Goal: Task Accomplishment & Management: Use online tool/utility

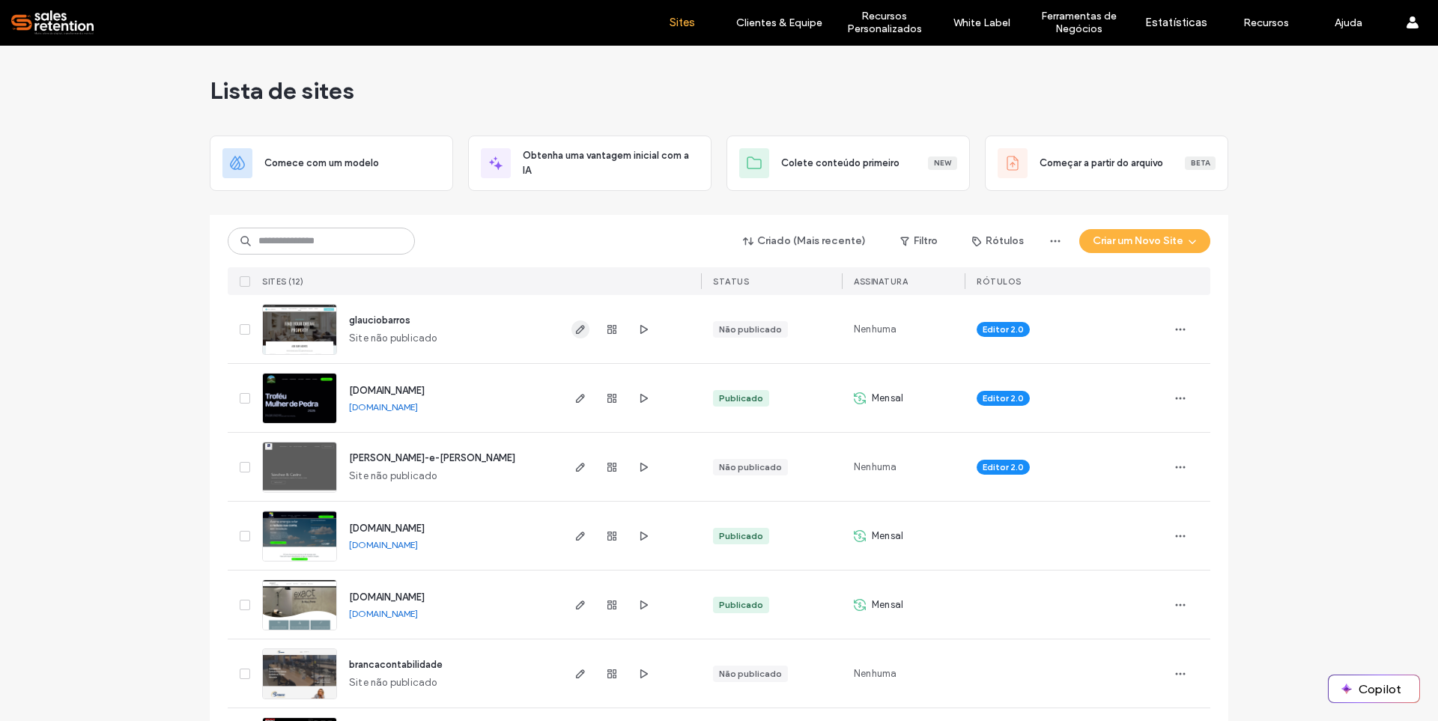
click at [576, 331] on use "button" at bounding box center [580, 329] width 9 height 9
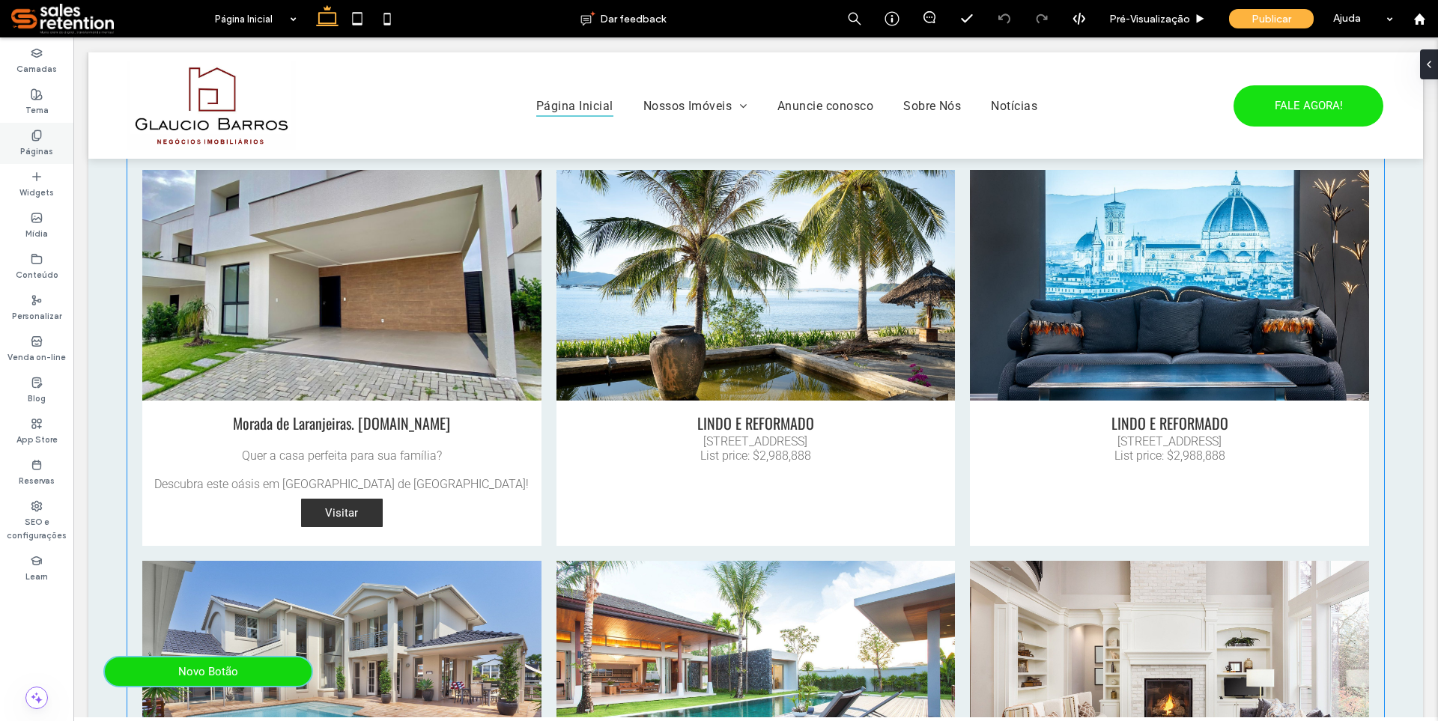
drag, startPoint x: 33, startPoint y: 154, endPoint x: 79, endPoint y: 169, distance: 48.6
click at [33, 154] on label "Páginas" at bounding box center [36, 150] width 33 height 16
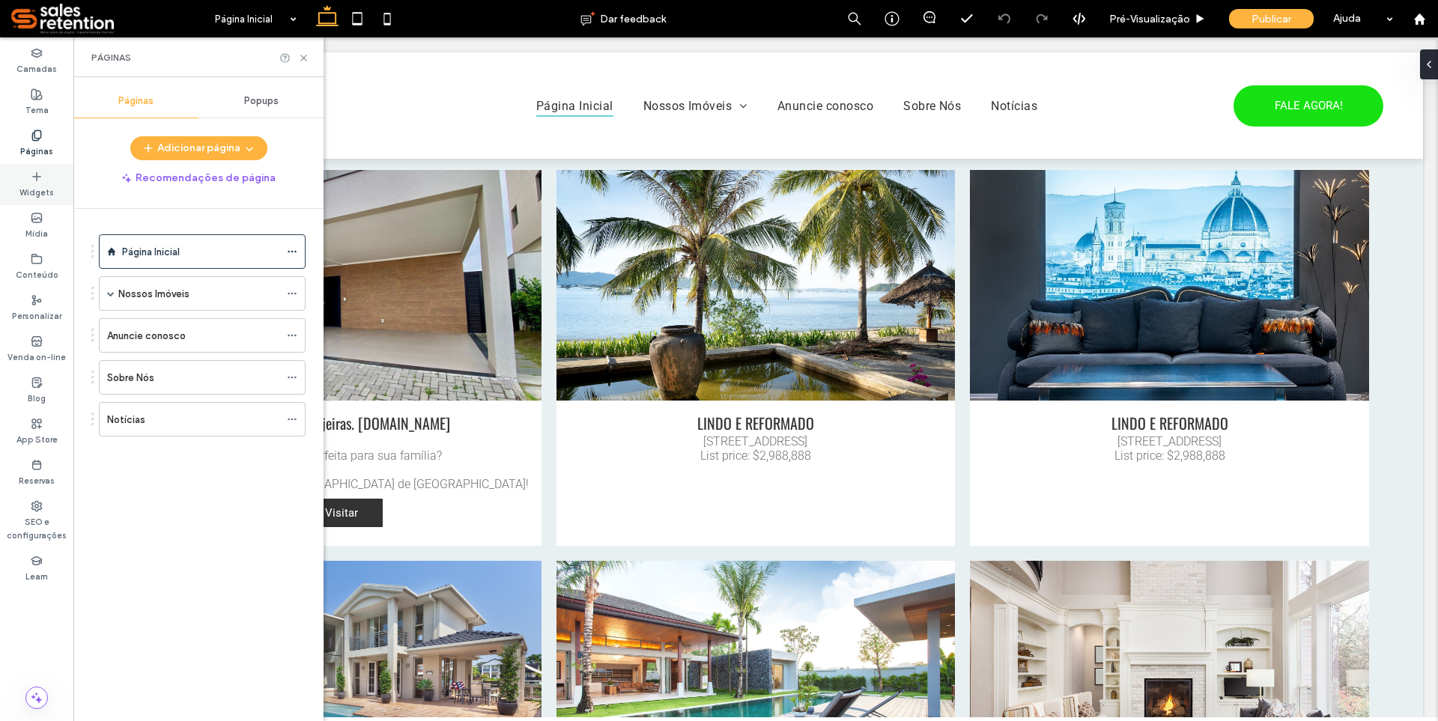
scroll to position [1049, 0]
click at [245, 303] on div "Nossos Imóveis" at bounding box center [198, 293] width 161 height 33
click at [231, 332] on div at bounding box center [719, 360] width 1438 height 721
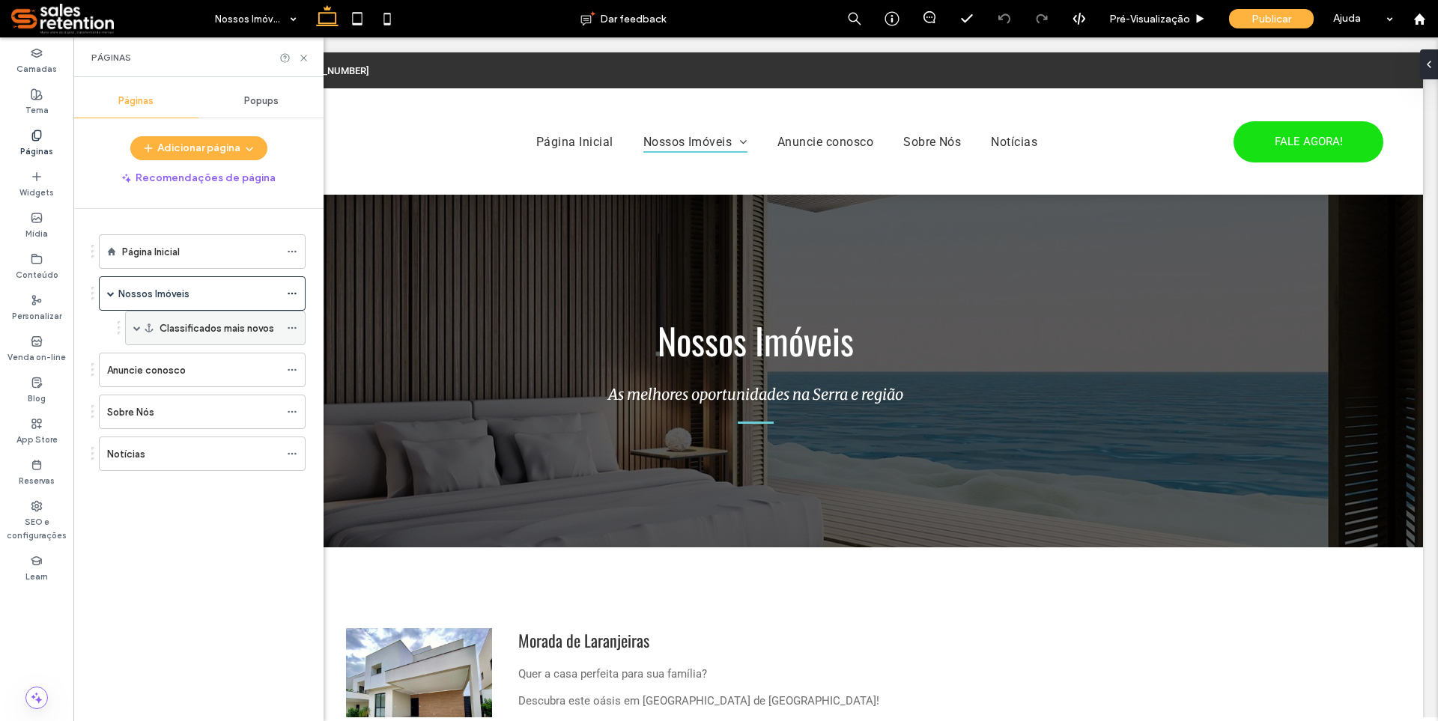
click at [137, 329] on span at bounding box center [136, 327] width 7 height 7
click at [171, 360] on label "Morada de Laranjeiras" at bounding box center [208, 363] width 97 height 26
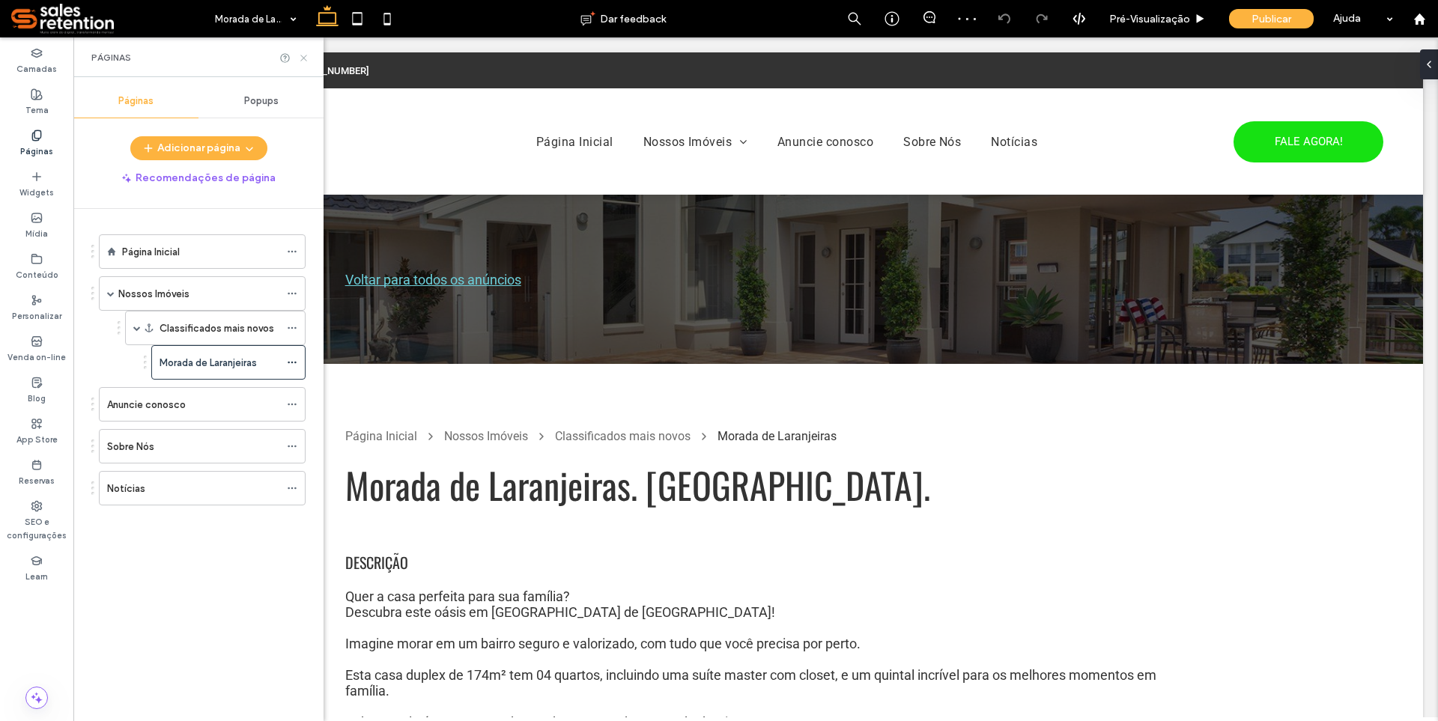
drag, startPoint x: 305, startPoint y: 55, endPoint x: 249, endPoint y: 53, distance: 55.5
click at [305, 55] on icon at bounding box center [303, 57] width 11 height 11
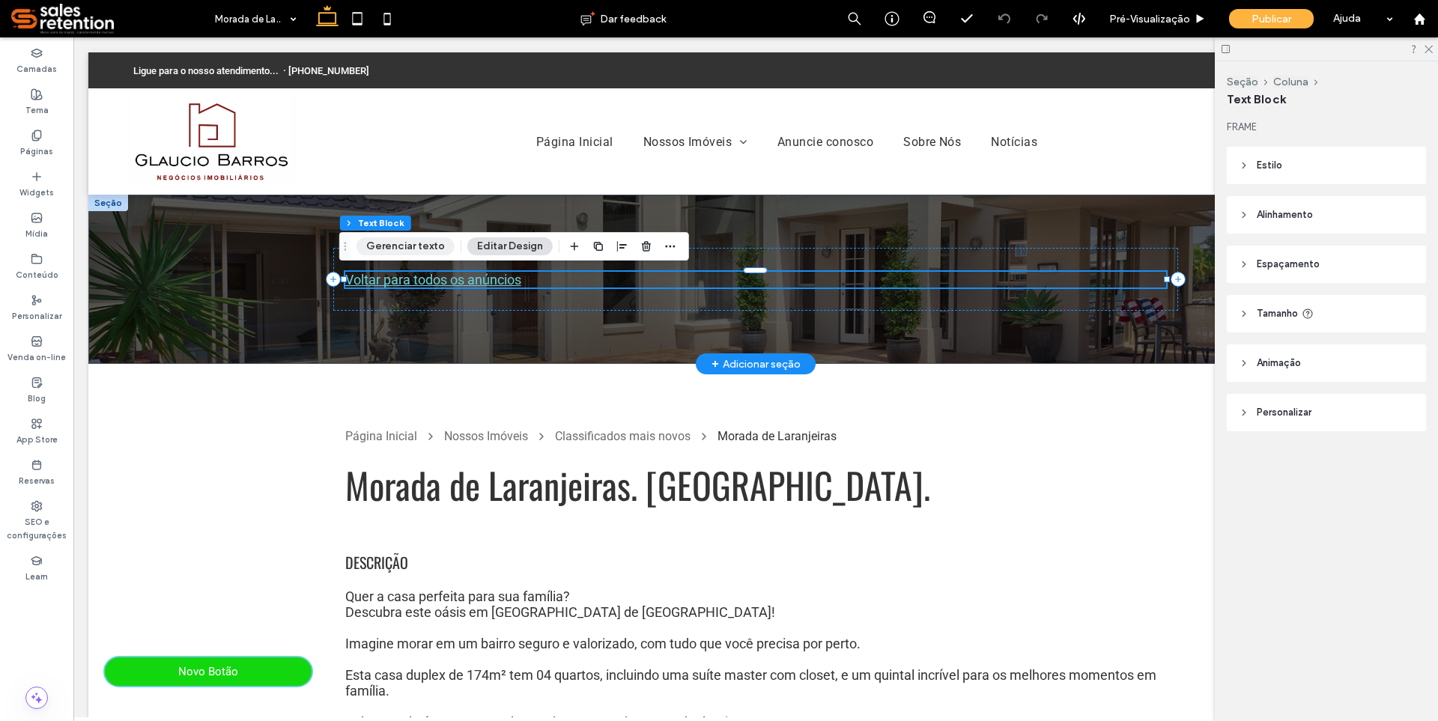
click at [430, 249] on button "Gerenciar texto" at bounding box center [406, 246] width 98 height 18
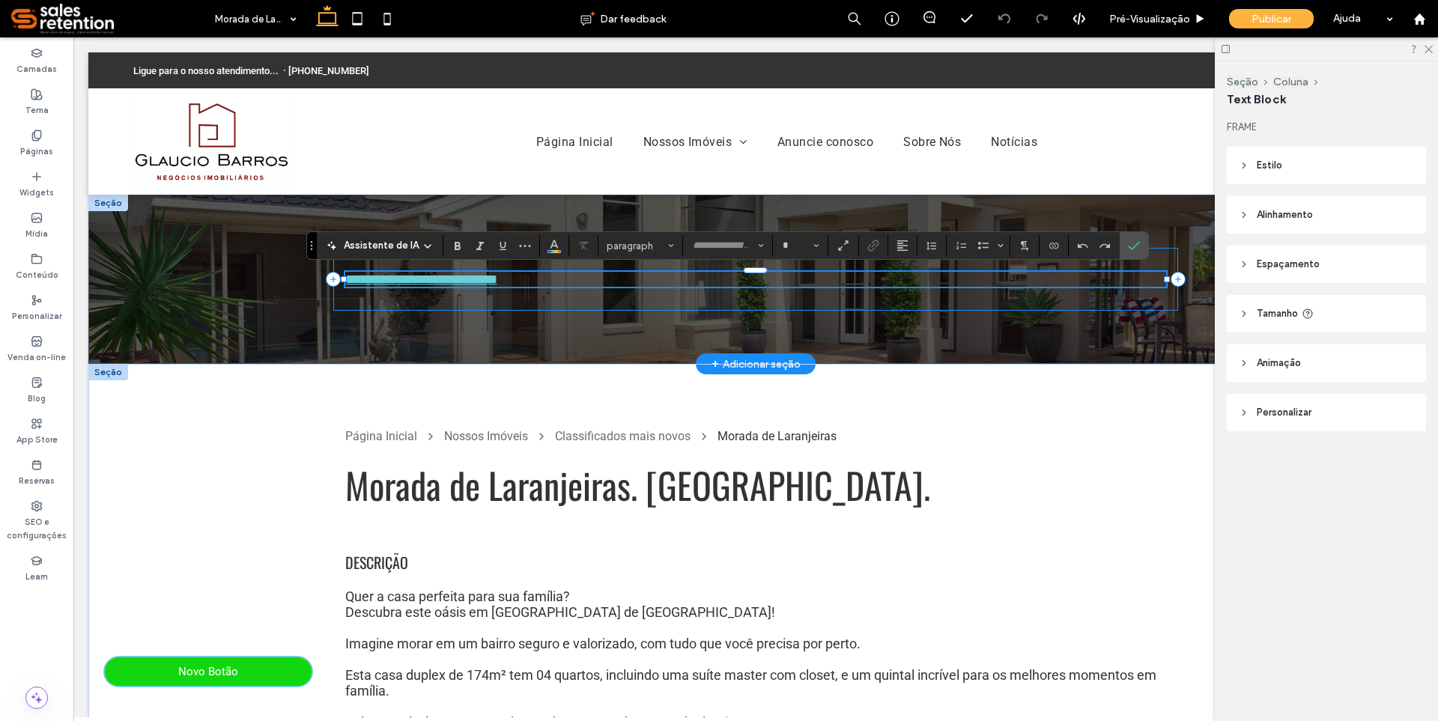
type input "******"
type input "**"
click at [551, 251] on span "Cor" at bounding box center [554, 243] width 12 height 19
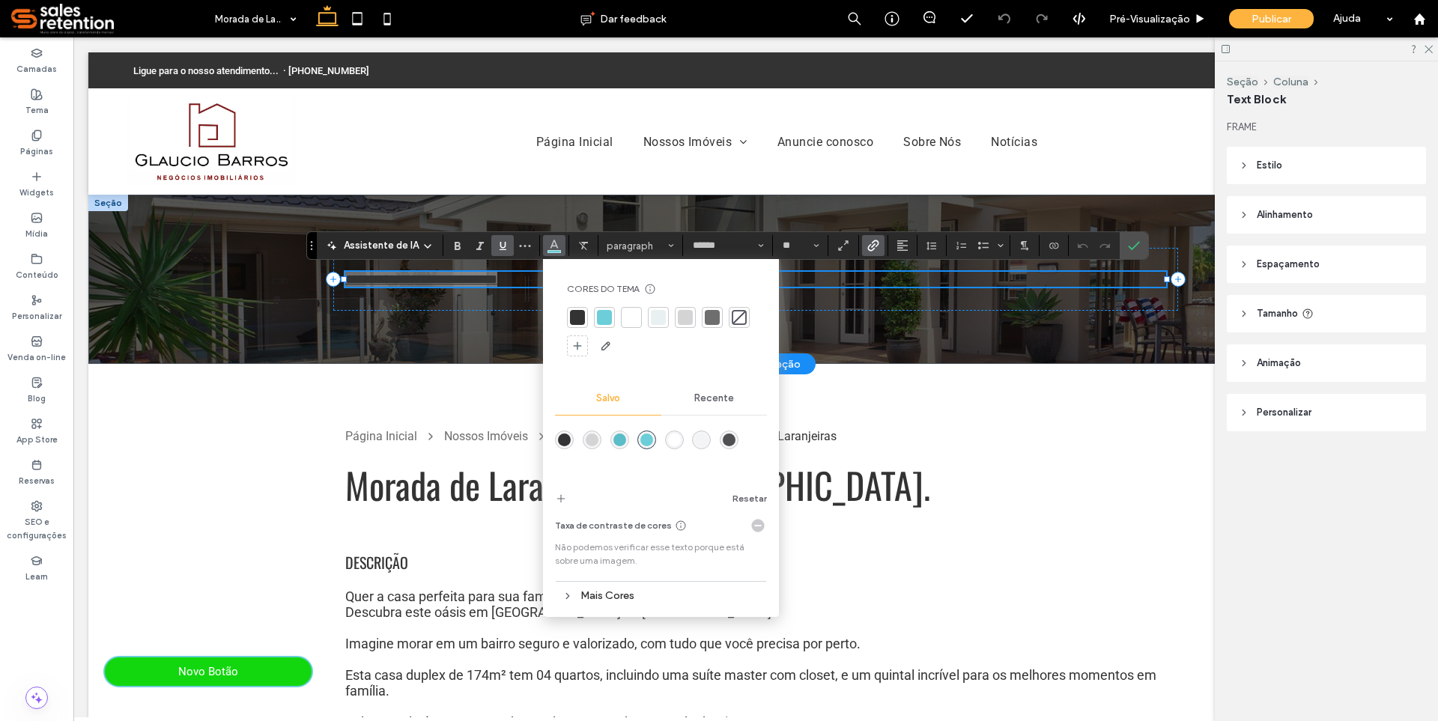
click at [700, 441] on div "rgba(243,244,246,1)" at bounding box center [701, 440] width 13 height 13
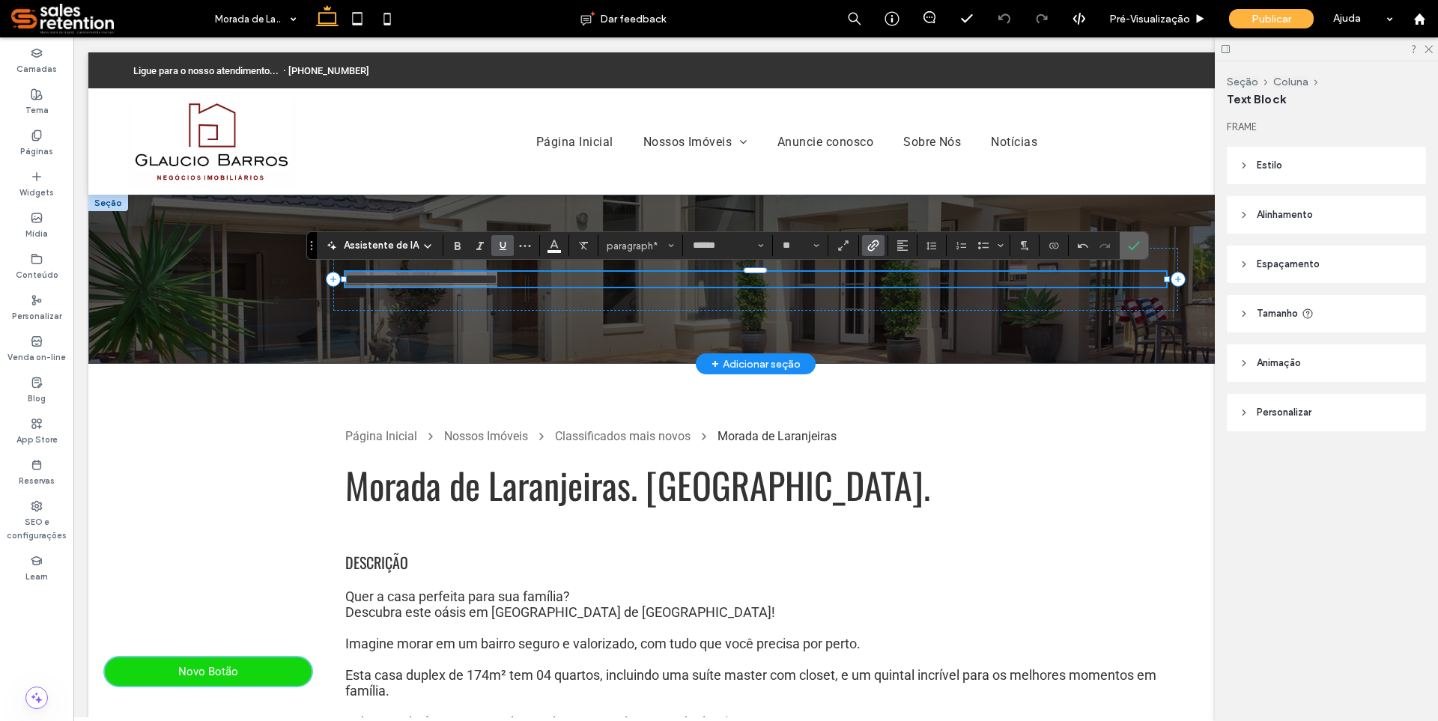
drag, startPoint x: 1035, startPoint y: 228, endPoint x: 1135, endPoint y: 246, distance: 102.1
click at [1135, 246] on icon "Confirmar" at bounding box center [1134, 246] width 12 height 12
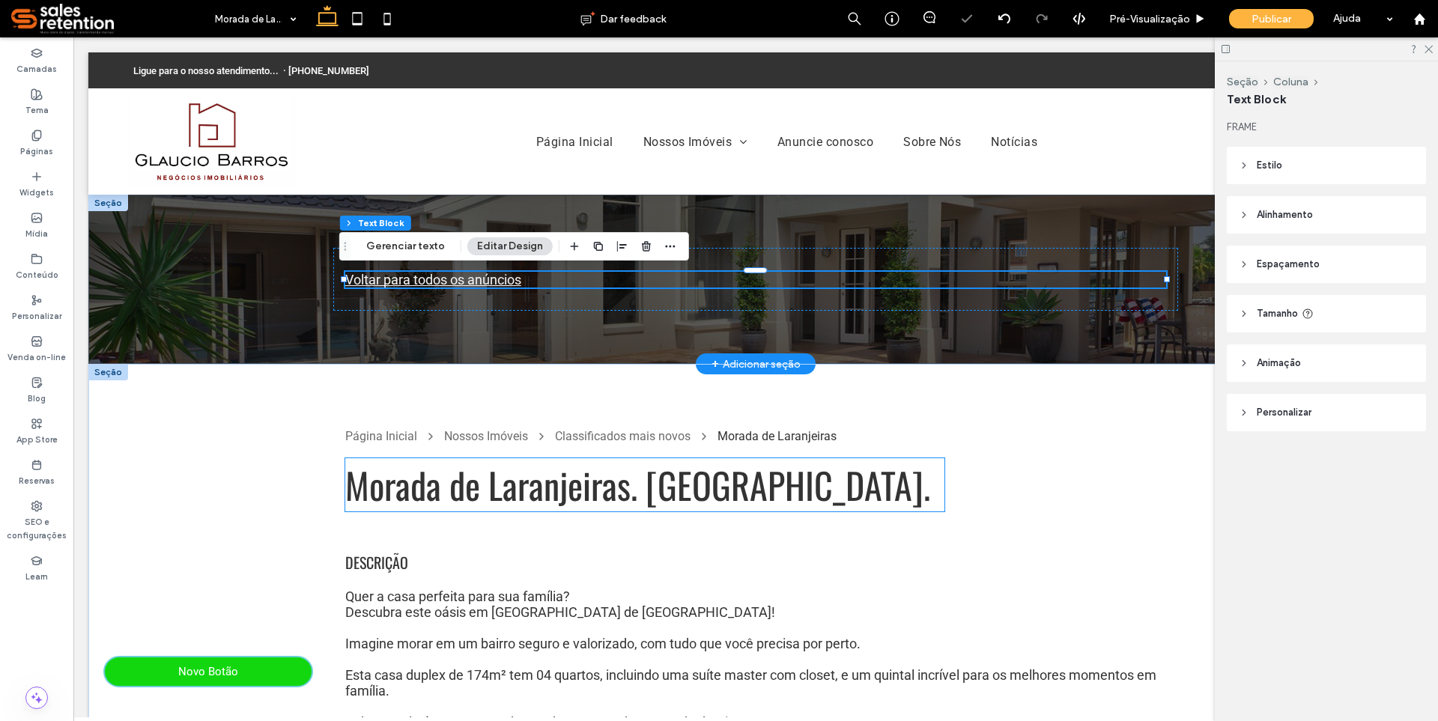
click at [718, 482] on span "Morada de Laranjeiras. Serra-Es." at bounding box center [637, 484] width 585 height 53
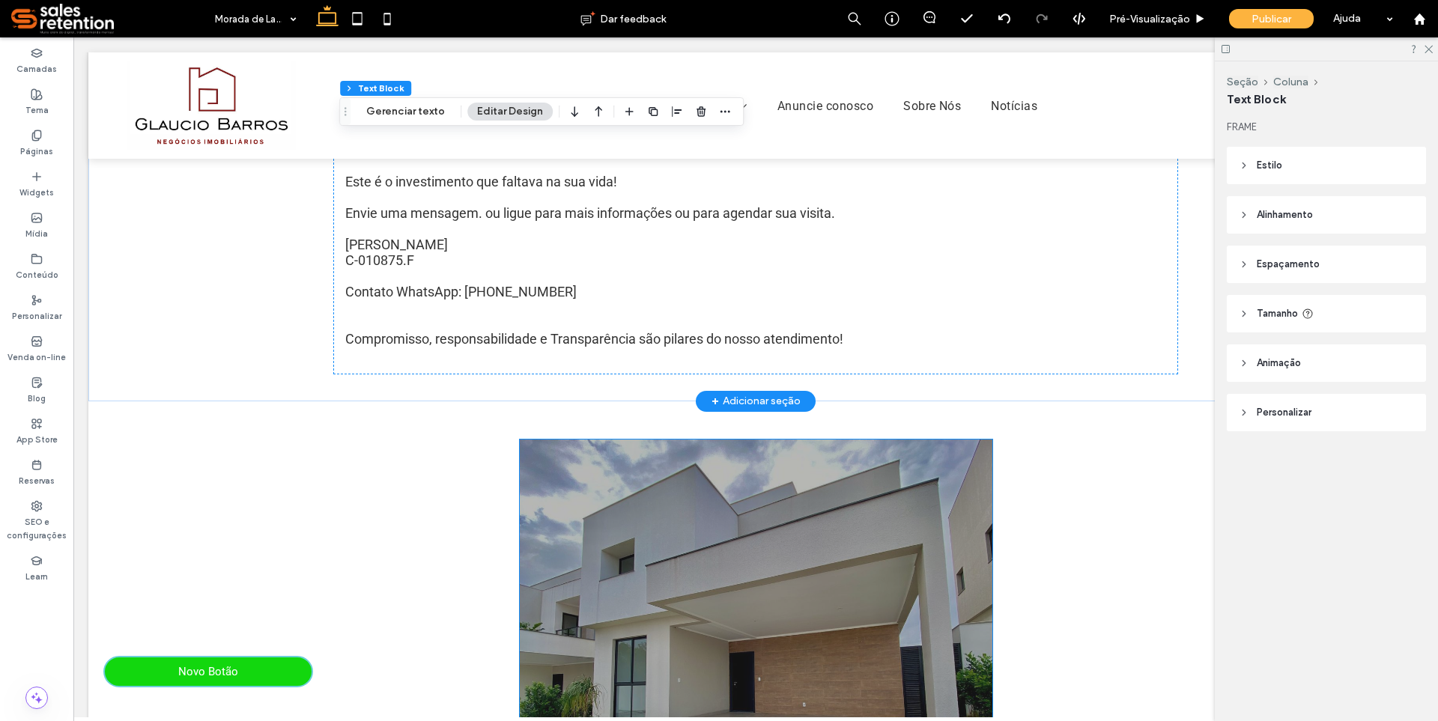
scroll to position [974, 0]
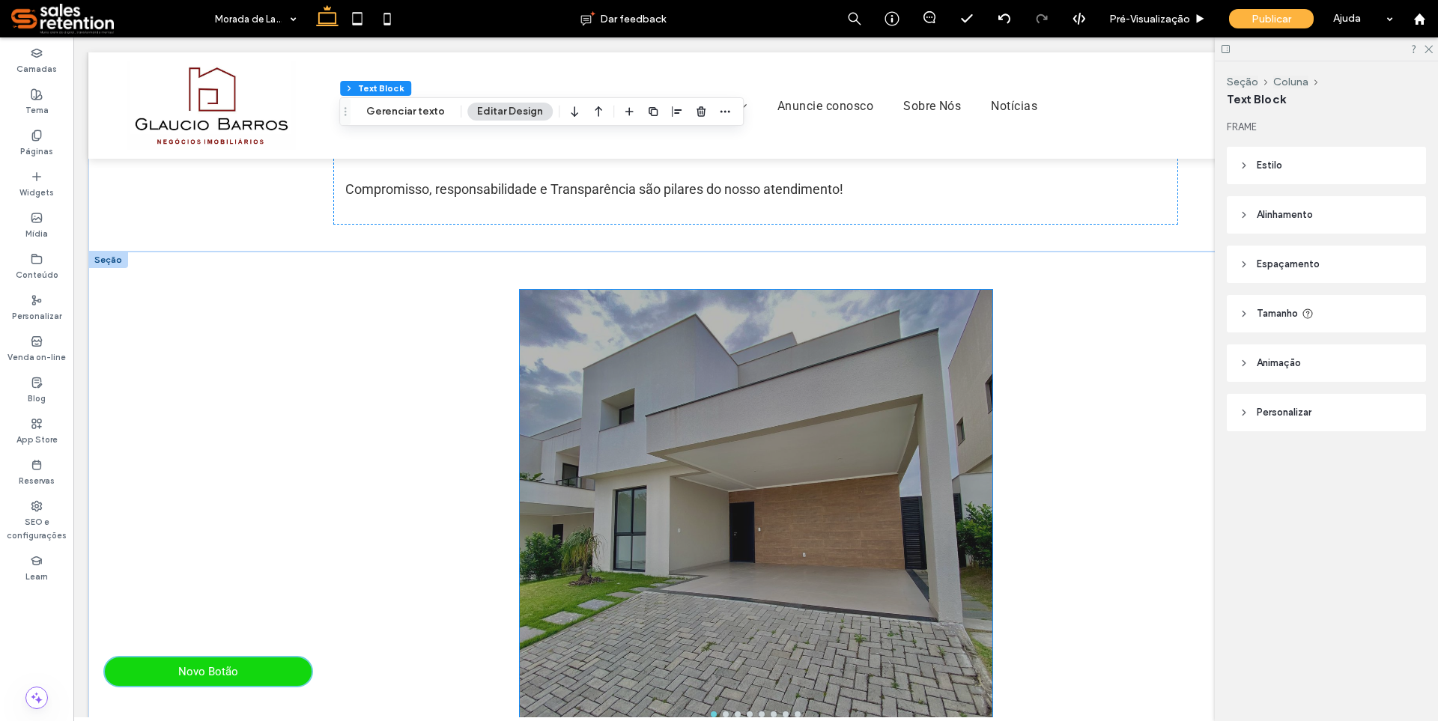
click at [612, 525] on div at bounding box center [756, 522] width 473 height 374
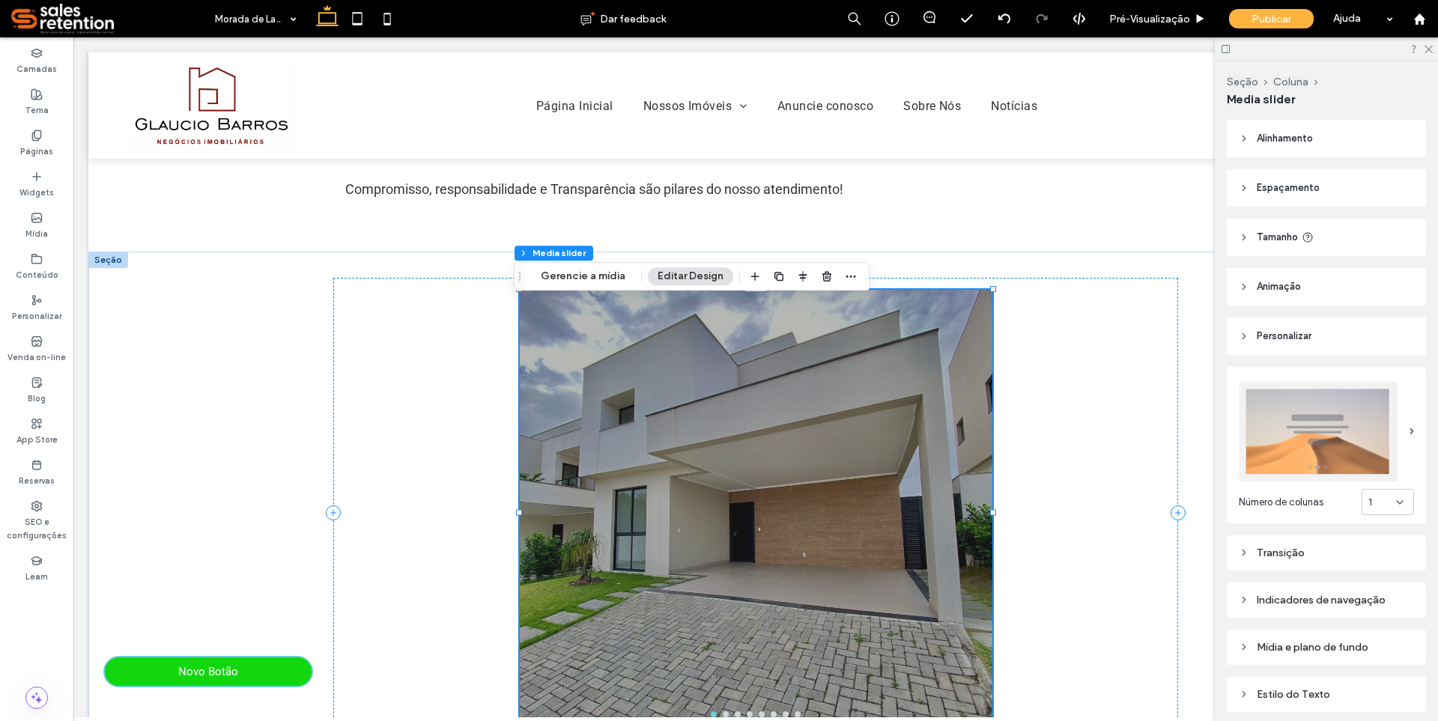
click at [612, 525] on div at bounding box center [756, 522] width 473 height 374
click at [580, 276] on button "Gerencie a mídia" at bounding box center [583, 276] width 104 height 18
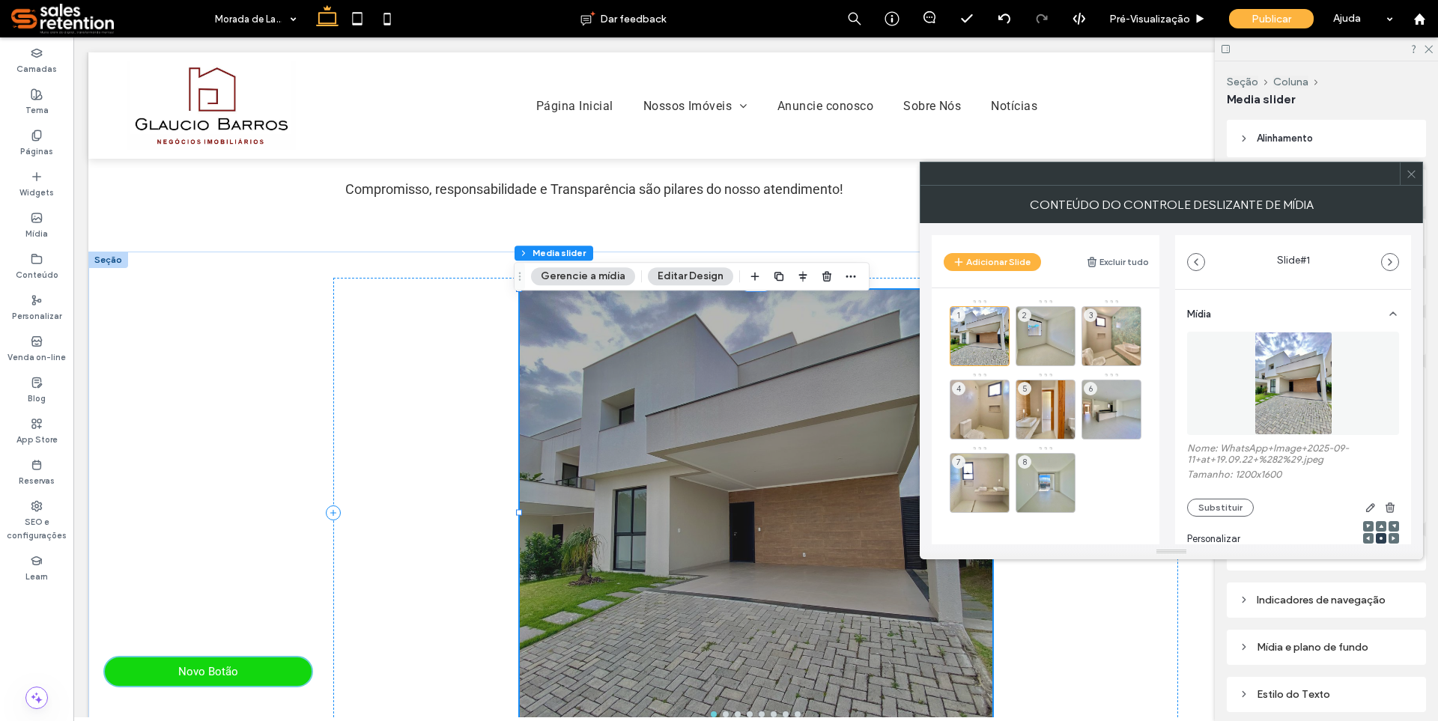
drag, startPoint x: 1013, startPoint y: 262, endPoint x: 1007, endPoint y: 290, distance: 28.2
click at [1013, 262] on button "Adicionar Slide" at bounding box center [992, 262] width 97 height 18
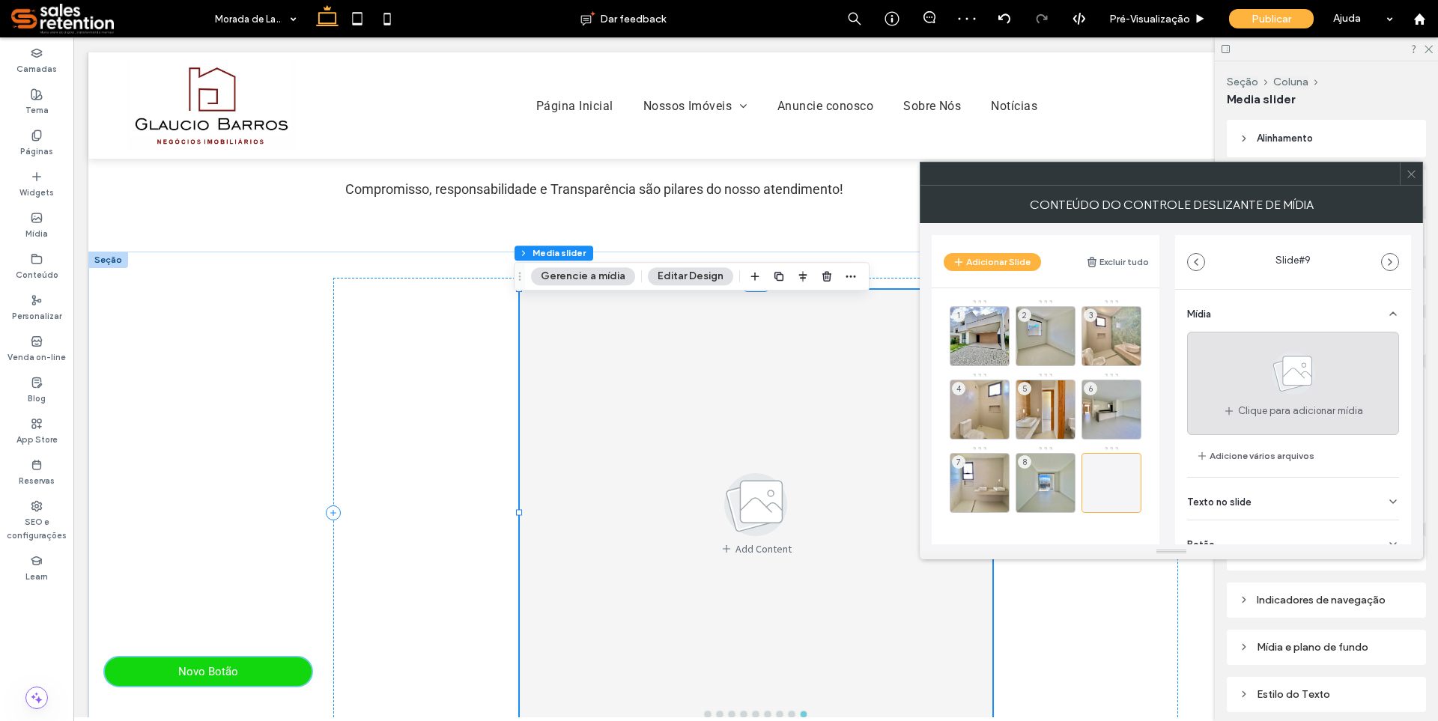
click at [1257, 387] on icon at bounding box center [1293, 372] width 75 height 49
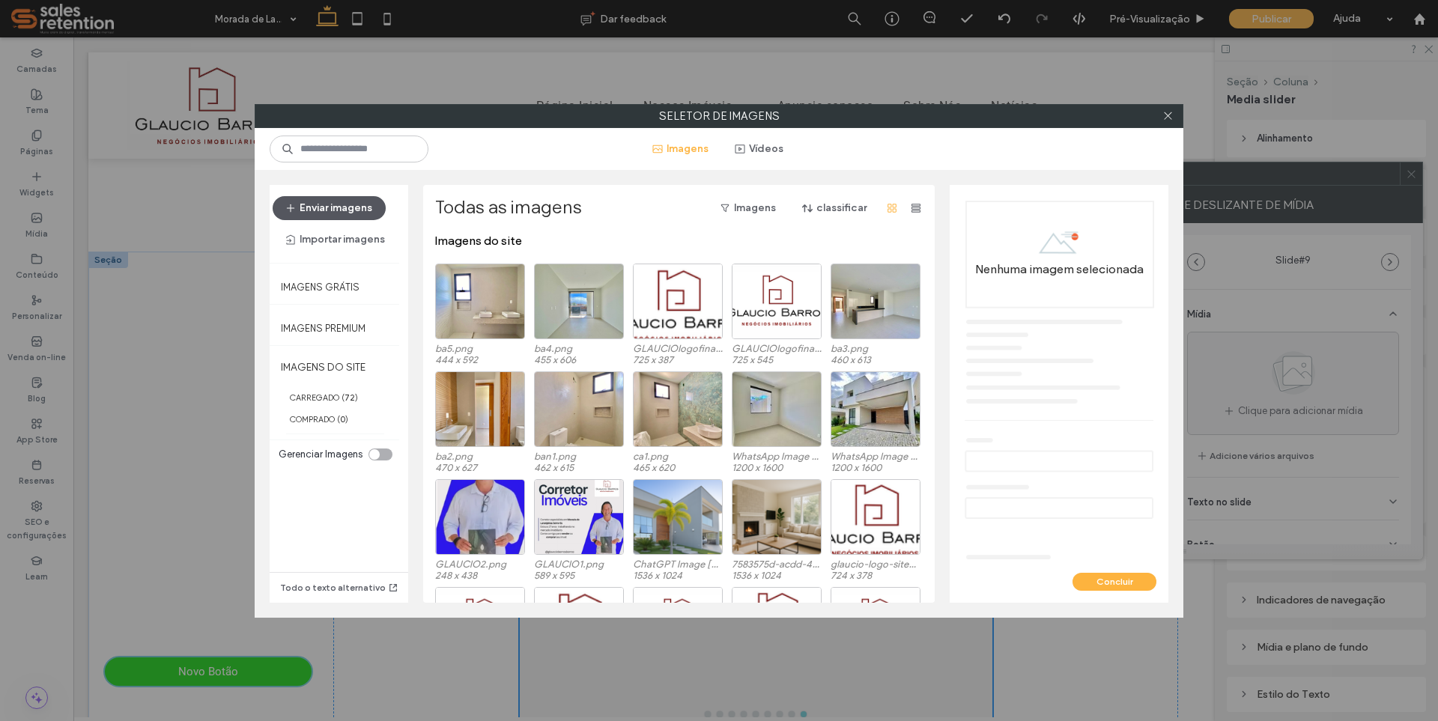
click at [339, 202] on button "Enviar imagens" at bounding box center [329, 208] width 113 height 24
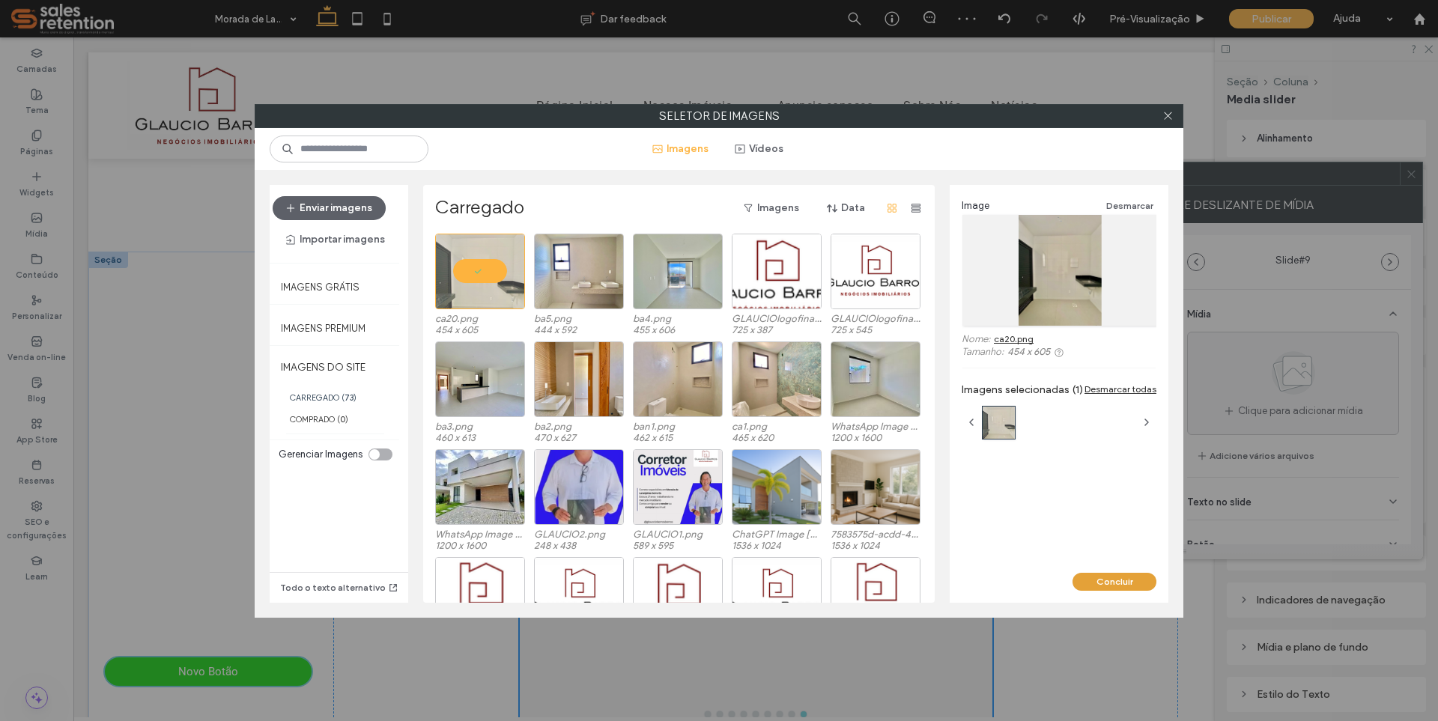
click at [1085, 585] on button "Concluir" at bounding box center [1115, 582] width 84 height 18
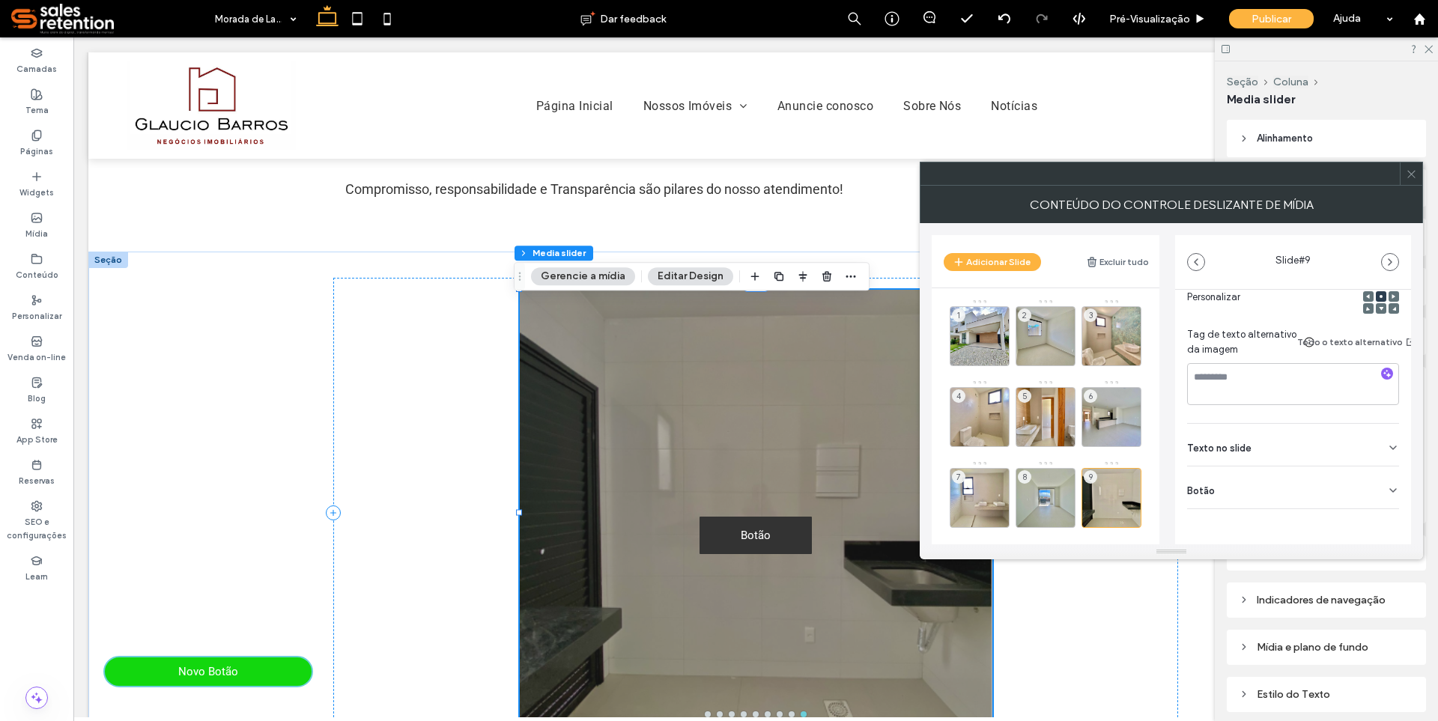
scroll to position [242, 0]
click at [1355, 477] on div "Botão" at bounding box center [1293, 488] width 212 height 42
click at [1380, 509] on icon at bounding box center [1385, 510] width 13 height 13
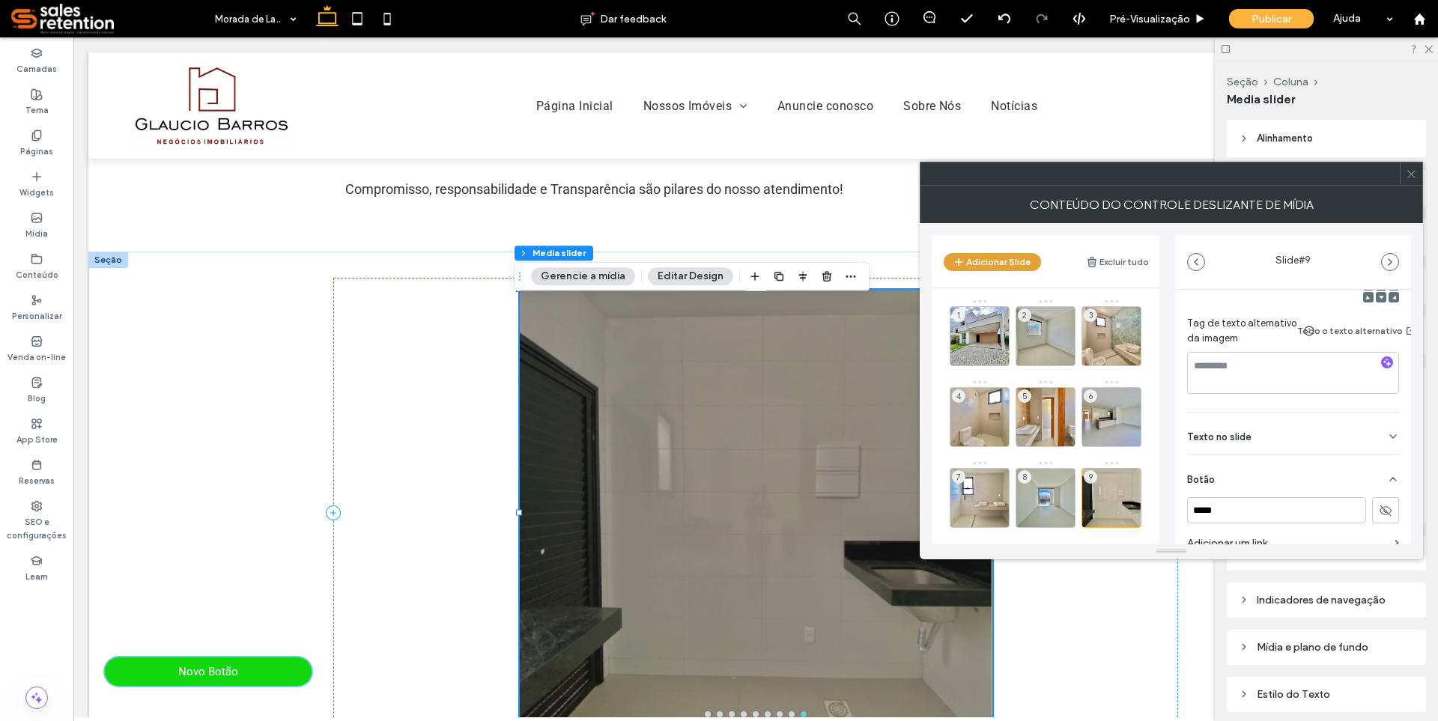
click at [1000, 266] on button "Adicionar Slide" at bounding box center [992, 262] width 97 height 18
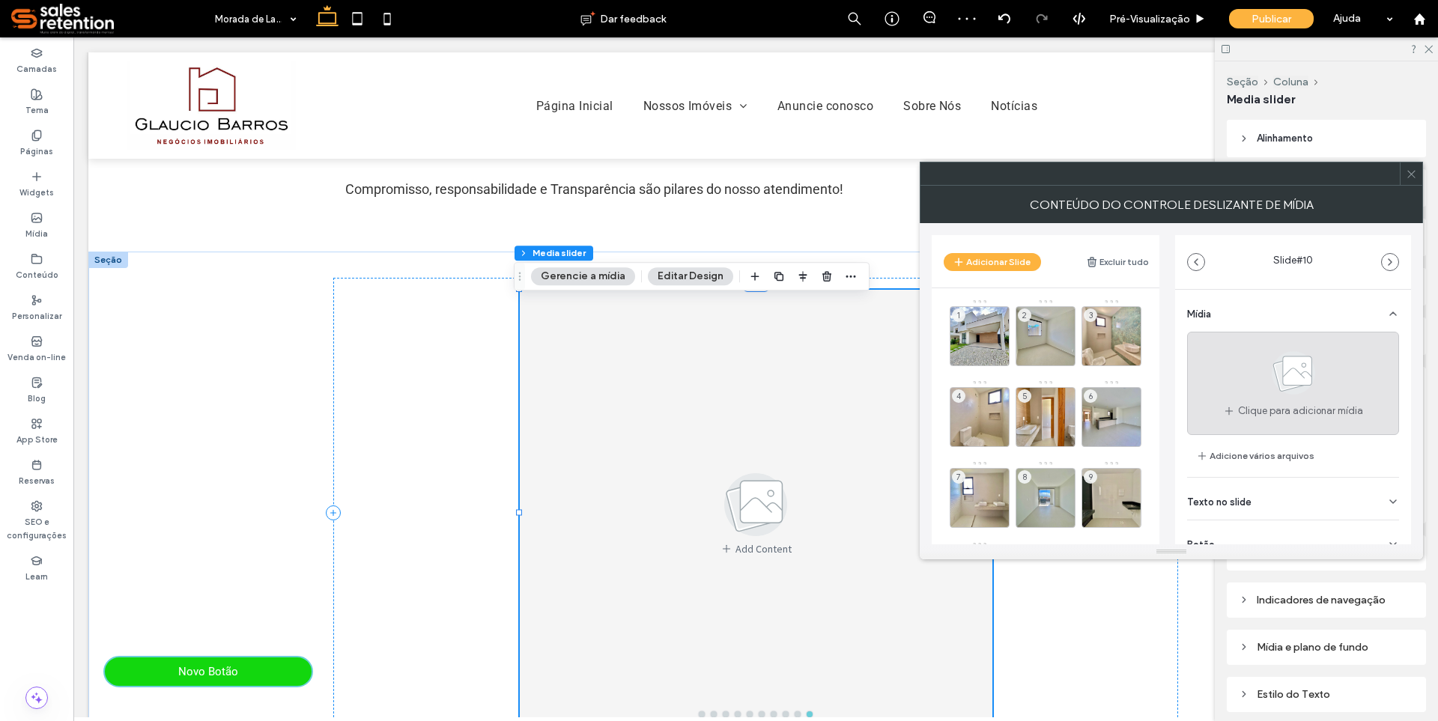
click at [1256, 371] on icon at bounding box center [1293, 372] width 75 height 49
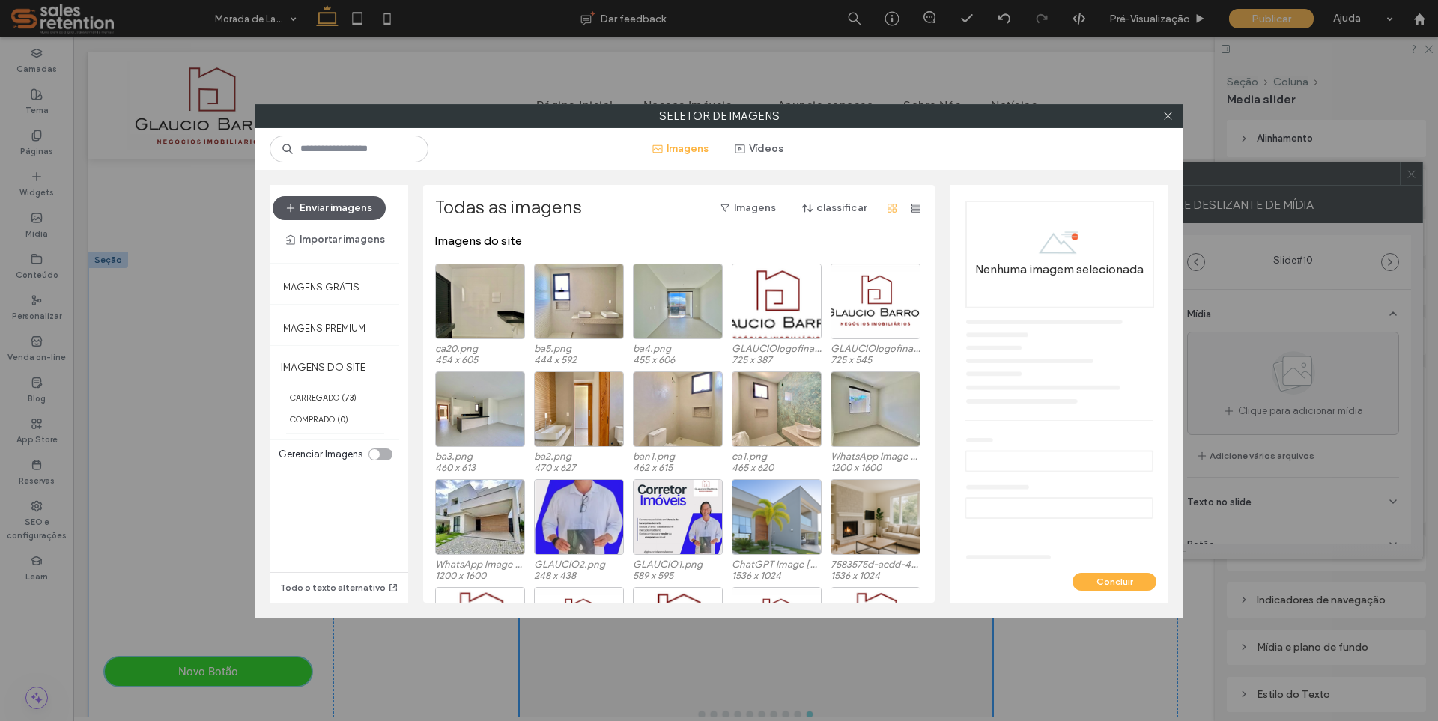
click at [338, 208] on button "Enviar imagens" at bounding box center [329, 208] width 113 height 24
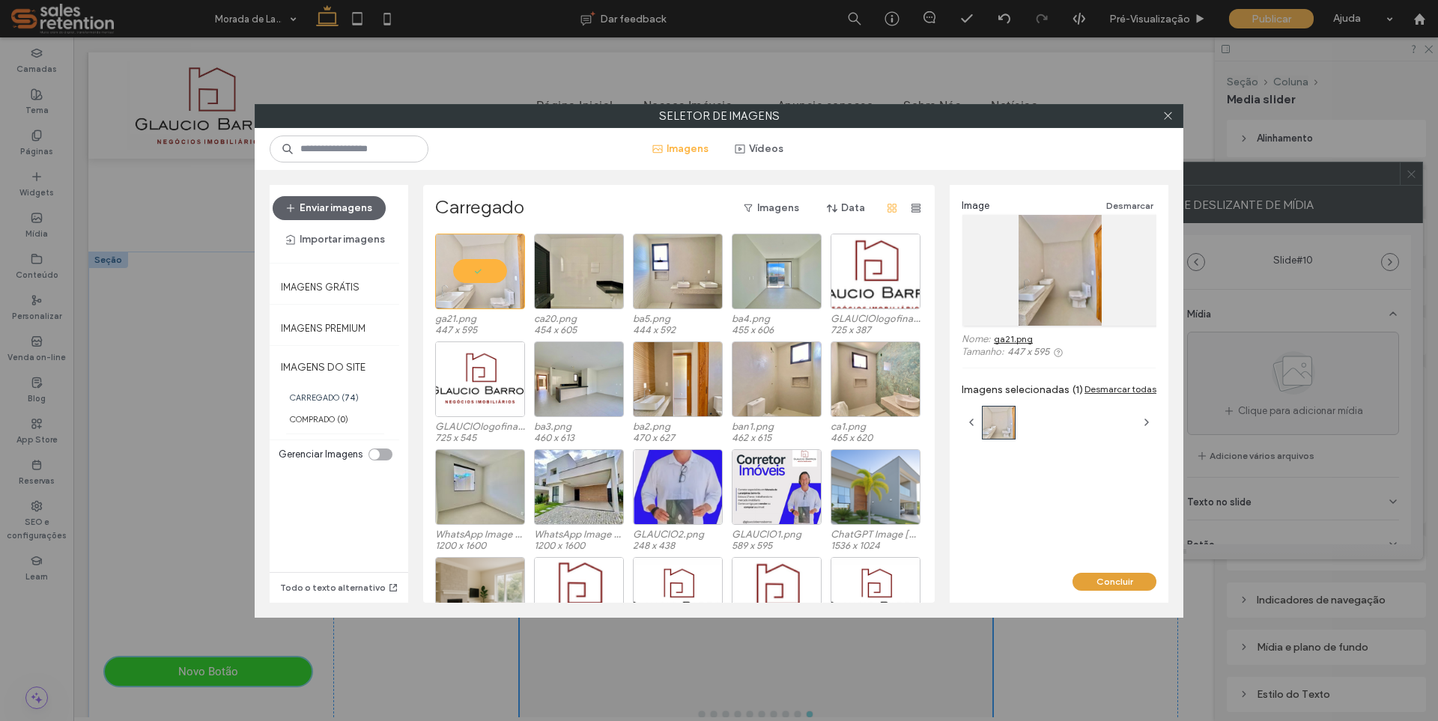
click at [1119, 581] on button "Concluir" at bounding box center [1115, 582] width 84 height 18
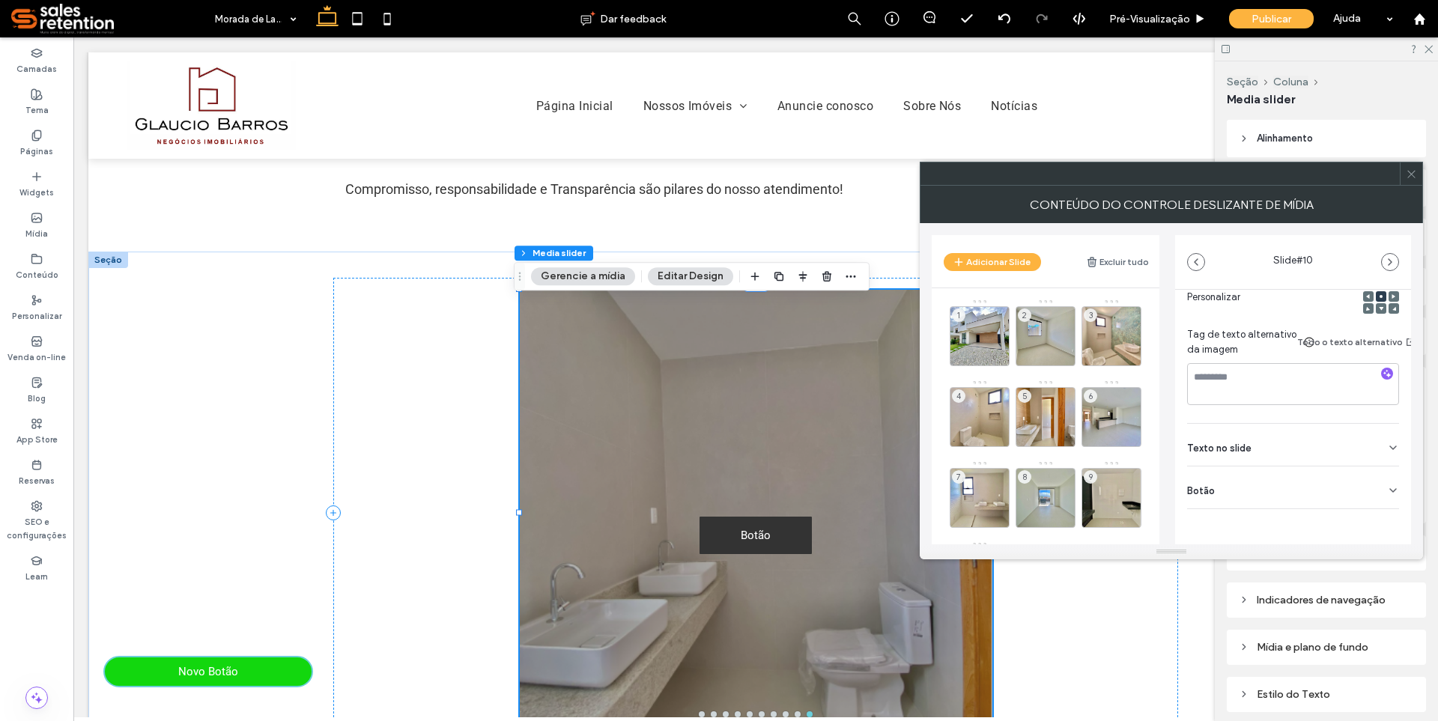
click at [1387, 485] on icon at bounding box center [1393, 491] width 12 height 12
click at [1383, 512] on icon at bounding box center [1385, 510] width 13 height 13
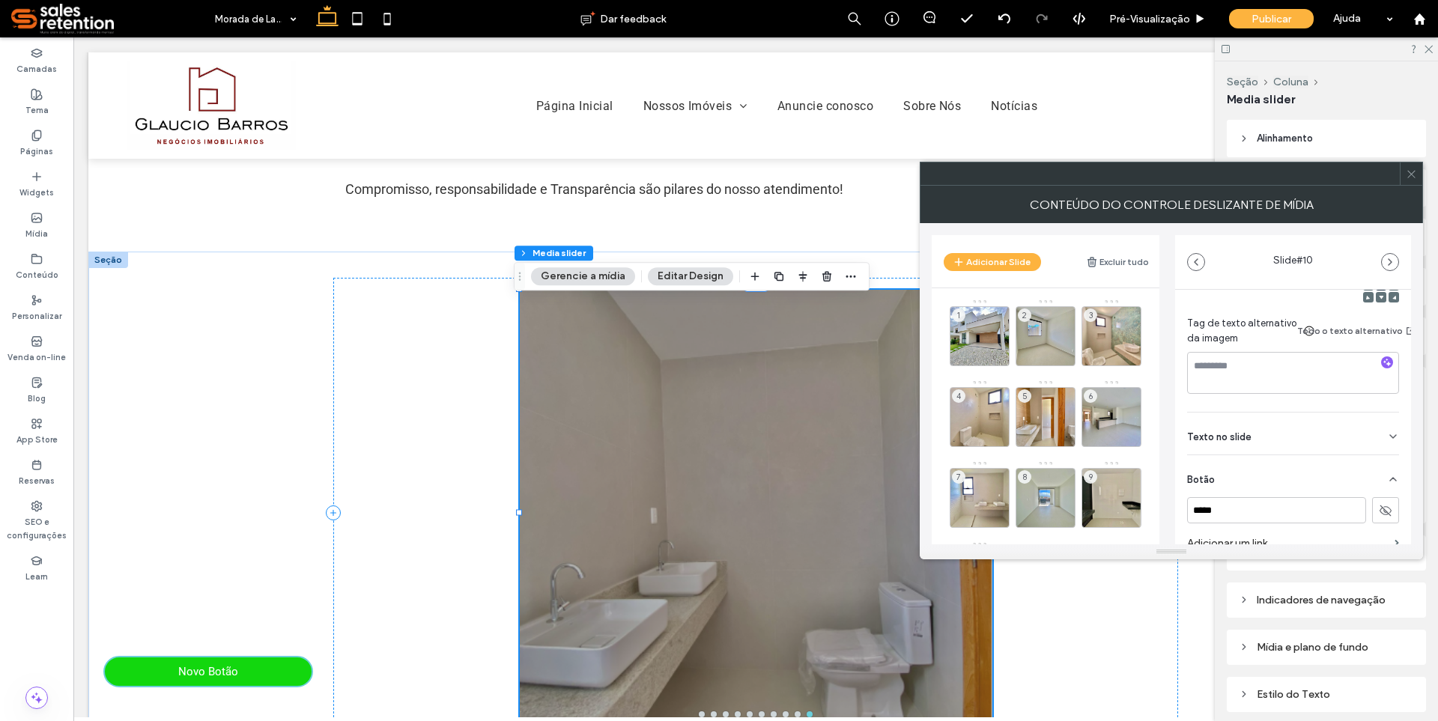
drag, startPoint x: 1016, startPoint y: 264, endPoint x: 1036, endPoint y: 279, distance: 24.6
click at [1016, 264] on button "Adicionar Slide" at bounding box center [992, 262] width 97 height 18
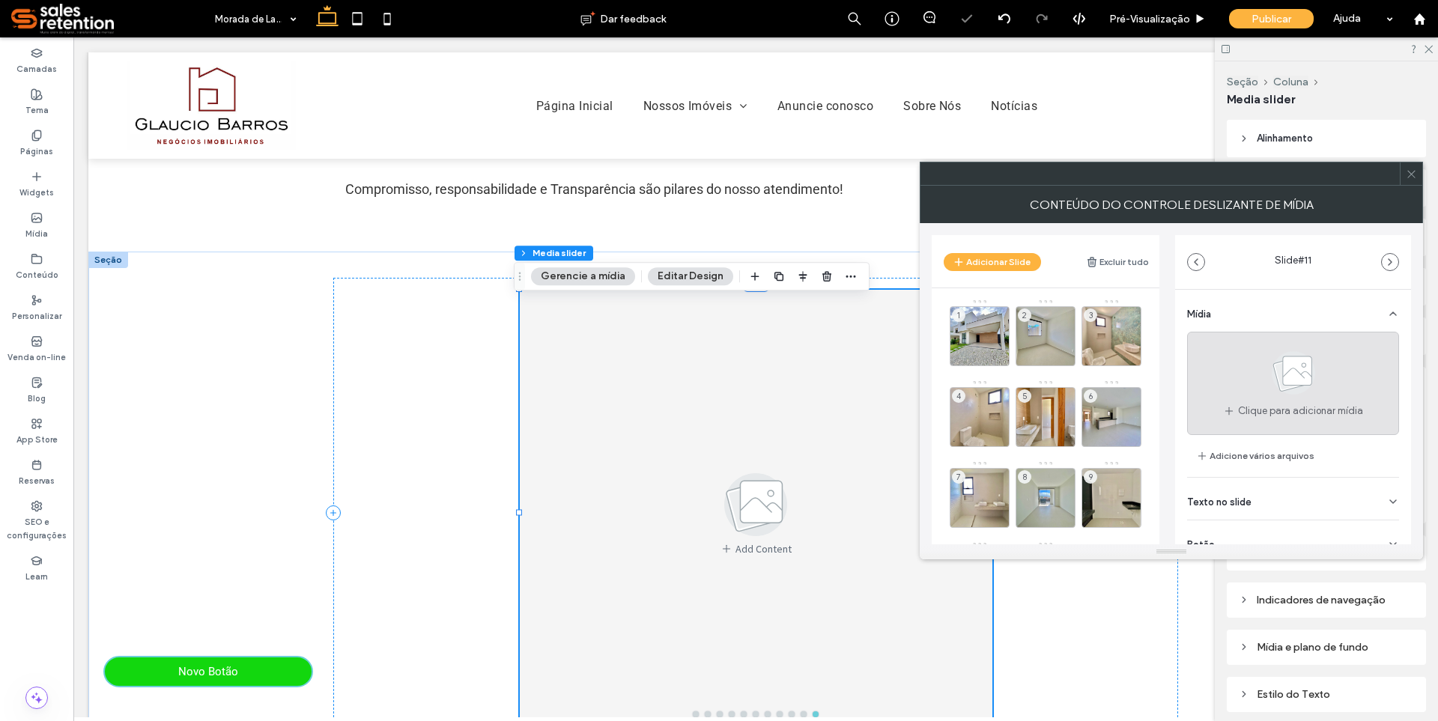
click at [1239, 374] on div "Clique para adicionar mídia" at bounding box center [1293, 383] width 212 height 103
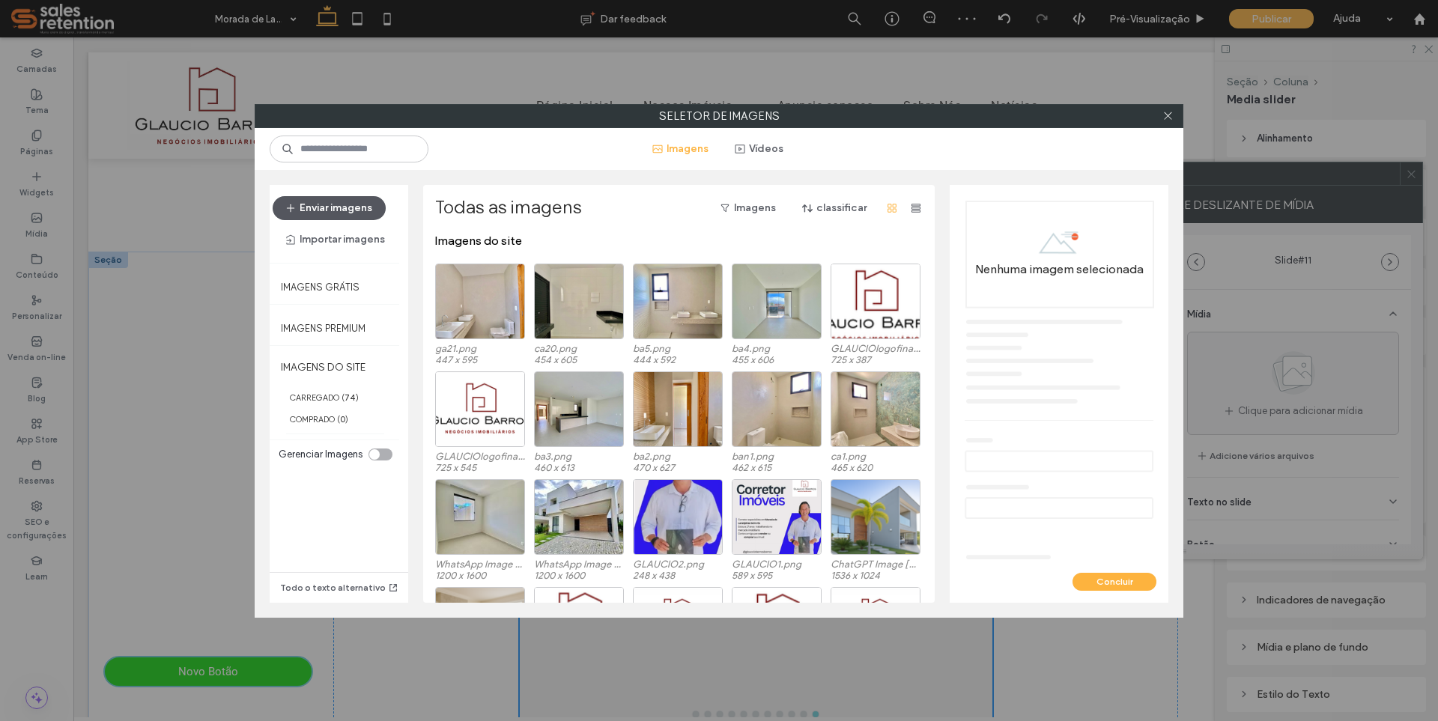
click at [315, 204] on button "Enviar imagens" at bounding box center [329, 208] width 113 height 24
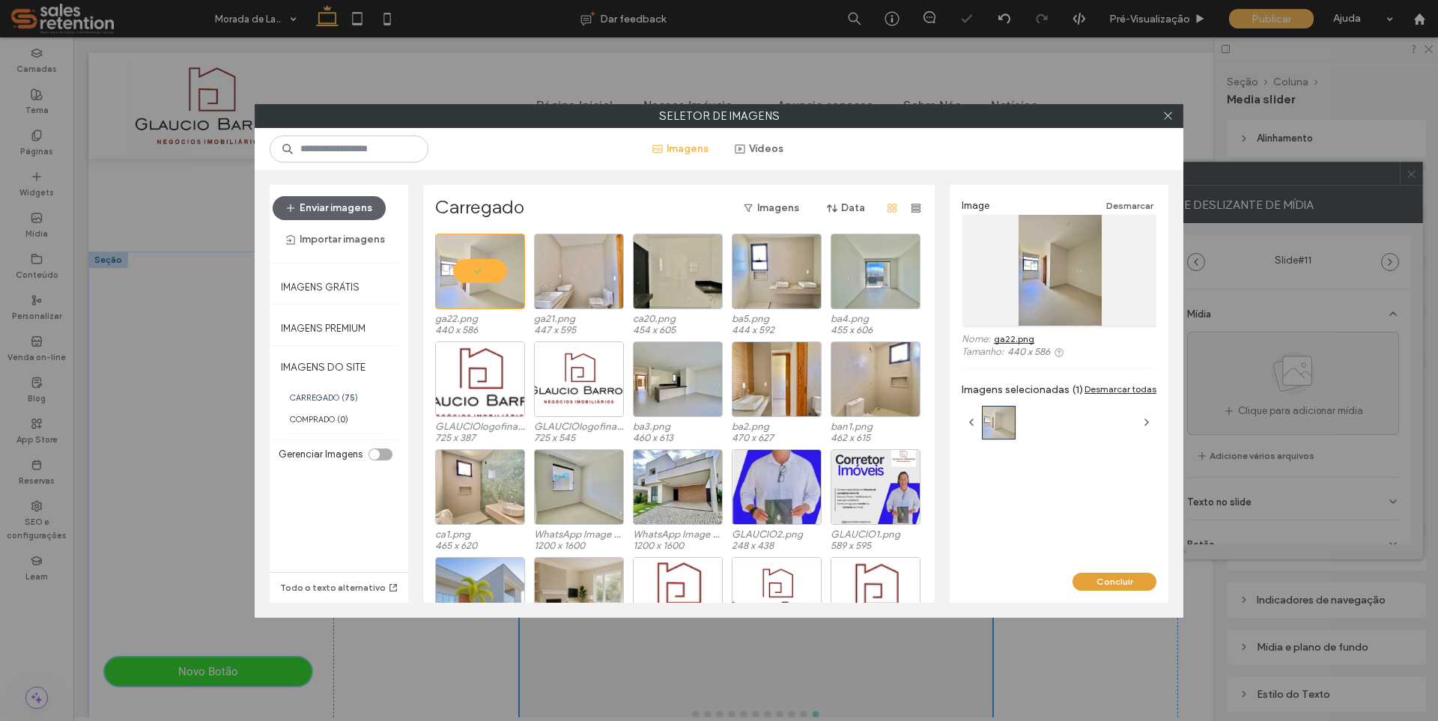
click at [1103, 579] on button "Concluir" at bounding box center [1115, 582] width 84 height 18
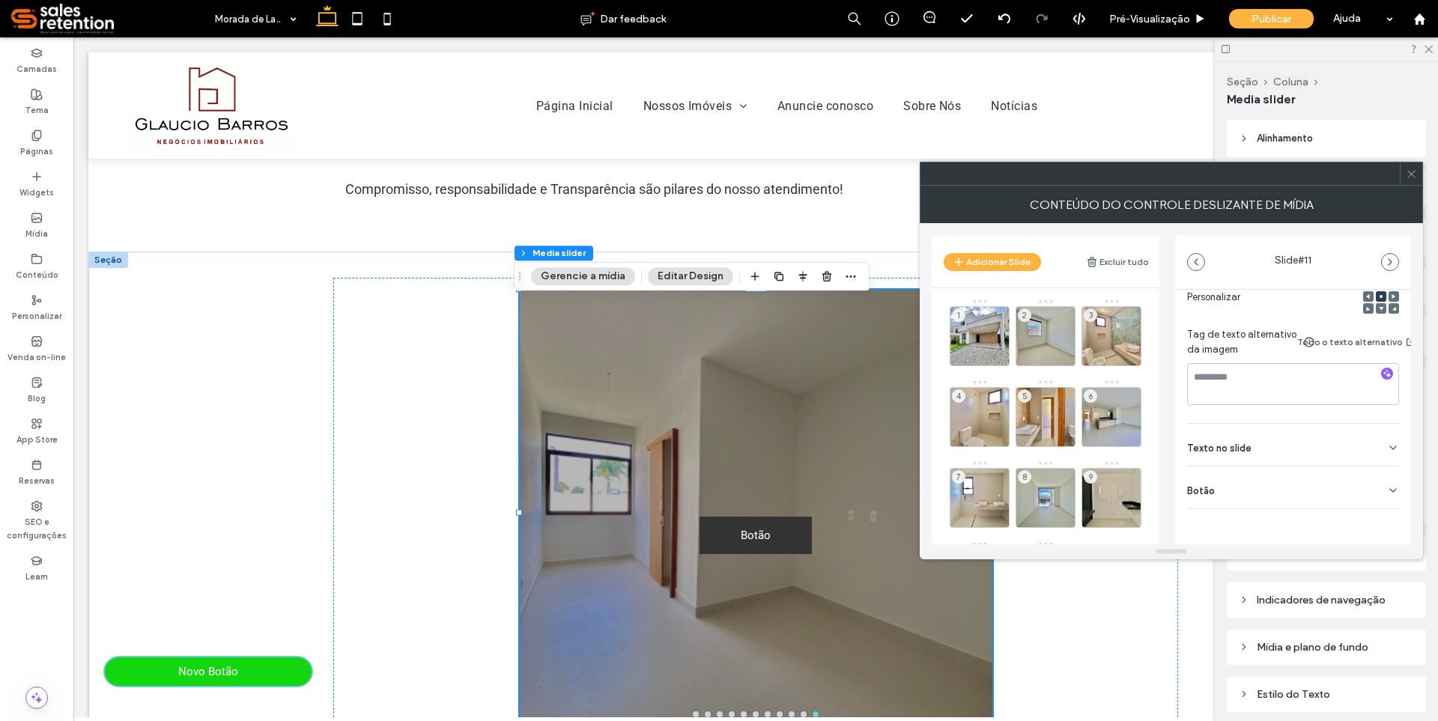
click at [1387, 485] on icon at bounding box center [1393, 491] width 12 height 12
click at [1379, 516] on icon at bounding box center [1385, 510] width 13 height 13
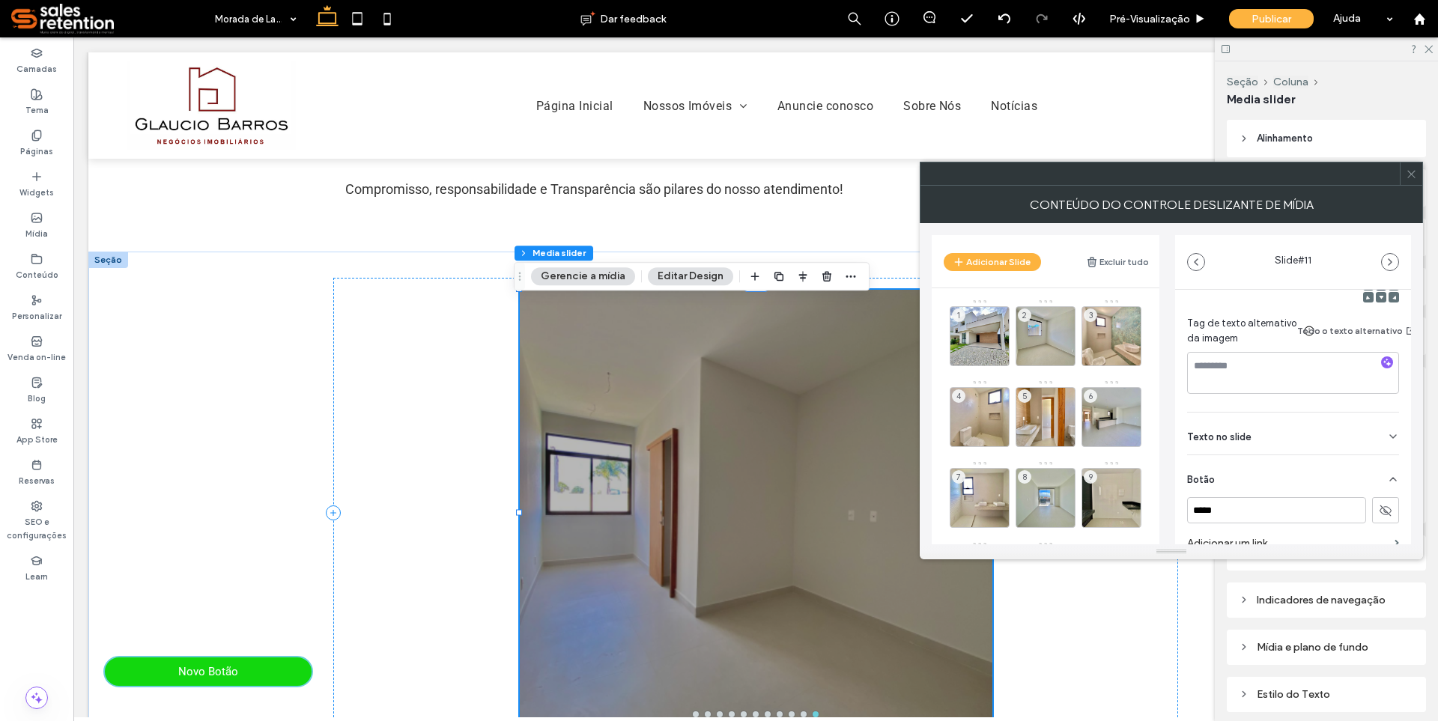
click at [988, 269] on button "Adicionar Slide" at bounding box center [992, 262] width 97 height 18
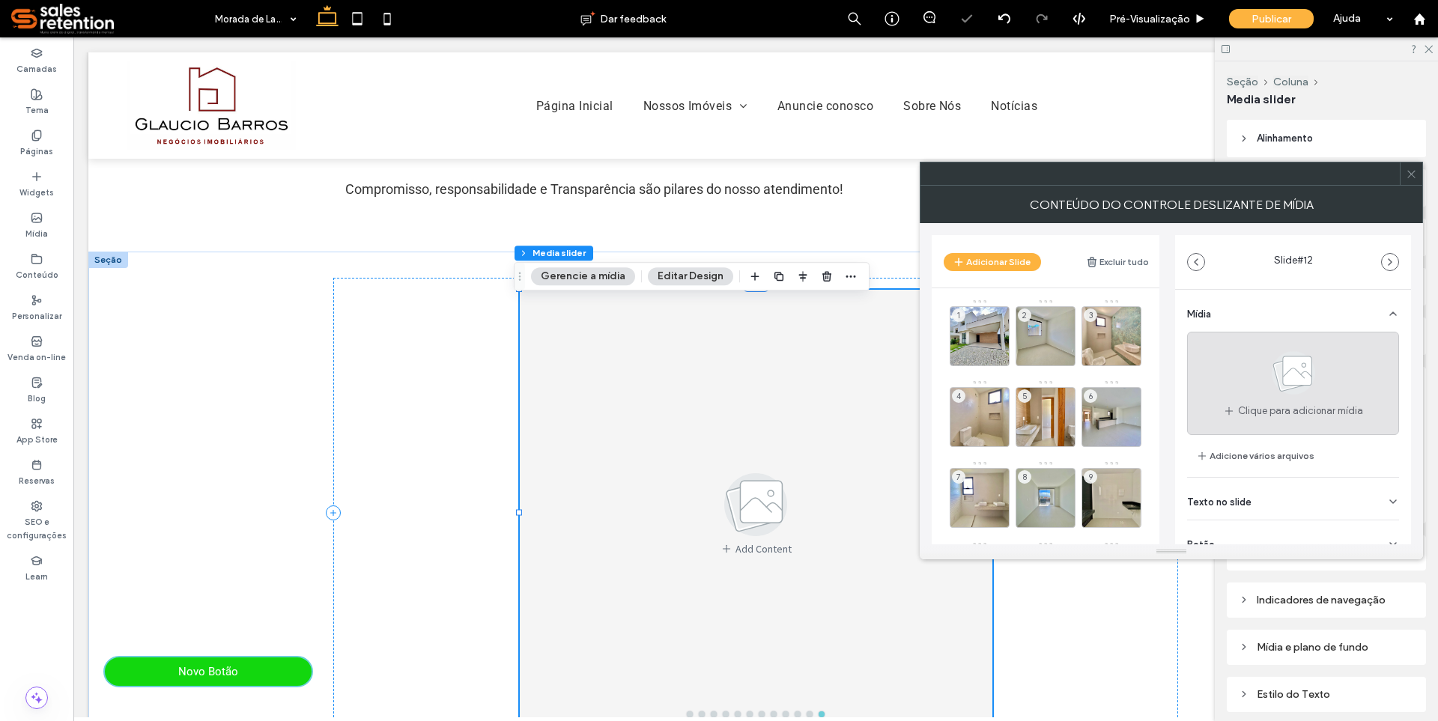
click at [1261, 376] on icon at bounding box center [1293, 372] width 75 height 49
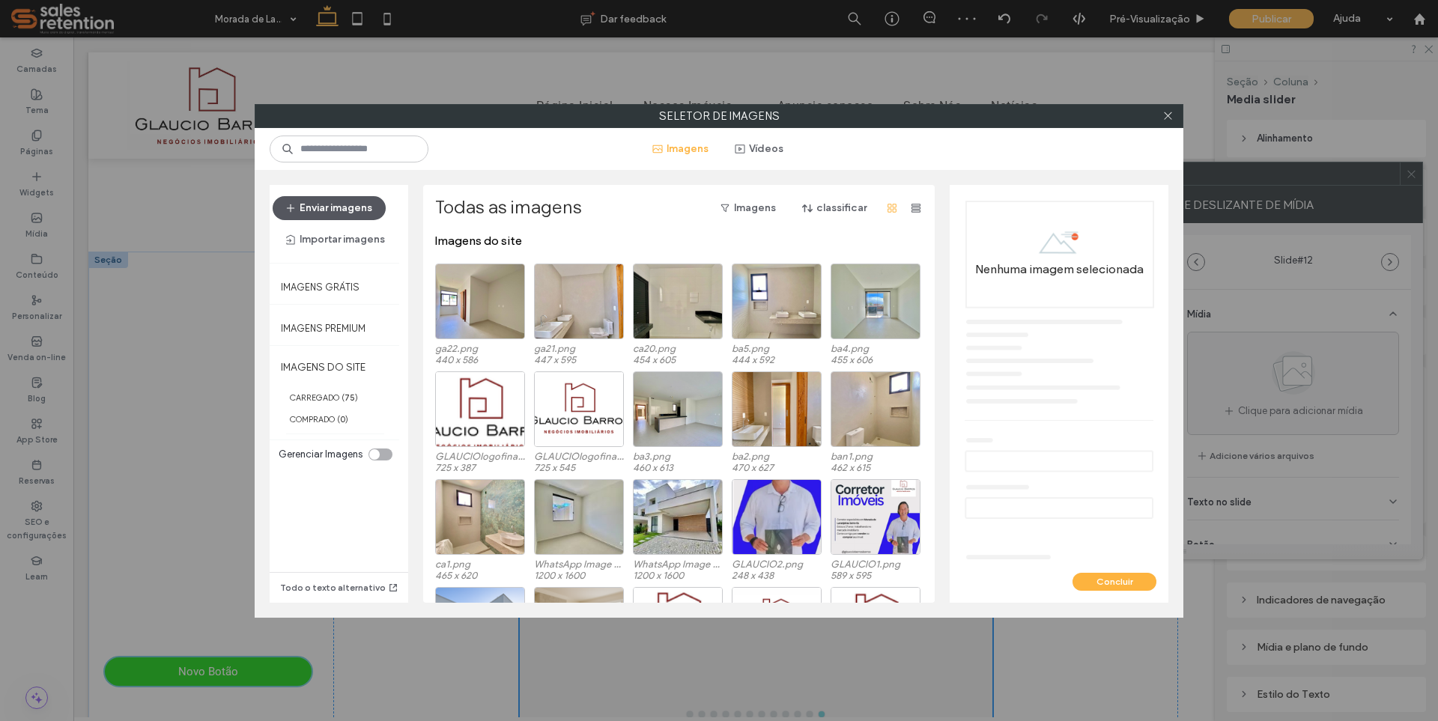
click at [363, 212] on button "Enviar imagens" at bounding box center [329, 208] width 113 height 24
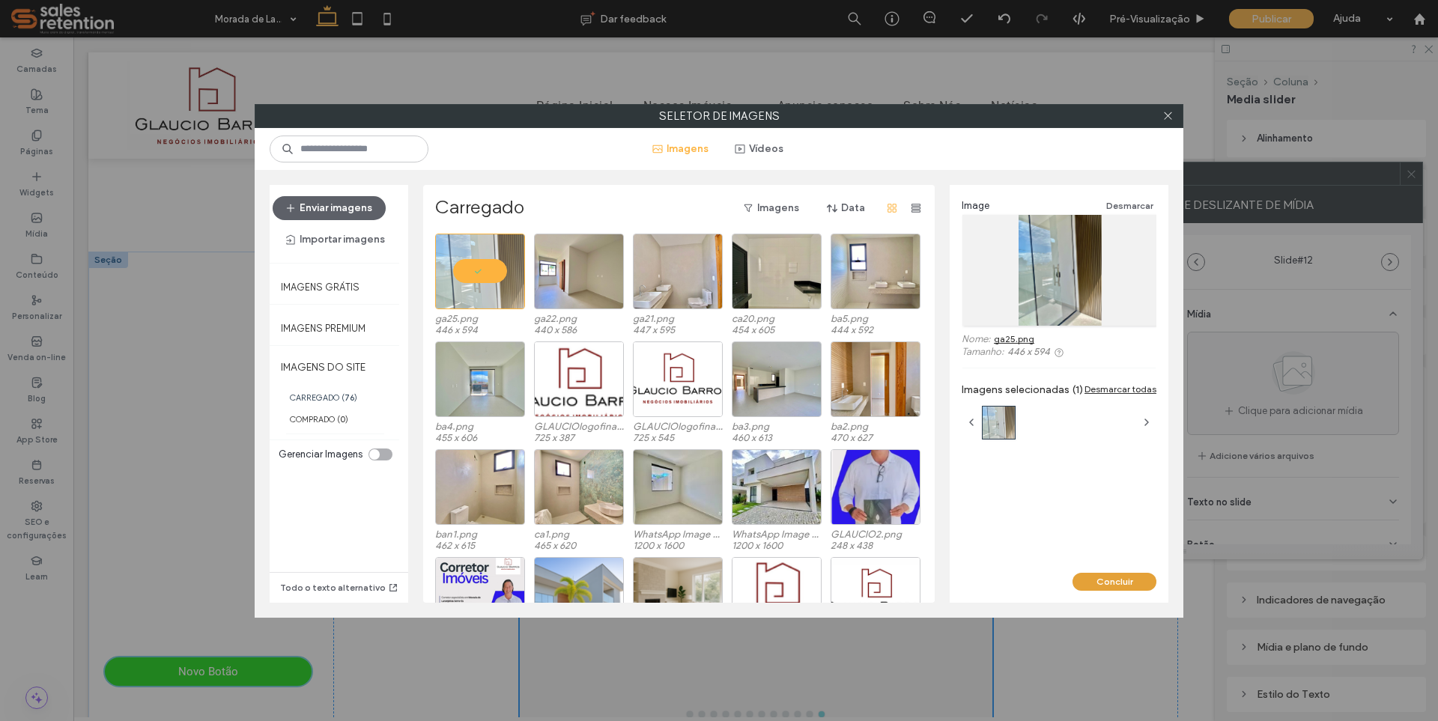
click at [1114, 577] on button "Concluir" at bounding box center [1115, 582] width 84 height 18
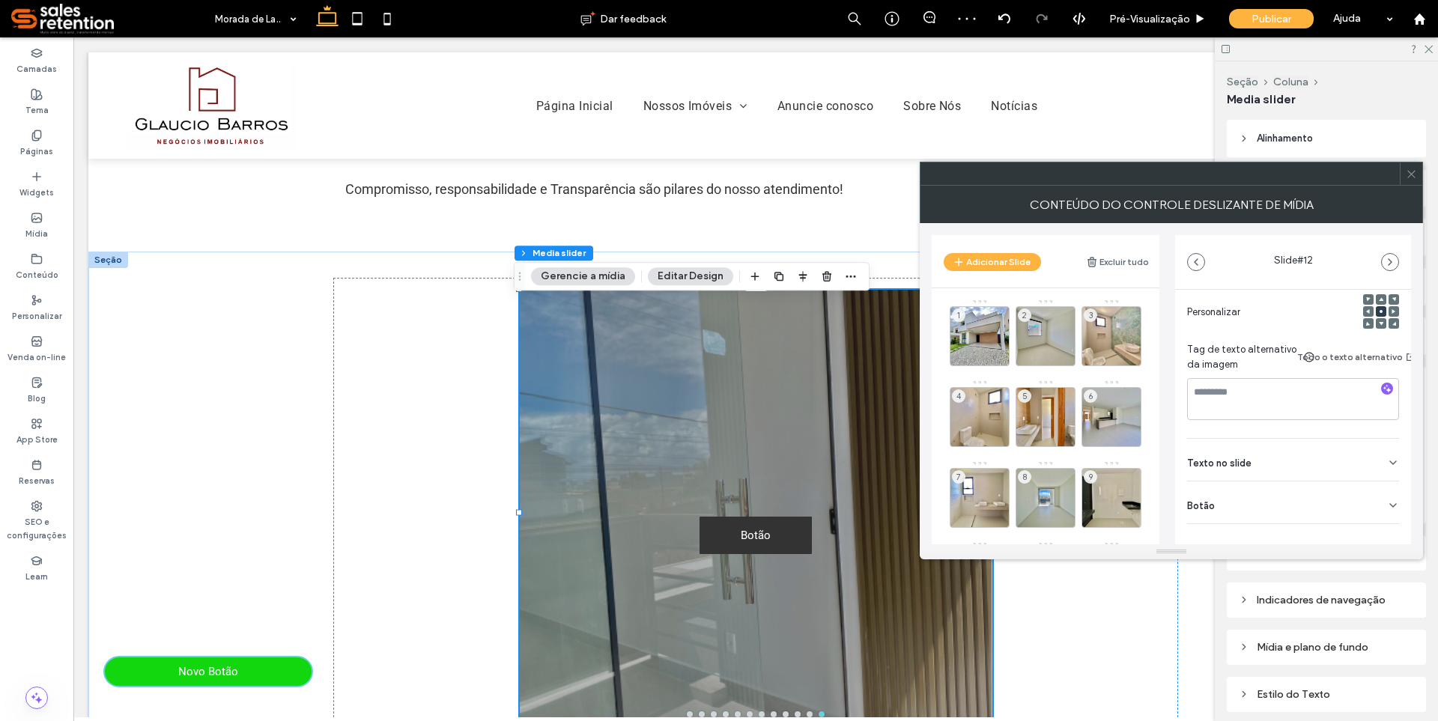
scroll to position [225, 0]
click at [1376, 497] on div "Botão" at bounding box center [1293, 494] width 212 height 42
click at [1380, 533] on icon at bounding box center [1385, 527] width 13 height 13
click at [1413, 185] on div at bounding box center [1171, 174] width 503 height 24
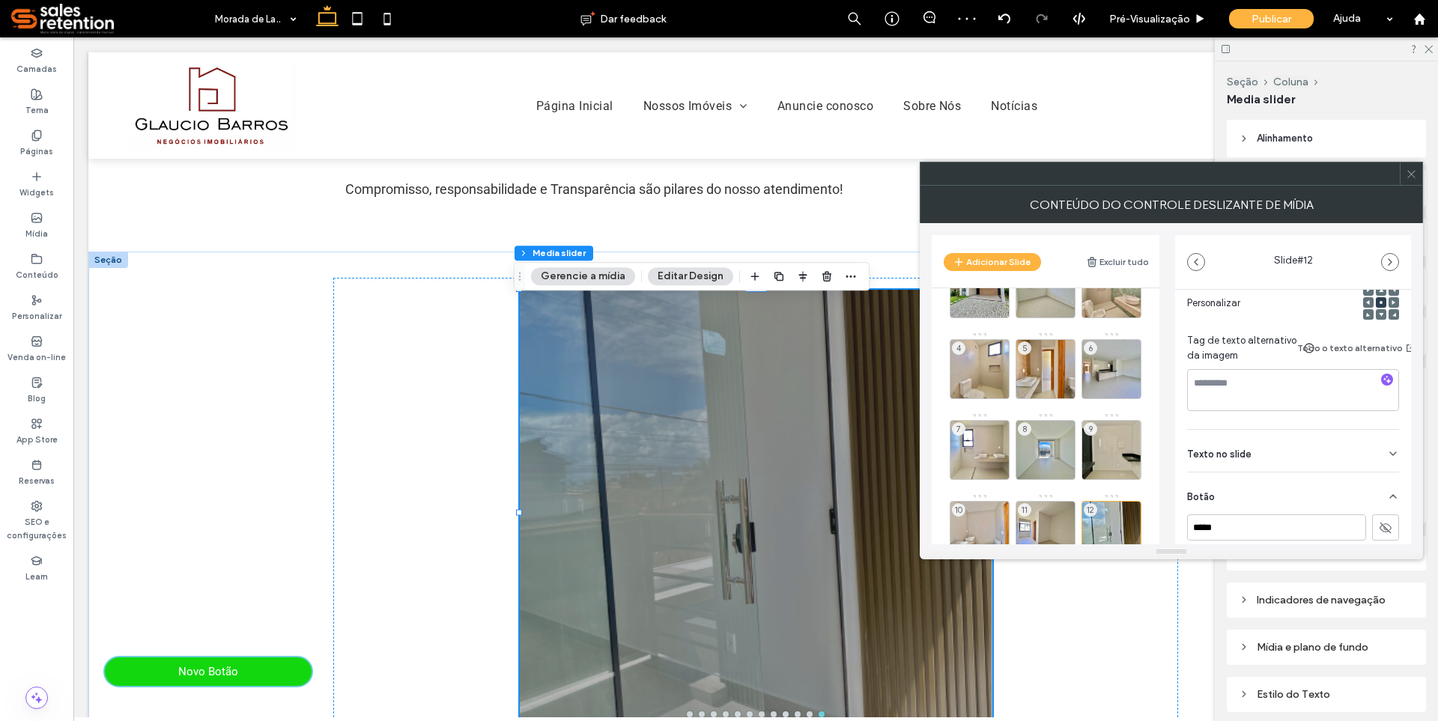
scroll to position [98, 0]
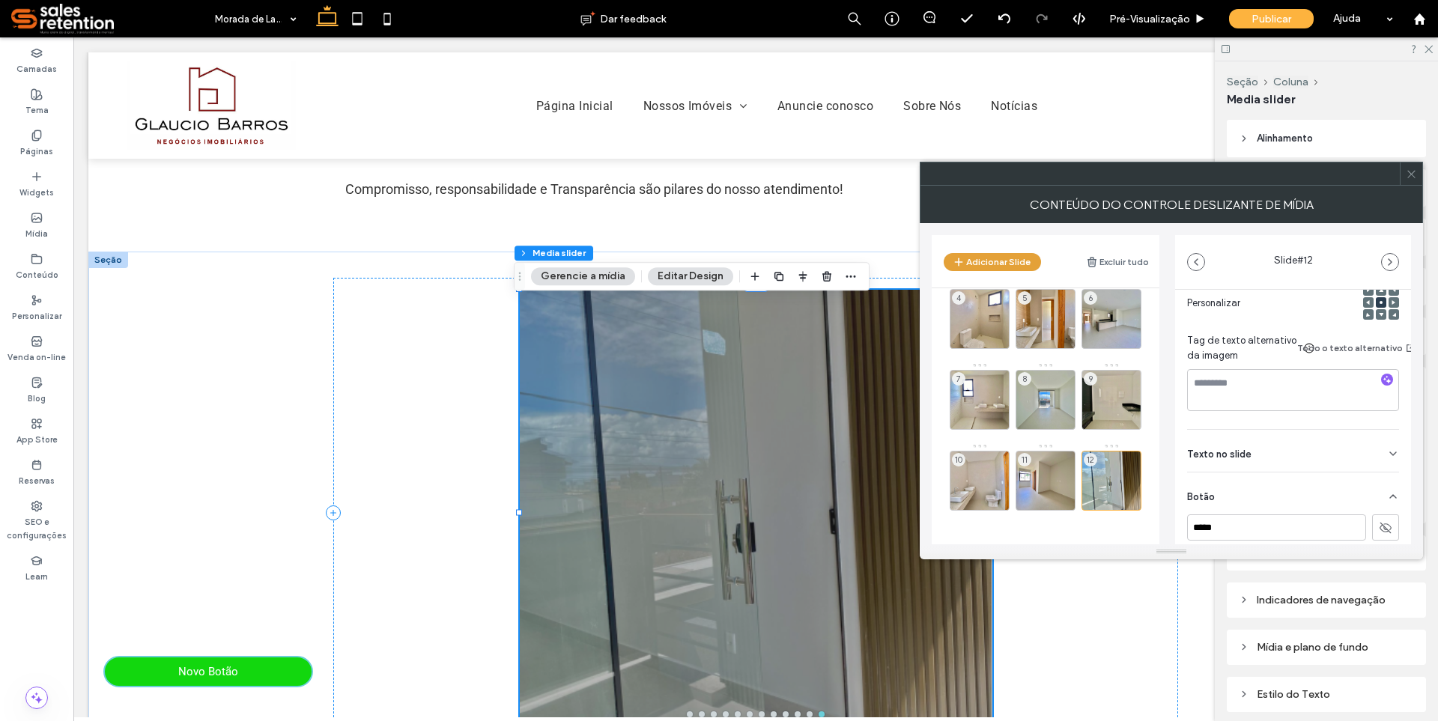
click at [1012, 264] on button "Adicionar Slide" at bounding box center [992, 262] width 97 height 18
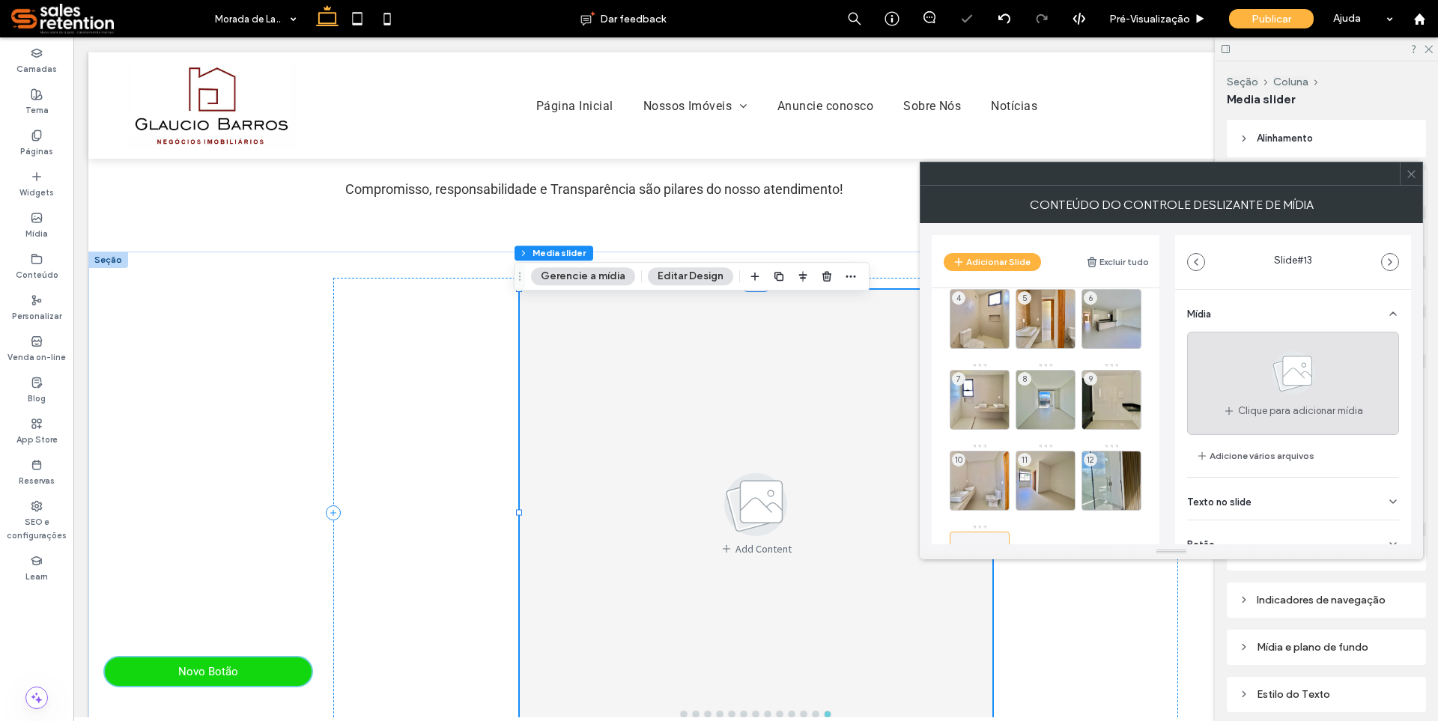
click at [1266, 375] on icon at bounding box center [1293, 372] width 75 height 49
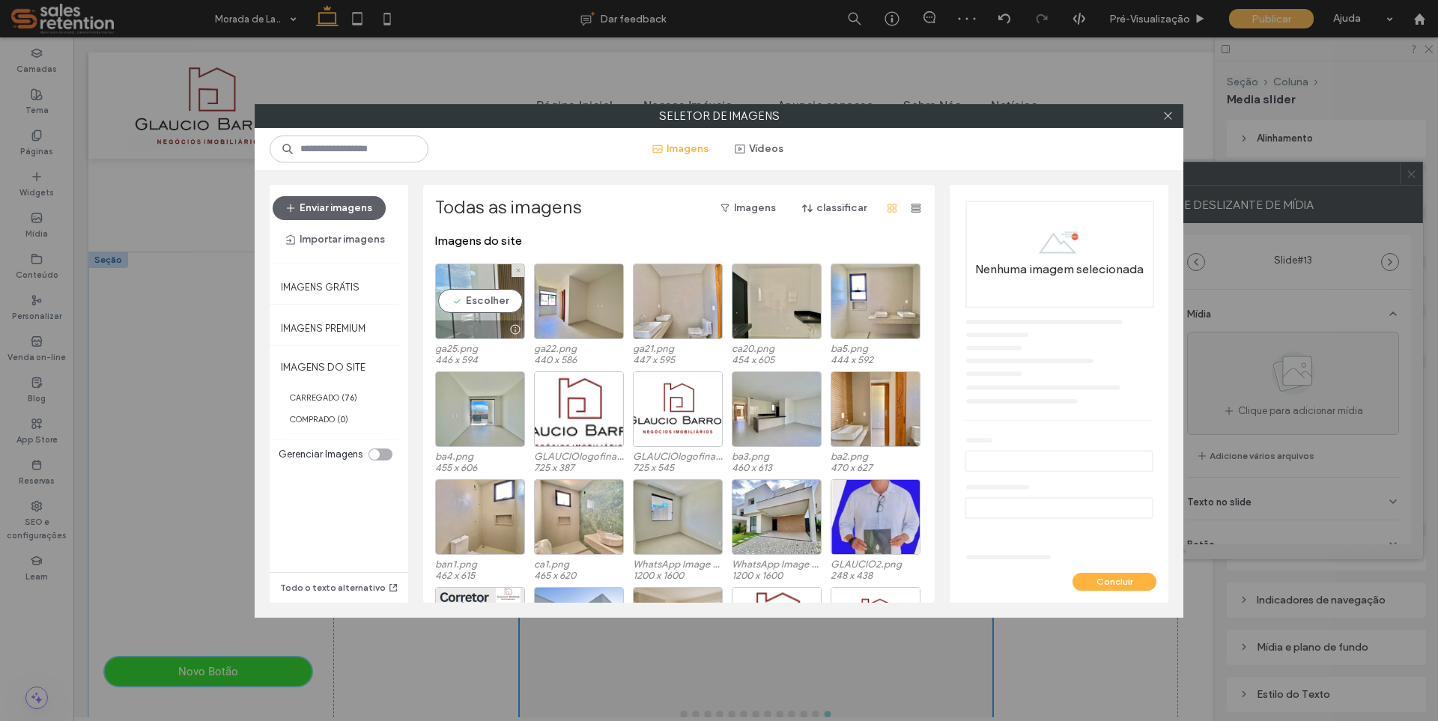
click at [491, 309] on div "Escolher" at bounding box center [480, 302] width 90 height 76
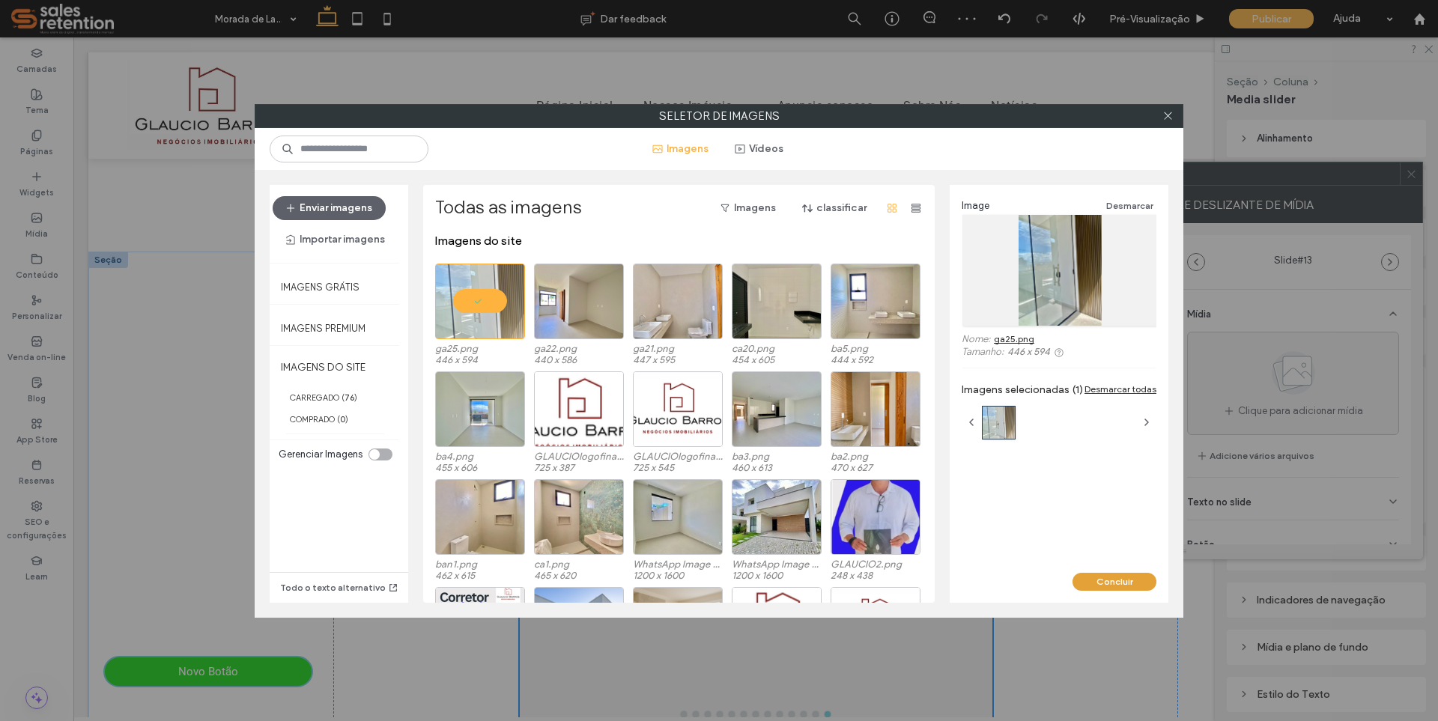
click at [1097, 578] on button "Concluir" at bounding box center [1115, 582] width 84 height 18
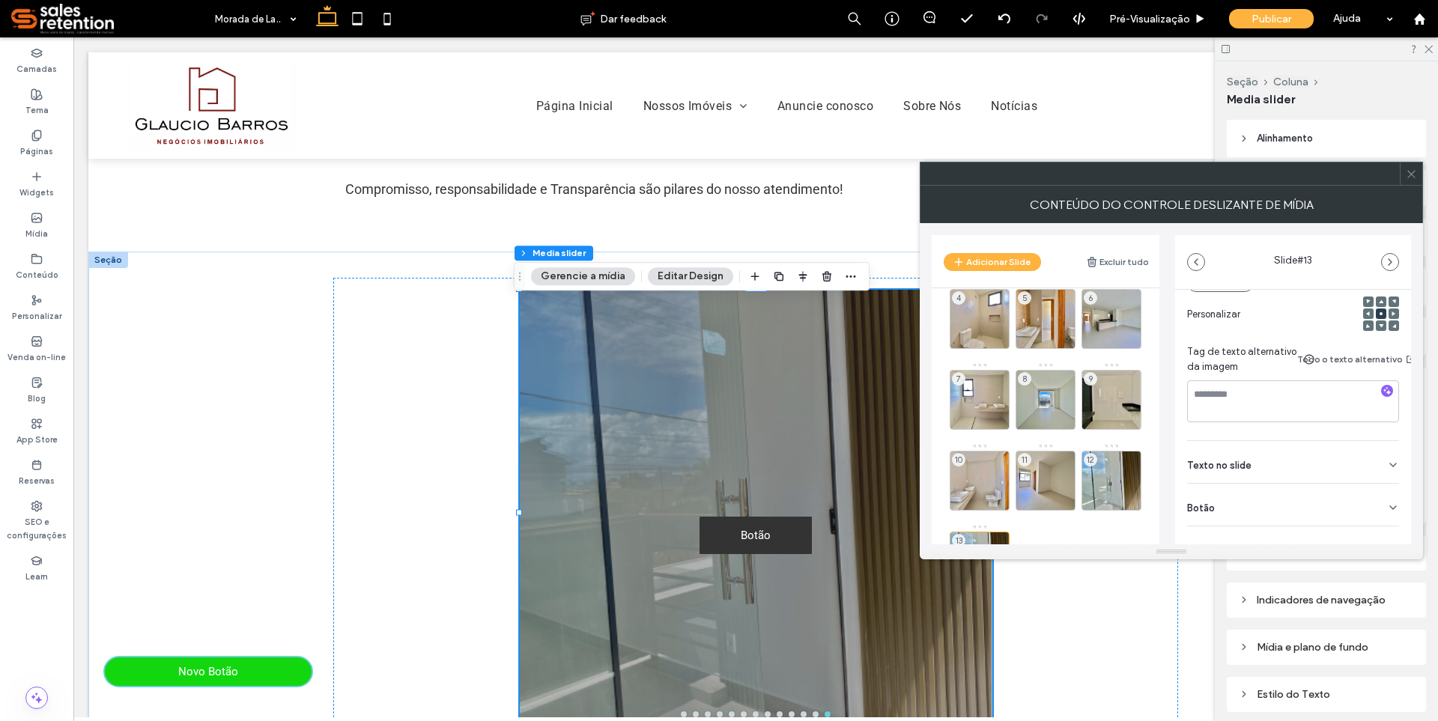
scroll to position [225, 0]
click at [1387, 492] on icon at bounding box center [1393, 497] width 12 height 12
click at [1380, 530] on use at bounding box center [1386, 528] width 12 height 9
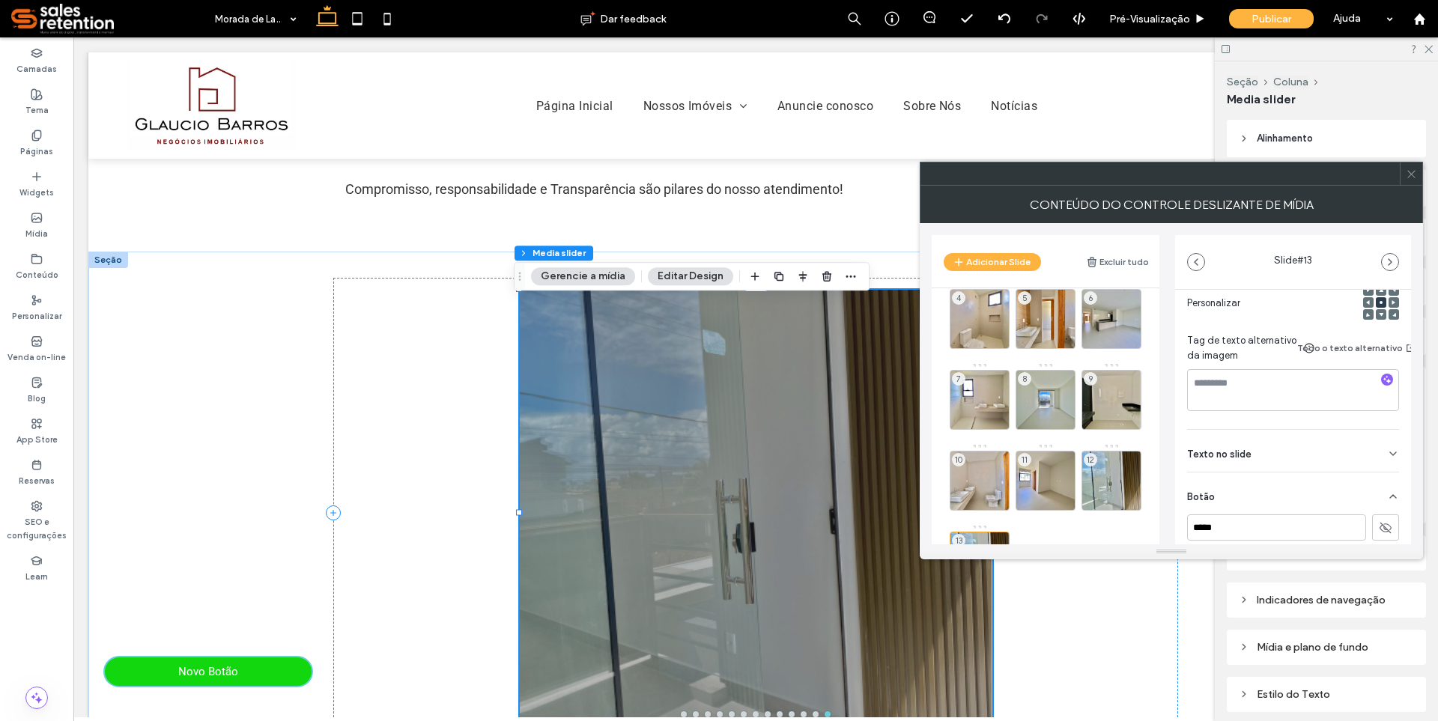
click at [1421, 178] on div at bounding box center [1411, 174] width 22 height 22
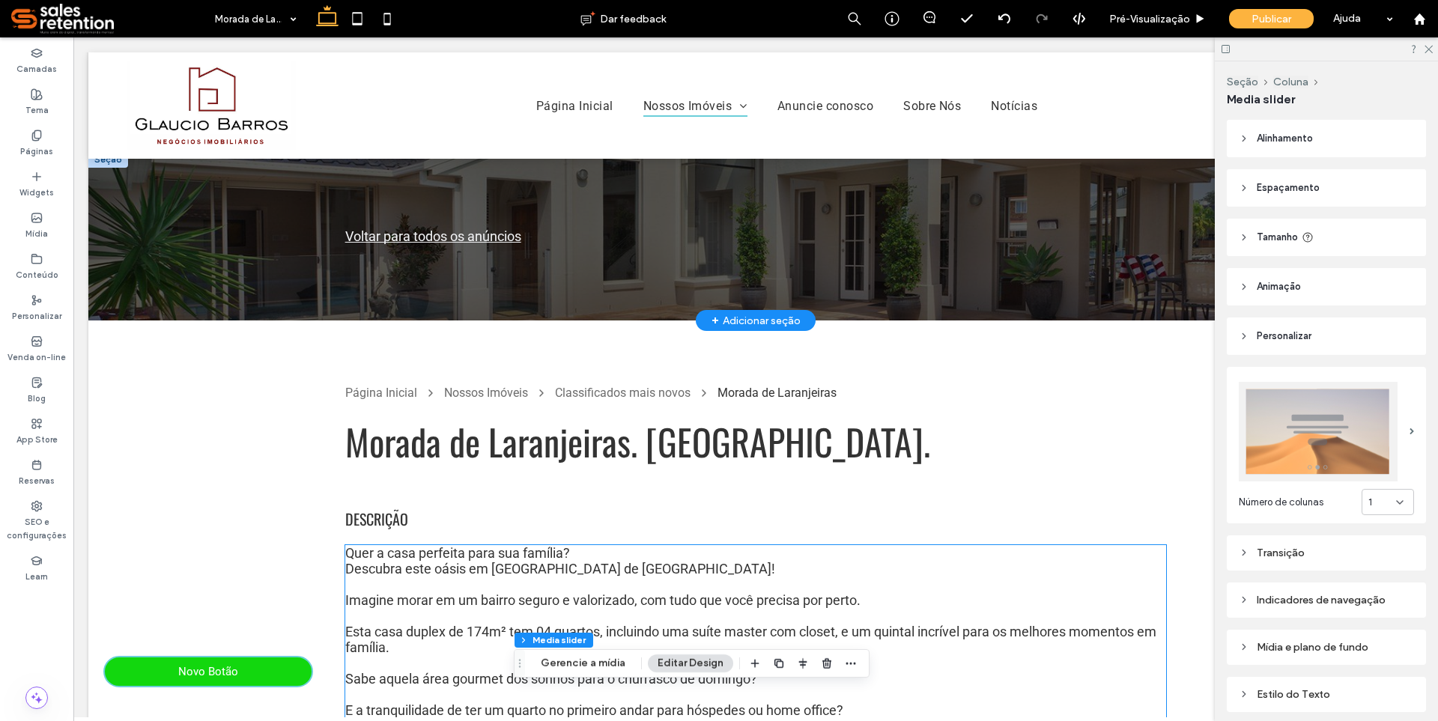
scroll to position [0, 0]
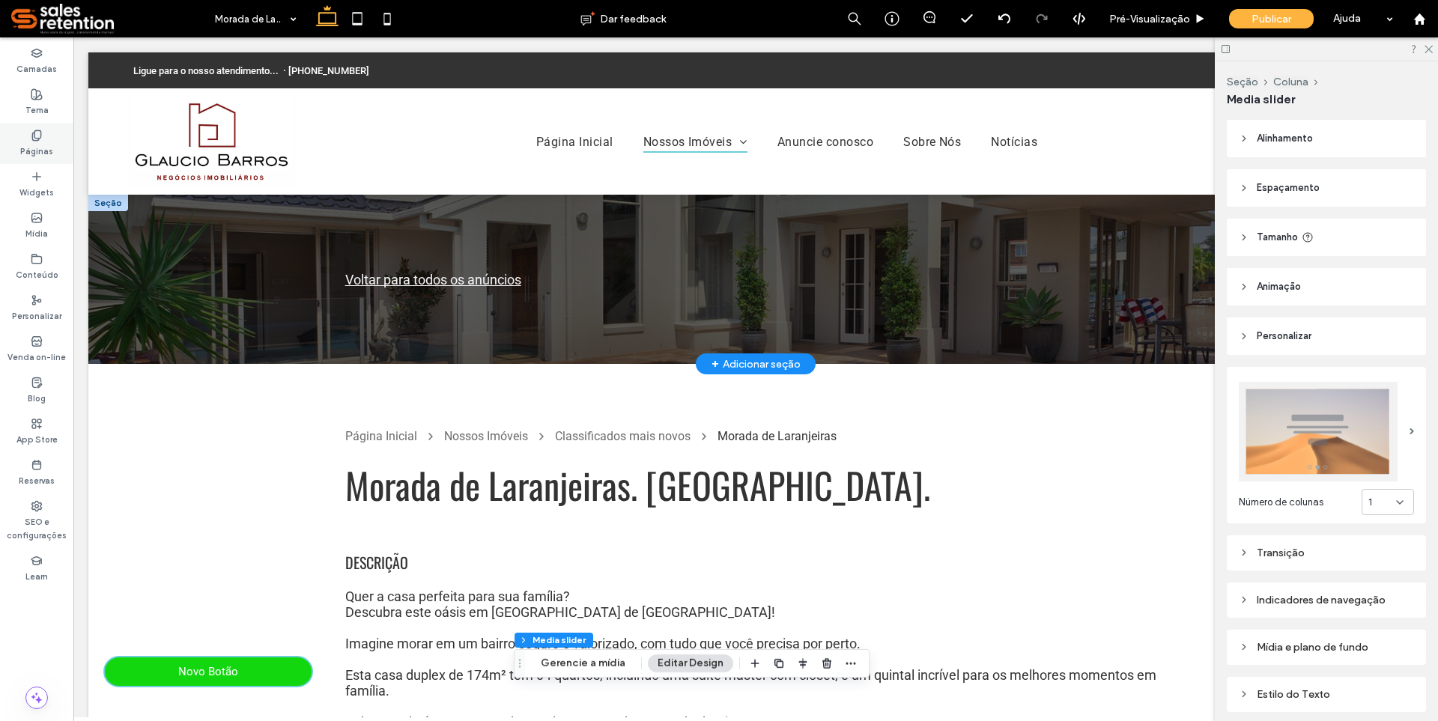
click at [42, 148] on label "Páginas" at bounding box center [36, 150] width 33 height 16
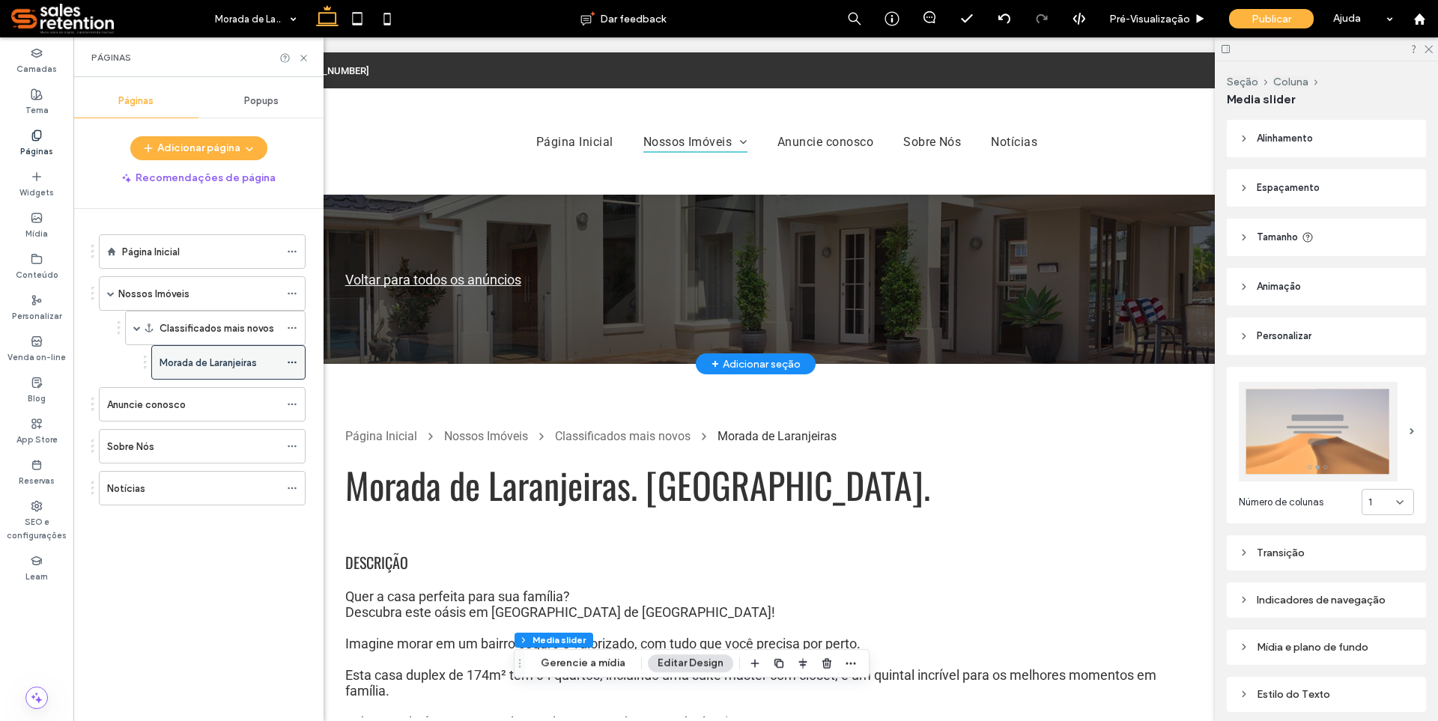
click at [295, 364] on icon at bounding box center [292, 362] width 10 height 10
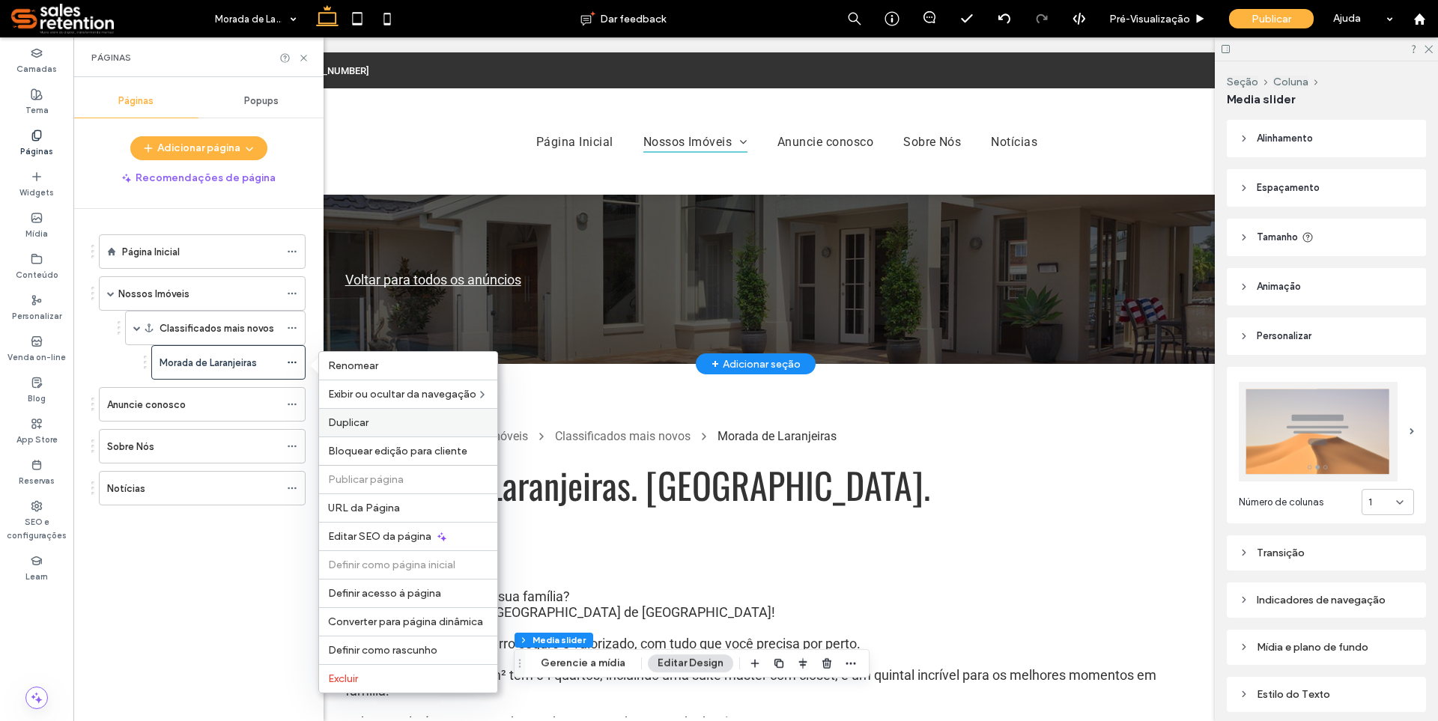
click at [352, 426] on span "Duplicar" at bounding box center [348, 422] width 40 height 13
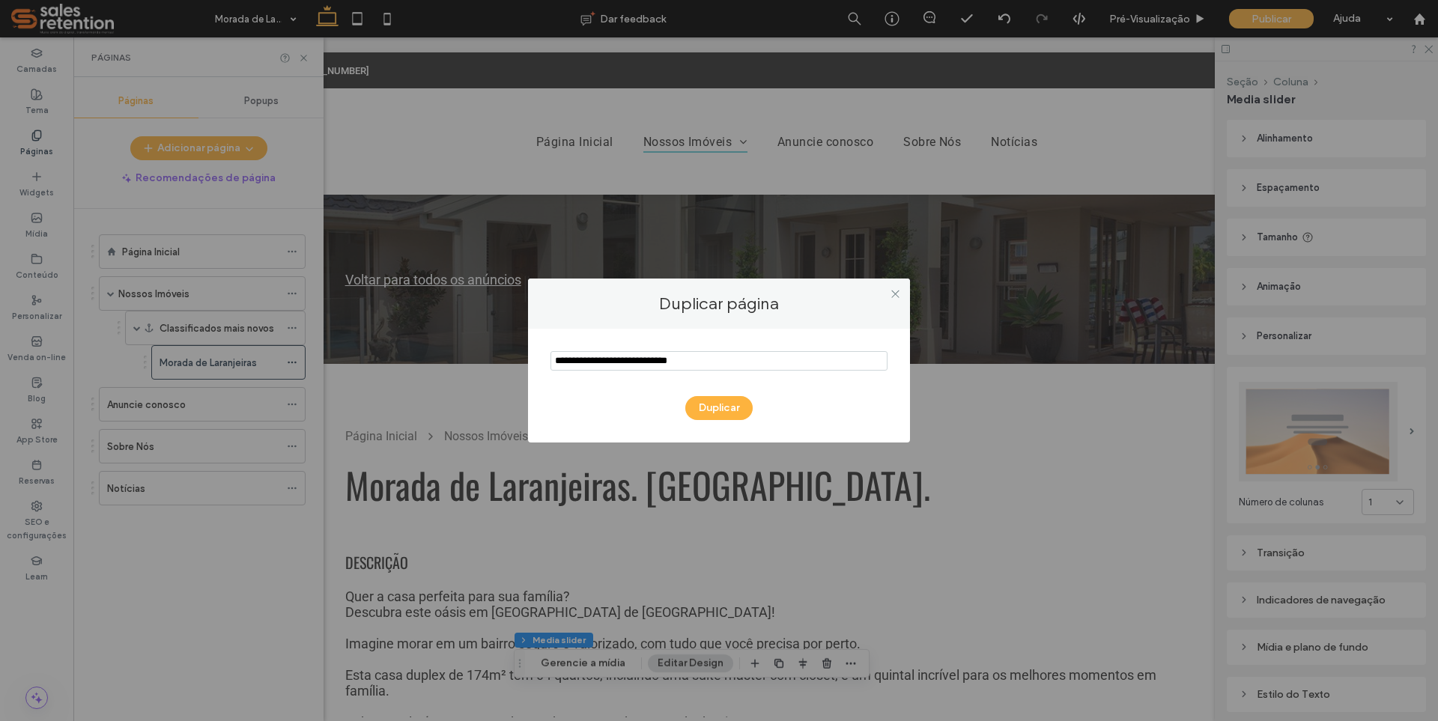
drag, startPoint x: 13, startPoint y: 470, endPoint x: 482, endPoint y: 383, distance: 476.7
click at [482, 383] on div "Duplicar página Duplicar" at bounding box center [719, 360] width 1438 height 721
paste input "notEmpty"
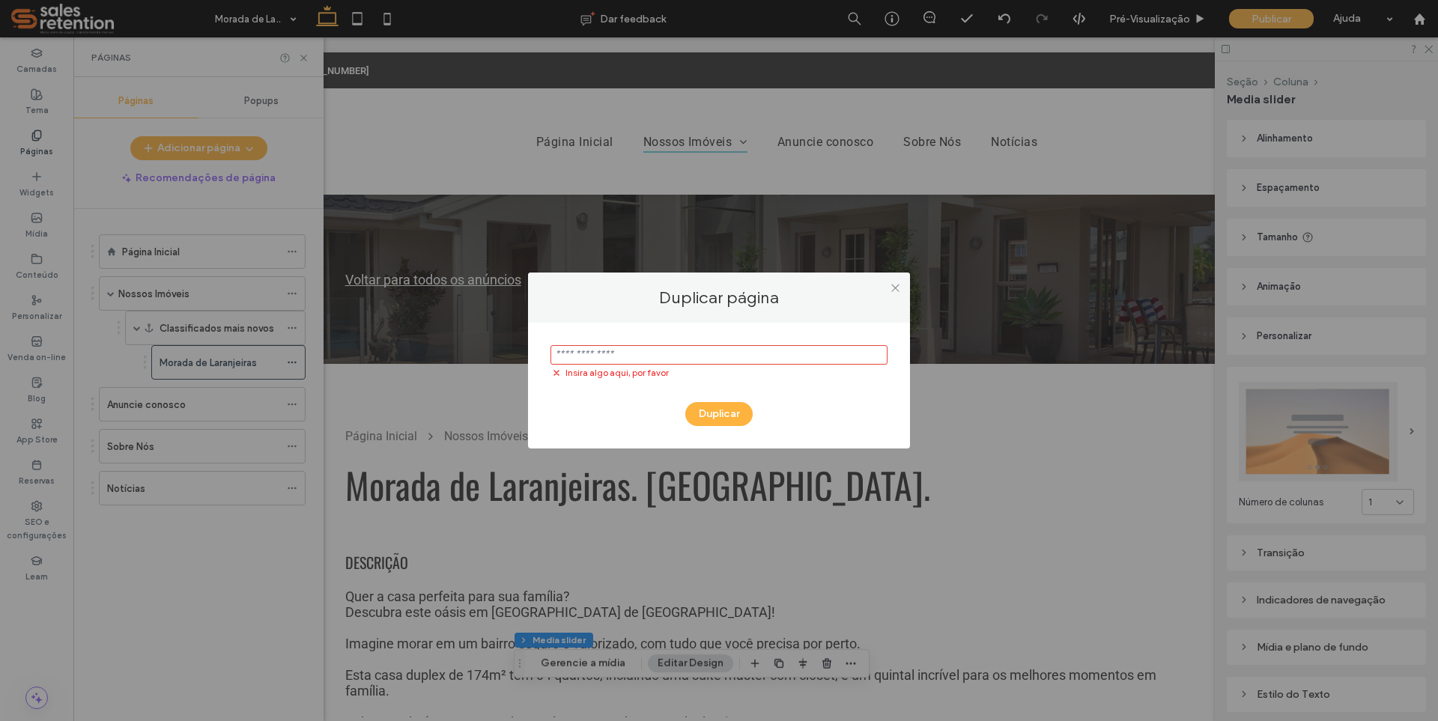
paste input "**********"
type input "**********"
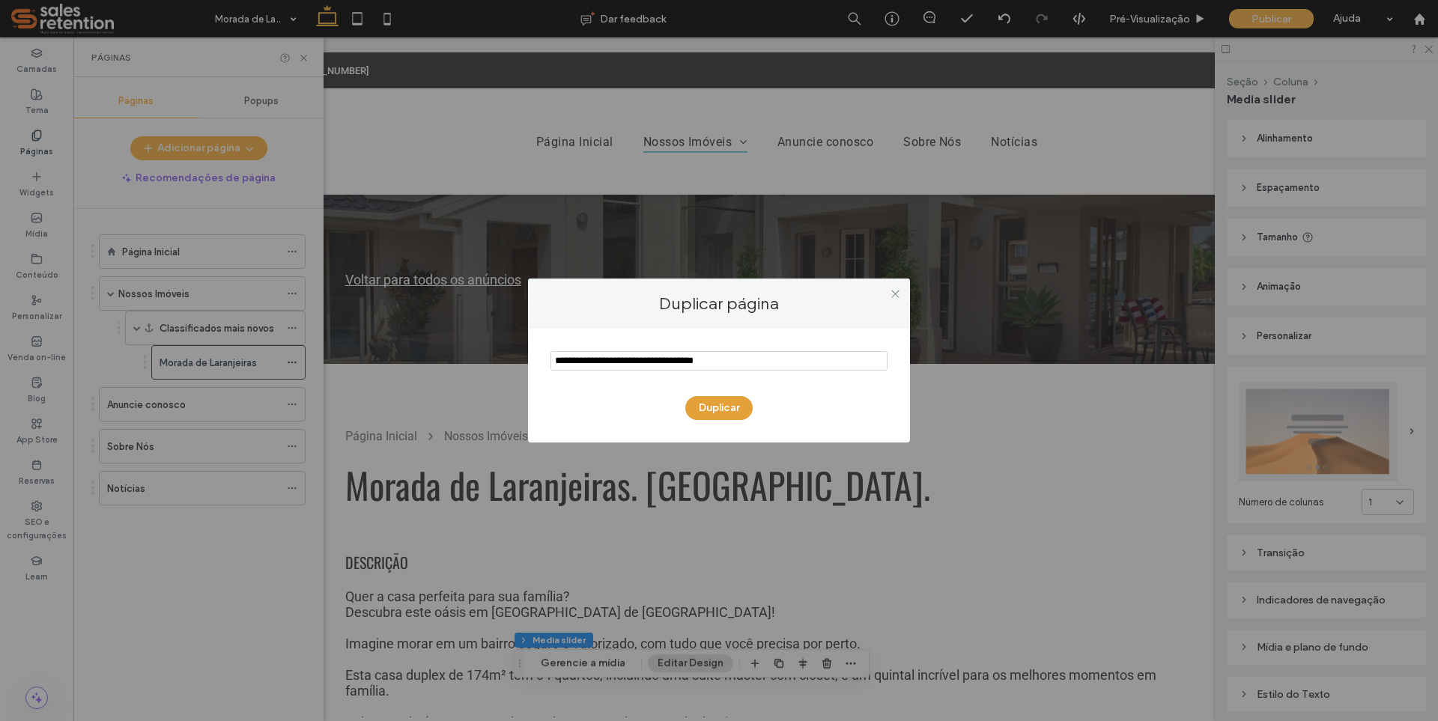
click at [720, 425] on div "Duplicar" at bounding box center [719, 386] width 382 height 114
click at [719, 410] on button "Duplicar" at bounding box center [718, 408] width 67 height 24
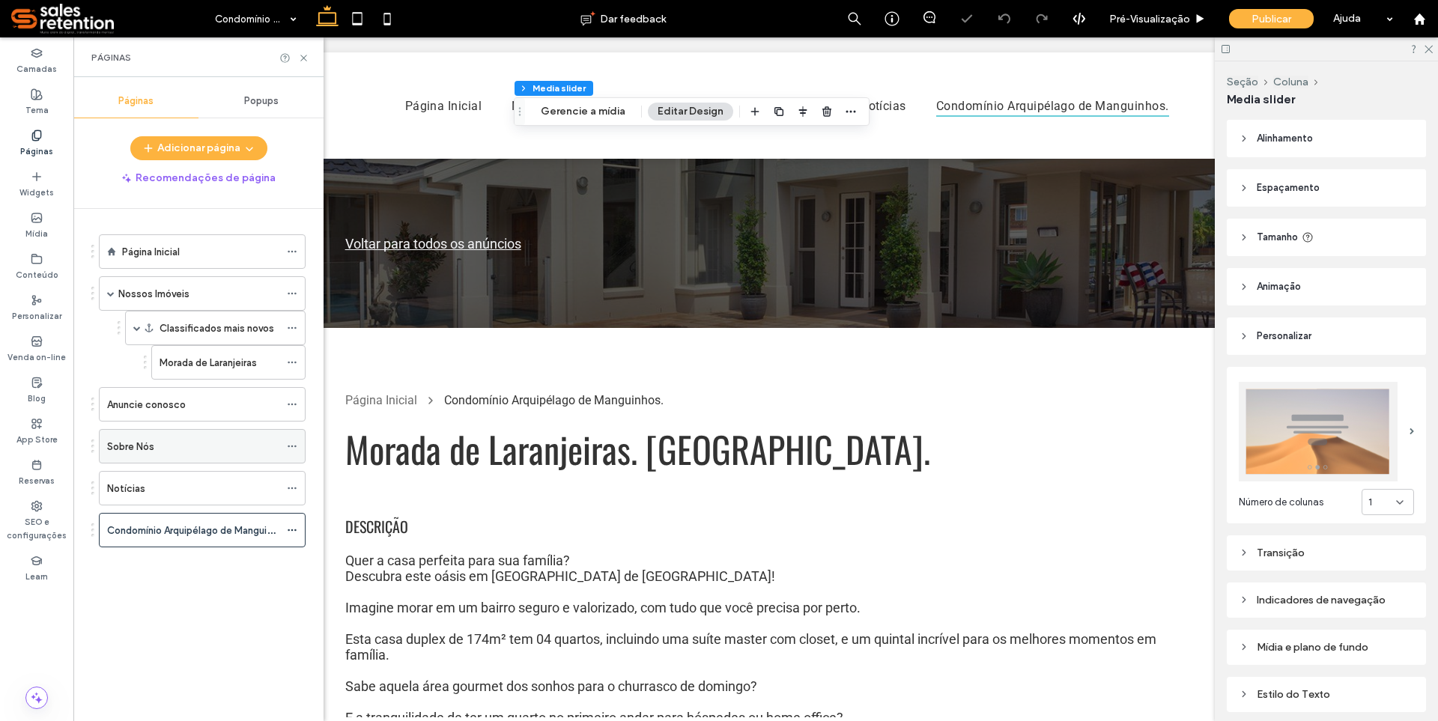
scroll to position [1126, 0]
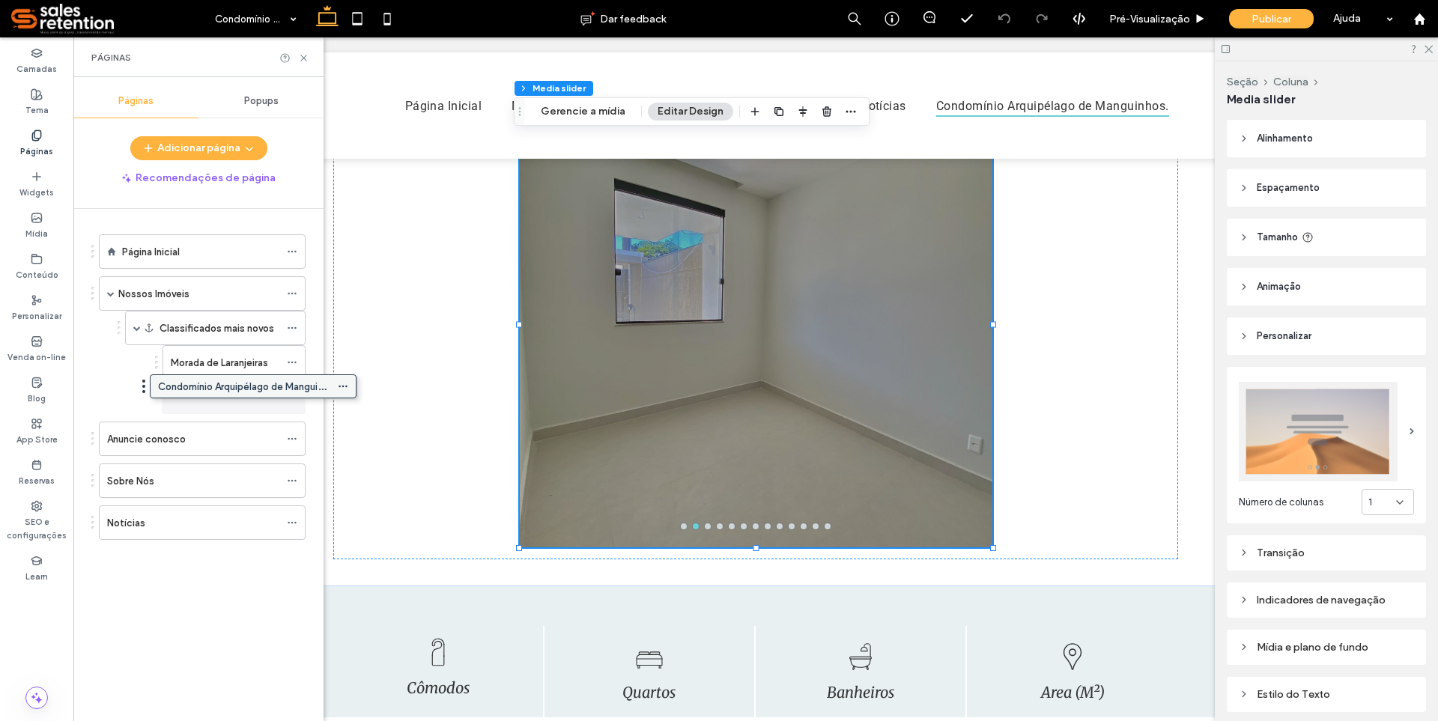
drag, startPoint x: 243, startPoint y: 528, endPoint x: 294, endPoint y: 389, distance: 147.6
click at [243, 403] on label "Condomínio Arquipélago de Manguinhos." at bounding box center [263, 397] width 184 height 26
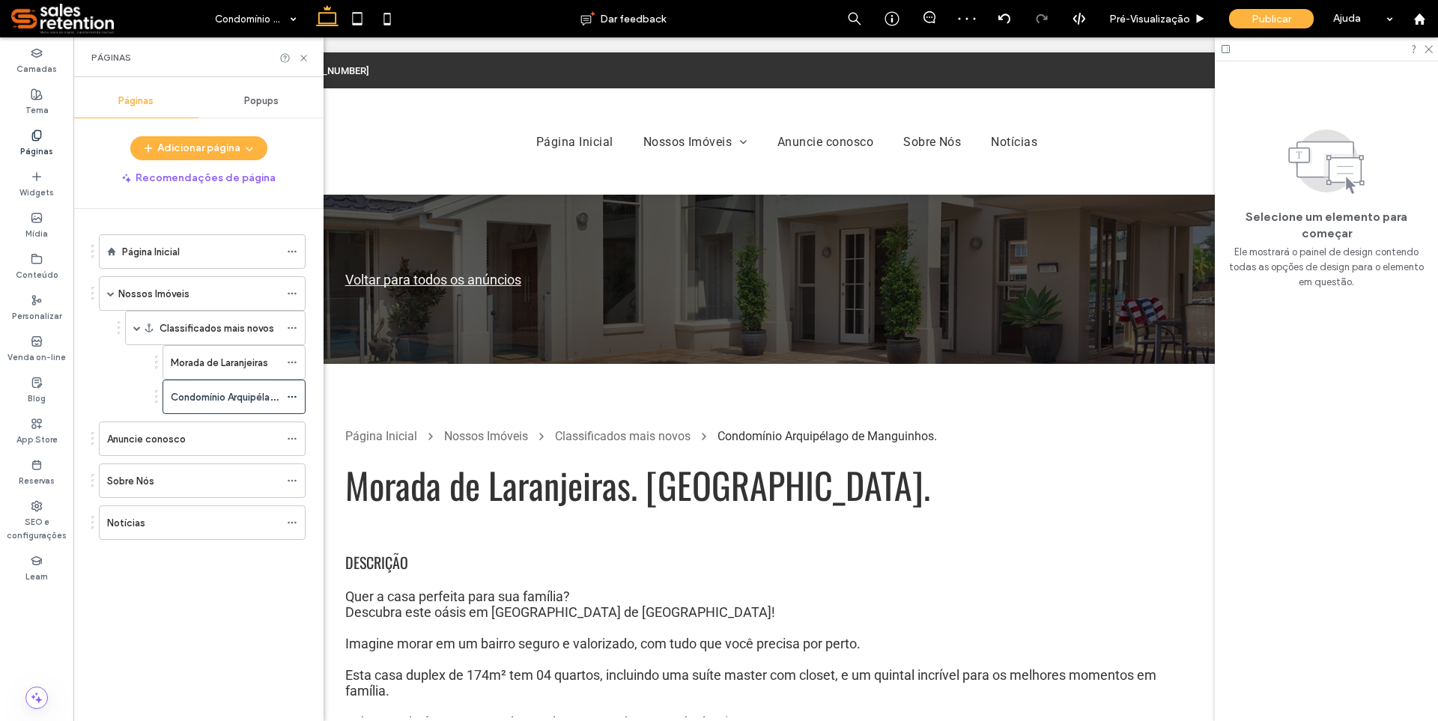
scroll to position [0, 0]
click at [401, 592] on span "​Quer a casa perfeita para sua família?" at bounding box center [457, 597] width 225 height 16
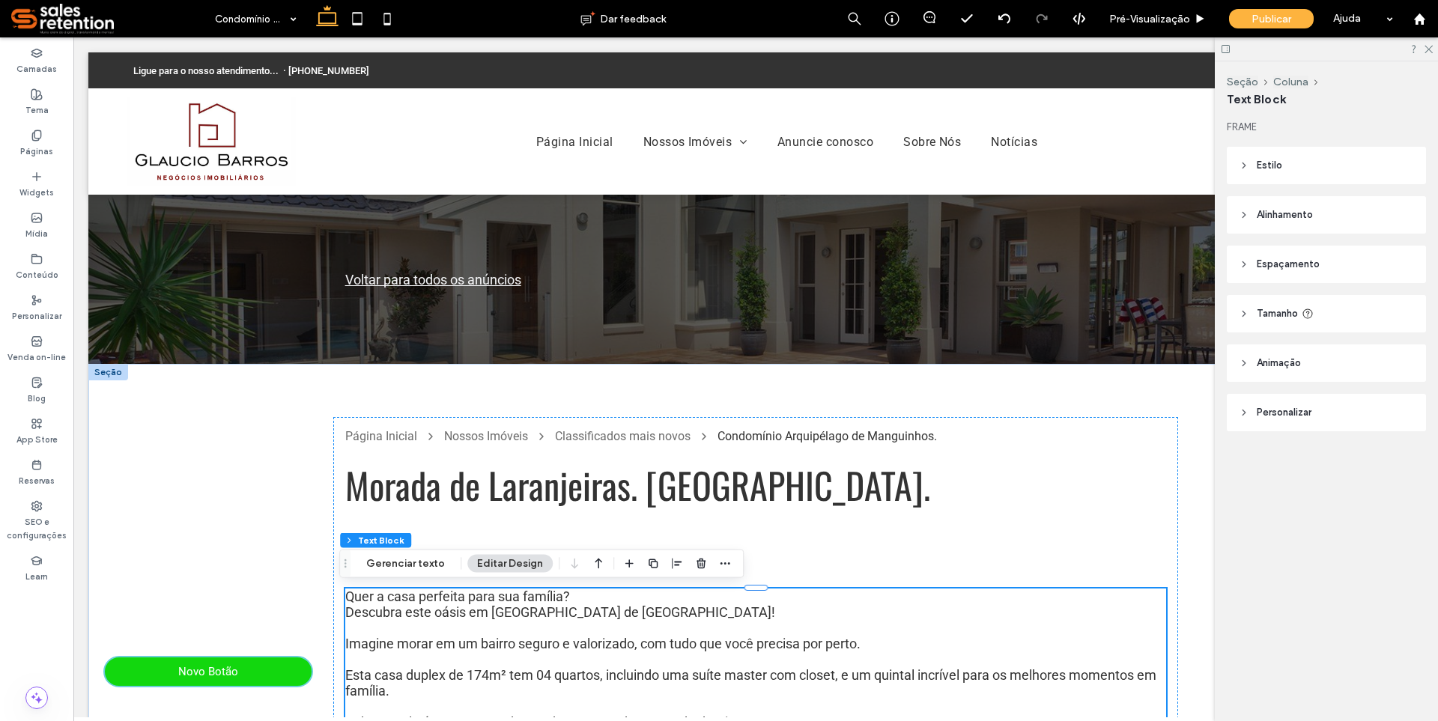
click at [401, 592] on span "​Quer a casa perfeita para sua família?" at bounding box center [457, 597] width 225 height 16
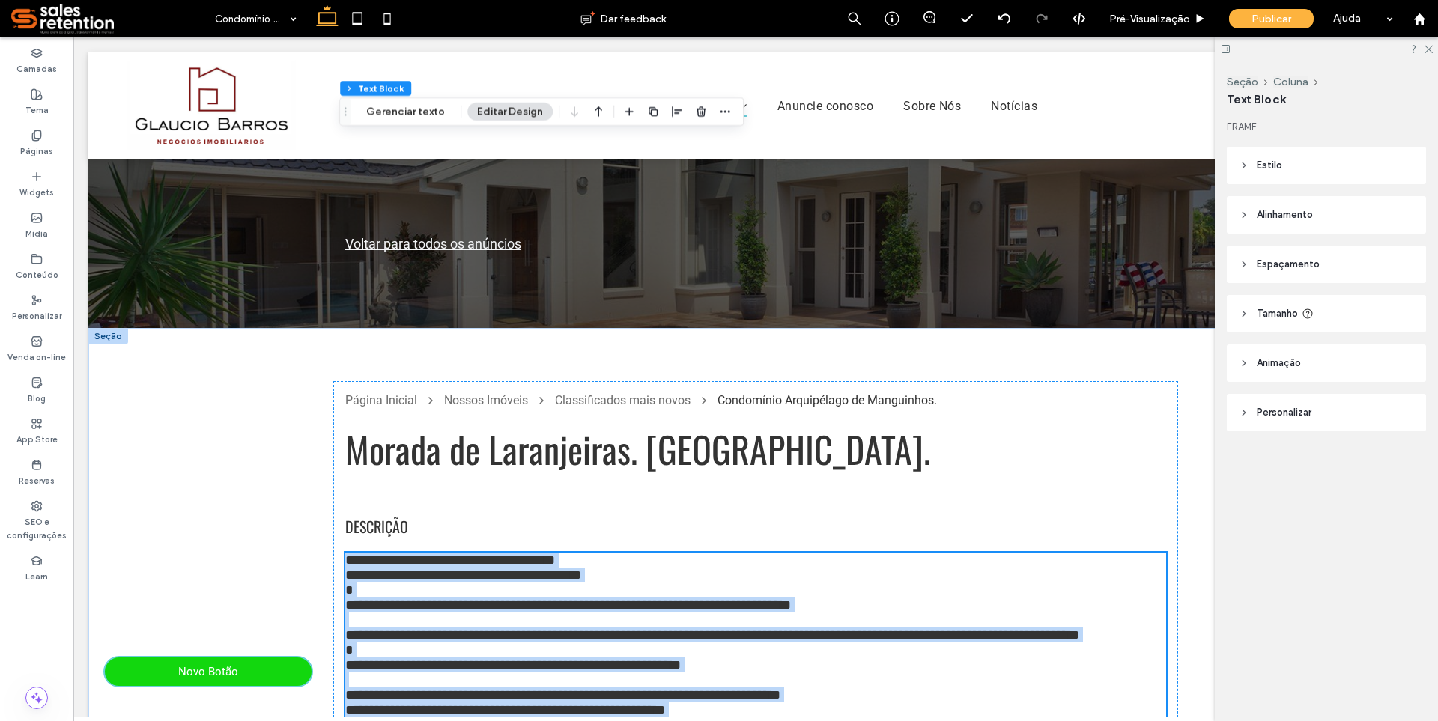
scroll to position [521, 0]
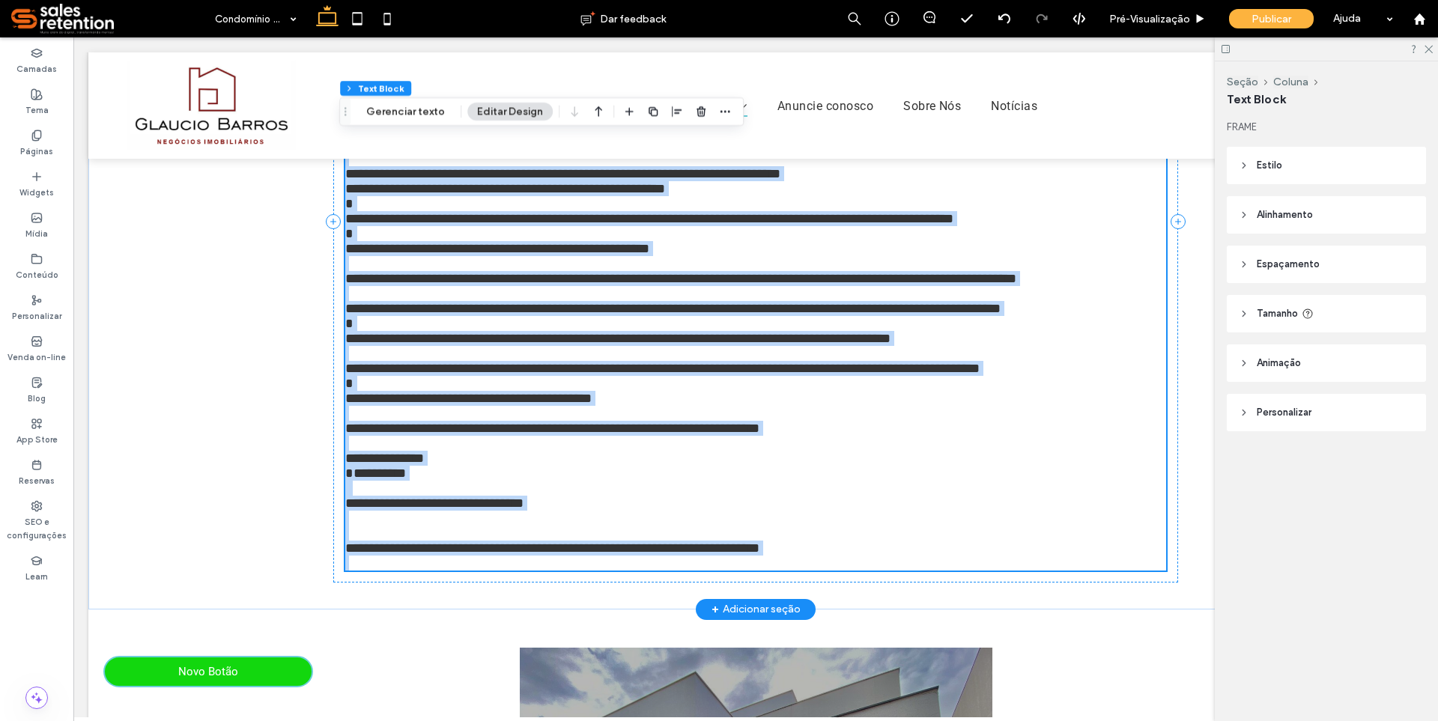
type input "******"
type input "**"
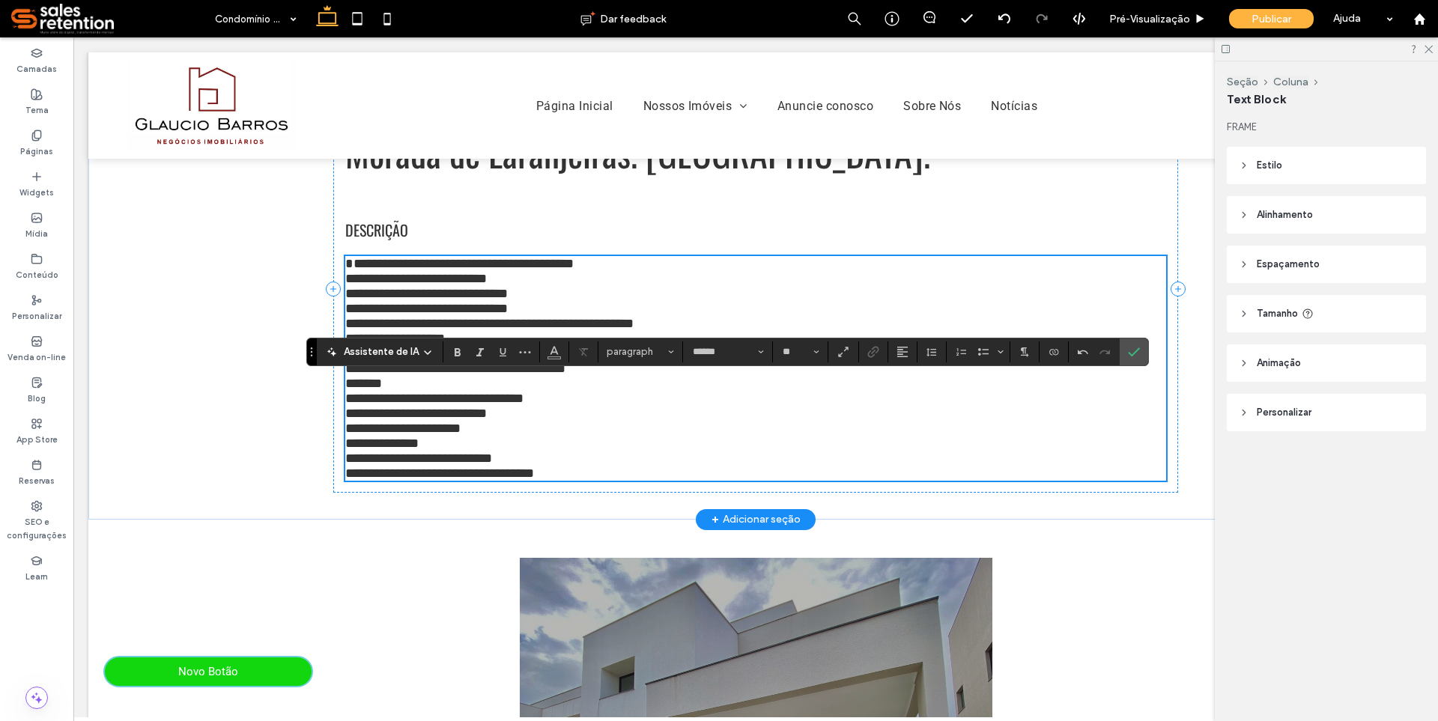
scroll to position [147, 0]
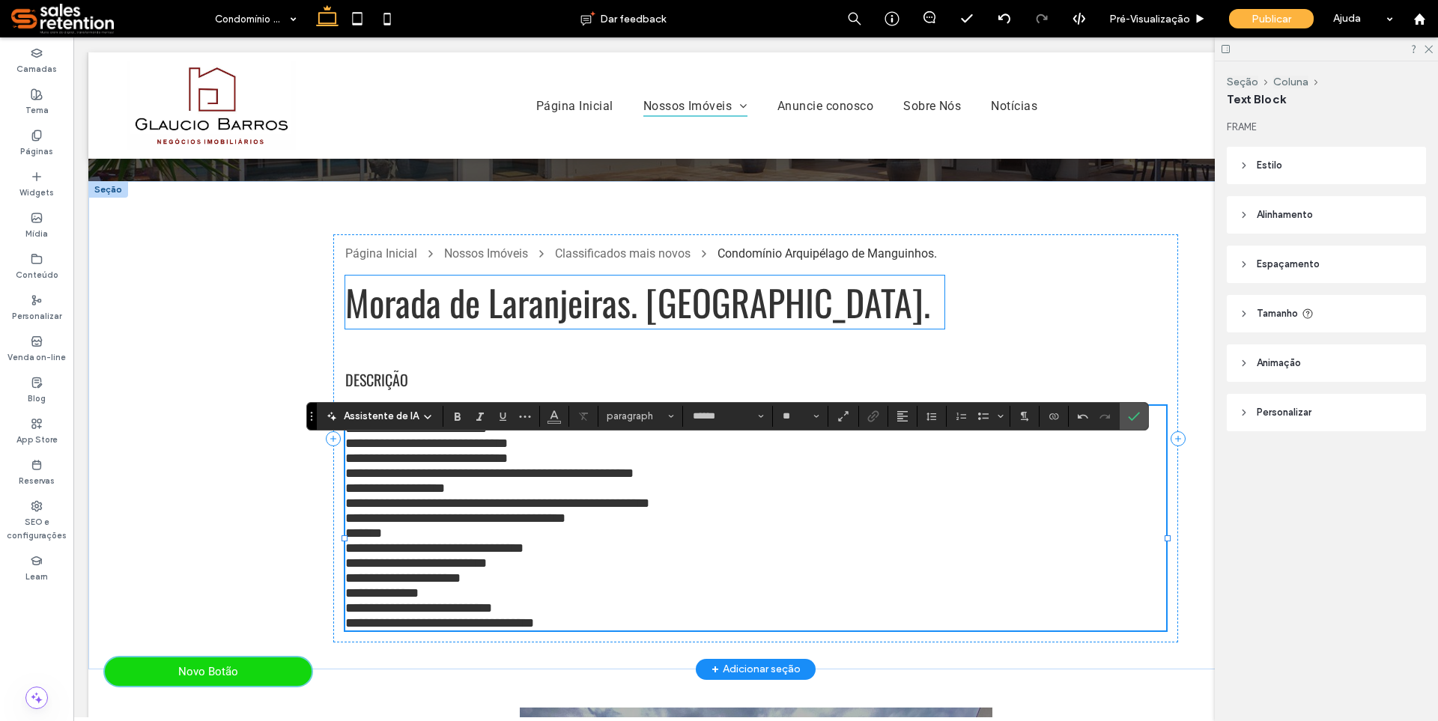
click at [416, 319] on span "Morada de Laranjeiras. Serra-Es." at bounding box center [637, 302] width 585 height 53
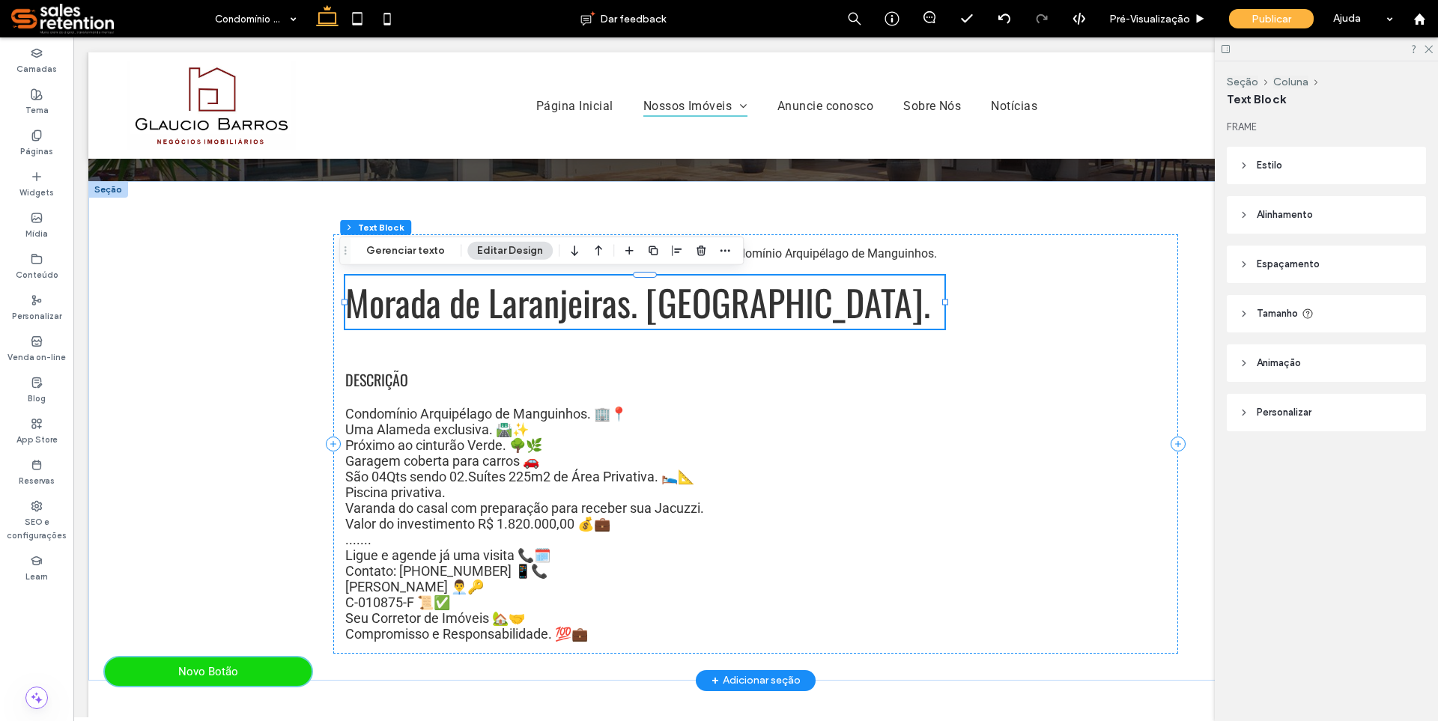
click at [374, 314] on span "Morada de Laranjeiras. Serra-Es." at bounding box center [637, 302] width 585 height 53
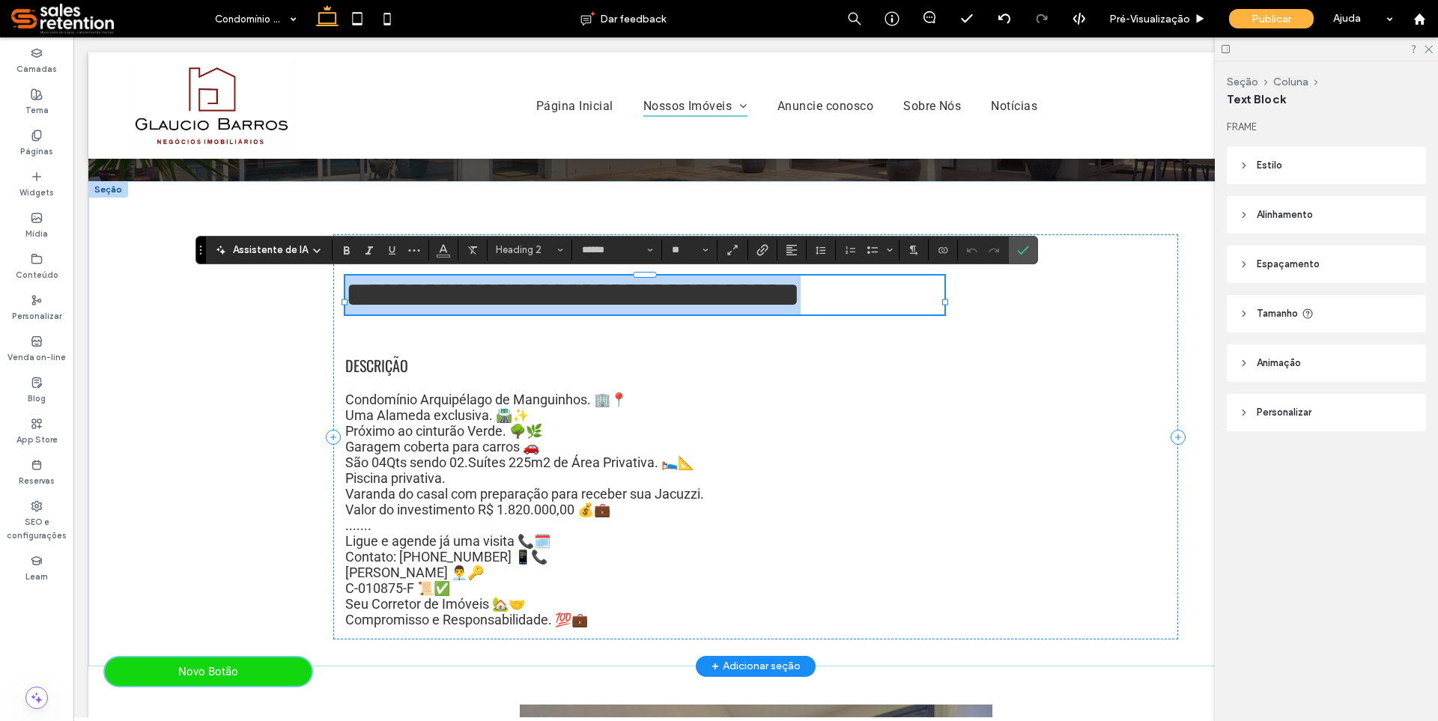
click at [374, 312] on span "**********" at bounding box center [572, 294] width 455 height 35
drag, startPoint x: 368, startPoint y: 315, endPoint x: 621, endPoint y: 300, distance: 253.6
click at [621, 300] on span "**********" at bounding box center [572, 294] width 455 height 35
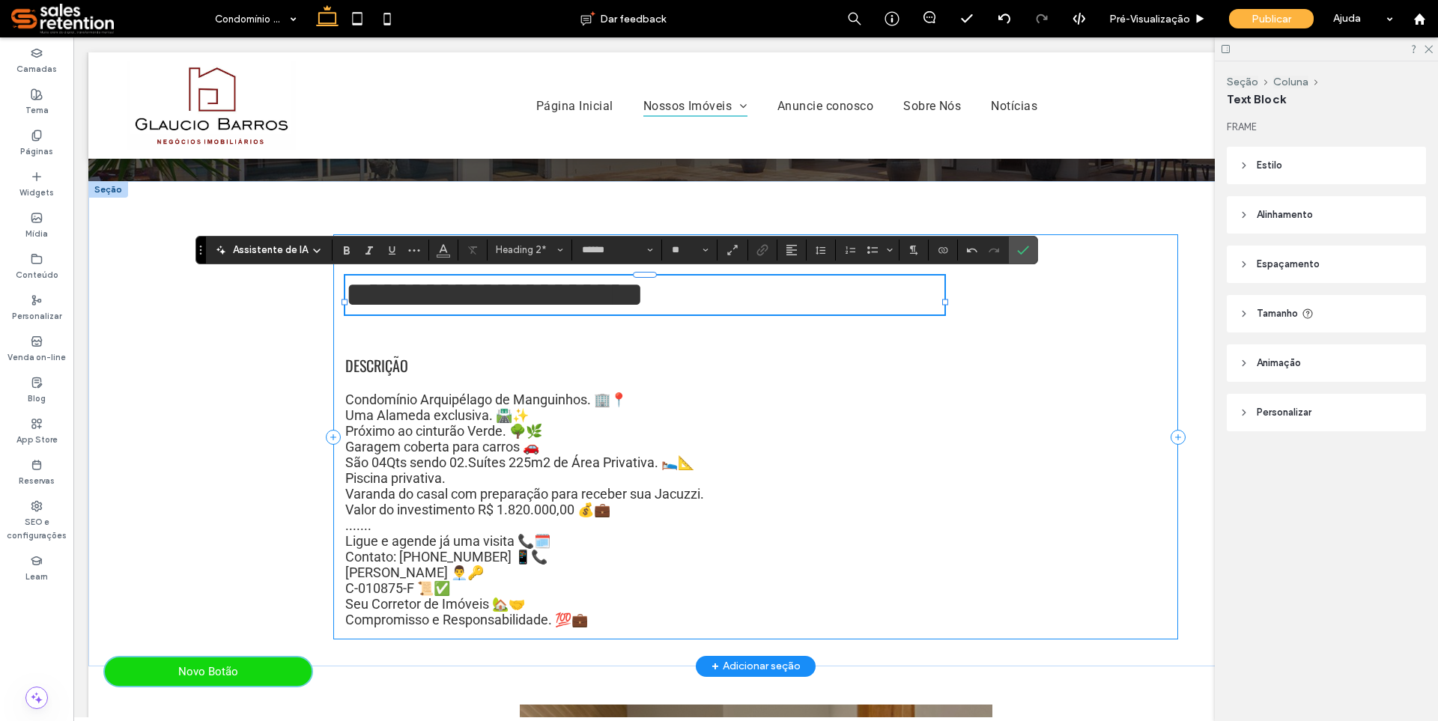
click at [531, 364] on div "**********" at bounding box center [755, 436] width 845 height 405
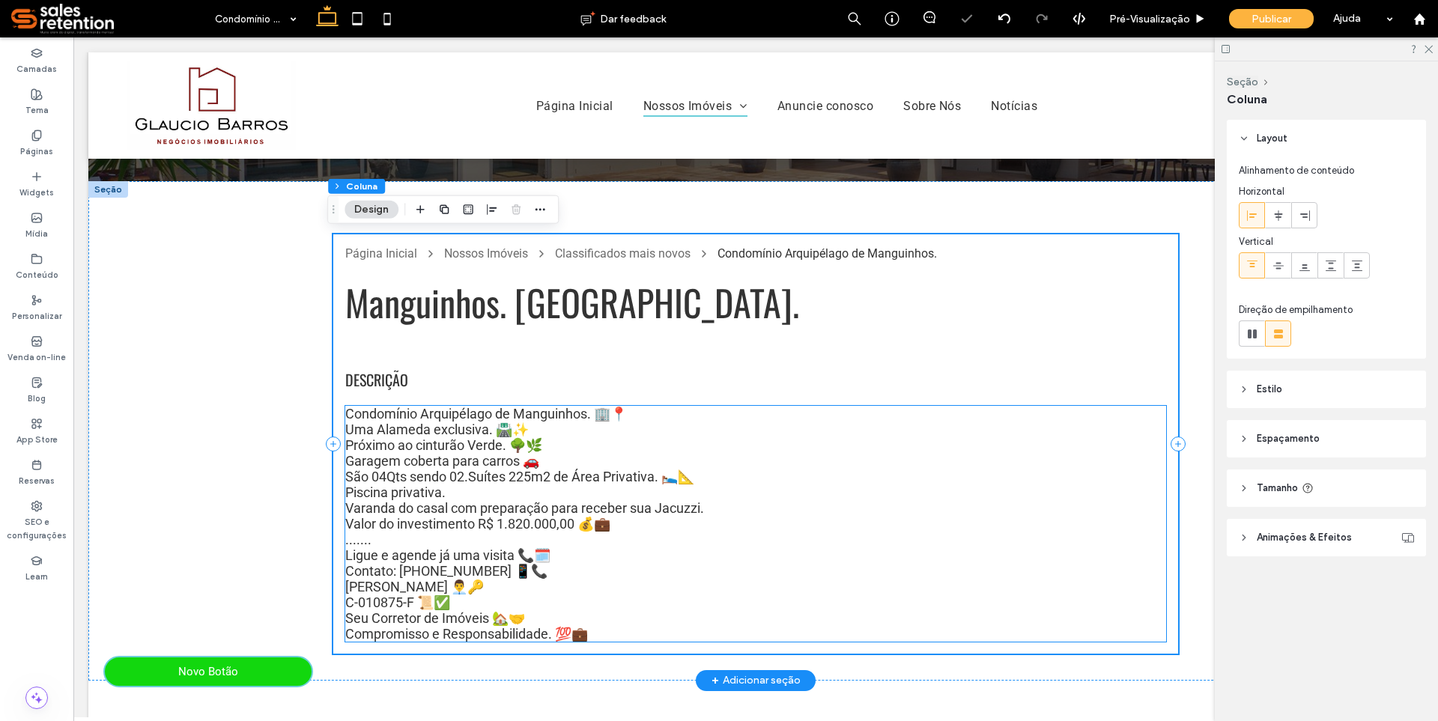
click at [443, 451] on span "Próximo ao cinturão Verde. 🌳🌿" at bounding box center [443, 445] width 197 height 16
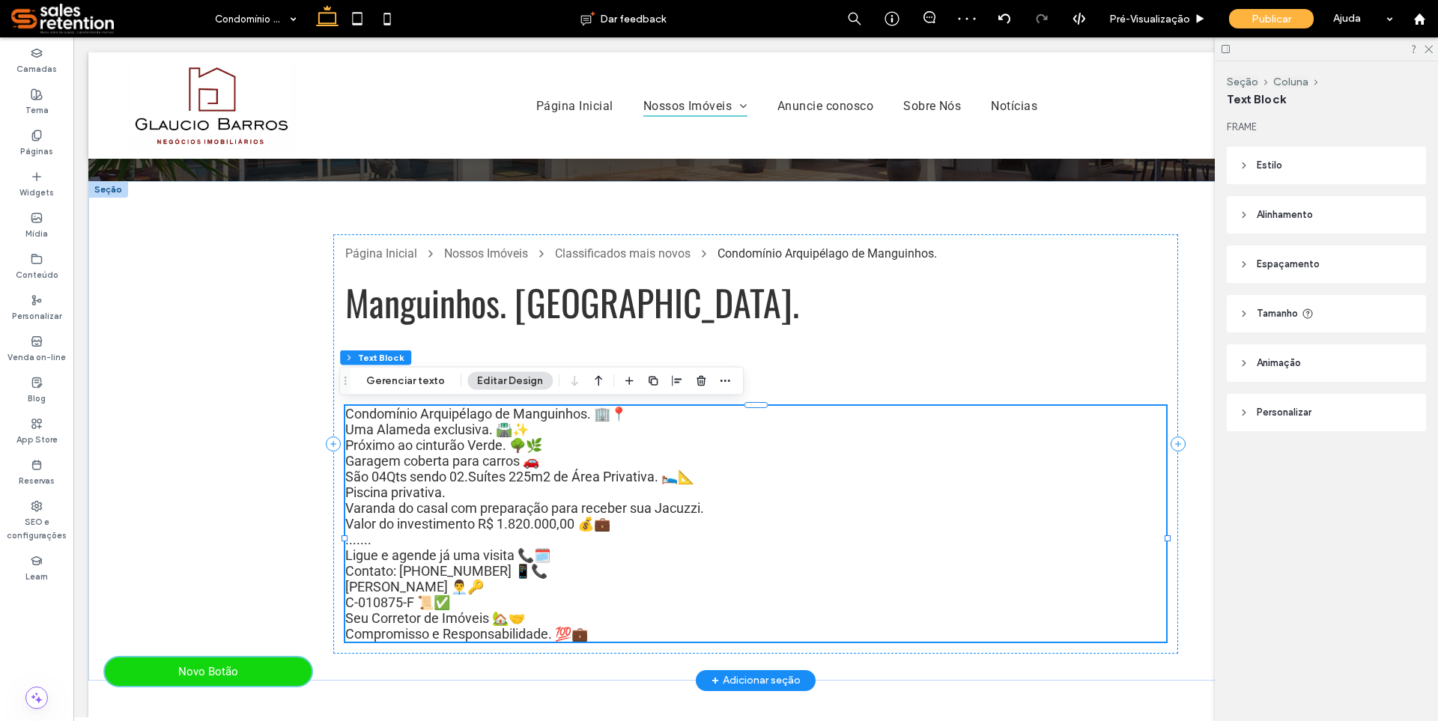
click at [595, 419] on span "Condomínio Arquipélago de Manguinhos. 🏢📍" at bounding box center [486, 414] width 282 height 16
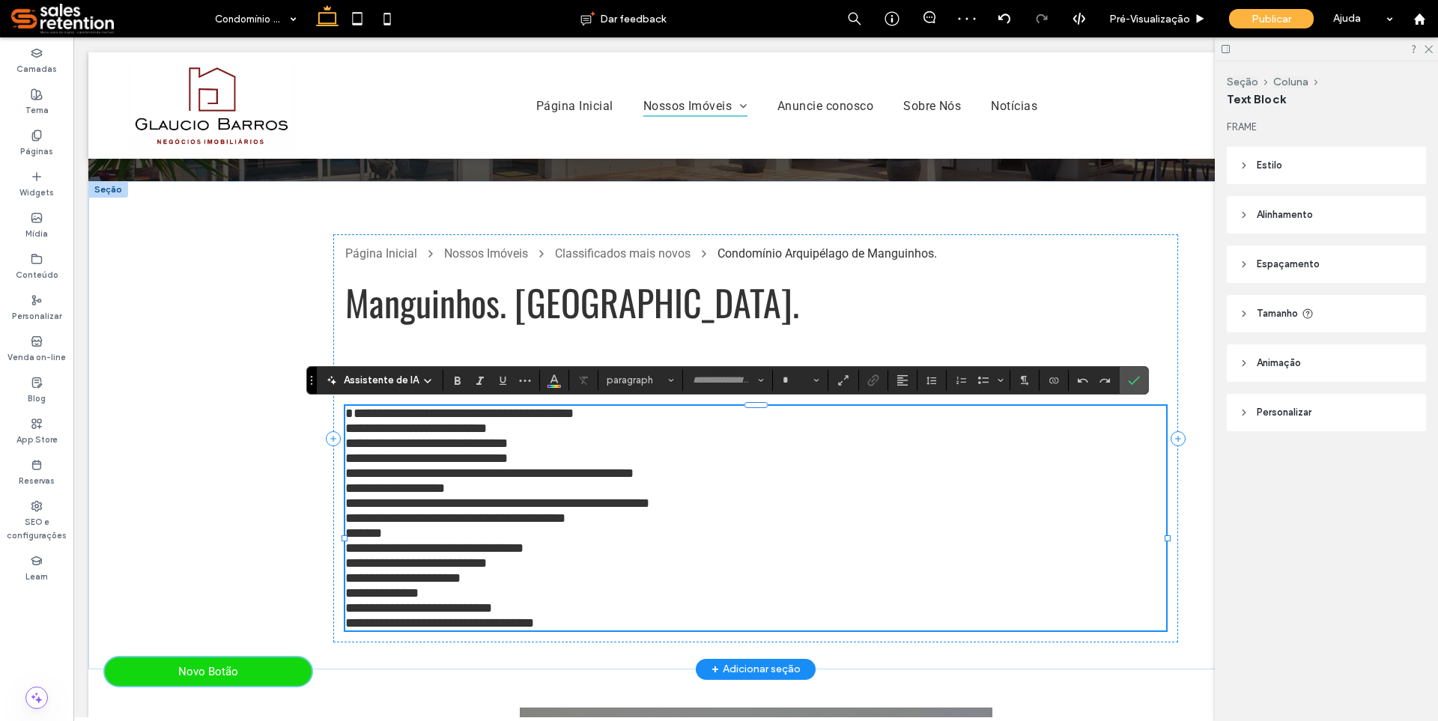
type input "******"
type input "**"
drag, startPoint x: 595, startPoint y: 419, endPoint x: 632, endPoint y: 416, distance: 36.8
click at [632, 416] on p "**********" at bounding box center [755, 413] width 821 height 15
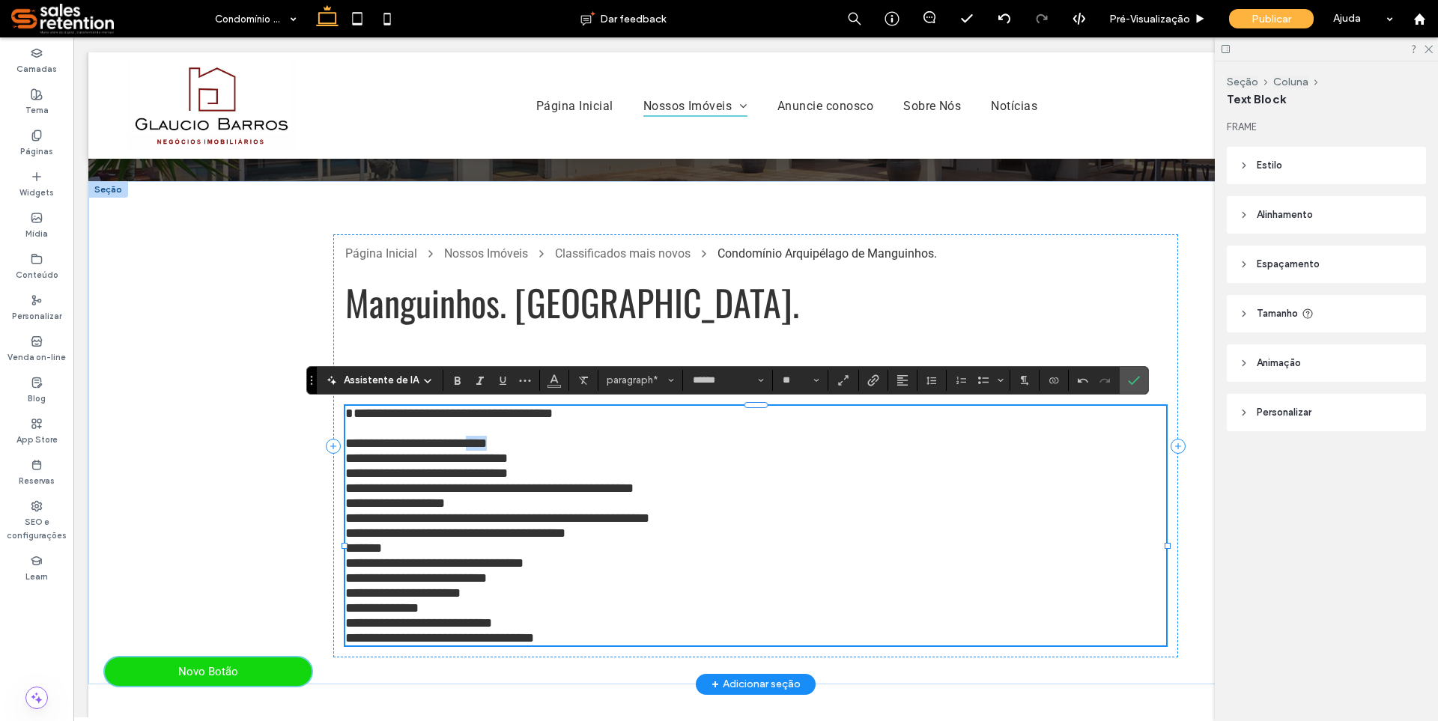
drag, startPoint x: 496, startPoint y: 447, endPoint x: 526, endPoint y: 446, distance: 30.0
click at [487, 446] on span "**********" at bounding box center [416, 443] width 142 height 13
drag, startPoint x: 509, startPoint y: 466, endPoint x: 545, endPoint y: 463, distance: 35.3
click at [545, 463] on p "**********" at bounding box center [755, 458] width 821 height 15
drag, startPoint x: 521, startPoint y: 479, endPoint x: 534, endPoint y: 479, distance: 13.5
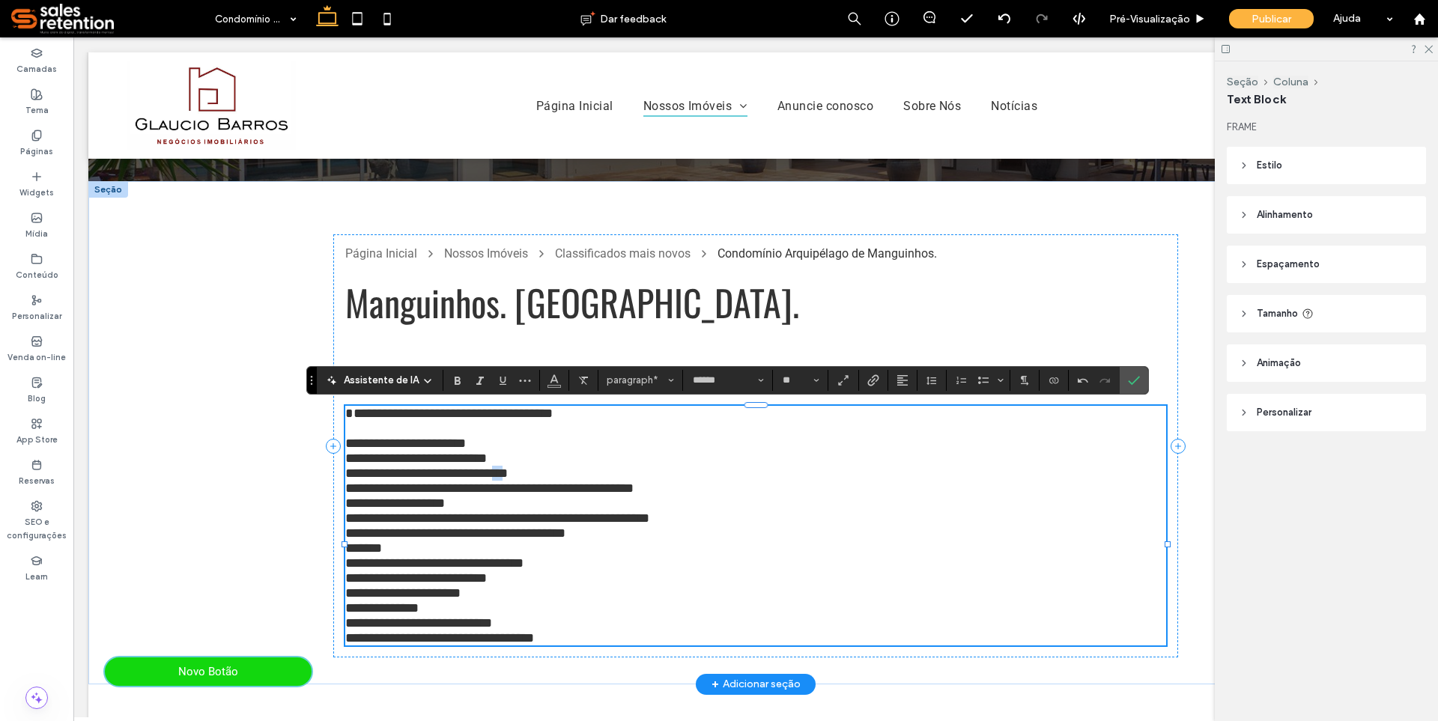
click at [508, 479] on span "**********" at bounding box center [426, 473] width 163 height 13
drag, startPoint x: 656, startPoint y: 494, endPoint x: 709, endPoint y: 493, distance: 53.2
click at [709, 493] on p "**********" at bounding box center [755, 488] width 821 height 15
drag, startPoint x: 580, startPoint y: 547, endPoint x: 616, endPoint y: 546, distance: 35.2
click at [616, 541] on p "**********" at bounding box center [755, 533] width 821 height 15
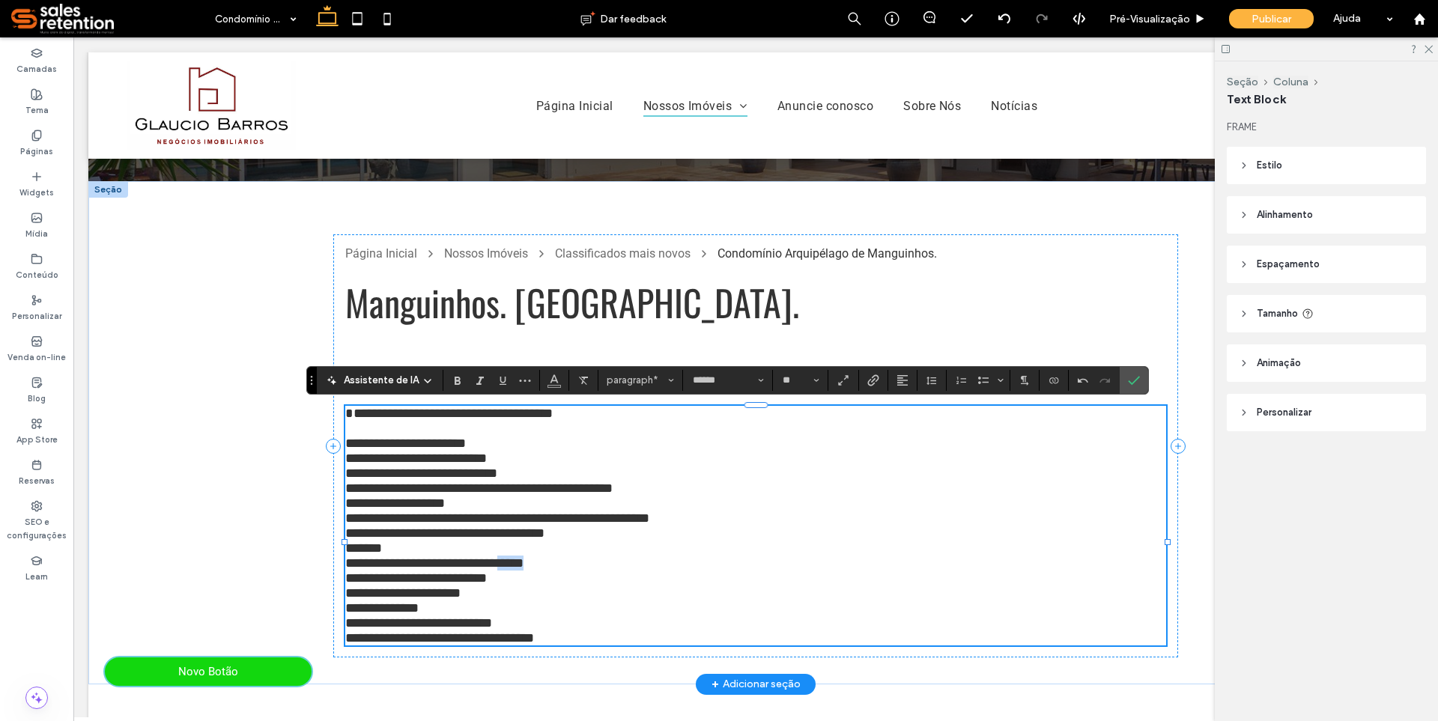
drag, startPoint x: 515, startPoint y: 581, endPoint x: 550, endPoint y: 577, distance: 35.4
click at [550, 571] on p "**********" at bounding box center [755, 563] width 821 height 15
drag, startPoint x: 491, startPoint y: 600, endPoint x: 517, endPoint y: 596, distance: 25.7
click at [487, 585] on span "**********" at bounding box center [416, 577] width 142 height 13
drag, startPoint x: 434, startPoint y: 615, endPoint x: 460, endPoint y: 613, distance: 25.6
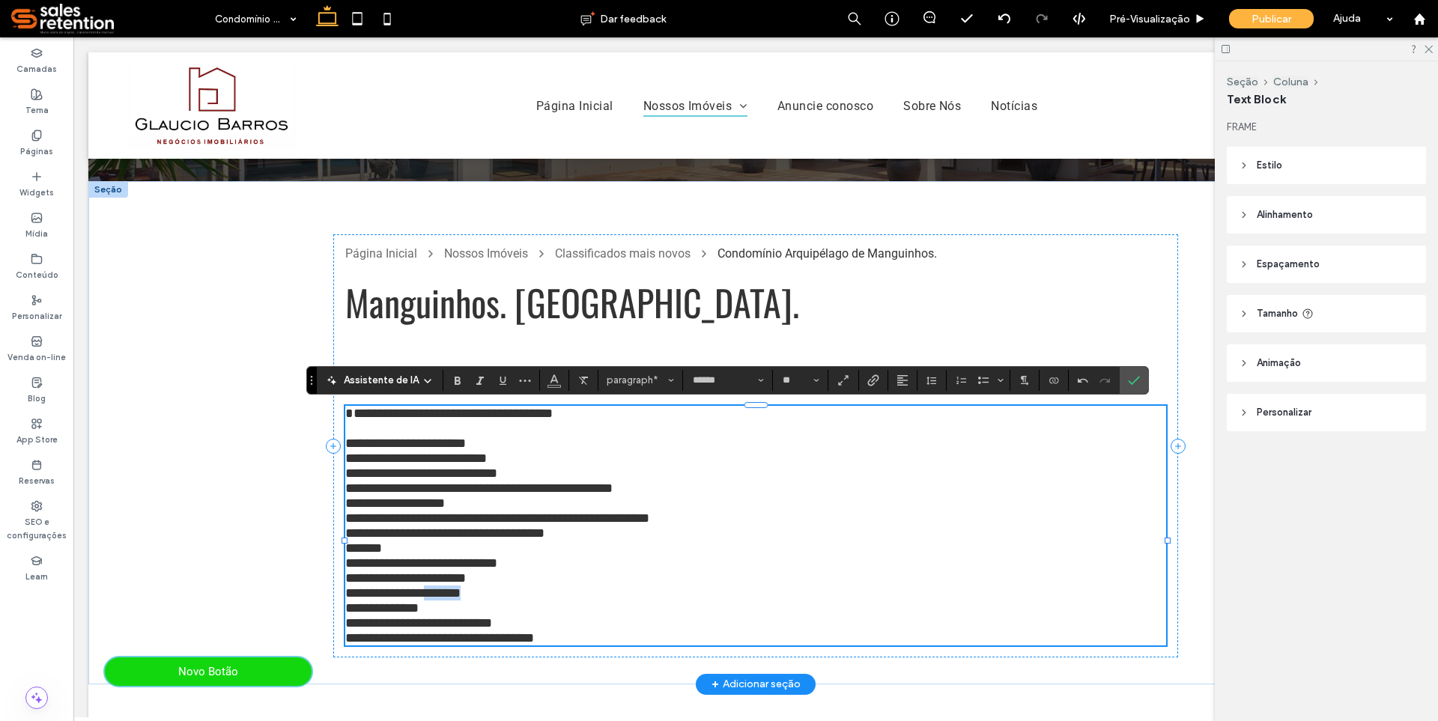
click at [460, 600] on span "**********" at bounding box center [402, 592] width 115 height 13
drag, startPoint x: 414, startPoint y: 631, endPoint x: 464, endPoint y: 628, distance: 50.2
click at [464, 616] on p "**********" at bounding box center [755, 608] width 821 height 15
drag, startPoint x: 488, startPoint y: 643, endPoint x: 521, endPoint y: 637, distance: 34.1
click at [492, 630] on span "**********" at bounding box center [418, 622] width 147 height 13
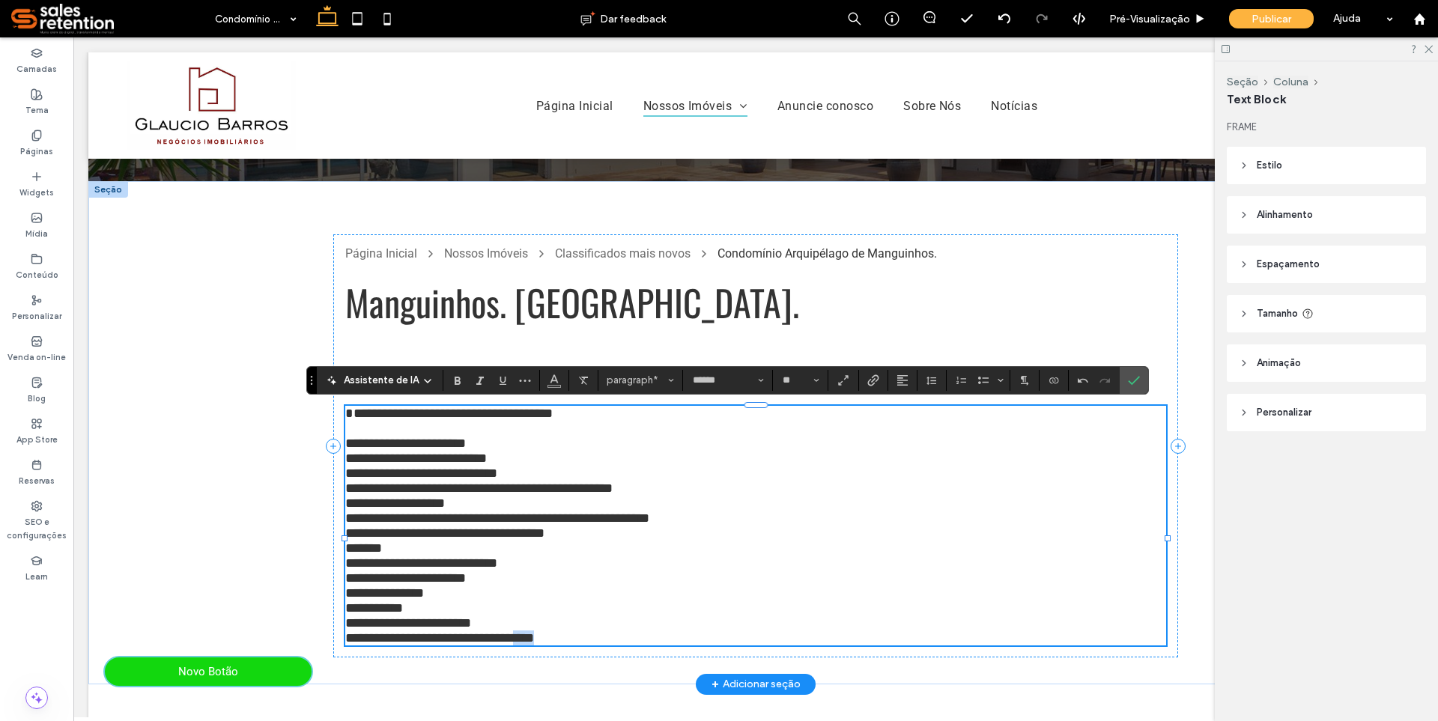
drag, startPoint x: 555, startPoint y: 658, endPoint x: 616, endPoint y: 655, distance: 60.8
click at [616, 646] on p "**********" at bounding box center [755, 638] width 821 height 15
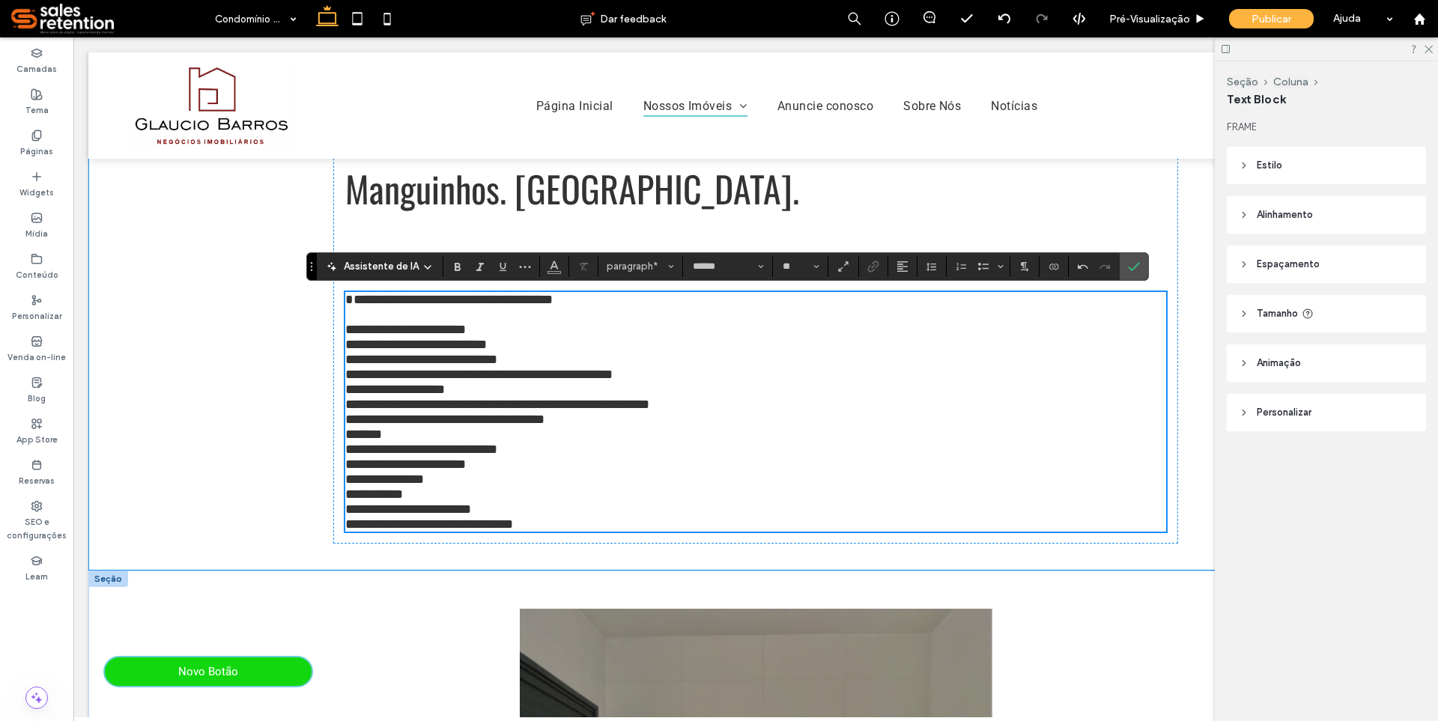
scroll to position [297, 0]
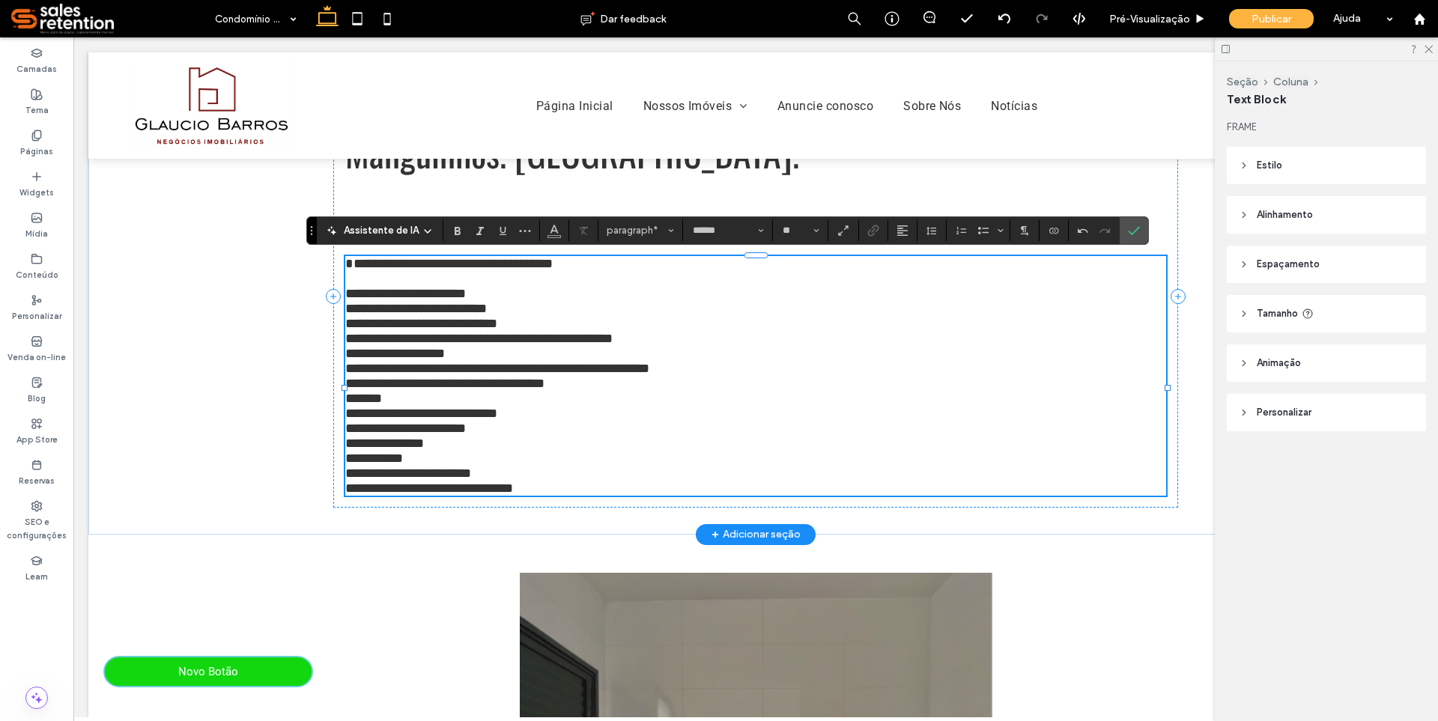
click at [509, 294] on p "**********" at bounding box center [755, 293] width 821 height 15
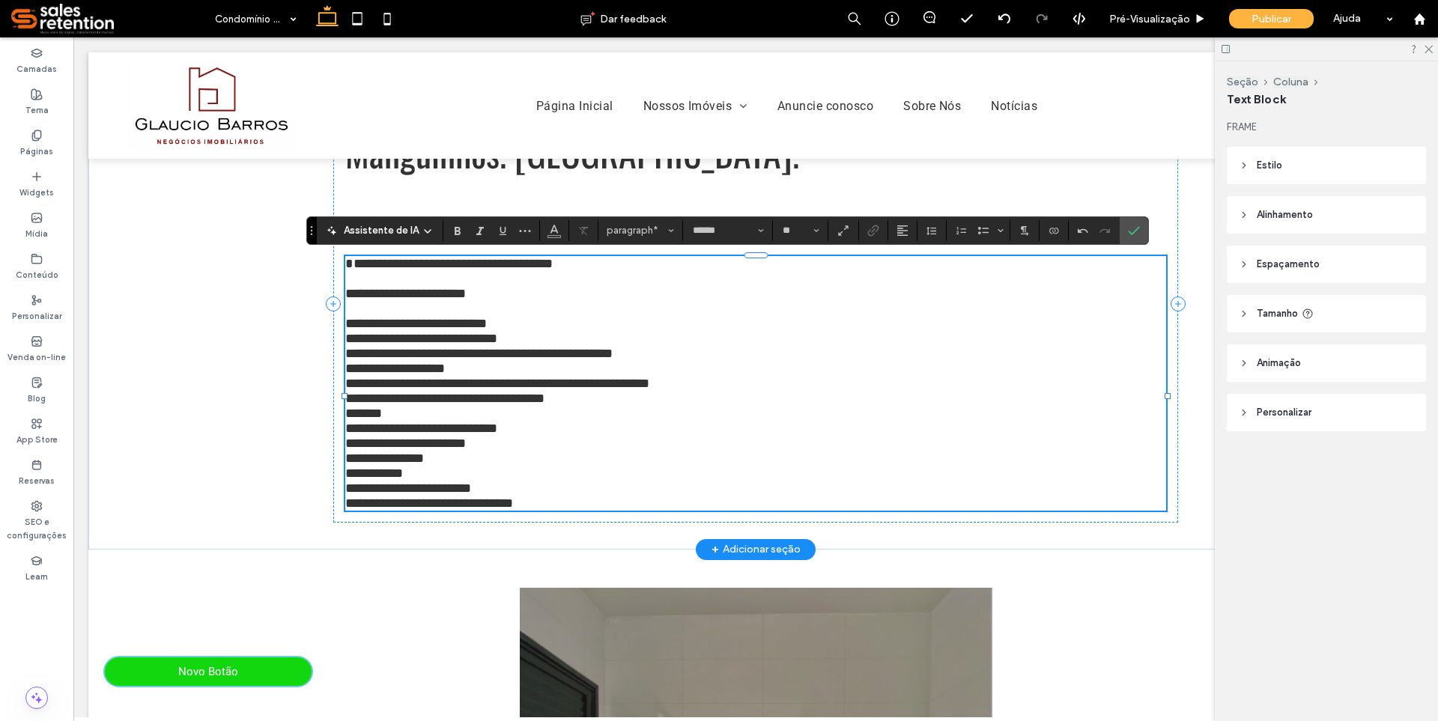
click at [521, 330] on p "**********" at bounding box center [755, 323] width 821 height 15
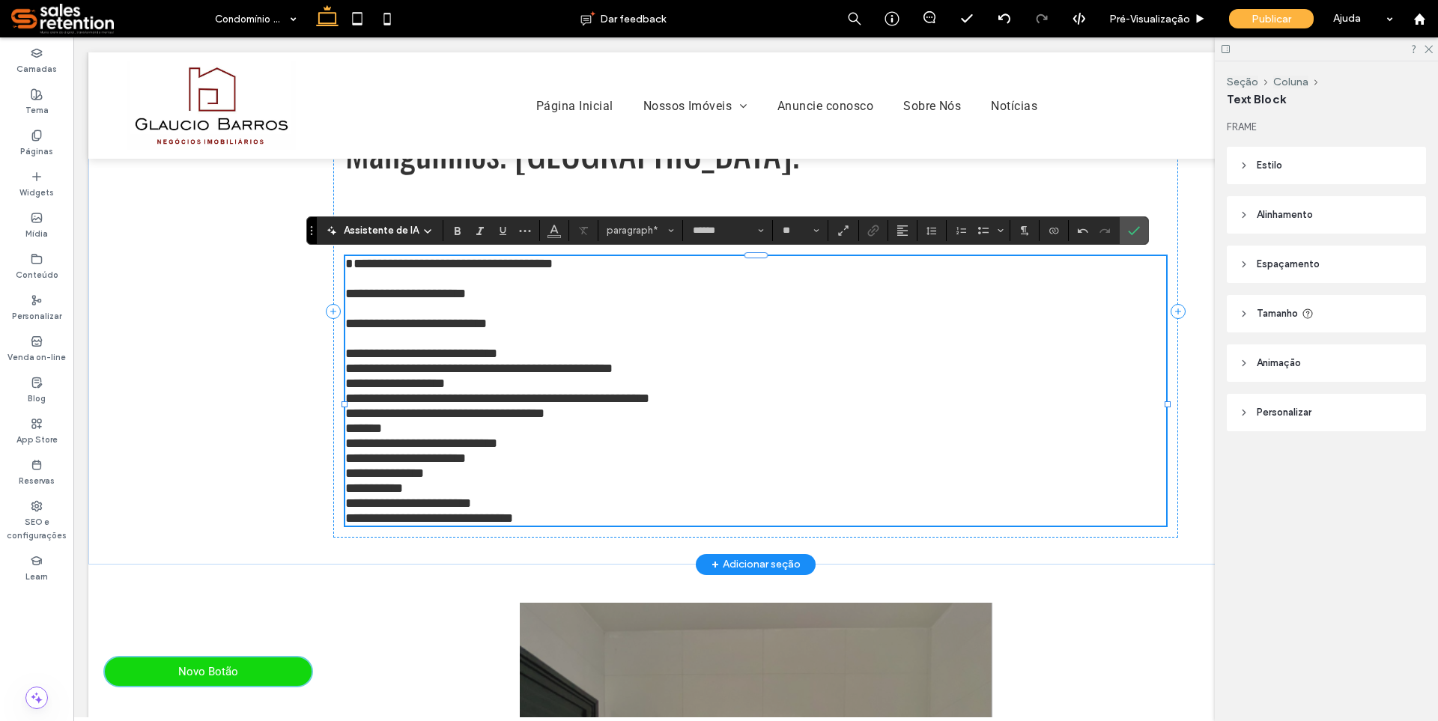
click at [530, 361] on p "**********" at bounding box center [755, 353] width 821 height 15
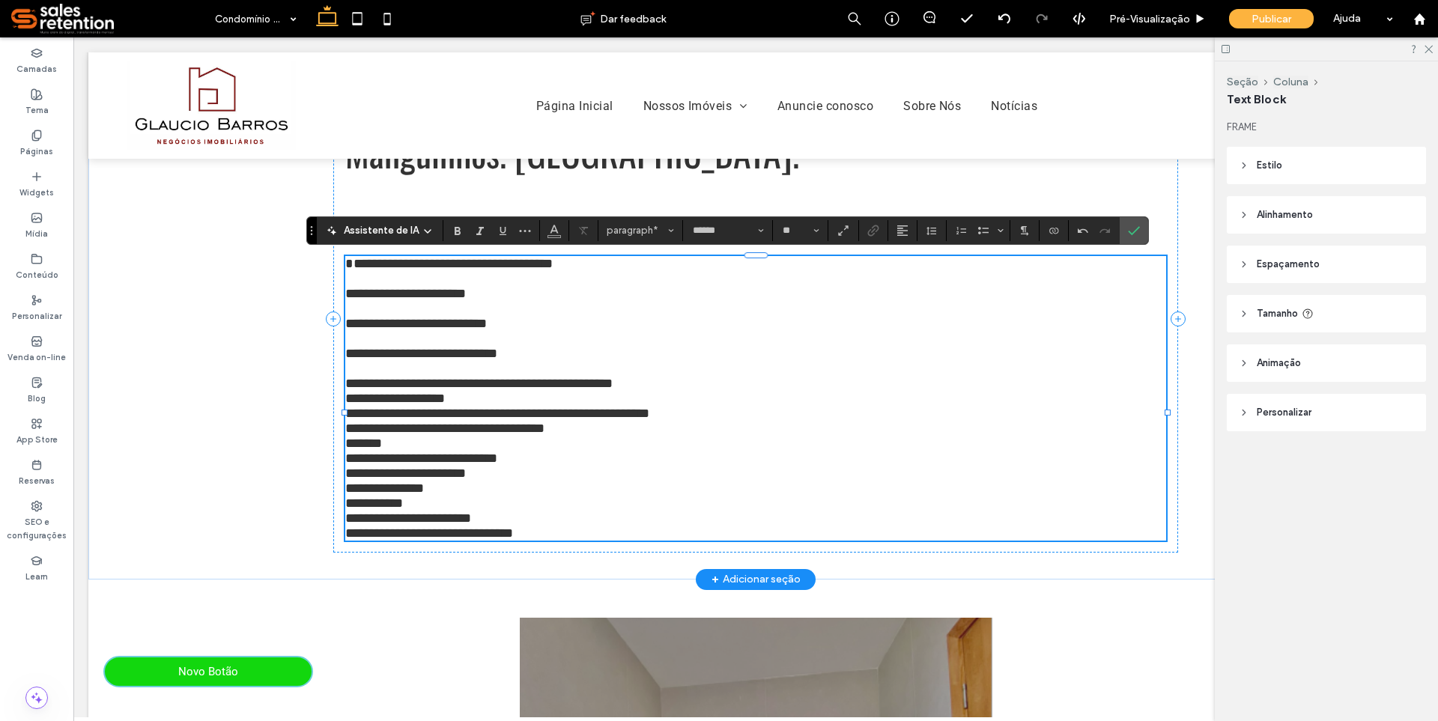
drag, startPoint x: 515, startPoint y: 361, endPoint x: 549, endPoint y: 436, distance: 82.4
click at [497, 360] on span "**********" at bounding box center [421, 353] width 152 height 13
click at [613, 390] on span "**********" at bounding box center [478, 383] width 267 height 13
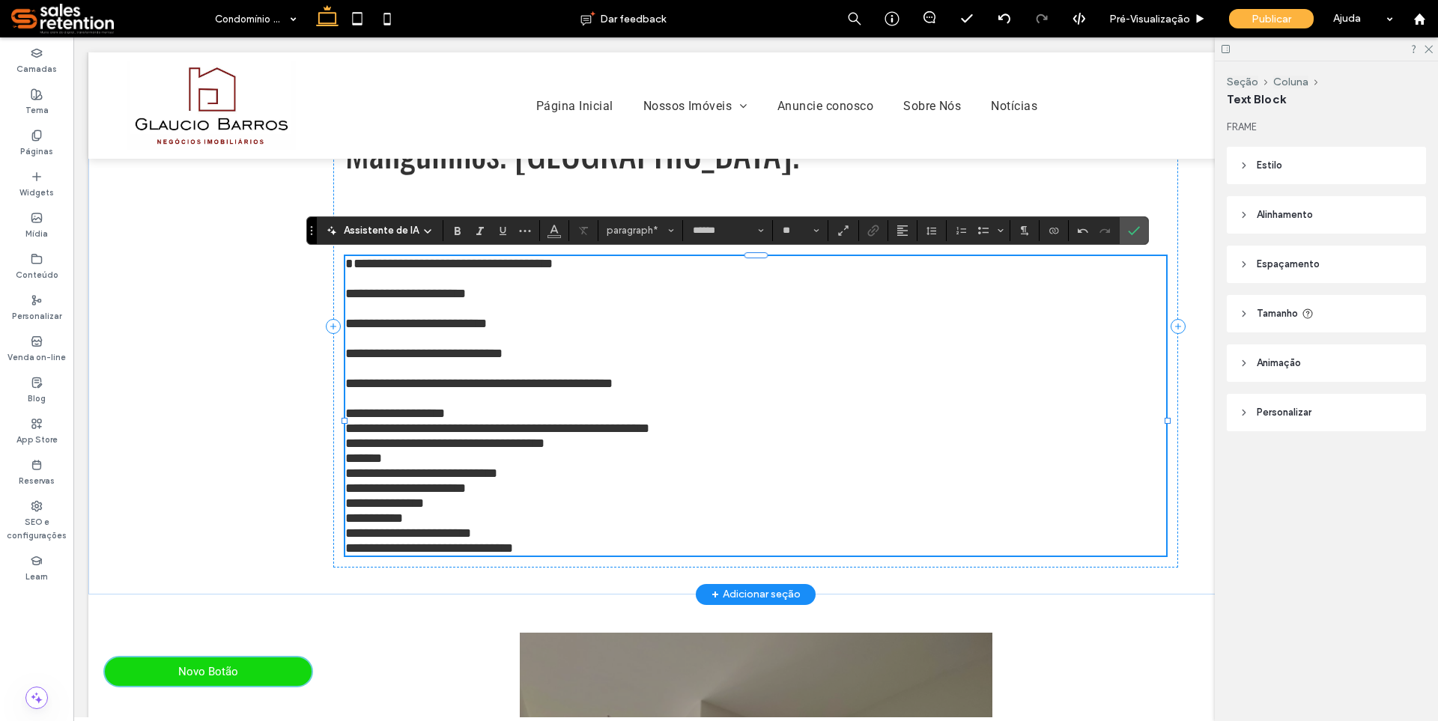
click at [491, 421] on p "**********" at bounding box center [755, 413] width 821 height 15
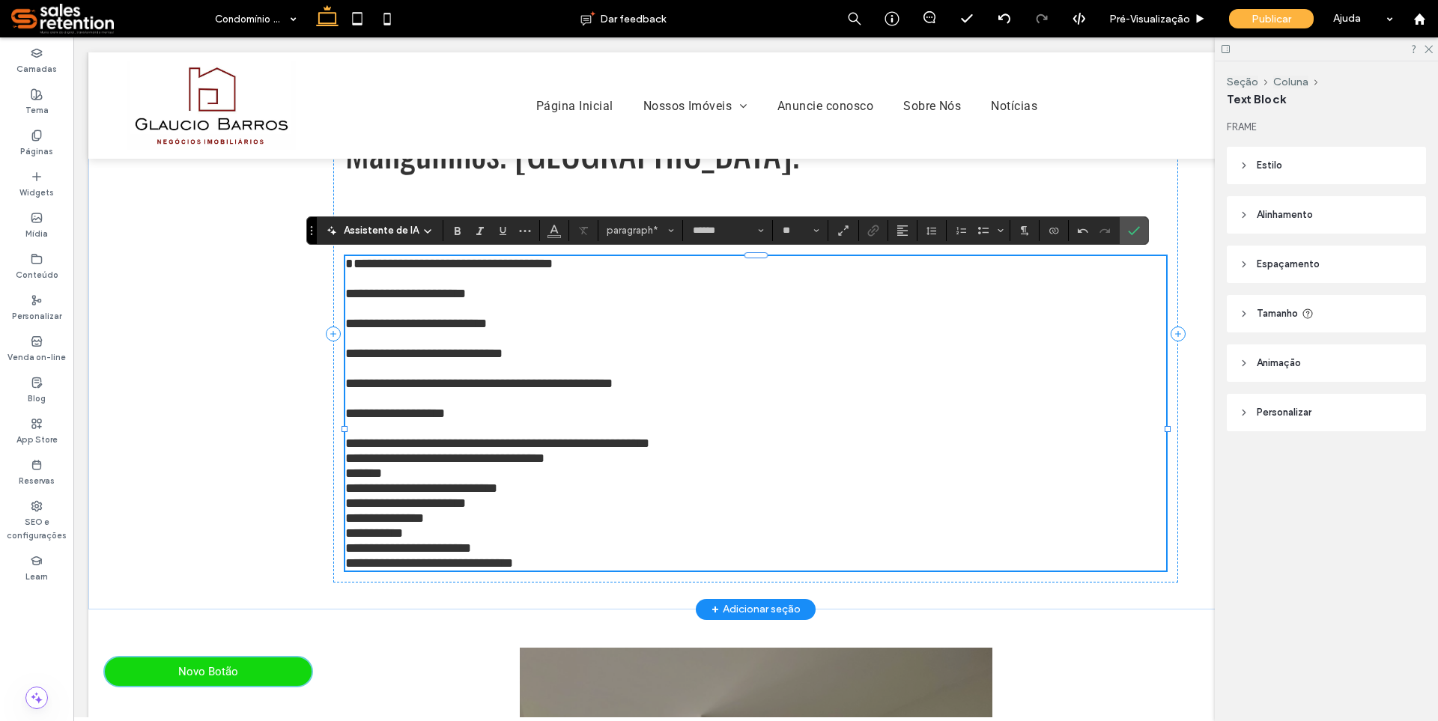
click at [704, 451] on p "**********" at bounding box center [755, 443] width 821 height 15
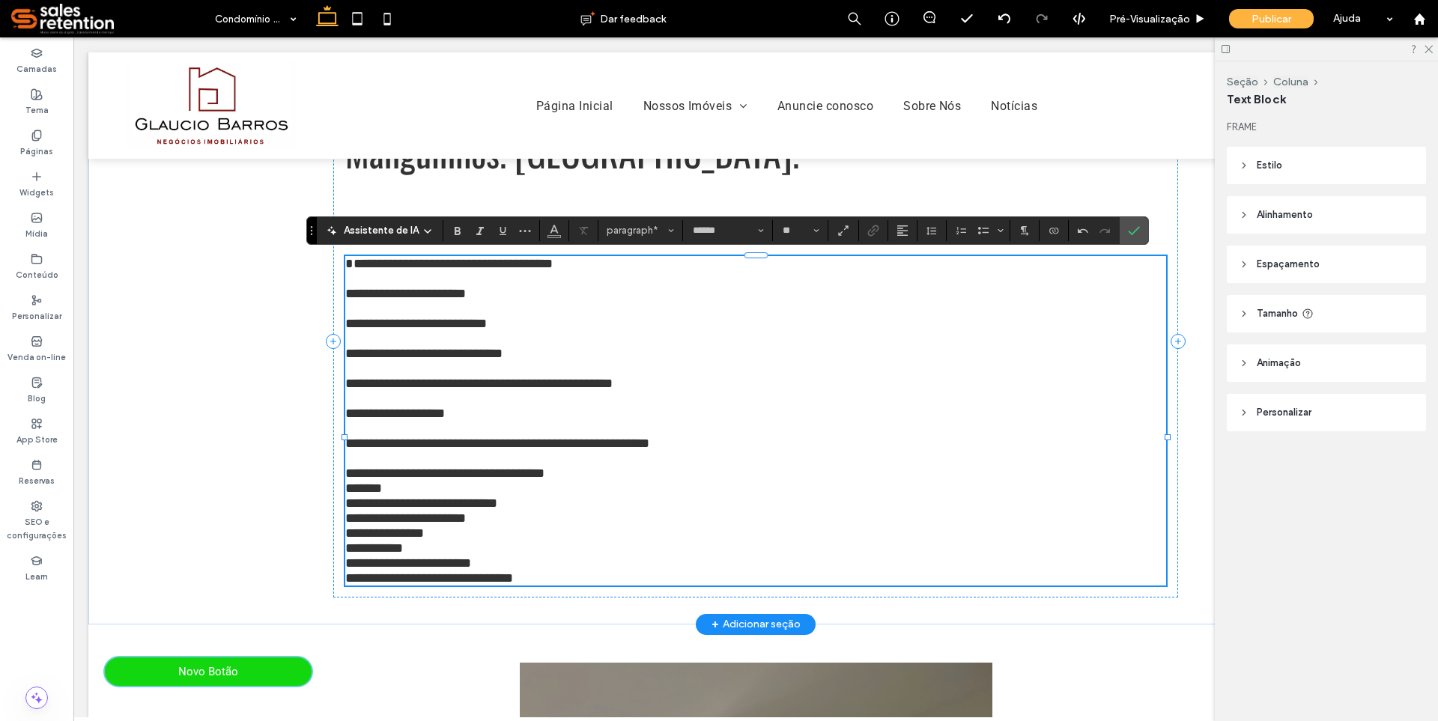
click at [584, 481] on p "**********" at bounding box center [755, 473] width 821 height 15
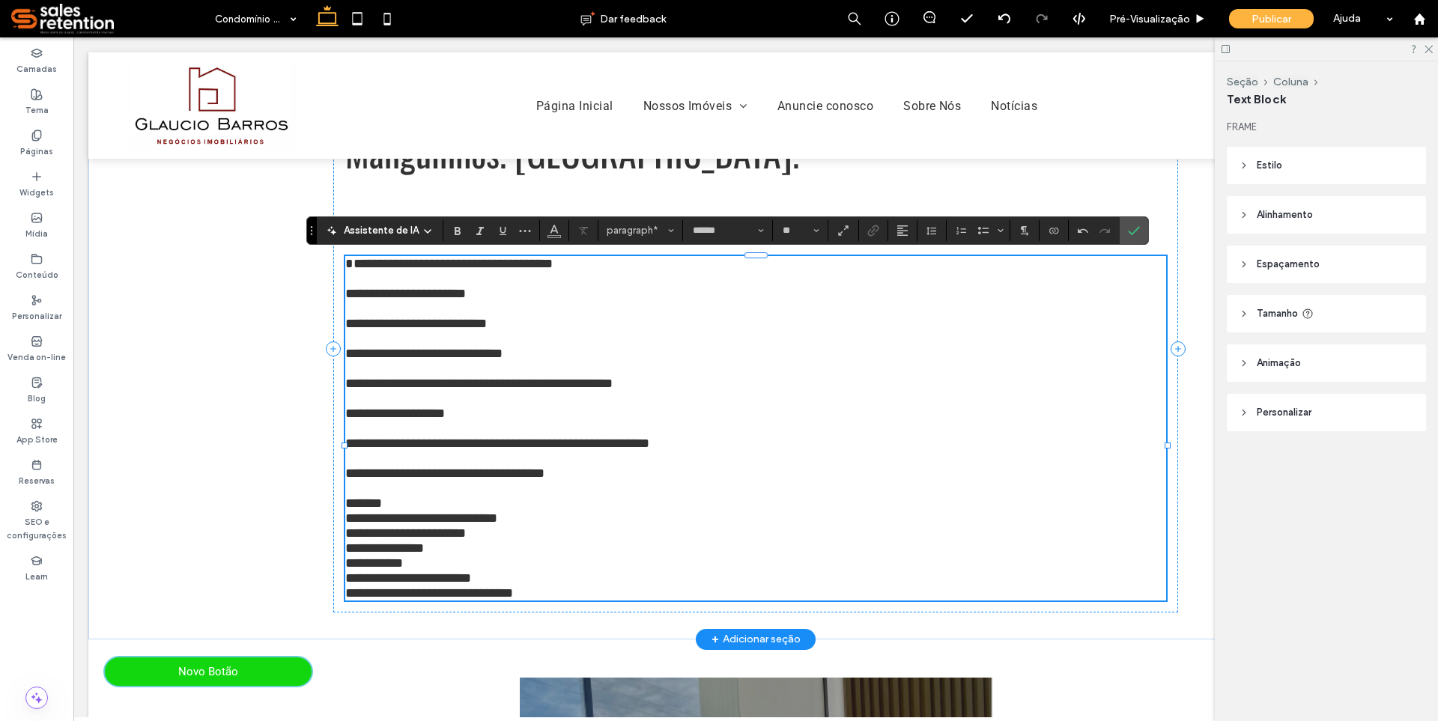
click at [527, 526] on p "**********" at bounding box center [755, 518] width 821 height 15
click at [476, 511] on p "*******" at bounding box center [755, 503] width 821 height 15
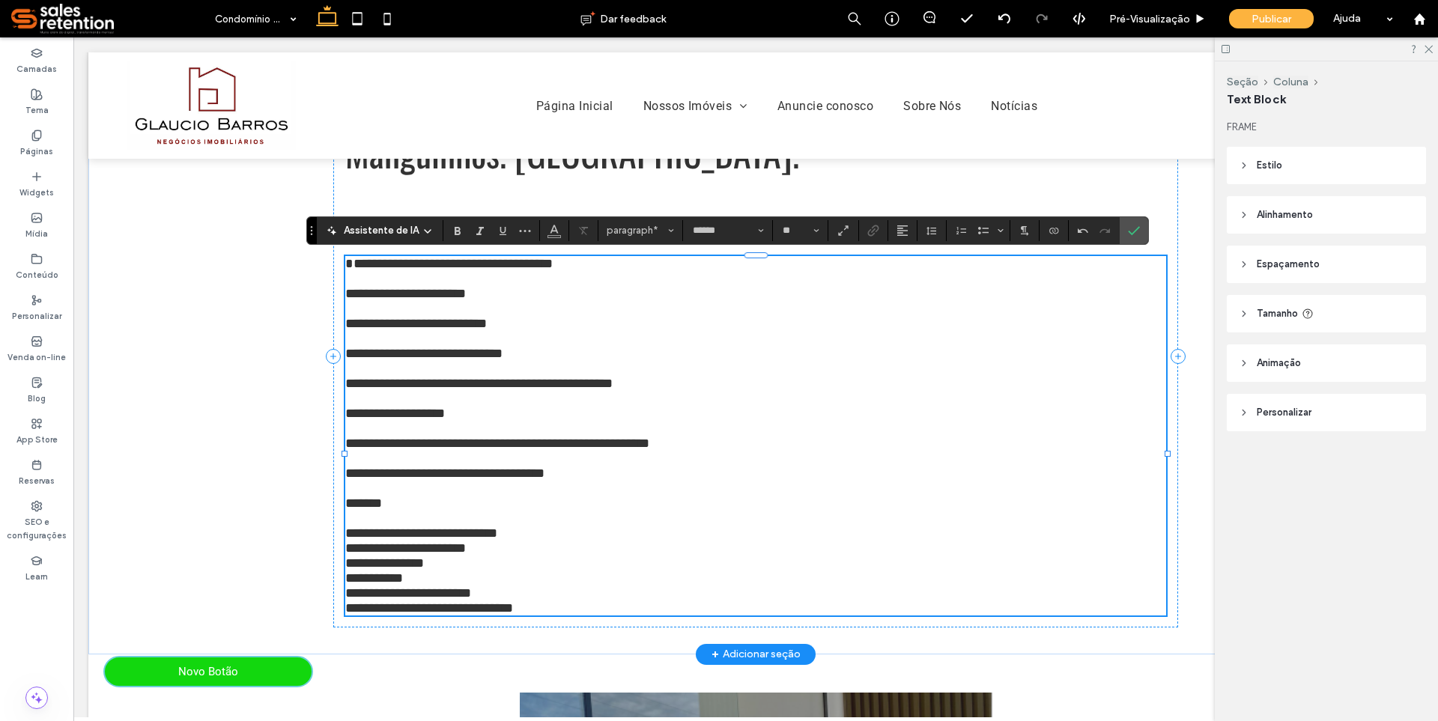
click at [497, 540] on span "**********" at bounding box center [421, 533] width 152 height 13
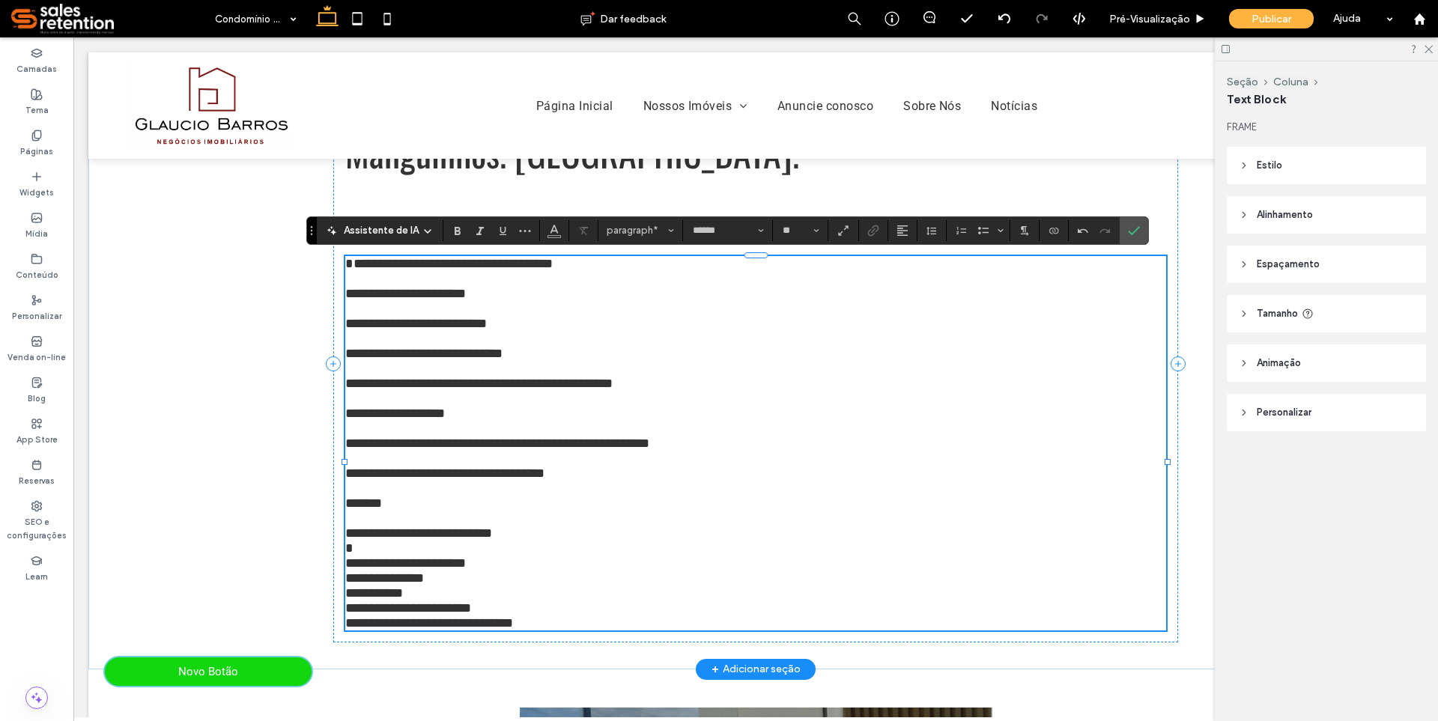
click at [396, 570] on span "**********" at bounding box center [405, 562] width 121 height 13
click at [412, 570] on span "**********" at bounding box center [408, 562] width 126 height 13
click at [507, 571] on p "**********" at bounding box center [755, 563] width 821 height 15
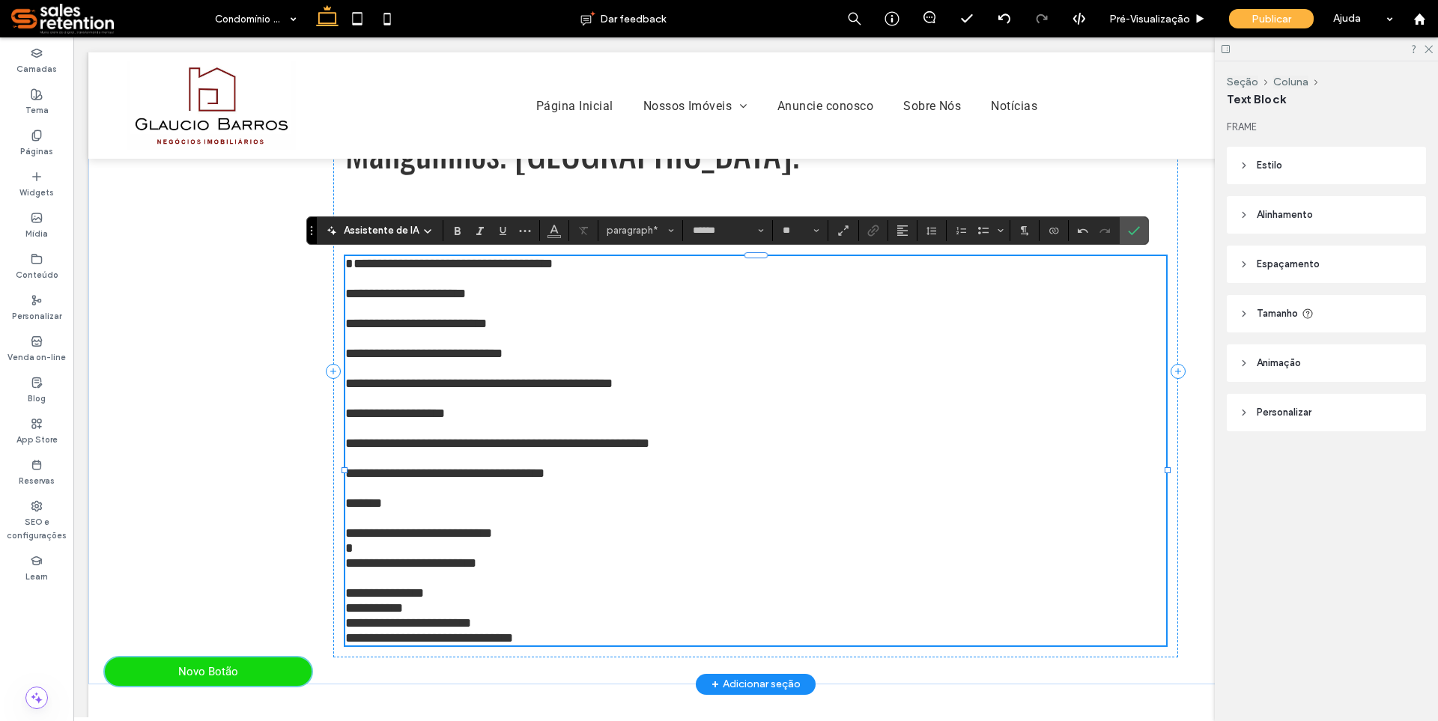
click at [478, 601] on p "**********" at bounding box center [755, 593] width 821 height 15
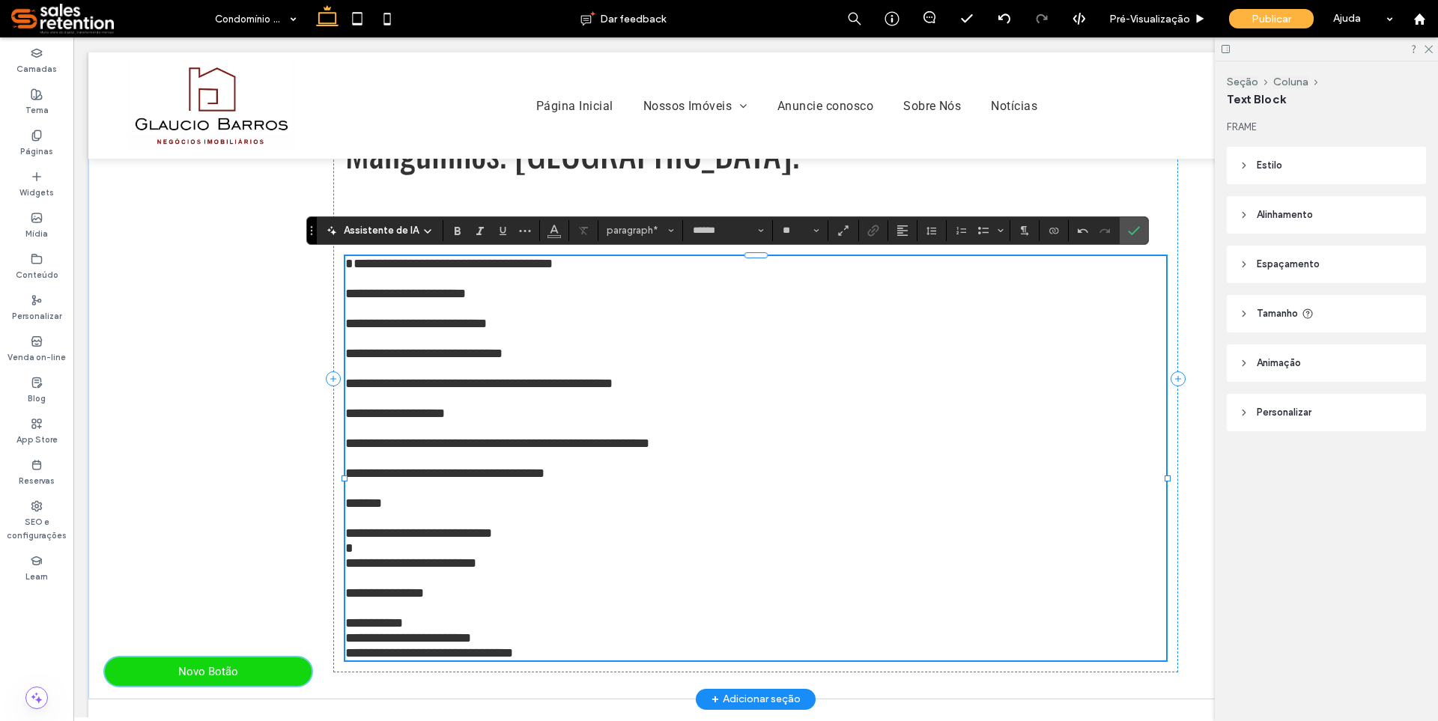
click at [477, 616] on p "﻿" at bounding box center [755, 608] width 821 height 15
click at [433, 631] on p "**********" at bounding box center [755, 623] width 821 height 15
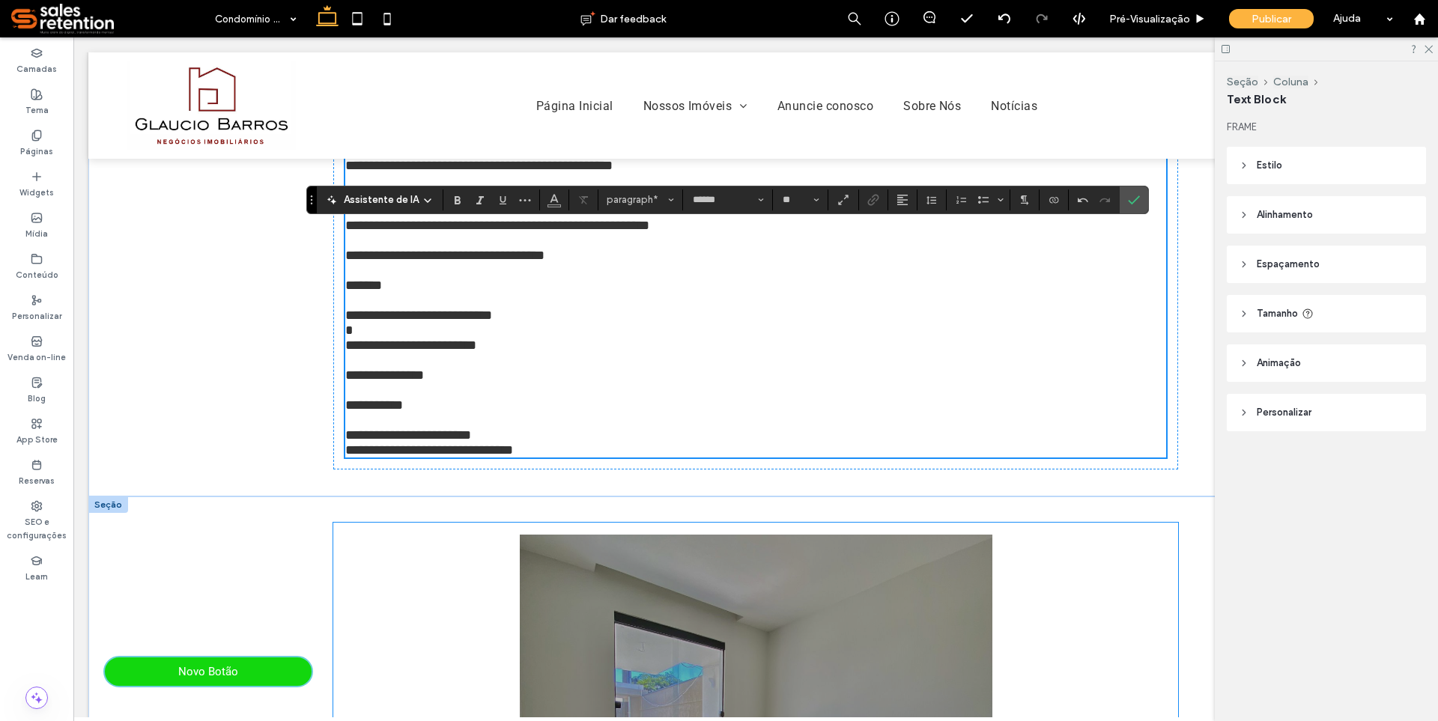
scroll to position [521, 0]
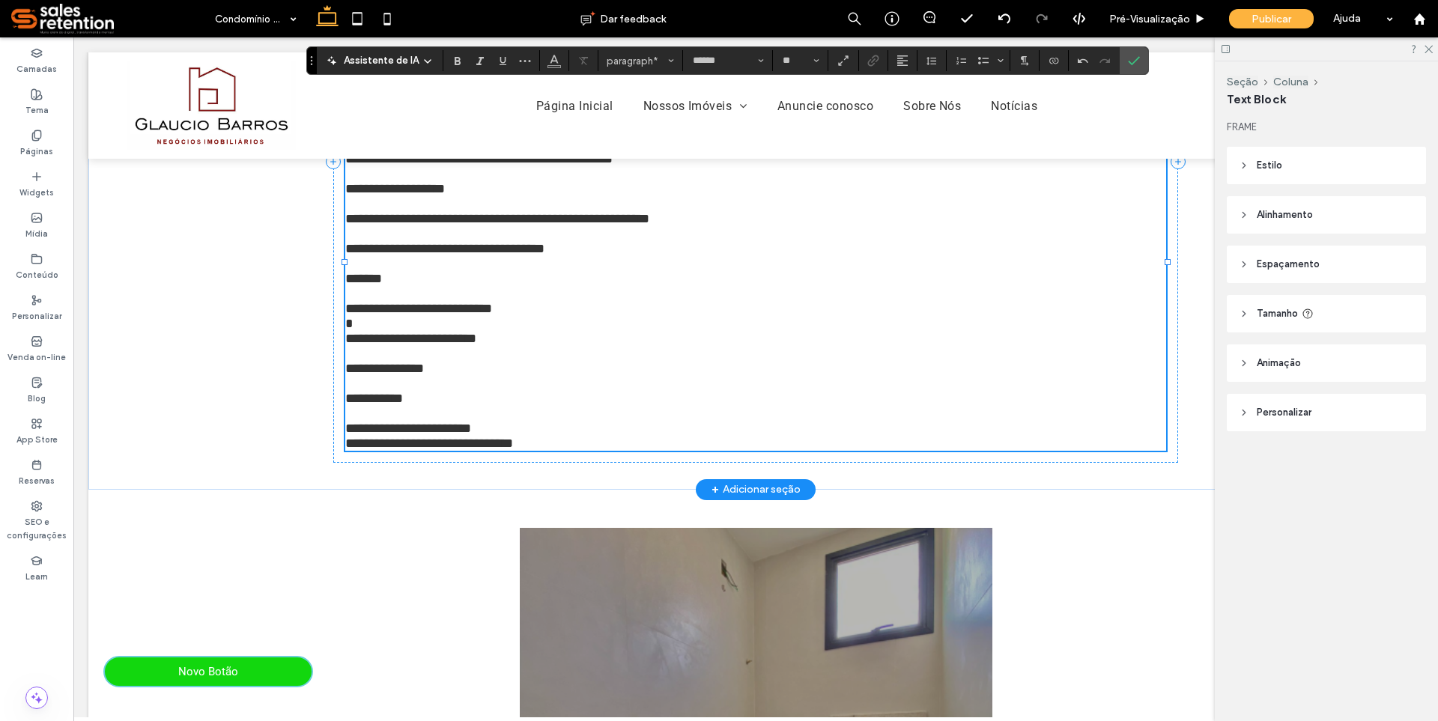
click at [491, 436] on p "**********" at bounding box center [755, 428] width 821 height 15
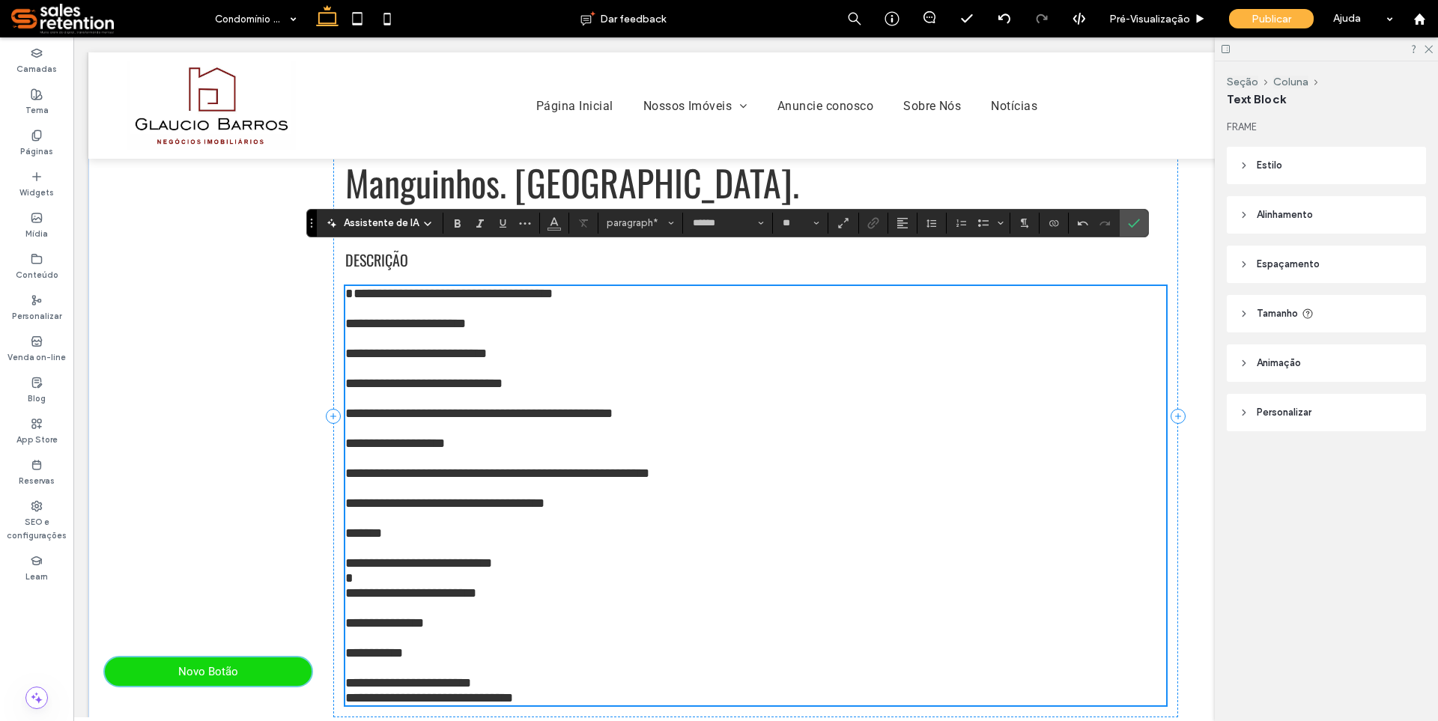
scroll to position [222, 0]
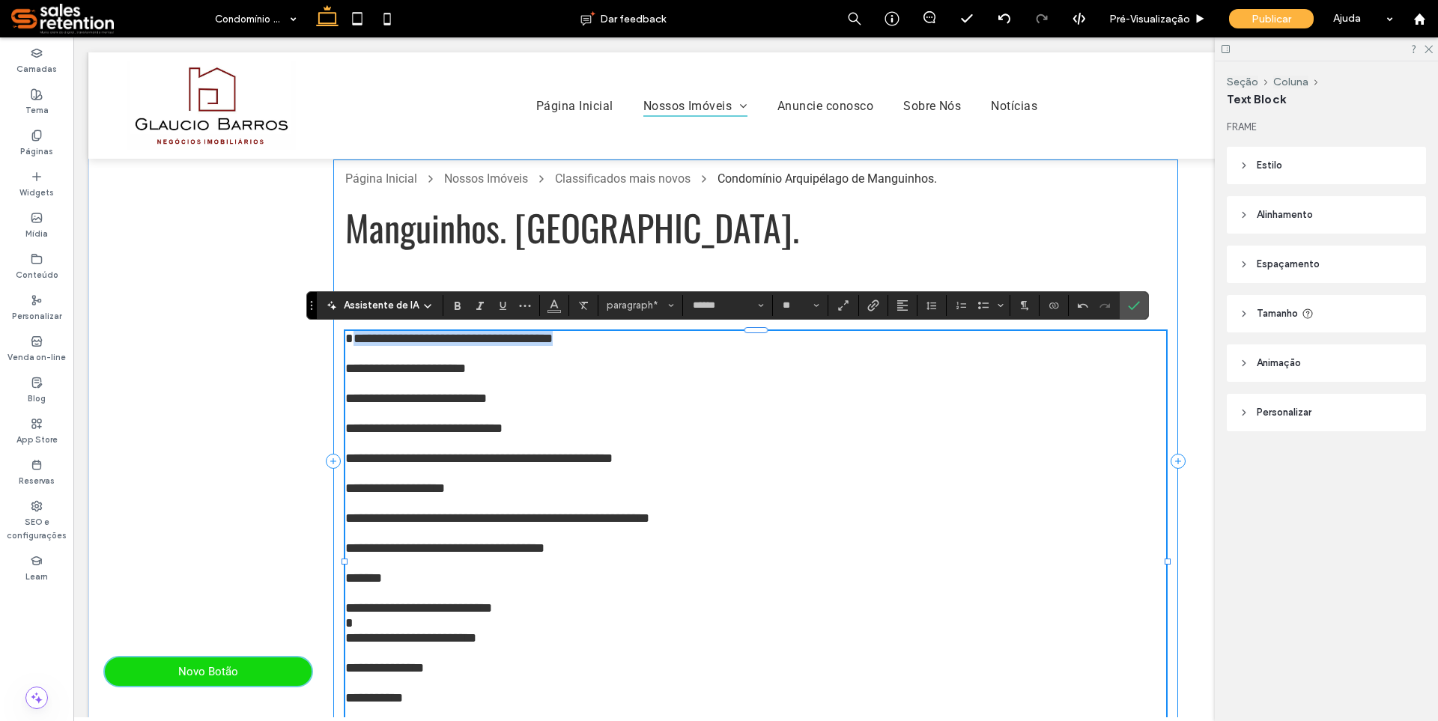
drag, startPoint x: 344, startPoint y: 339, endPoint x: 608, endPoint y: 319, distance: 265.2
click at [608, 319] on div "**********" at bounding box center [755, 461] width 845 height 603
click at [461, 306] on icon "Negrito" at bounding box center [458, 306] width 12 height 12
click at [424, 404] on span "**********" at bounding box center [416, 398] width 142 height 13
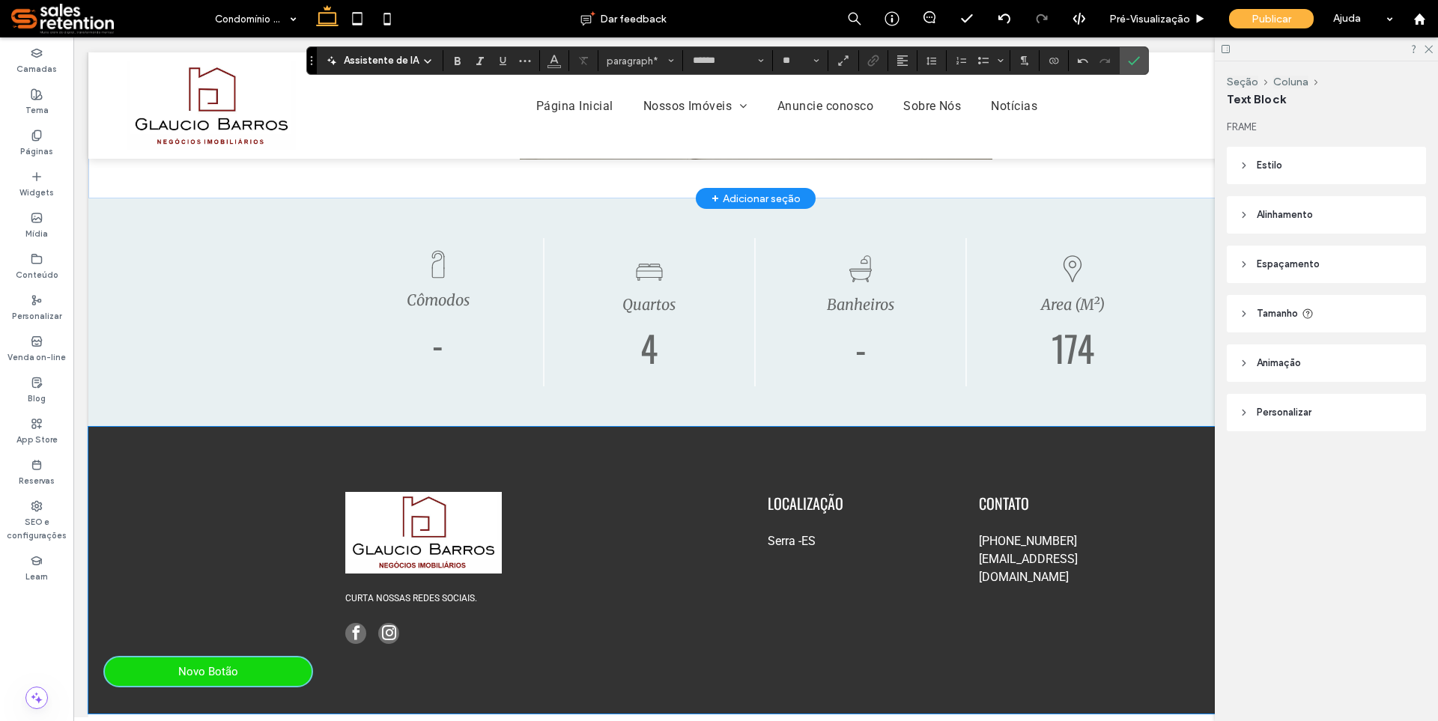
scroll to position [1386, 0]
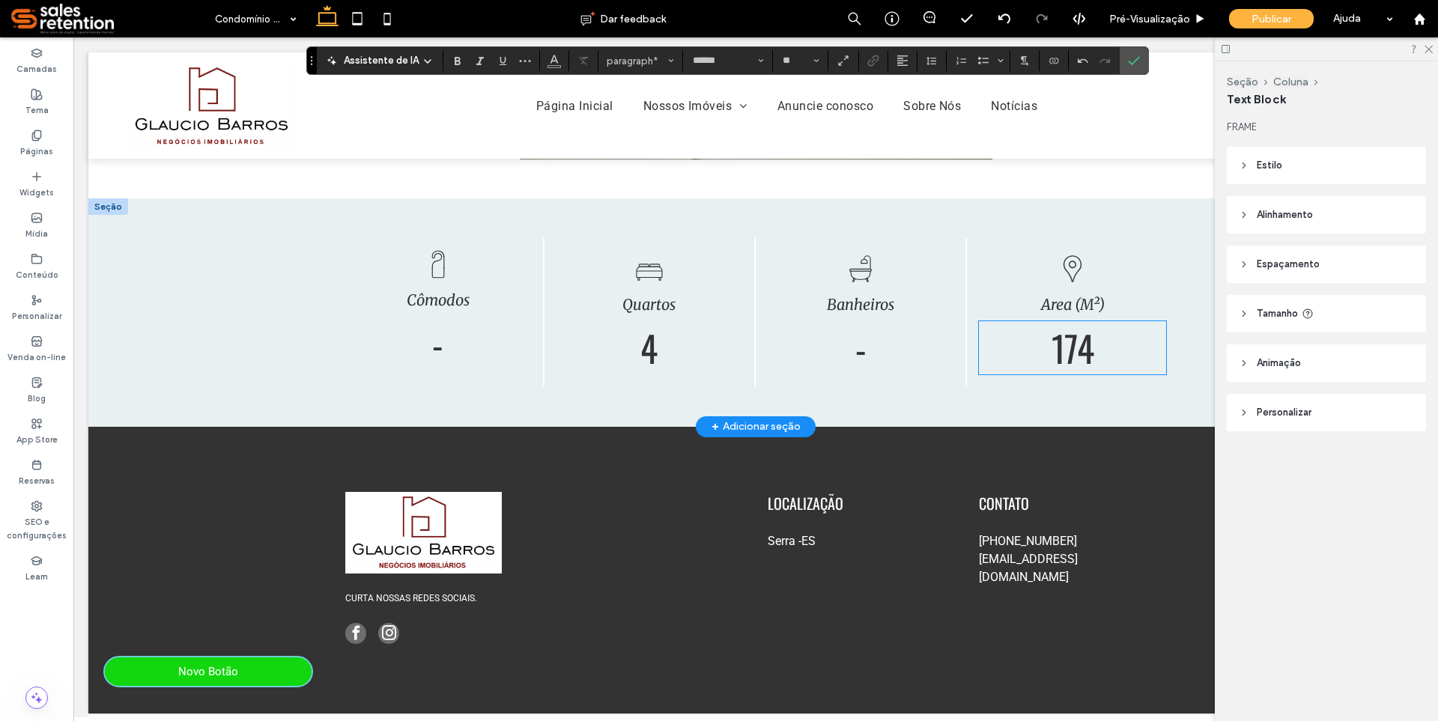
click at [1066, 351] on span "174" at bounding box center [1073, 347] width 43 height 53
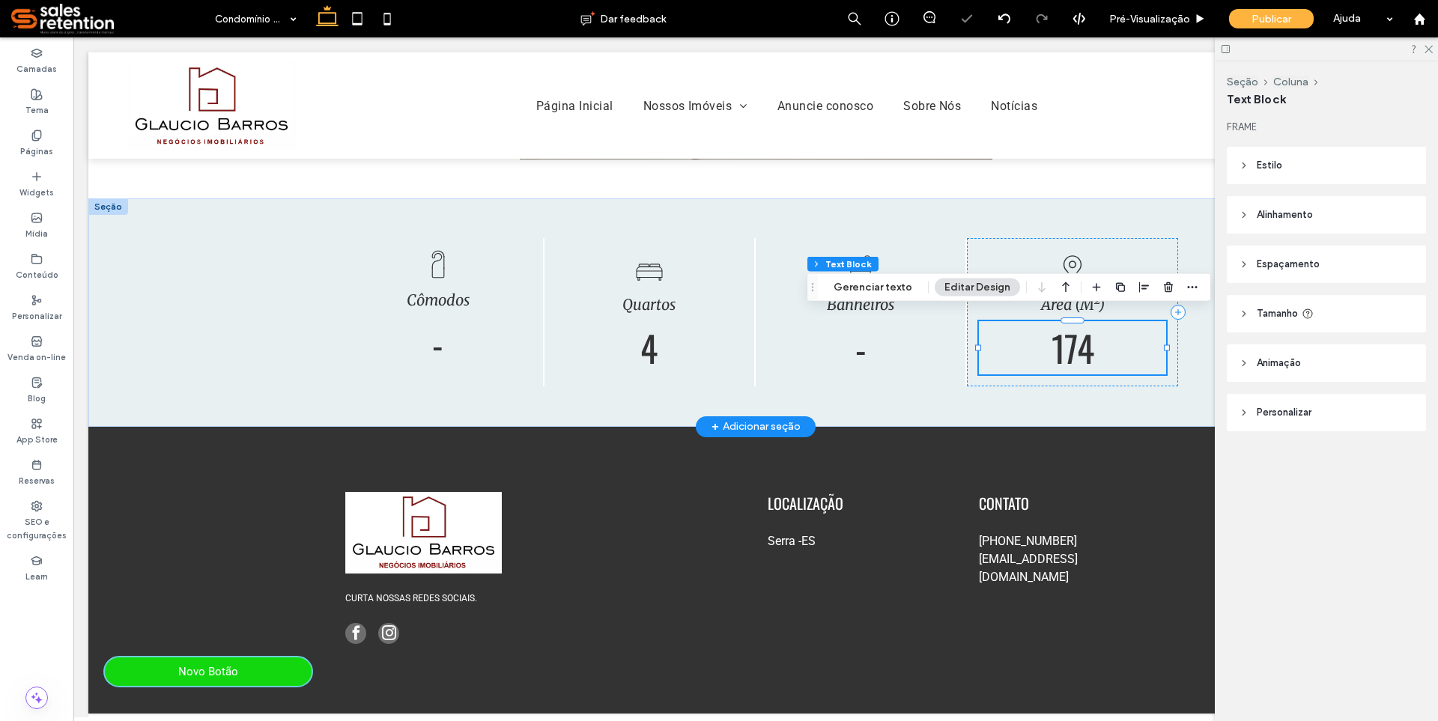
click at [1066, 351] on span "174" at bounding box center [1073, 347] width 43 height 53
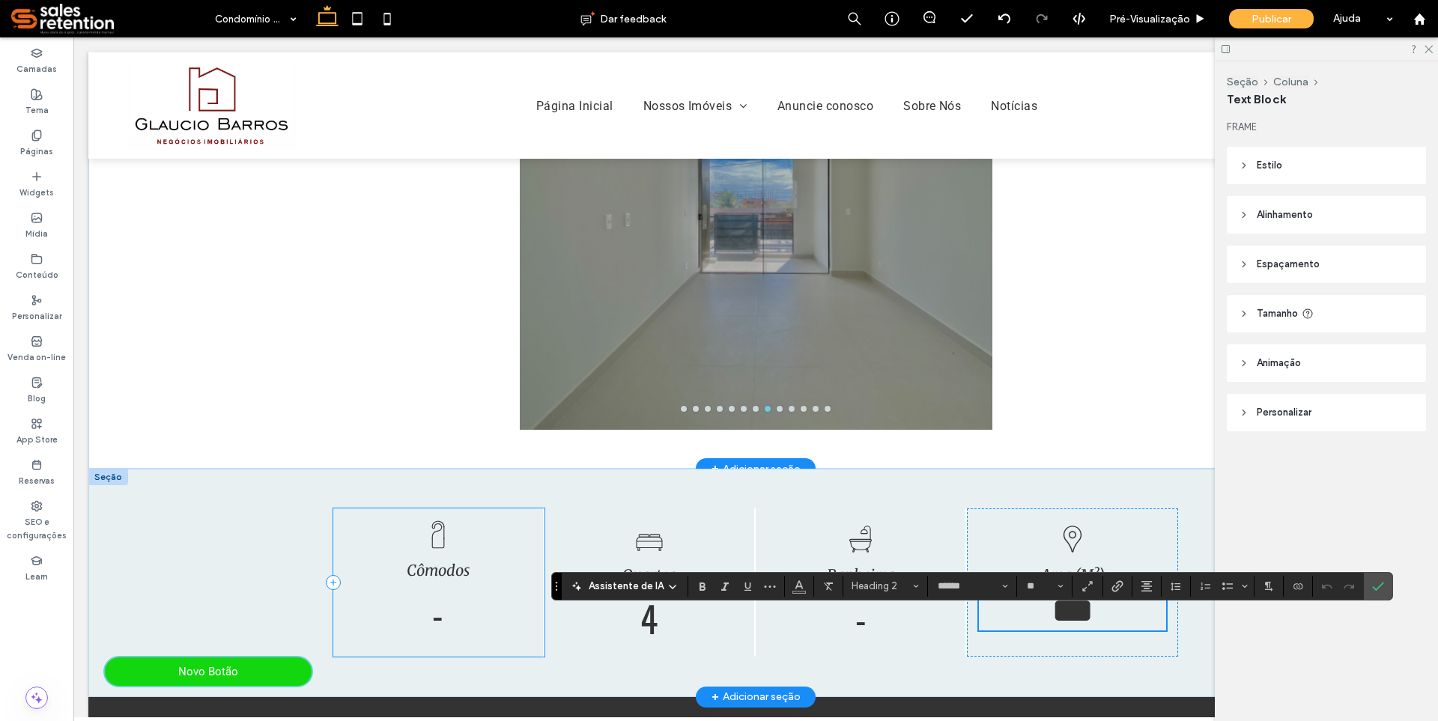
scroll to position [1311, 0]
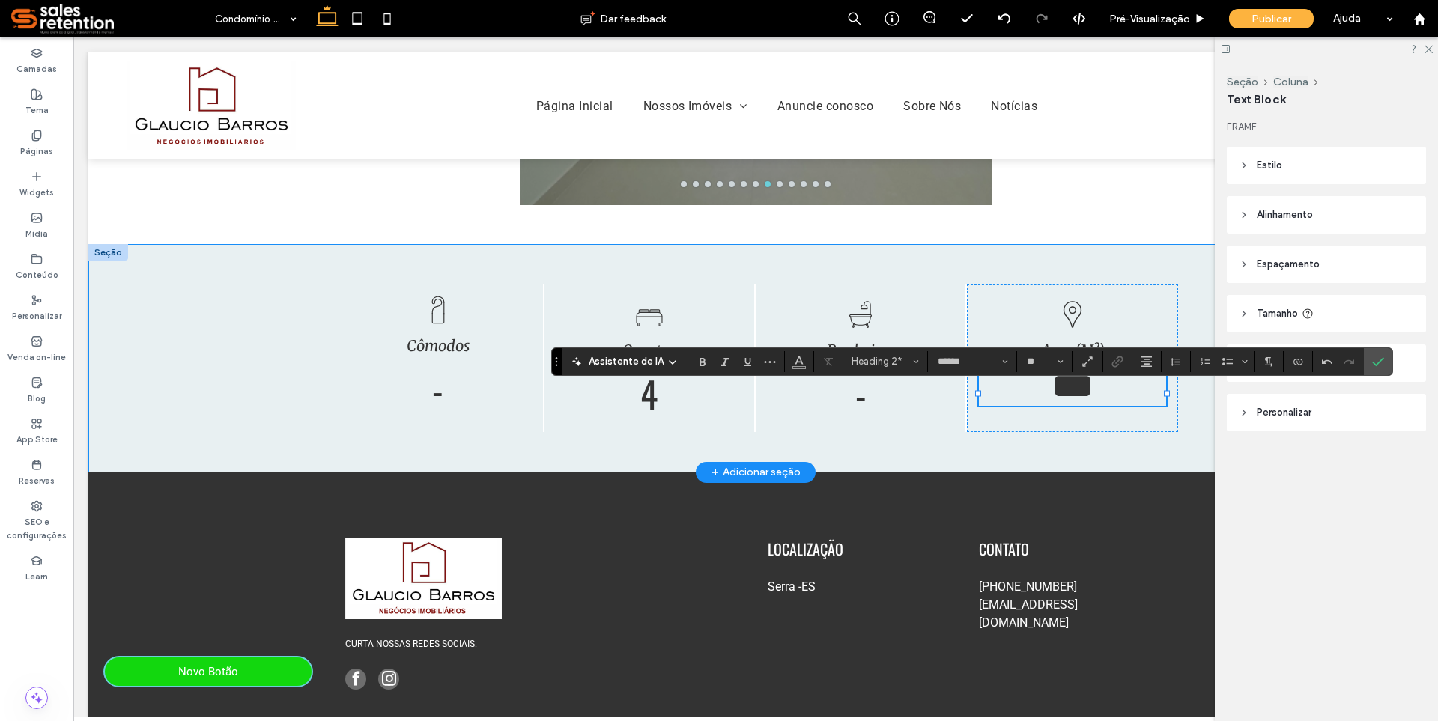
click at [530, 290] on div "- Cômodos 4 Quartos - Banheiros *** Area (M²)" at bounding box center [755, 358] width 899 height 228
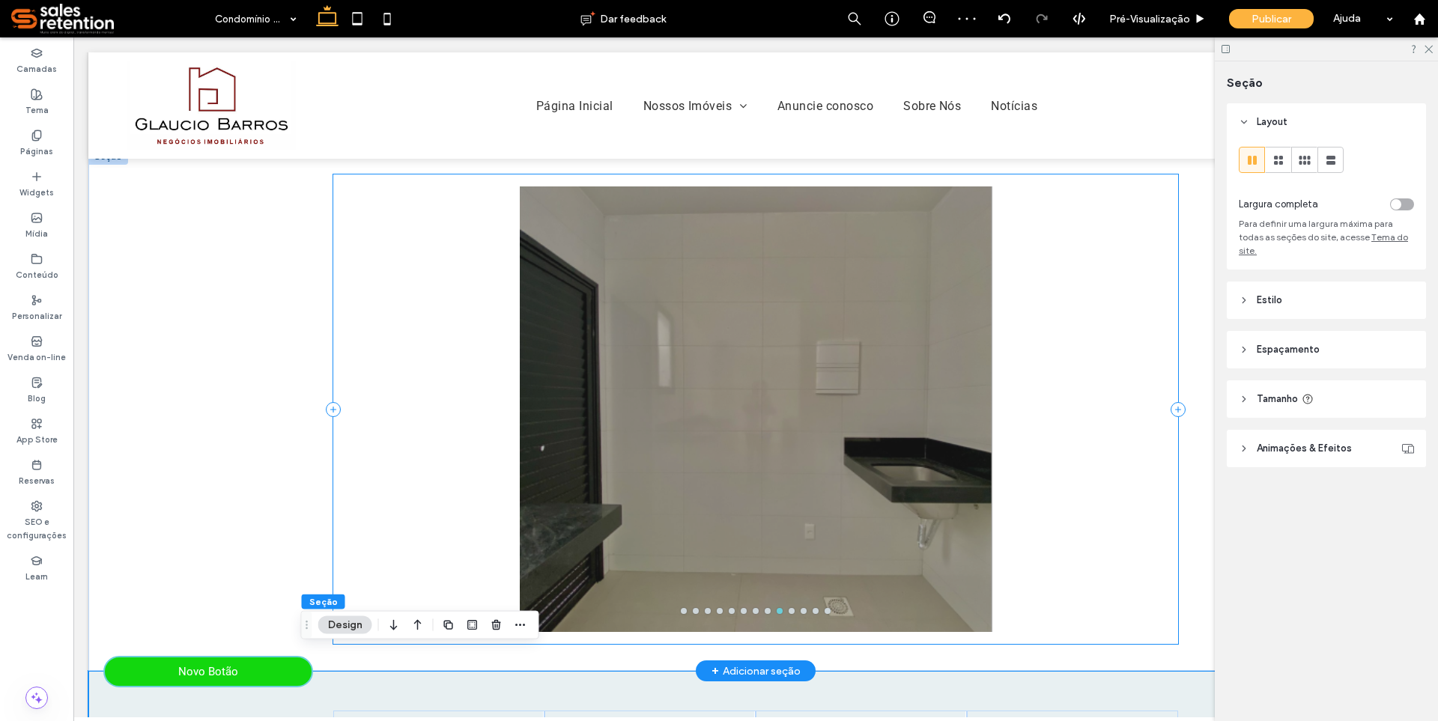
scroll to position [861, 0]
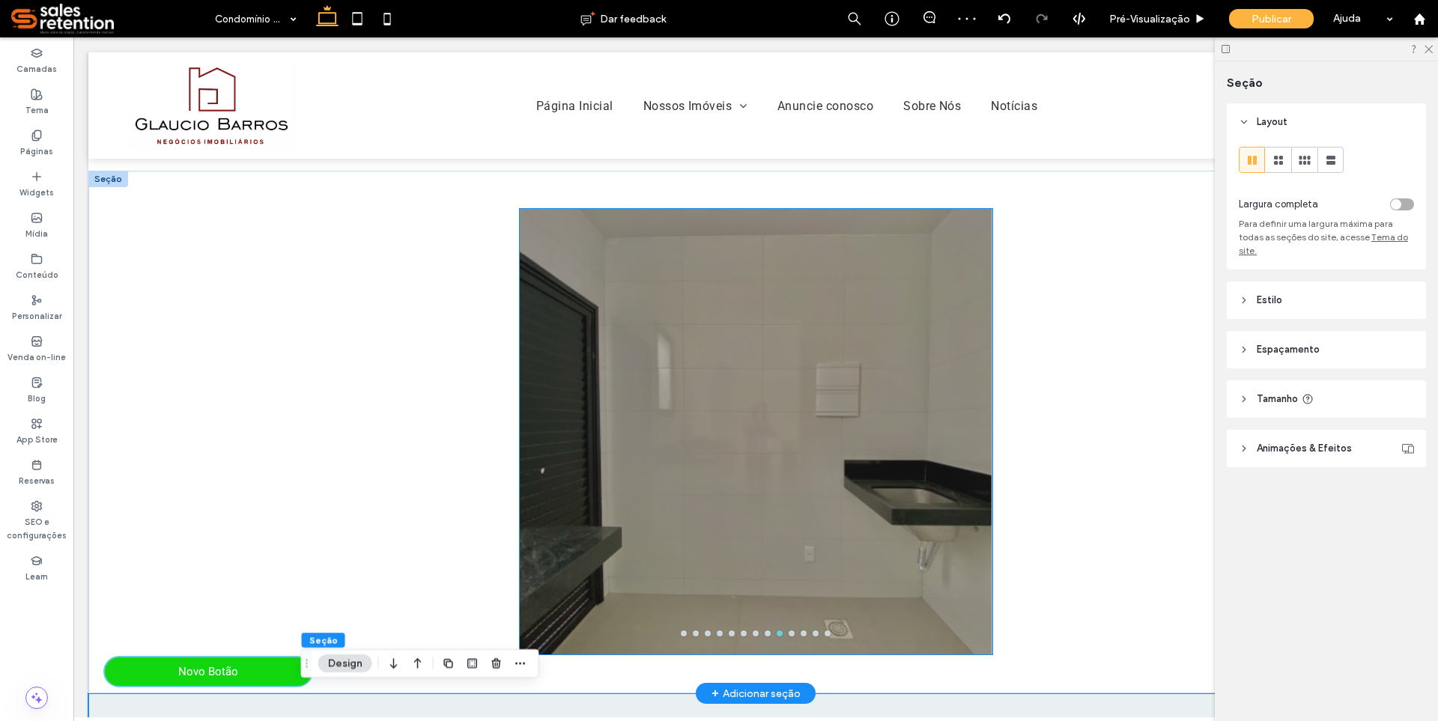
click at [670, 429] on div at bounding box center [756, 432] width 473 height 446
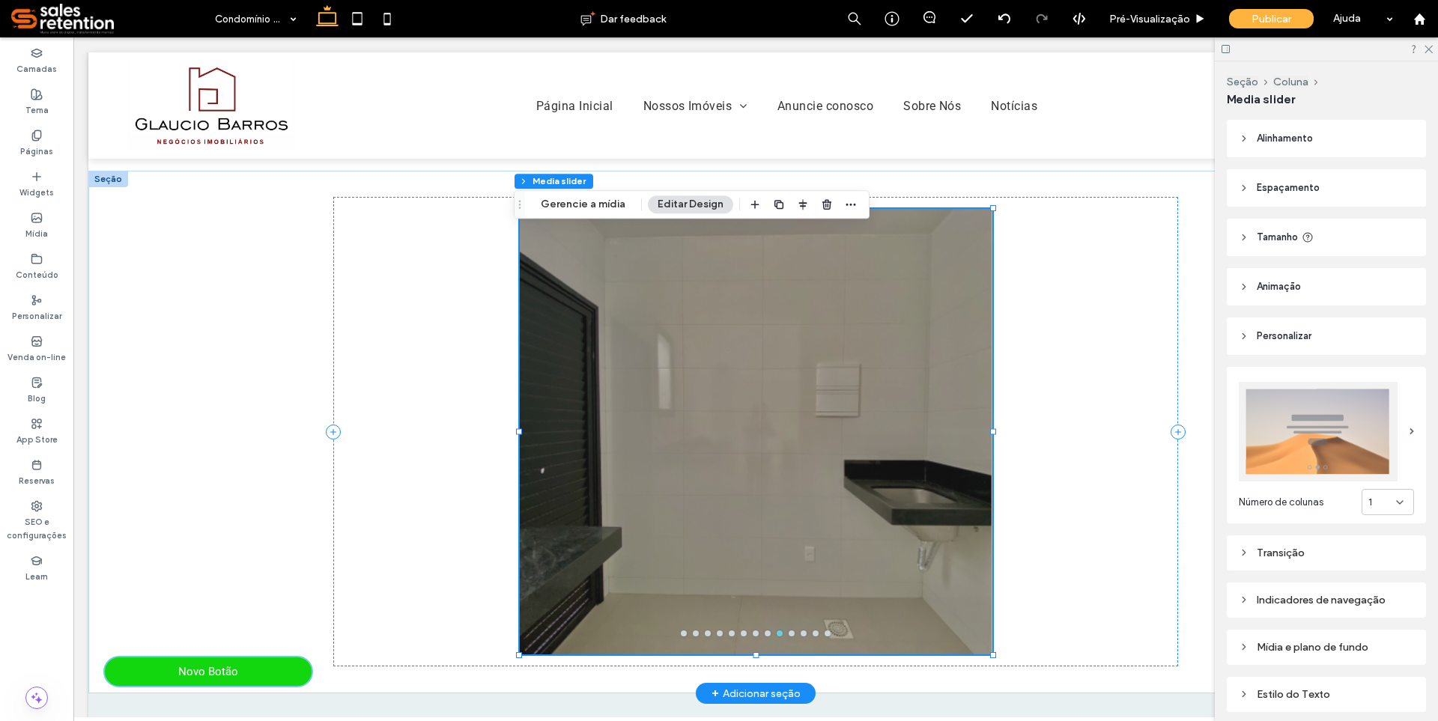
click at [938, 451] on div at bounding box center [756, 441] width 473 height 374
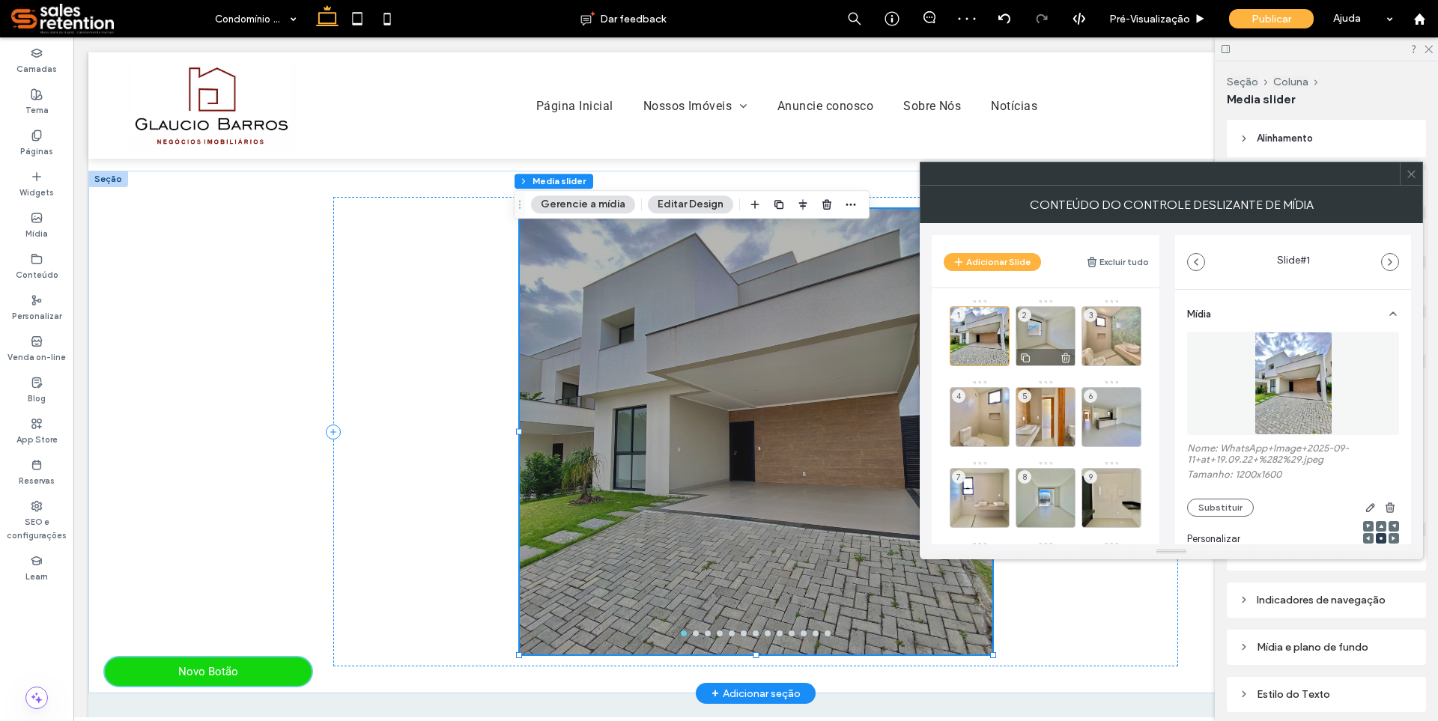
click at [1067, 312] on div "2" at bounding box center [1046, 336] width 60 height 60
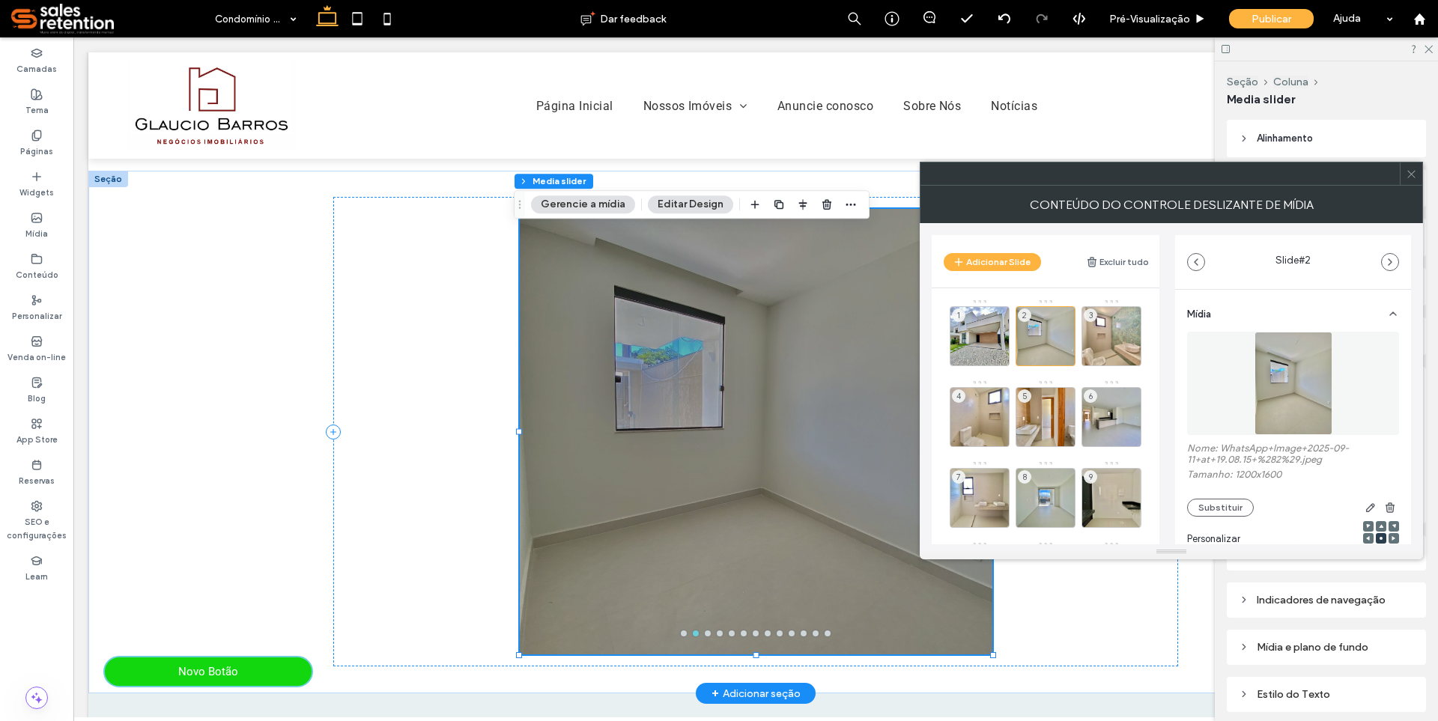
click at [1065, 297] on main "1 2 3 4 5 6 7 8 9 10 11 12 13" at bounding box center [1046, 448] width 228 height 320
click at [1066, 313] on div "2" at bounding box center [1046, 336] width 60 height 60
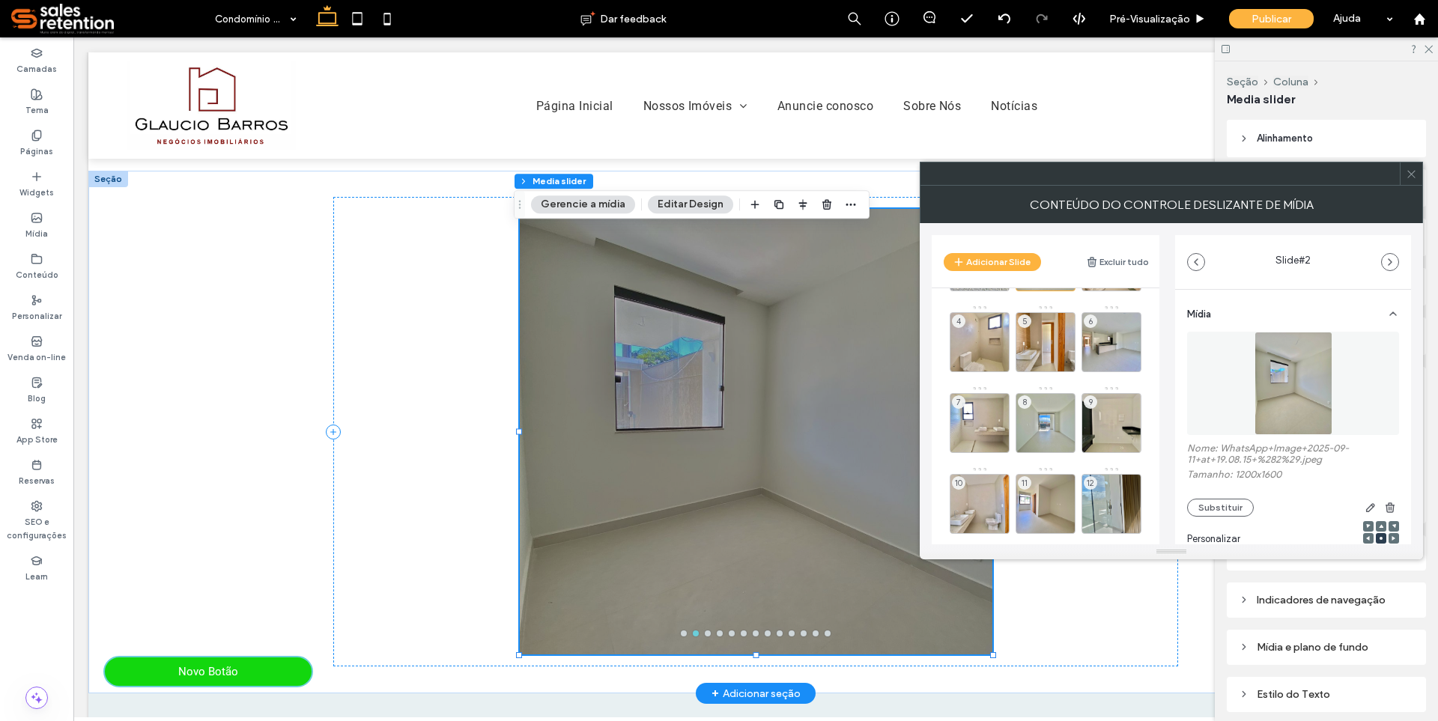
scroll to position [0, 0]
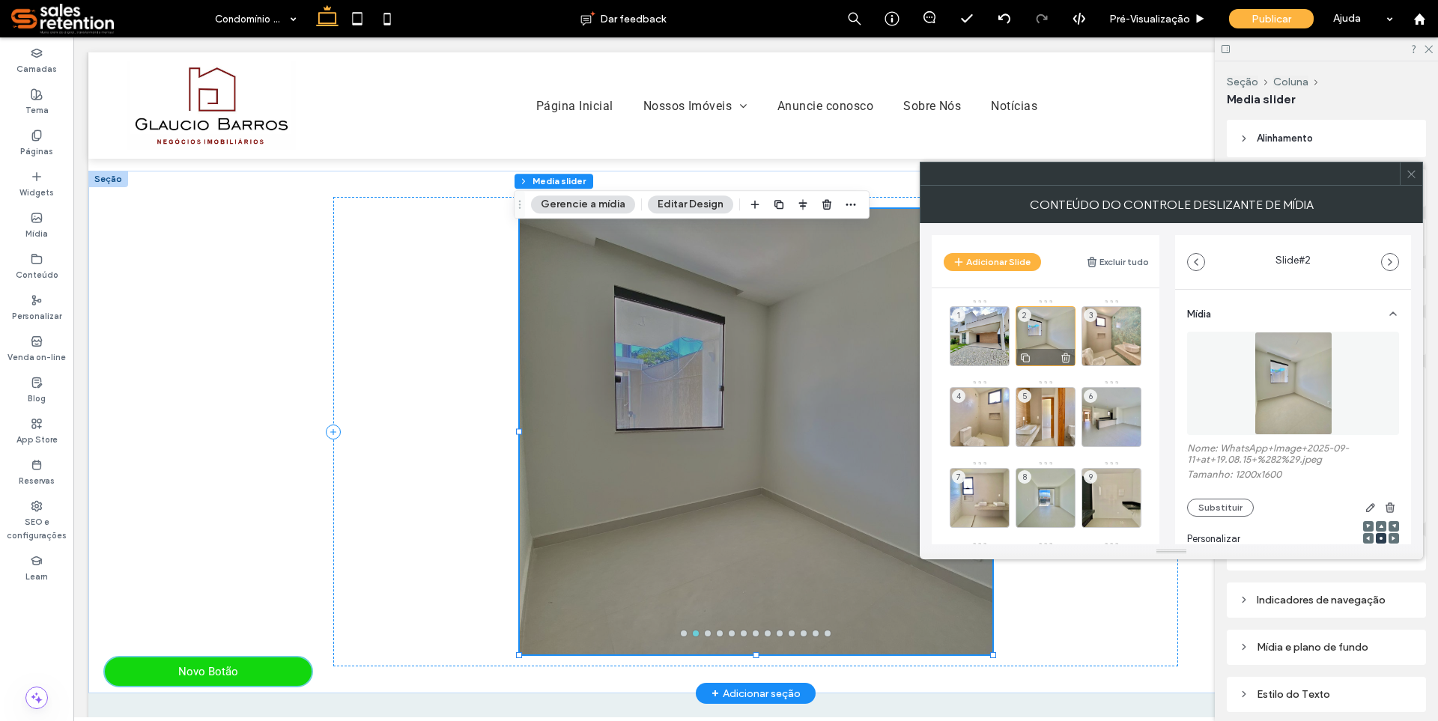
click at [1040, 331] on div "2" at bounding box center [1046, 336] width 60 height 60
click at [1067, 357] on use at bounding box center [1065, 359] width 9 height 10
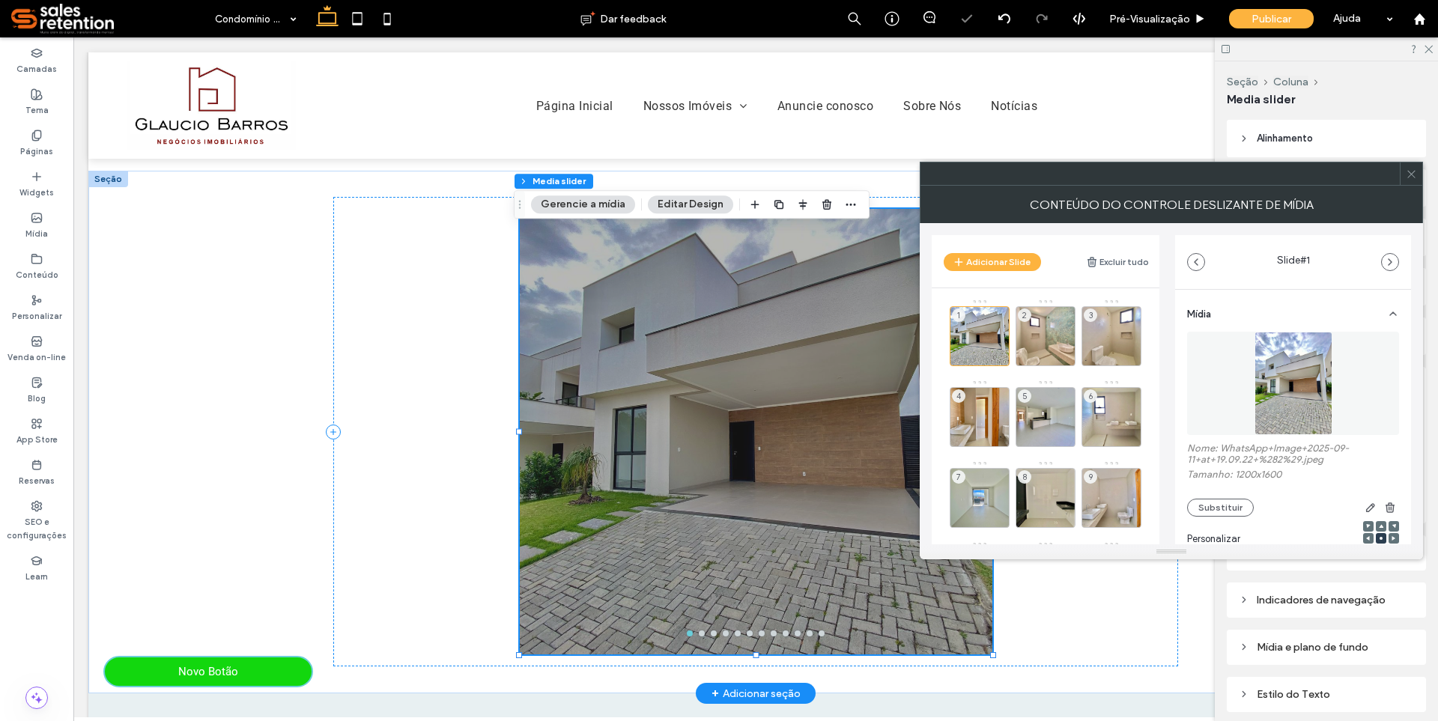
click at [0, 0] on use at bounding box center [0, 0] width 0 height 0
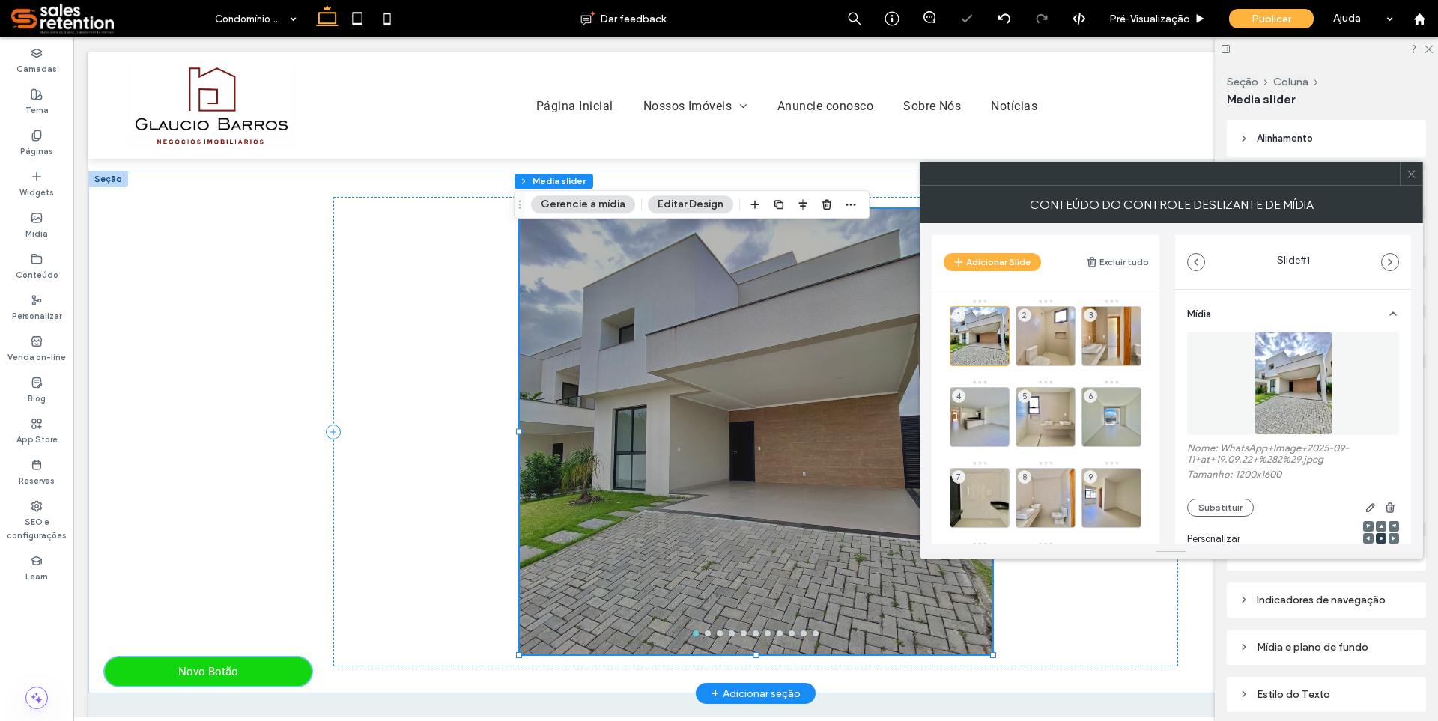
click at [0, 0] on use at bounding box center [0, 0] width 0 height 0
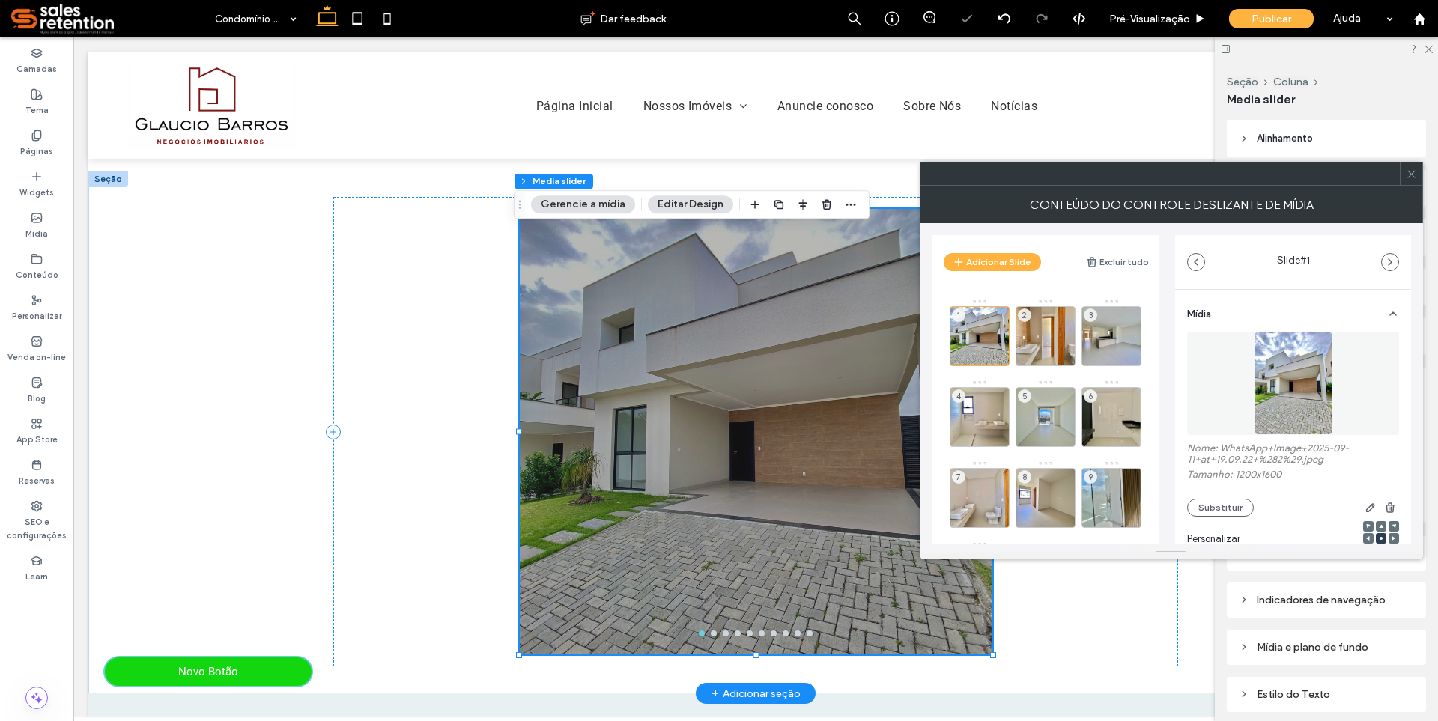
click at [0, 0] on use at bounding box center [0, 0] width 0 height 0
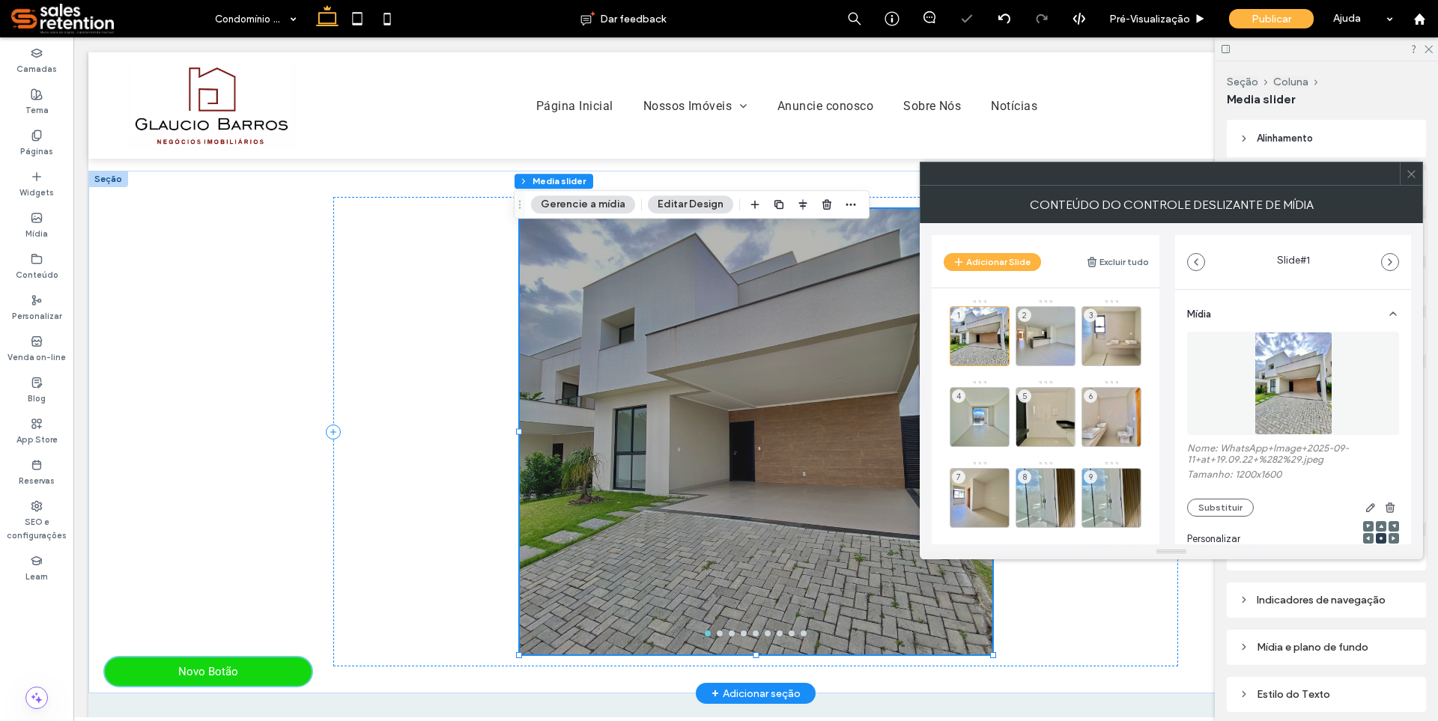
click at [0, 0] on use at bounding box center [0, 0] width 0 height 0
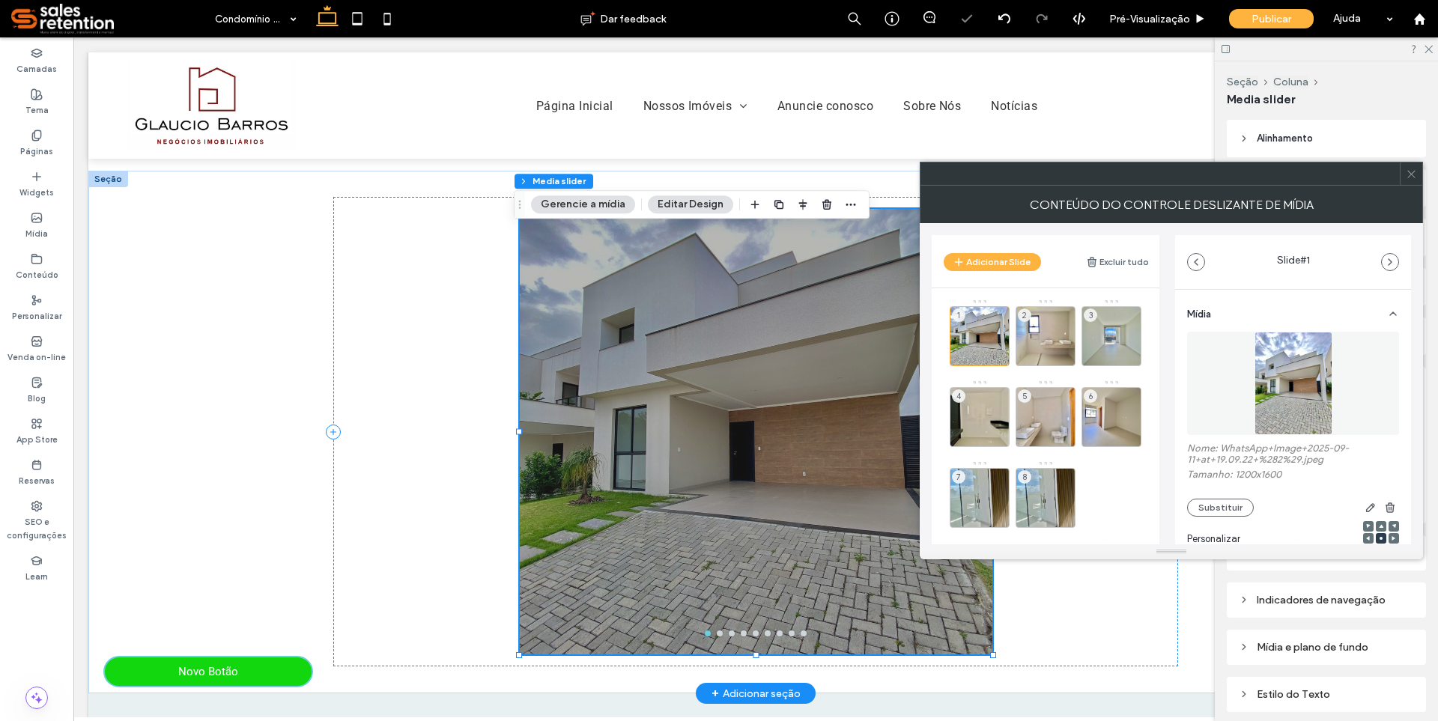
click at [0, 0] on use at bounding box center [0, 0] width 0 height 0
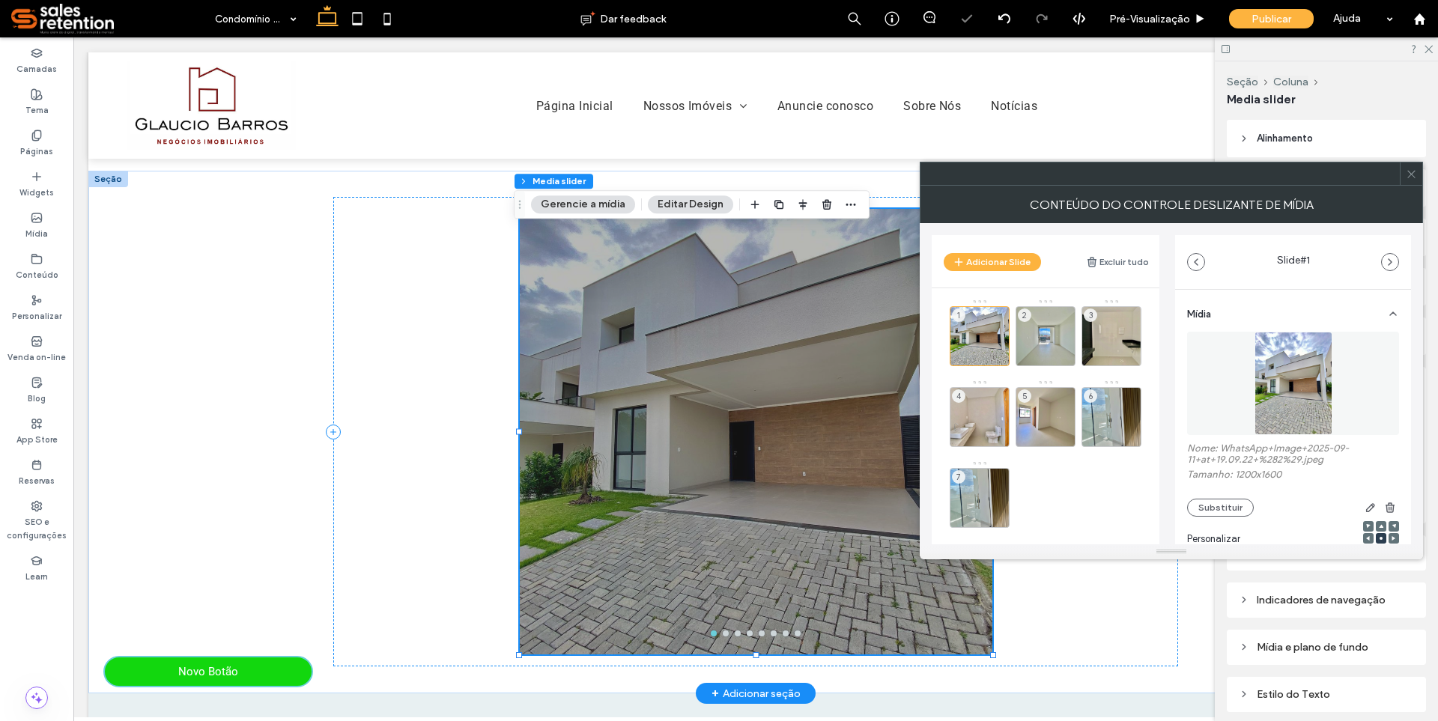
click at [0, 0] on use at bounding box center [0, 0] width 0 height 0
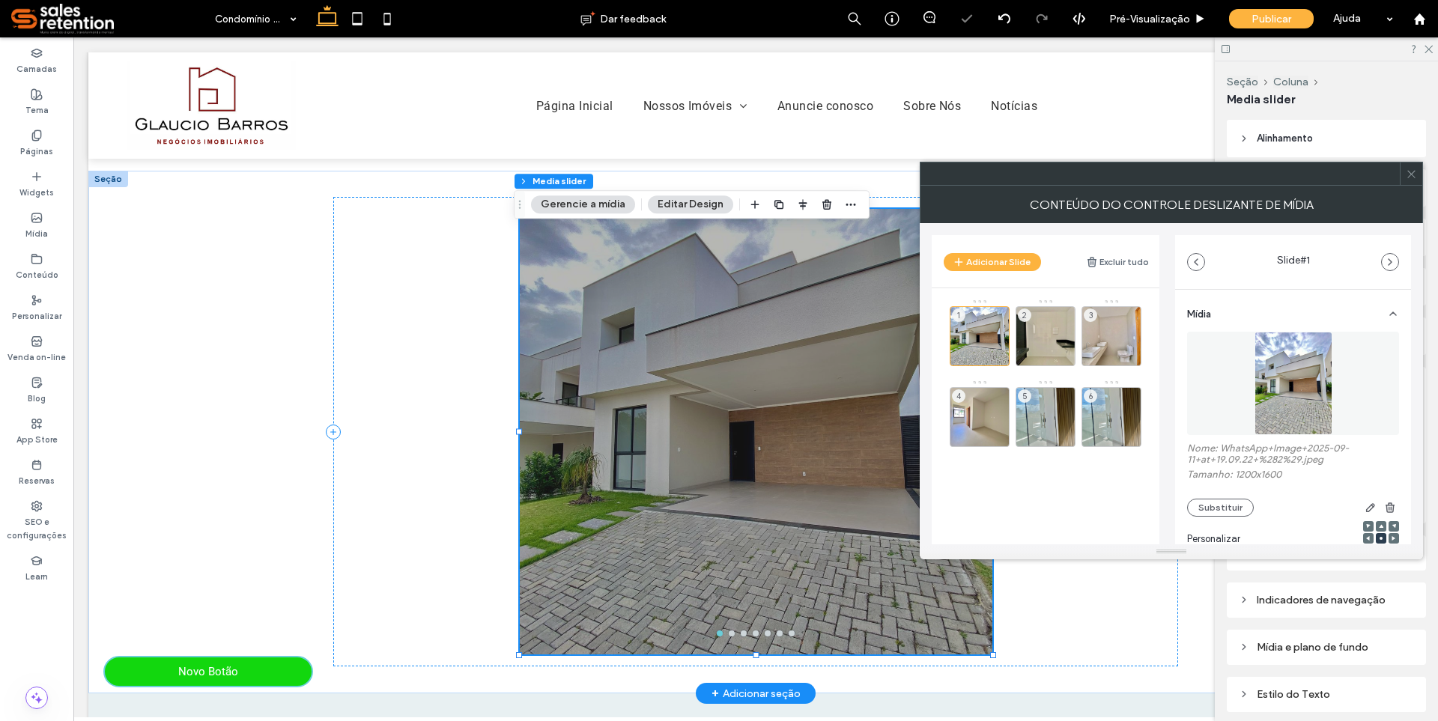
click at [0, 0] on use at bounding box center [0, 0] width 0 height 0
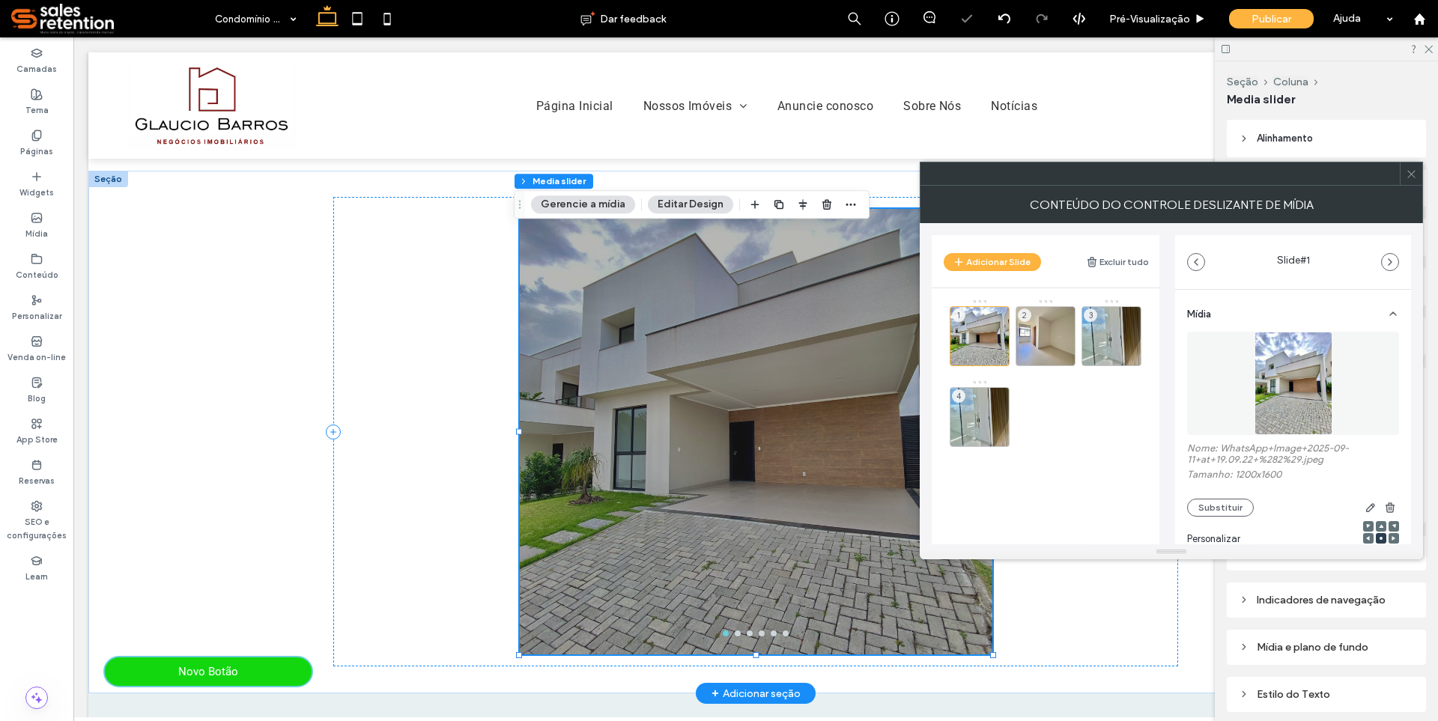
click at [0, 0] on use at bounding box center [0, 0] width 0 height 0
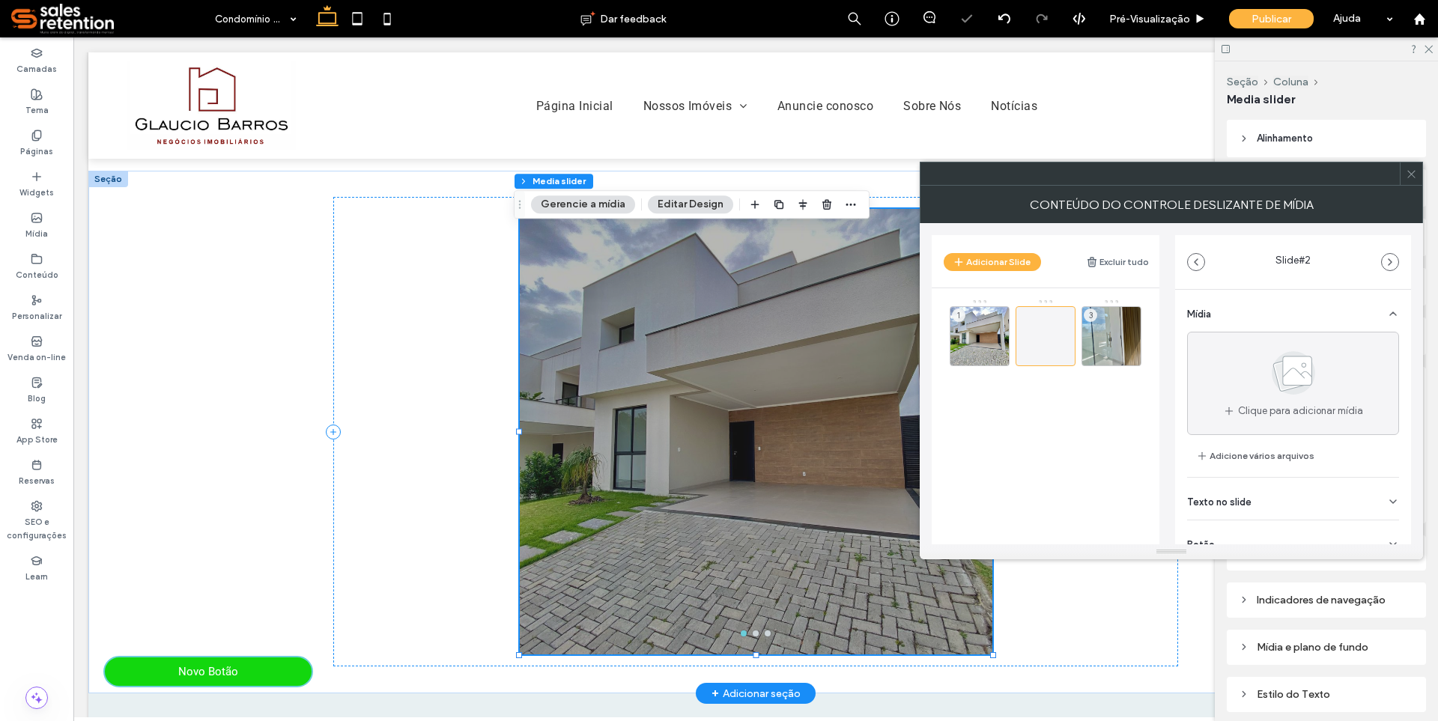
click at [1067, 357] on div at bounding box center [1046, 336] width 60 height 60
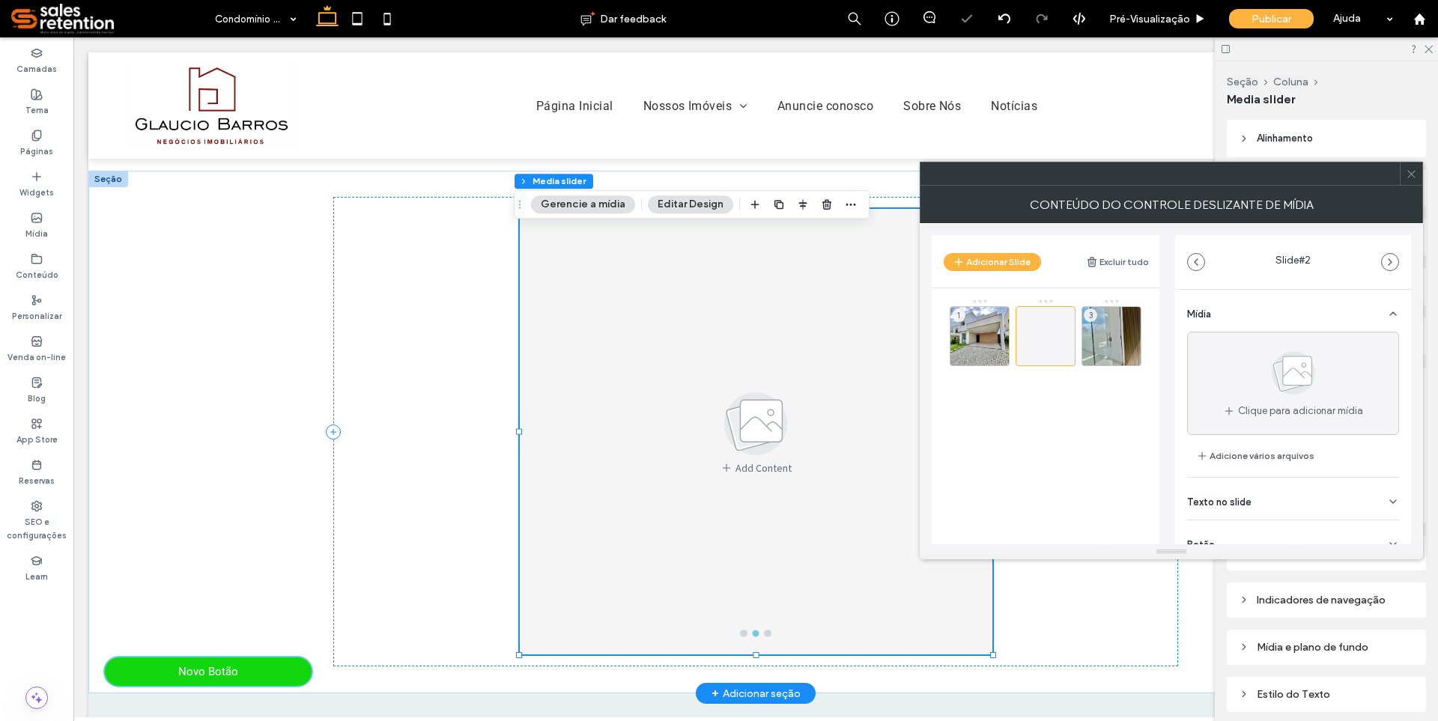
click at [1067, 357] on div at bounding box center [1046, 336] width 60 height 60
click at [1132, 357] on icon at bounding box center [1132, 357] width 12 height 13
click at [1003, 358] on use at bounding box center [999, 359] width 9 height 10
click at [975, 339] on icon at bounding box center [980, 336] width 18 height 18
click at [980, 331] on use at bounding box center [979, 335] width 11 height 11
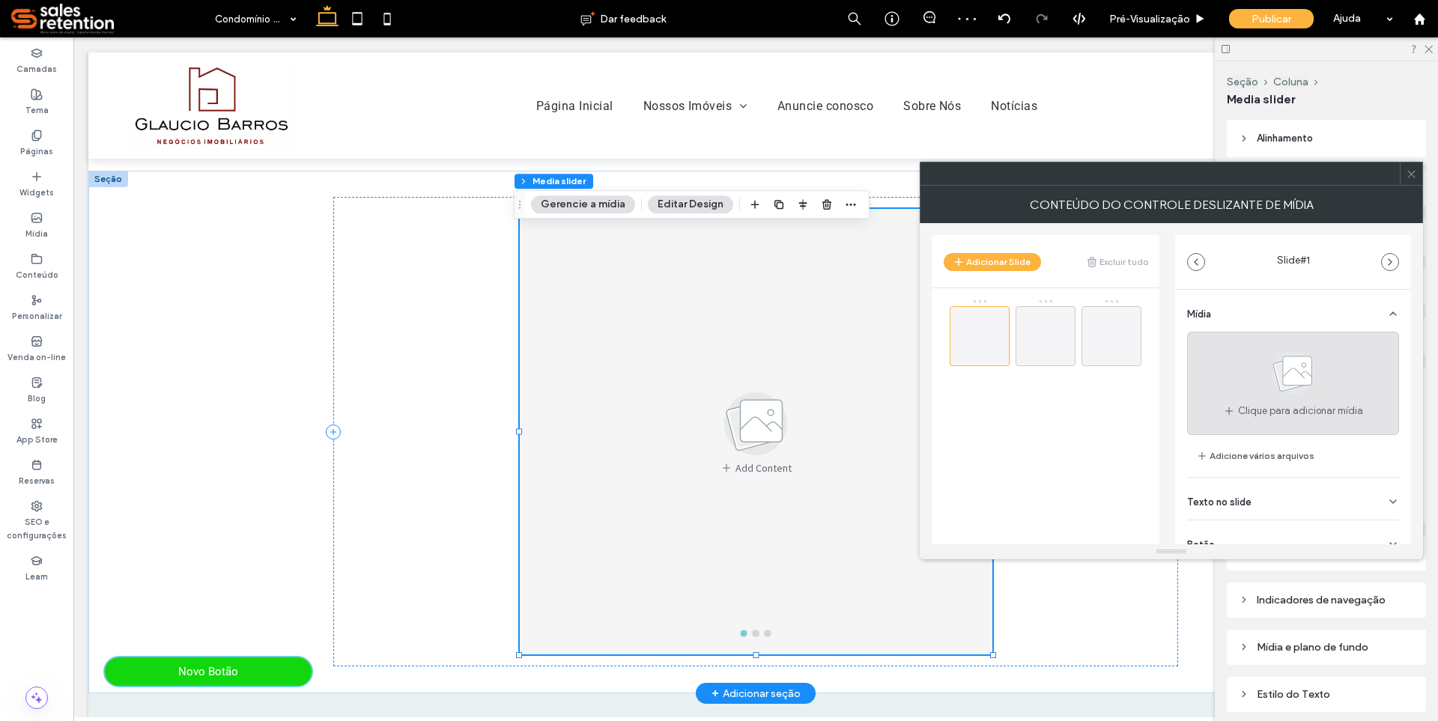
click at [1241, 364] on div "Clique para adicionar mídia" at bounding box center [1293, 383] width 212 height 103
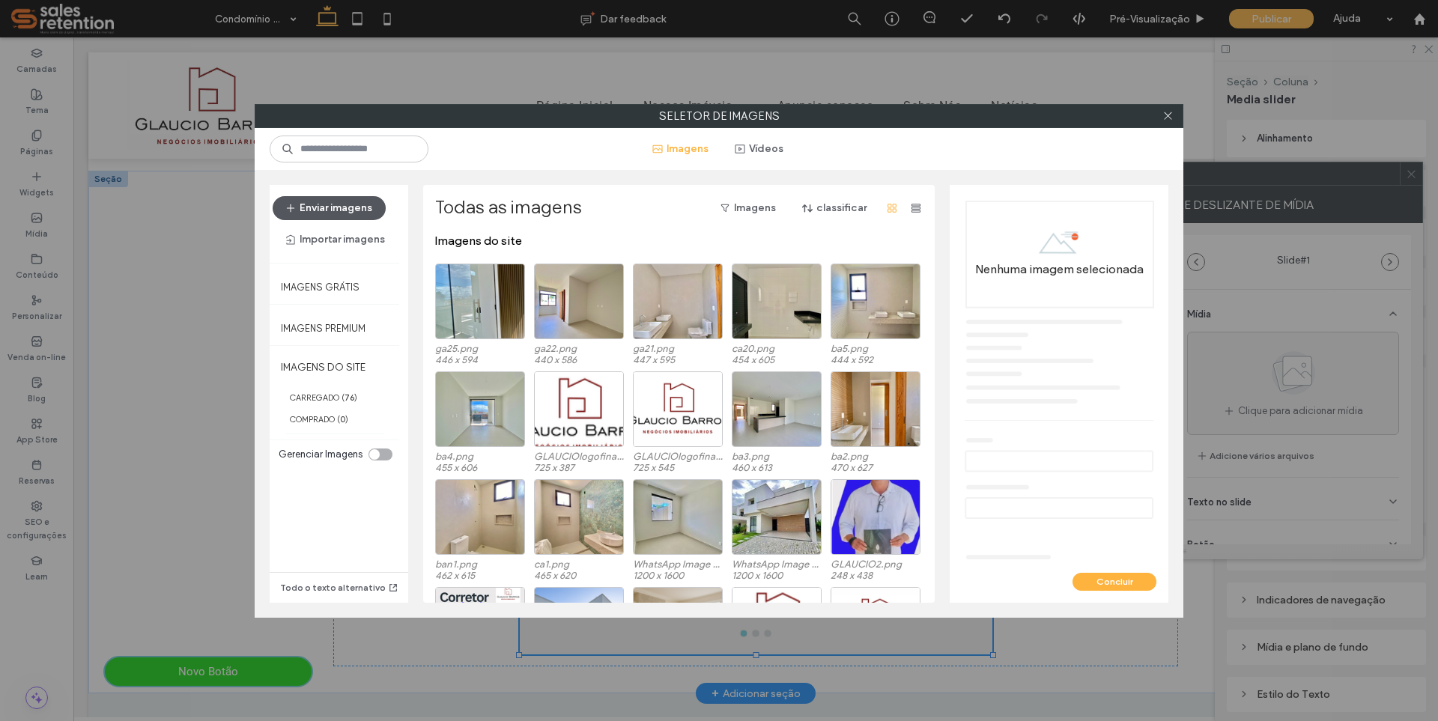
click at [340, 207] on button "Enviar imagens" at bounding box center [329, 208] width 113 height 24
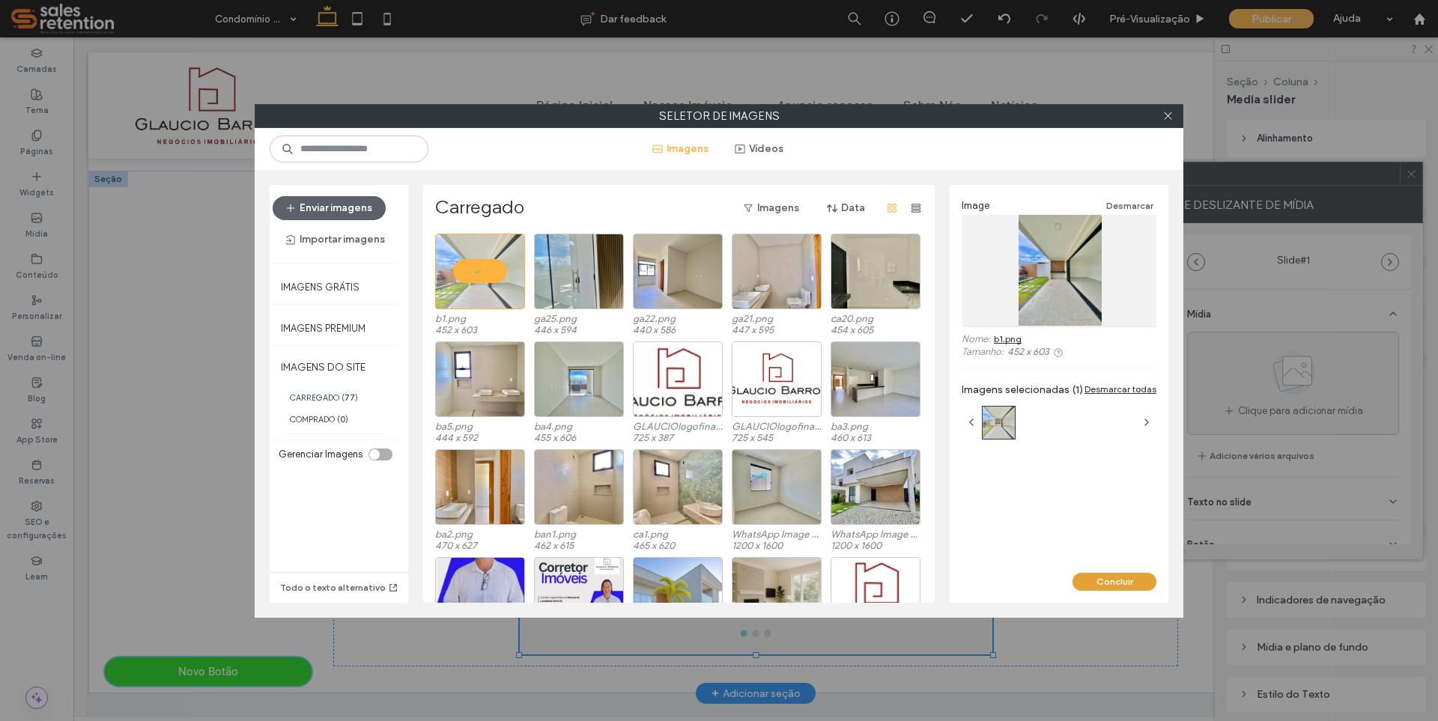
click at [1117, 577] on button "Concluir" at bounding box center [1115, 582] width 84 height 18
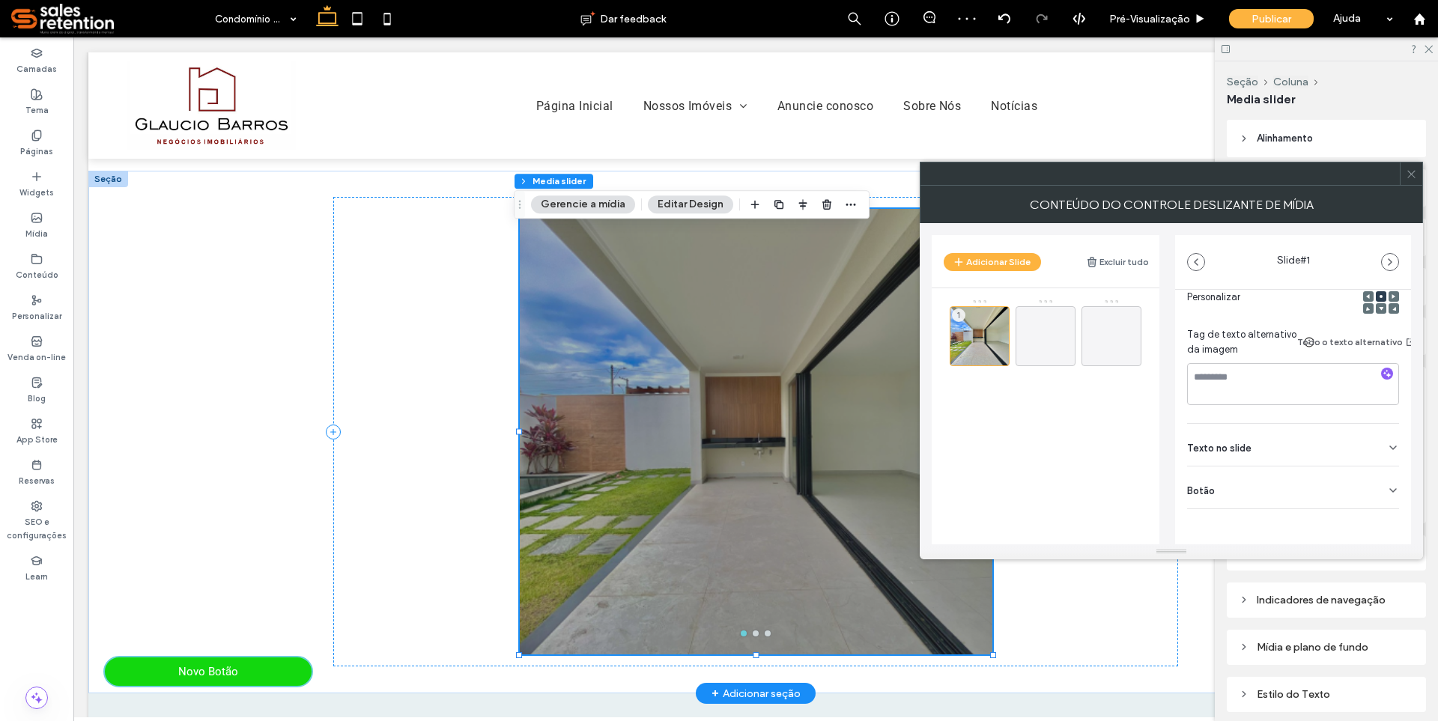
scroll to position [242, 0]
click at [1256, 485] on div "Botão" at bounding box center [1293, 488] width 212 height 42
click at [913, 482] on div at bounding box center [756, 441] width 473 height 374
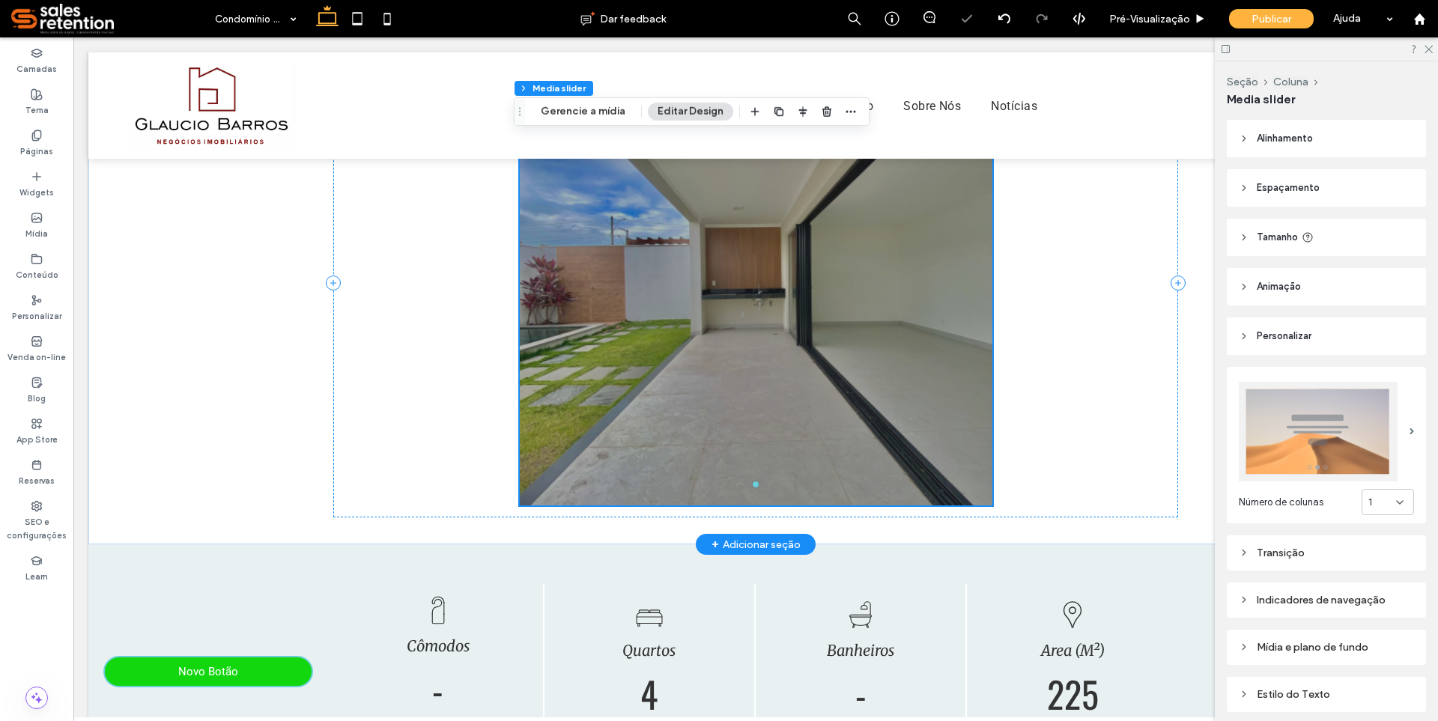
scroll to position [1011, 0]
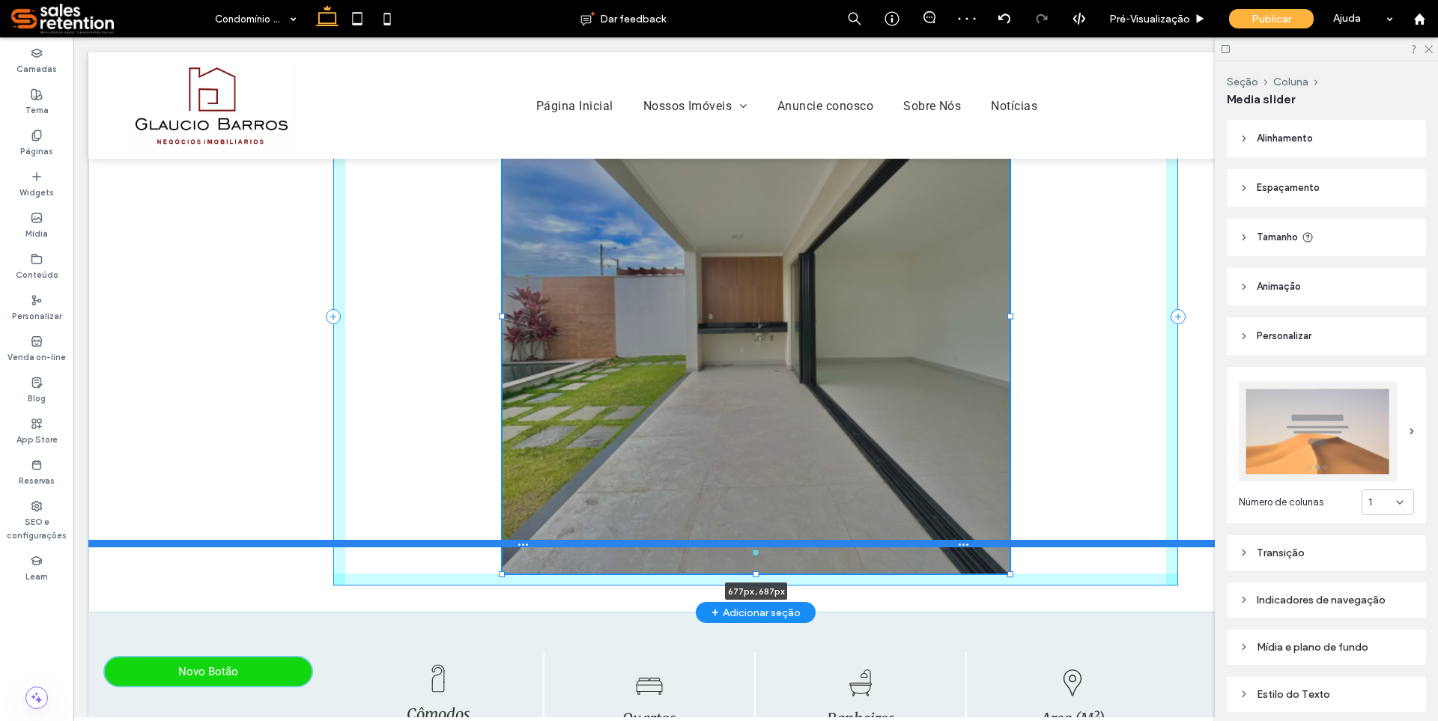
drag, startPoint x: 989, startPoint y: 528, endPoint x: 1006, endPoint y: 562, distance: 38.5
click at [1006, 562] on div "a a a a 677px , 687px Seção + Adicionar seção" at bounding box center [755, 317] width 1335 height 592
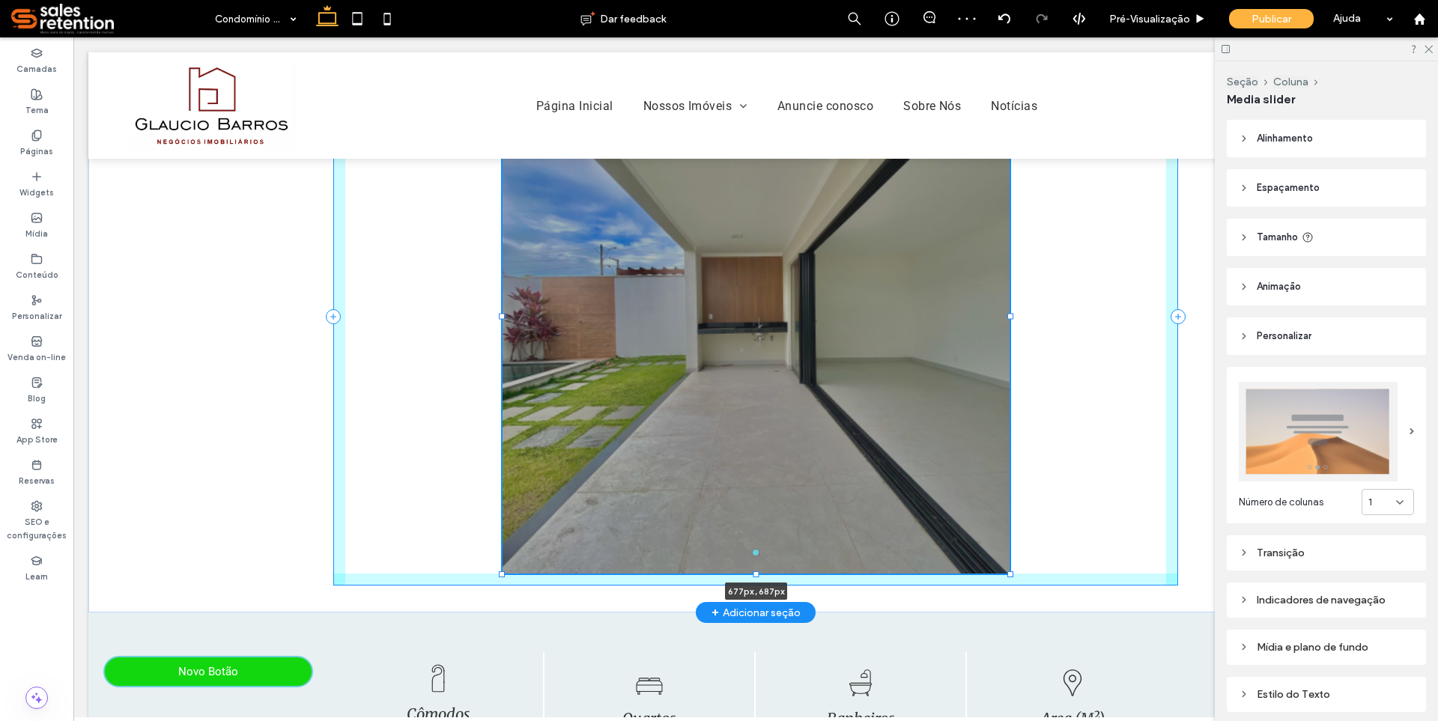
type input "***"
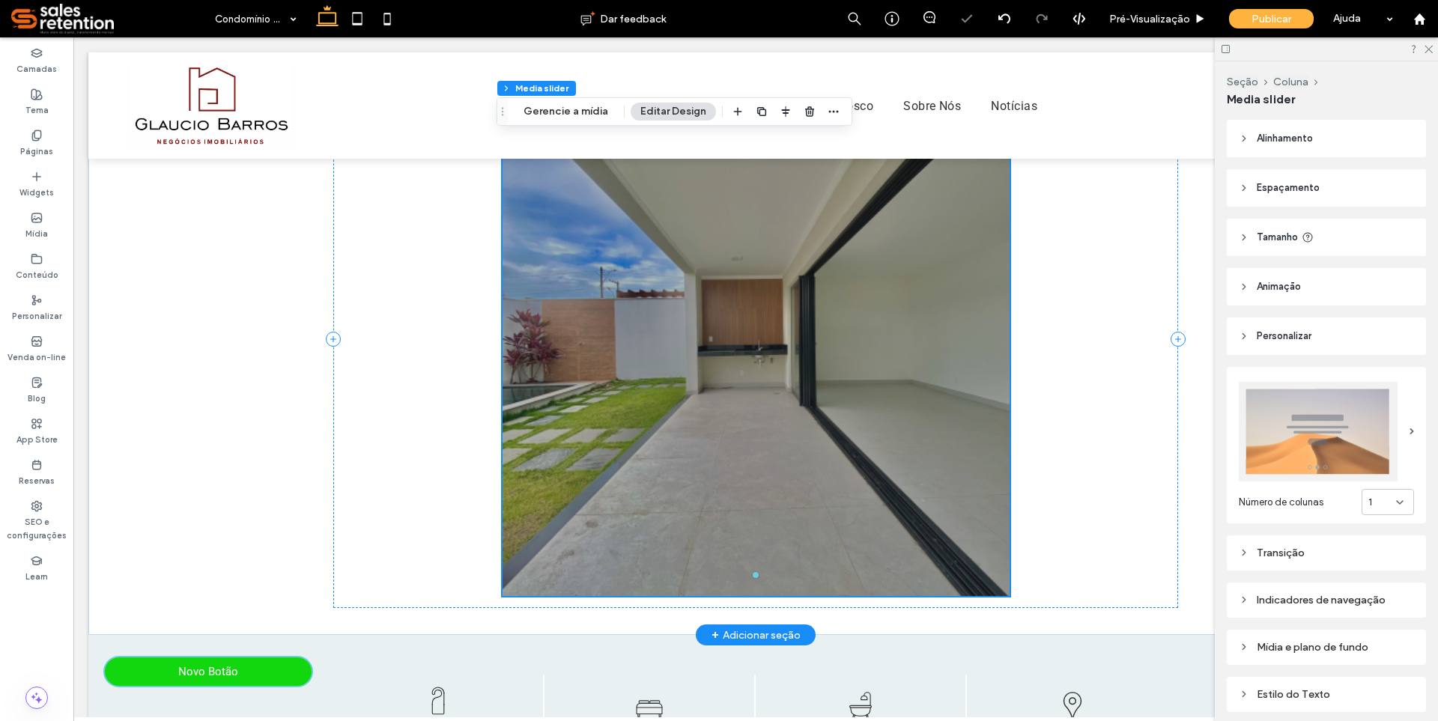
scroll to position [1086, 0]
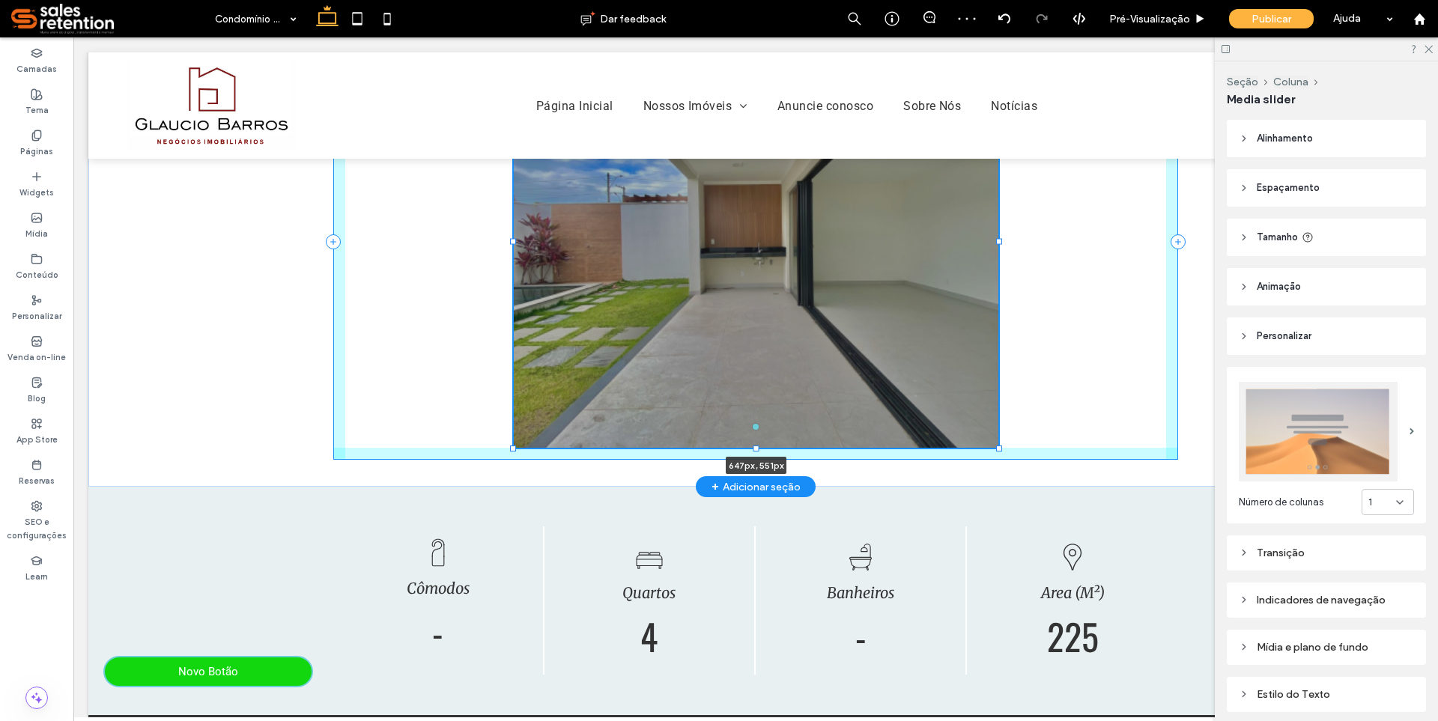
drag, startPoint x: 1004, startPoint y: 518, endPoint x: 992, endPoint y: 467, distance: 52.2
click at [996, 451] on div at bounding box center [999, 448] width 6 height 6
type input "***"
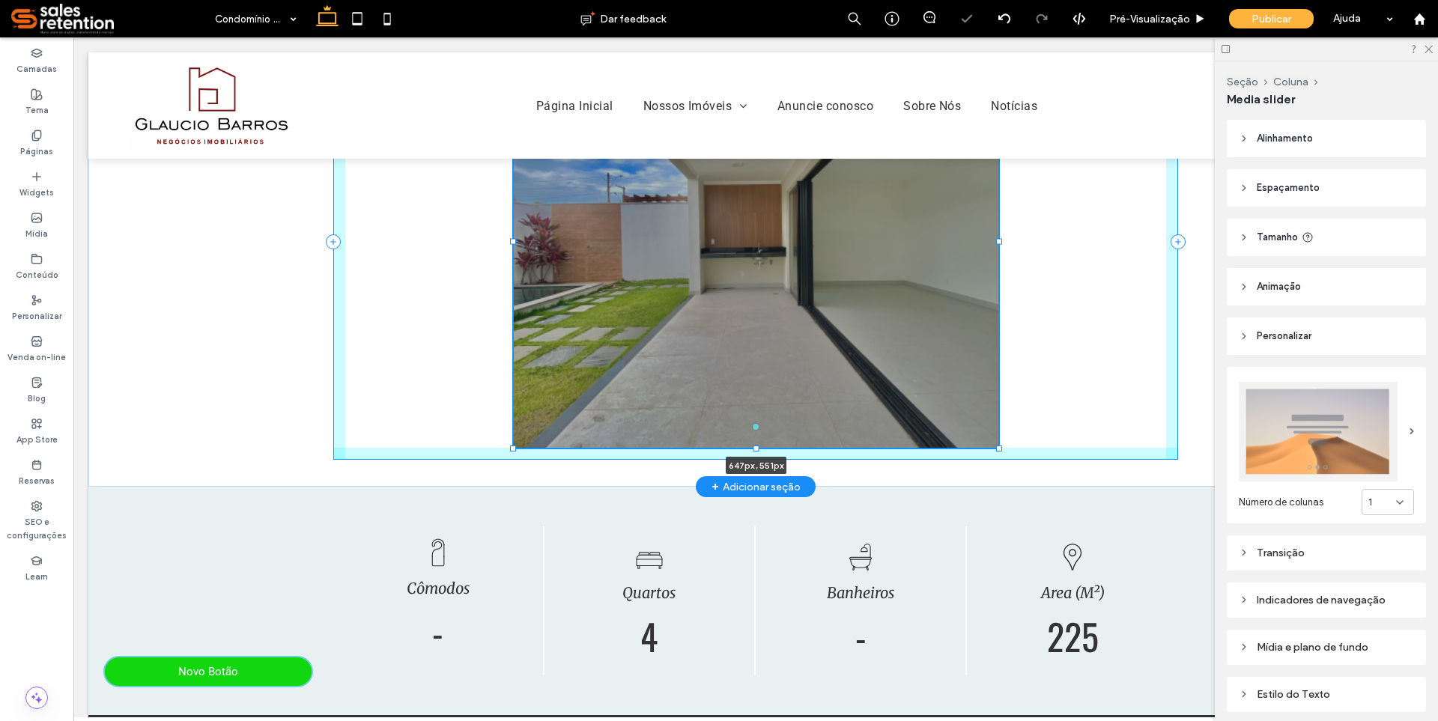
type input "***"
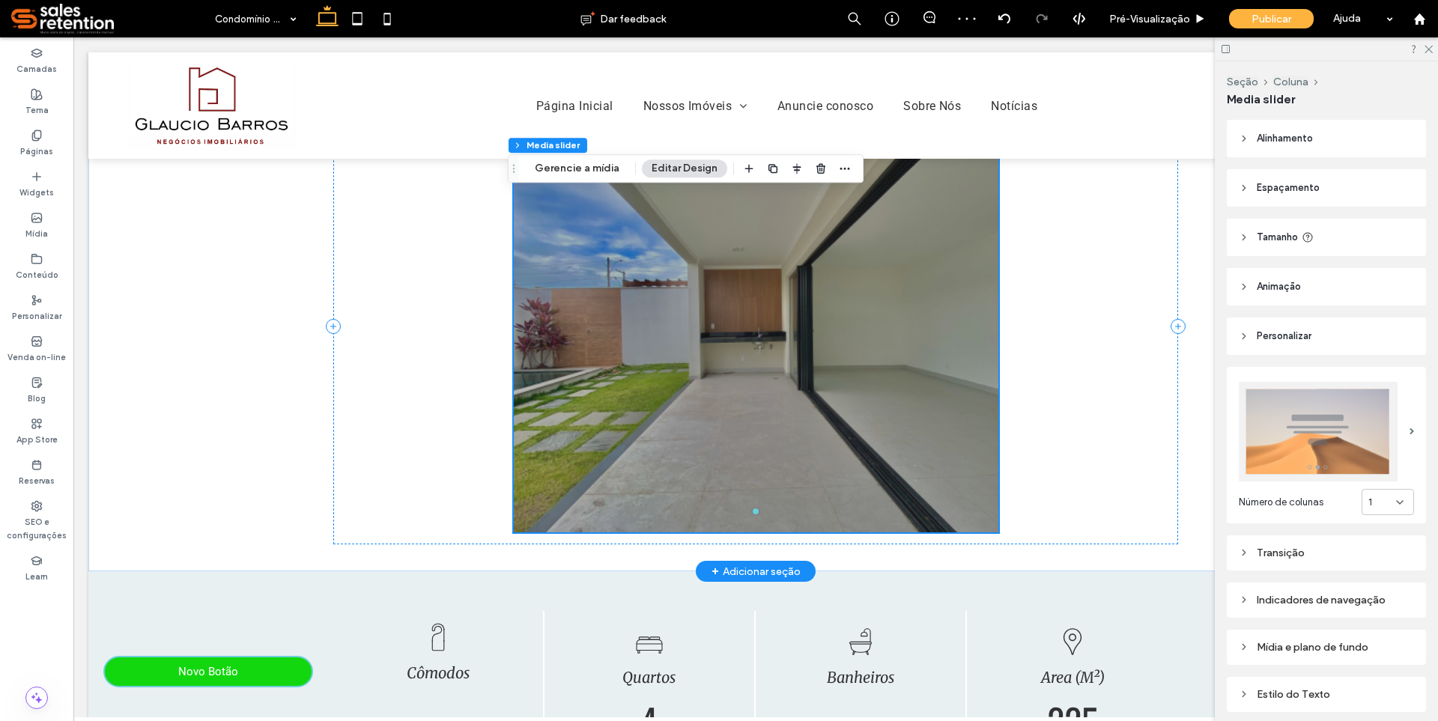
scroll to position [960, 0]
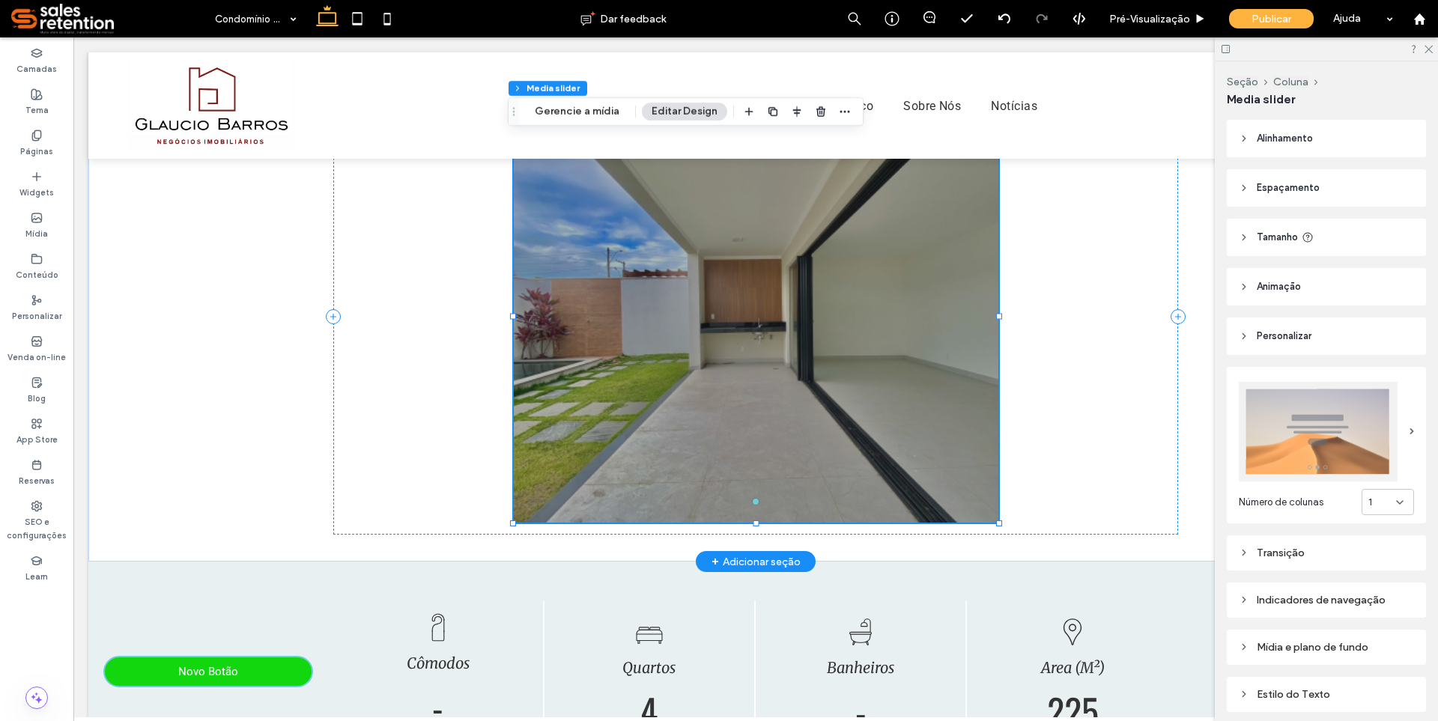
click at [664, 497] on div at bounding box center [756, 326] width 485 height 342
drag, startPoint x: 585, startPoint y: 109, endPoint x: 532, endPoint y: 113, distance: 53.4
click at [585, 109] on button "Gerencie a mídia" at bounding box center [577, 112] width 104 height 18
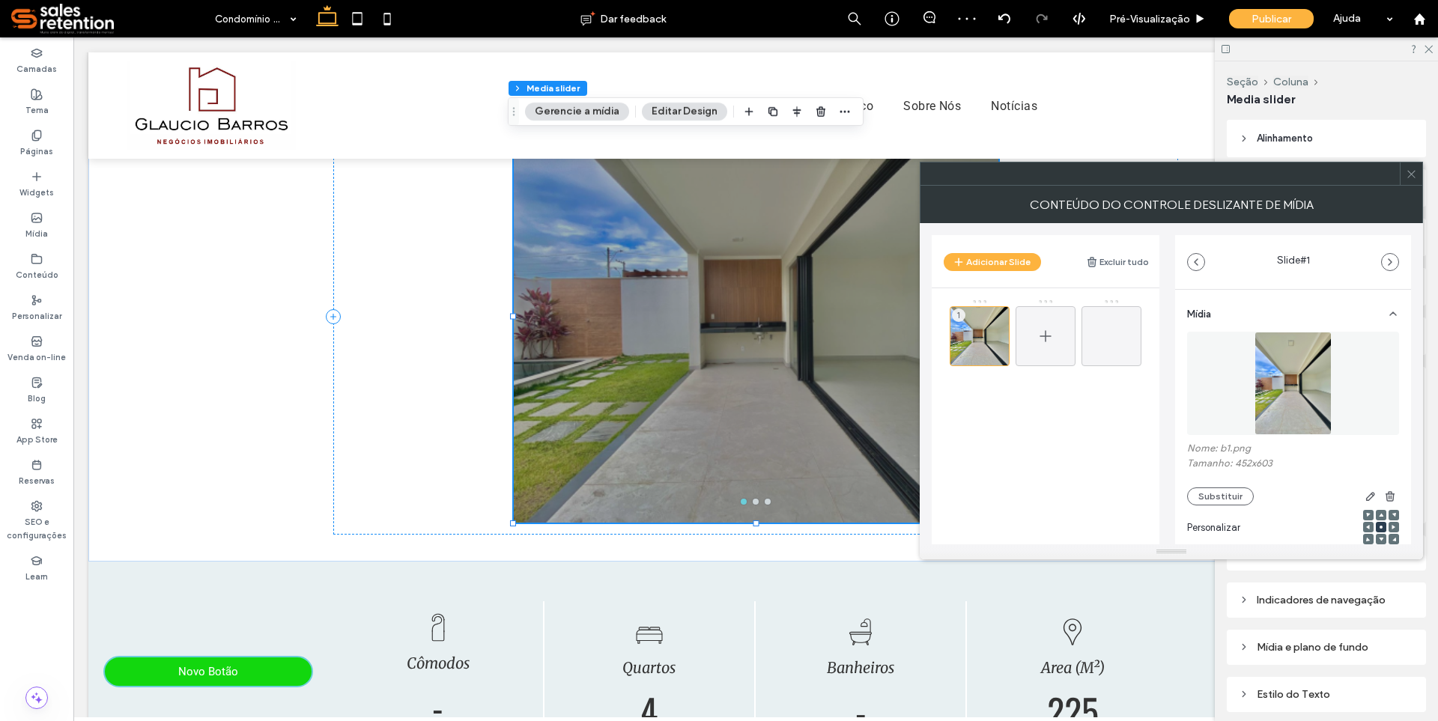
click at [1043, 342] on icon at bounding box center [1046, 336] width 18 height 18
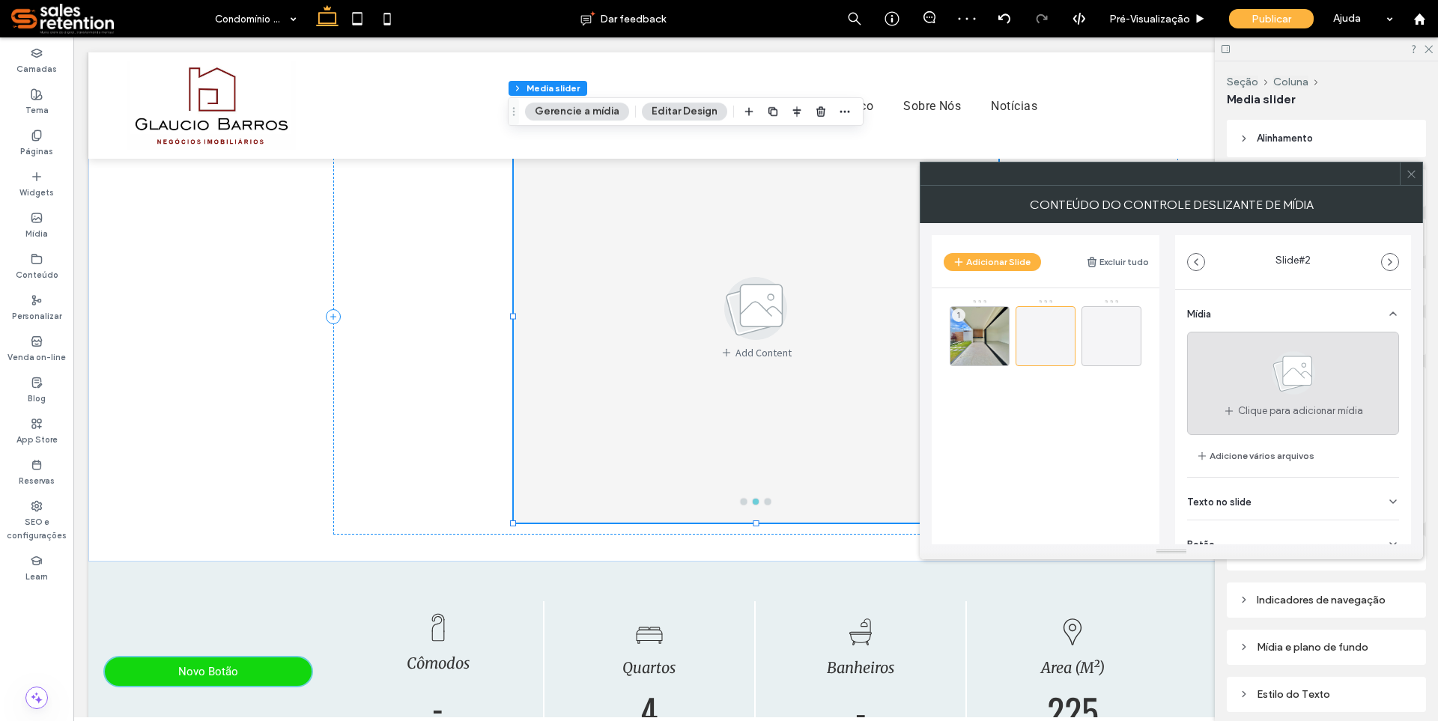
click at [1256, 393] on icon at bounding box center [1293, 372] width 75 height 49
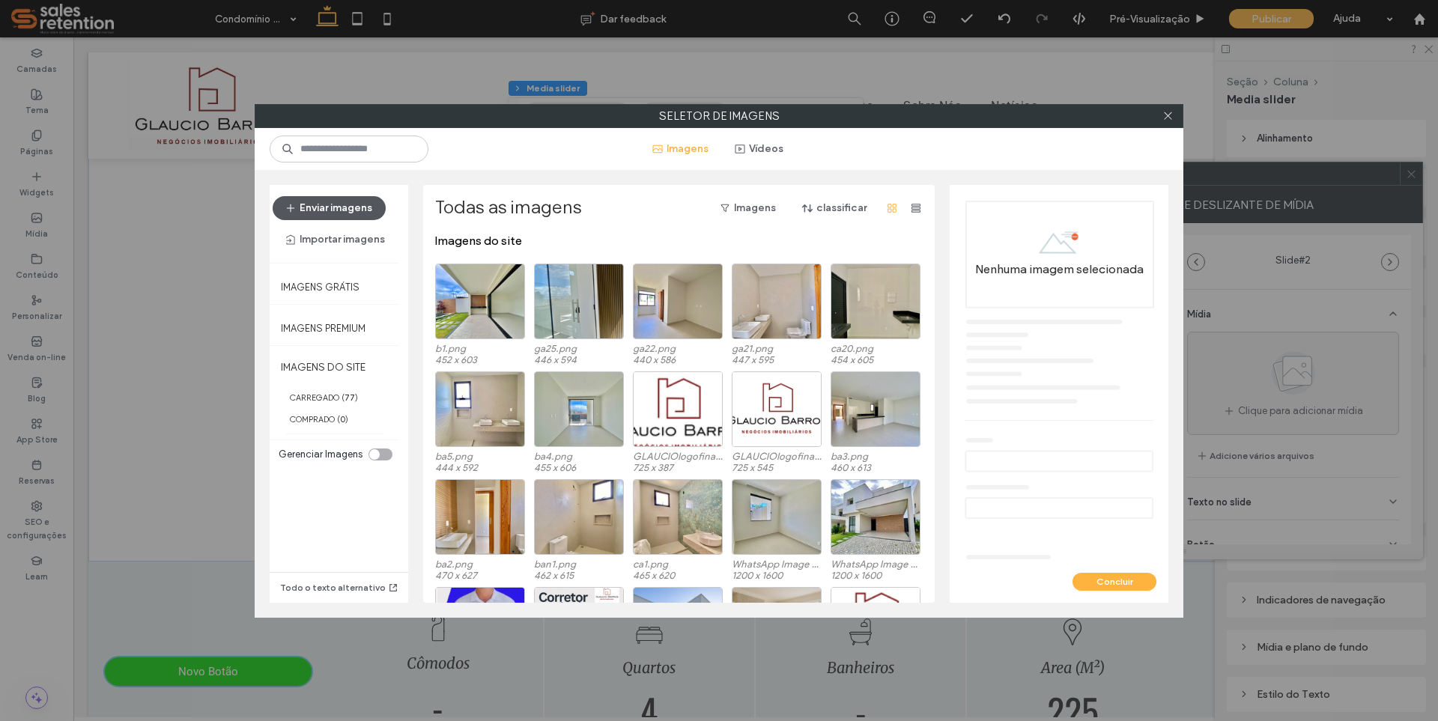
click at [327, 206] on button "Enviar imagens" at bounding box center [329, 208] width 113 height 24
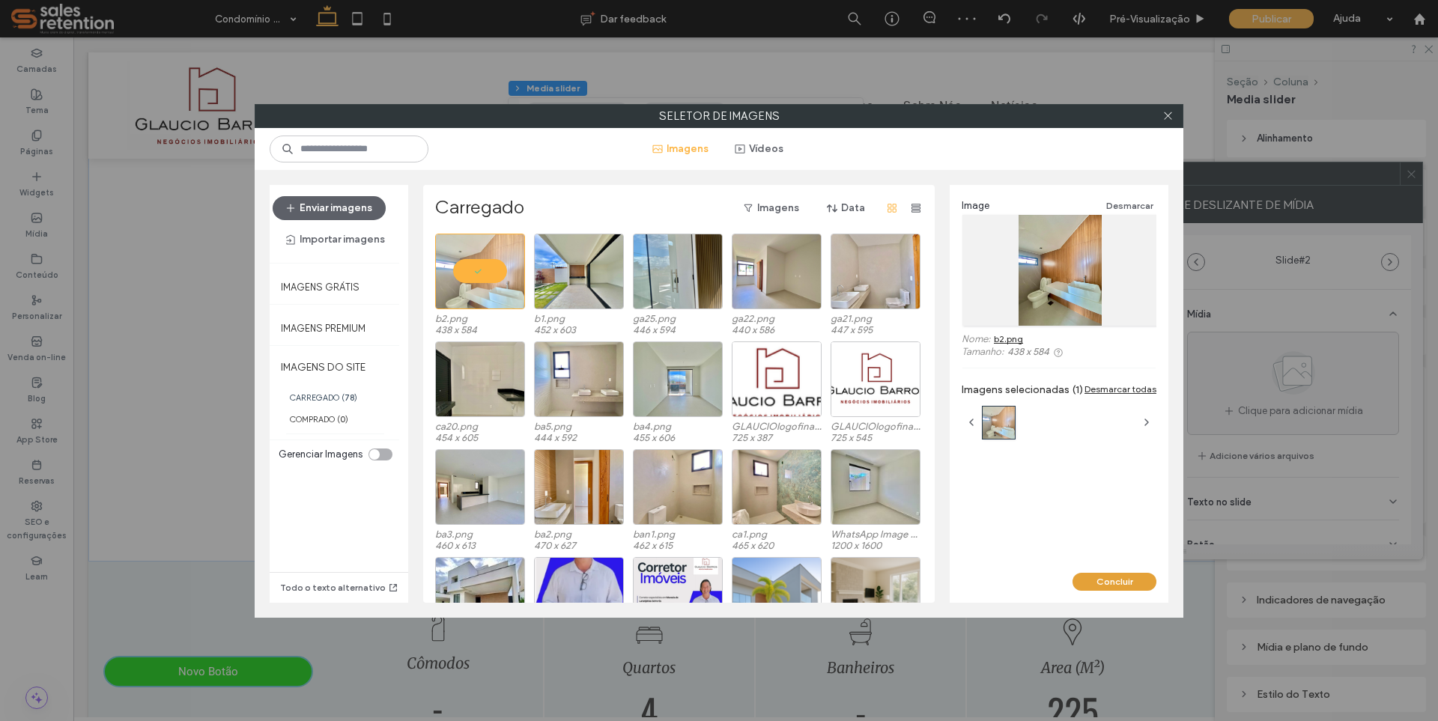
click at [1121, 577] on button "Concluir" at bounding box center [1115, 582] width 84 height 18
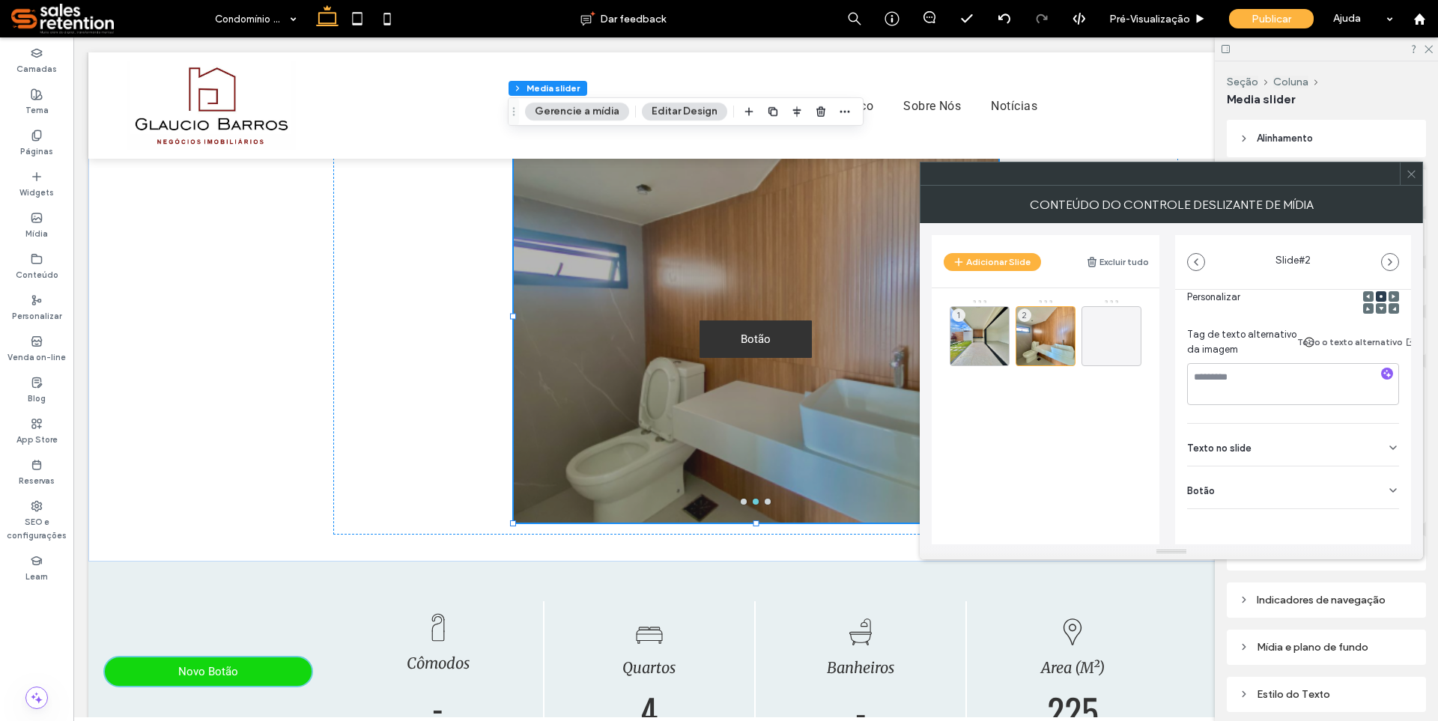
click at [1387, 485] on icon at bounding box center [1393, 491] width 12 height 12
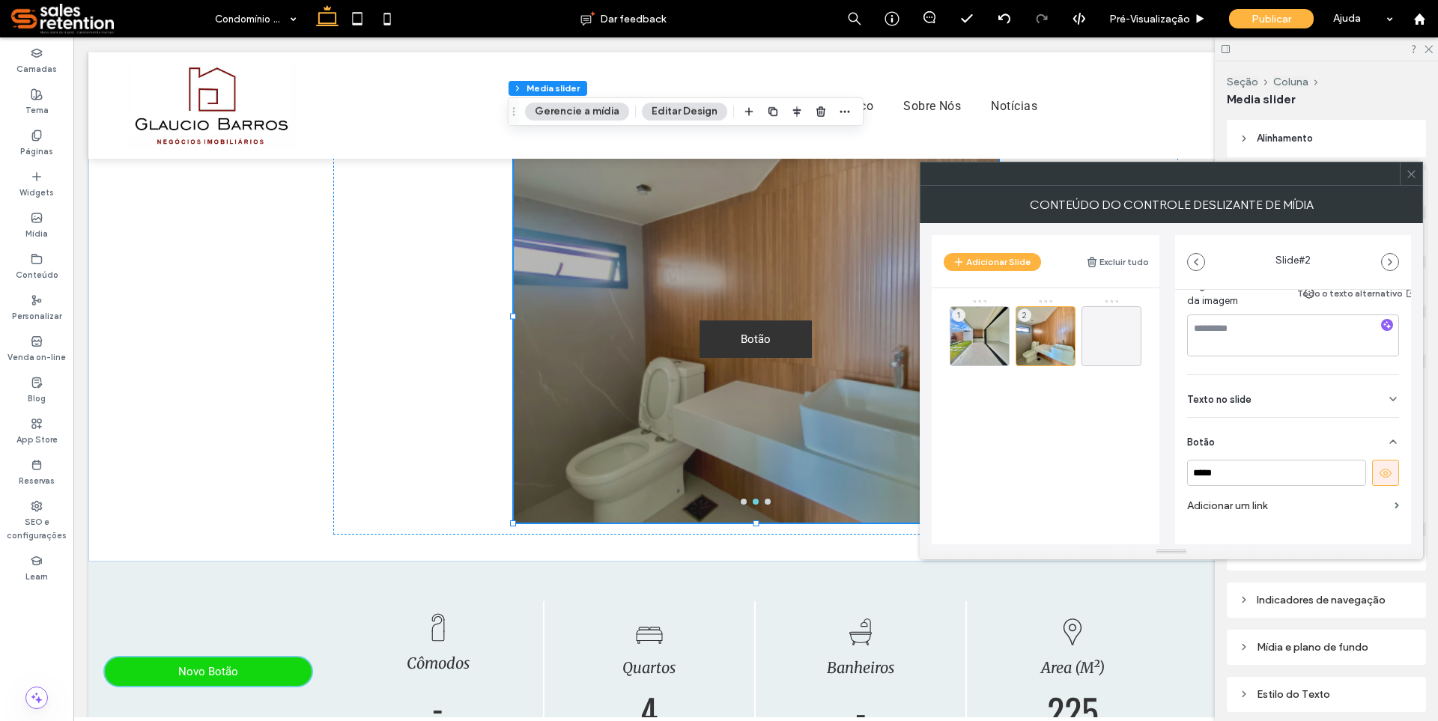
scroll to position [313, 0]
click at [1388, 437] on button at bounding box center [1385, 450] width 27 height 26
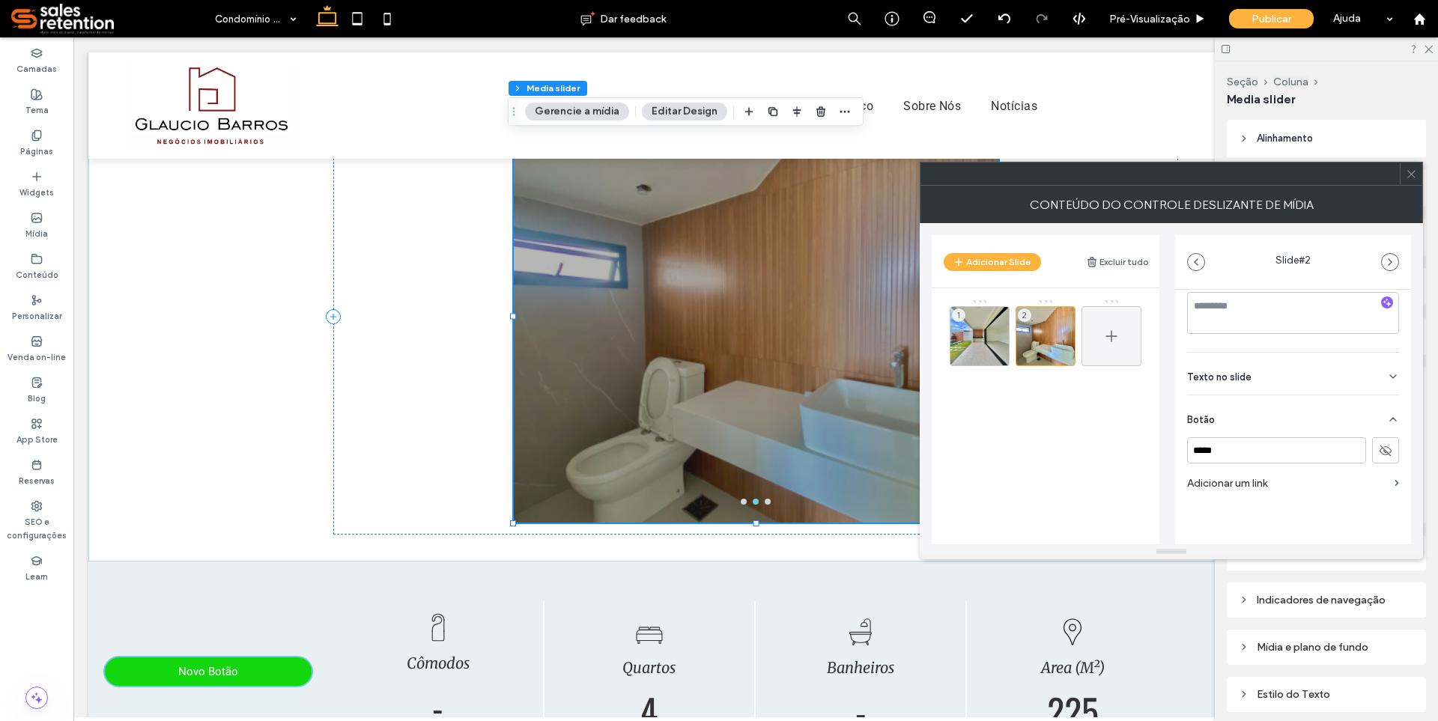
click at [1114, 346] on span at bounding box center [1111, 336] width 18 height 43
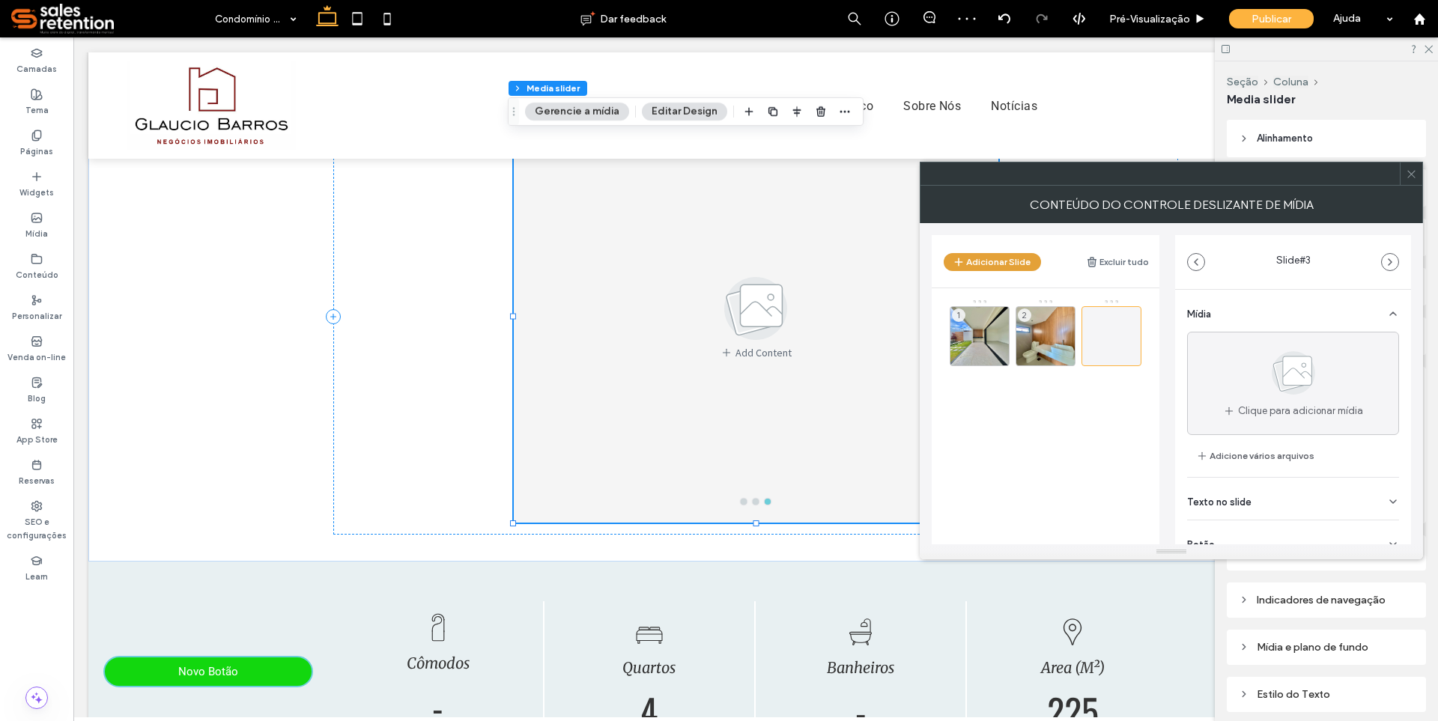
click at [992, 261] on button "Adicionar Slide" at bounding box center [992, 262] width 97 height 18
click at [1105, 309] on div at bounding box center [1112, 336] width 60 height 60
click at [1111, 339] on use at bounding box center [1110, 335] width 11 height 11
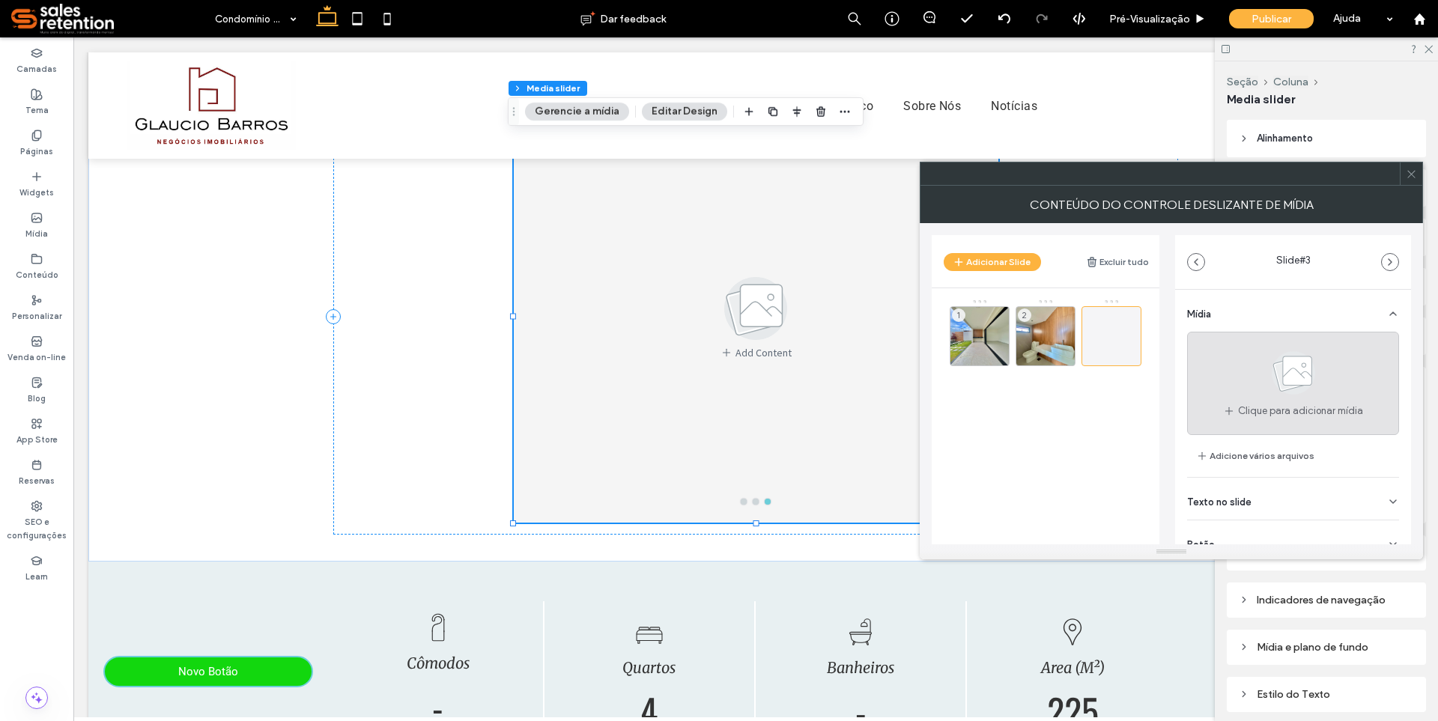
click at [1256, 374] on icon at bounding box center [1293, 372] width 75 height 49
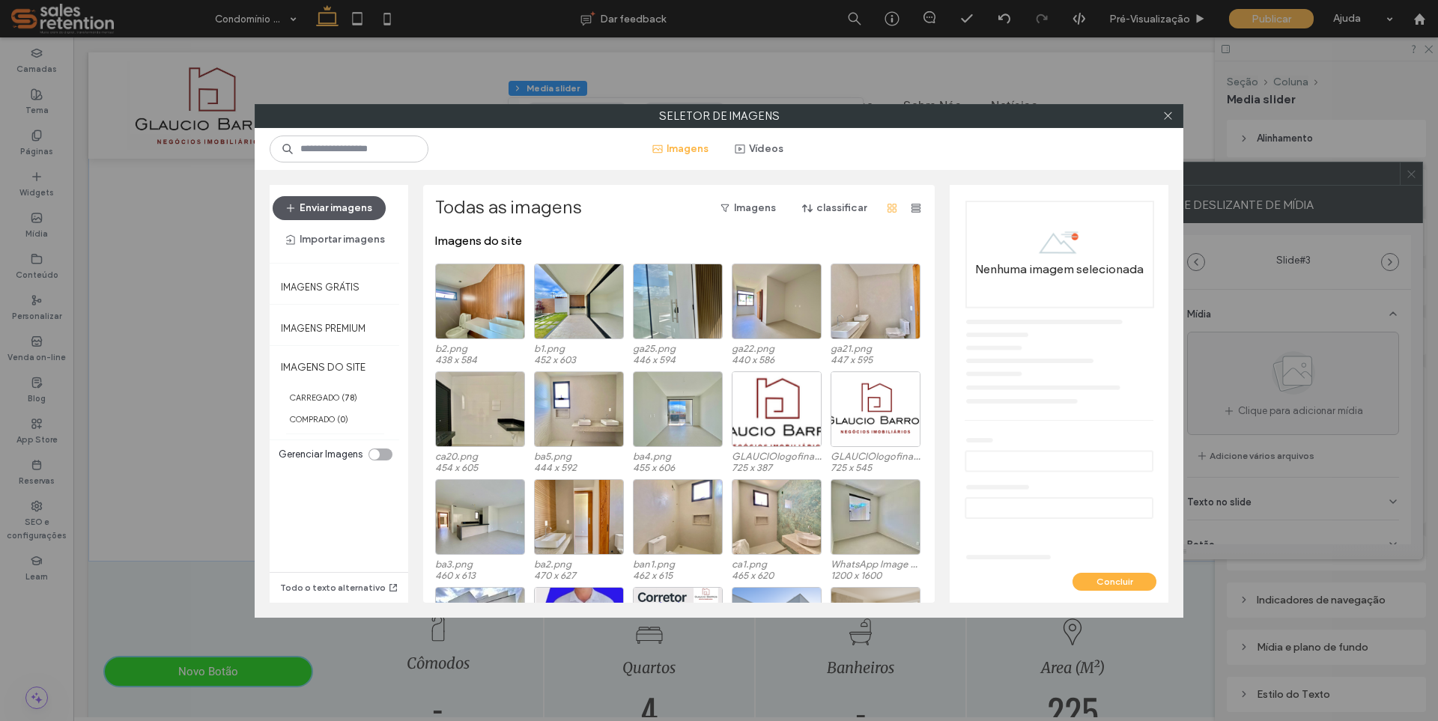
click at [333, 207] on button "Enviar imagens" at bounding box center [329, 208] width 113 height 24
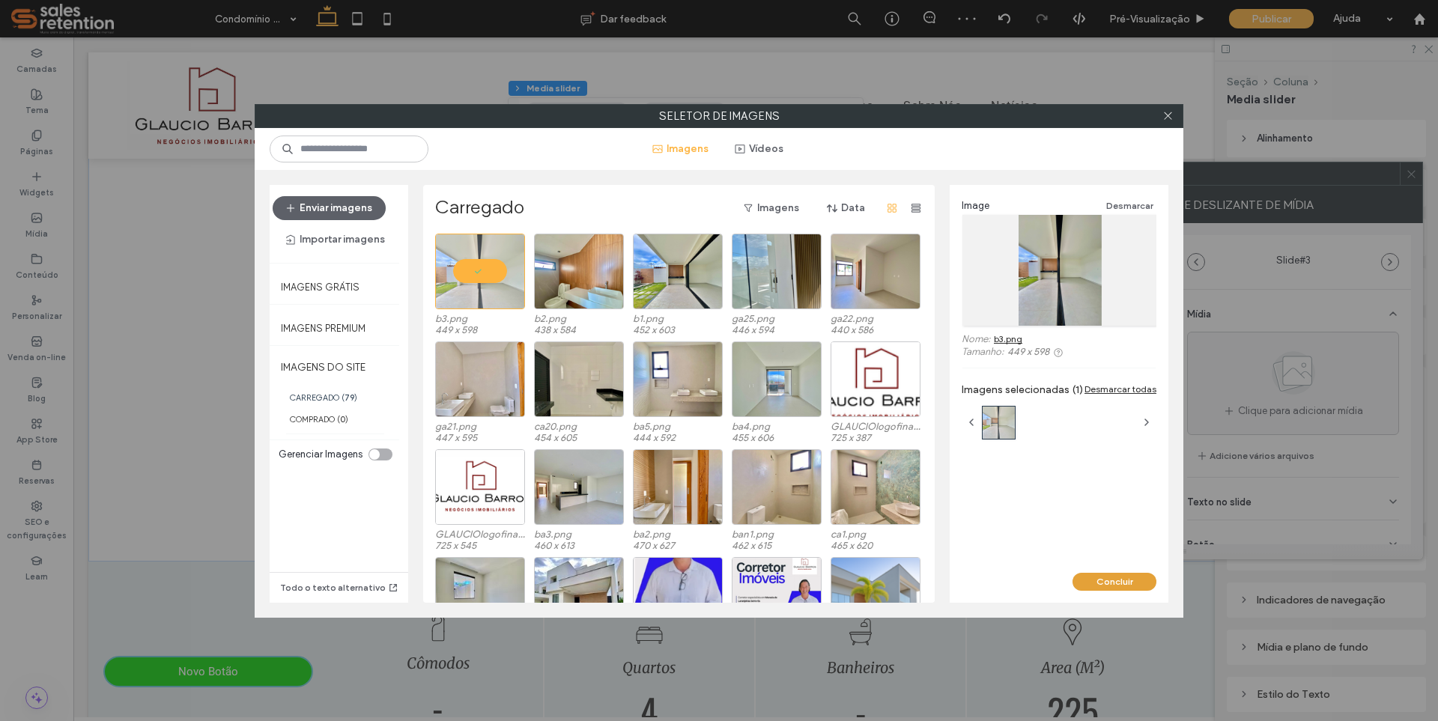
click at [1107, 586] on button "Concluir" at bounding box center [1115, 582] width 84 height 18
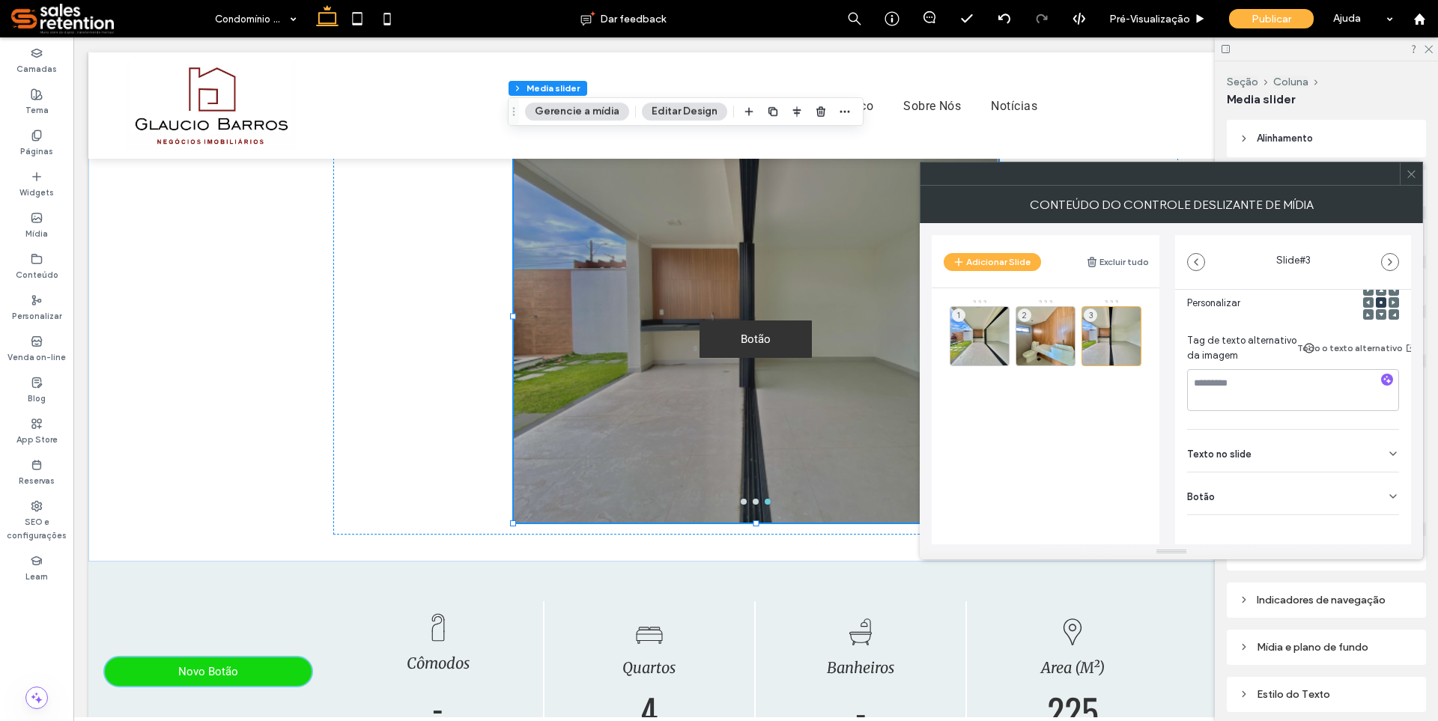
scroll to position [242, 0]
click at [1380, 469] on div "Botão" at bounding box center [1293, 488] width 212 height 42
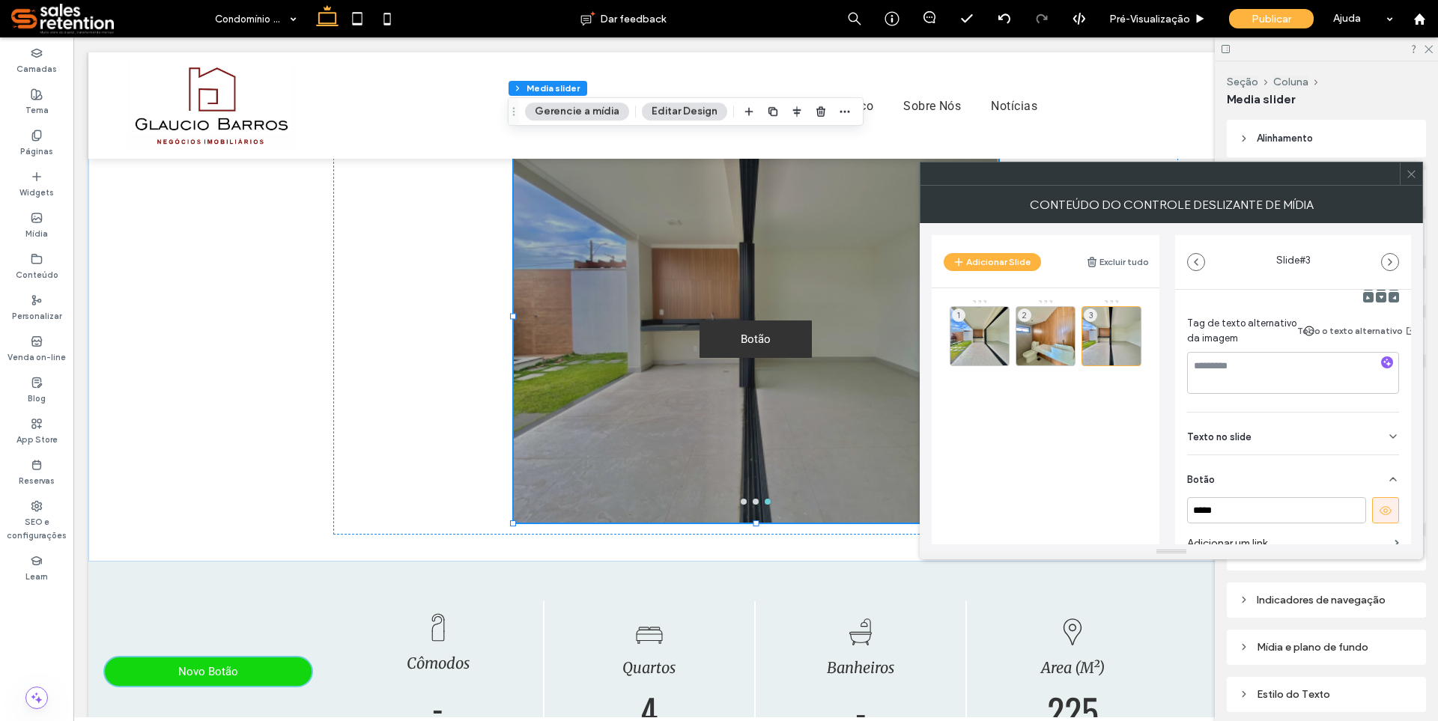
click at [1379, 515] on icon at bounding box center [1385, 510] width 13 height 13
click at [994, 267] on button "Adicionar Slide" at bounding box center [992, 262] width 97 height 18
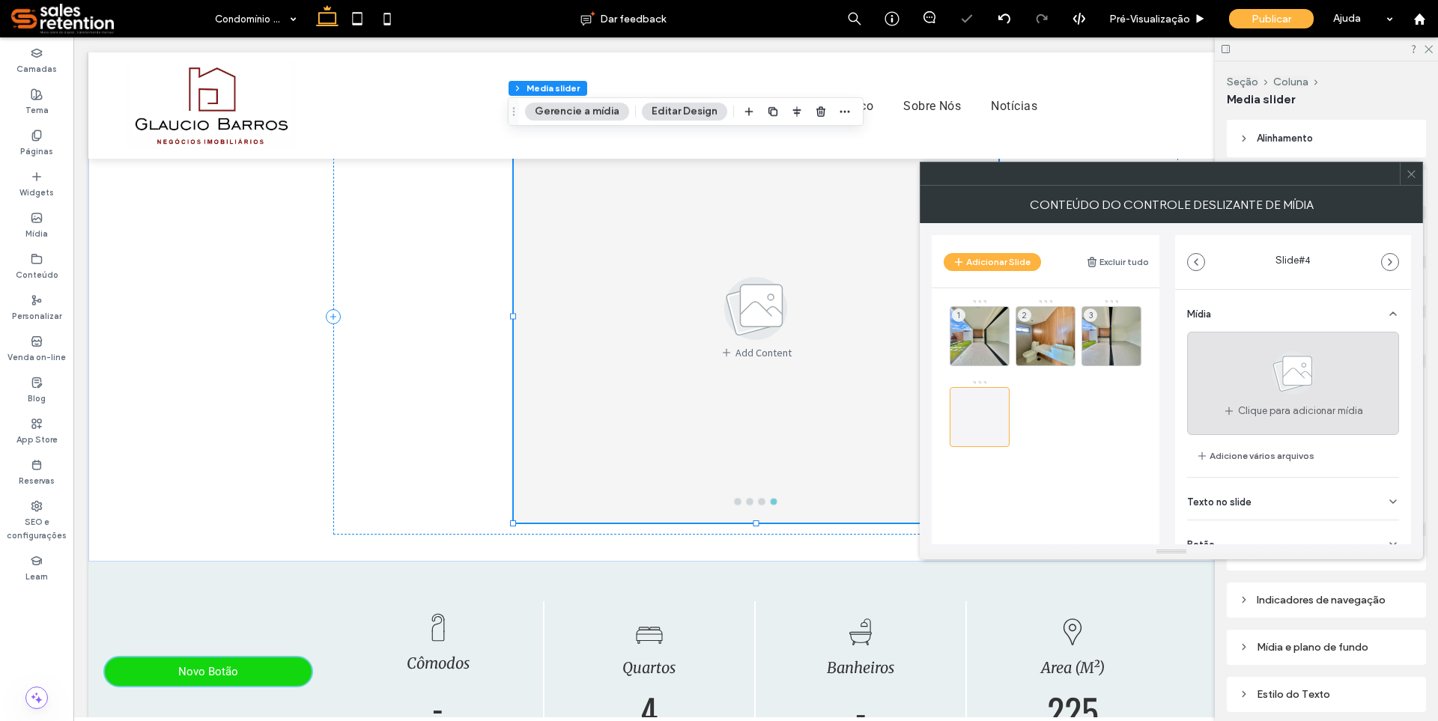
click at [1276, 378] on use at bounding box center [1293, 372] width 43 height 43
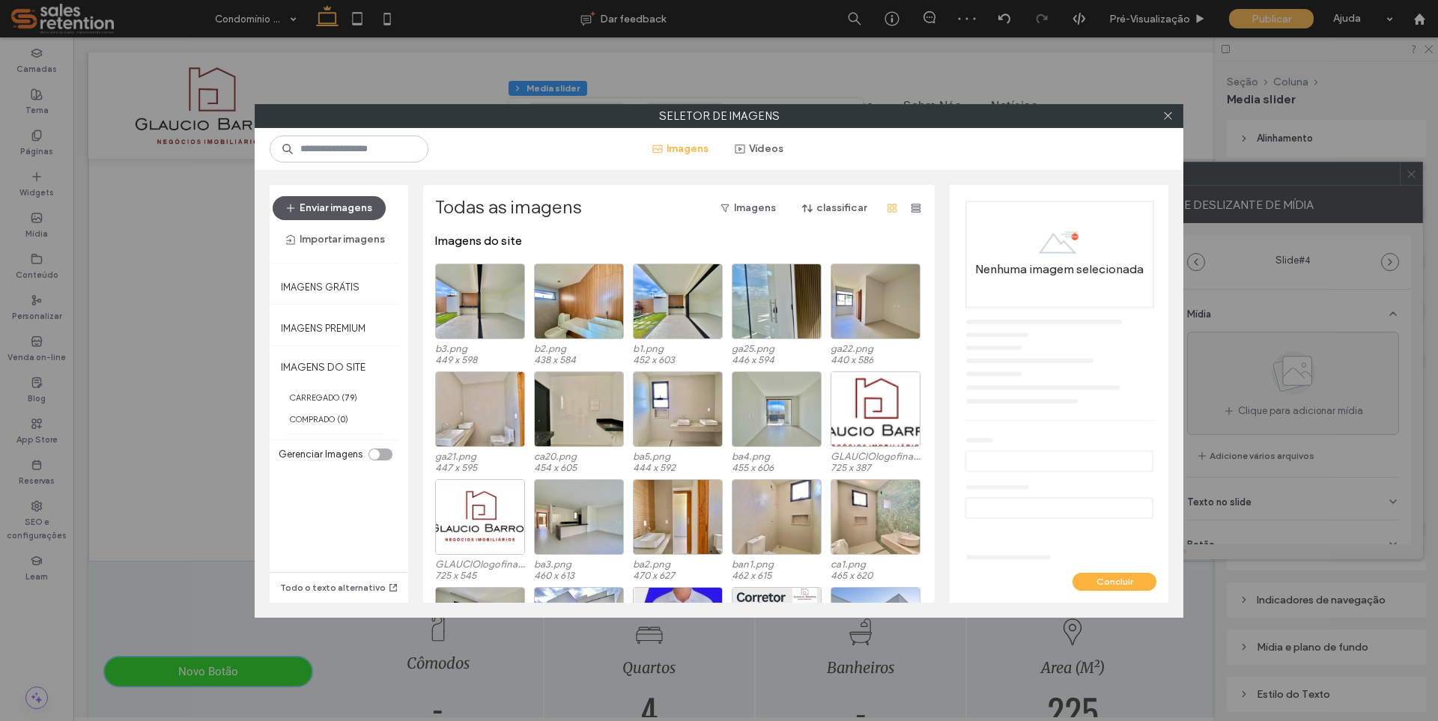
click at [339, 206] on button "Enviar imagens" at bounding box center [329, 208] width 113 height 24
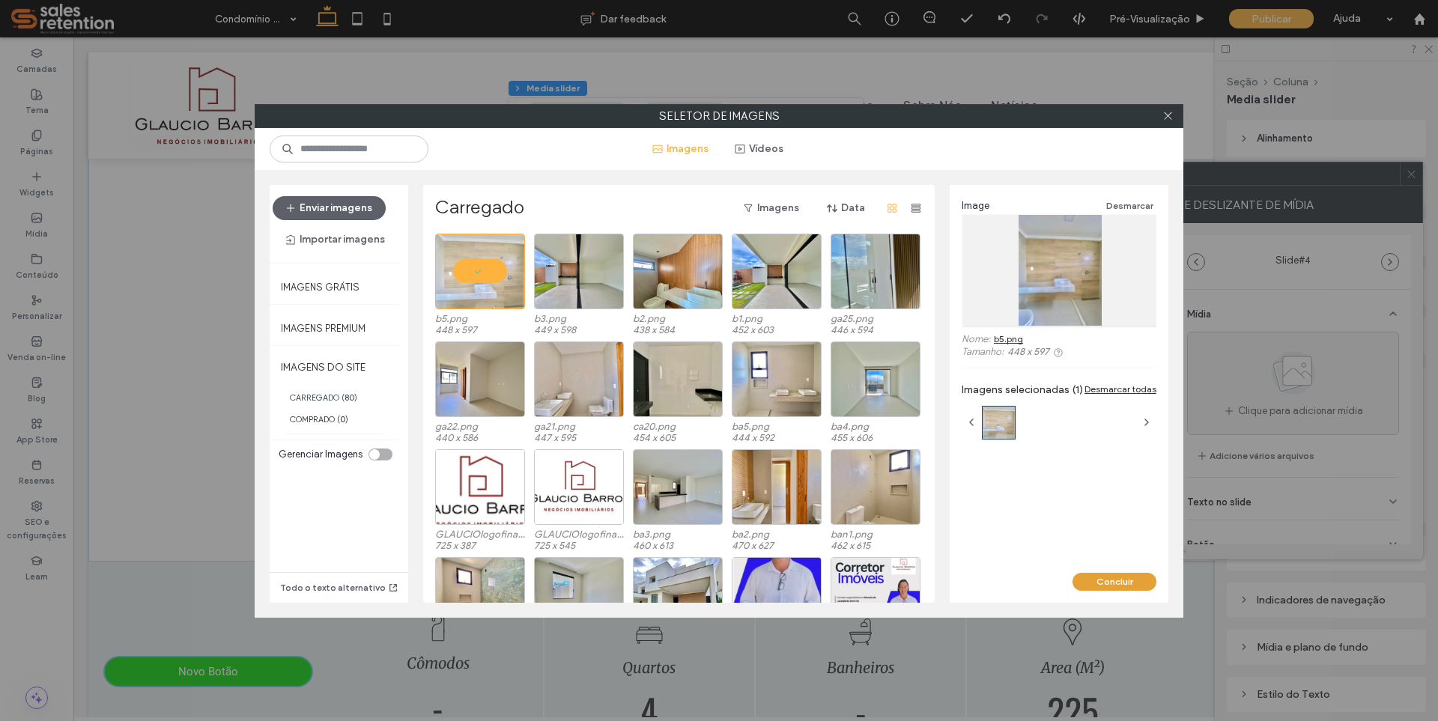
click at [1106, 583] on button "Concluir" at bounding box center [1115, 582] width 84 height 18
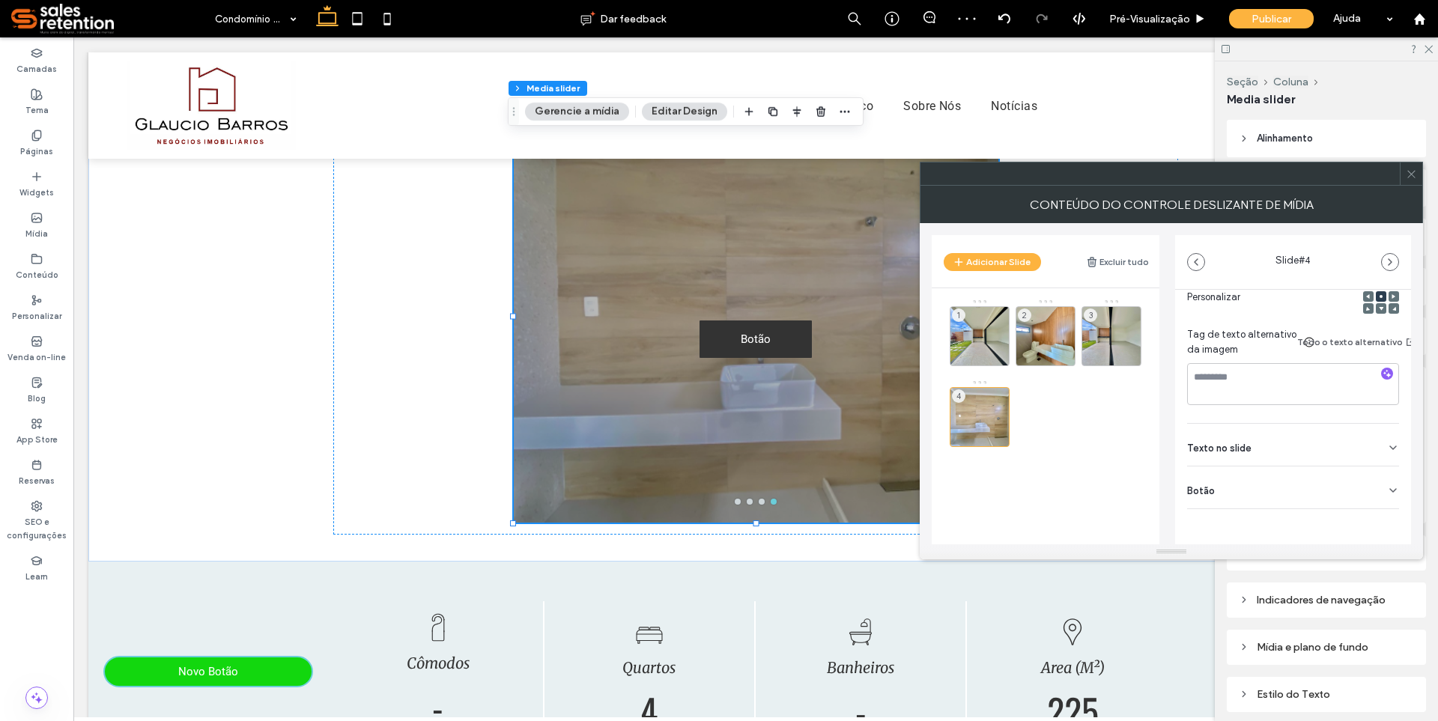
click at [1377, 478] on div "Botão" at bounding box center [1293, 488] width 212 height 42
click at [1379, 510] on icon at bounding box center [1385, 510] width 13 height 13
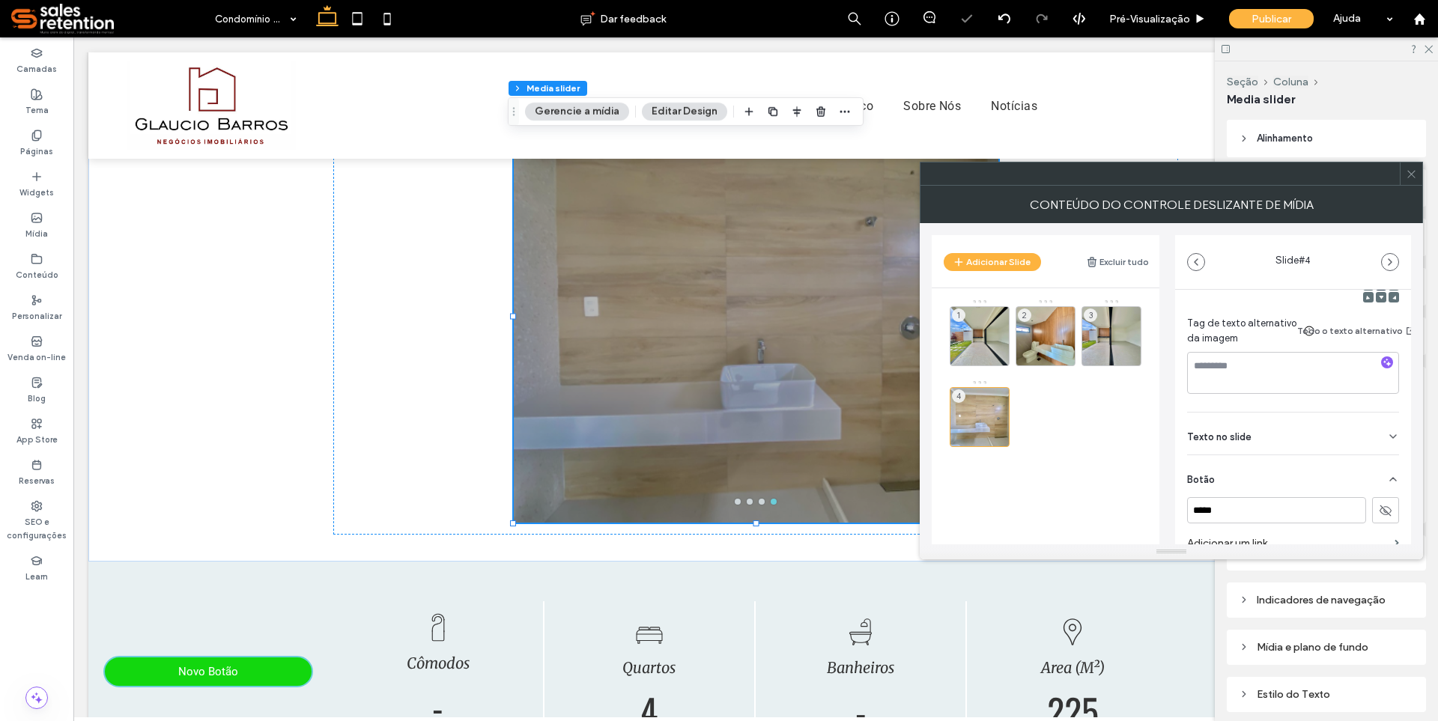
click at [1412, 181] on span at bounding box center [1411, 174] width 11 height 22
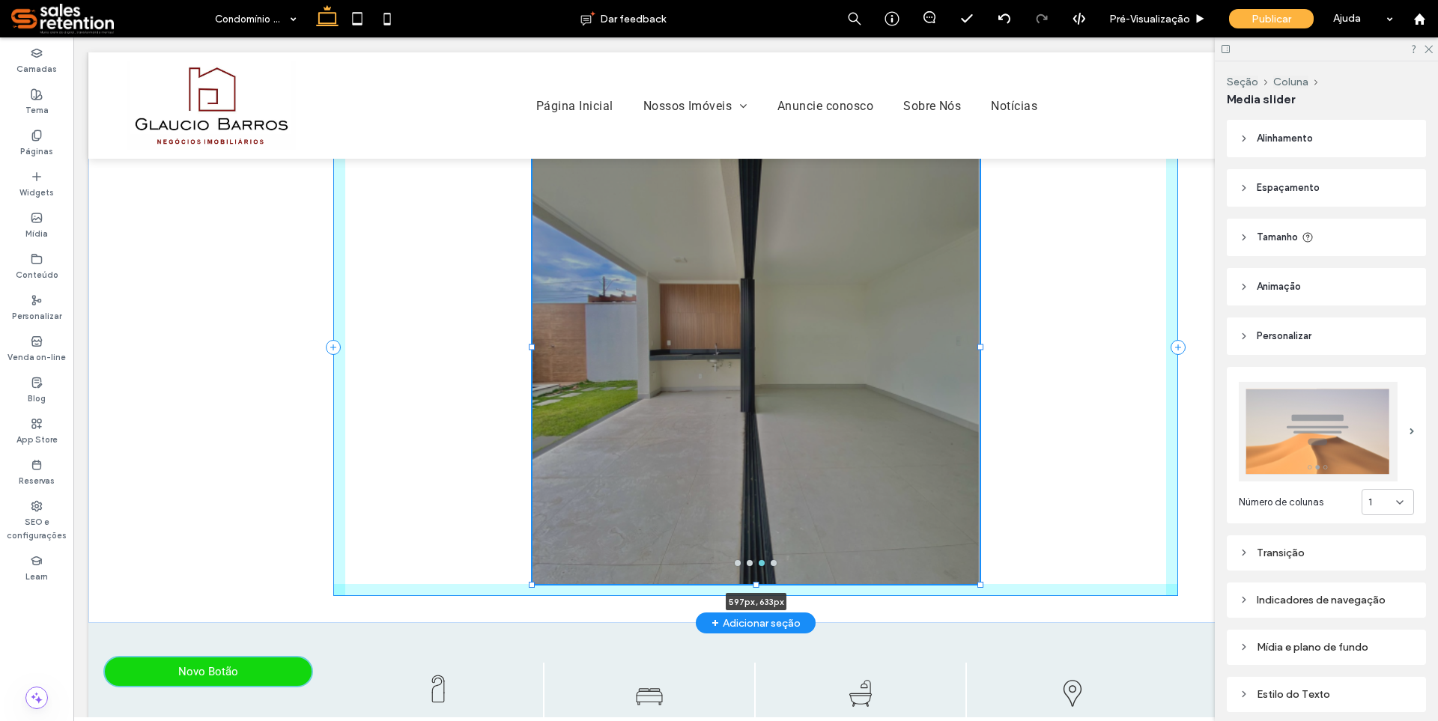
drag, startPoint x: 995, startPoint y: 552, endPoint x: 976, endPoint y: 574, distance: 29.2
click at [976, 574] on div "a a a a 597px , 633px" at bounding box center [755, 347] width 899 height 551
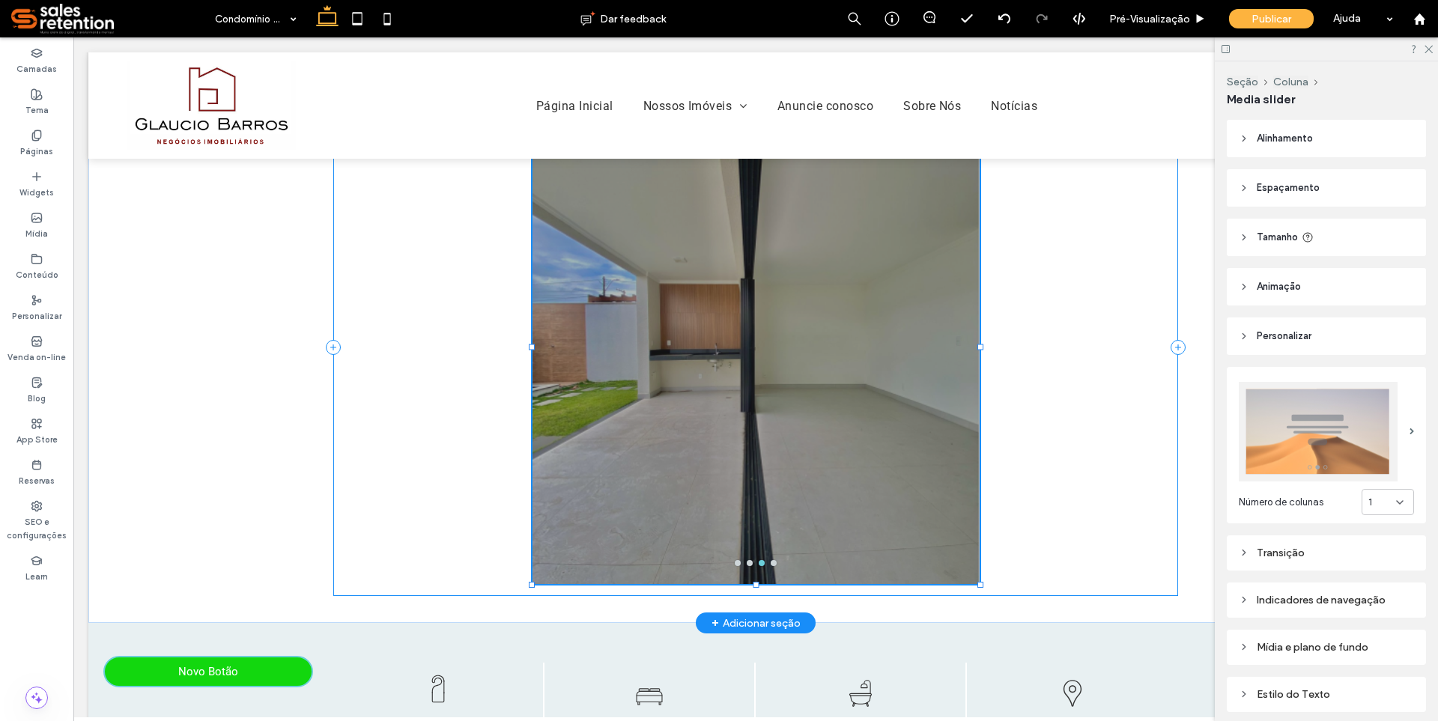
type input "***"
click at [944, 433] on div at bounding box center [756, 356] width 447 height 403
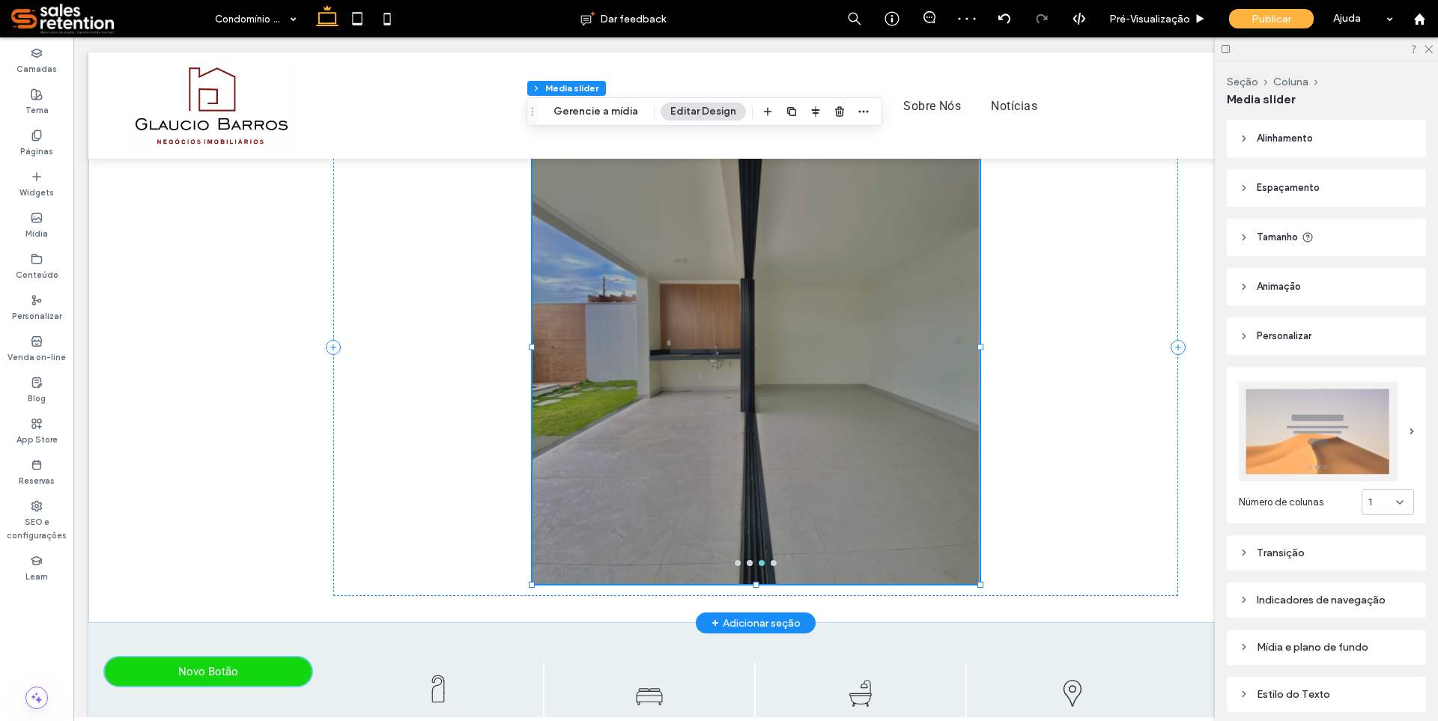
click at [944, 433] on div at bounding box center [756, 356] width 447 height 403
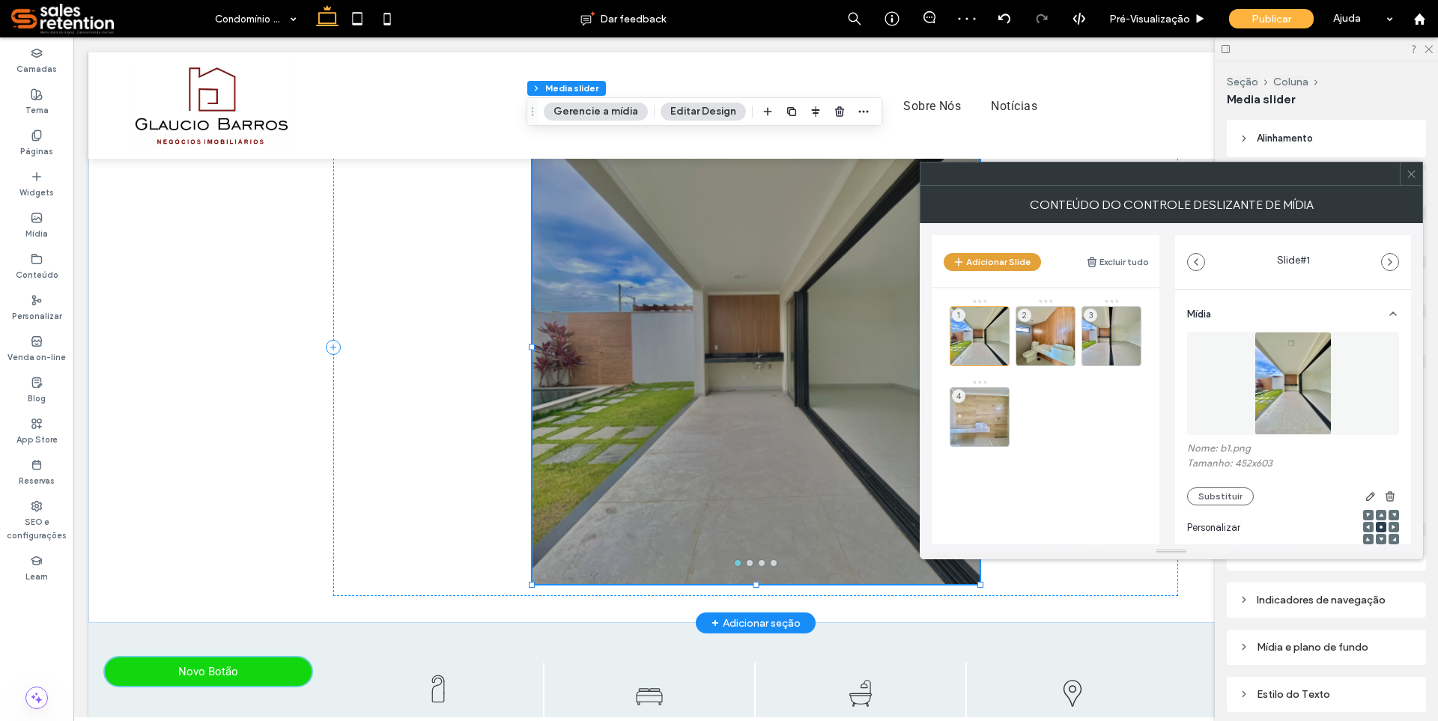
click at [1008, 263] on button "Adicionar Slide" at bounding box center [992, 262] width 97 height 18
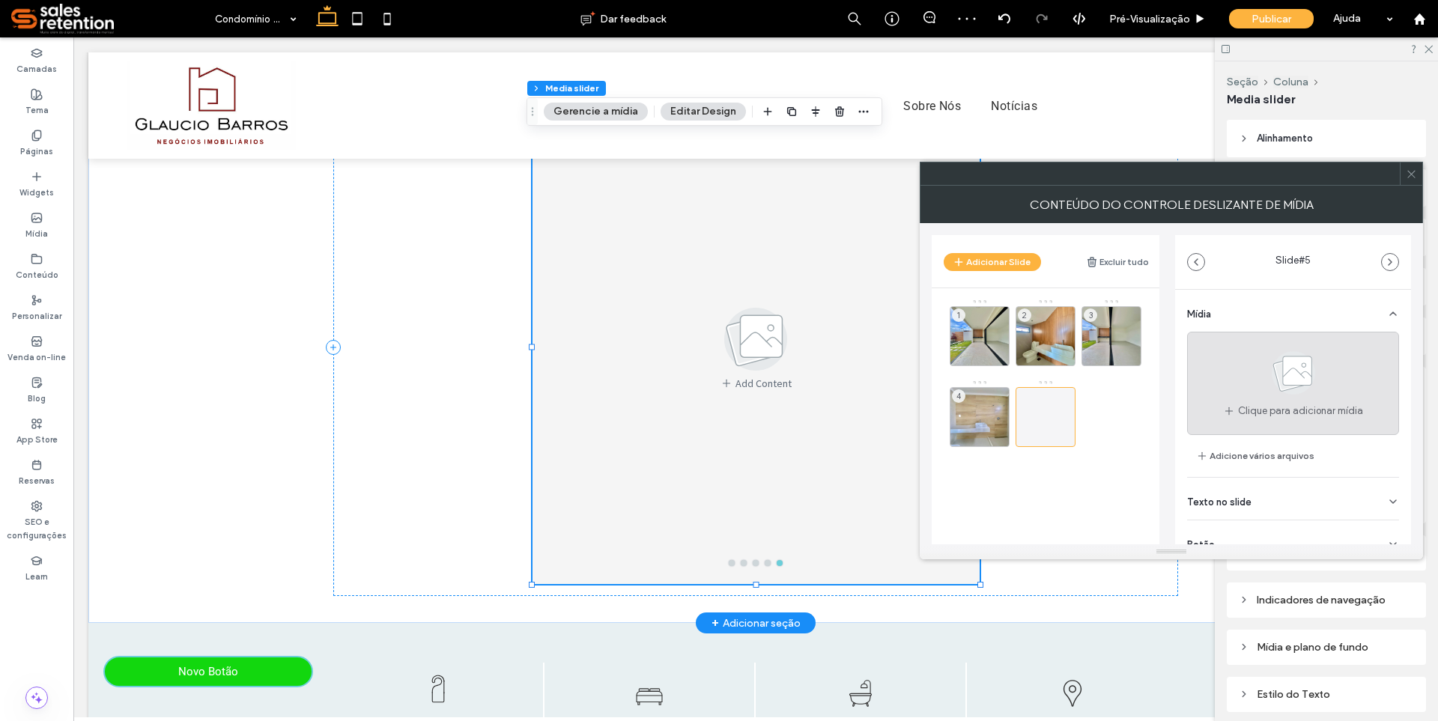
click at [1275, 367] on use at bounding box center [1293, 372] width 43 height 43
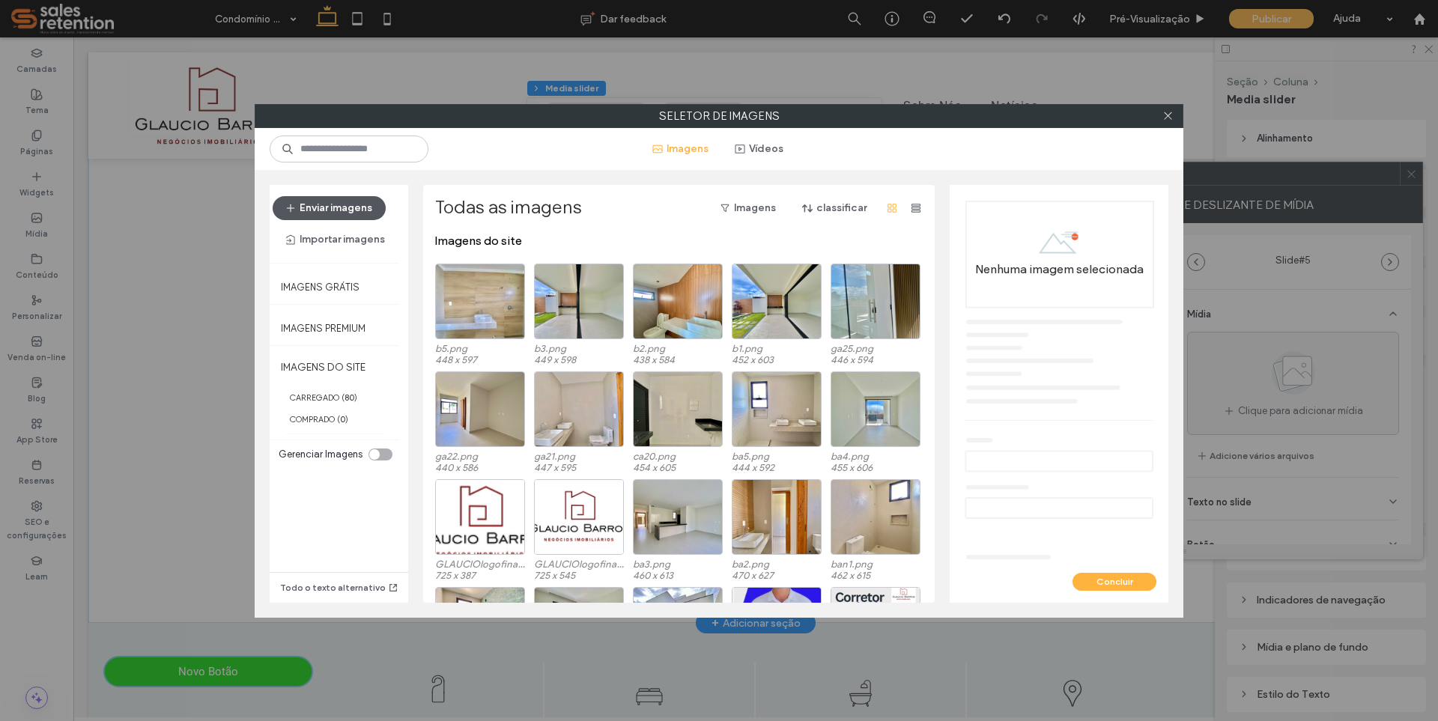
click at [336, 207] on button "Enviar imagens" at bounding box center [329, 208] width 113 height 24
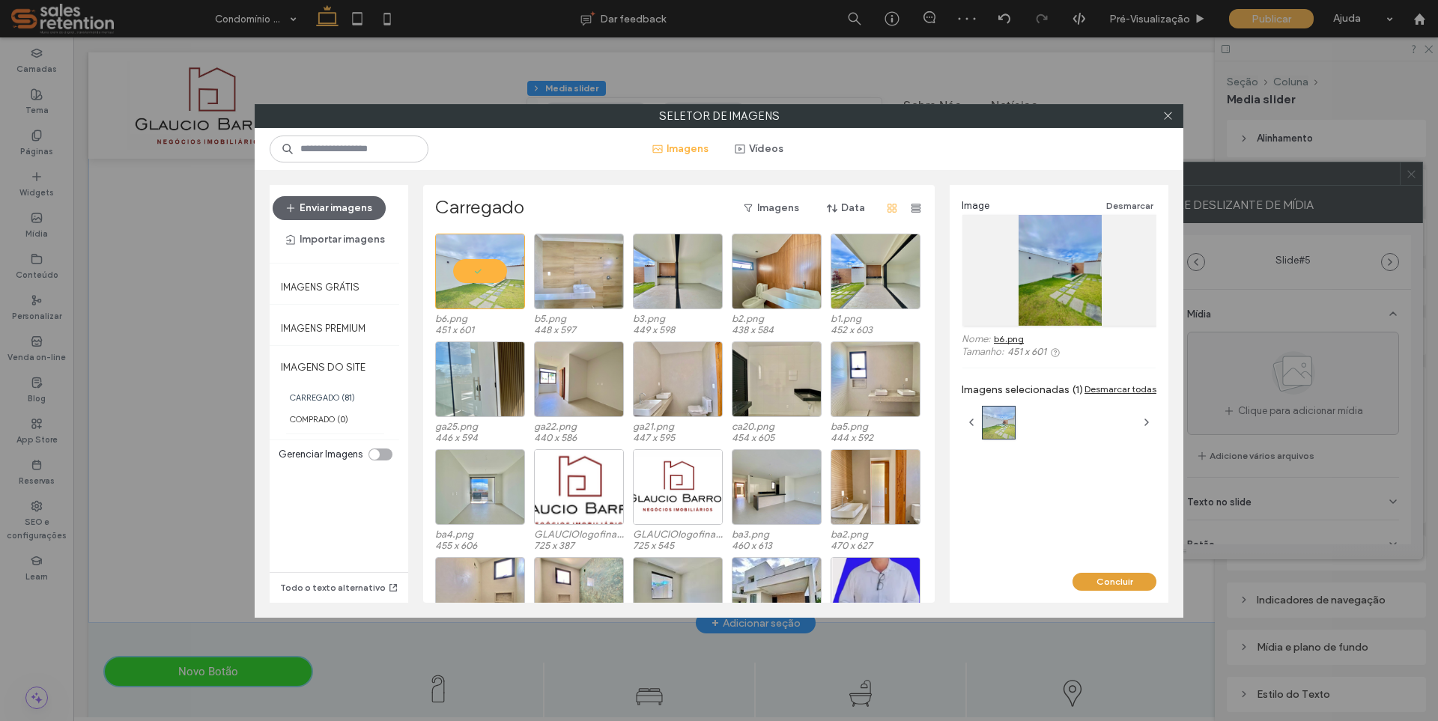
click at [1104, 584] on button "Concluir" at bounding box center [1115, 582] width 84 height 18
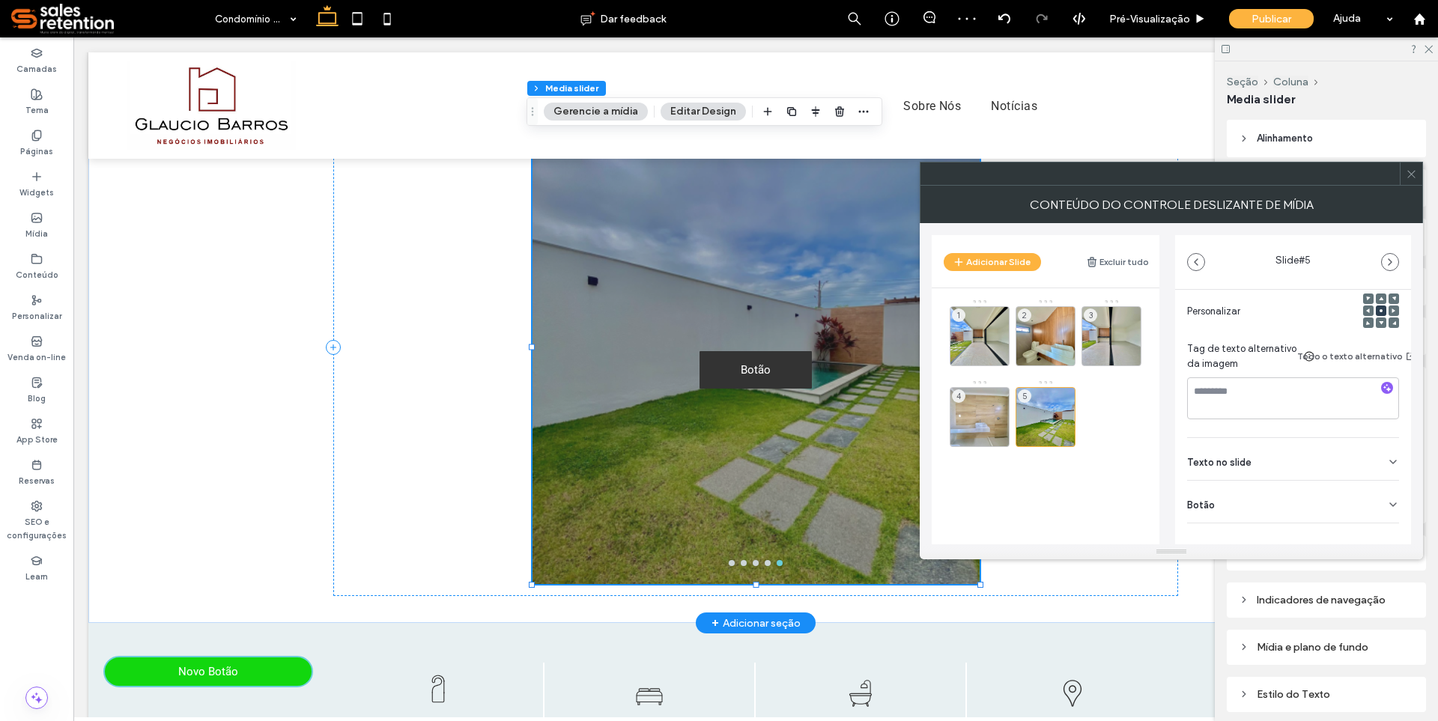
scroll to position [225, 0]
click at [1354, 500] on div "Botão" at bounding box center [1293, 494] width 212 height 42
click at [1384, 527] on button at bounding box center [1385, 528] width 27 height 26
click at [392, 493] on div "a a a a" at bounding box center [755, 347] width 845 height 498
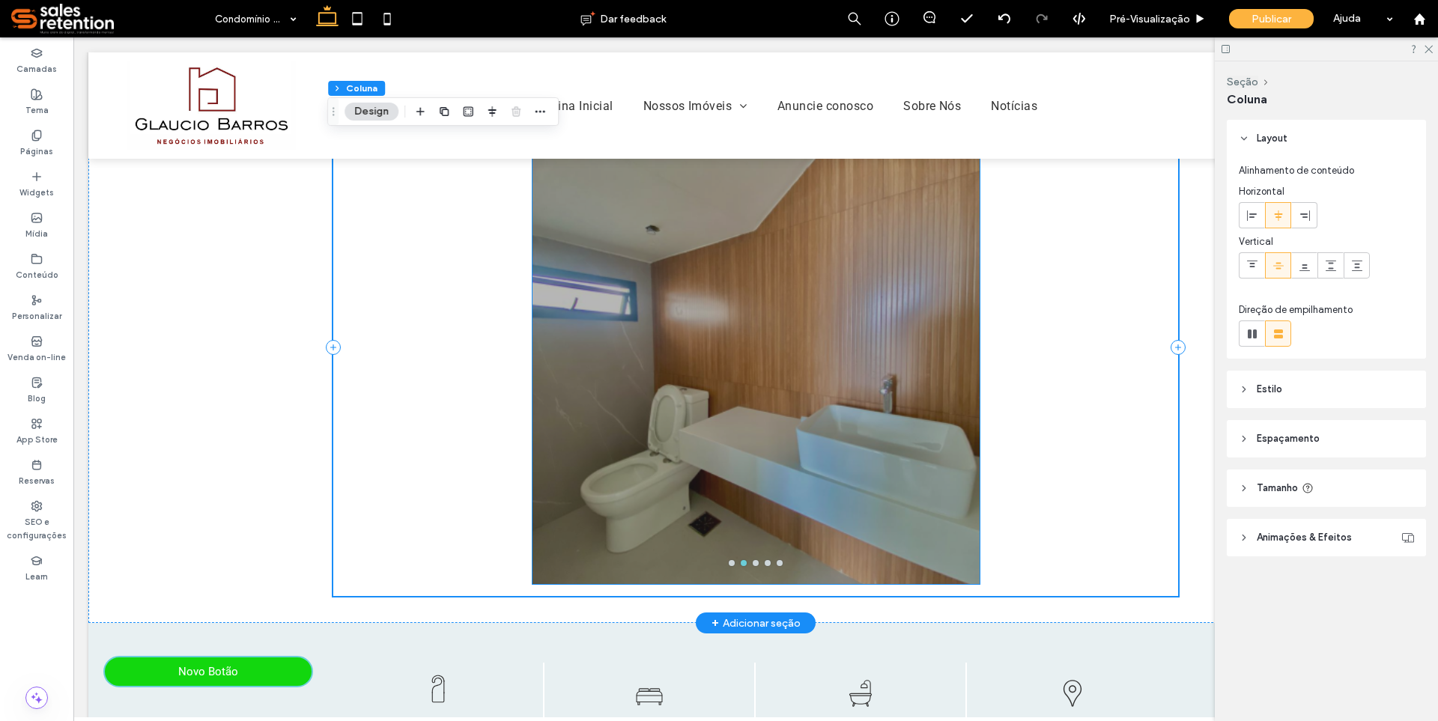
click at [848, 400] on div at bounding box center [756, 356] width 447 height 403
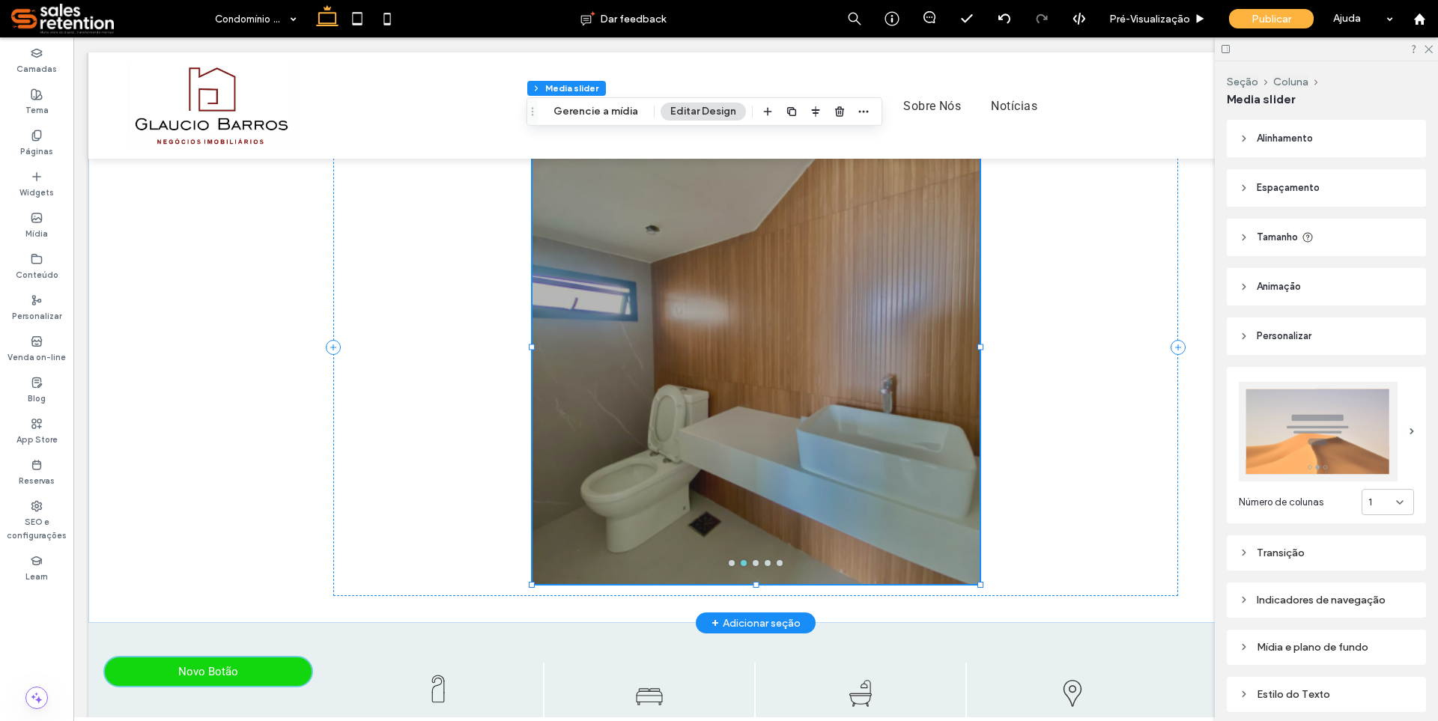
click at [876, 403] on div at bounding box center [756, 356] width 447 height 403
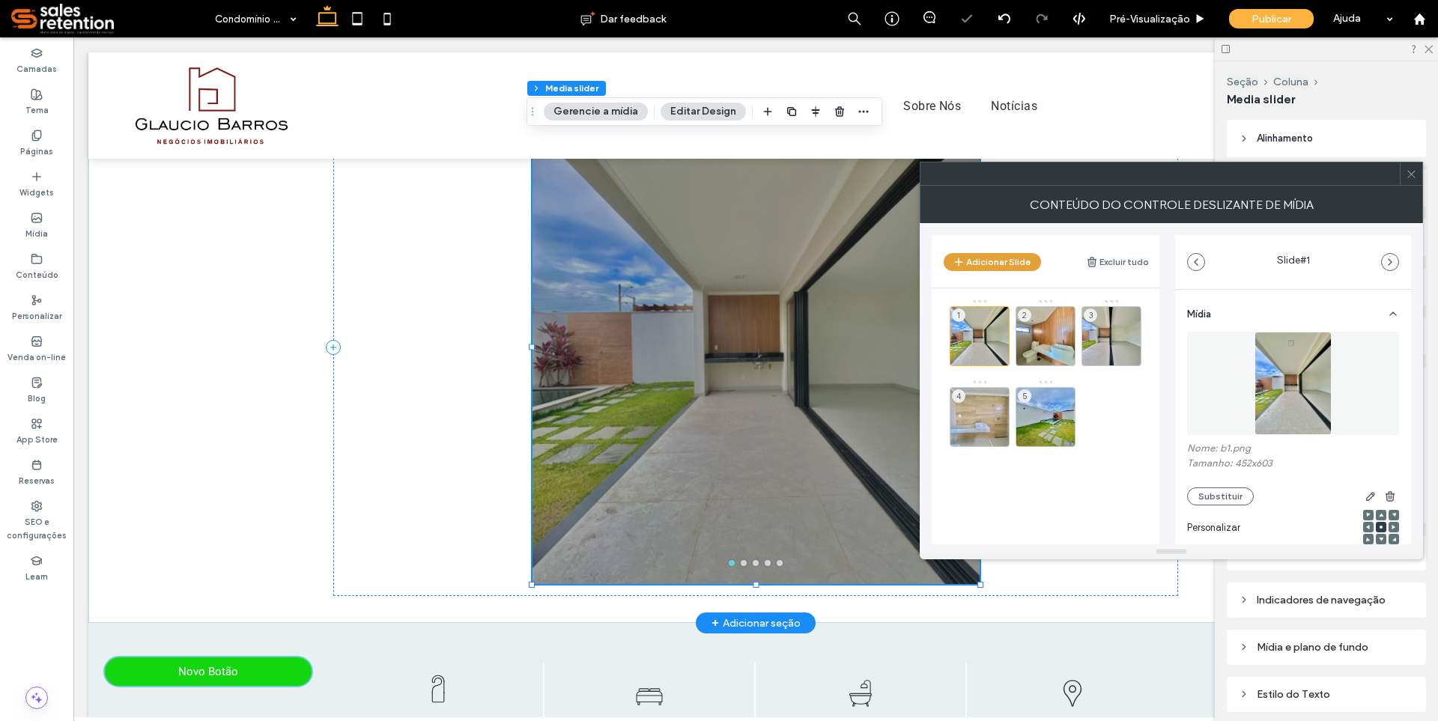
click at [993, 270] on button "Adicionar Slide" at bounding box center [992, 262] width 97 height 18
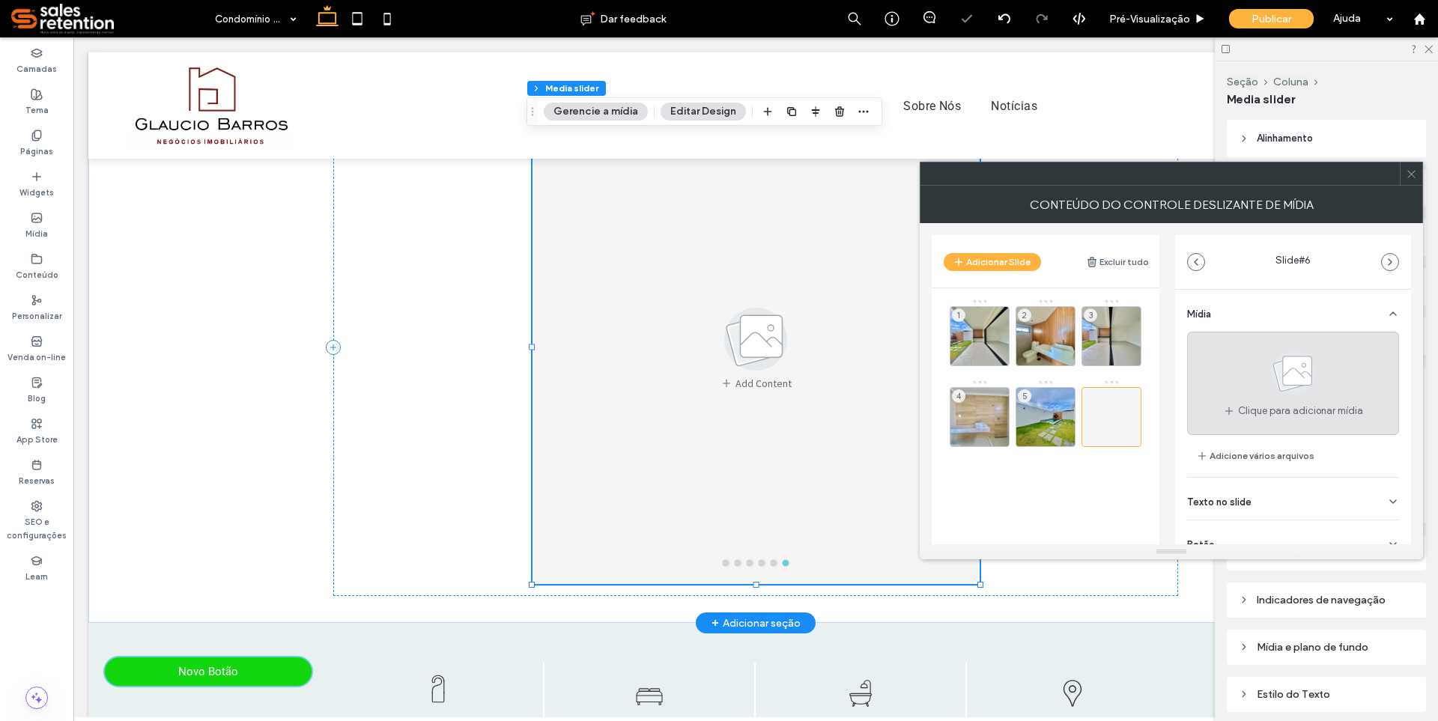
click at [1250, 369] on div "Clique para adicionar mídia" at bounding box center [1293, 383] width 212 height 103
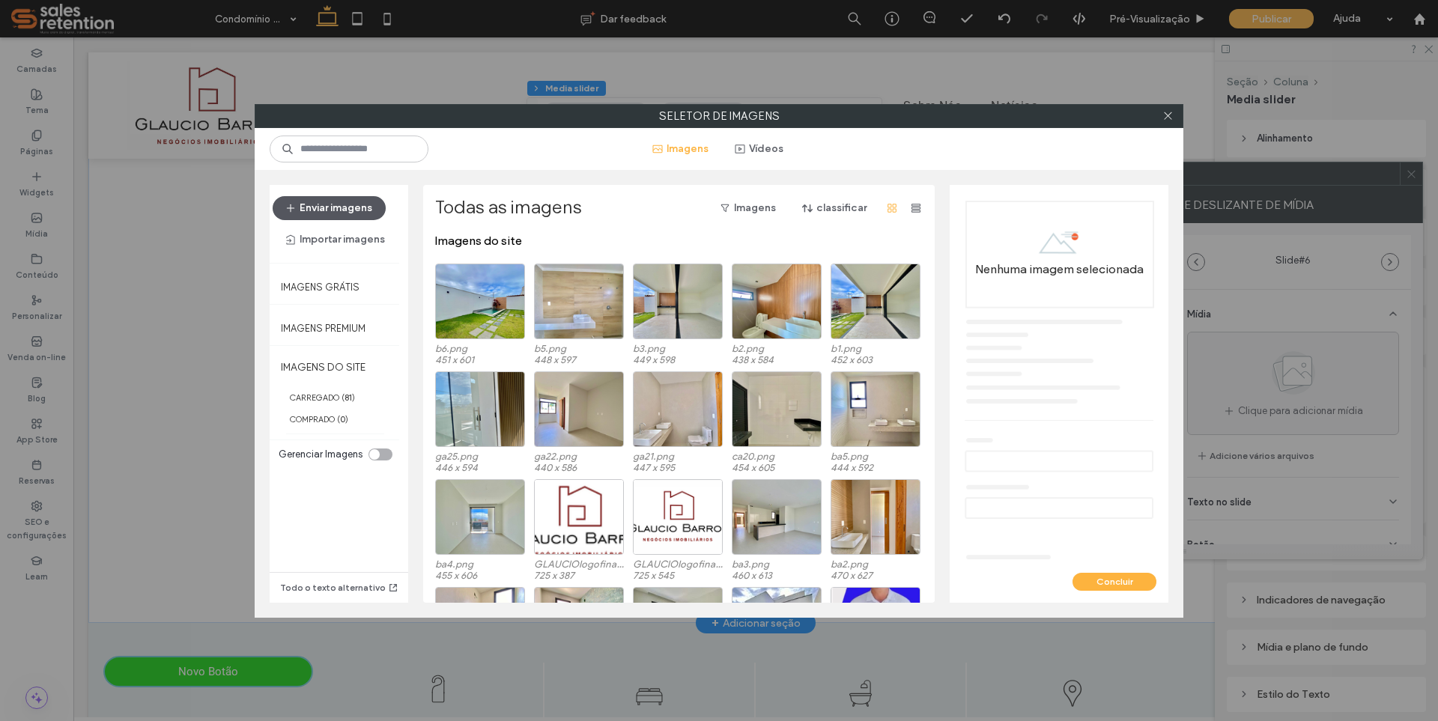
click at [346, 212] on button "Enviar imagens" at bounding box center [329, 208] width 113 height 24
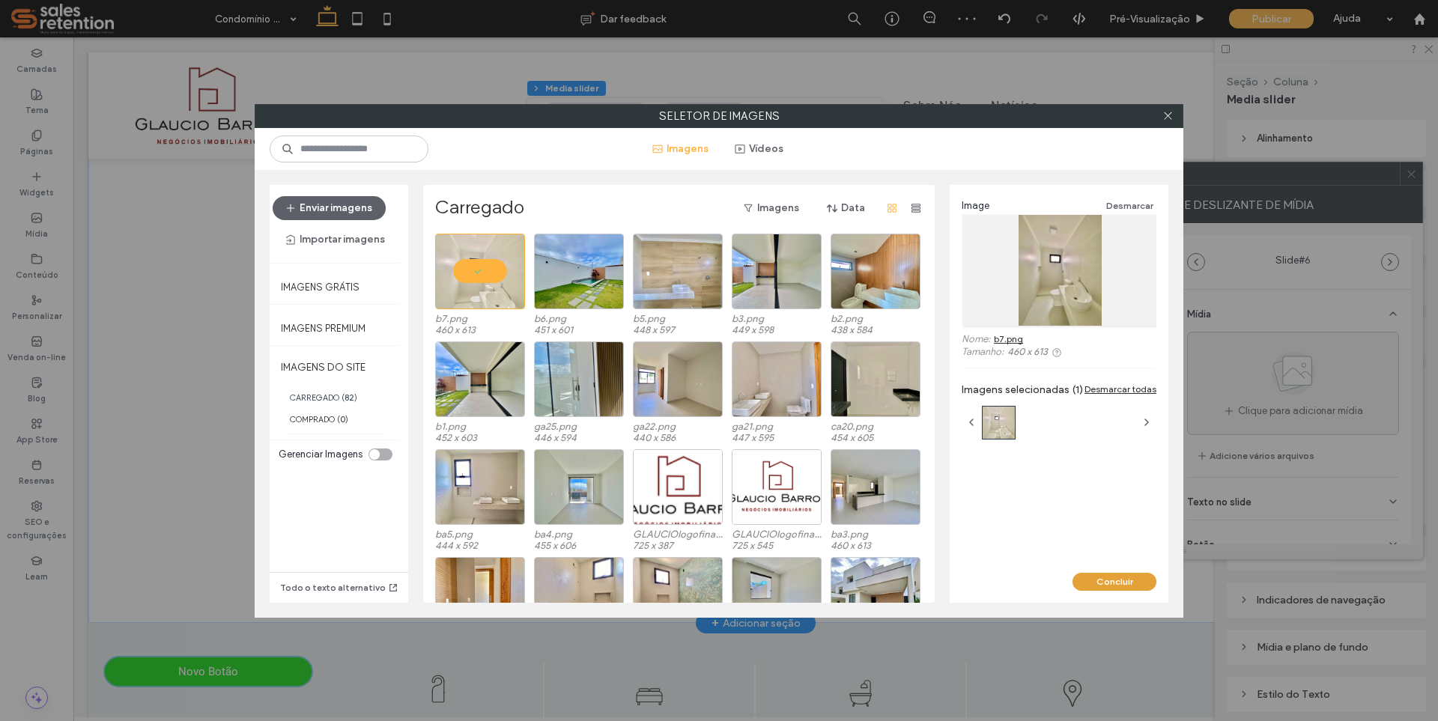
click at [1110, 577] on button "Concluir" at bounding box center [1115, 582] width 84 height 18
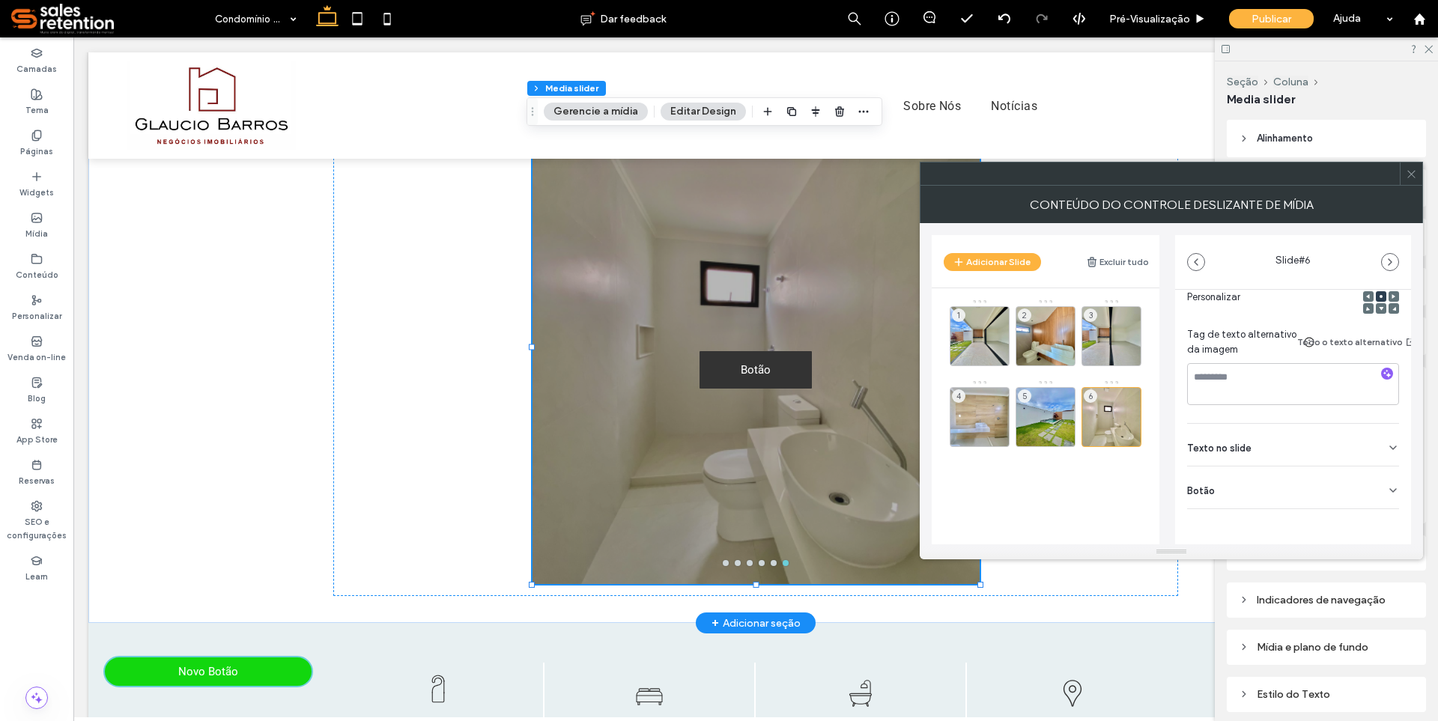
click at [1320, 484] on div "Botão" at bounding box center [1293, 488] width 212 height 42
click at [1380, 507] on use at bounding box center [1386, 510] width 12 height 9
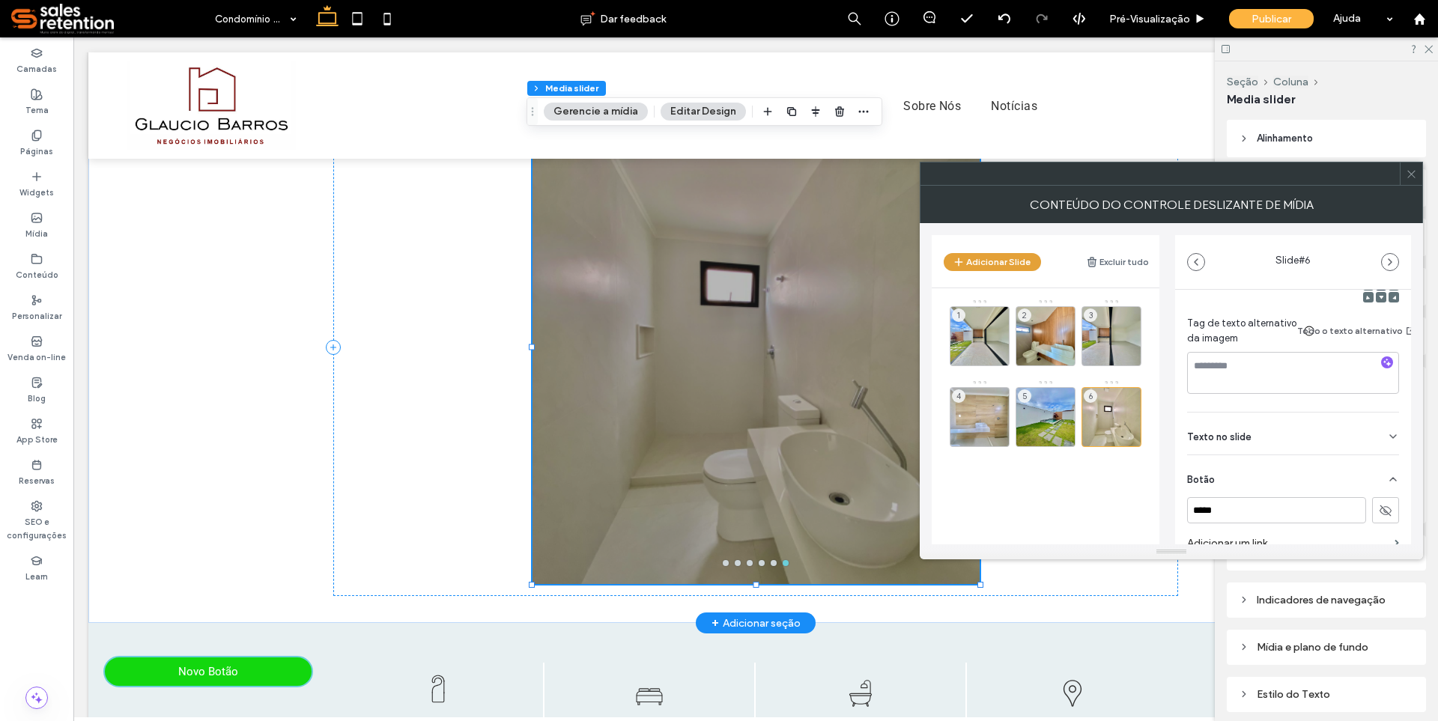
click at [1010, 270] on button "Adicionar Slide" at bounding box center [992, 262] width 97 height 18
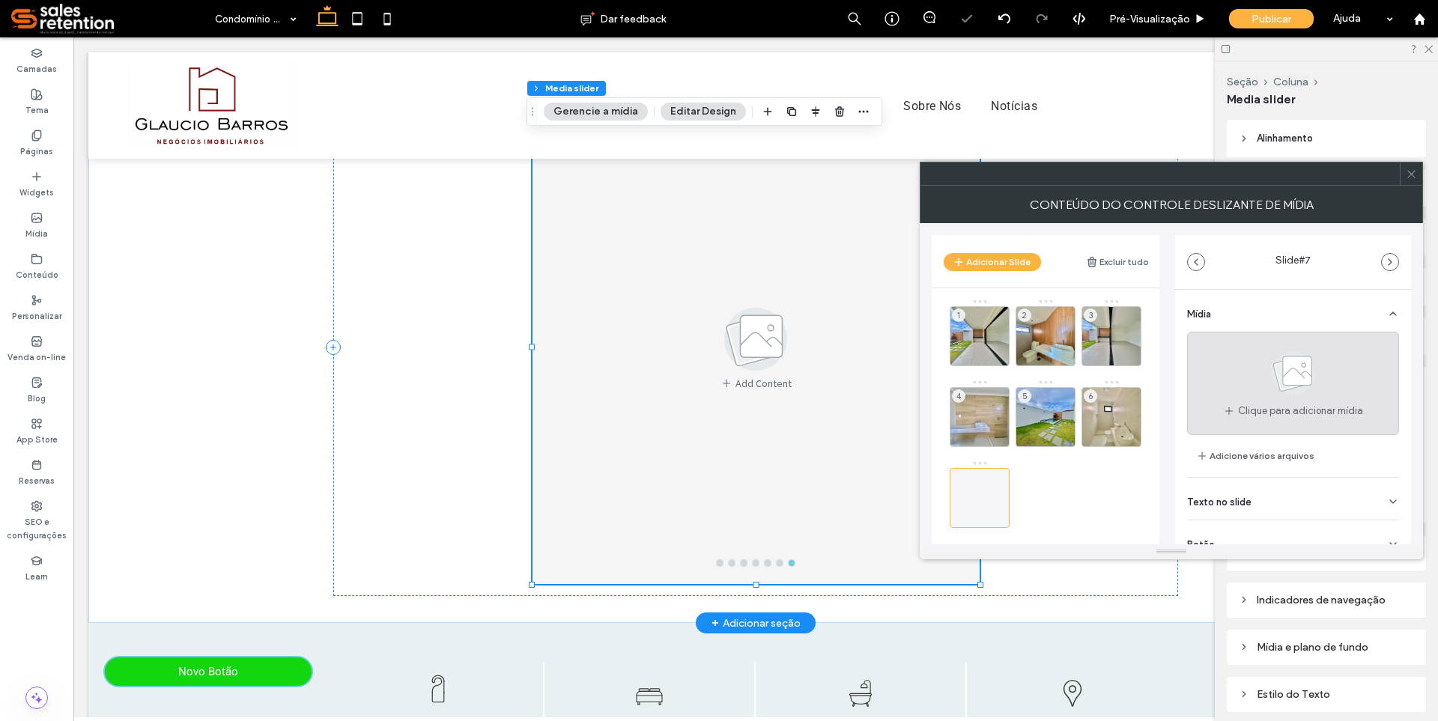
click at [1249, 393] on div "Clique para adicionar mídia" at bounding box center [1293, 383] width 212 height 103
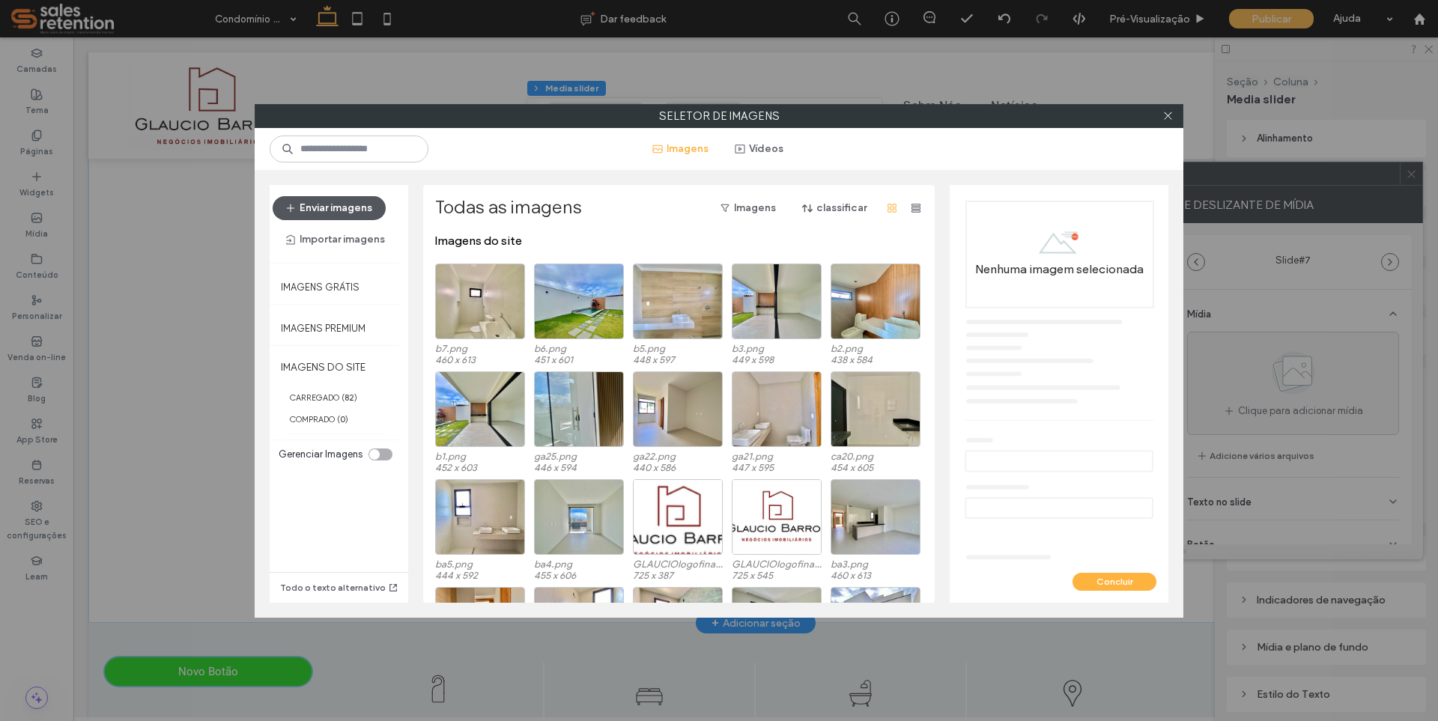
click at [334, 214] on button "Enviar imagens" at bounding box center [329, 208] width 113 height 24
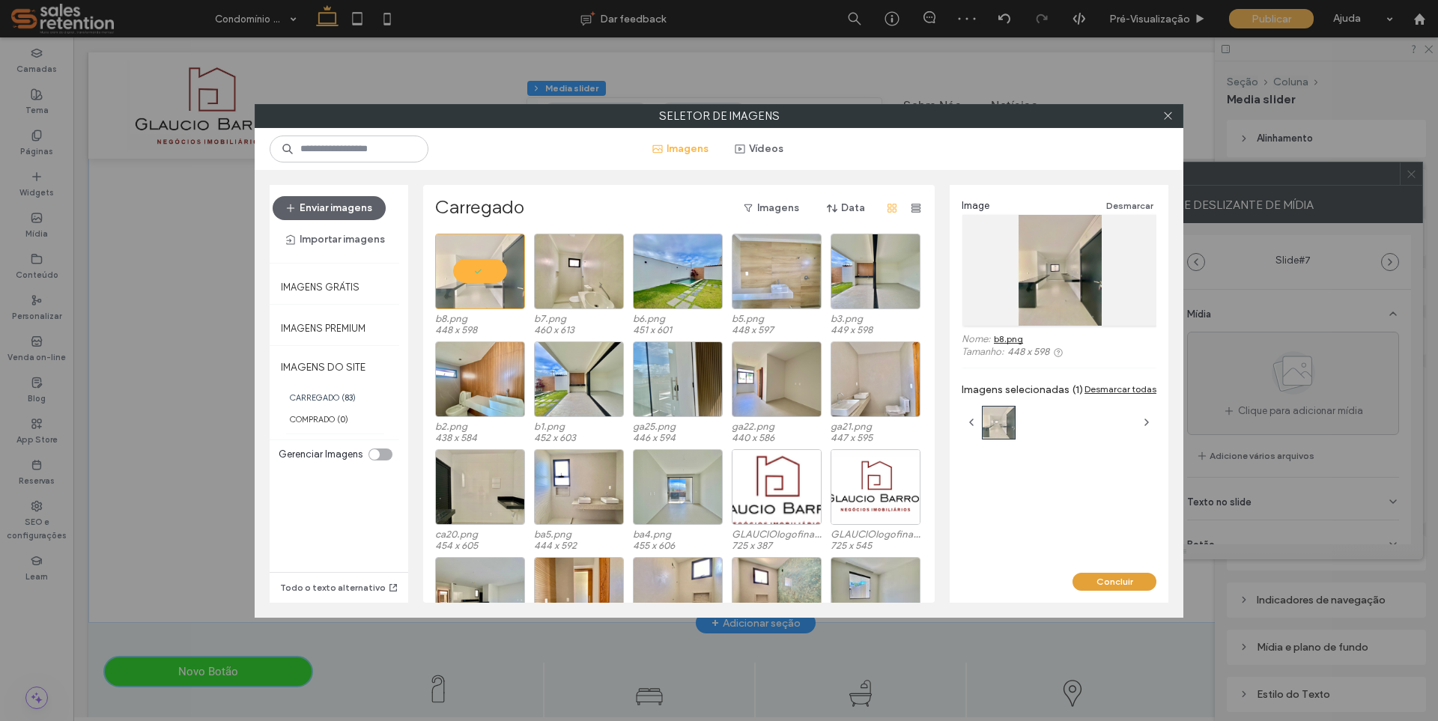
click at [1106, 575] on button "Concluir" at bounding box center [1115, 582] width 84 height 18
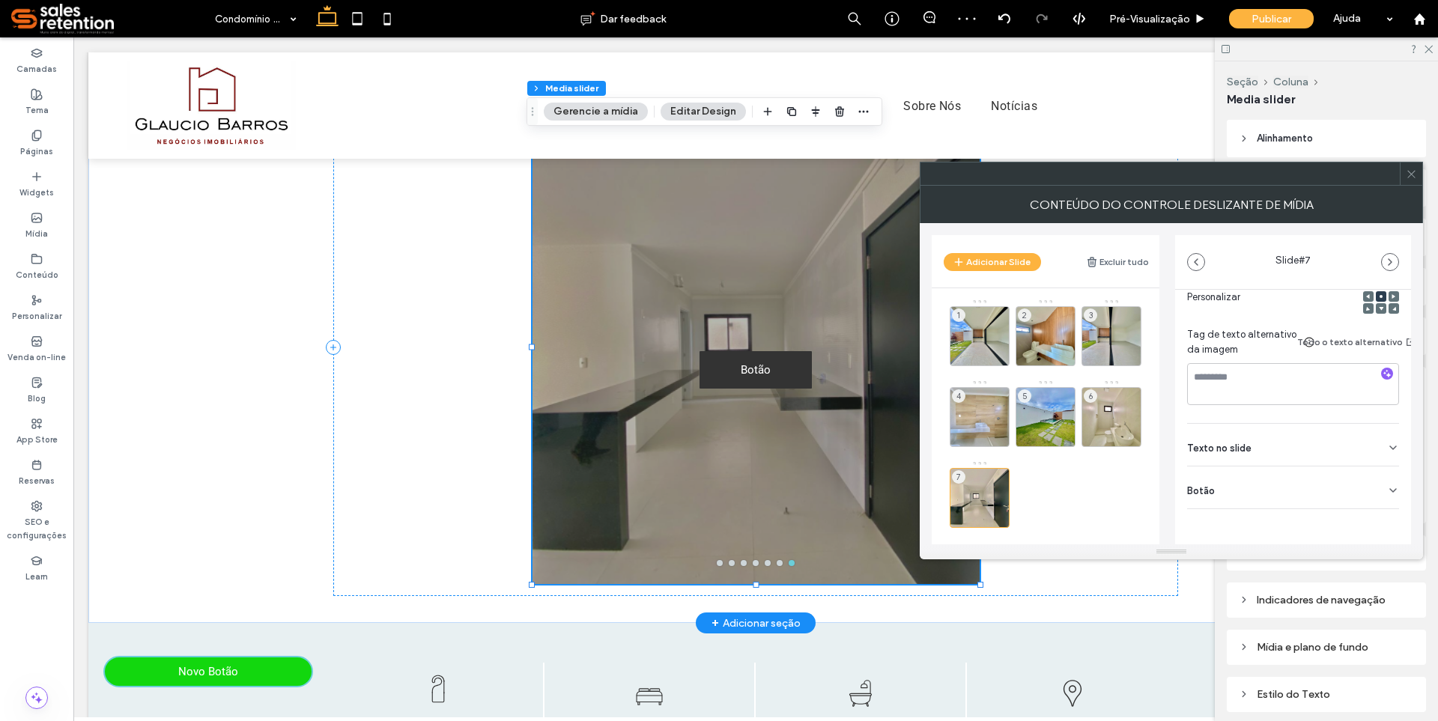
click at [1390, 489] on use at bounding box center [1393, 490] width 6 height 3
click at [1372, 510] on button at bounding box center [1385, 510] width 27 height 26
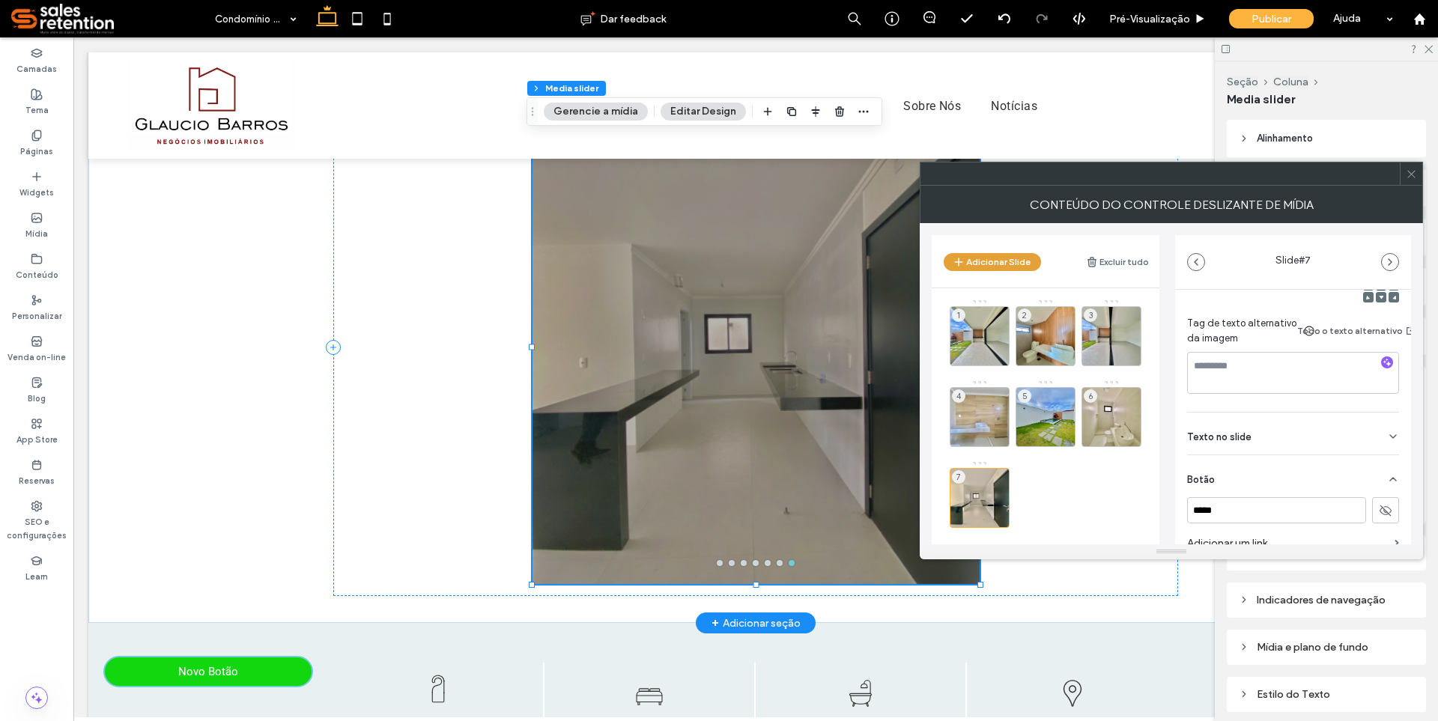
click at [990, 264] on button "Adicionar Slide" at bounding box center [992, 262] width 97 height 18
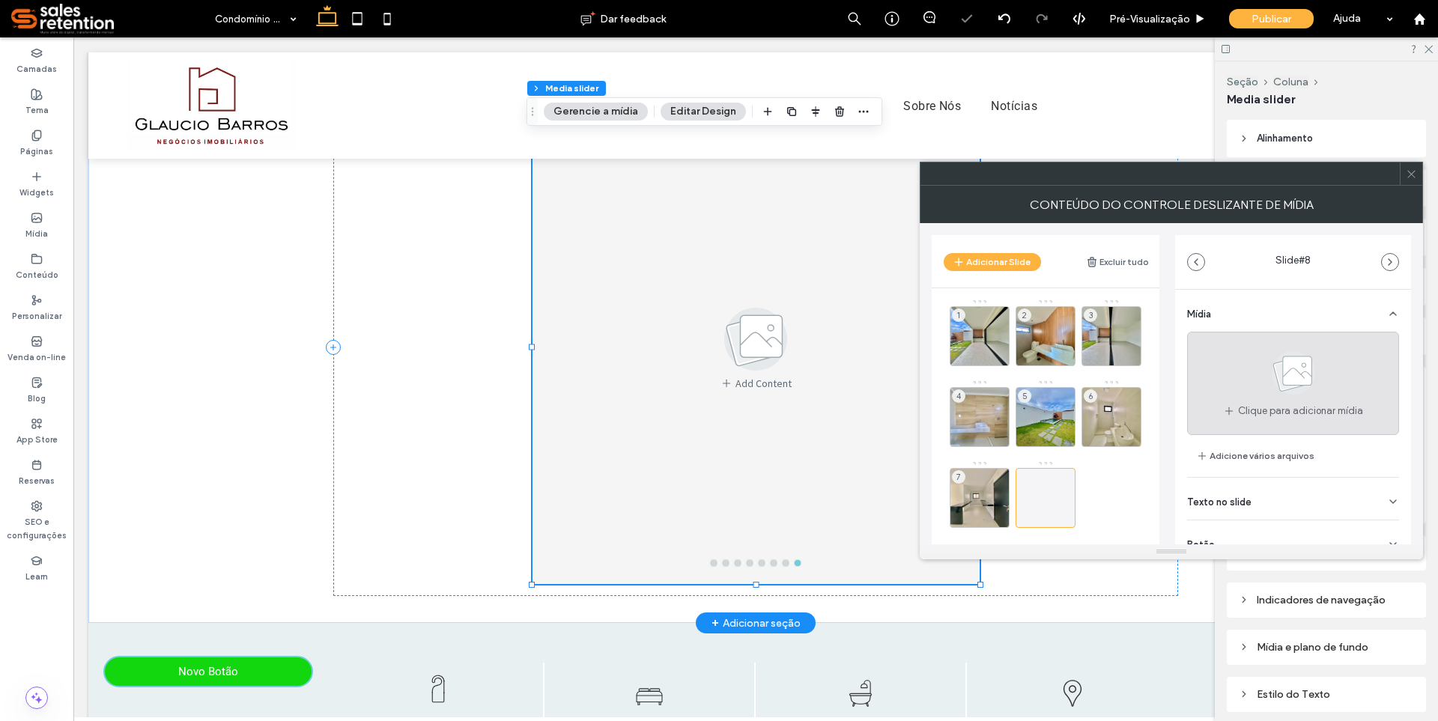
click at [1256, 362] on icon at bounding box center [1293, 372] width 75 height 49
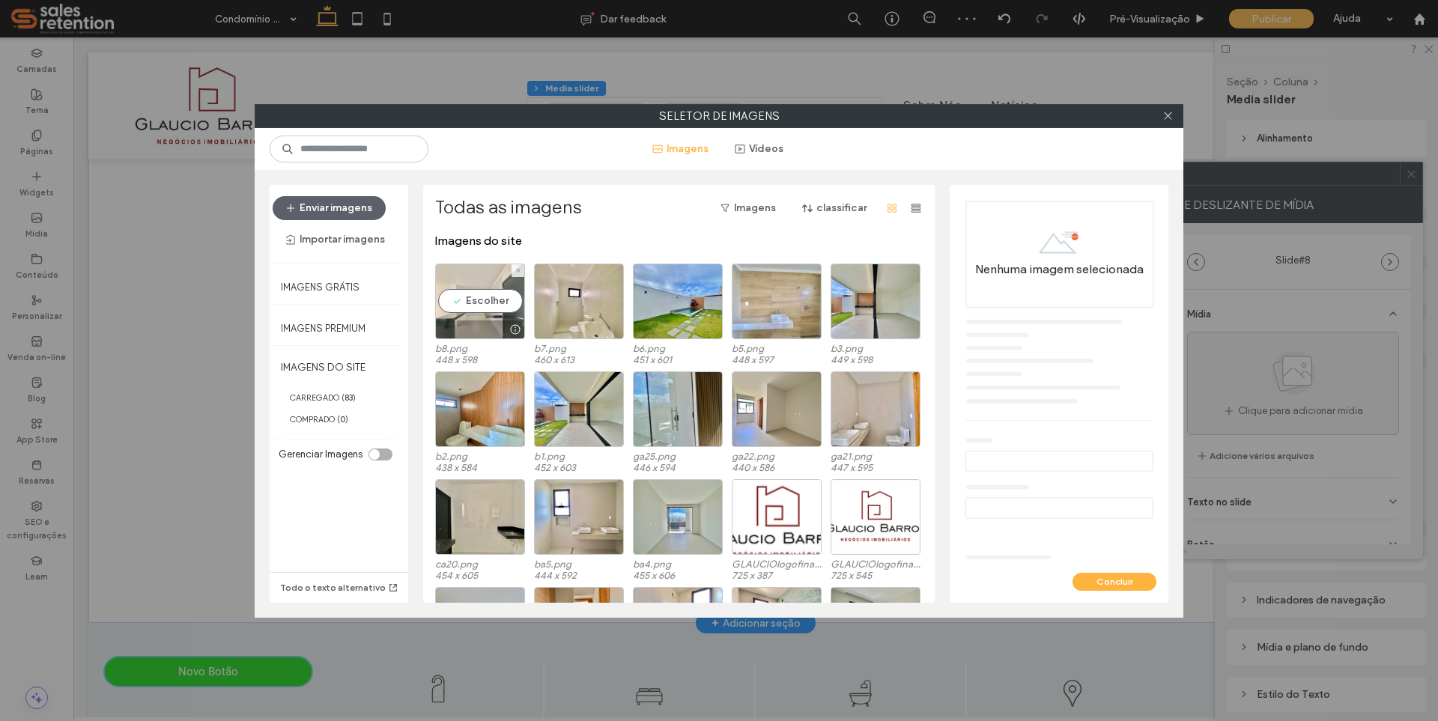
click at [485, 300] on div "Escolher" at bounding box center [480, 302] width 90 height 76
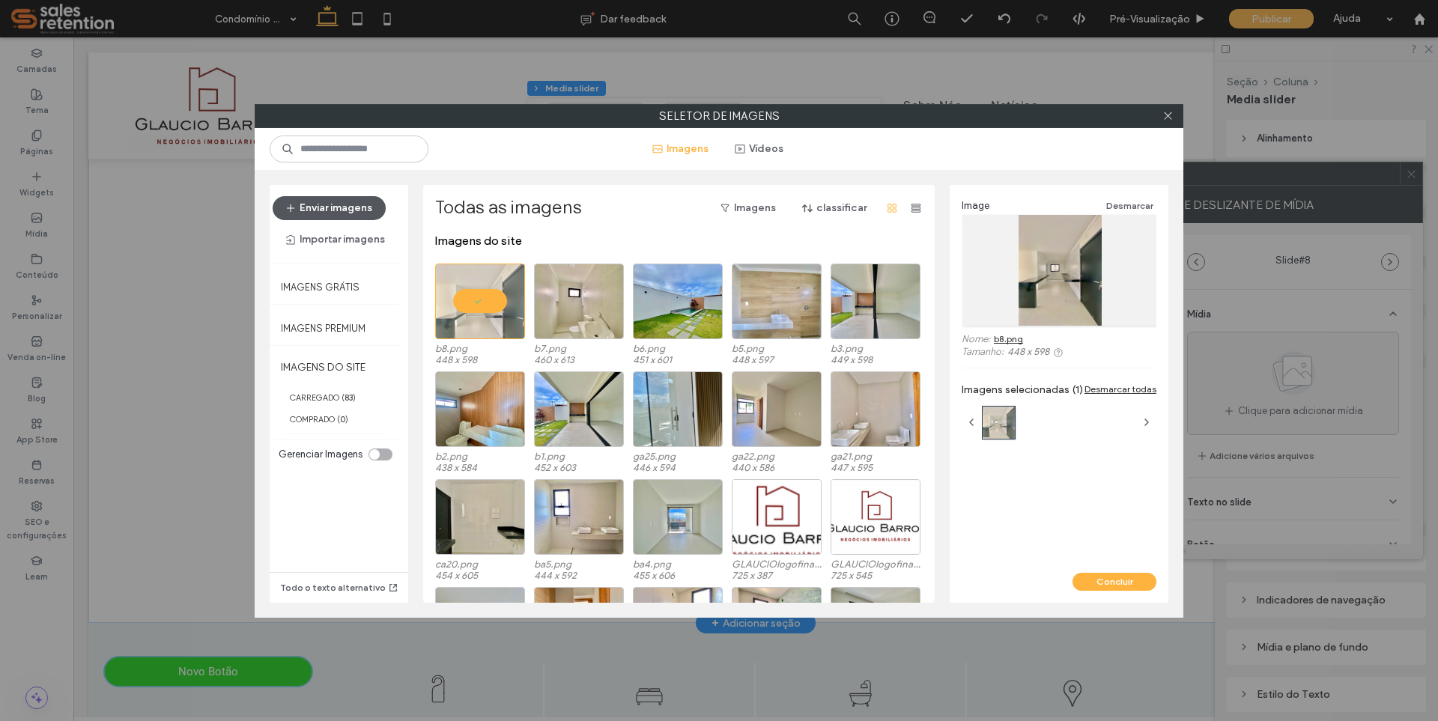
click at [319, 197] on button "Enviar imagens" at bounding box center [329, 208] width 113 height 24
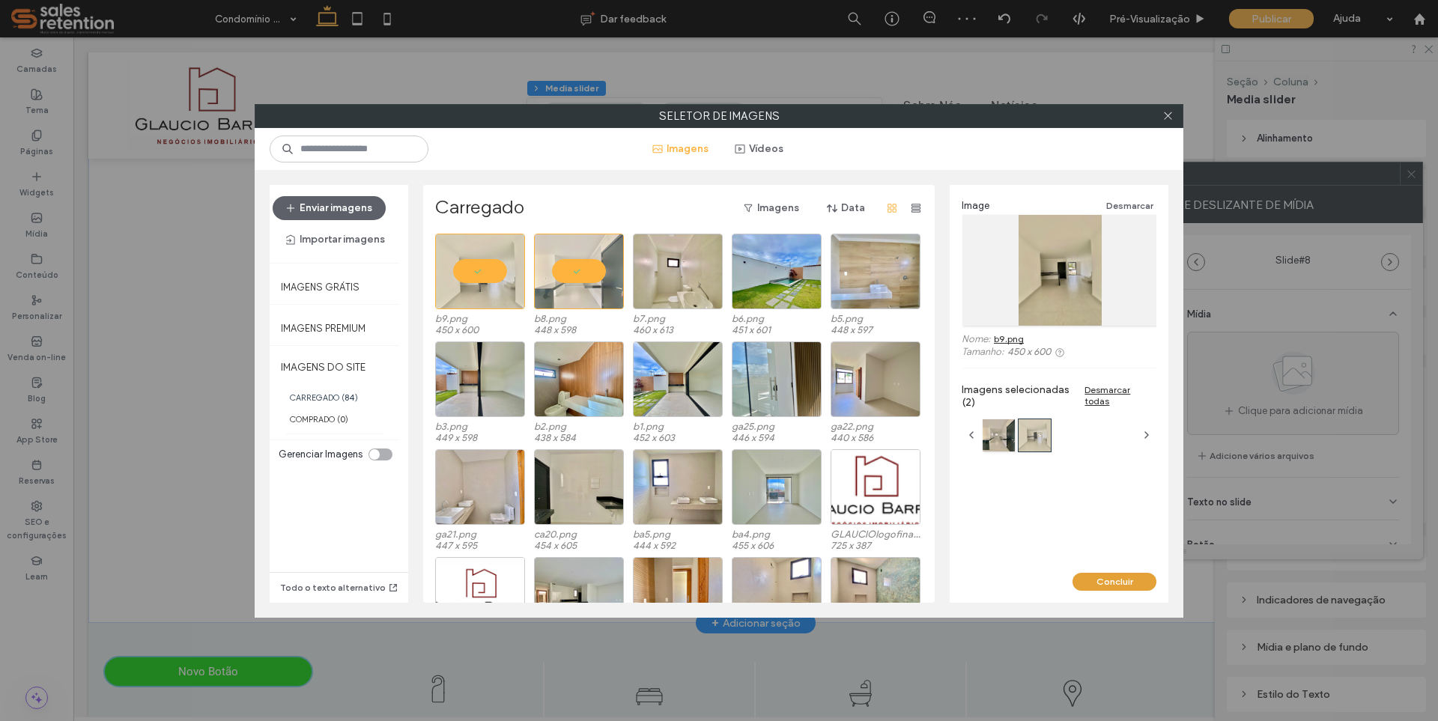
click at [1113, 580] on button "Concluir" at bounding box center [1115, 582] width 84 height 18
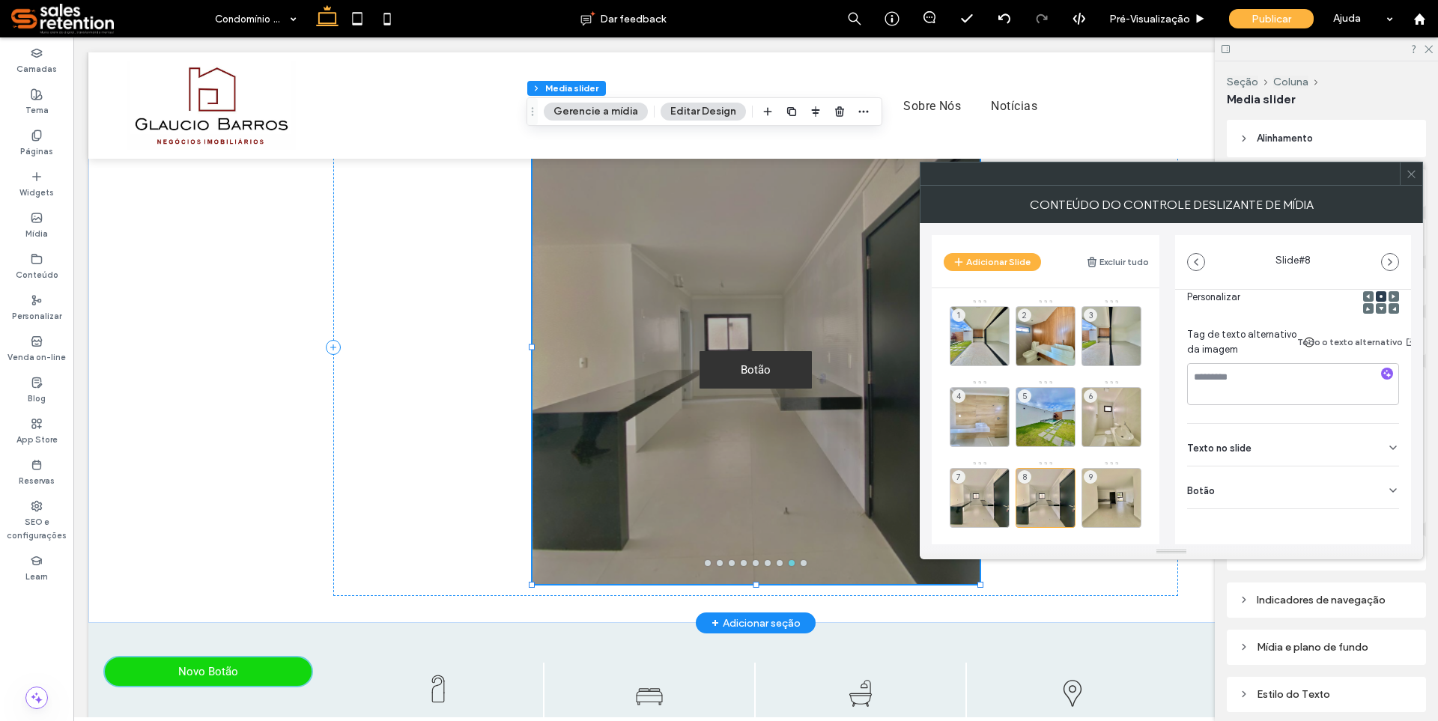
click at [1334, 476] on div "Botão" at bounding box center [1293, 488] width 212 height 42
click at [1379, 511] on icon at bounding box center [1385, 510] width 13 height 13
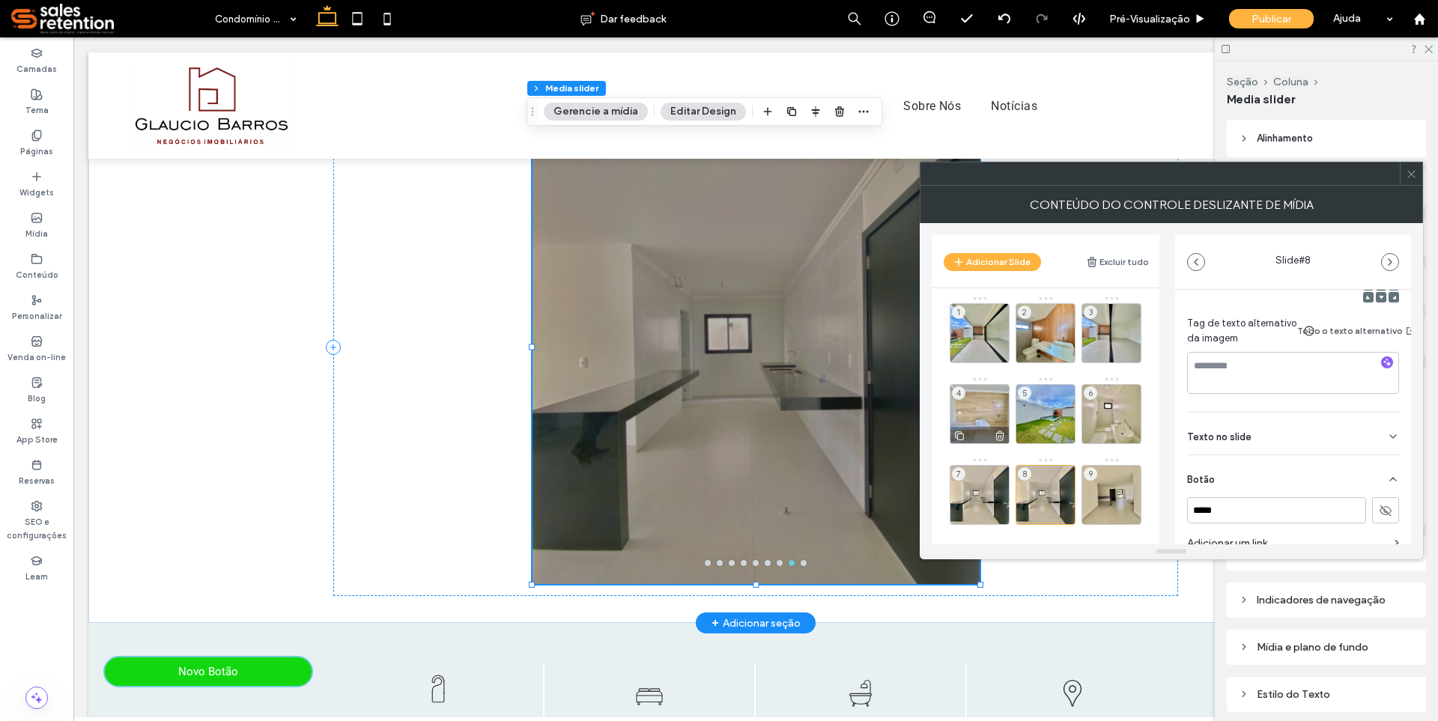
scroll to position [0, 0]
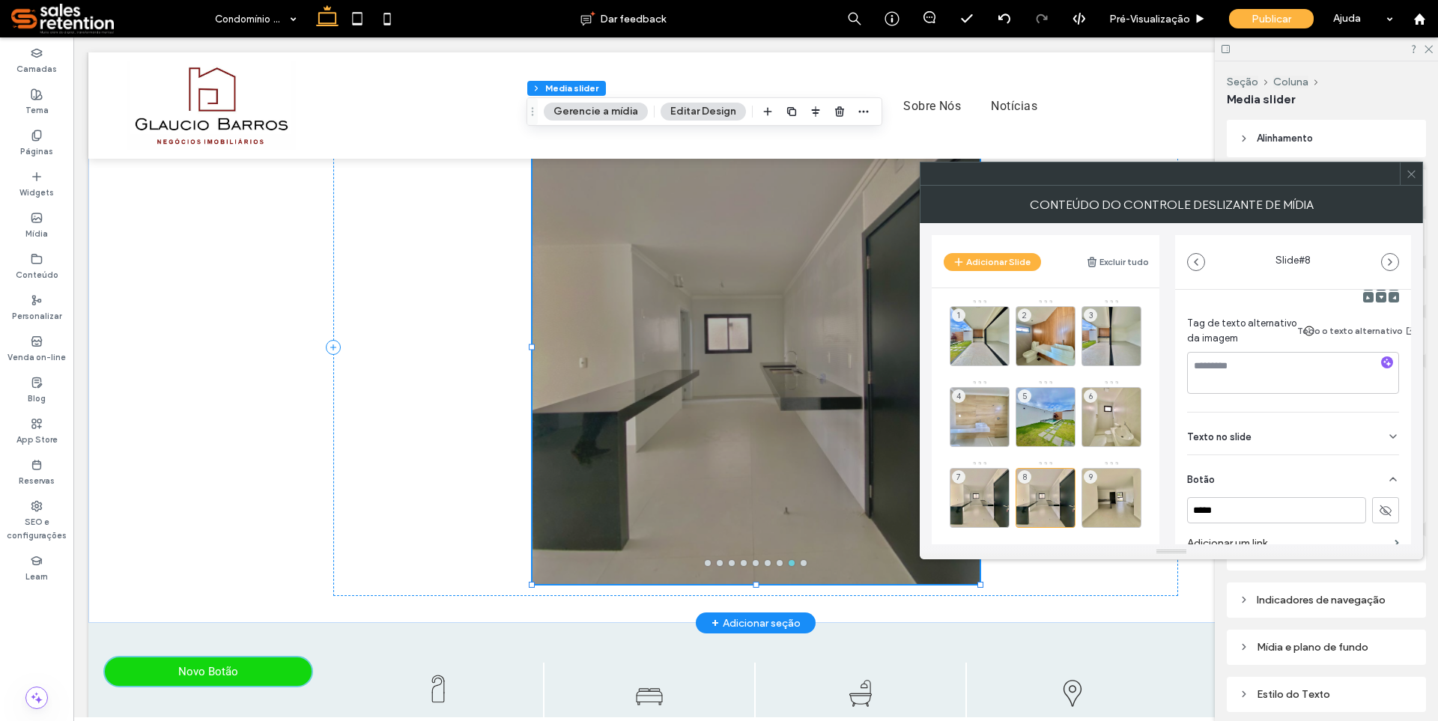
click at [1408, 172] on icon at bounding box center [1411, 174] width 11 height 11
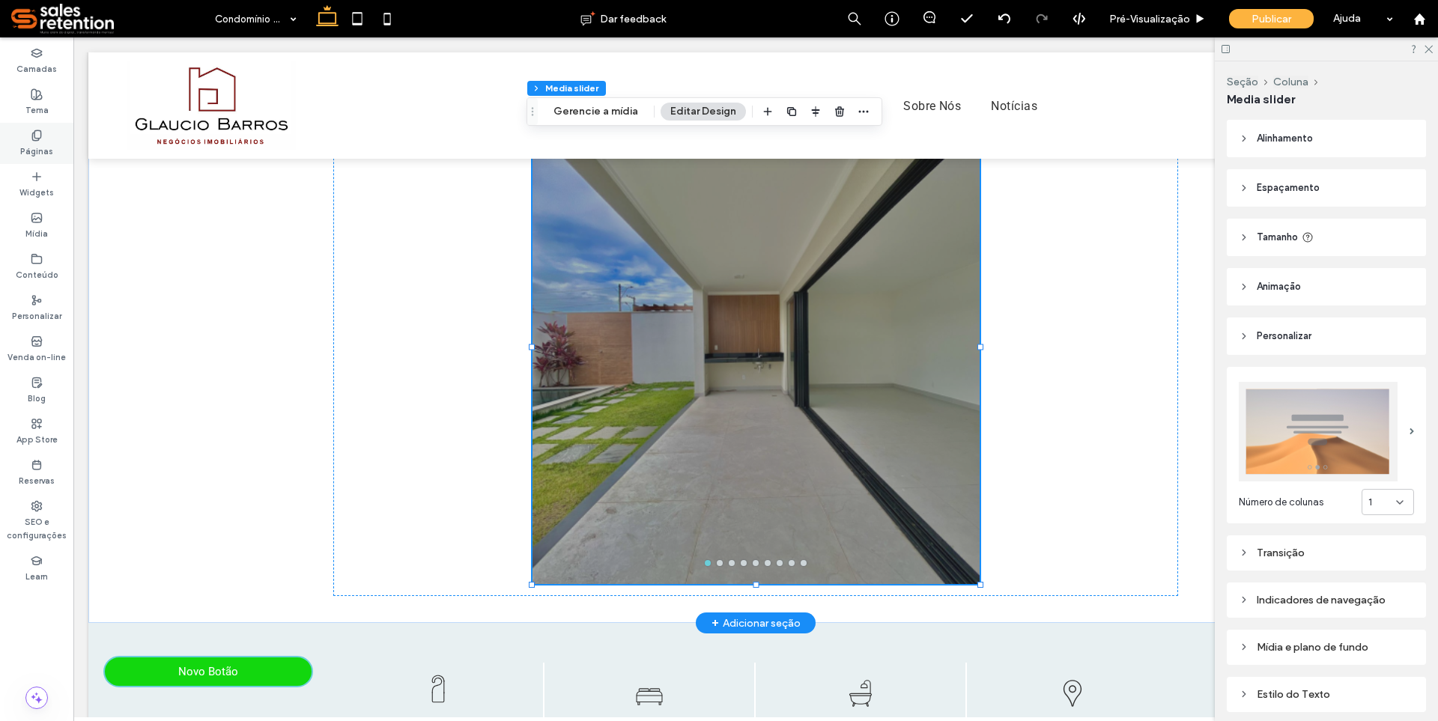
click at [44, 143] on label "Páginas" at bounding box center [36, 150] width 33 height 16
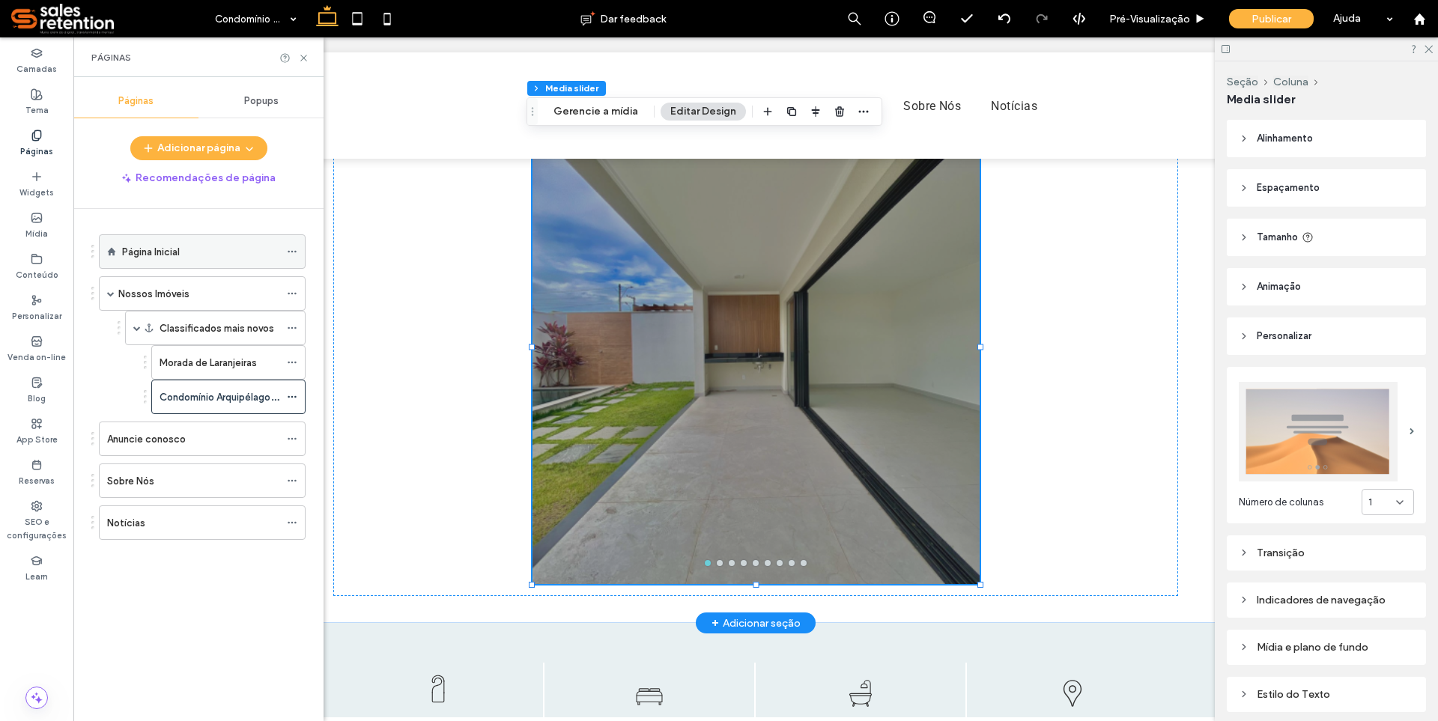
click at [148, 252] on label "Página Inicial" at bounding box center [151, 252] width 58 height 26
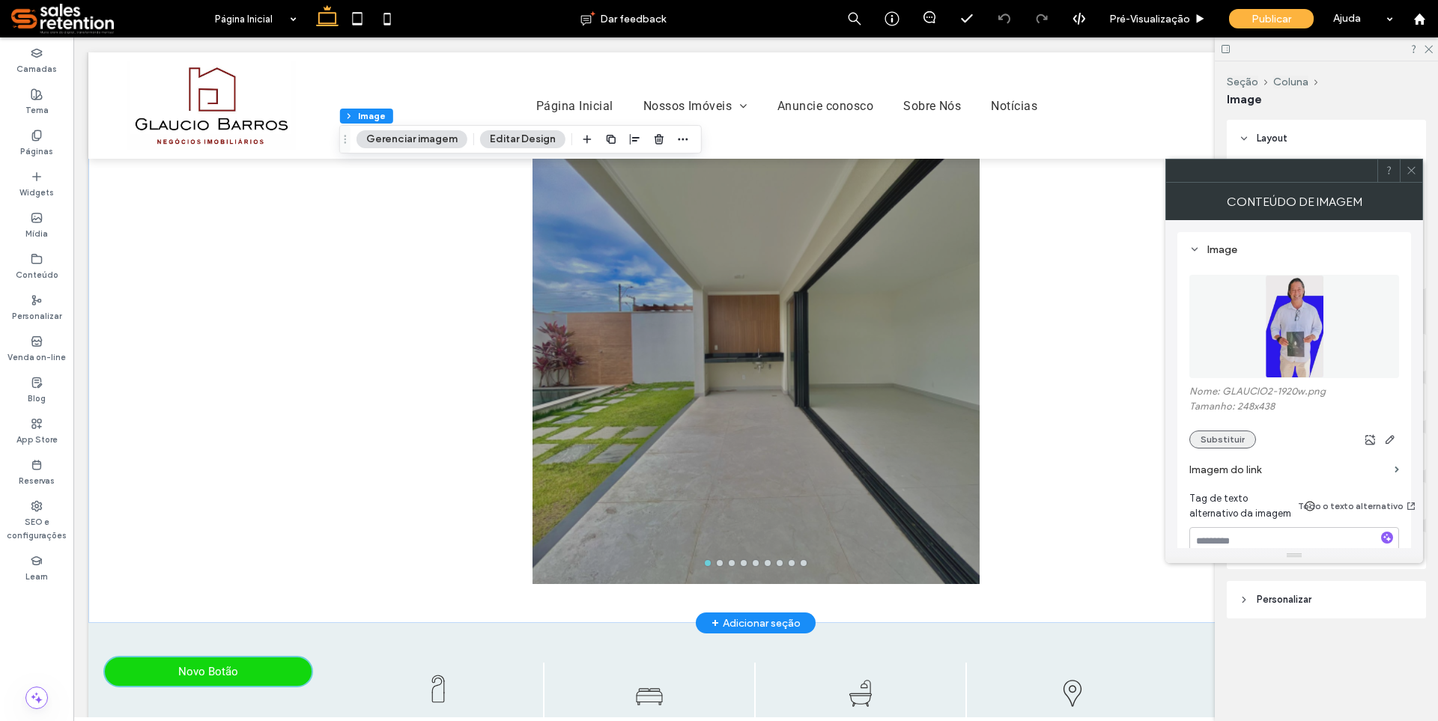
click at [1219, 438] on button "Substituir" at bounding box center [1222, 440] width 67 height 18
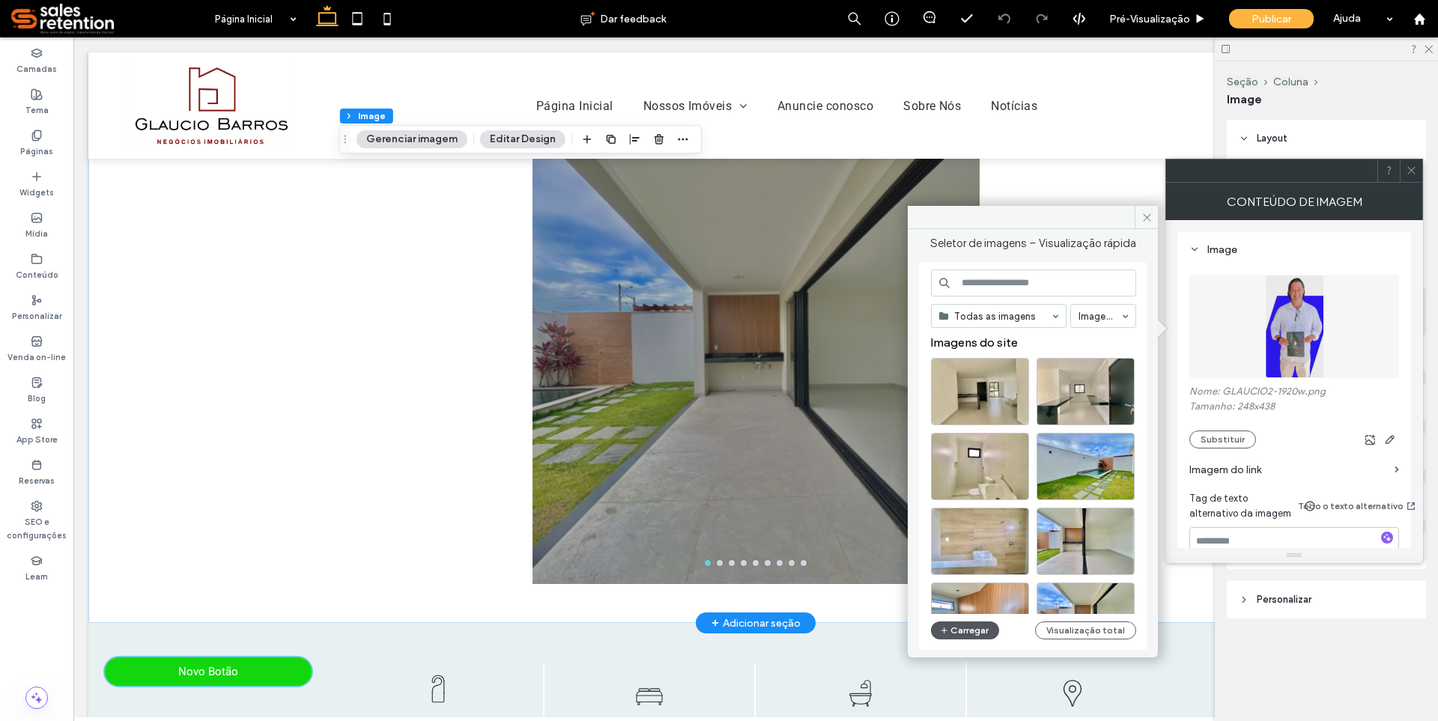
click at [971, 625] on button "Carregar" at bounding box center [965, 631] width 68 height 18
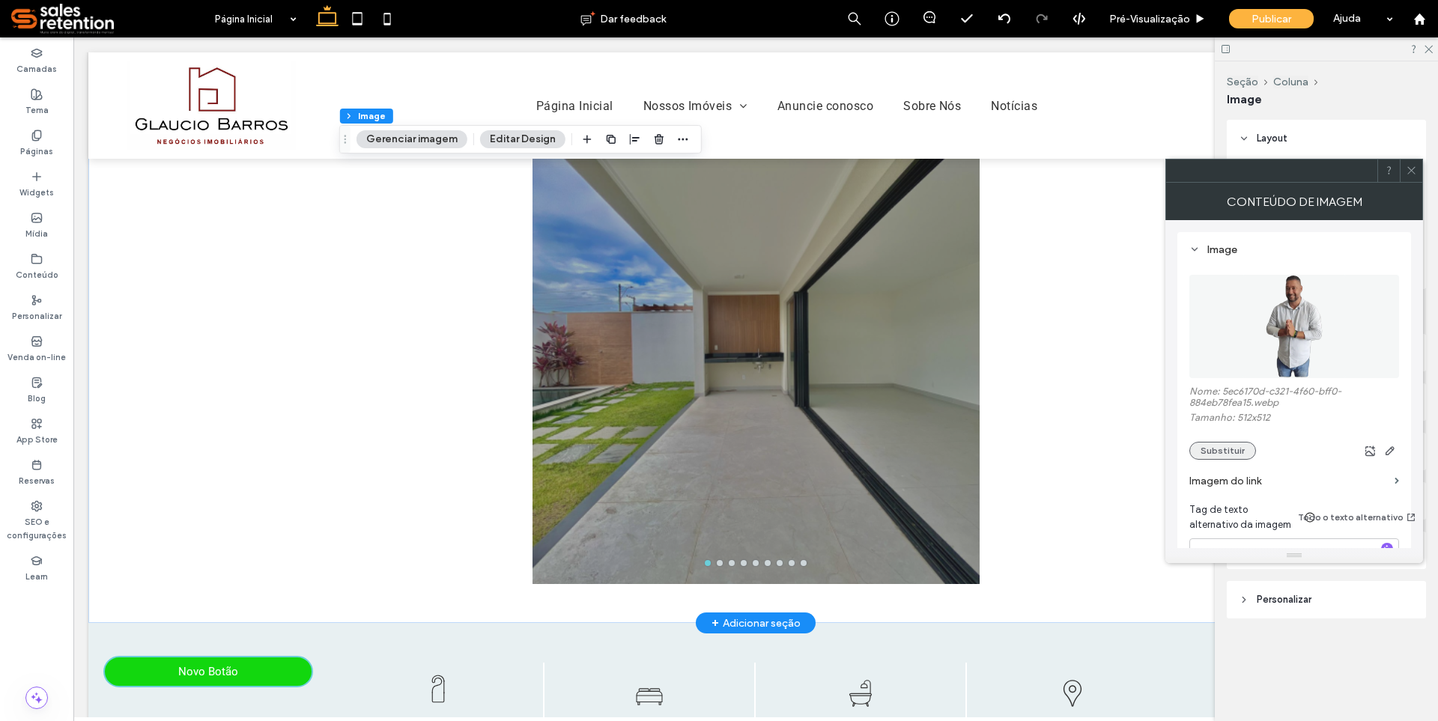
click at [1219, 452] on button "Substituir" at bounding box center [1222, 451] width 67 height 18
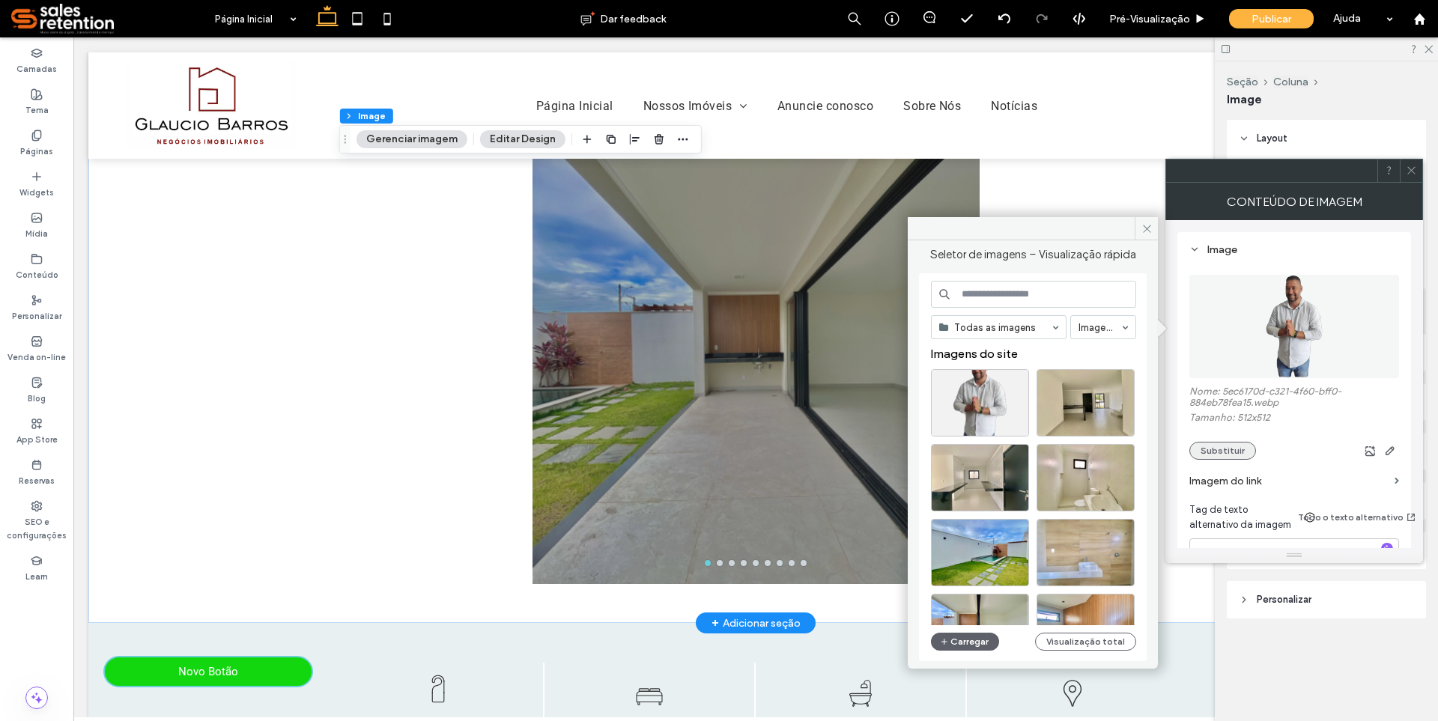
click at [1219, 452] on button "Substituir" at bounding box center [1222, 451] width 67 height 18
click at [1395, 449] on icon "button" at bounding box center [1390, 451] width 12 height 12
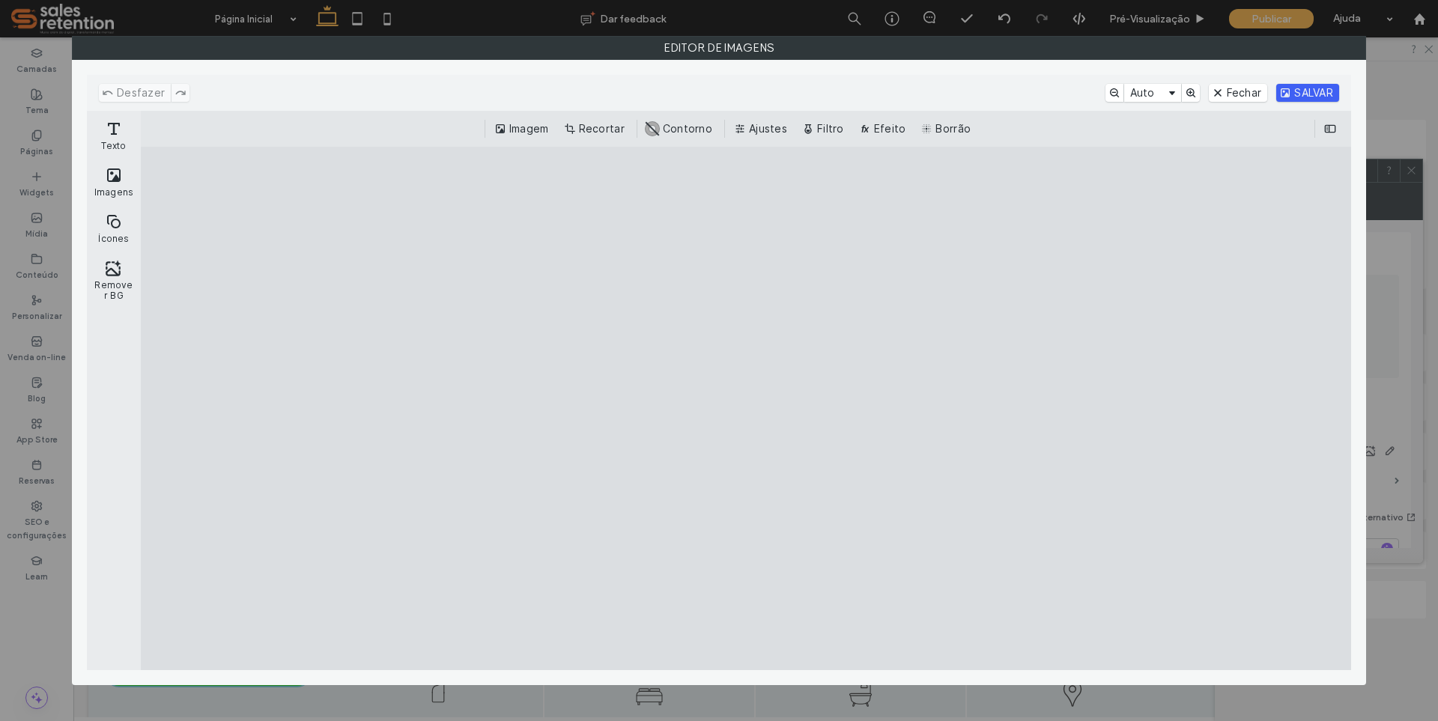
click at [1289, 88] on button "SALVAR" at bounding box center [1307, 93] width 63 height 18
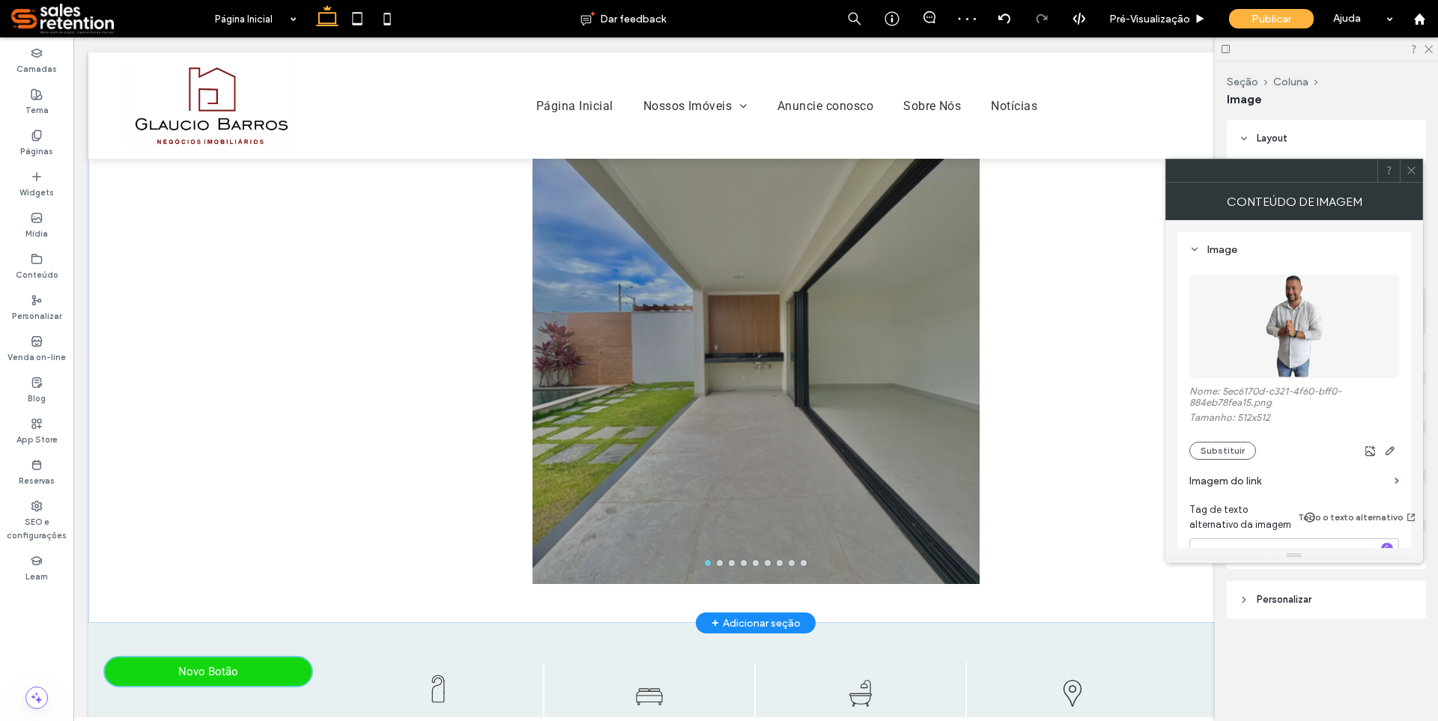
type input "***"
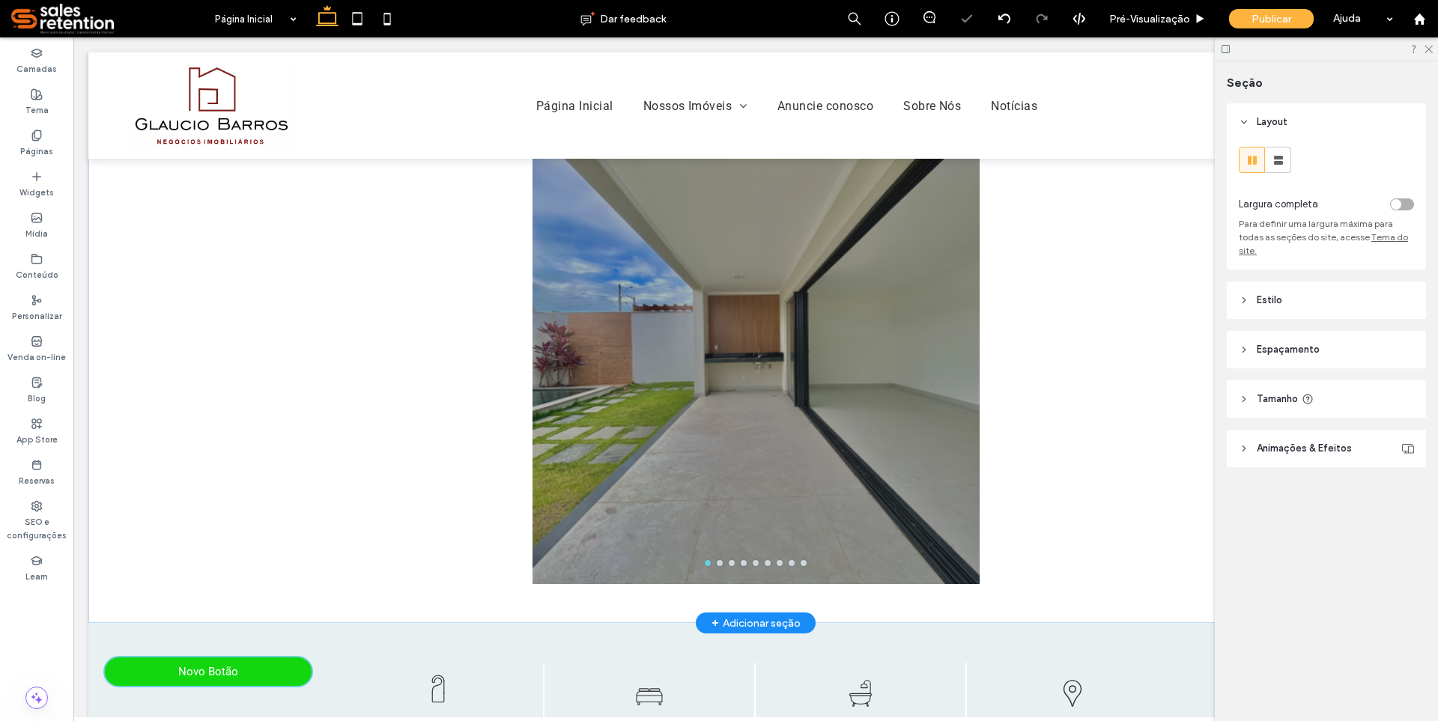
type input "***"
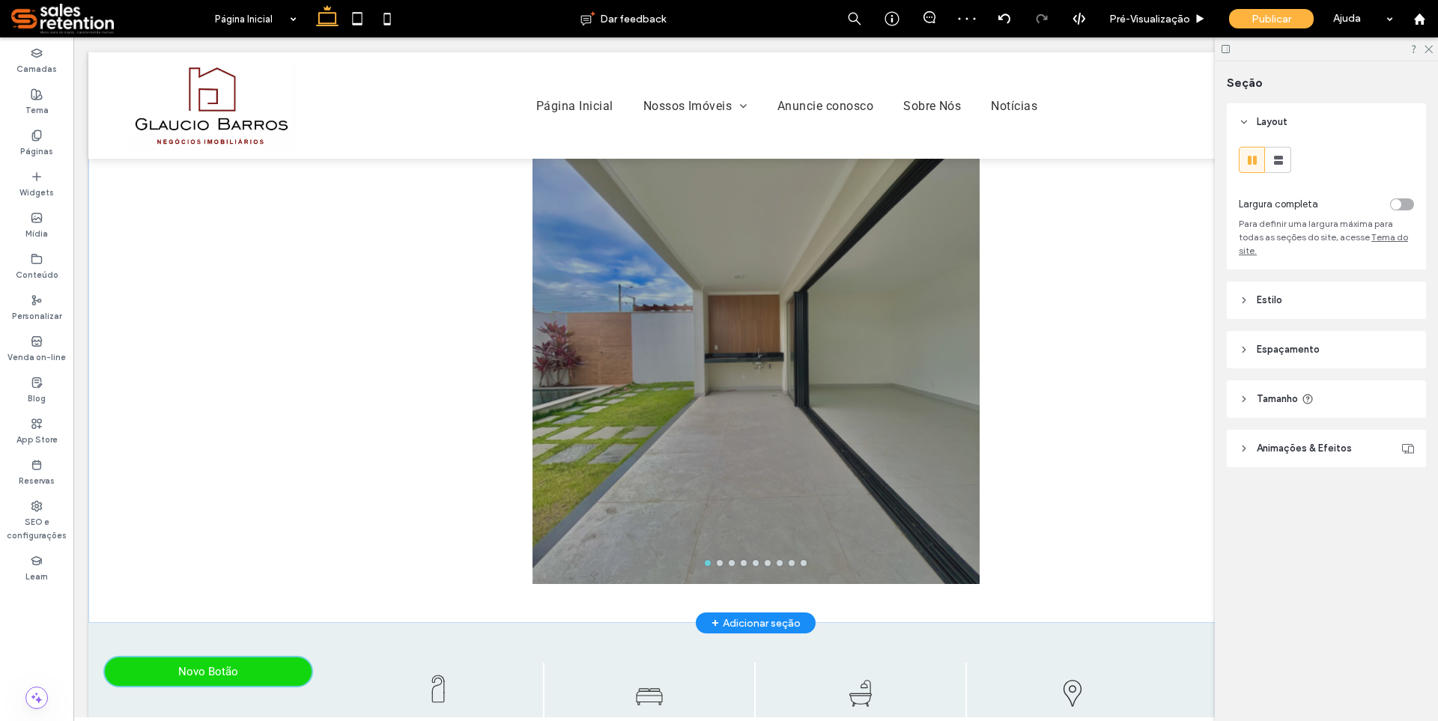
type input "***"
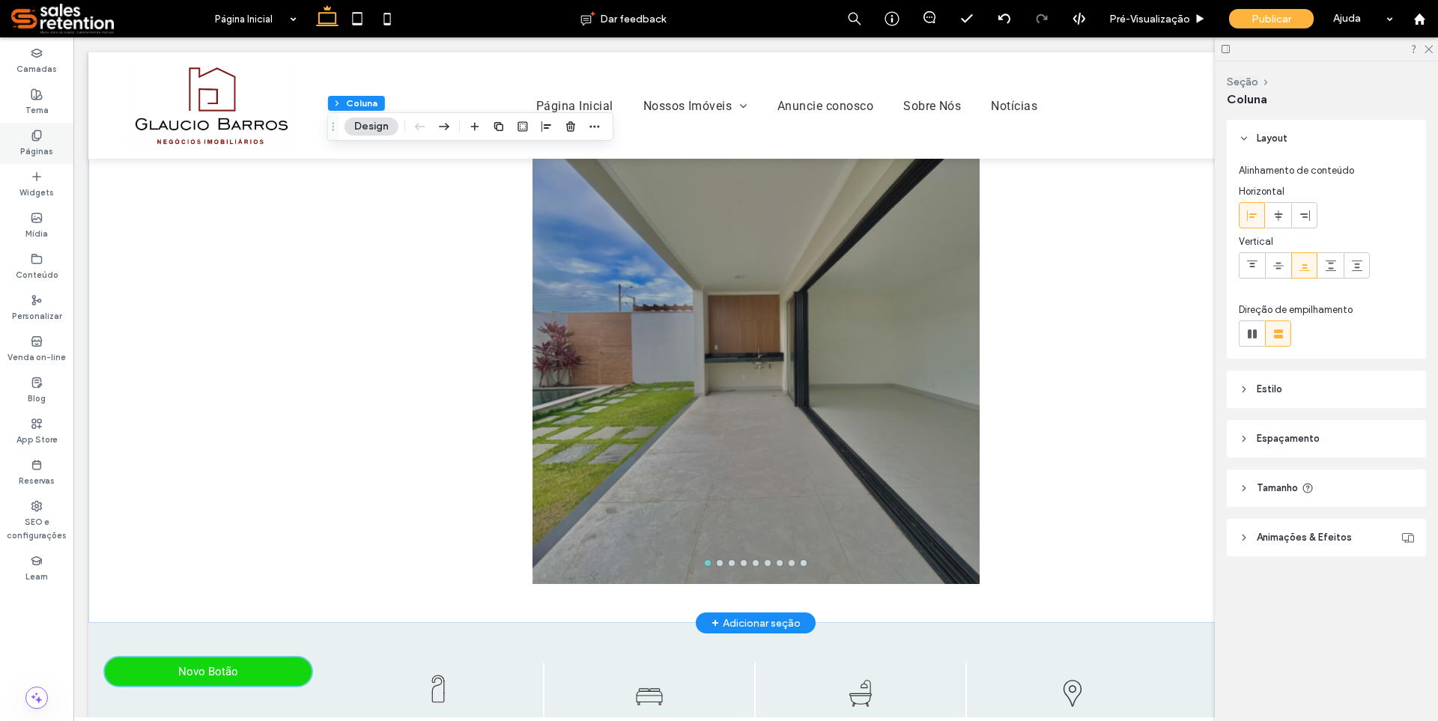
click at [32, 153] on label "Páginas" at bounding box center [36, 150] width 33 height 16
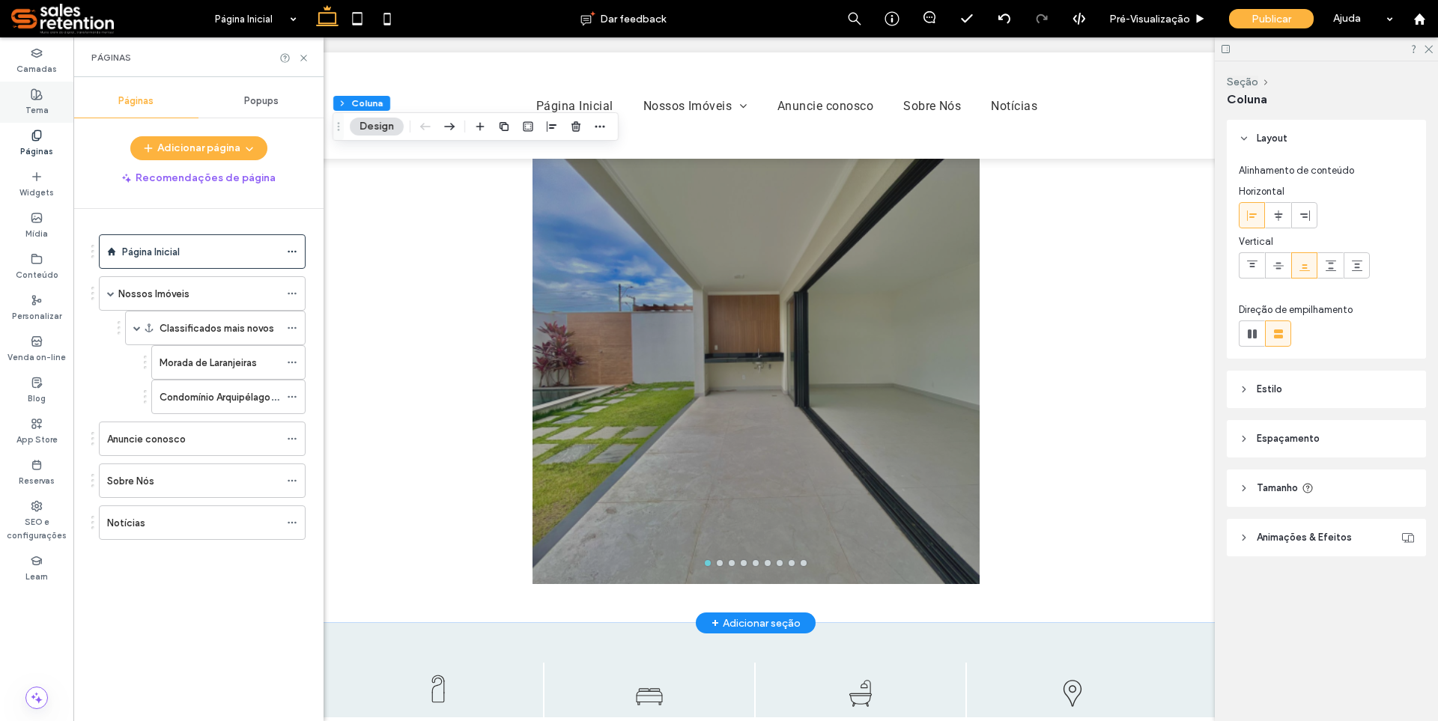
click at [36, 109] on label "Tema" at bounding box center [36, 108] width 23 height 16
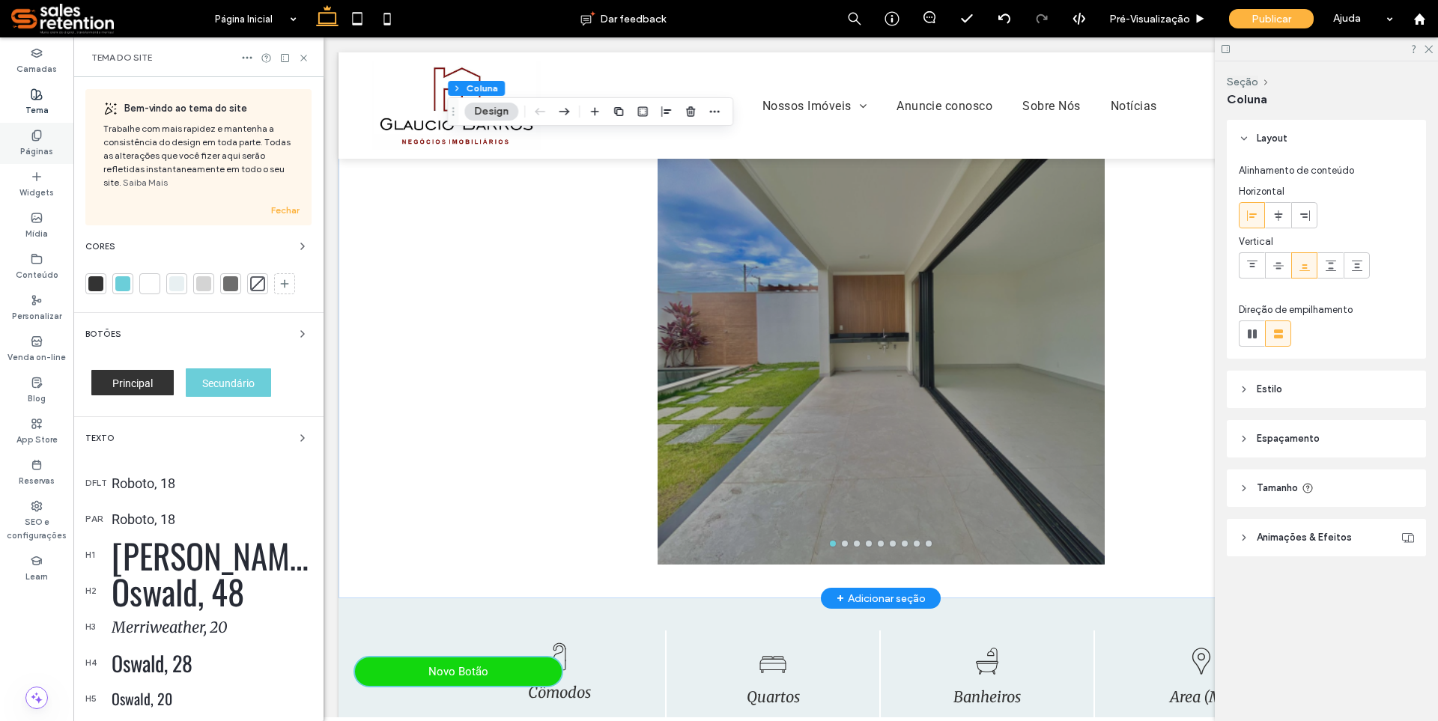
click at [36, 145] on label "Páginas" at bounding box center [36, 150] width 33 height 16
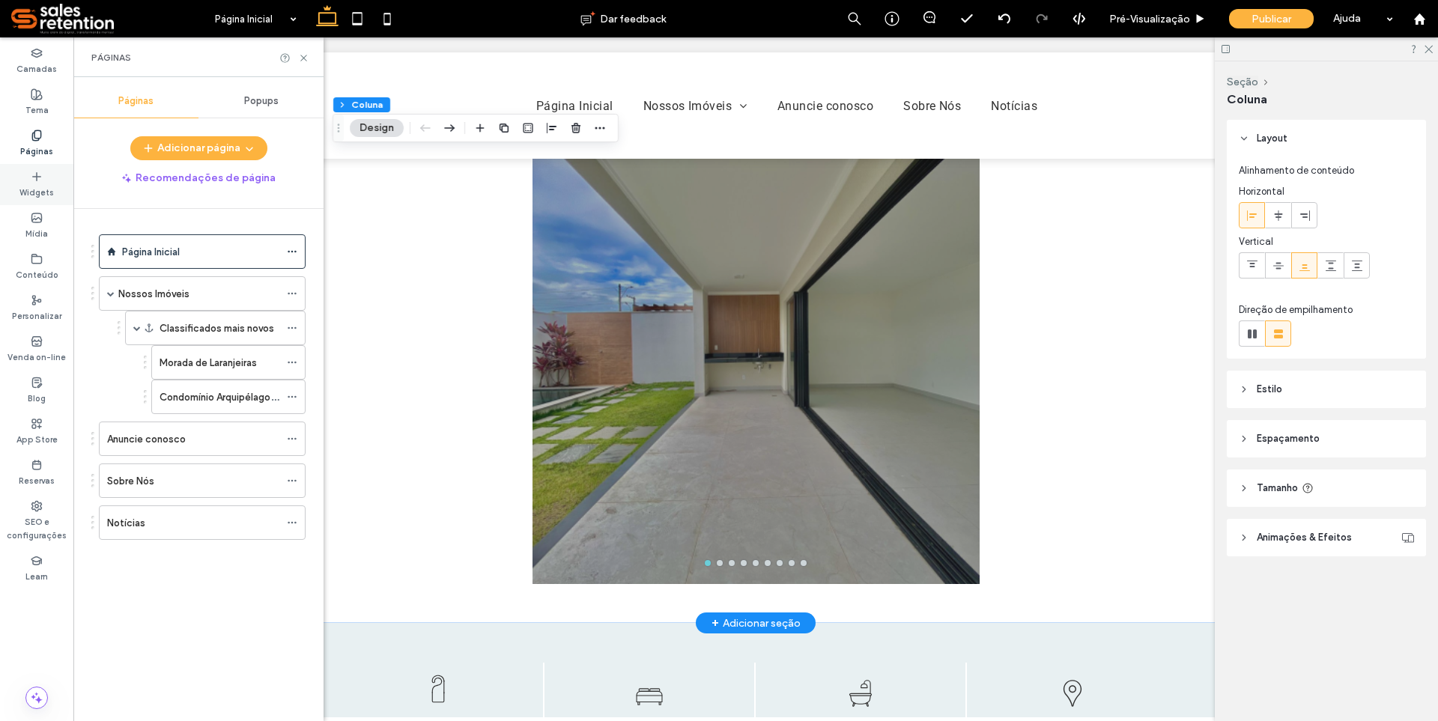
click at [34, 191] on label "Widgets" at bounding box center [36, 191] width 34 height 16
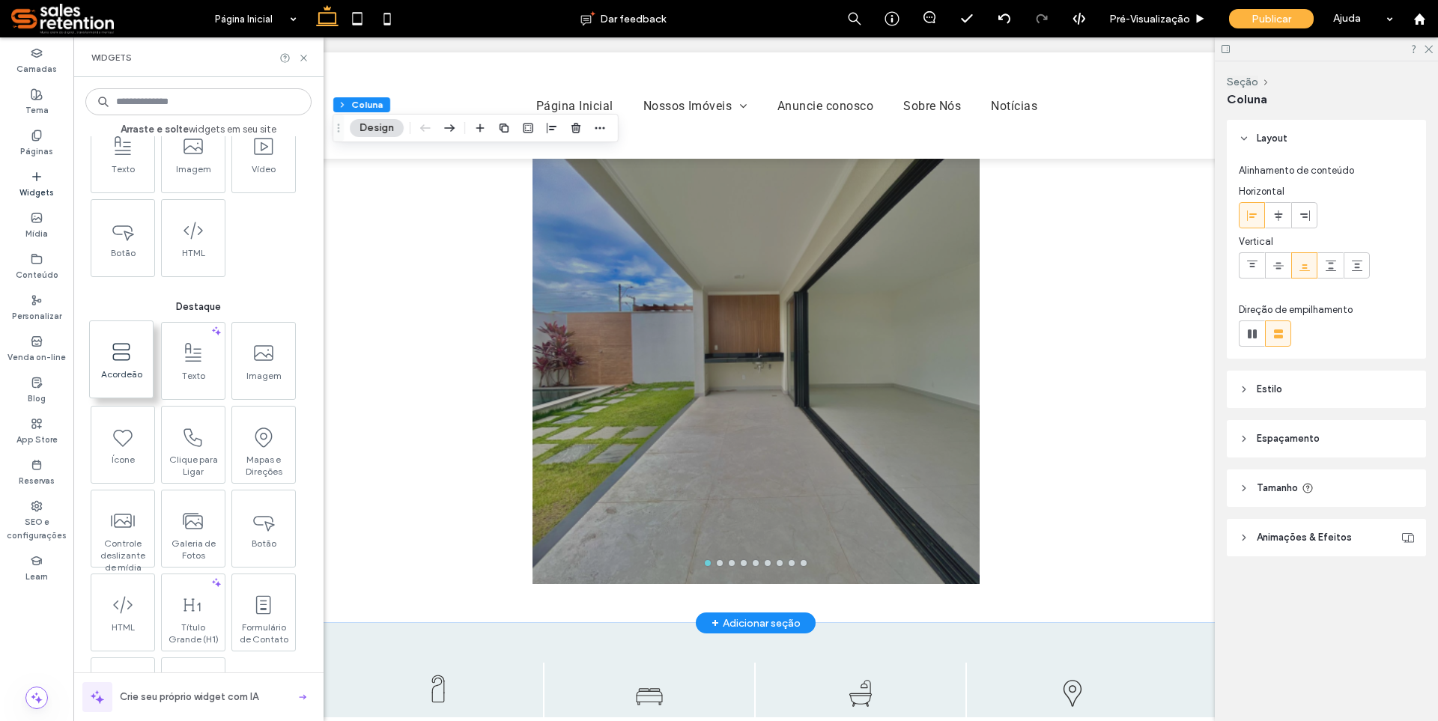
scroll to position [75, 0]
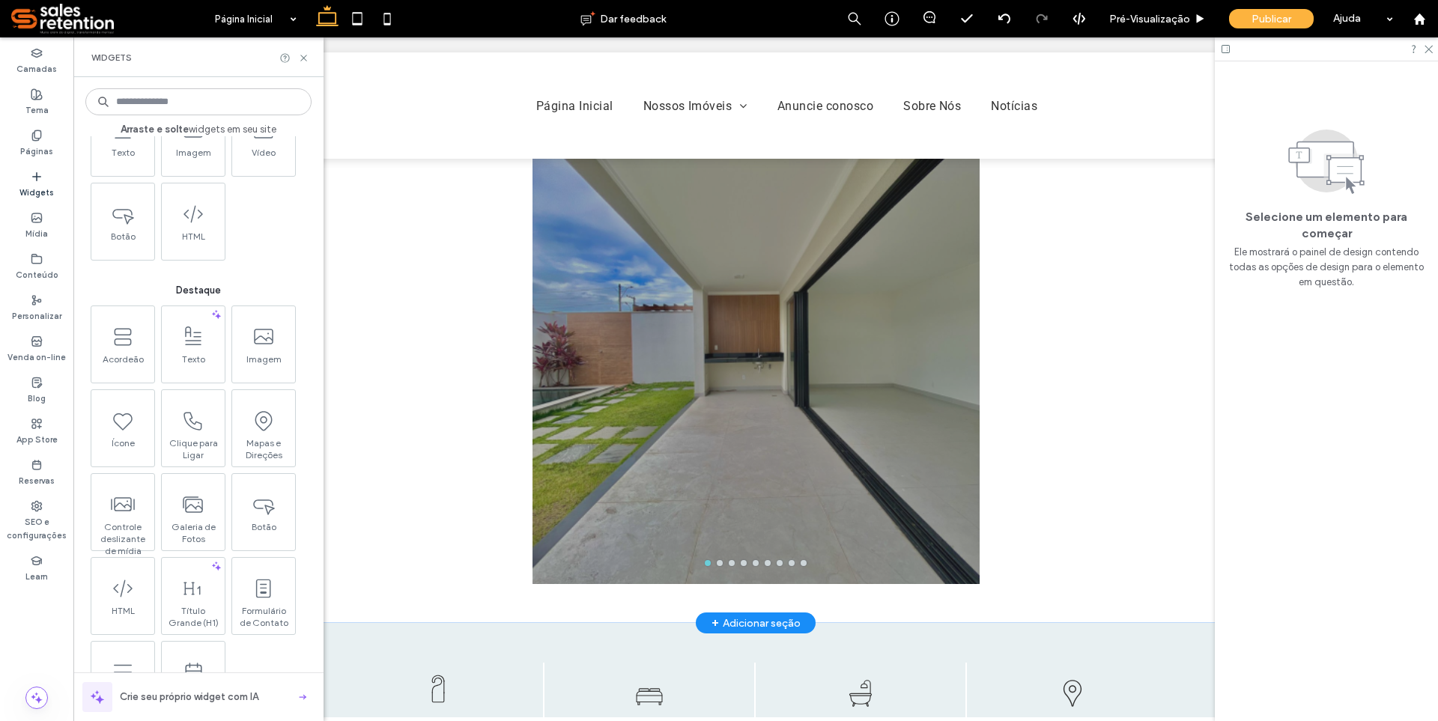
click at [29, 195] on label "Widgets" at bounding box center [36, 191] width 34 height 16
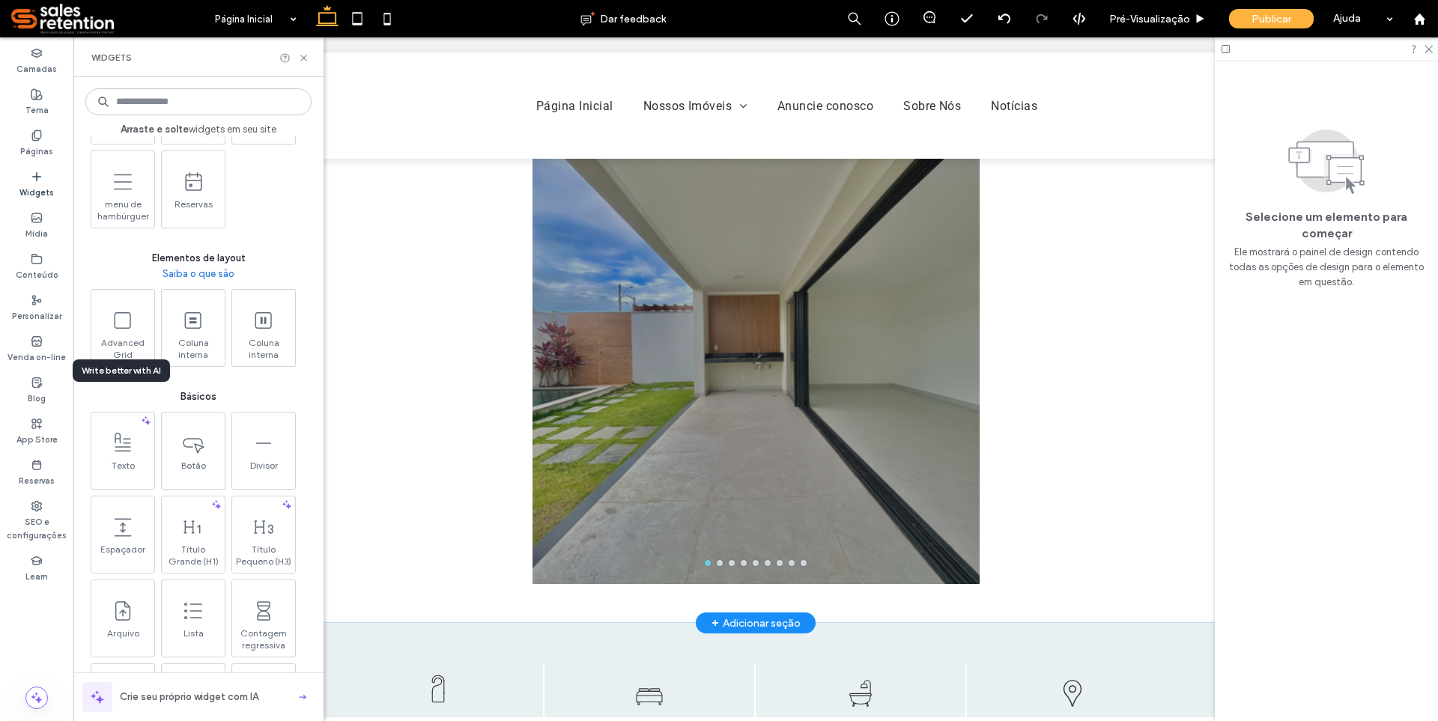
scroll to position [599, 0]
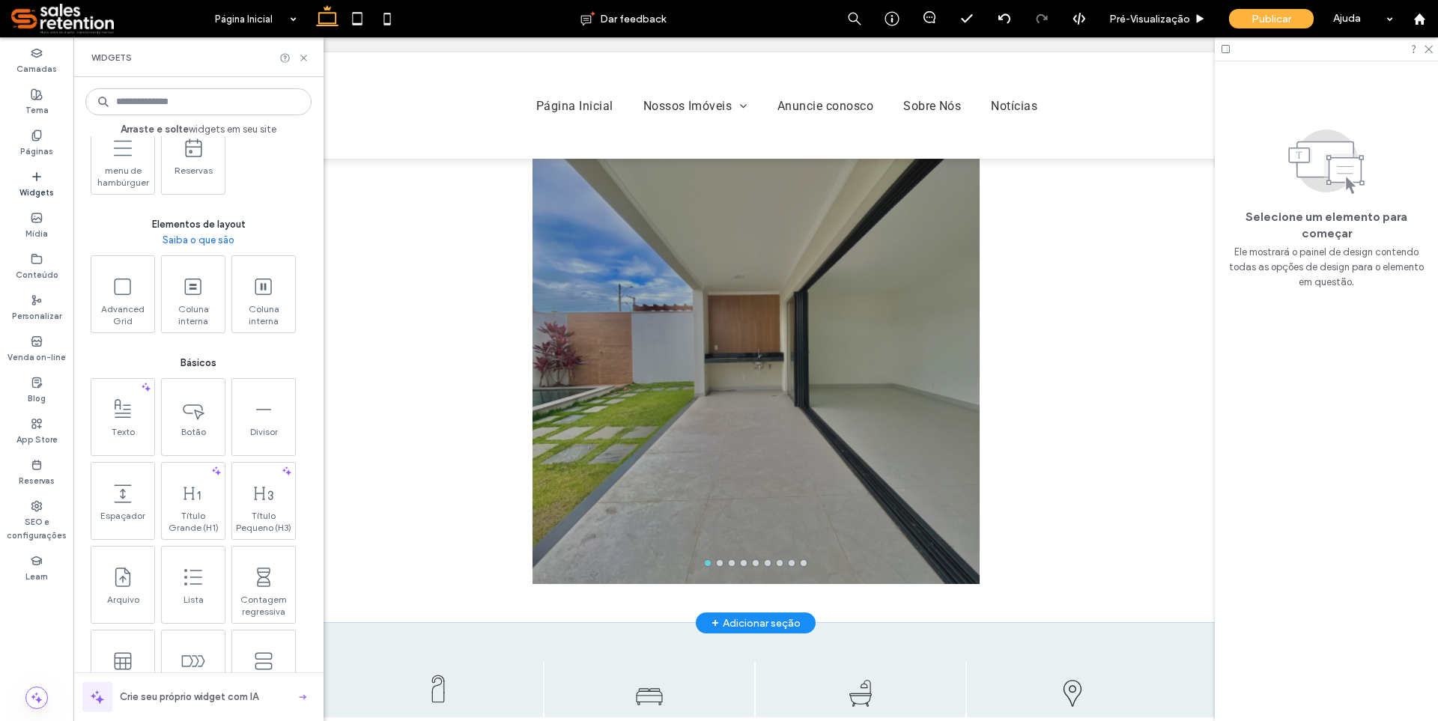
click at [34, 182] on icon at bounding box center [37, 177] width 12 height 12
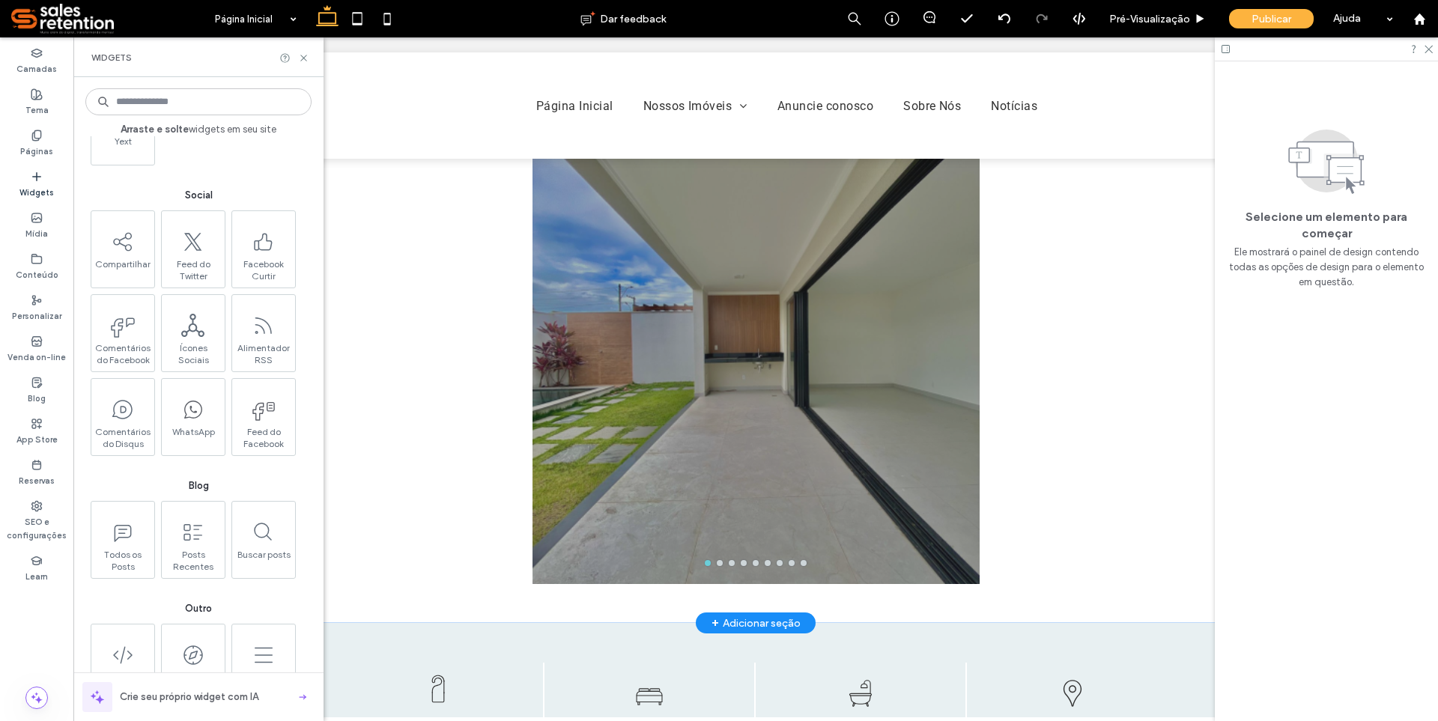
scroll to position [2143, 0]
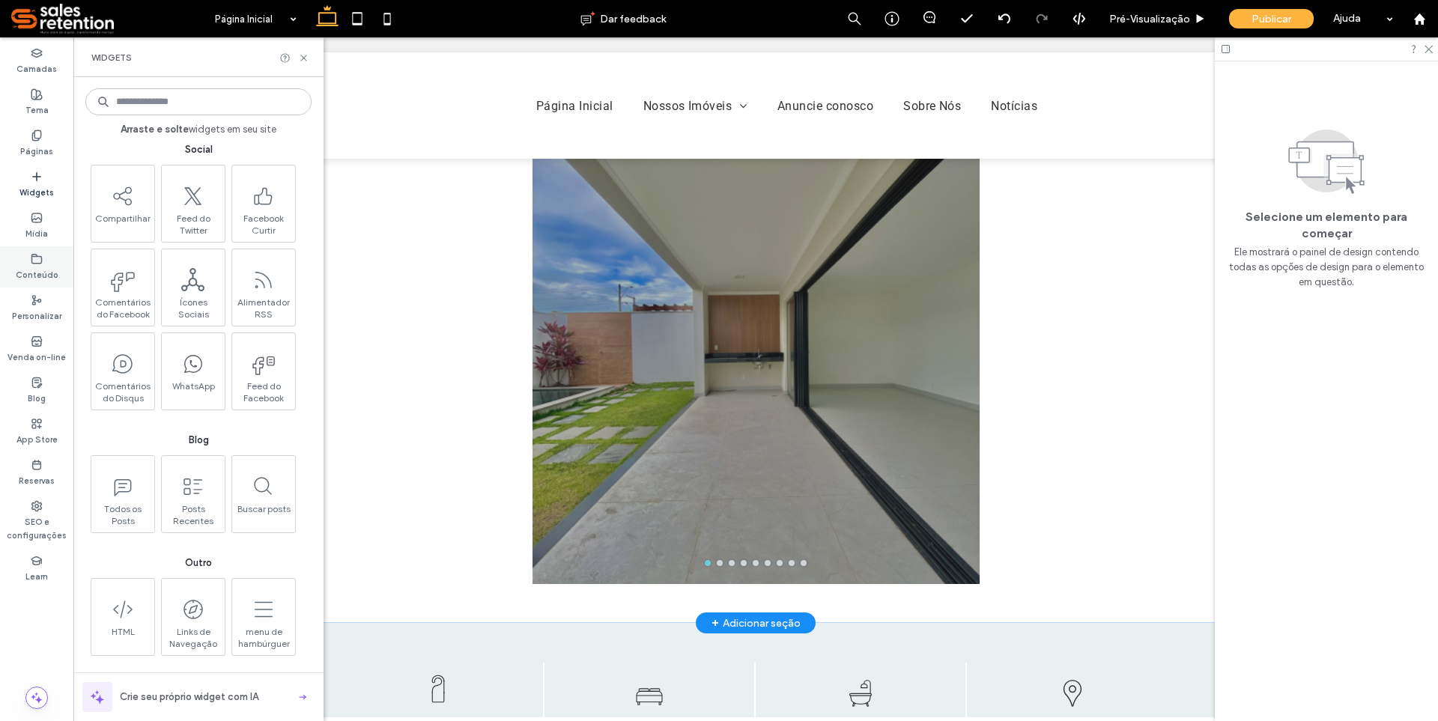
click at [36, 254] on use at bounding box center [37, 258] width 10 height 9
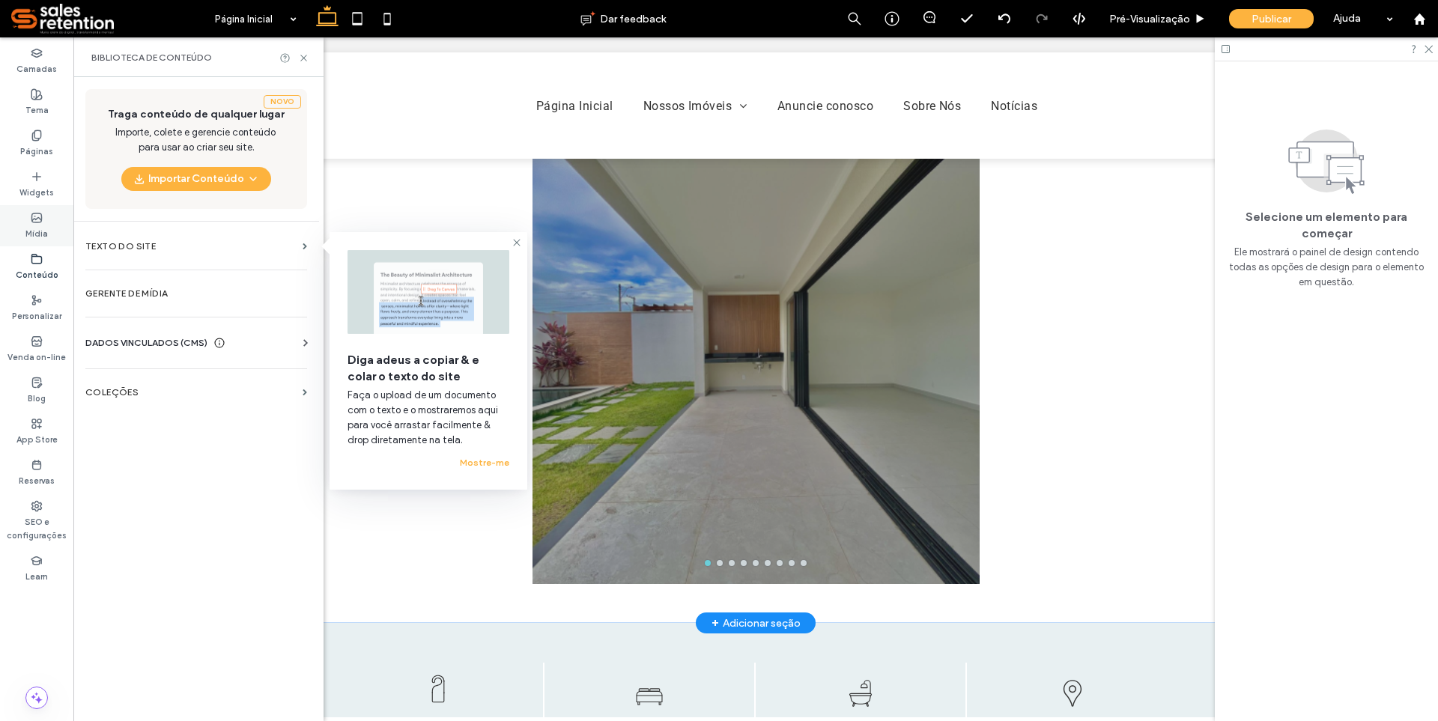
click at [36, 220] on icon at bounding box center [37, 218] width 12 height 12
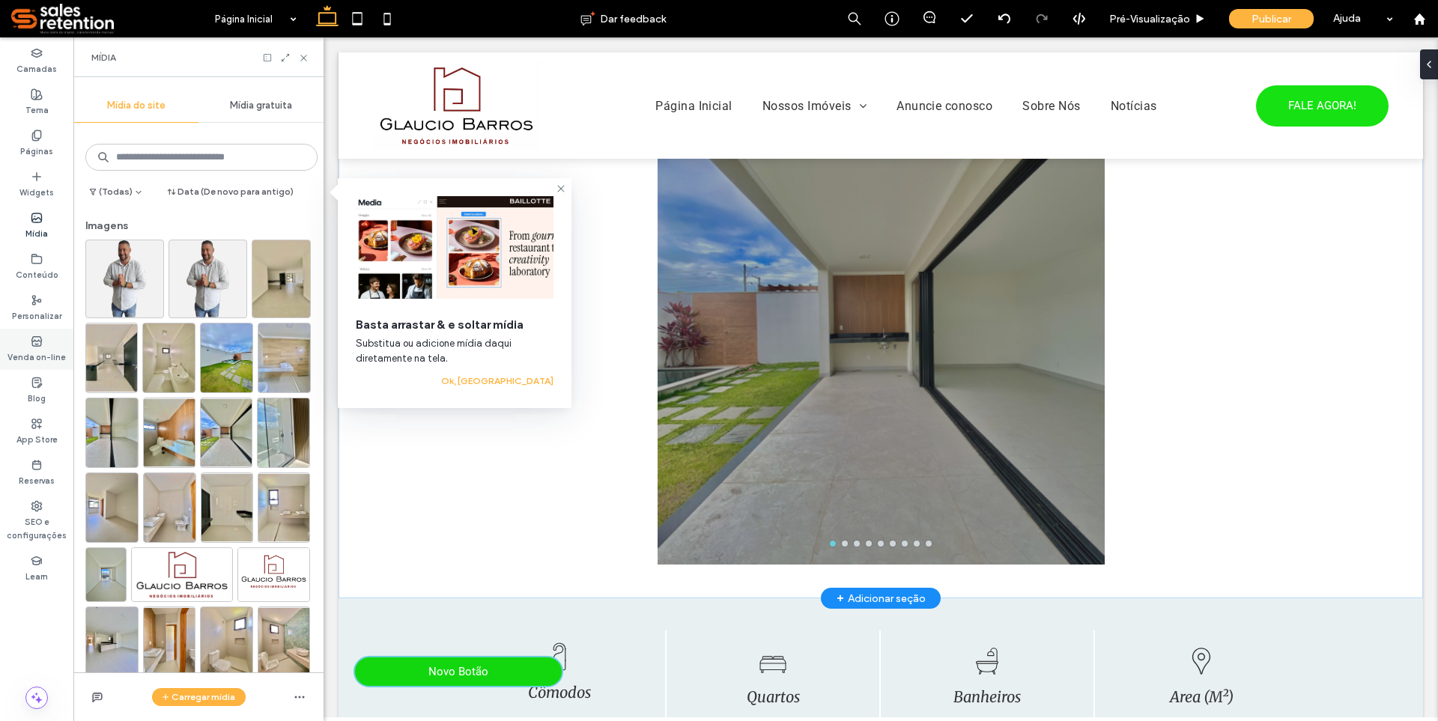
click at [50, 349] on label "Venda on-line" at bounding box center [36, 356] width 58 height 16
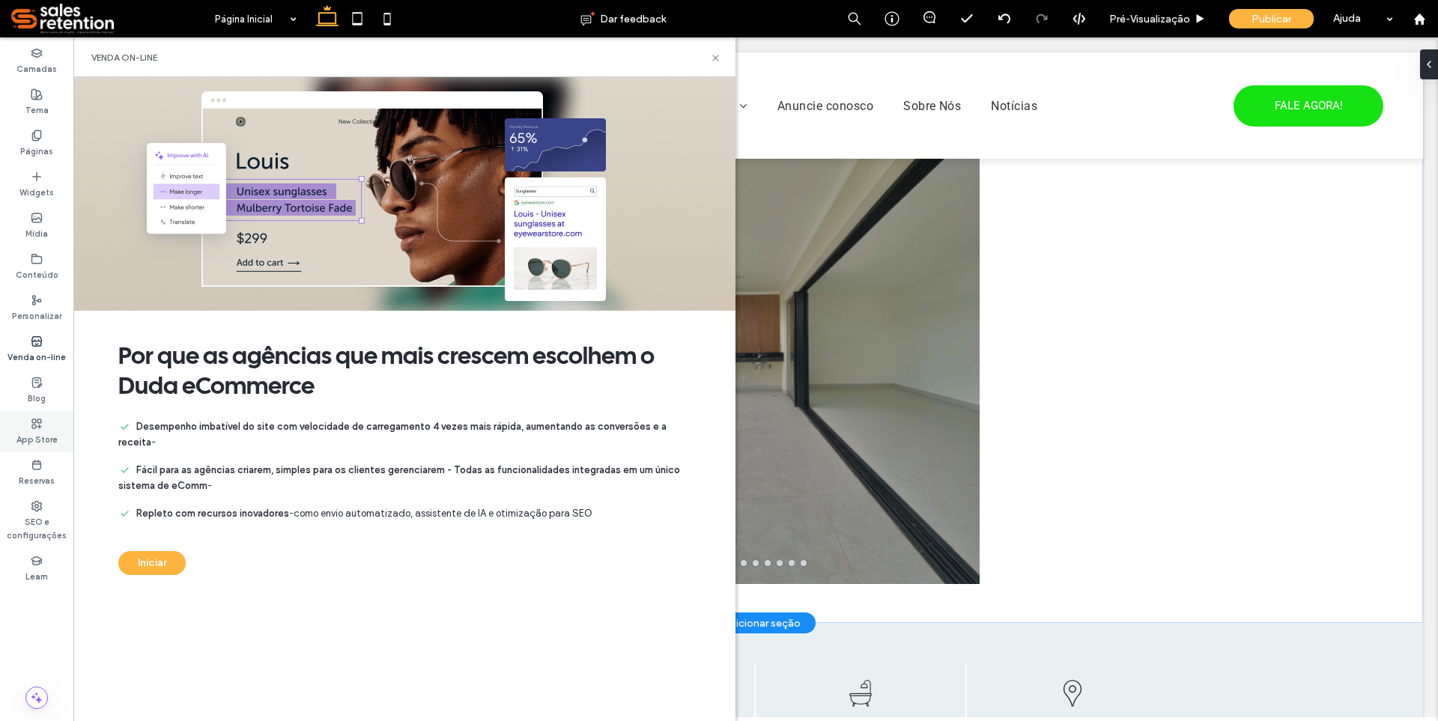
click at [38, 431] on label "App Store" at bounding box center [36, 438] width 41 height 16
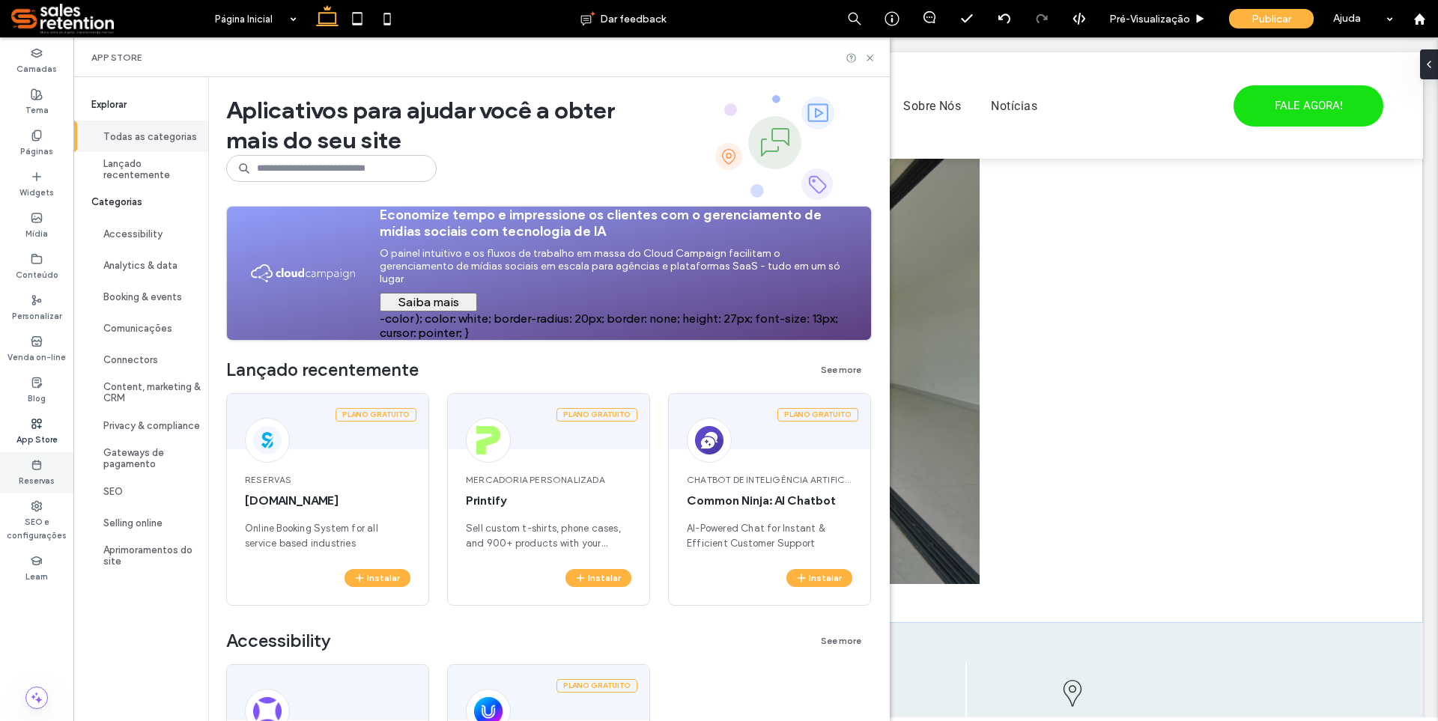
click at [40, 474] on label "Reservas" at bounding box center [37, 479] width 36 height 16
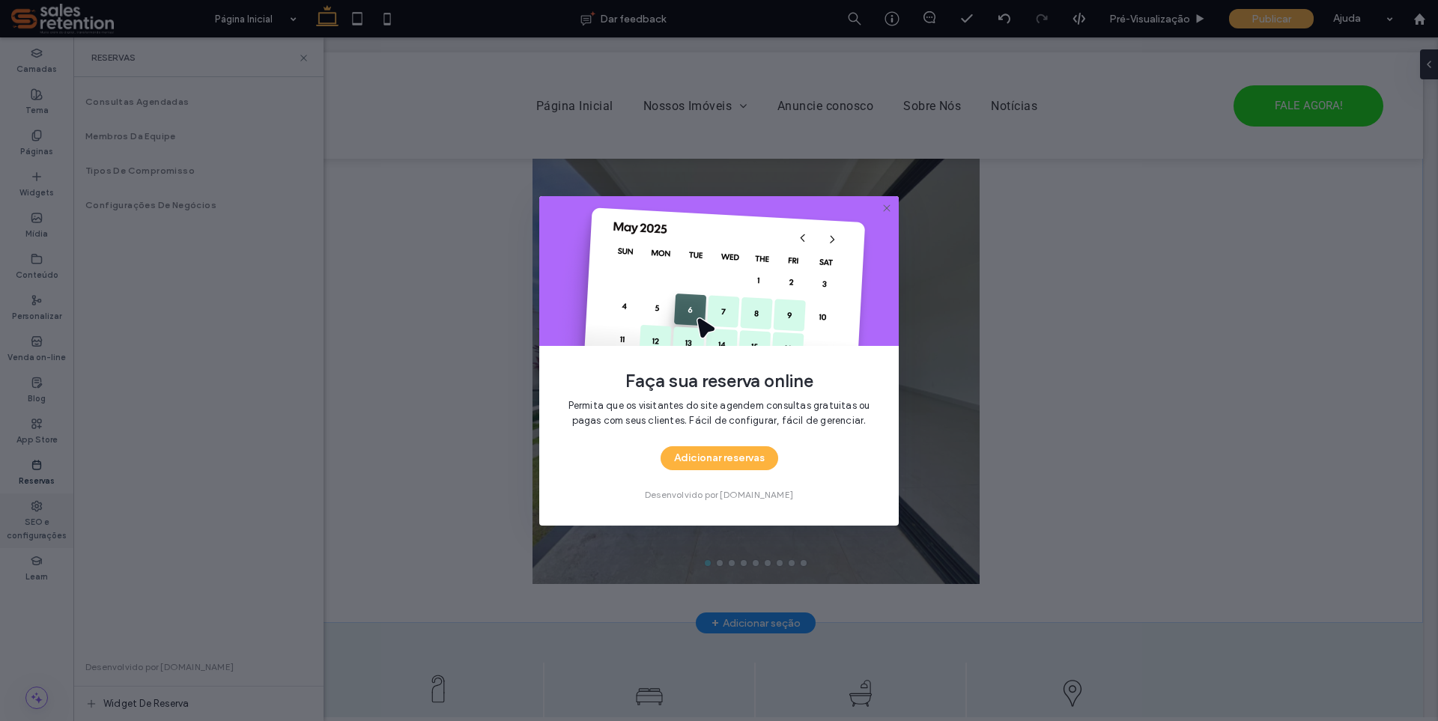
click at [44, 504] on div "Faça sua reserva online Permita que os visitantes do site agendem consultas gra…" at bounding box center [719, 360] width 1438 height 721
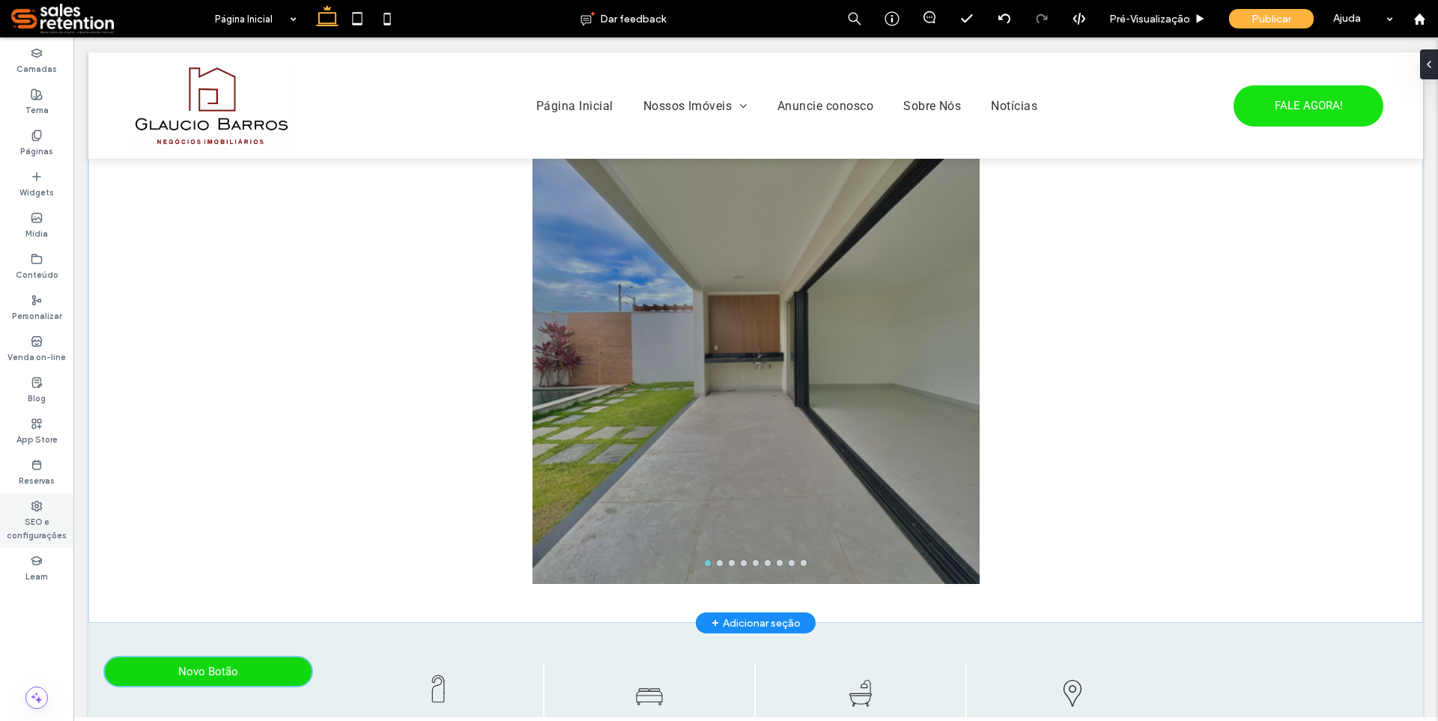
click at [46, 513] on label "SEO e configurações" at bounding box center [36, 527] width 73 height 30
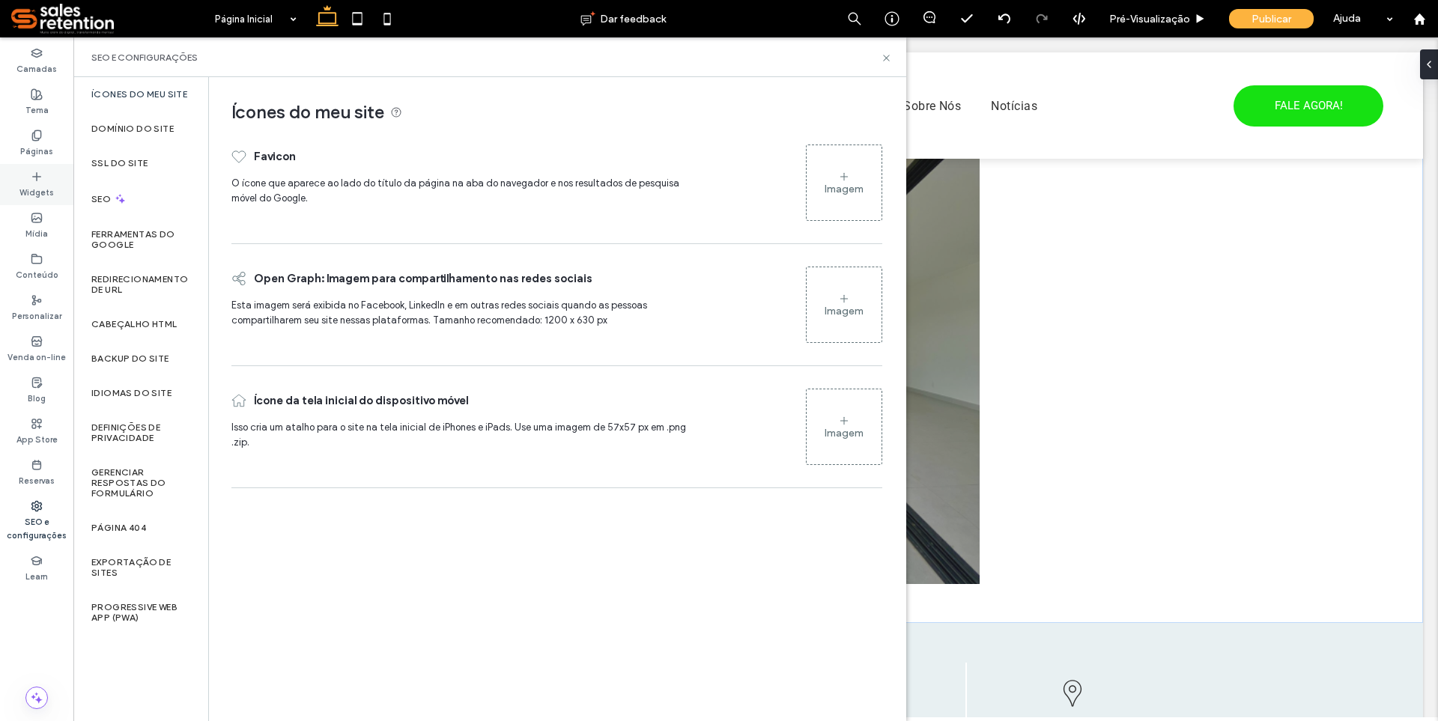
click at [37, 180] on use at bounding box center [36, 175] width 7 height 7
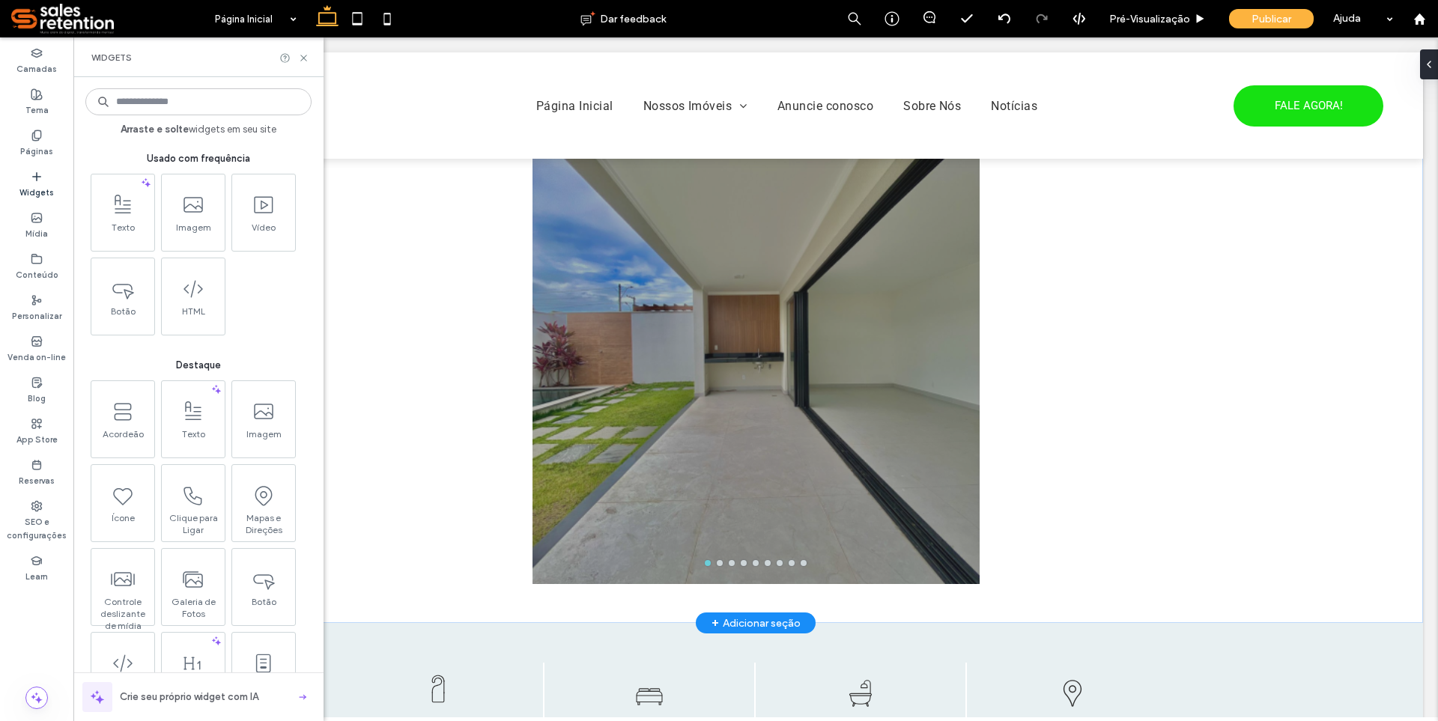
click at [173, 108] on input at bounding box center [198, 101] width 226 height 27
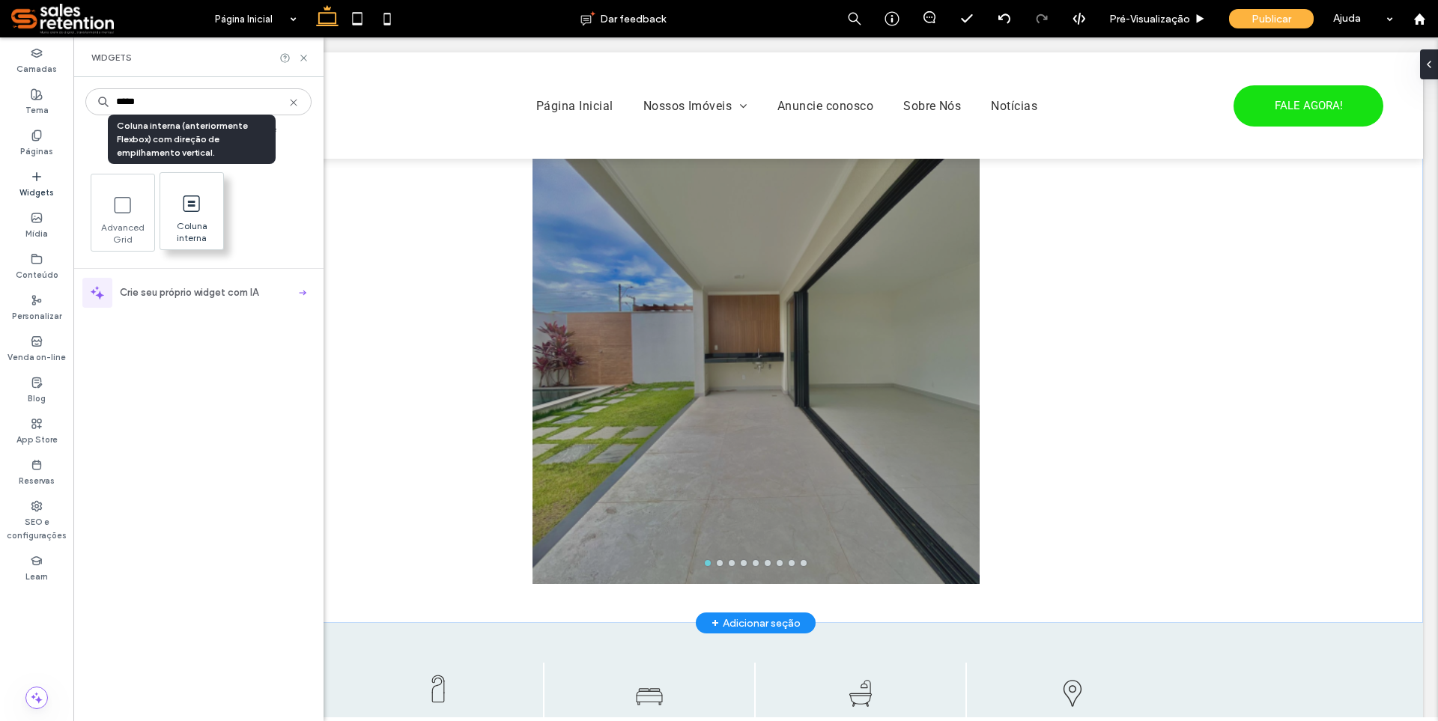
type input "*****"
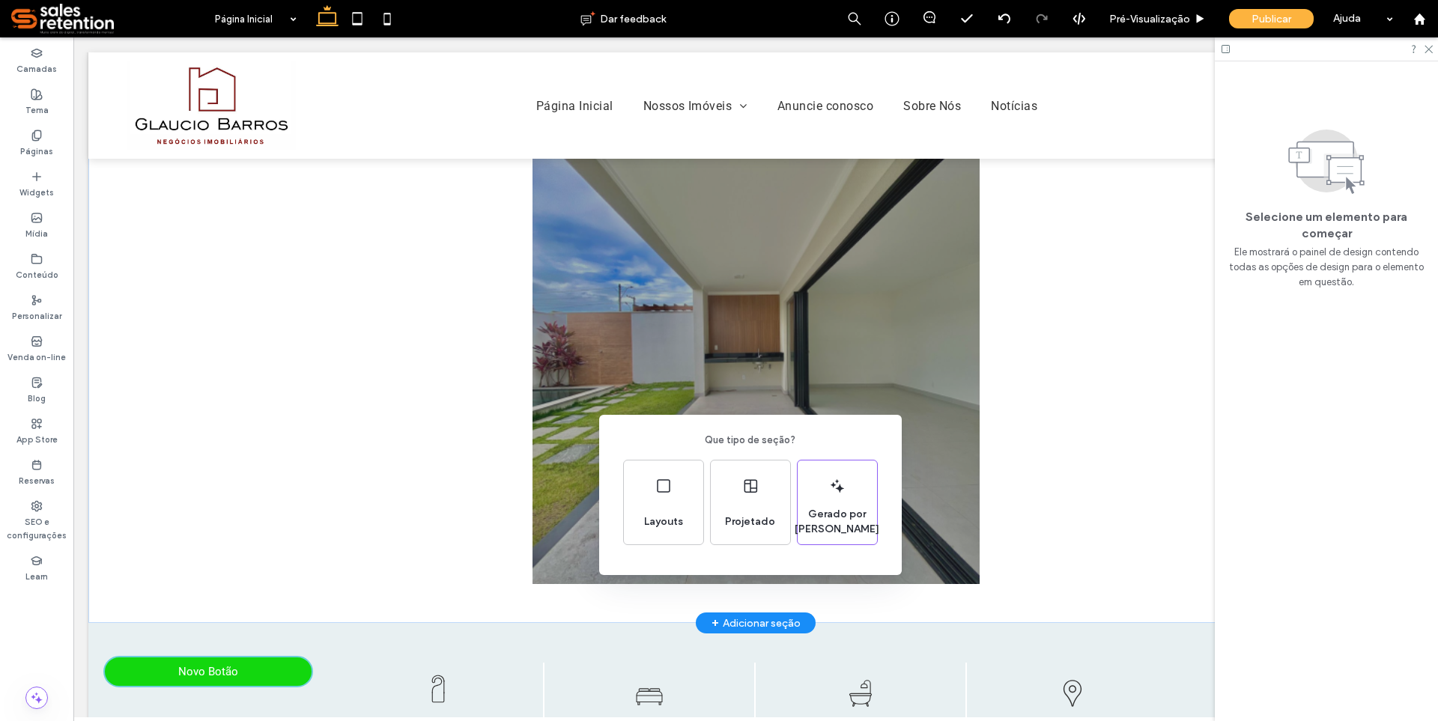
click at [517, 541] on div "Que tipo de seção? Layouts Projetado Gerado por IA" at bounding box center [719, 397] width 1438 height 795
click at [725, 598] on div "Que tipo de seção? Layouts Projetado Gerado por IA" at bounding box center [719, 397] width 1438 height 795
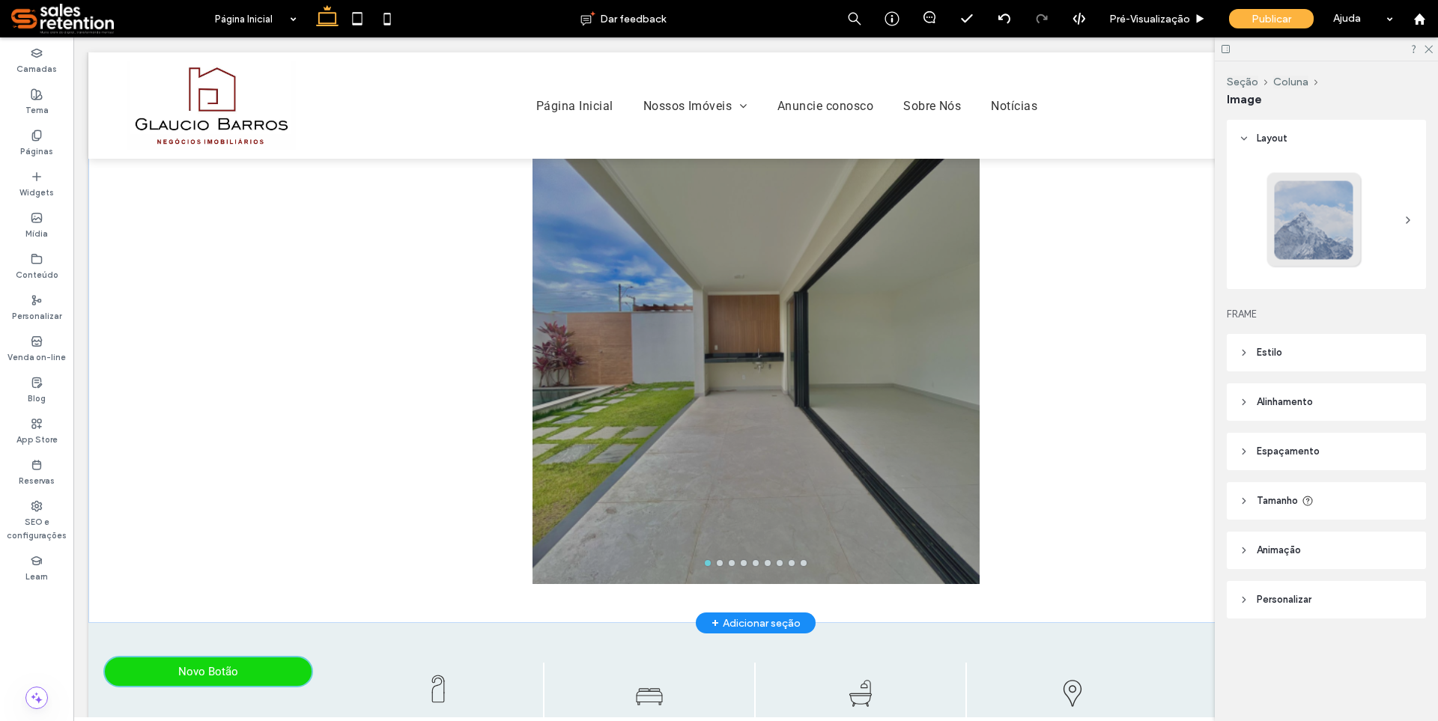
type input "**"
type input "****"
type input "***"
type input "**"
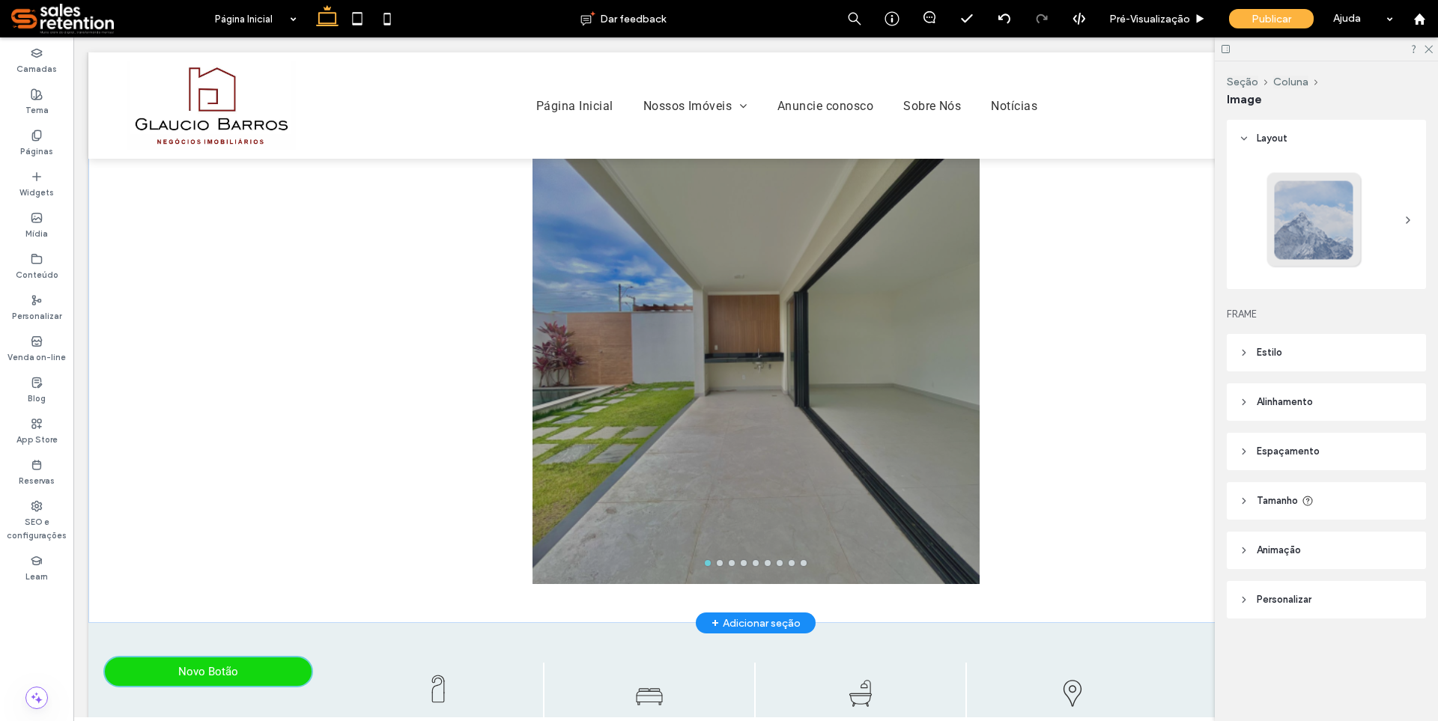
type input "***"
type input "****"
type input "***"
click at [521, 147] on button "Editar Design" at bounding box center [522, 146] width 85 height 18
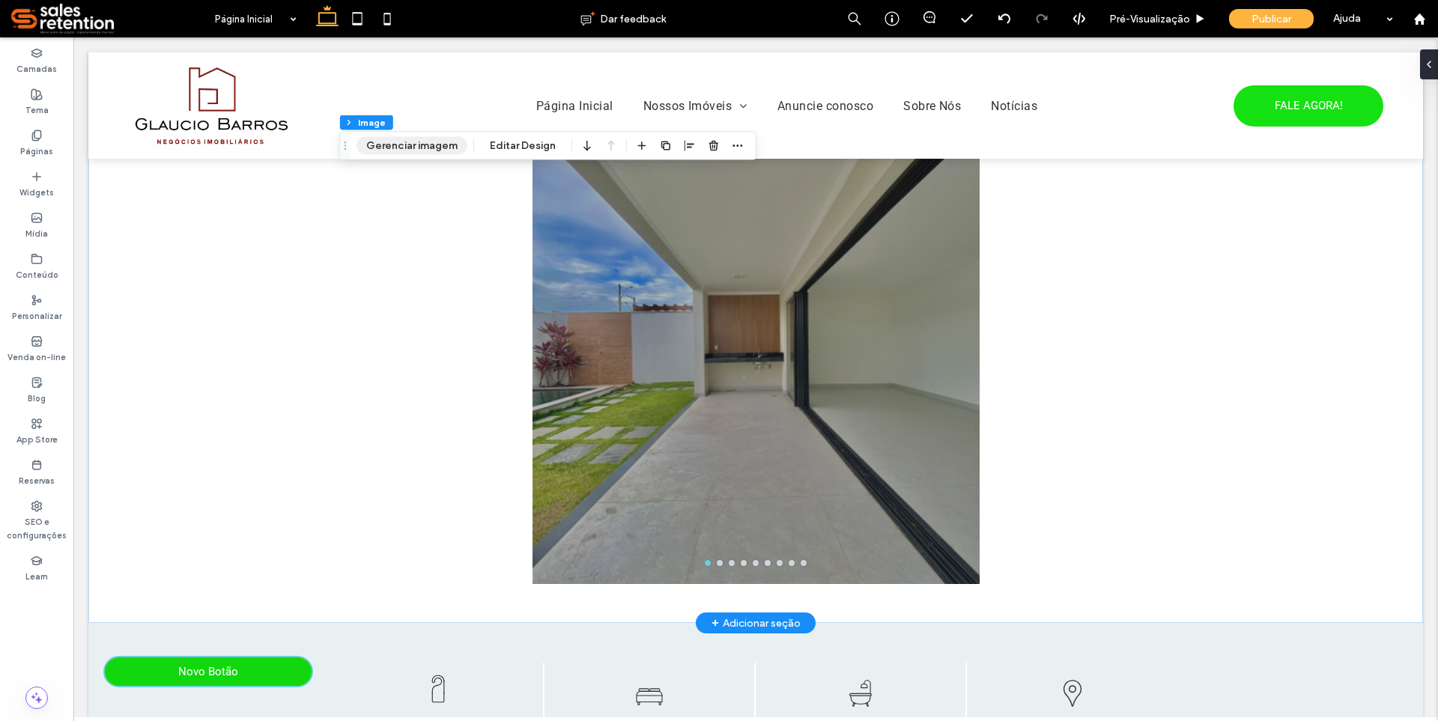
click at [443, 153] on button "Gerenciar imagem" at bounding box center [412, 146] width 111 height 18
type input "***"
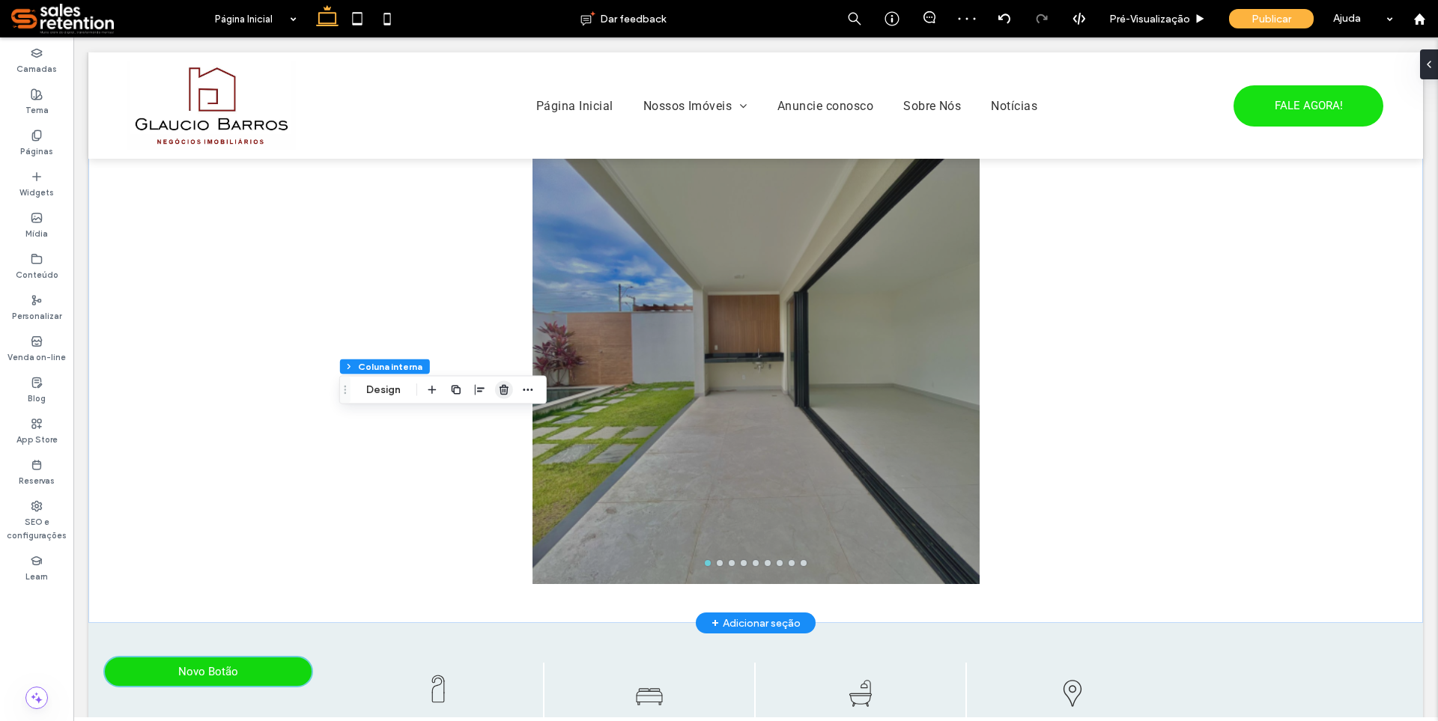
click at [502, 387] on use "button" at bounding box center [504, 390] width 9 height 10
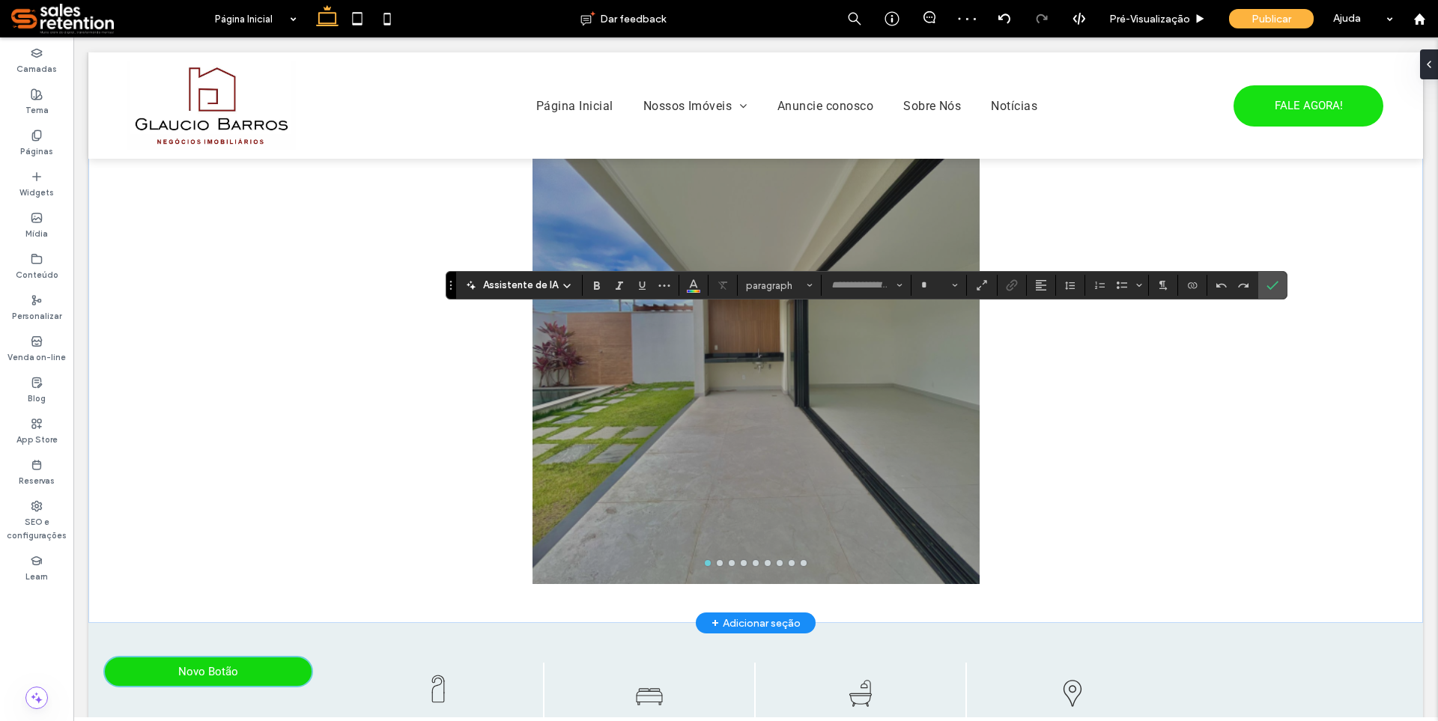
type input "******"
type input "**"
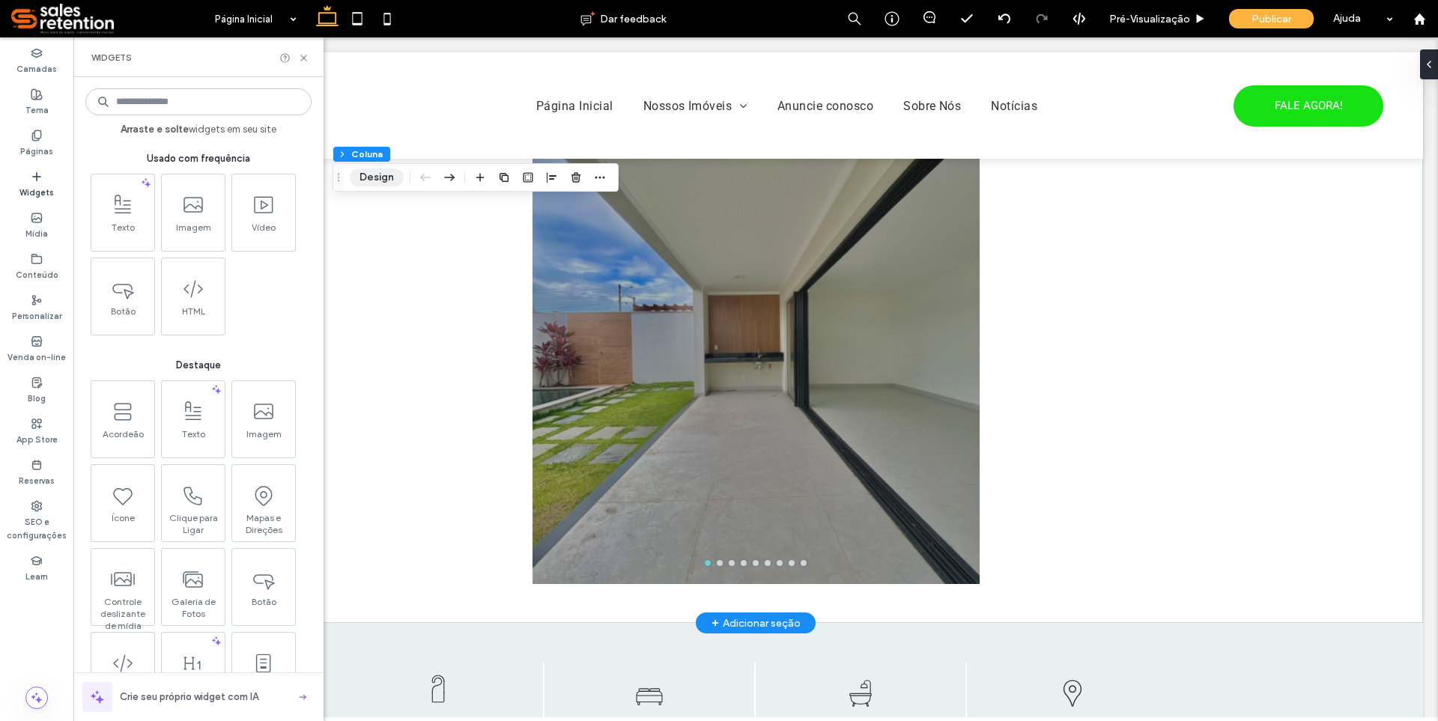
click at [370, 175] on button "Design" at bounding box center [377, 178] width 54 height 18
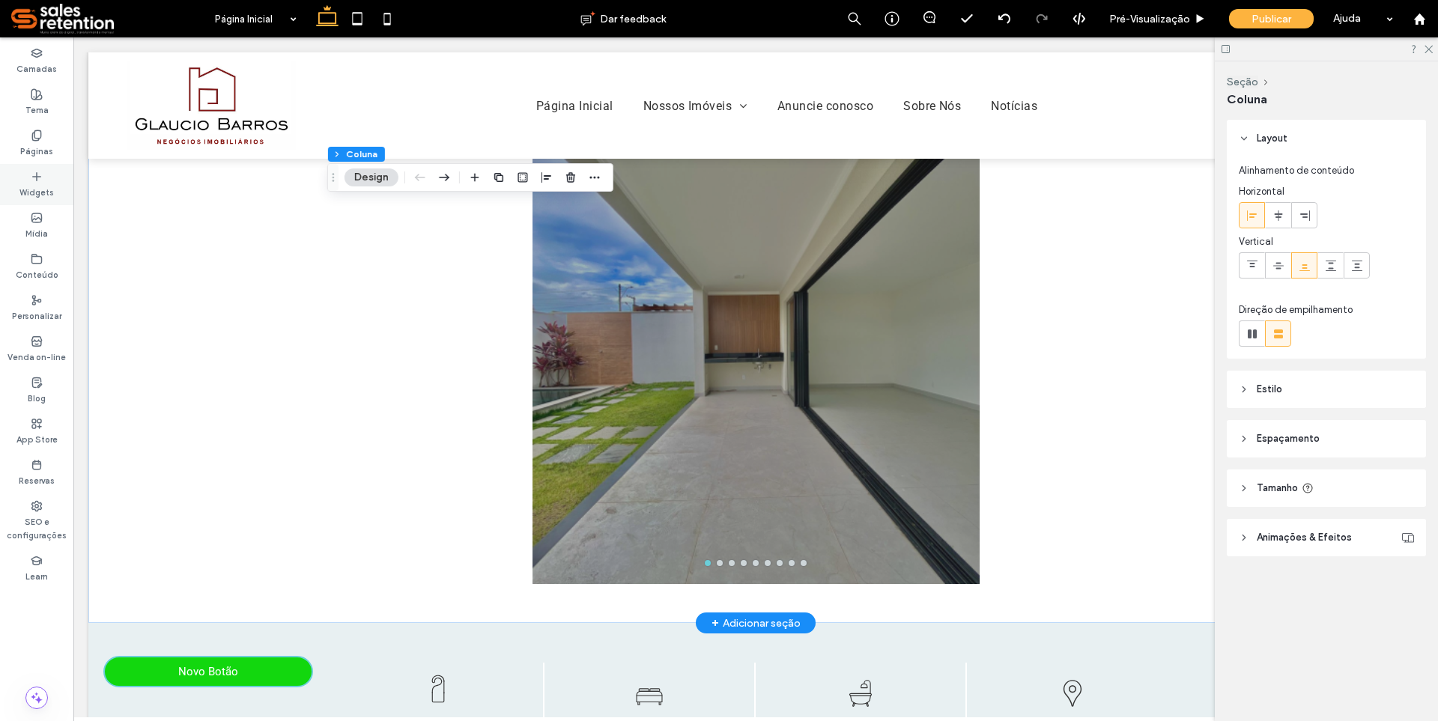
click at [46, 180] on div "Widgets" at bounding box center [36, 184] width 73 height 41
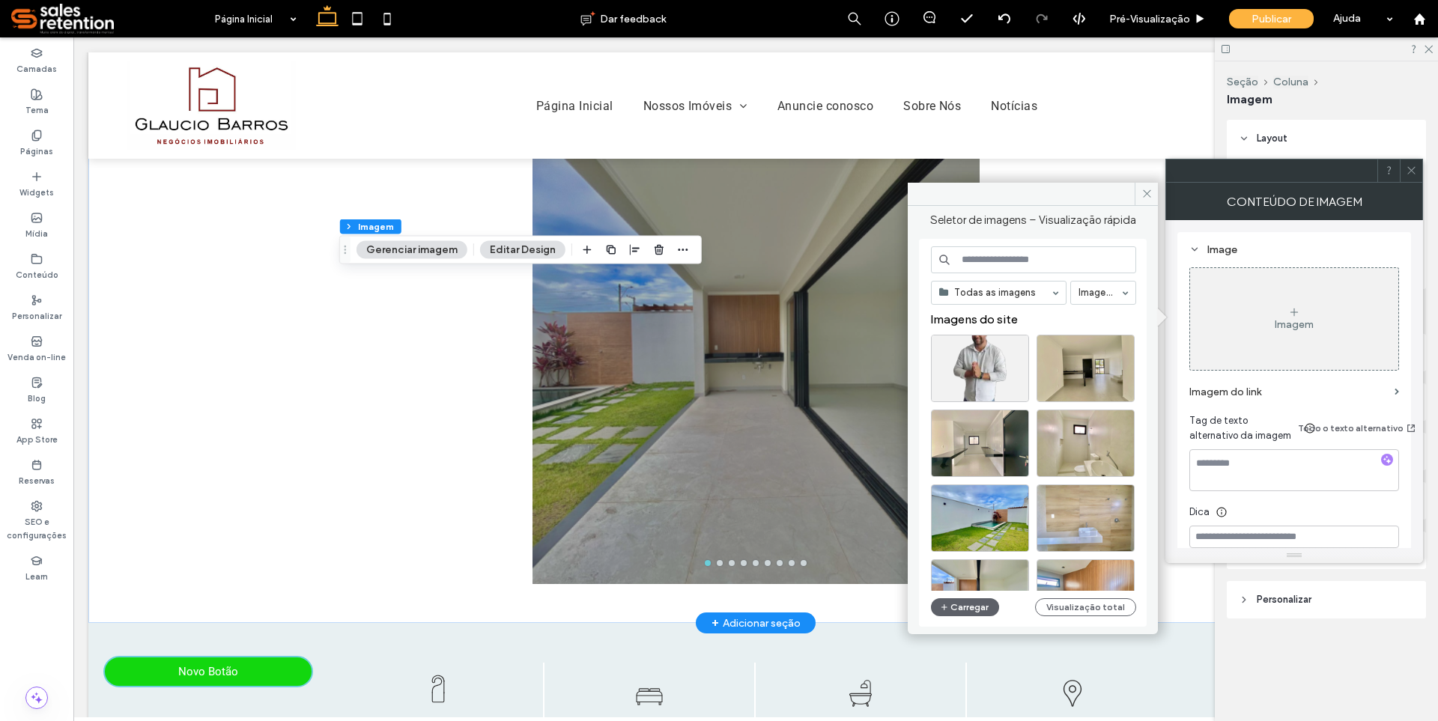
click at [1244, 314] on div "Imagem" at bounding box center [1294, 319] width 208 height 99
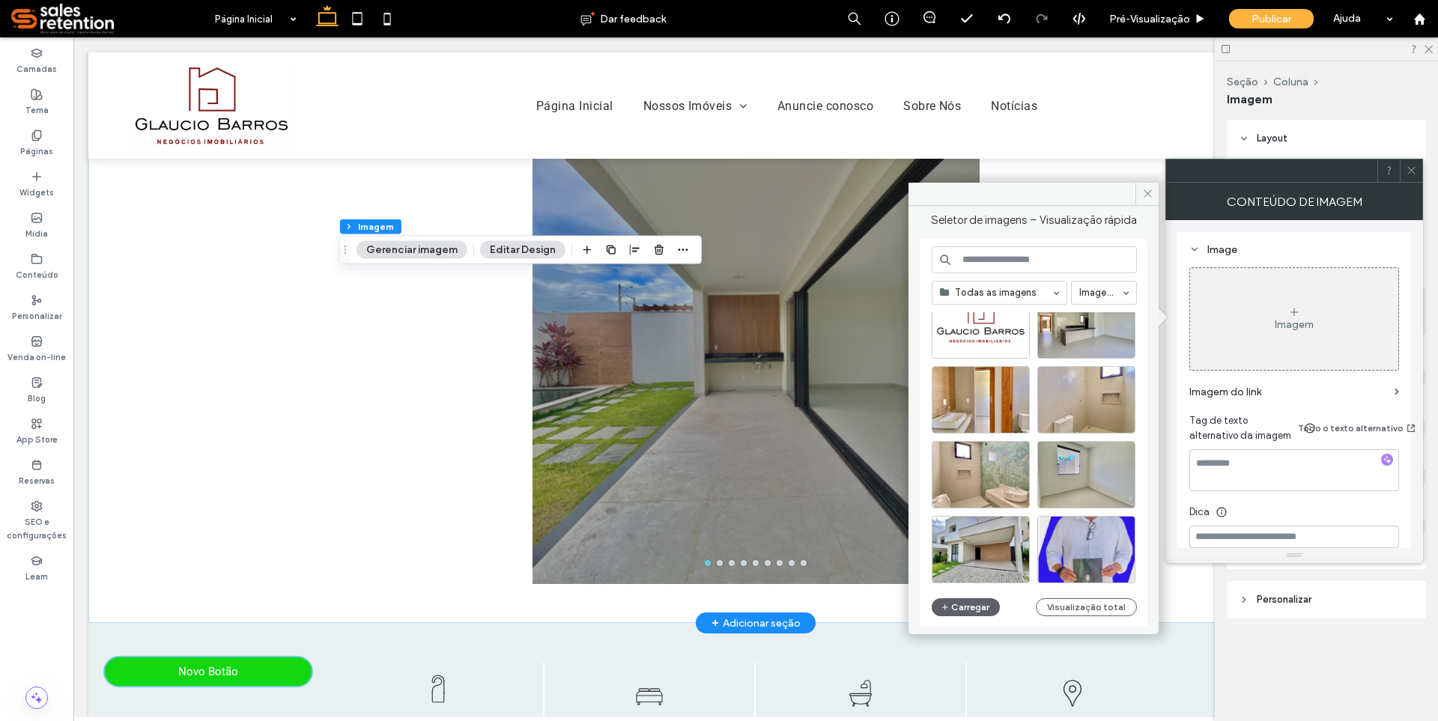
scroll to position [657, 0]
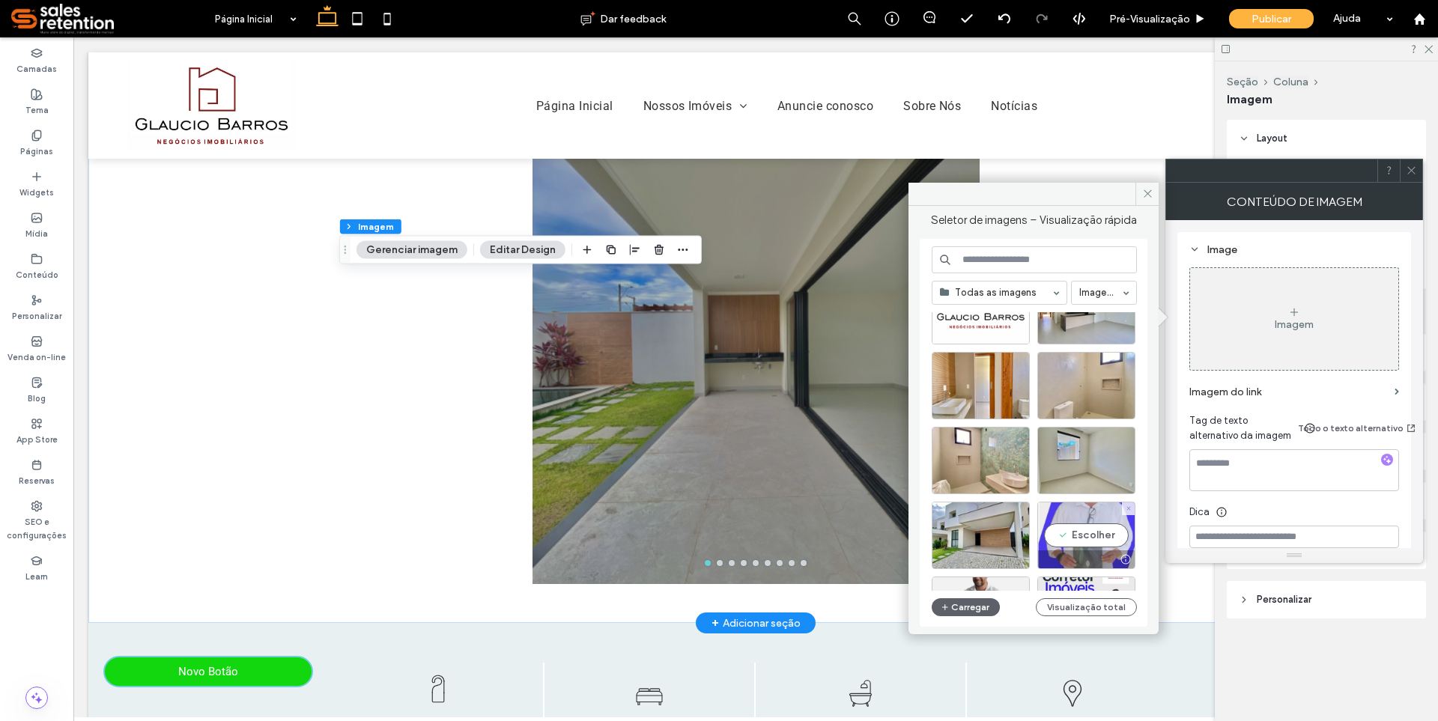
click at [1088, 534] on div "Escolher" at bounding box center [1086, 535] width 98 height 67
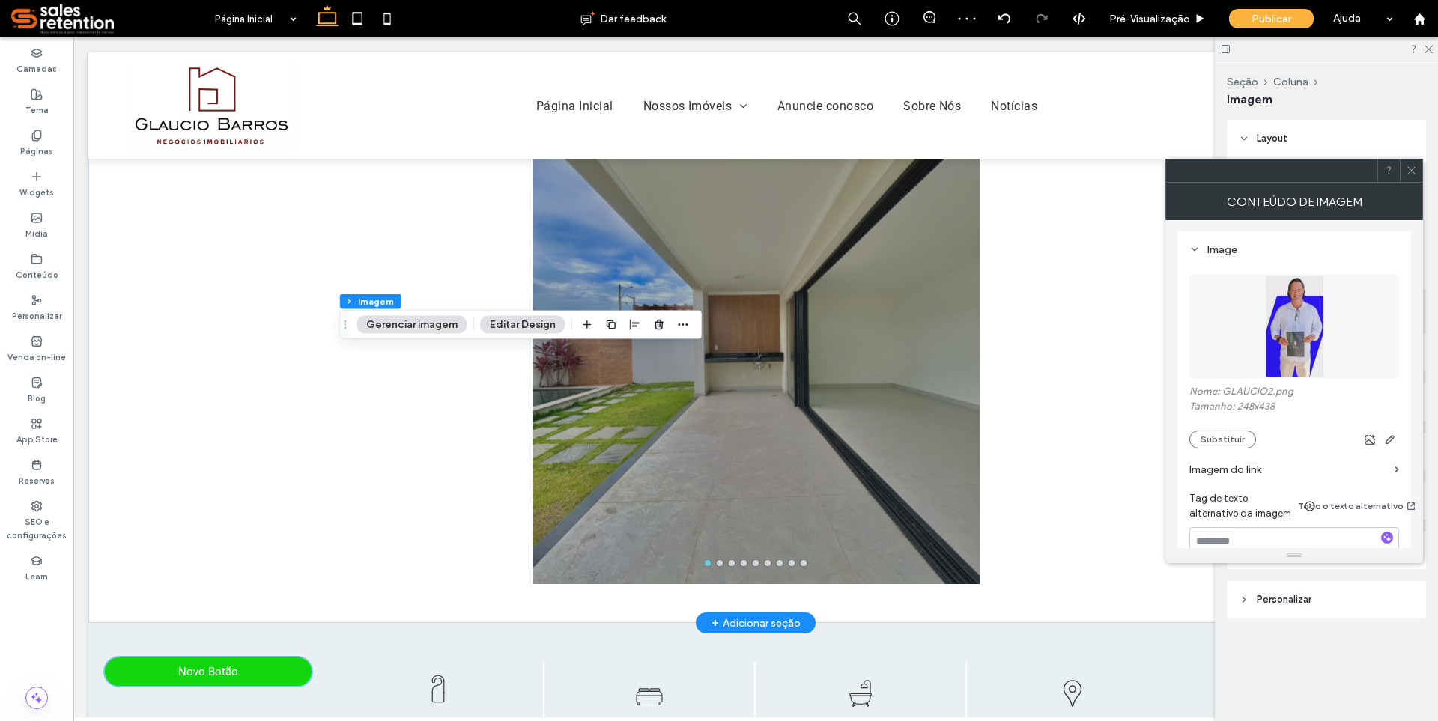
click at [1413, 176] on span at bounding box center [1411, 171] width 11 height 22
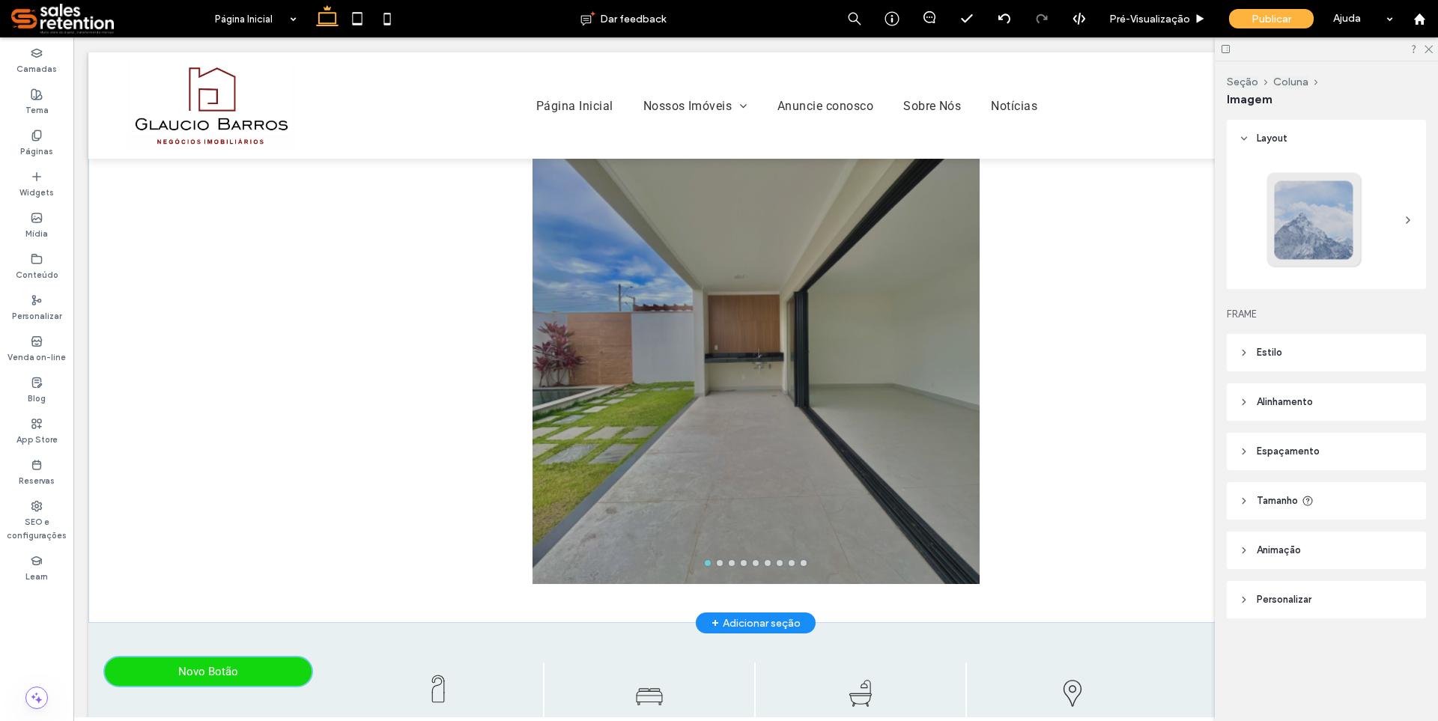
type input "***"
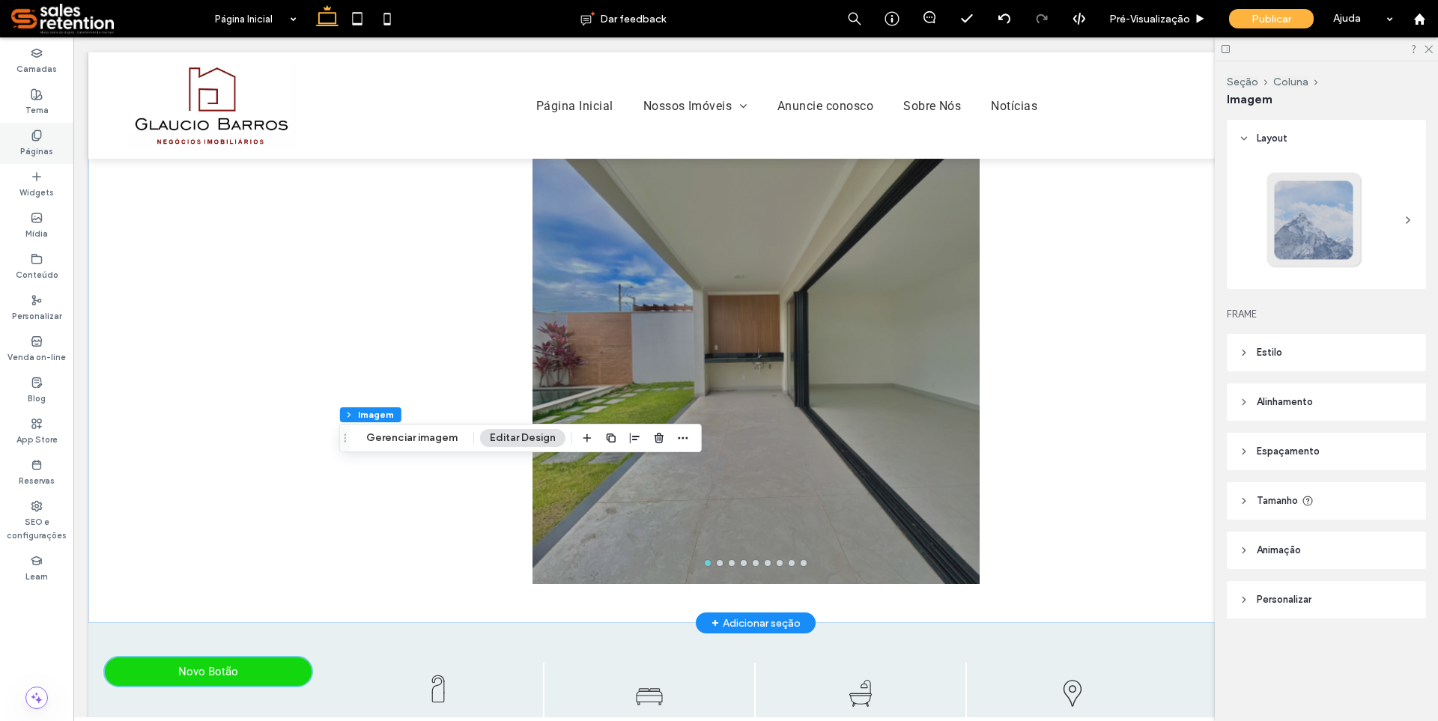
click at [49, 143] on label "Páginas" at bounding box center [36, 150] width 33 height 16
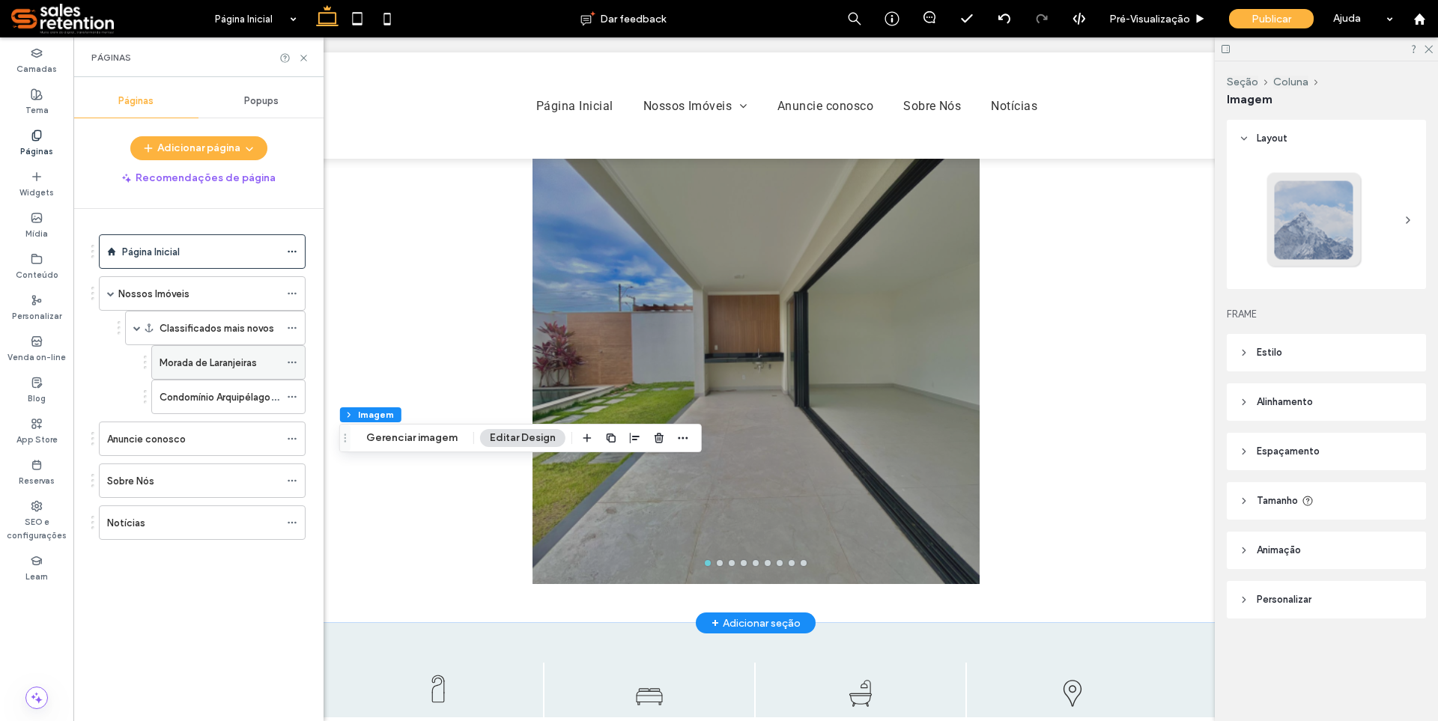
click at [175, 359] on label "Morada de Laranjeiras" at bounding box center [208, 363] width 97 height 26
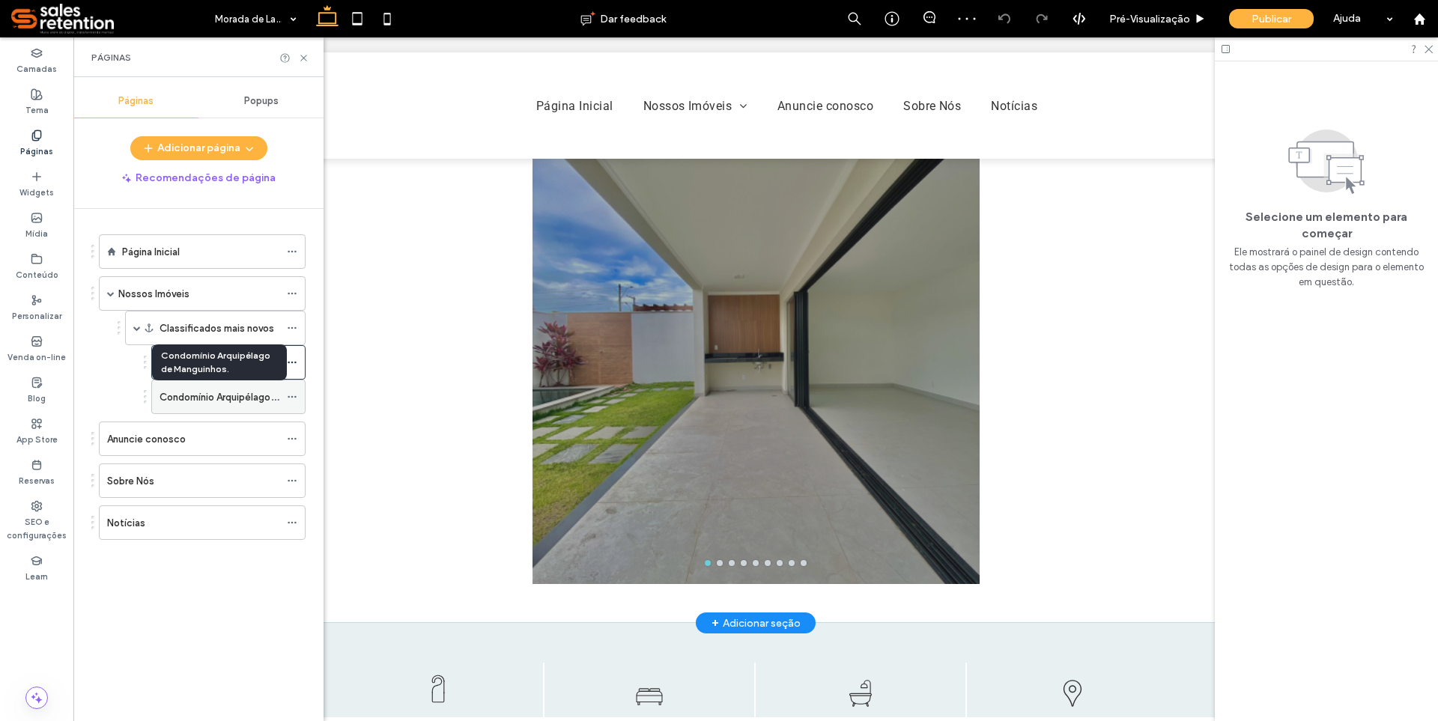
click at [263, 404] on label "Condomínio Arquipélago de Manguinhos." at bounding box center [252, 397] width 184 height 26
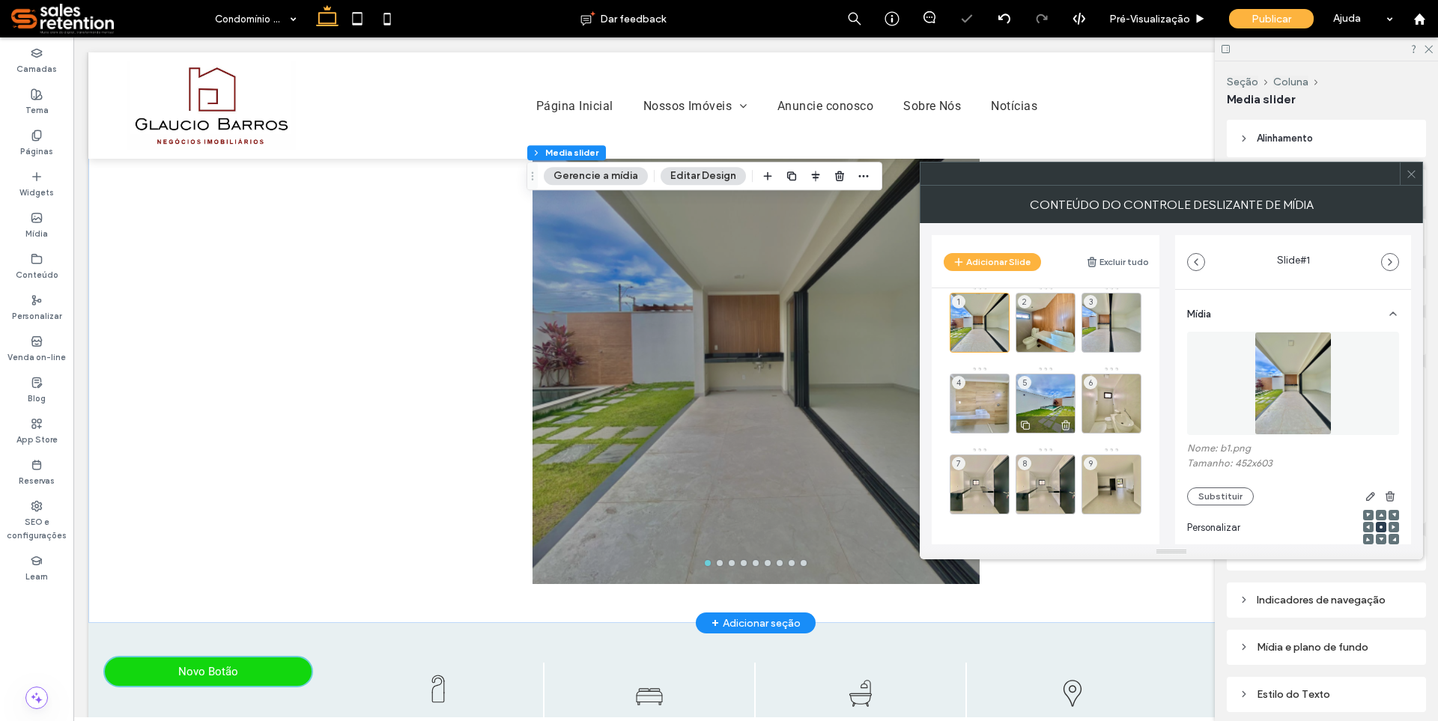
scroll to position [17, 0]
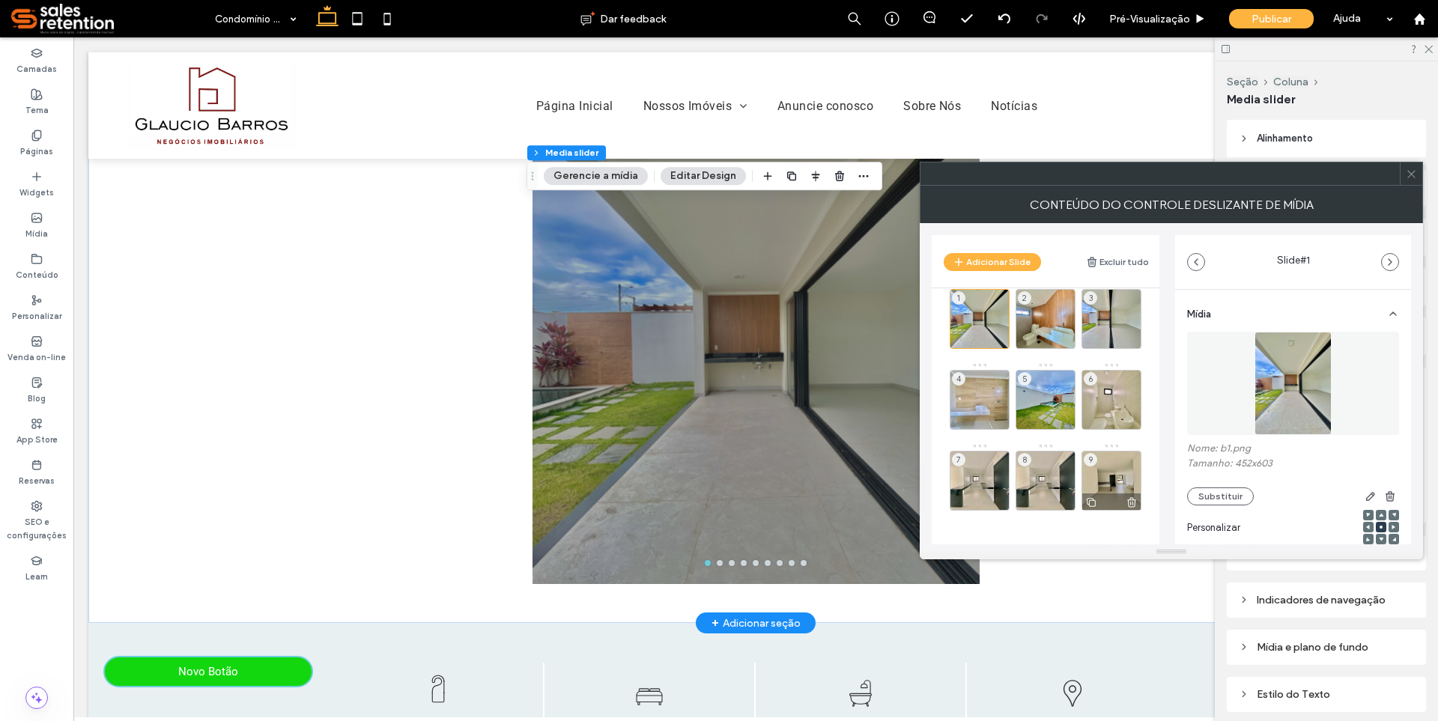
click at [1106, 479] on div "9" at bounding box center [1112, 481] width 60 height 60
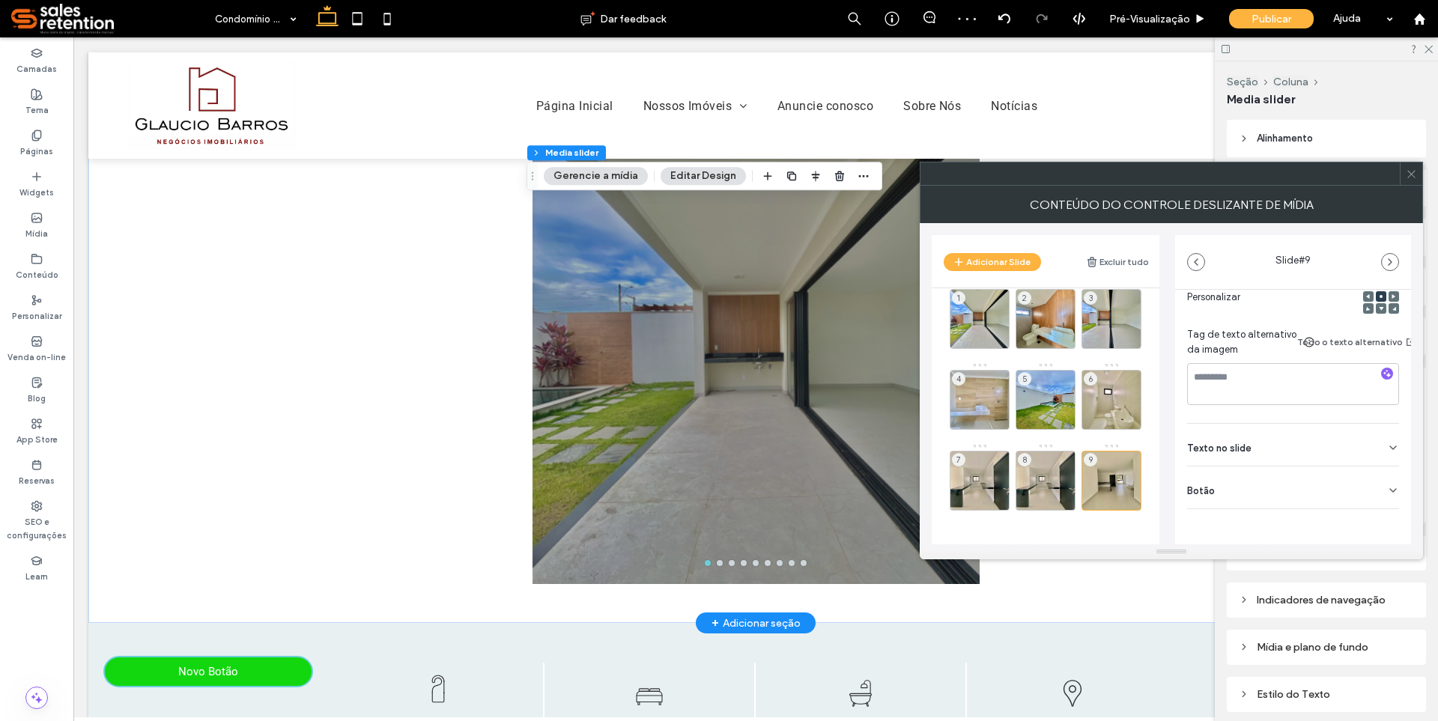
scroll to position [242, 0]
click at [1387, 485] on icon at bounding box center [1393, 491] width 12 height 12
click at [1379, 506] on icon at bounding box center [1385, 510] width 13 height 13
click at [1409, 174] on icon at bounding box center [1411, 174] width 11 height 11
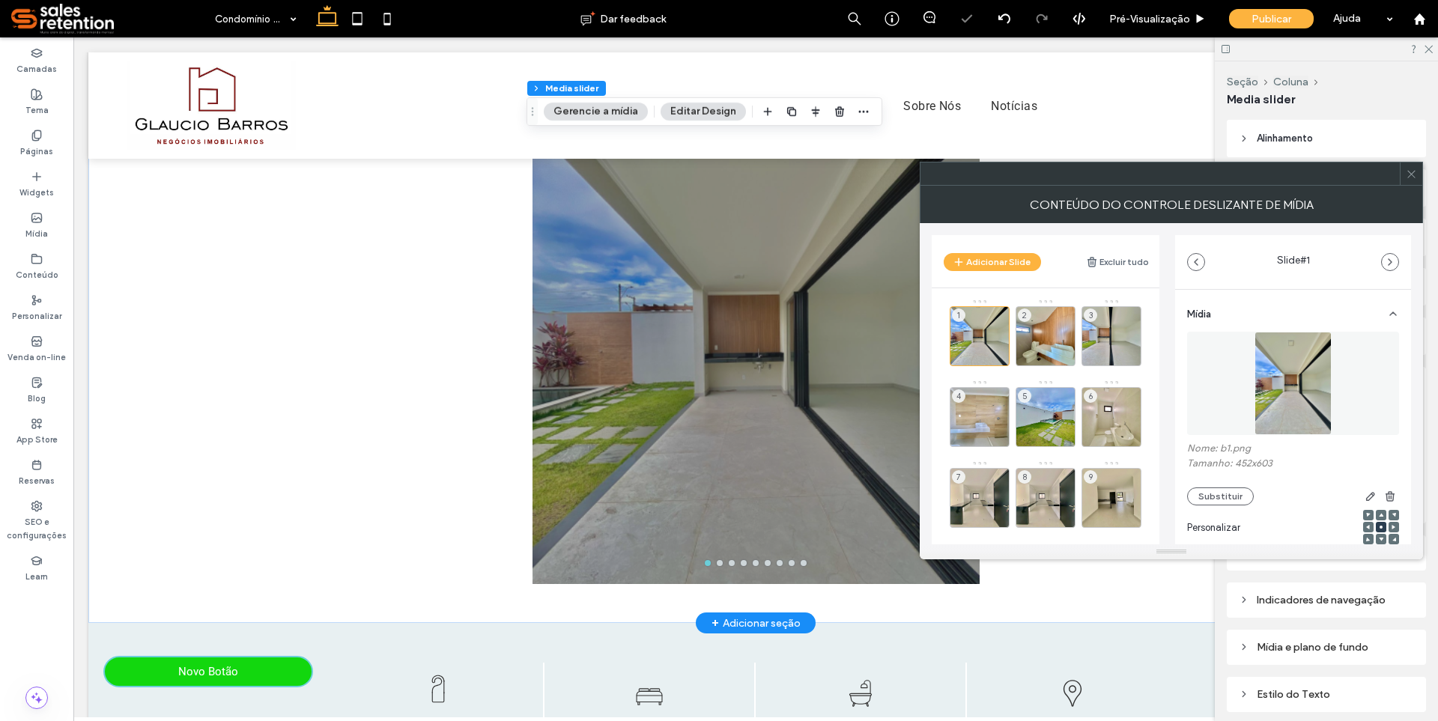
scroll to position [17, 0]
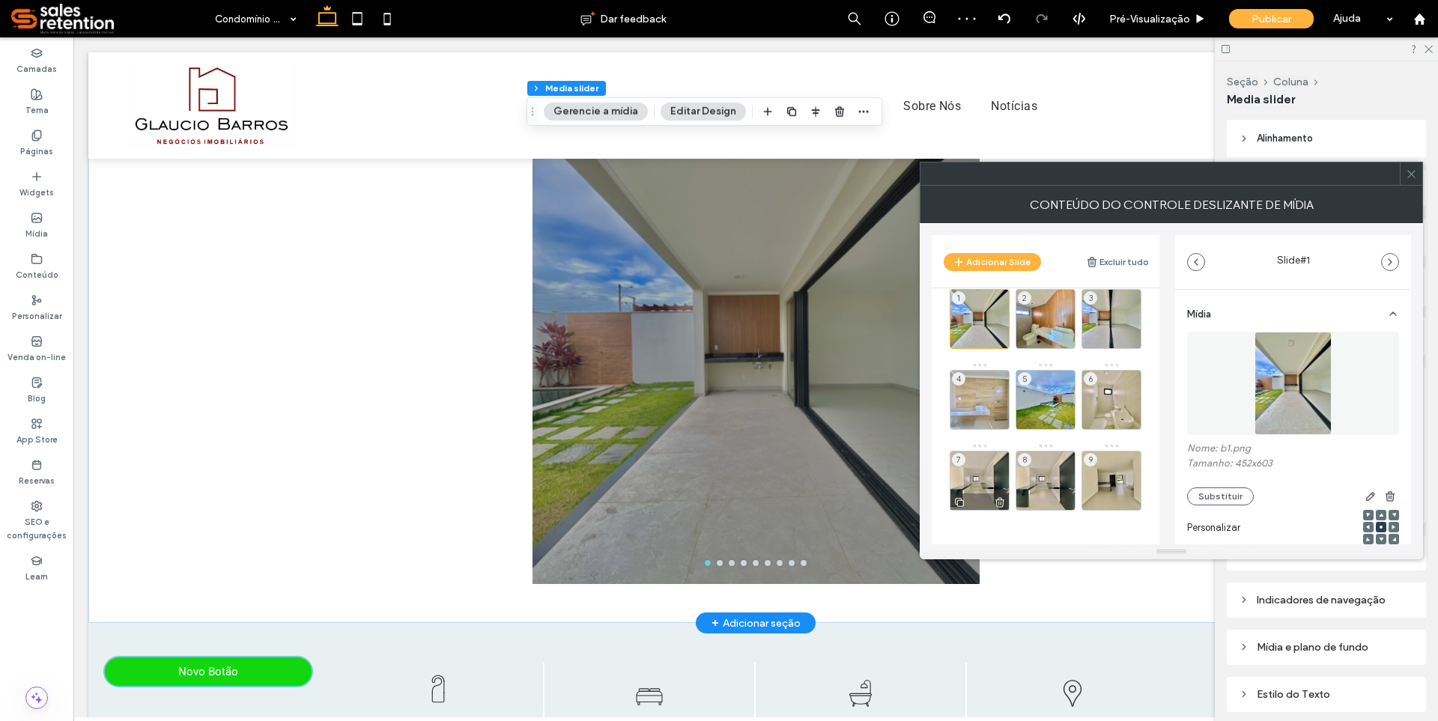
click at [965, 495] on div at bounding box center [979, 502] width 58 height 16
click at [1053, 477] on div "8" at bounding box center [1046, 481] width 60 height 60
click at [1064, 499] on use at bounding box center [1065, 503] width 9 height 10
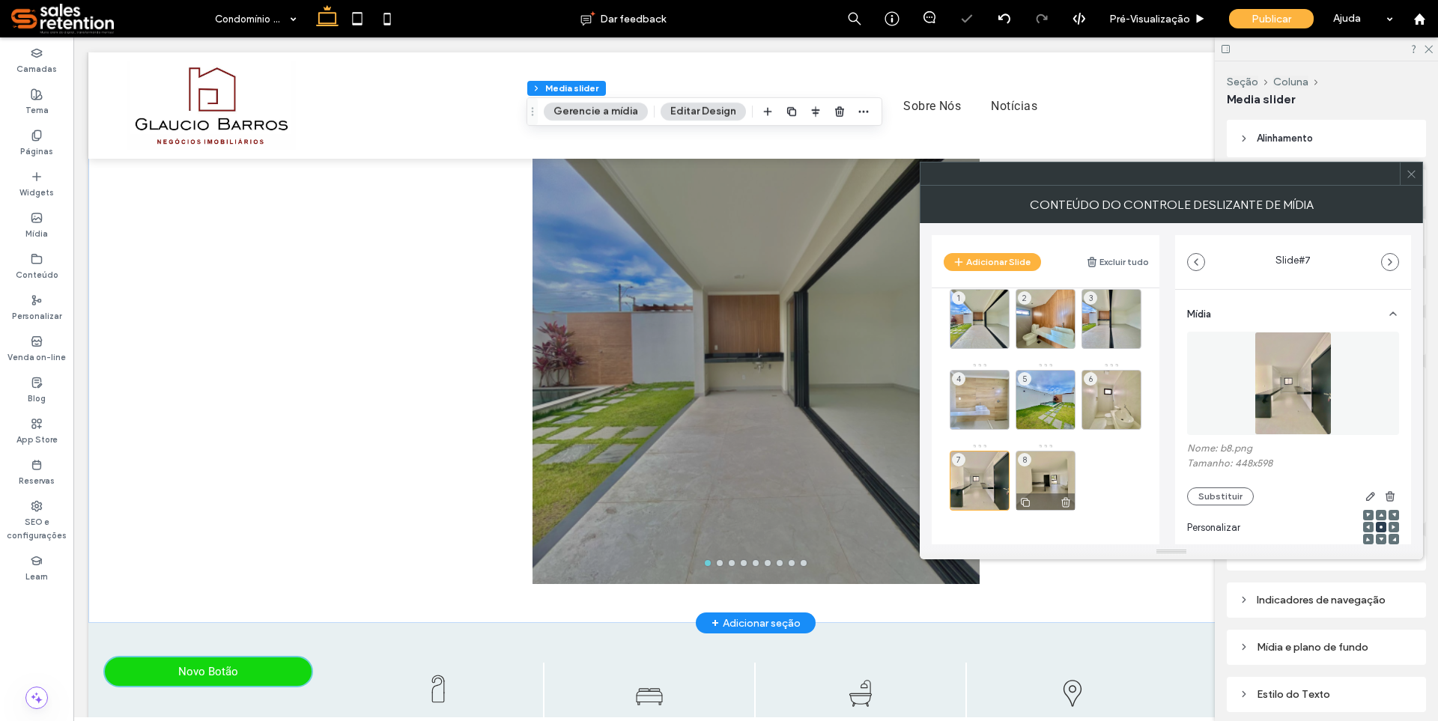
click at [1057, 482] on div "8" at bounding box center [1046, 481] width 60 height 60
click at [999, 247] on header "Adicionar Slide Excluir tudo" at bounding box center [1046, 261] width 228 height 52
click at [1003, 264] on button "Adicionar Slide" at bounding box center [992, 262] width 97 height 18
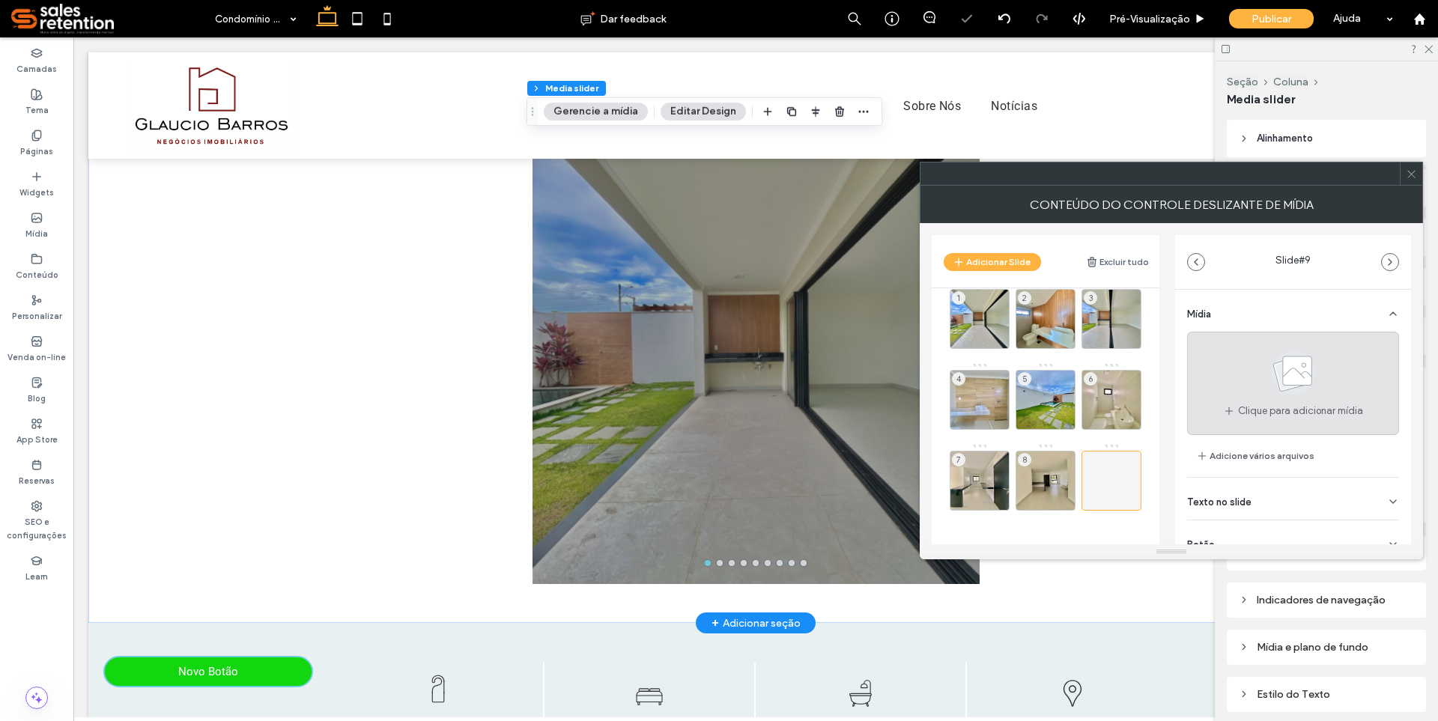
click at [1248, 361] on div "Clique para adicionar mídia" at bounding box center [1293, 383] width 212 height 103
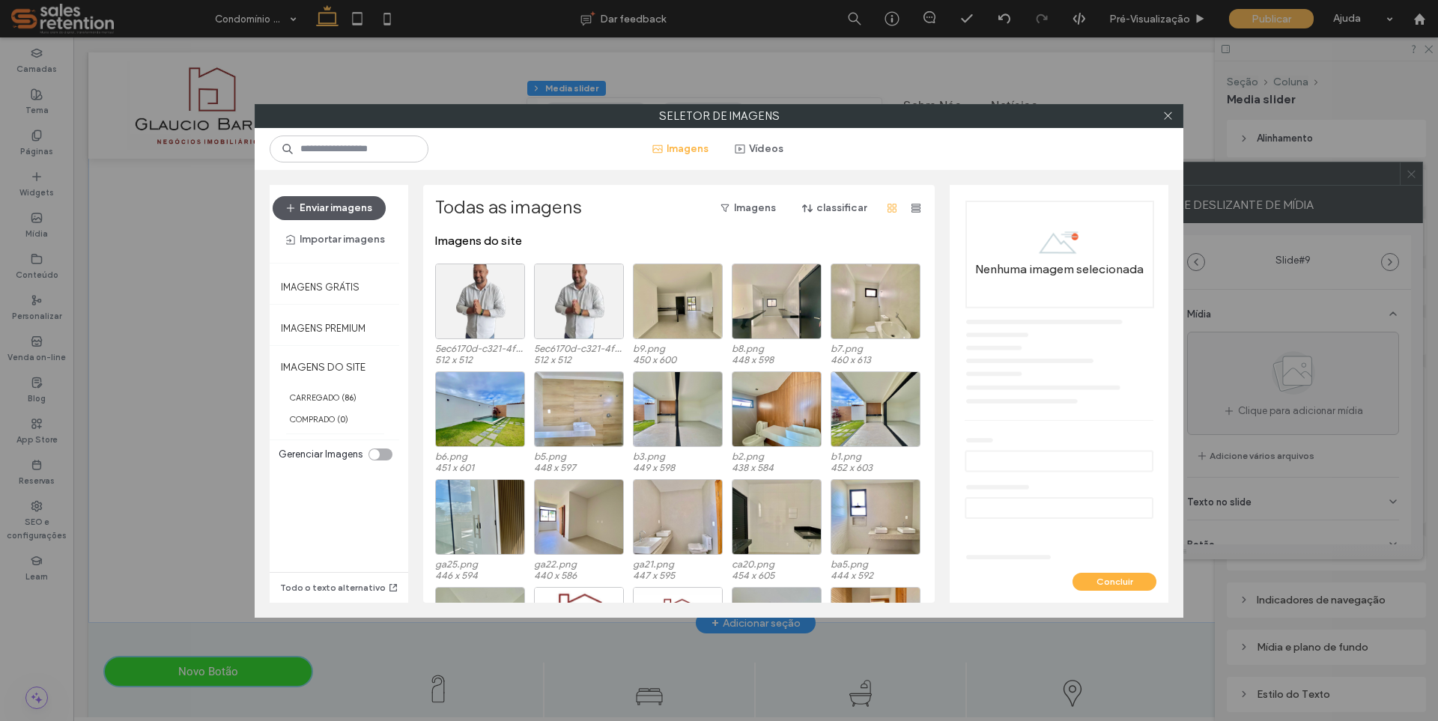
click at [339, 207] on button "Enviar imagens" at bounding box center [329, 208] width 113 height 24
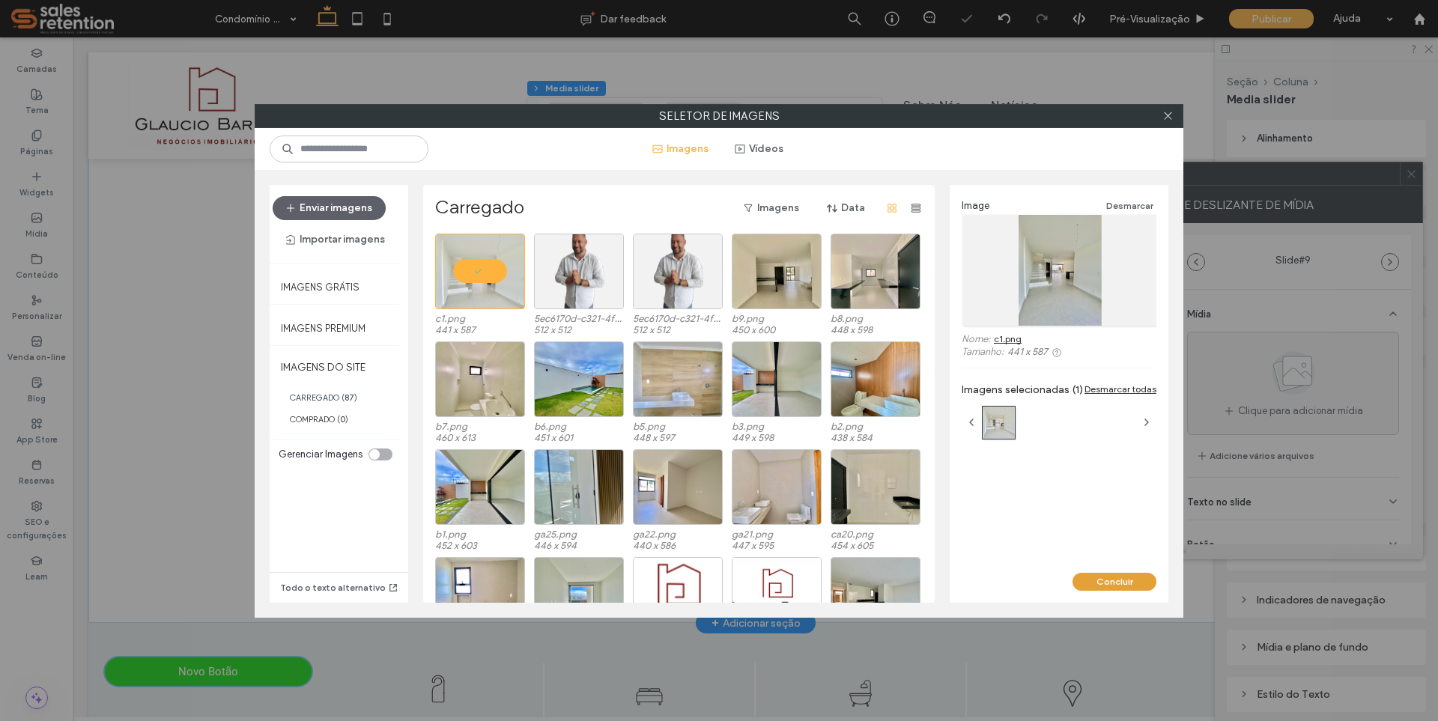
click at [1118, 579] on button "Concluir" at bounding box center [1115, 582] width 84 height 18
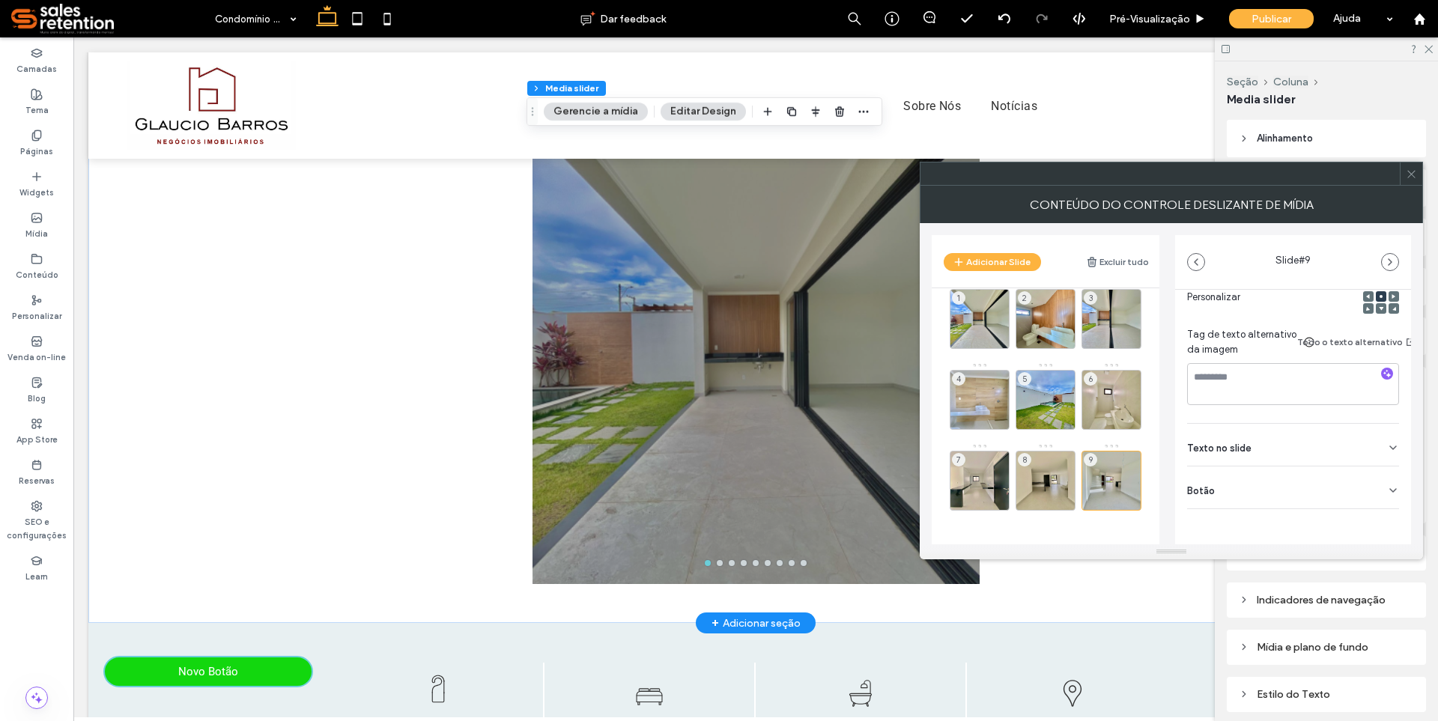
click at [1324, 481] on div "Botão" at bounding box center [1293, 488] width 212 height 42
click at [1296, 513] on input "*****" at bounding box center [1276, 510] width 179 height 26
click at [1401, 508] on div "Mídia Nome: c1.png Tamanho: 441x587 Substituir Personalizar Tag de texto altern…" at bounding box center [1293, 353] width 236 height 611
click at [1379, 515] on icon at bounding box center [1385, 510] width 13 height 13
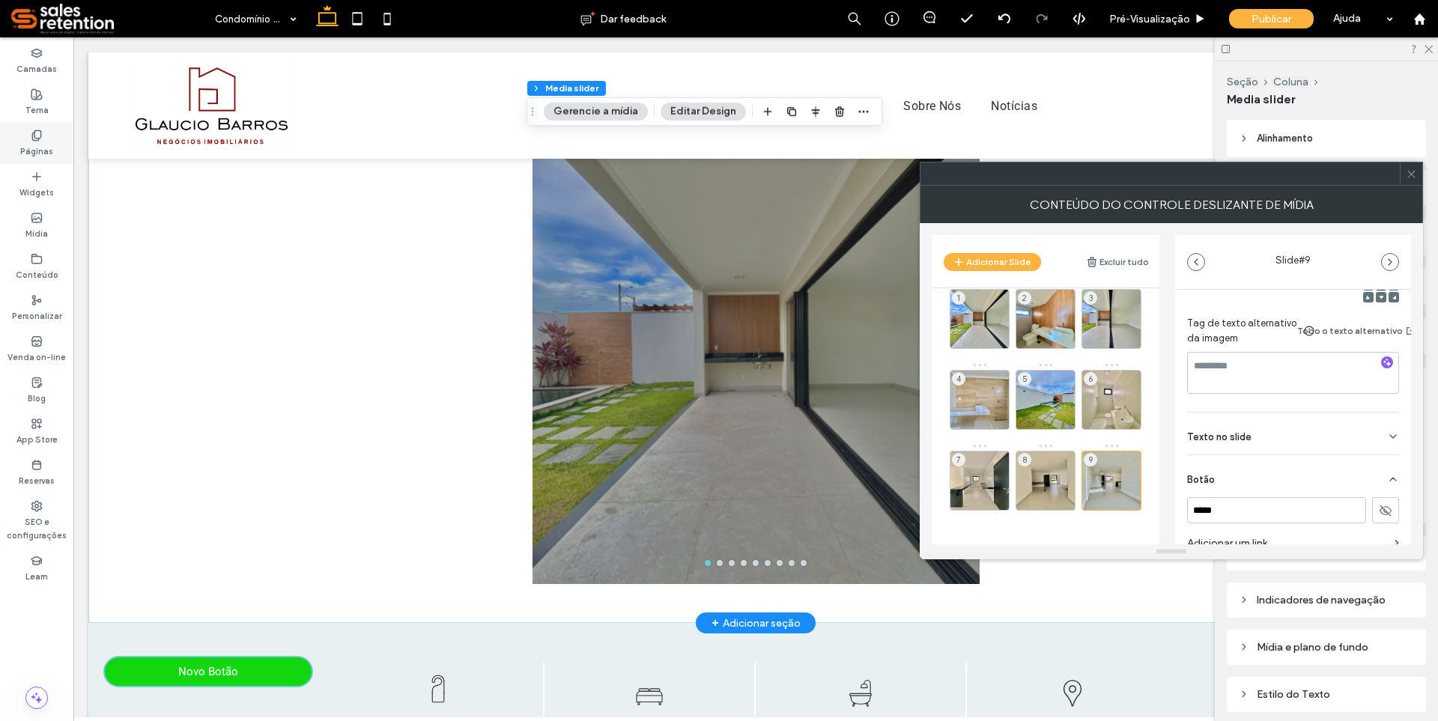
click at [42, 151] on label "Páginas" at bounding box center [36, 150] width 33 height 16
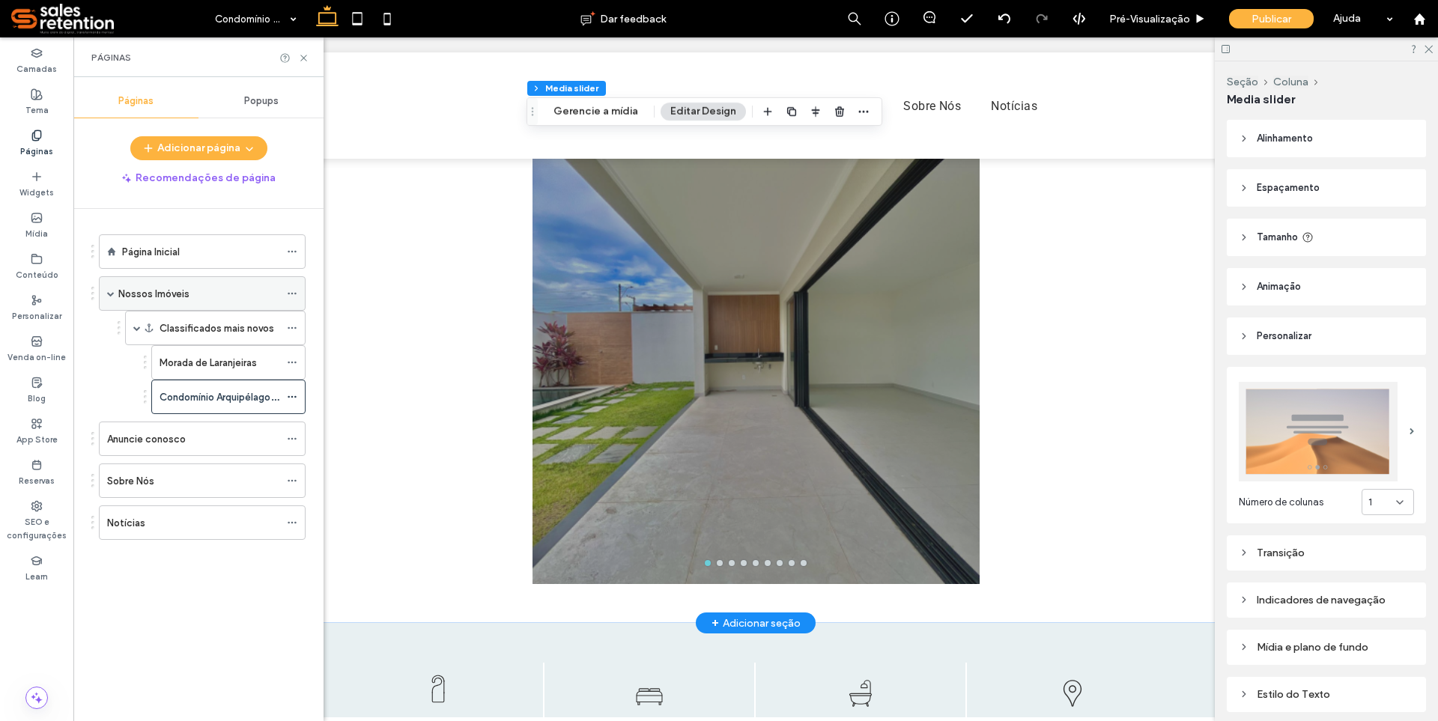
click at [148, 294] on label "Nossos Imóveis" at bounding box center [153, 294] width 71 height 26
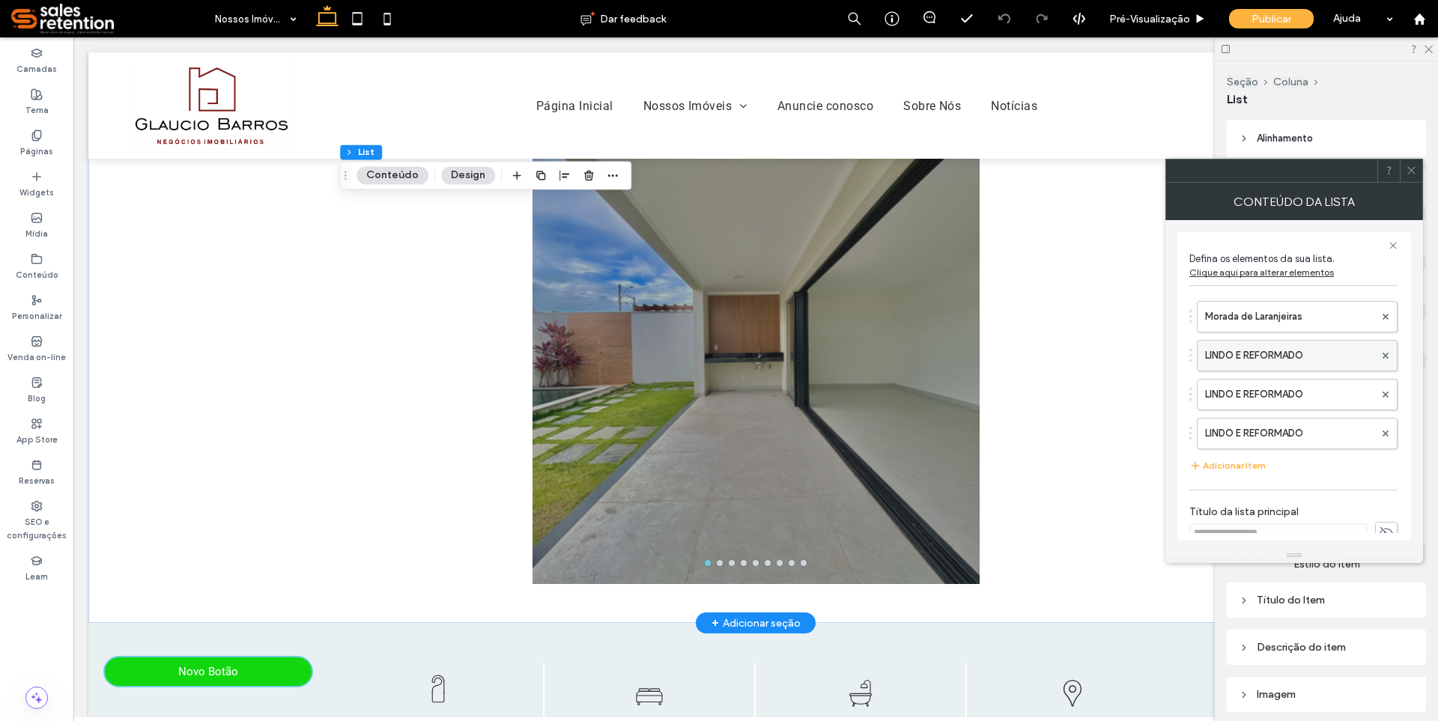
click at [1264, 352] on label "LINDO E REFORMADO" at bounding box center [1289, 356] width 169 height 30
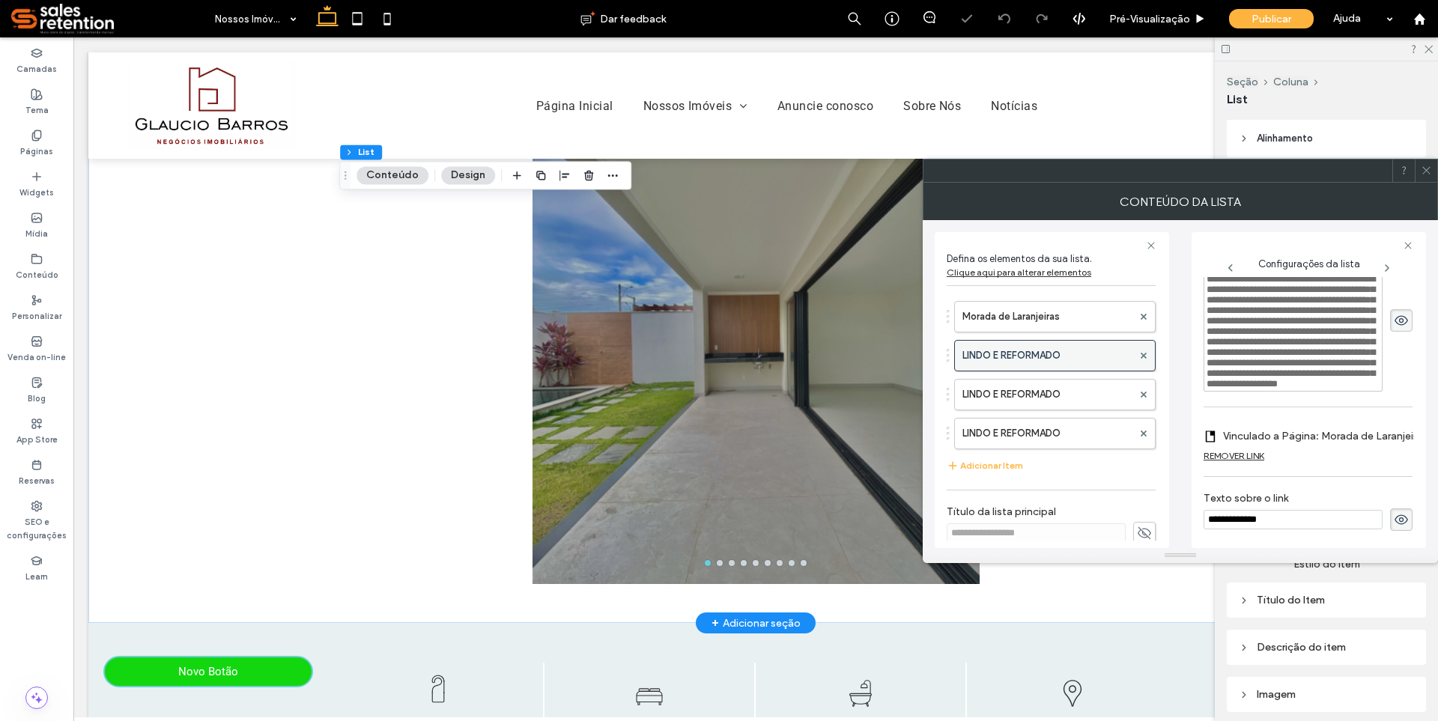
click at [1078, 357] on label "LINDO E REFORMADO" at bounding box center [1047, 356] width 170 height 30
drag, startPoint x: 1294, startPoint y: 510, endPoint x: 1144, endPoint y: 520, distance: 150.9
click at [1145, 520] on div "**********" at bounding box center [1180, 384] width 491 height 328
type input "**********"
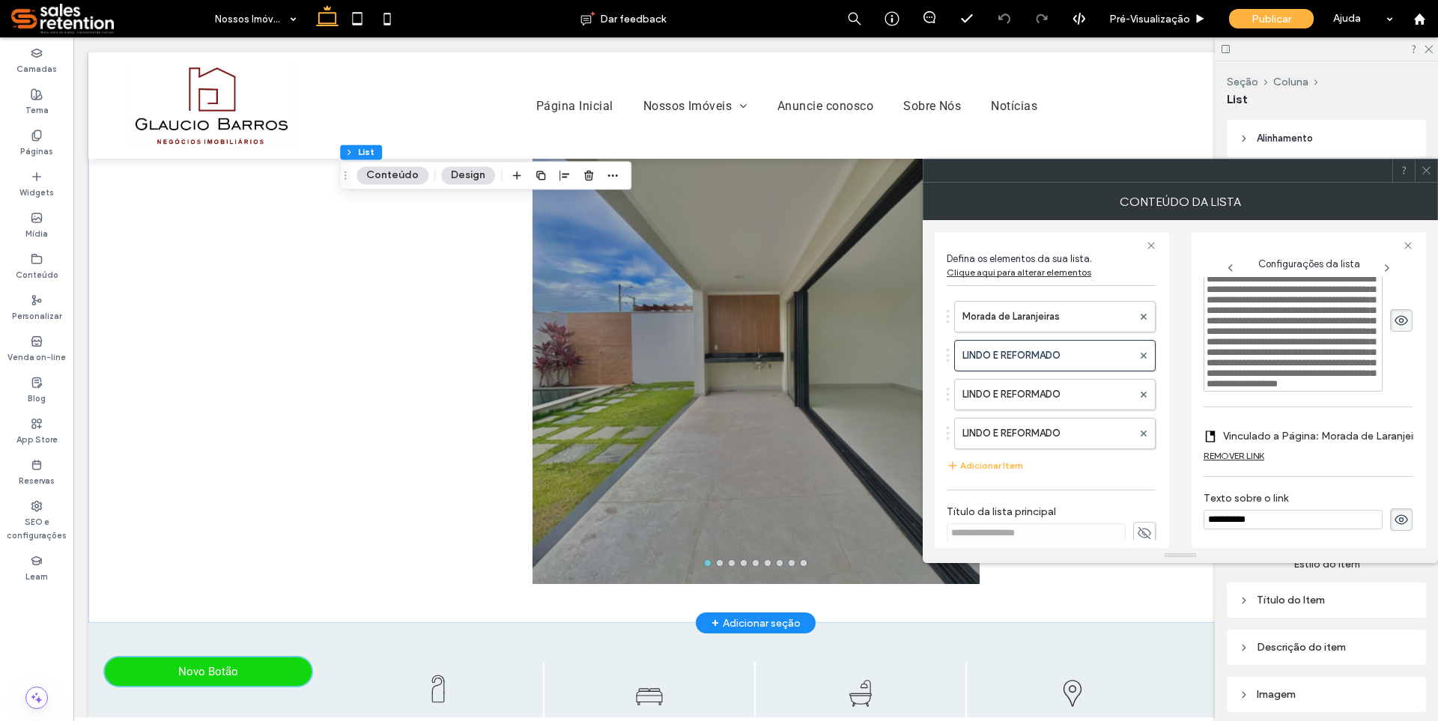
click at [1362, 579] on div "Estilo do item Título do Item Descrição do item Imagem Link Divisor" at bounding box center [1326, 676] width 199 height 261
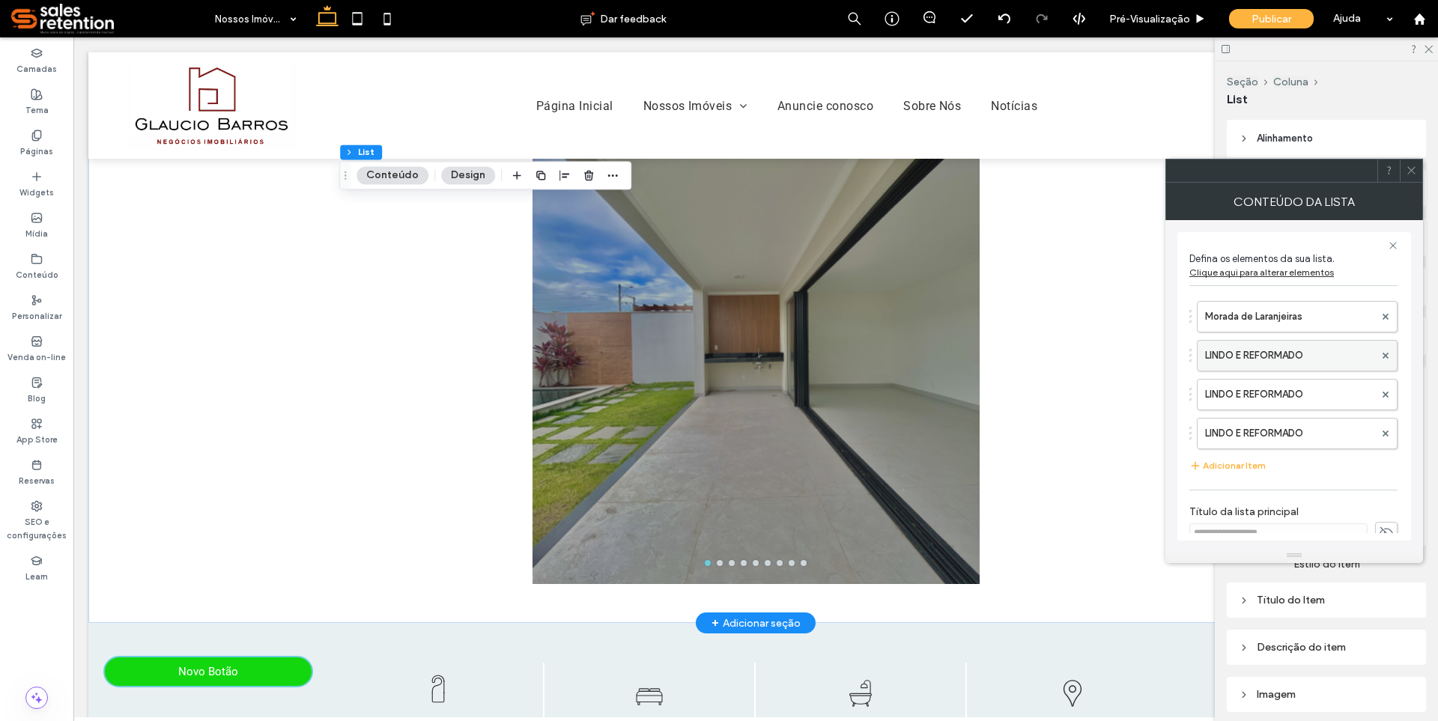
click at [1287, 360] on label "LINDO E REFORMADO" at bounding box center [1289, 356] width 169 height 30
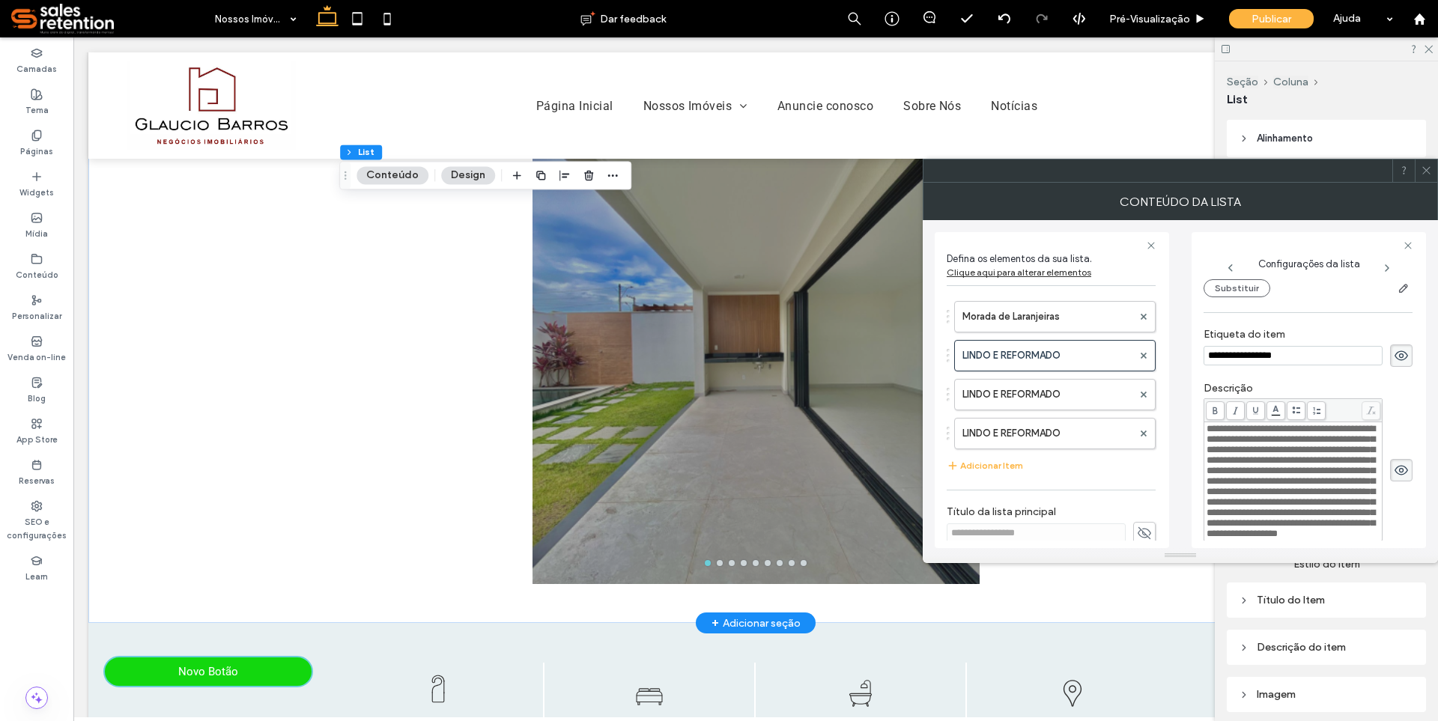
scroll to position [143, 0]
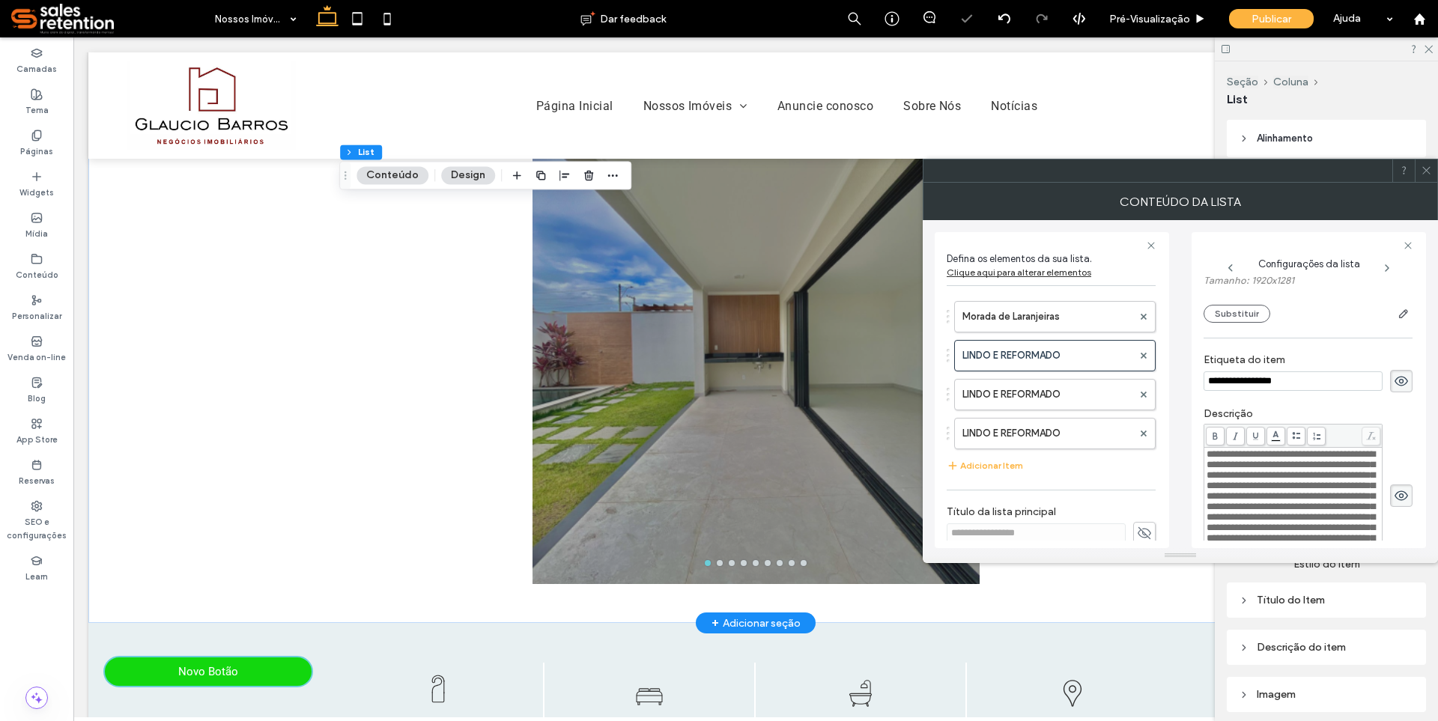
drag, startPoint x: 1310, startPoint y: 376, endPoint x: 1159, endPoint y: 395, distance: 151.7
click at [1159, 395] on div "**********" at bounding box center [1180, 384] width 491 height 328
type input "**********"
click at [1217, 450] on span "**********" at bounding box center [1291, 506] width 169 height 115
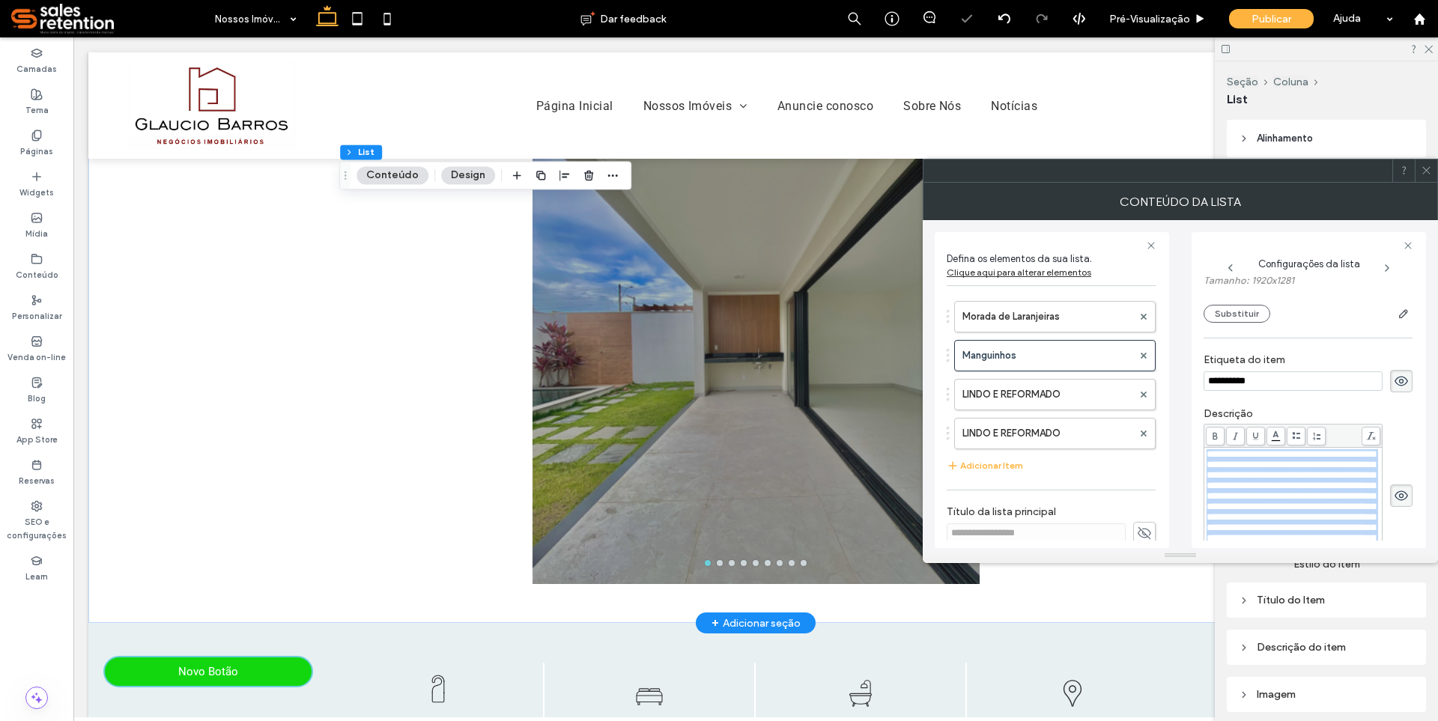
click at [1217, 450] on span "**********" at bounding box center [1291, 506] width 169 height 115
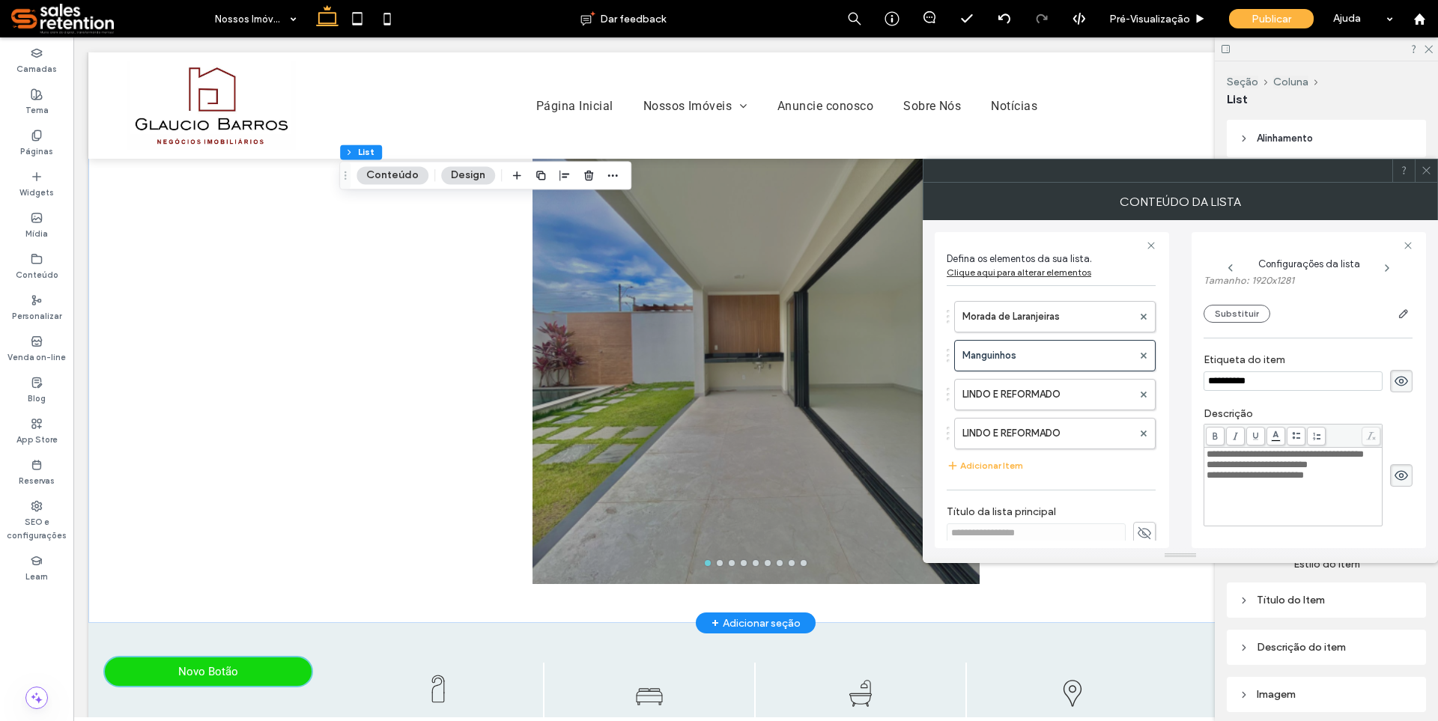
click at [1286, 459] on span "**********" at bounding box center [1285, 454] width 157 height 10
click at [1290, 460] on div "**********" at bounding box center [1294, 454] width 174 height 10
click at [1308, 470] on span "**********" at bounding box center [1257, 465] width 101 height 10
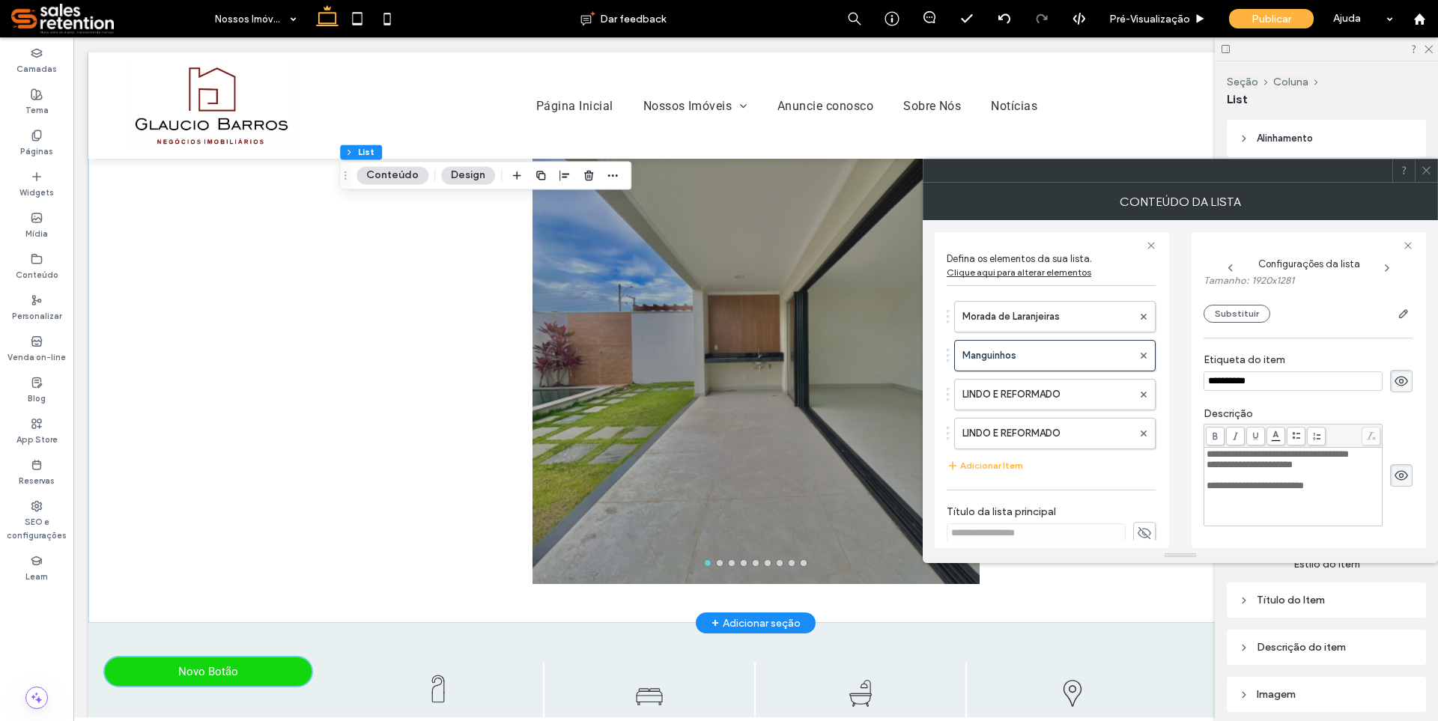
click at [1308, 460] on div "**********" at bounding box center [1294, 454] width 174 height 10
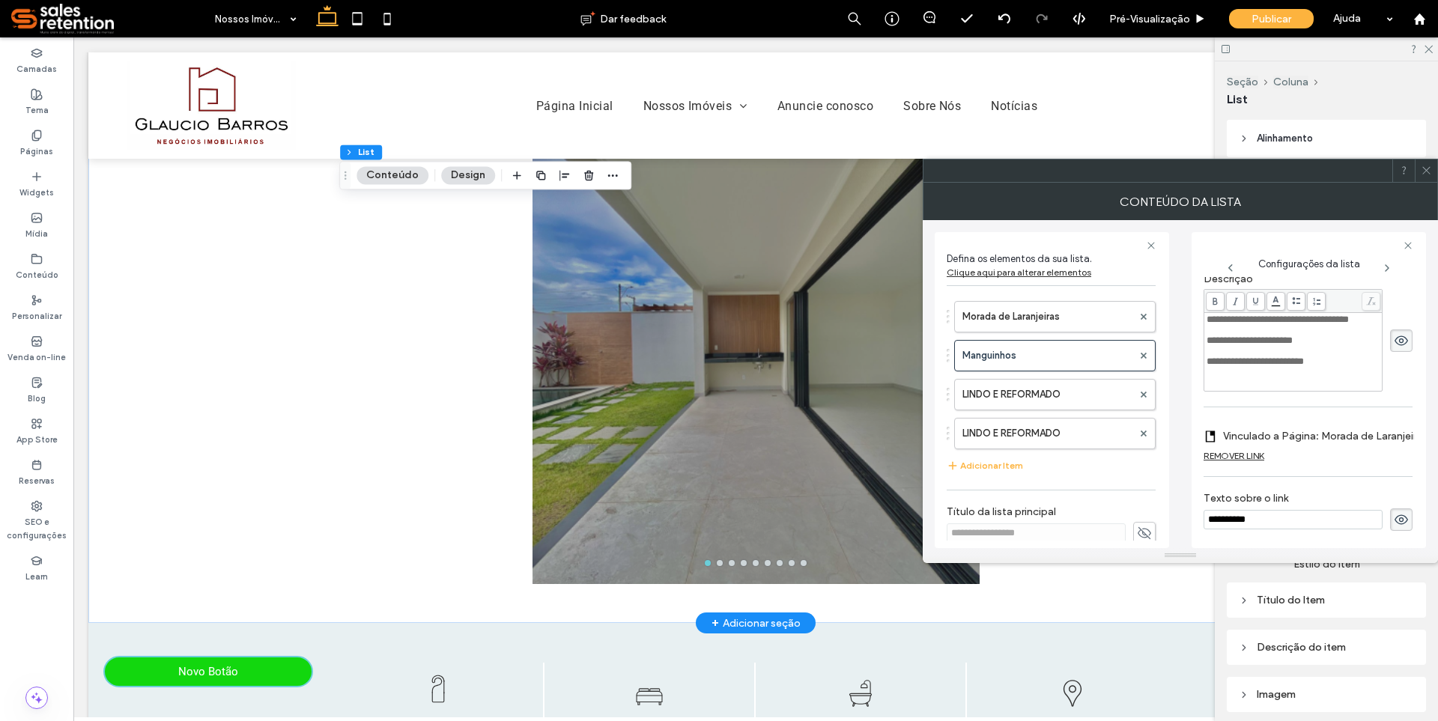
scroll to position [285, 0]
click at [1400, 512] on icon at bounding box center [1401, 520] width 15 height 16
click at [1394, 512] on icon at bounding box center [1401, 520] width 15 height 16
drag, startPoint x: 1302, startPoint y: 517, endPoint x: 1193, endPoint y: 533, distance: 109.7
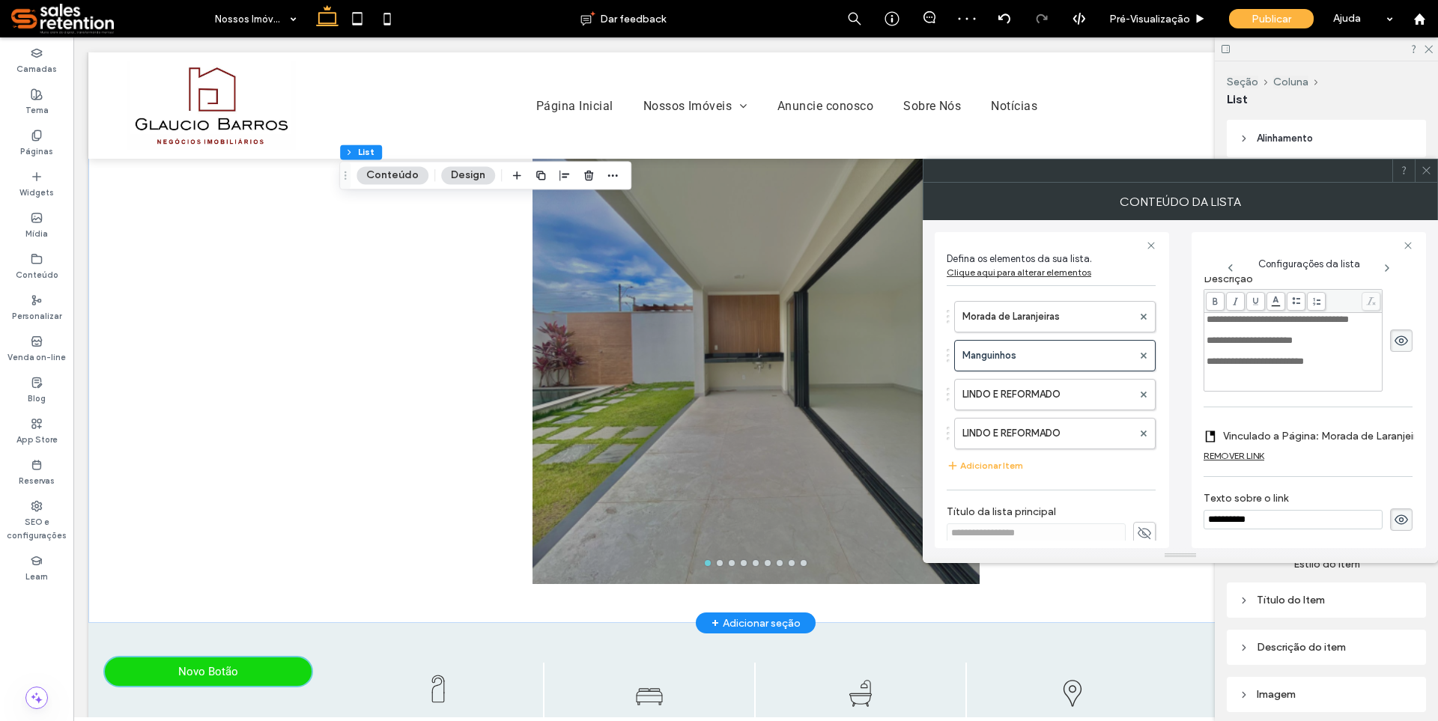
click at [1195, 533] on div "**********" at bounding box center [1309, 390] width 234 height 316
click at [1431, 166] on icon at bounding box center [1426, 170] width 11 height 11
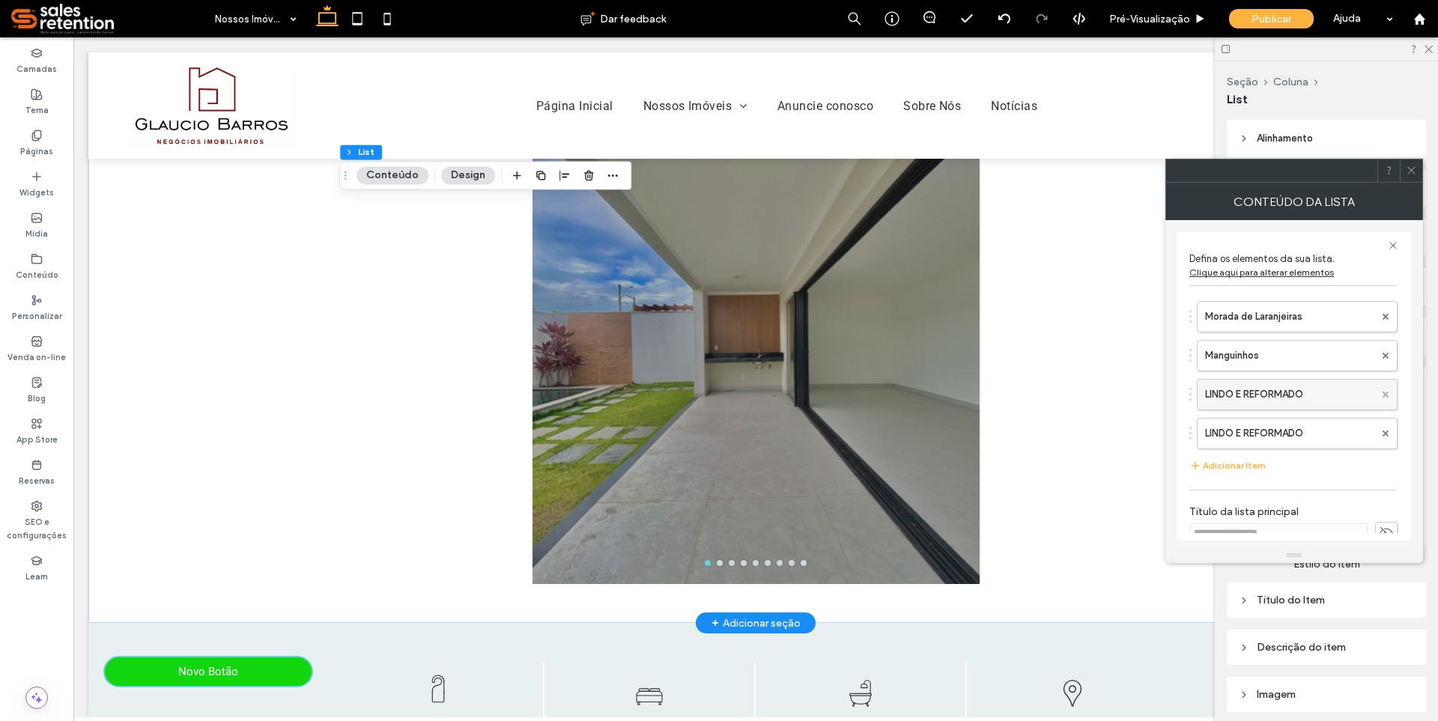
click at [1383, 398] on span at bounding box center [1386, 394] width 6 height 22
click at [1386, 399] on span at bounding box center [1386, 394] width 6 height 22
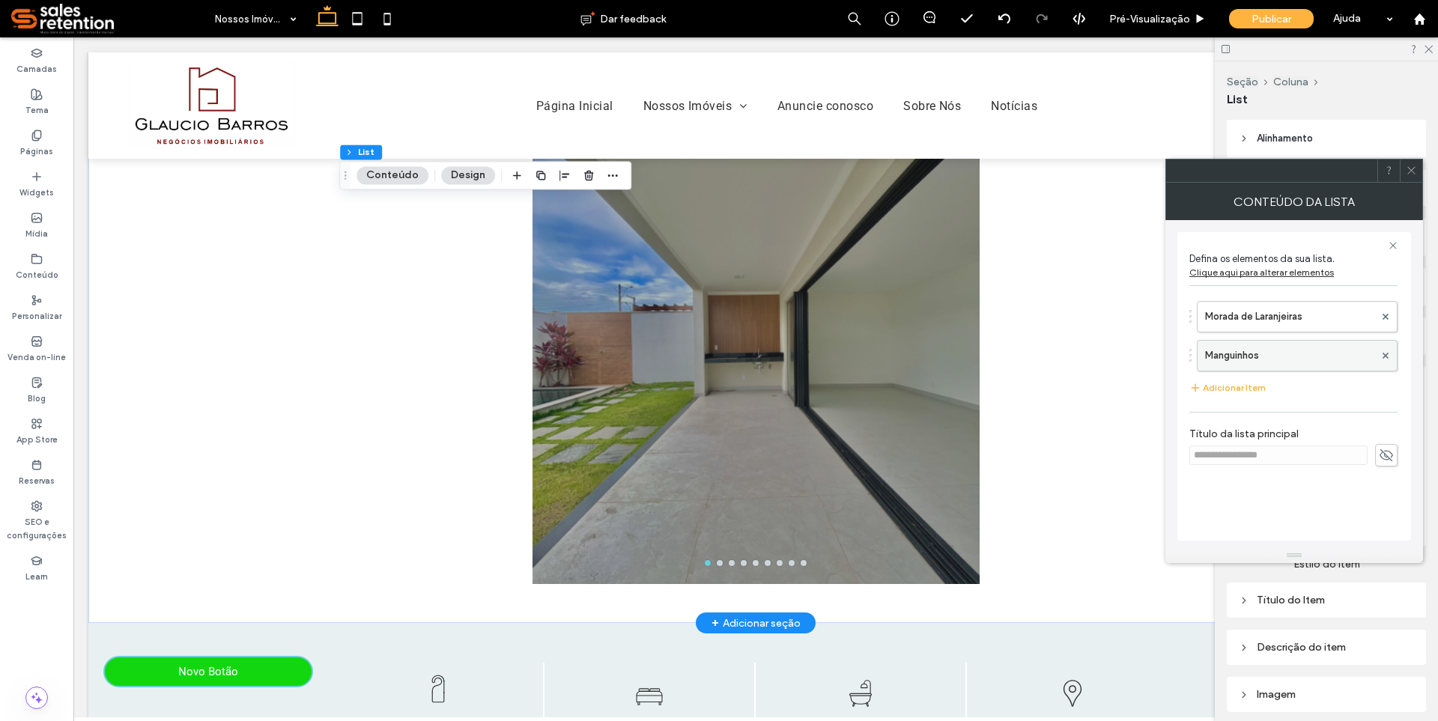
click at [1246, 354] on label "Manguinhos" at bounding box center [1289, 356] width 169 height 30
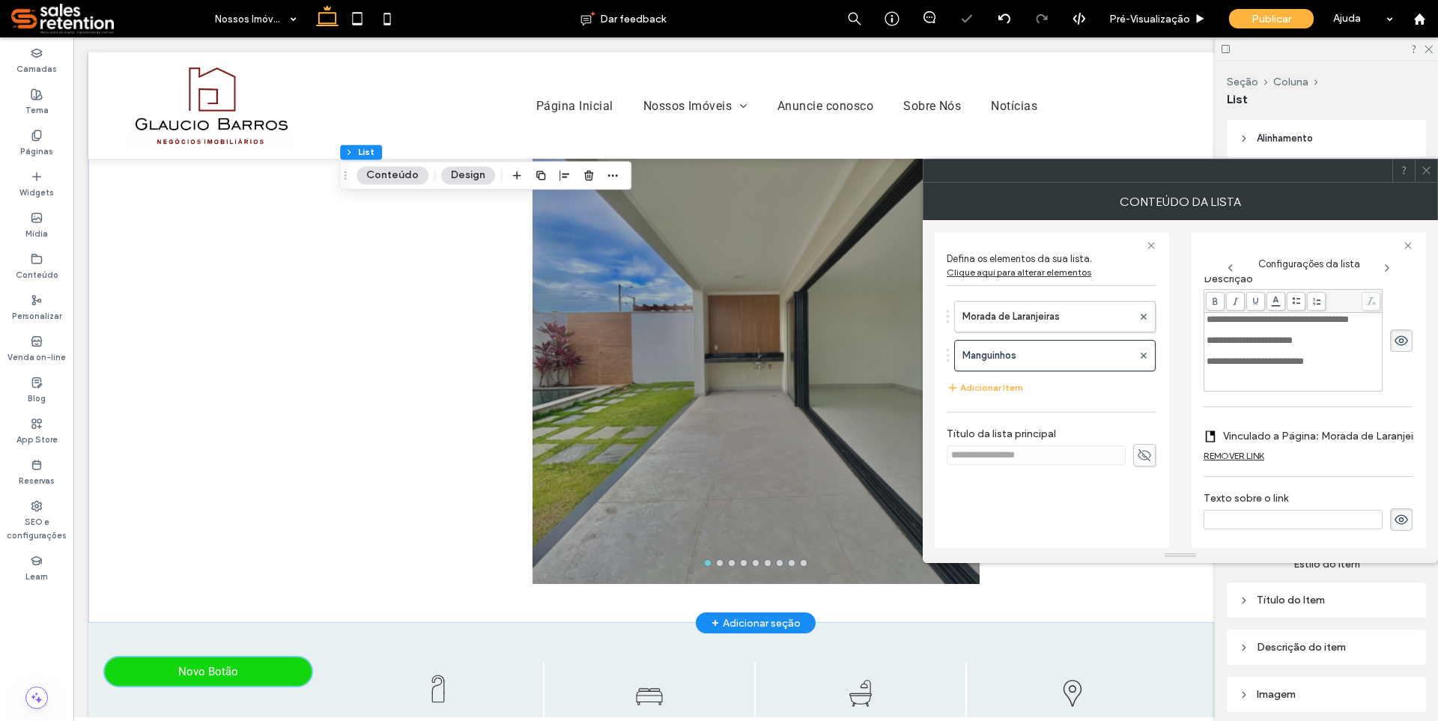
scroll to position [285, 0]
click at [1301, 425] on label "Vinculado a Página: Morada de Laranjeiras" at bounding box center [1325, 436] width 204 height 28
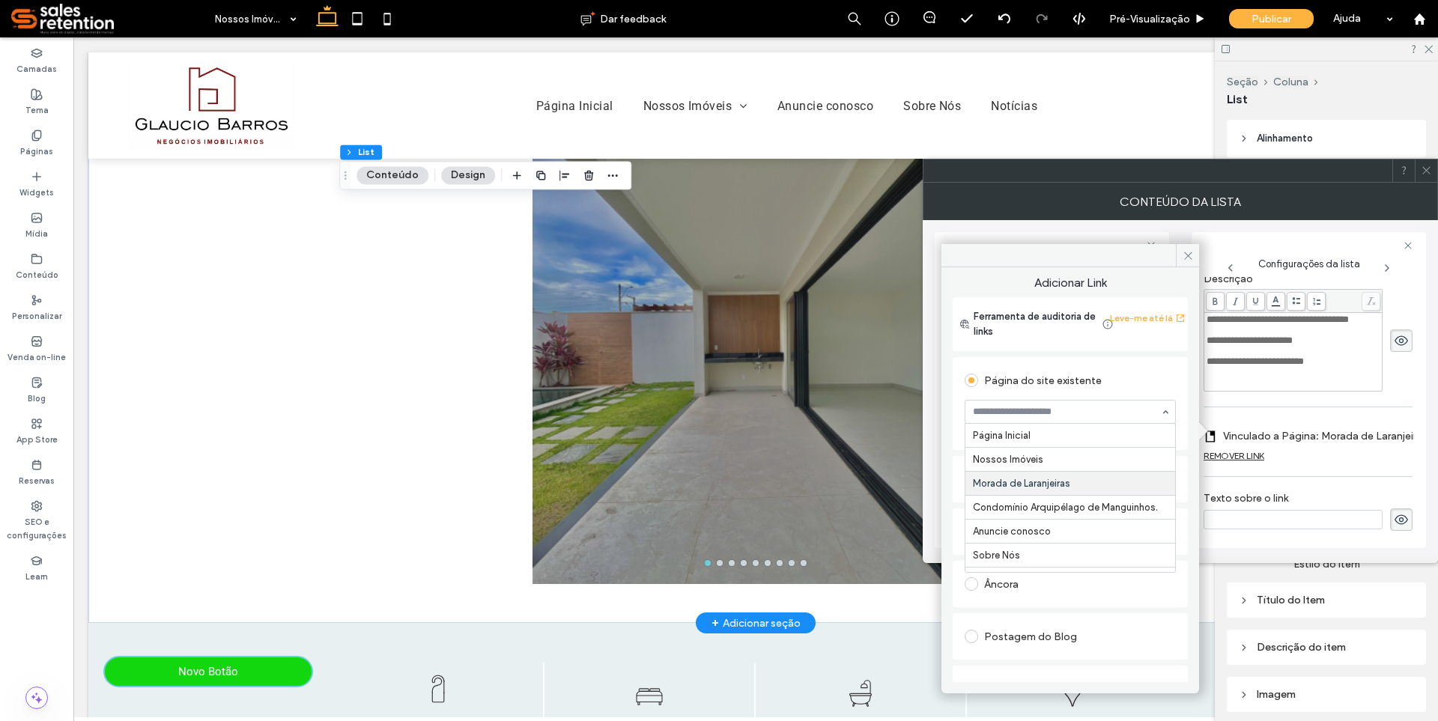
scroll to position [19, 0]
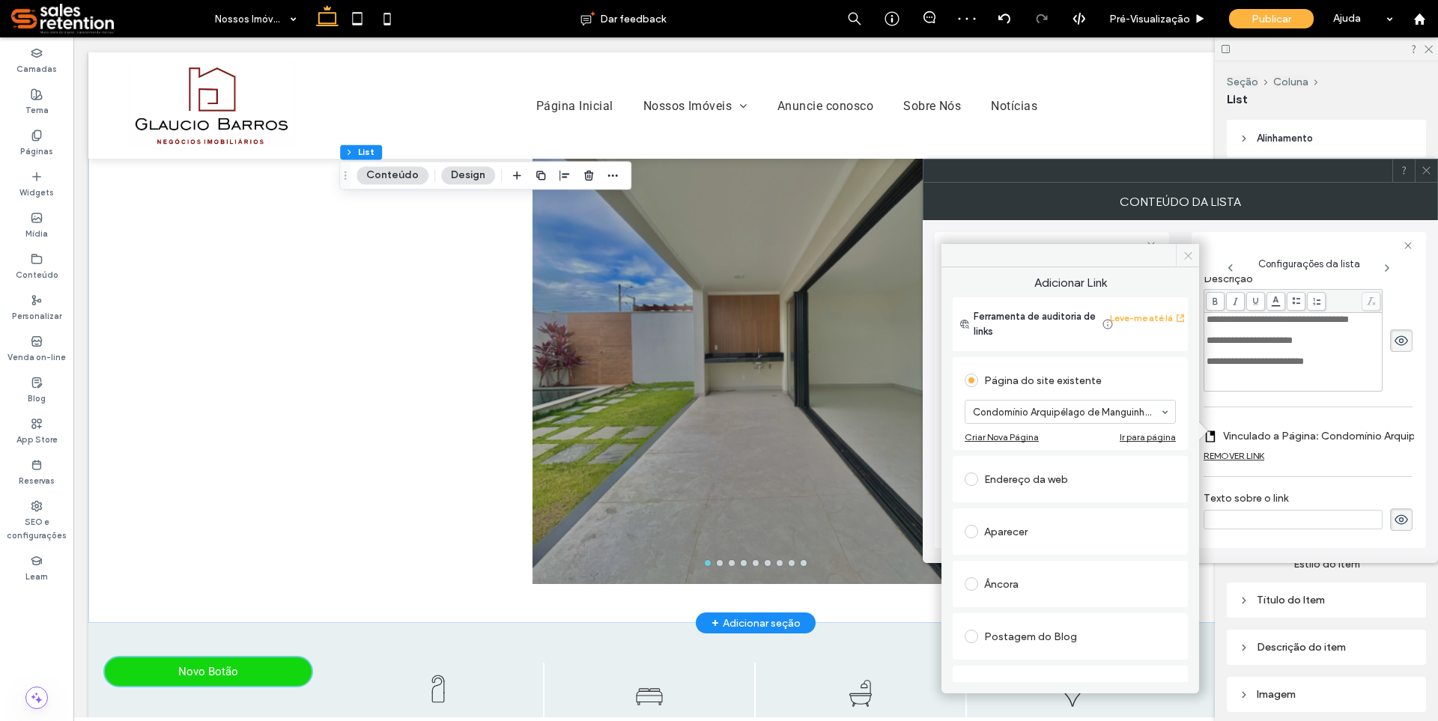
click at [1189, 252] on icon at bounding box center [1188, 255] width 11 height 11
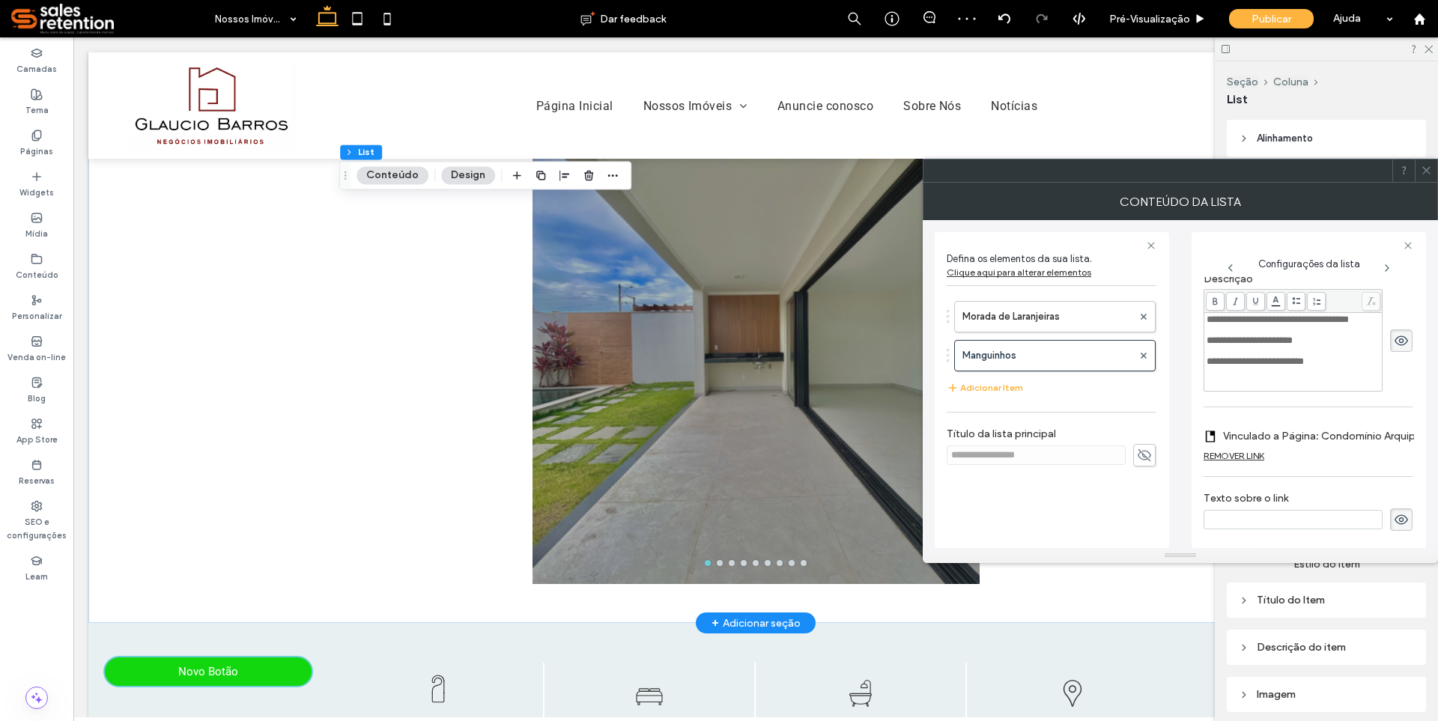
click at [1425, 173] on icon at bounding box center [1426, 170] width 11 height 11
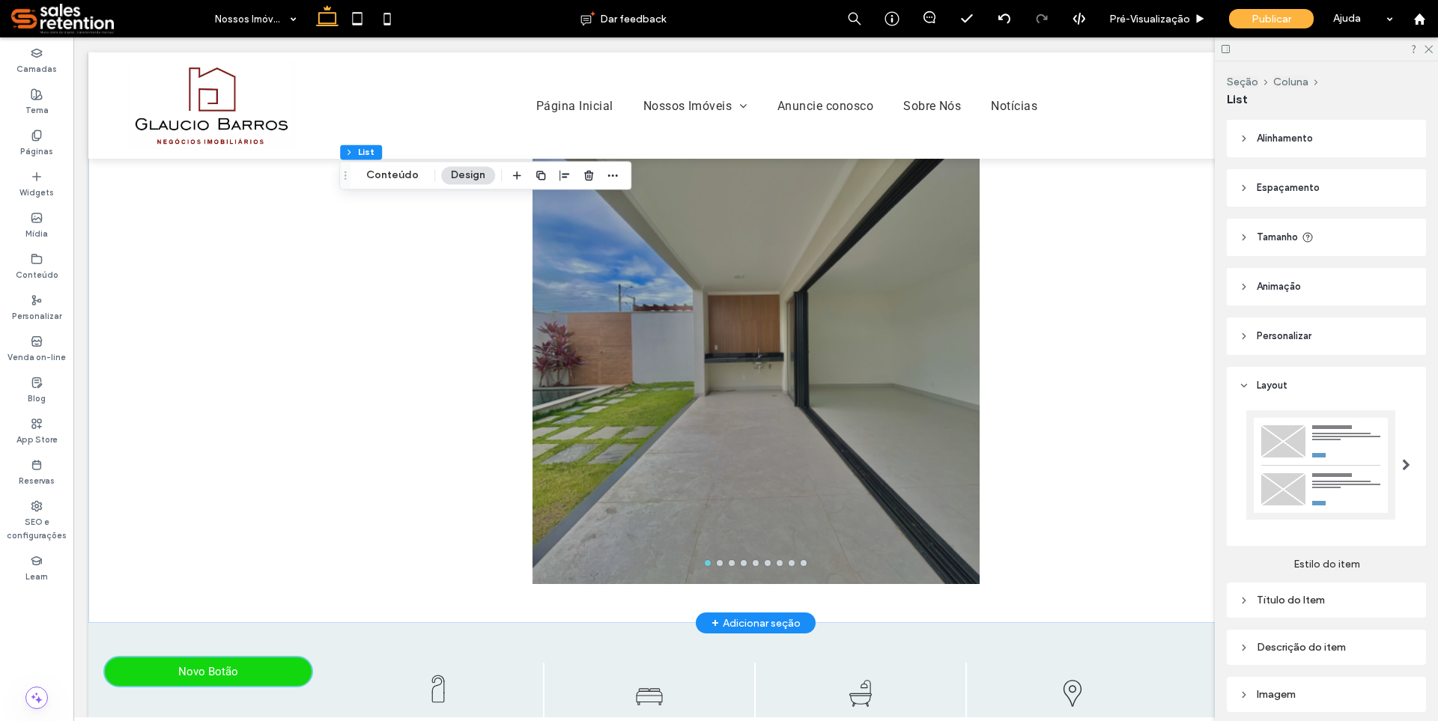
click at [1427, 53] on div at bounding box center [1326, 48] width 223 height 23
click at [1429, 49] on use at bounding box center [1429, 50] width 8 height 8
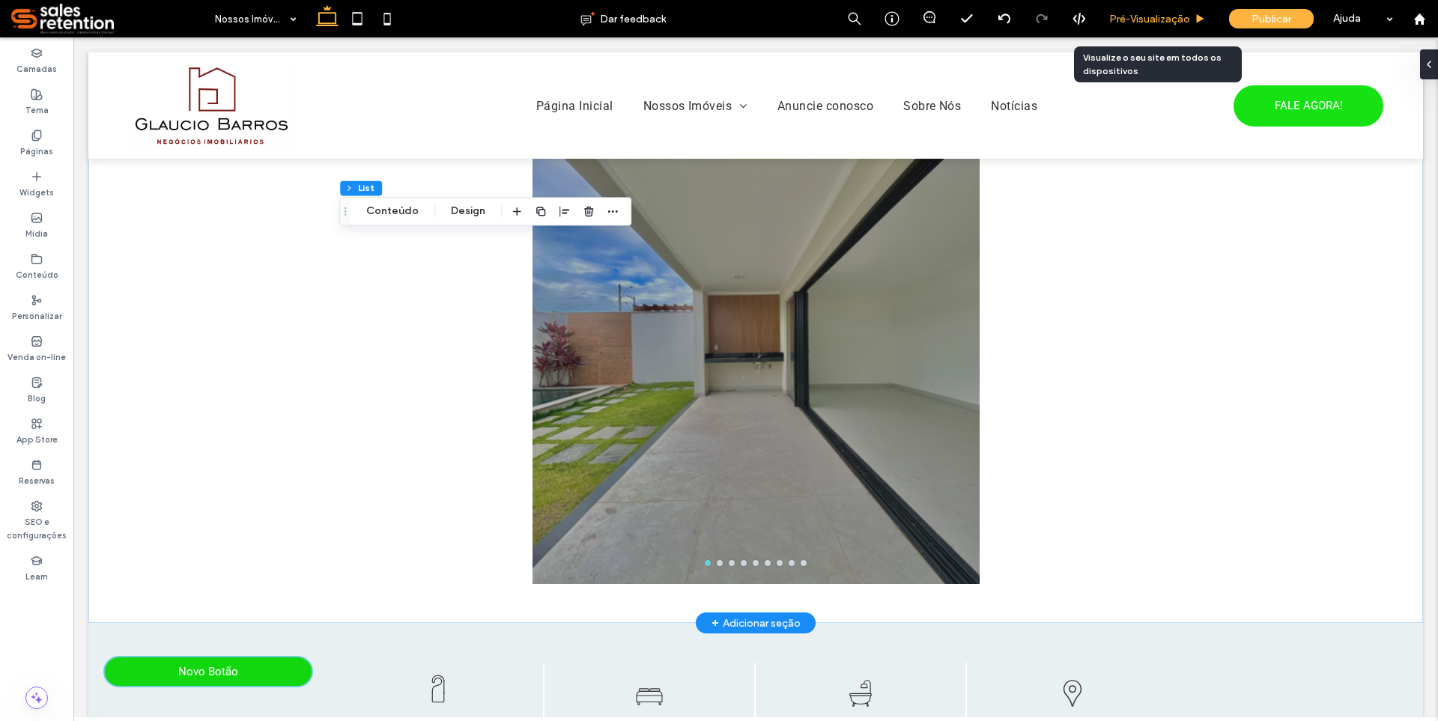
click at [1157, 19] on span "Pré-Visualizaçāo" at bounding box center [1149, 19] width 81 height 13
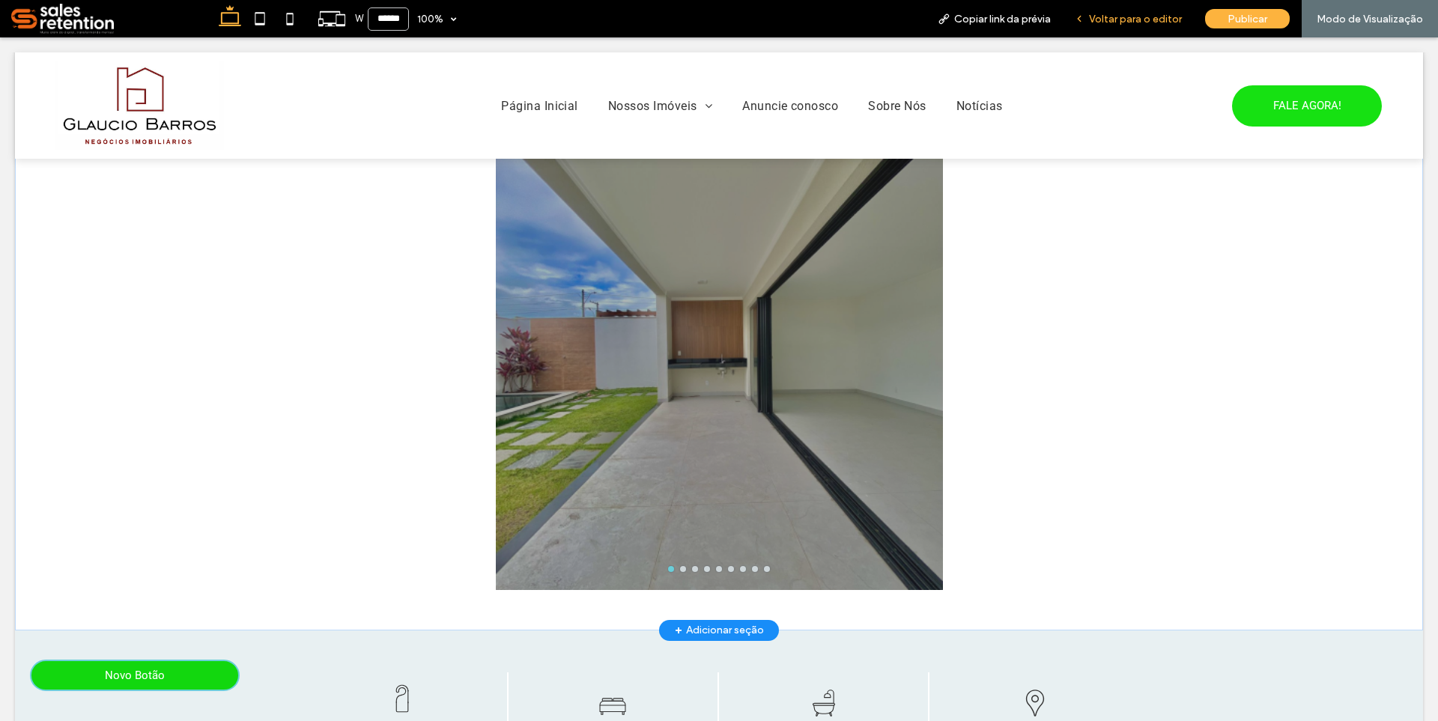
click at [1134, 22] on span "Voltar para o editor" at bounding box center [1135, 19] width 93 height 13
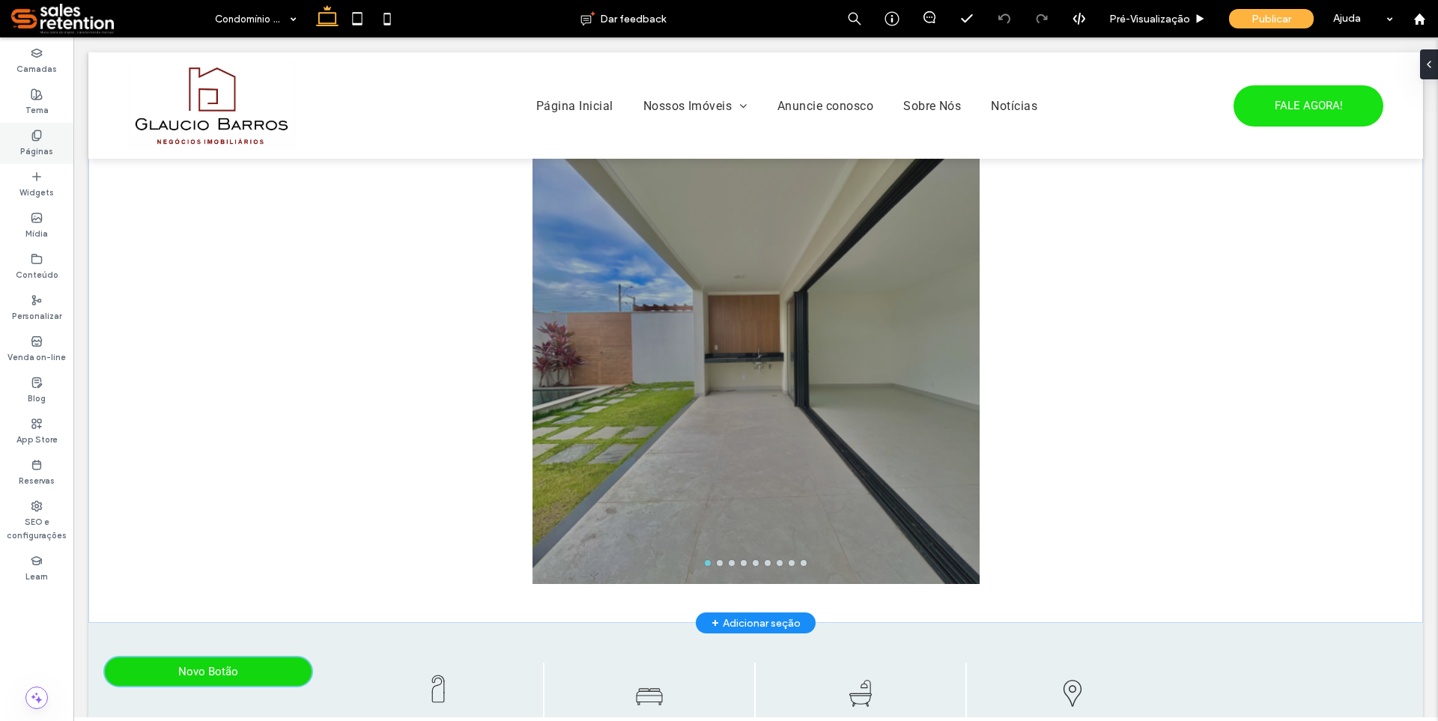
click at [34, 143] on label "Páginas" at bounding box center [36, 150] width 33 height 16
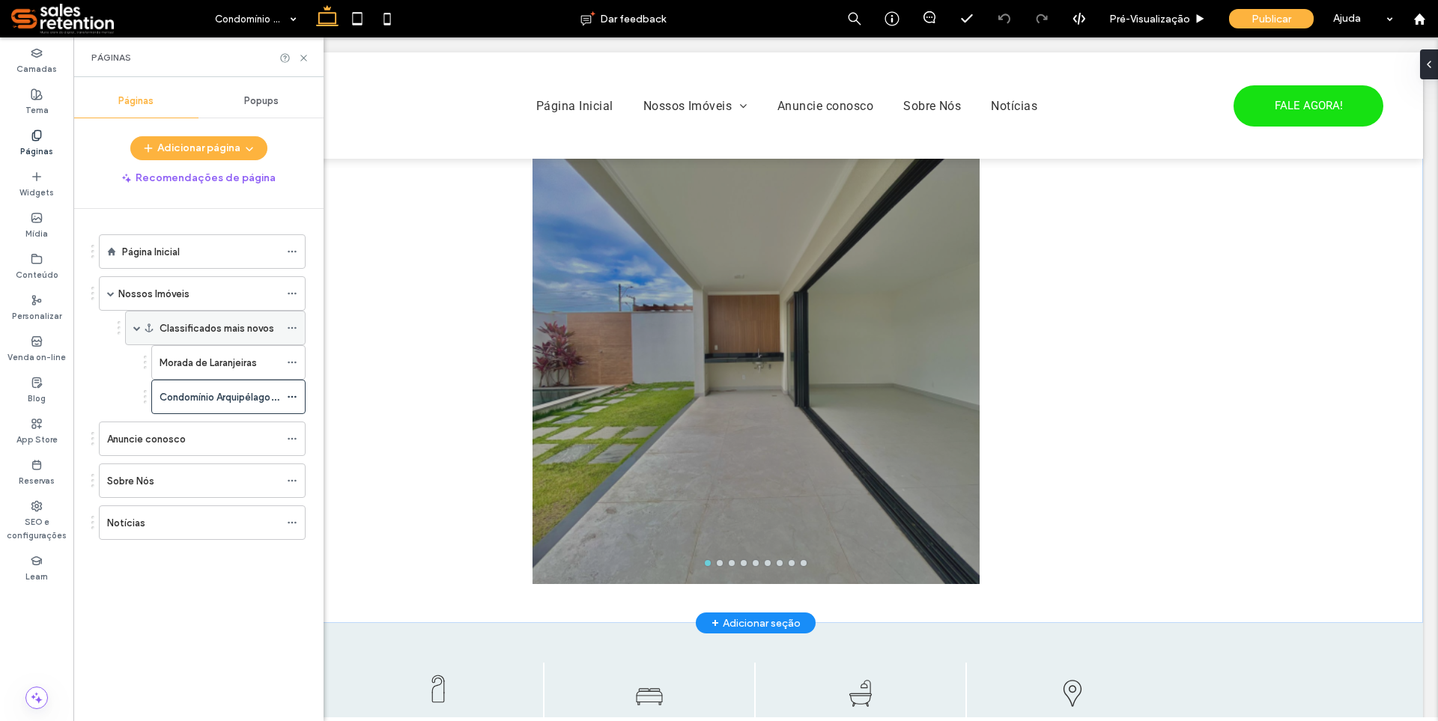
click at [174, 323] on label "Classificados mais novos" at bounding box center [217, 328] width 115 height 26
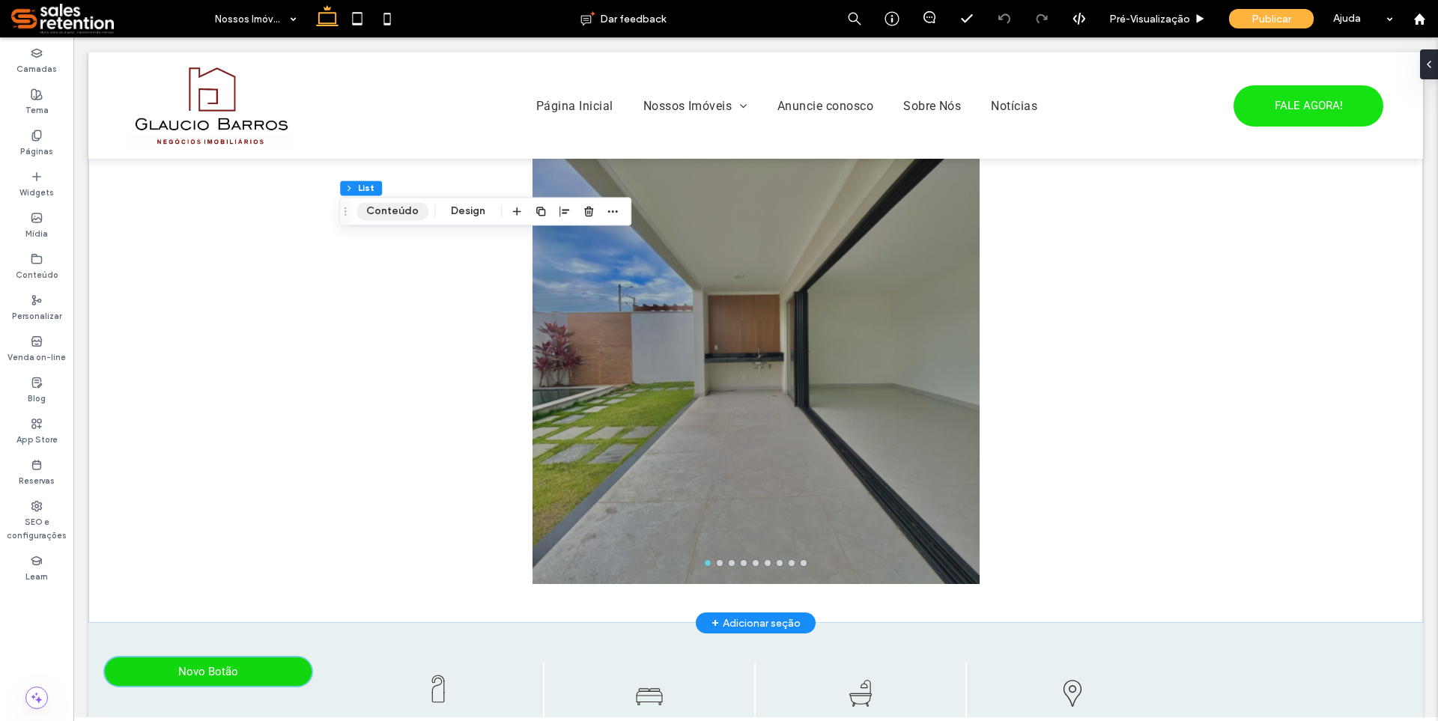
click at [407, 213] on button "Conteúdo" at bounding box center [393, 211] width 72 height 18
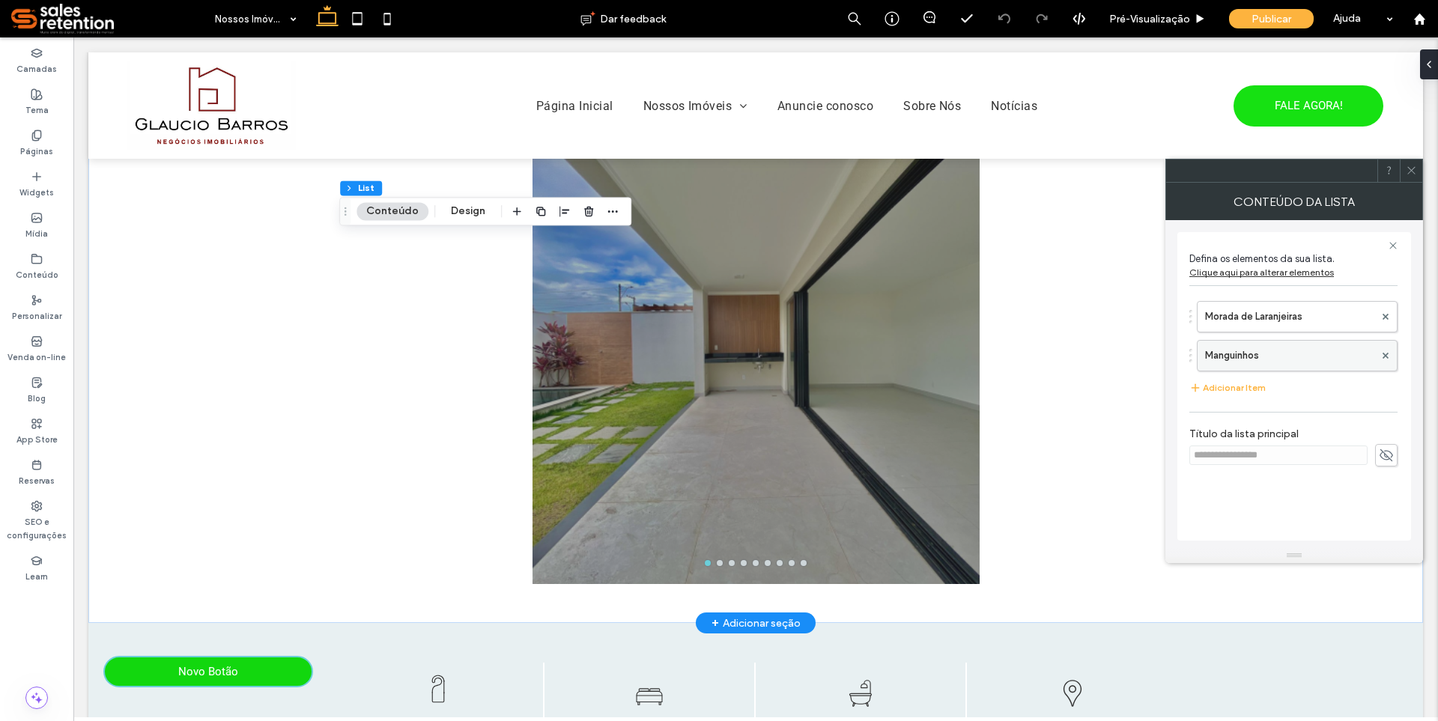
click at [1230, 354] on label "Manguinhos" at bounding box center [1289, 356] width 169 height 30
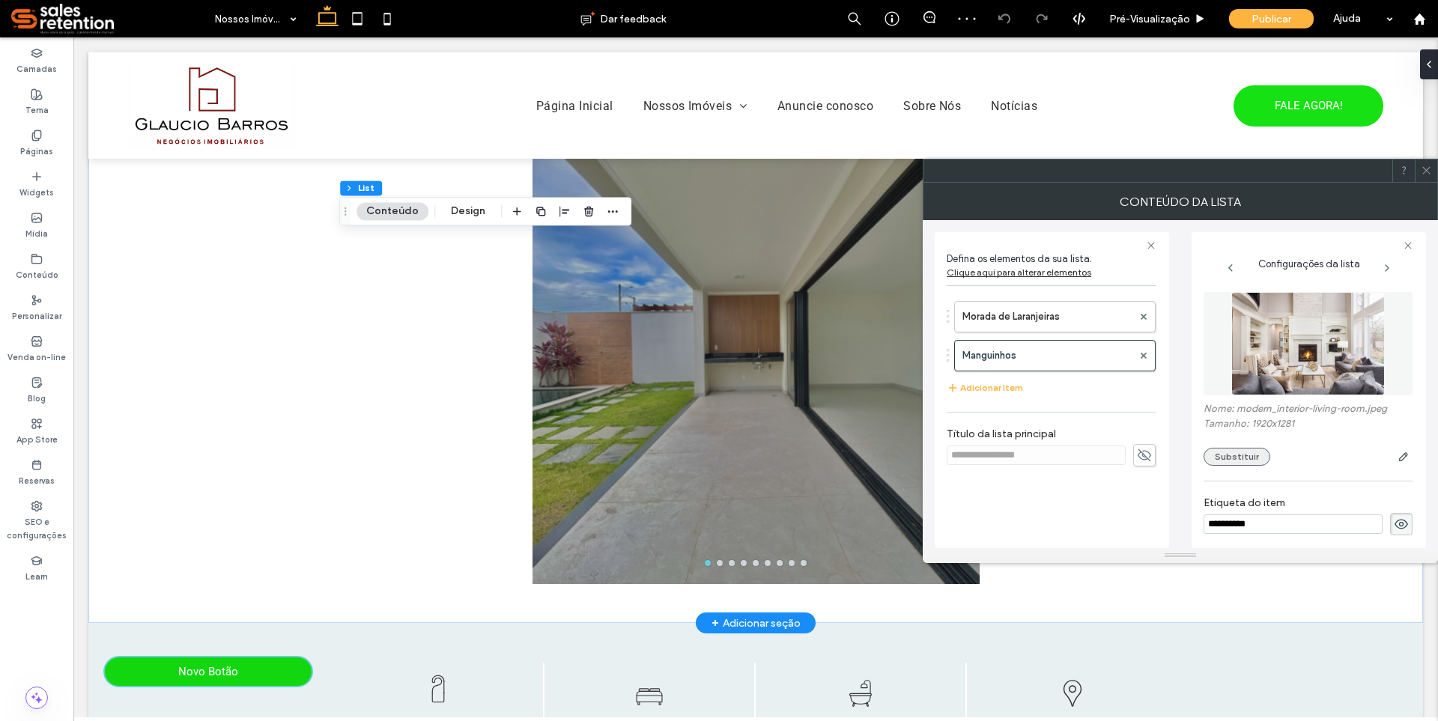
click at [1234, 464] on button "Substituir" at bounding box center [1237, 457] width 67 height 18
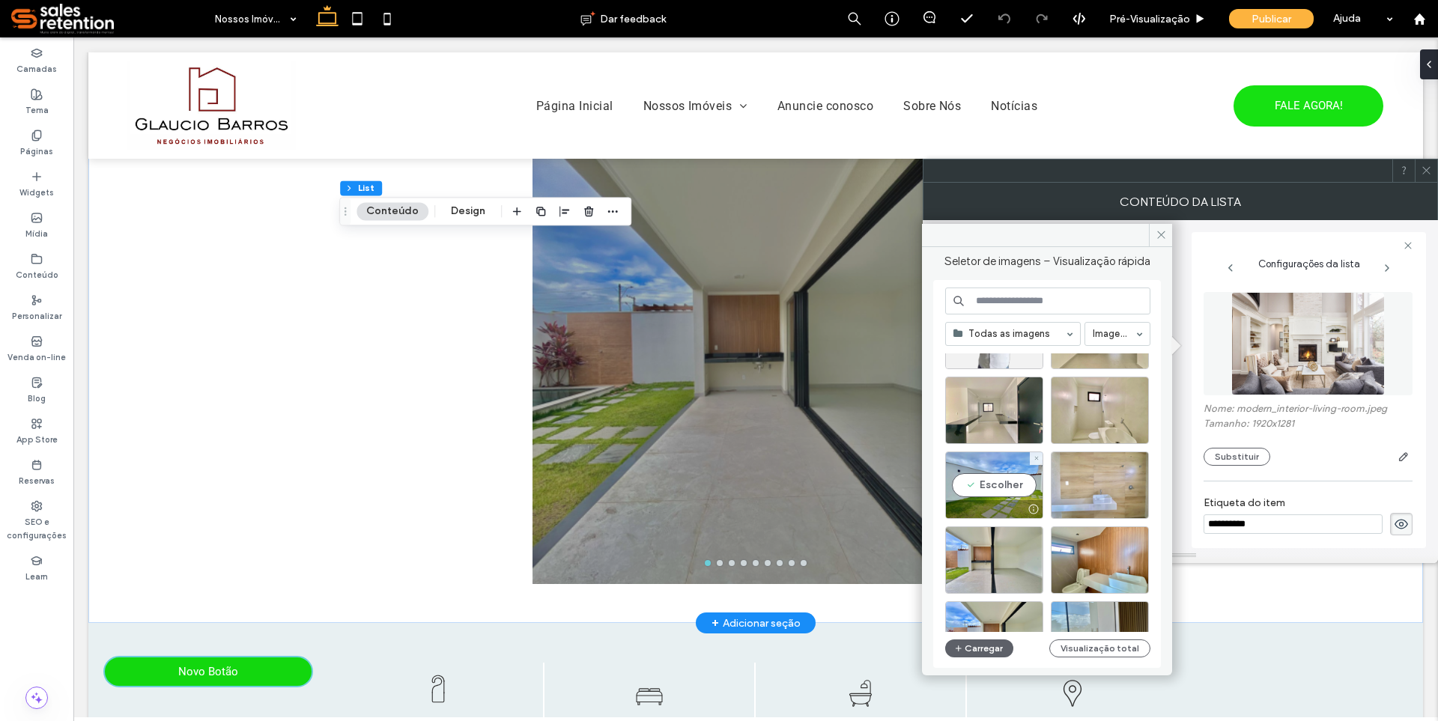
scroll to position [150, 0]
click at [1004, 607] on div "Escolher" at bounding box center [994, 634] width 98 height 67
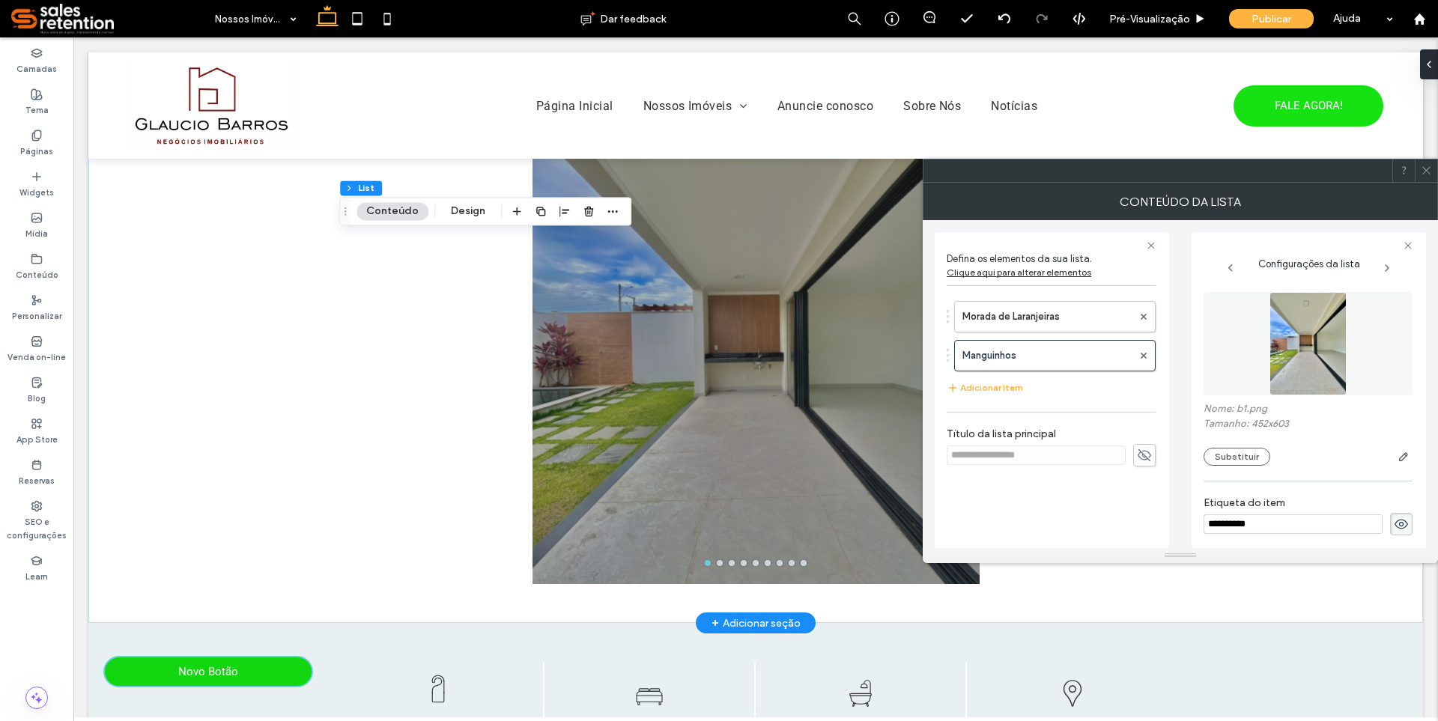
drag, startPoint x: 1435, startPoint y: 172, endPoint x: 1429, endPoint y: 177, distance: 8.0
click at [1434, 175] on div at bounding box center [1426, 171] width 22 height 22
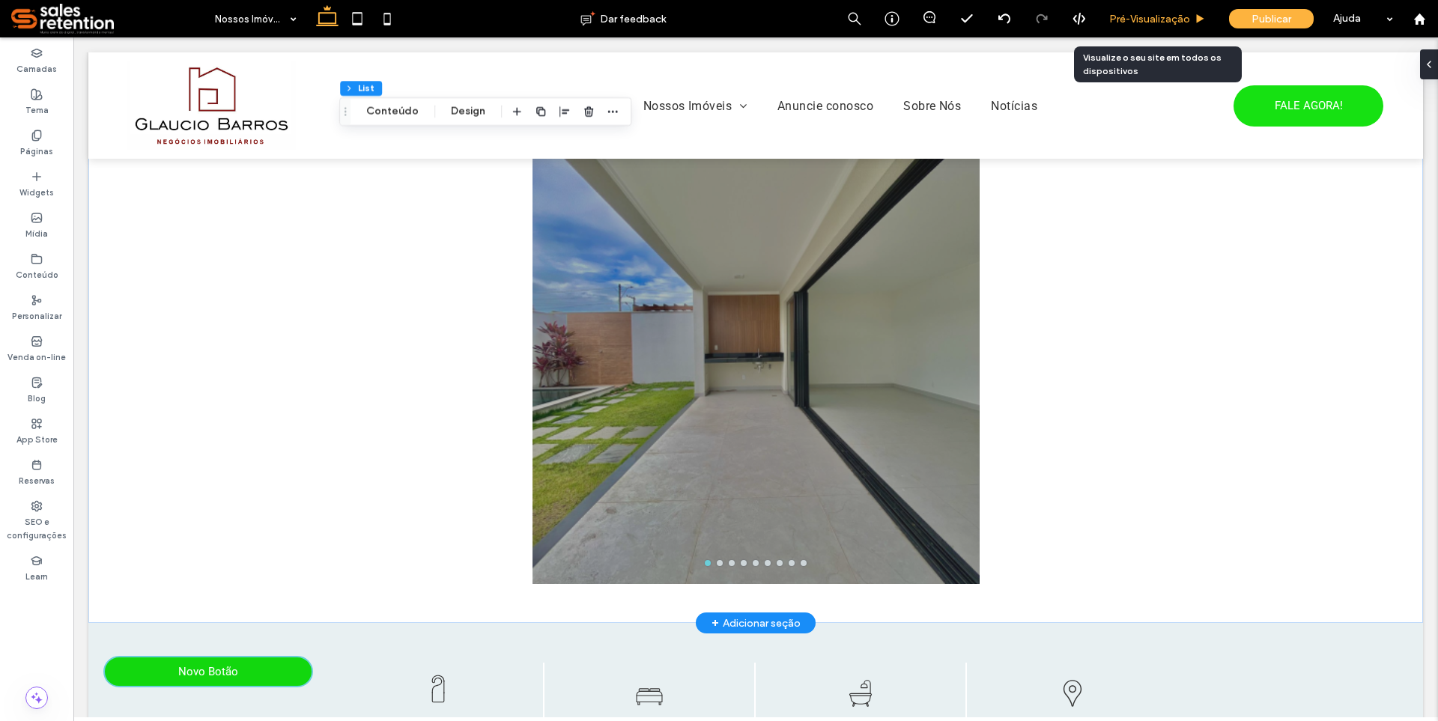
click at [1172, 10] on div "Pré-Visualizaçāo" at bounding box center [1158, 18] width 120 height 37
click at [1144, 25] on span "Pré-Visualizaçāo" at bounding box center [1149, 19] width 81 height 13
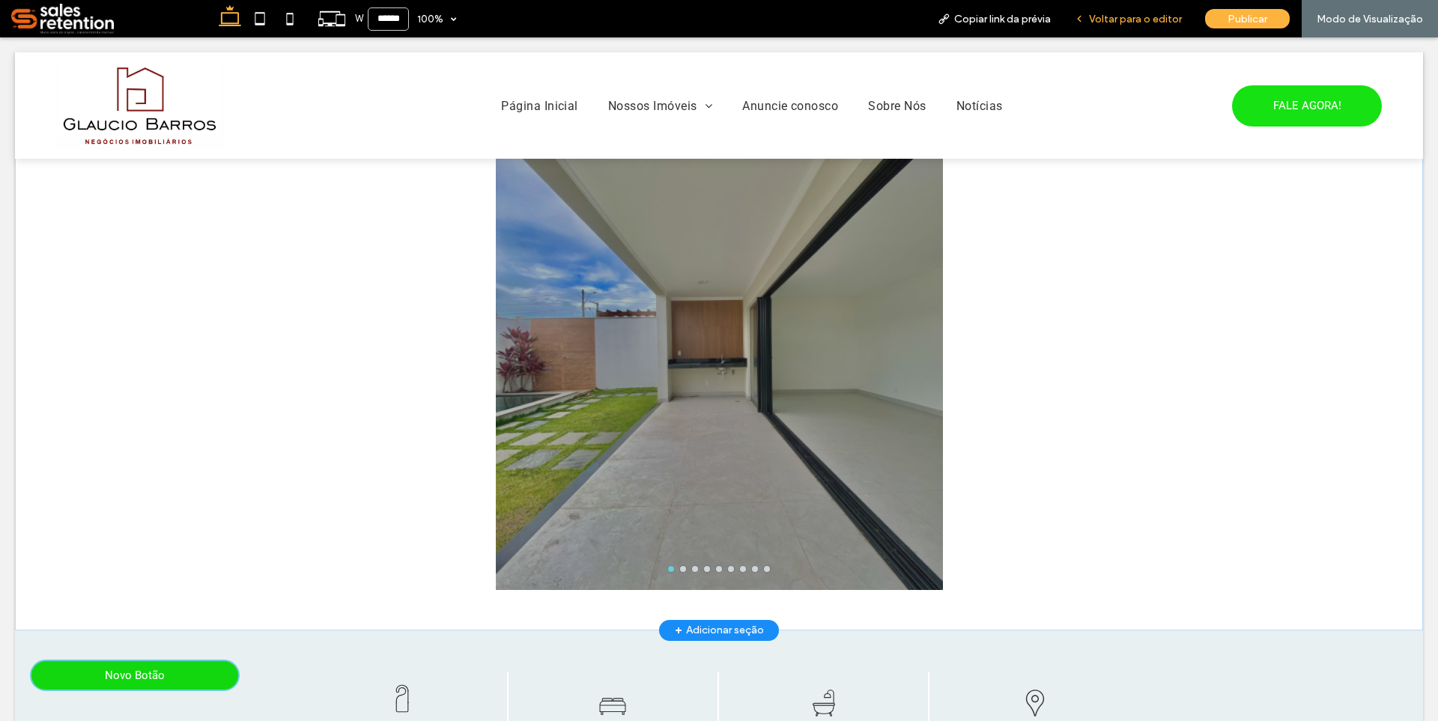
click at [1142, 19] on span "Voltar para o editor" at bounding box center [1135, 19] width 93 height 13
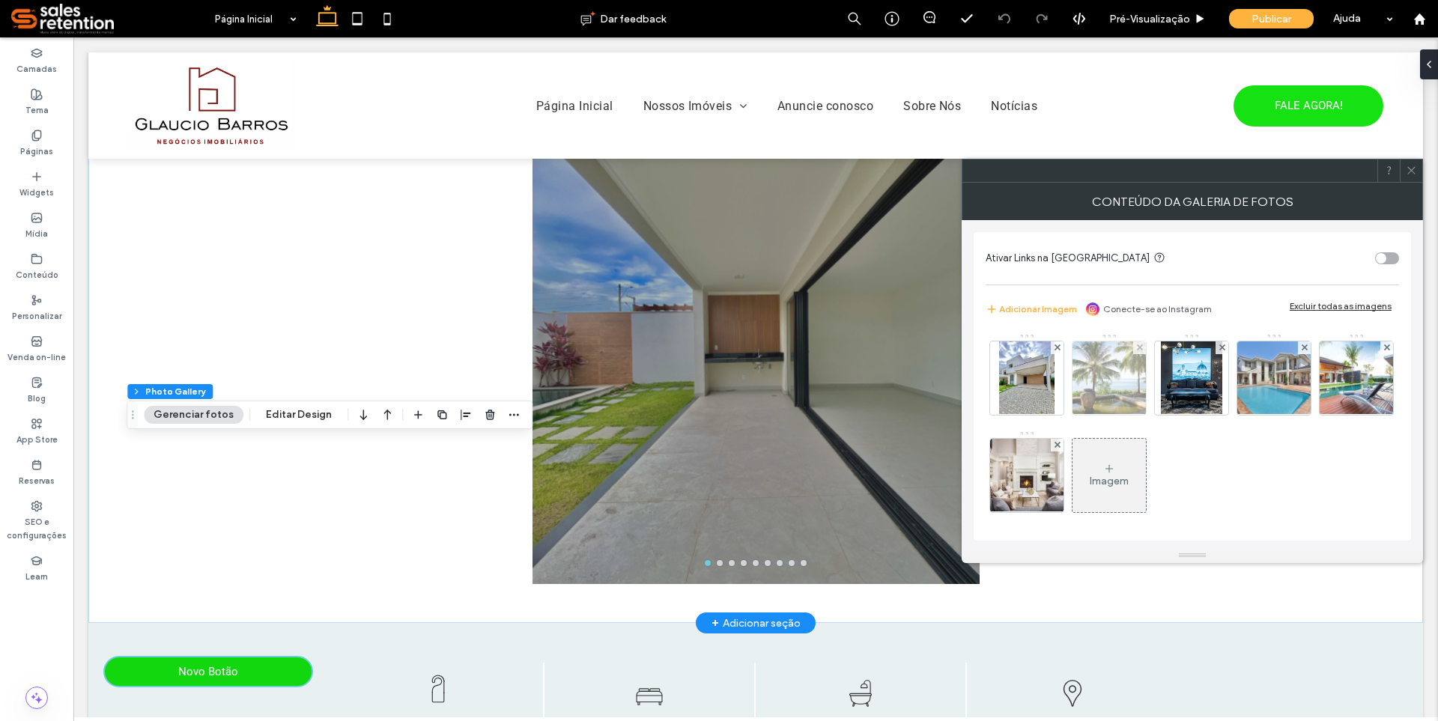
click at [1114, 389] on img at bounding box center [1110, 378] width 110 height 73
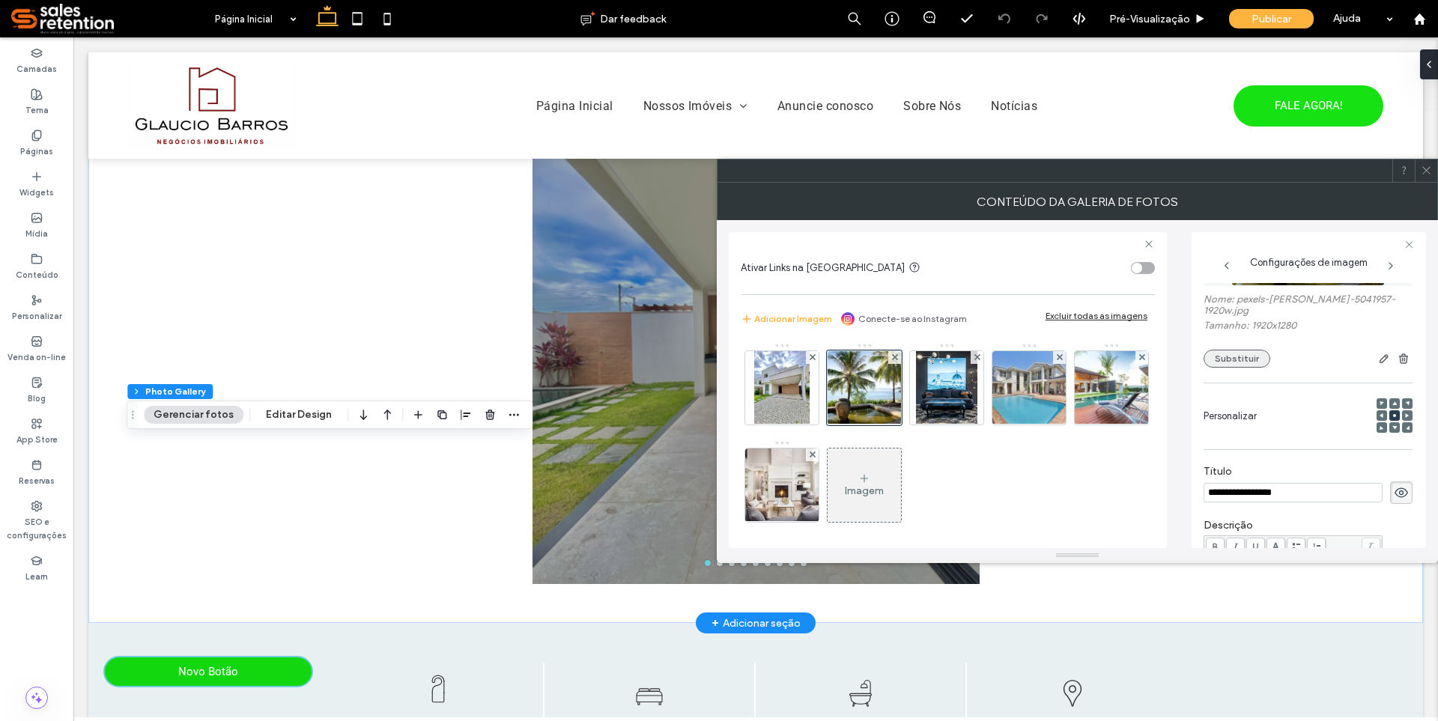
scroll to position [40, 0]
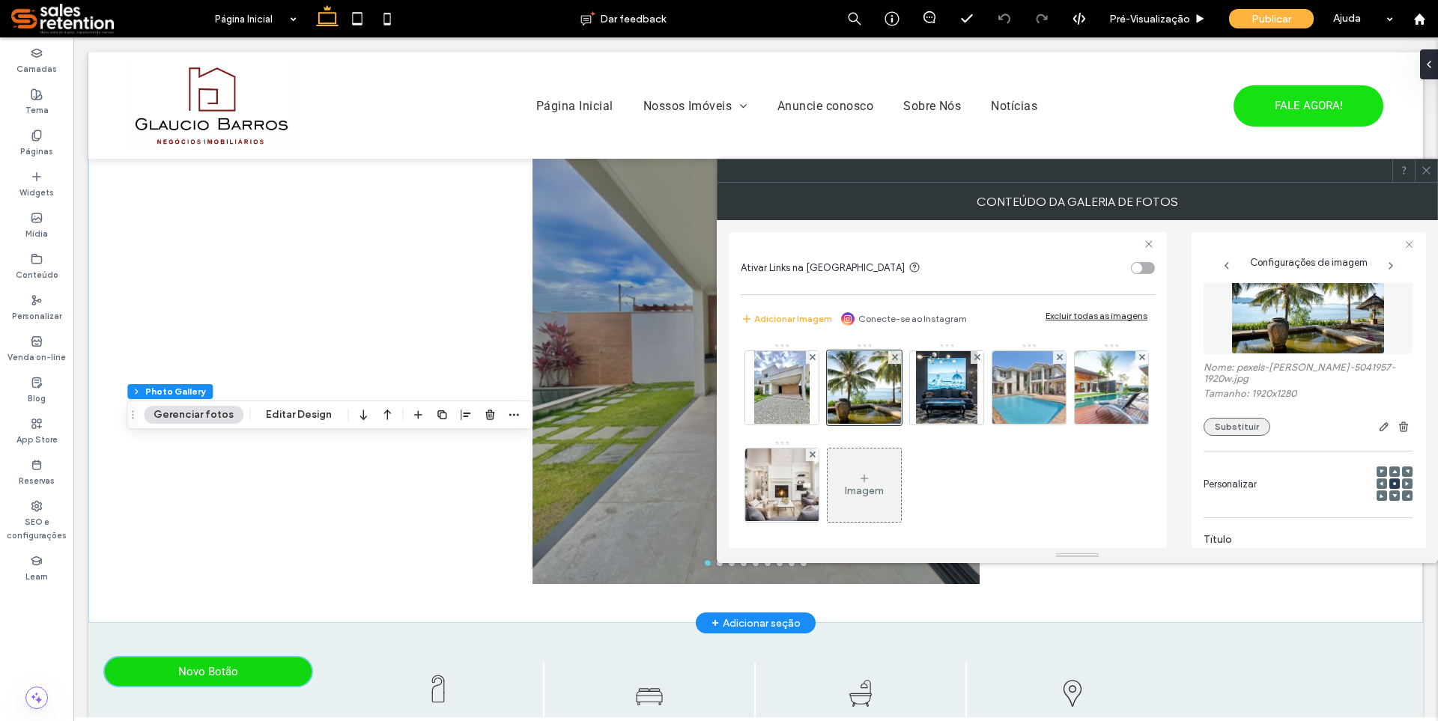
click at [1228, 430] on button "Substituir" at bounding box center [1237, 427] width 67 height 18
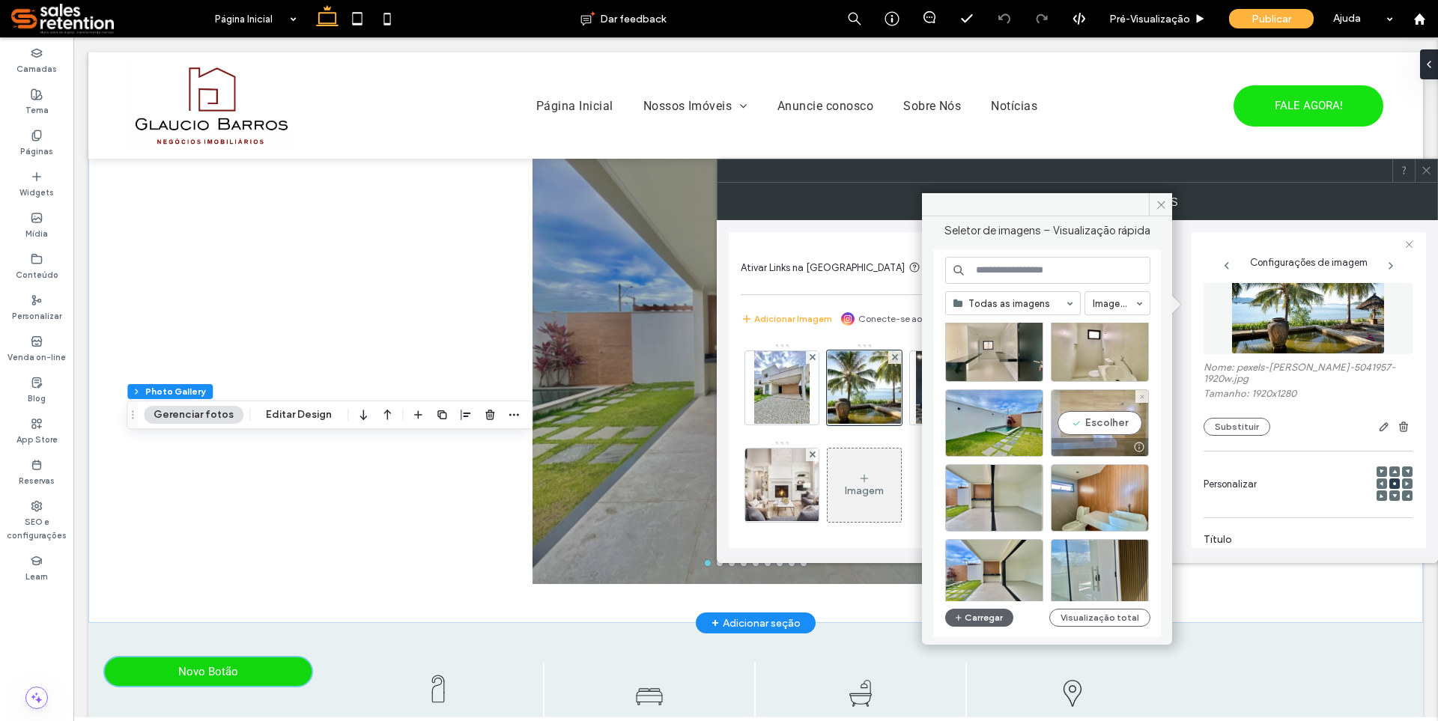
scroll to position [225, 0]
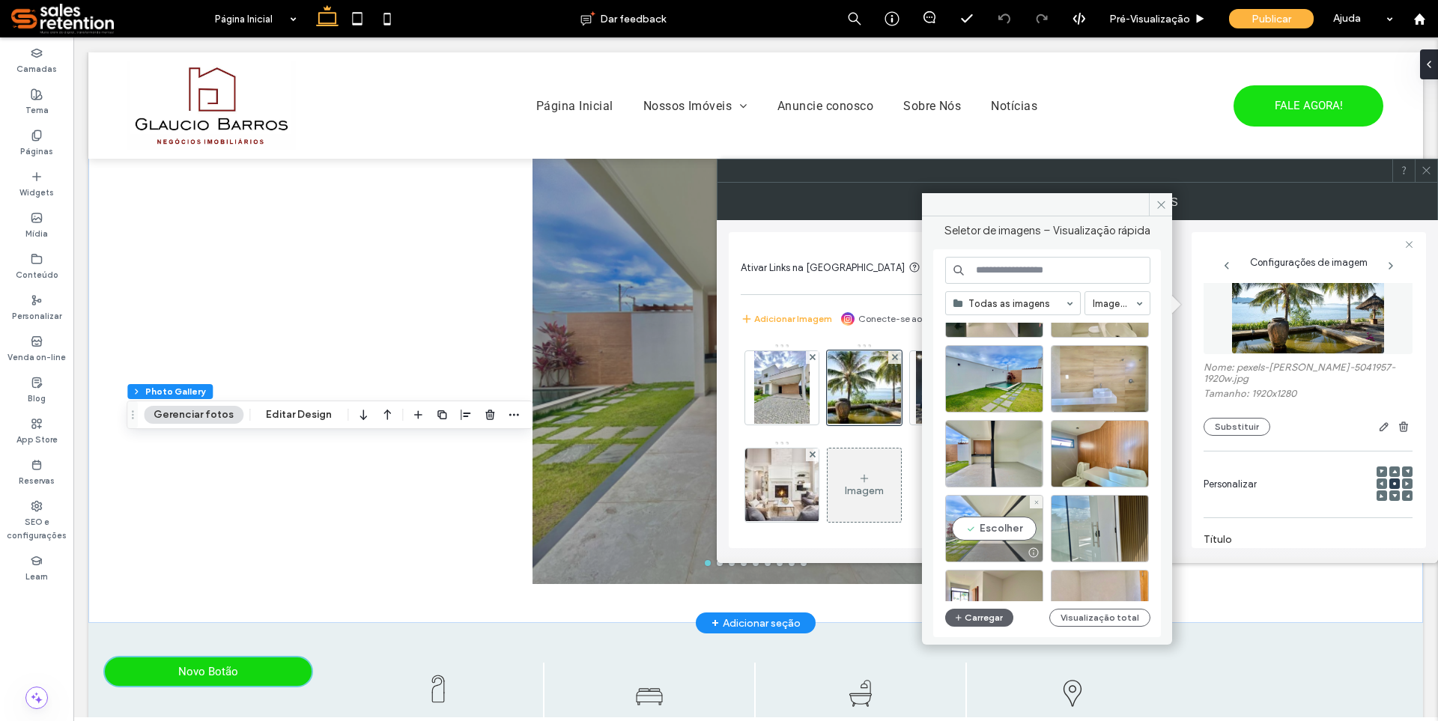
click at [1010, 533] on div "Escolher" at bounding box center [994, 528] width 98 height 67
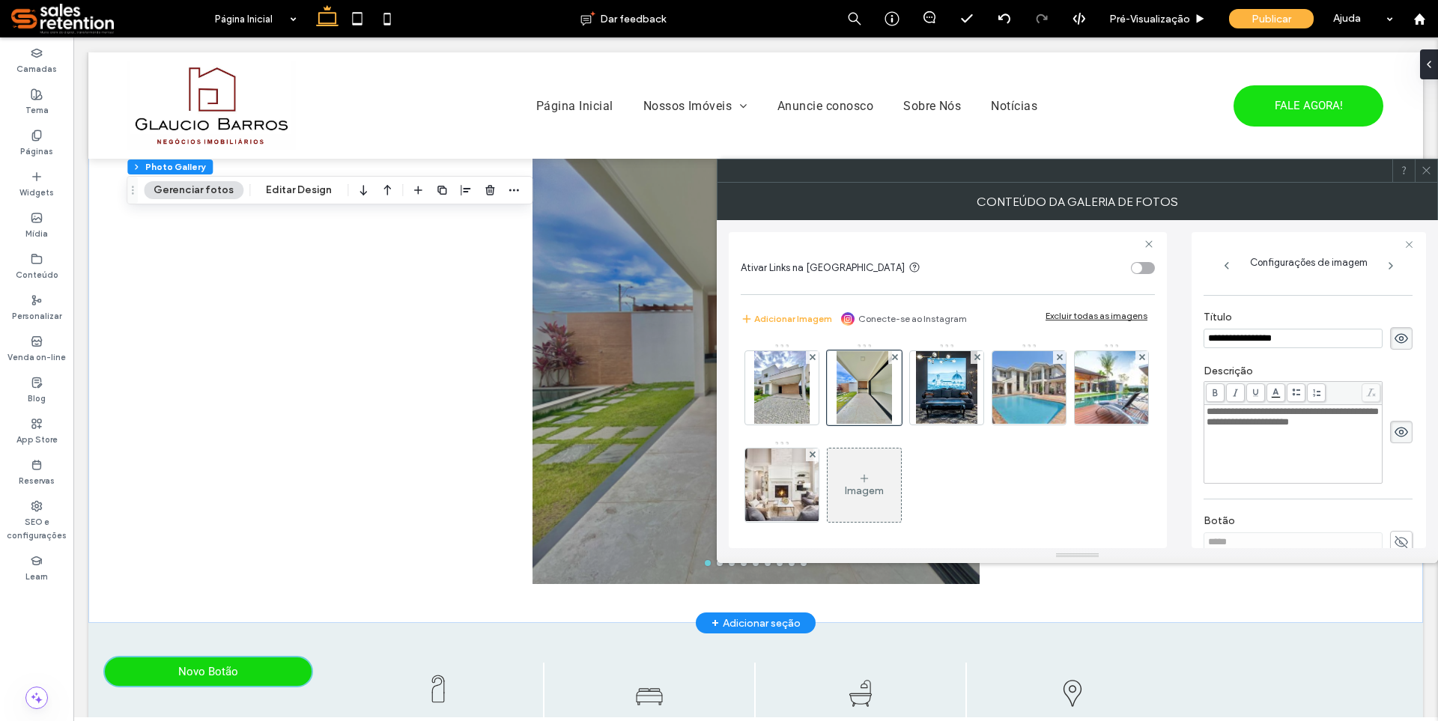
scroll to position [247, 0]
drag, startPoint x: 1320, startPoint y: 437, endPoint x: 1203, endPoint y: 416, distance: 119.4
click at [1203, 416] on div "**********" at bounding box center [1309, 390] width 234 height 316
drag, startPoint x: 1320, startPoint y: 337, endPoint x: 1206, endPoint y: 345, distance: 114.1
click at [1206, 345] on input "**********" at bounding box center [1293, 342] width 179 height 19
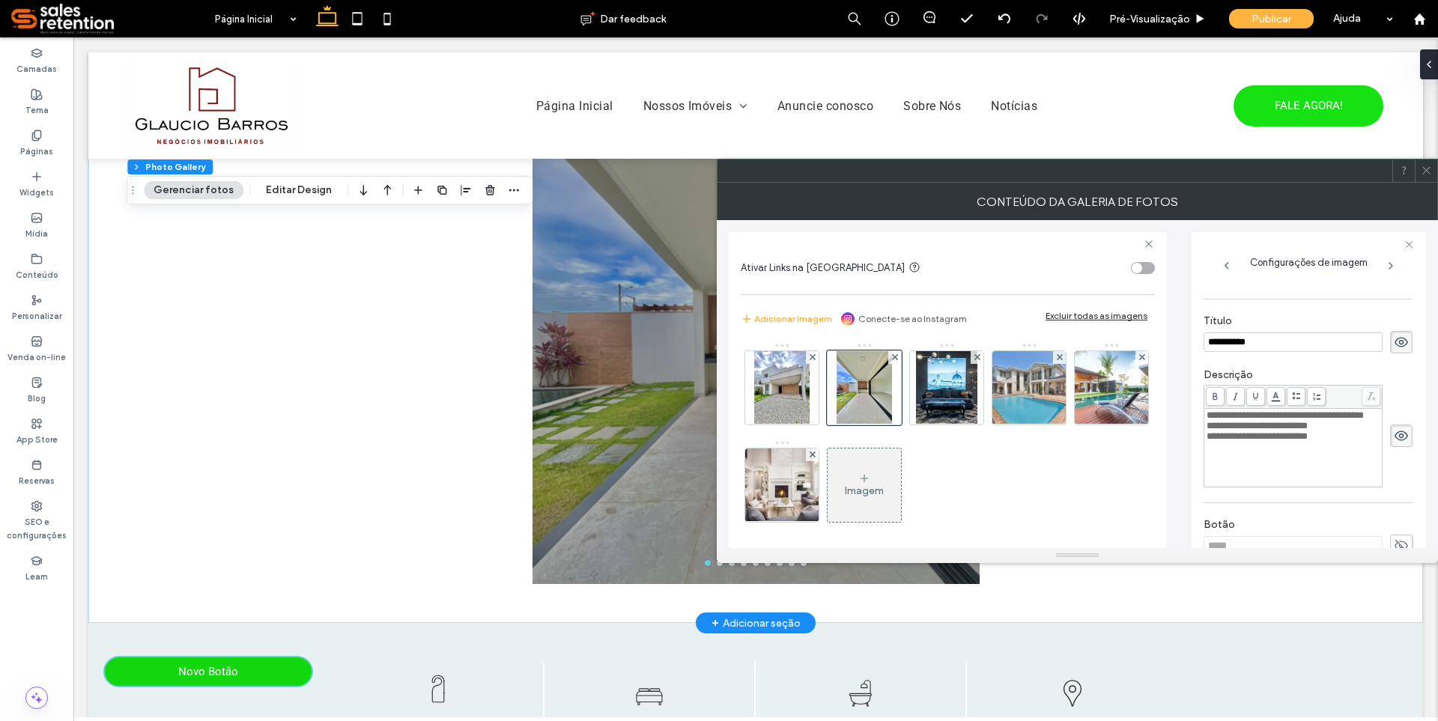
type input "**********"
click at [1287, 421] on div "**********" at bounding box center [1294, 415] width 174 height 10
click at [1285, 420] on span "**********" at bounding box center [1285, 415] width 157 height 10
click at [1279, 420] on span "**********" at bounding box center [1285, 415] width 157 height 10
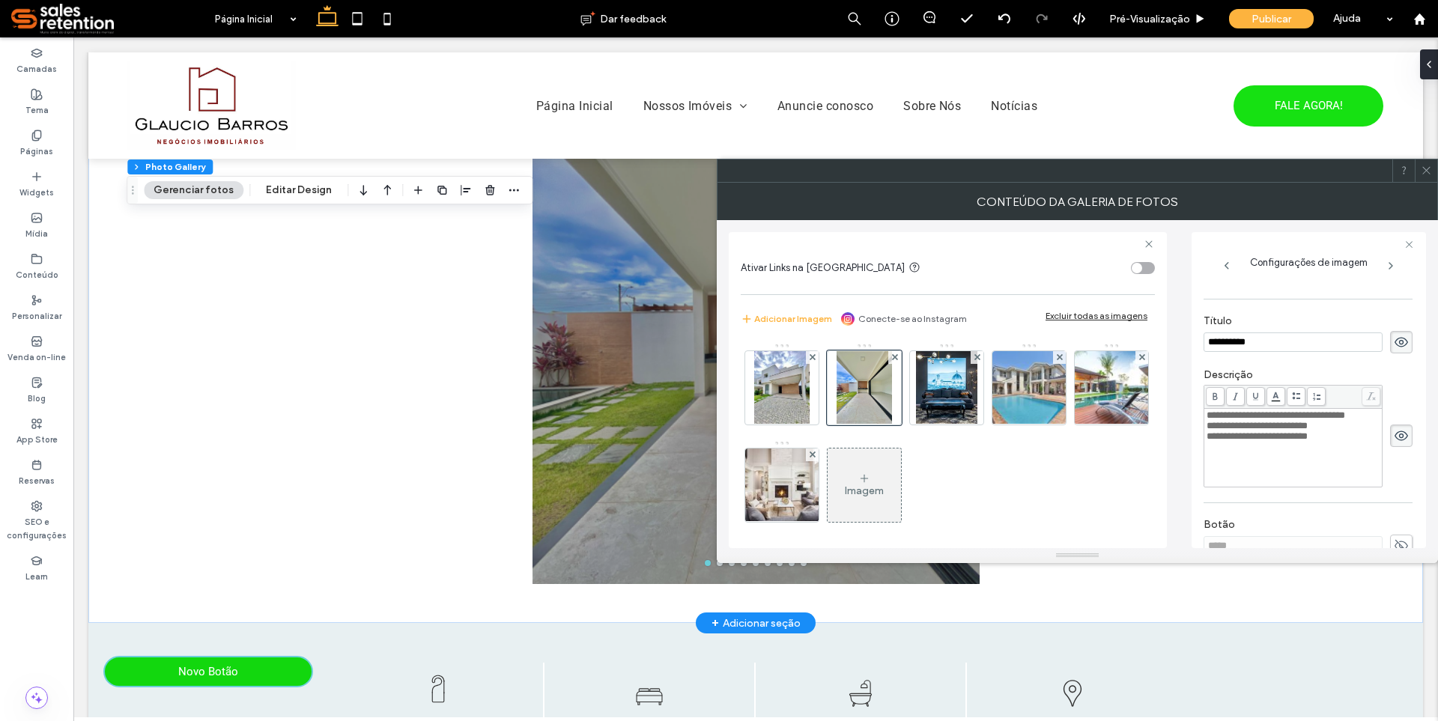
click at [1344, 431] on div "**********" at bounding box center [1294, 426] width 174 height 10
click at [1287, 421] on div "**********" at bounding box center [1294, 415] width 174 height 10
click at [1322, 442] on div "**********" at bounding box center [1294, 436] width 174 height 10
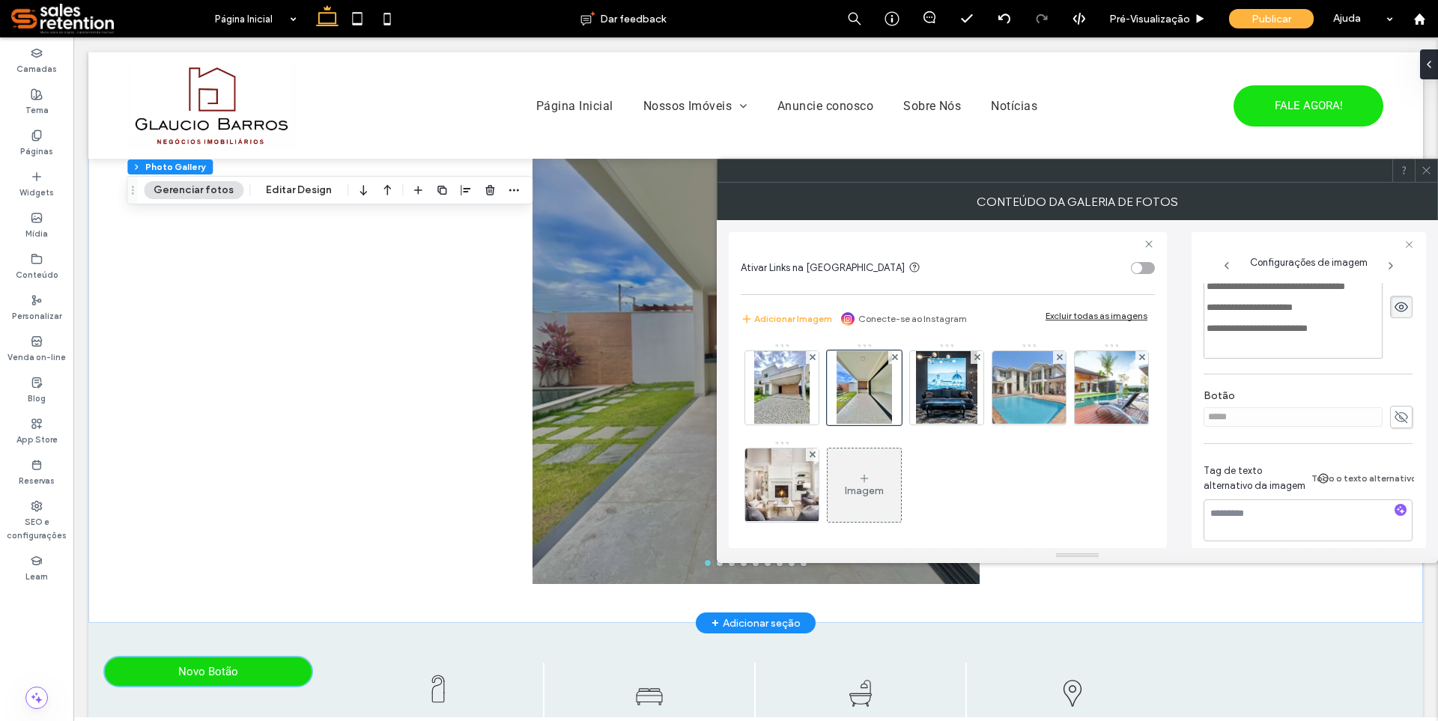
scroll to position [397, 0]
click at [1390, 400] on span at bounding box center [1401, 404] width 22 height 22
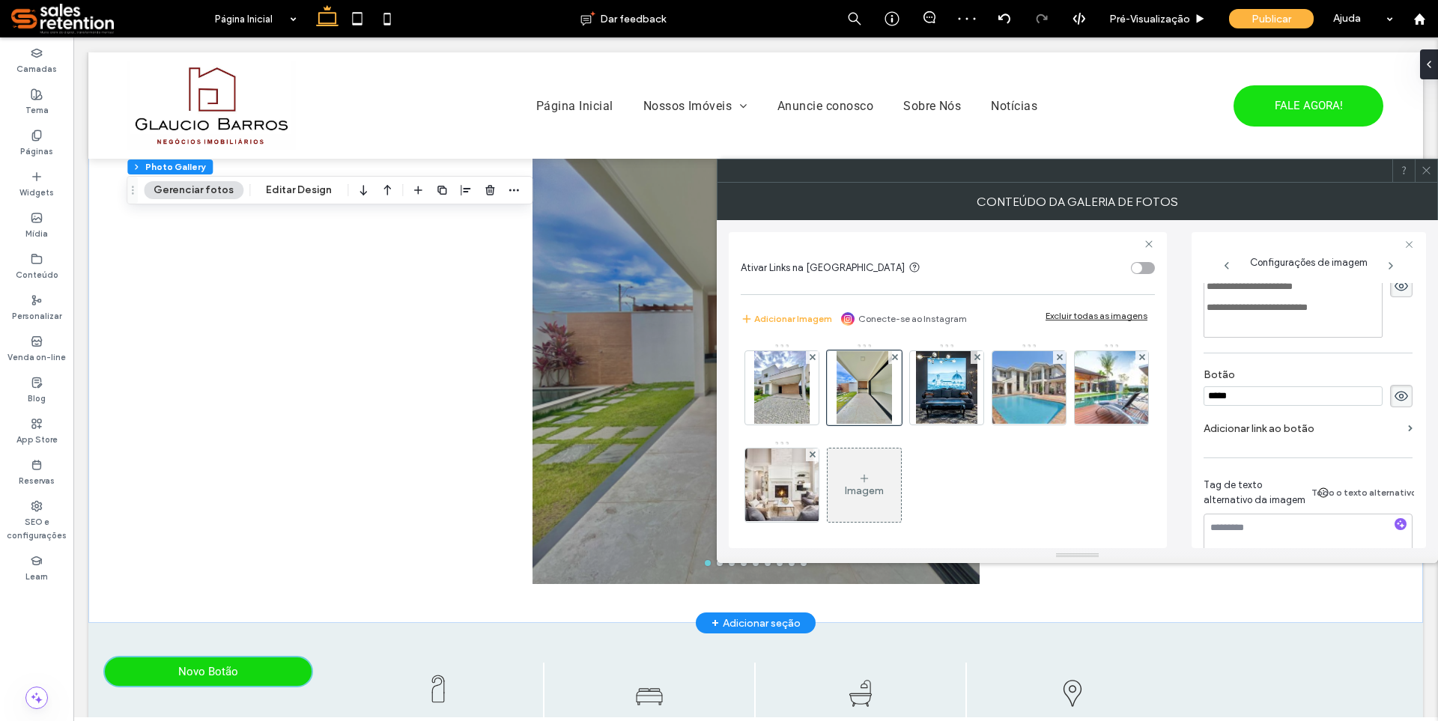
click at [1298, 433] on label "Adicionar link ao botão" at bounding box center [1303, 429] width 198 height 28
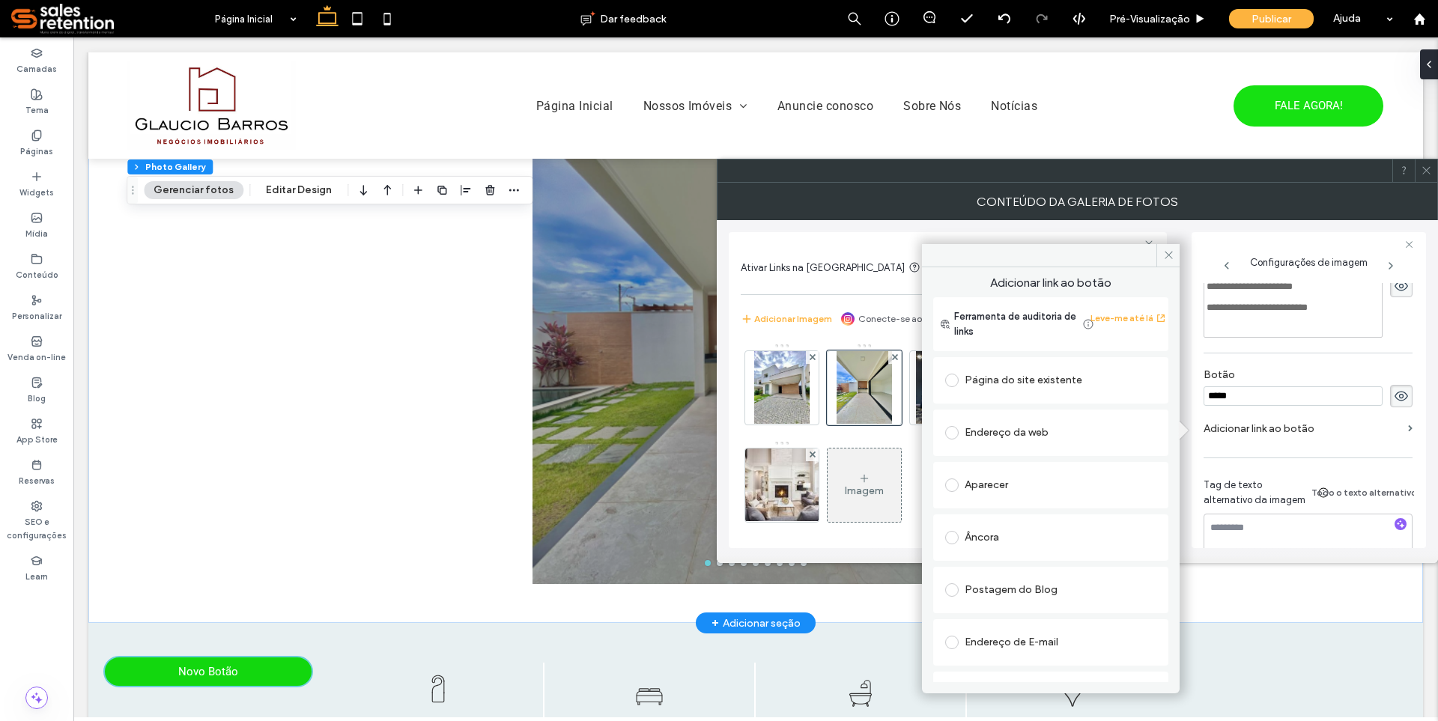
click at [1033, 378] on div "Página do site existente" at bounding box center [1050, 380] width 211 height 24
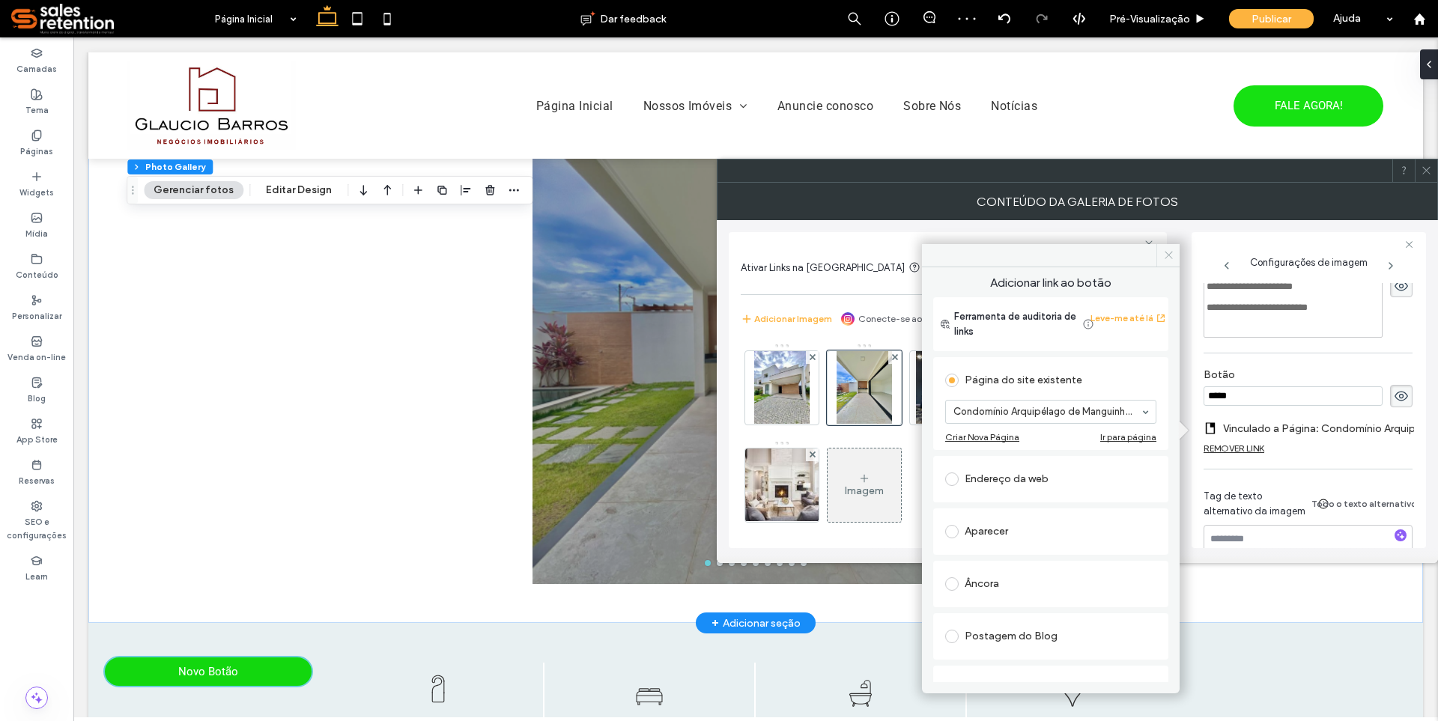
click at [1163, 258] on icon at bounding box center [1168, 254] width 11 height 11
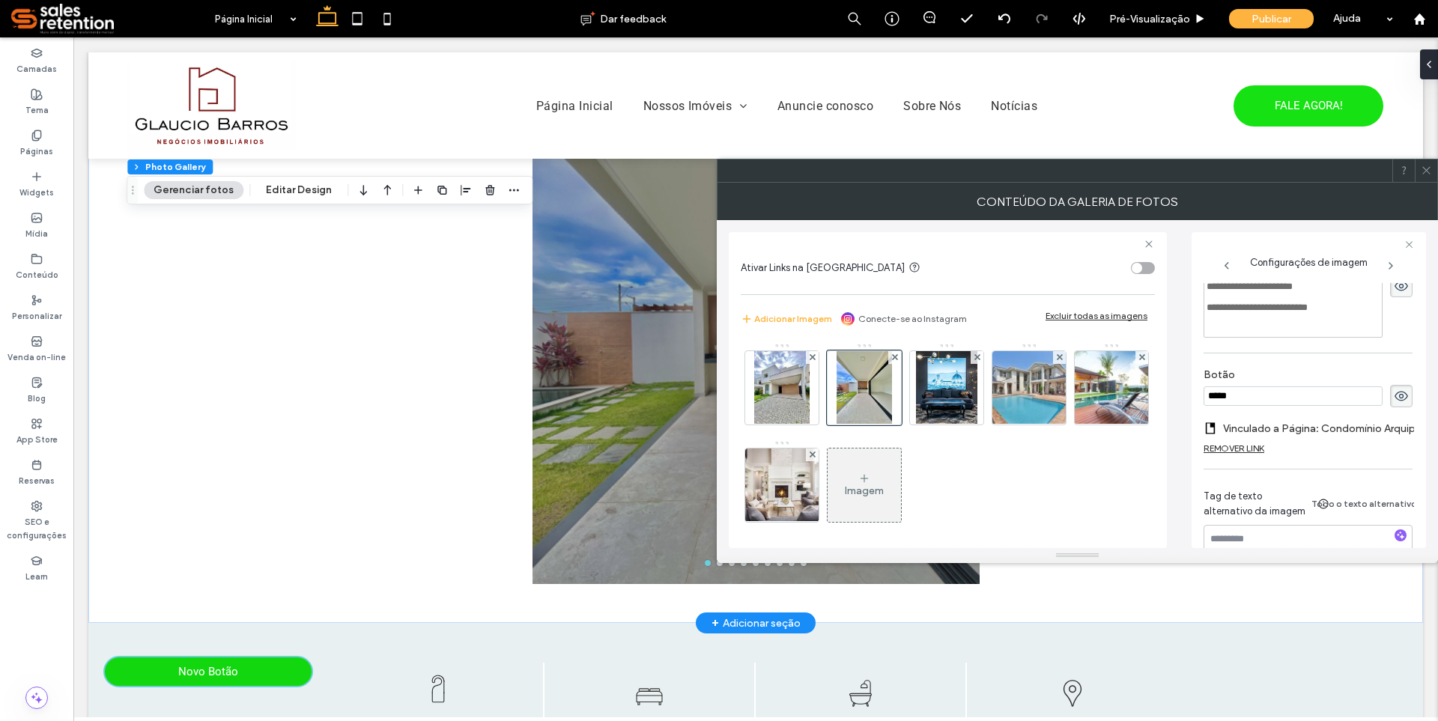
click at [1425, 177] on span at bounding box center [1426, 171] width 11 height 22
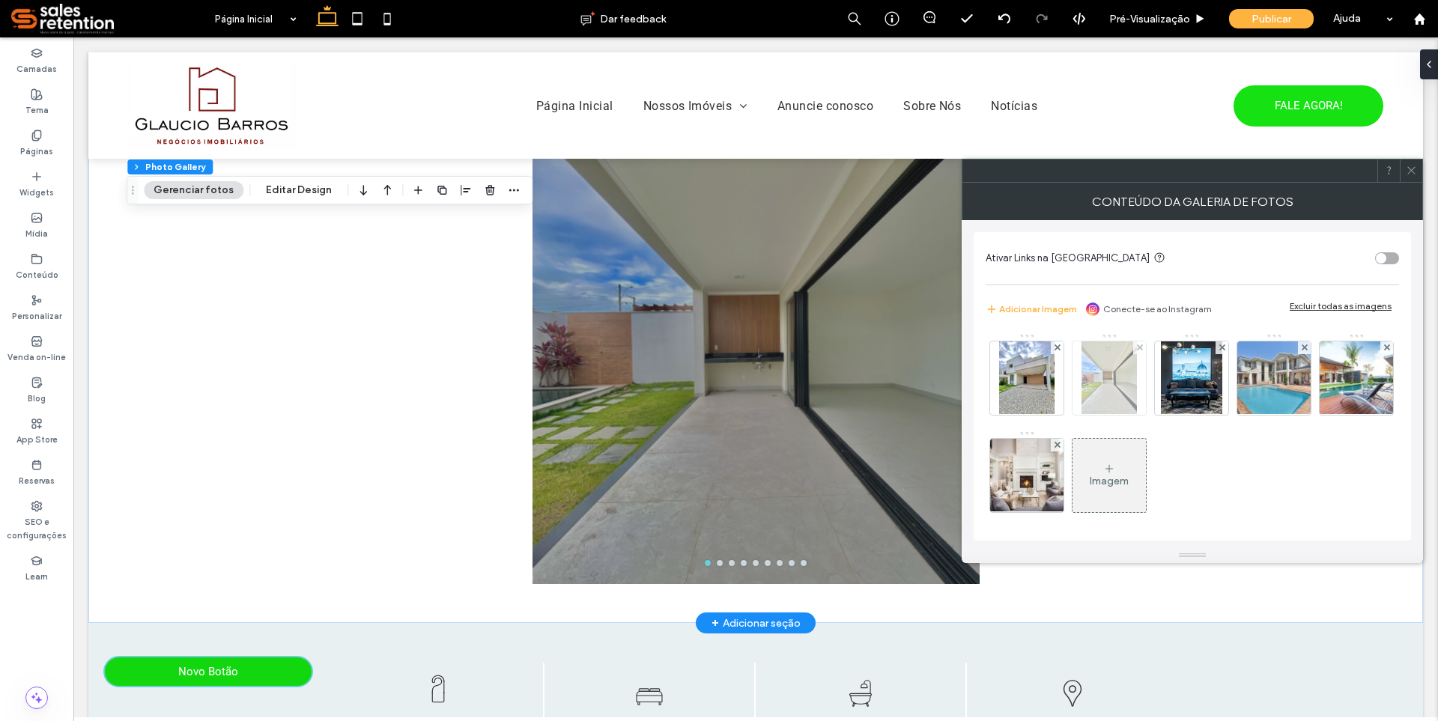
click at [1103, 390] on img at bounding box center [1109, 378] width 55 height 73
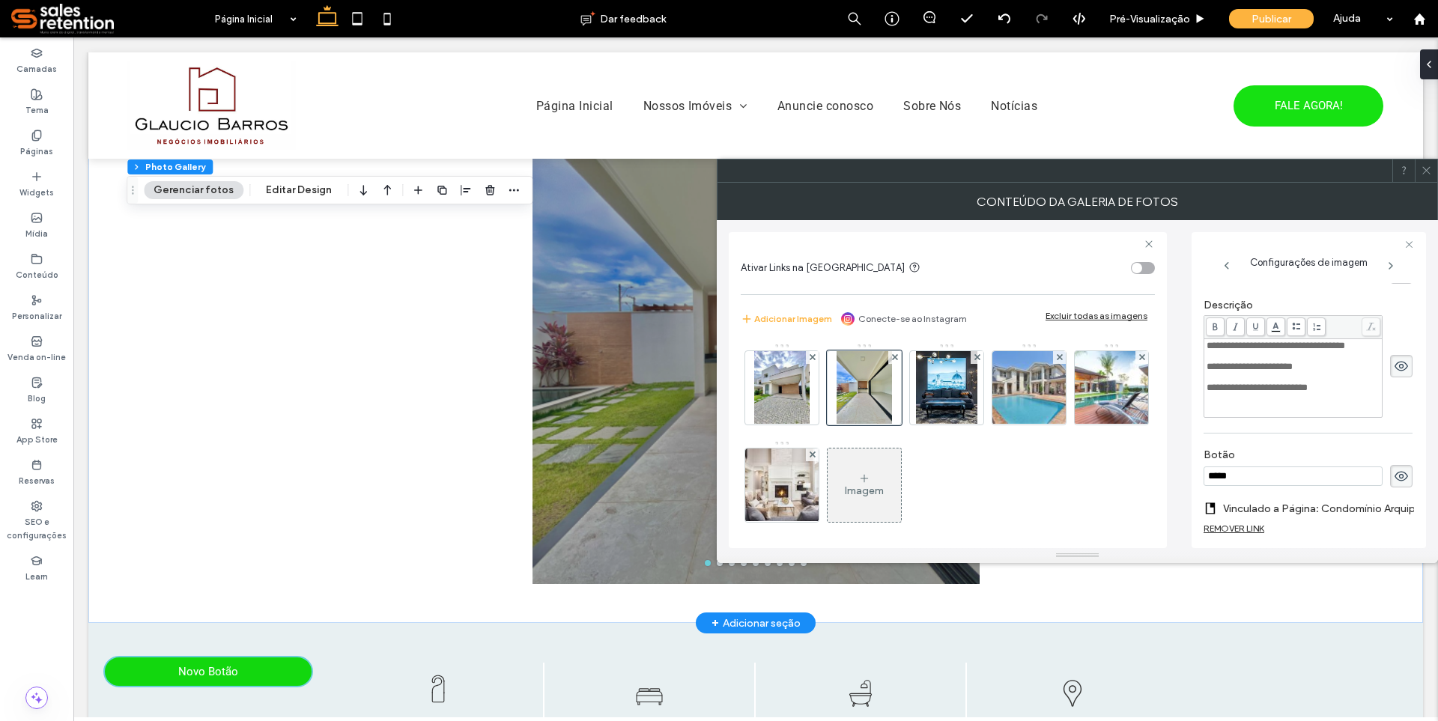
scroll to position [328, 0]
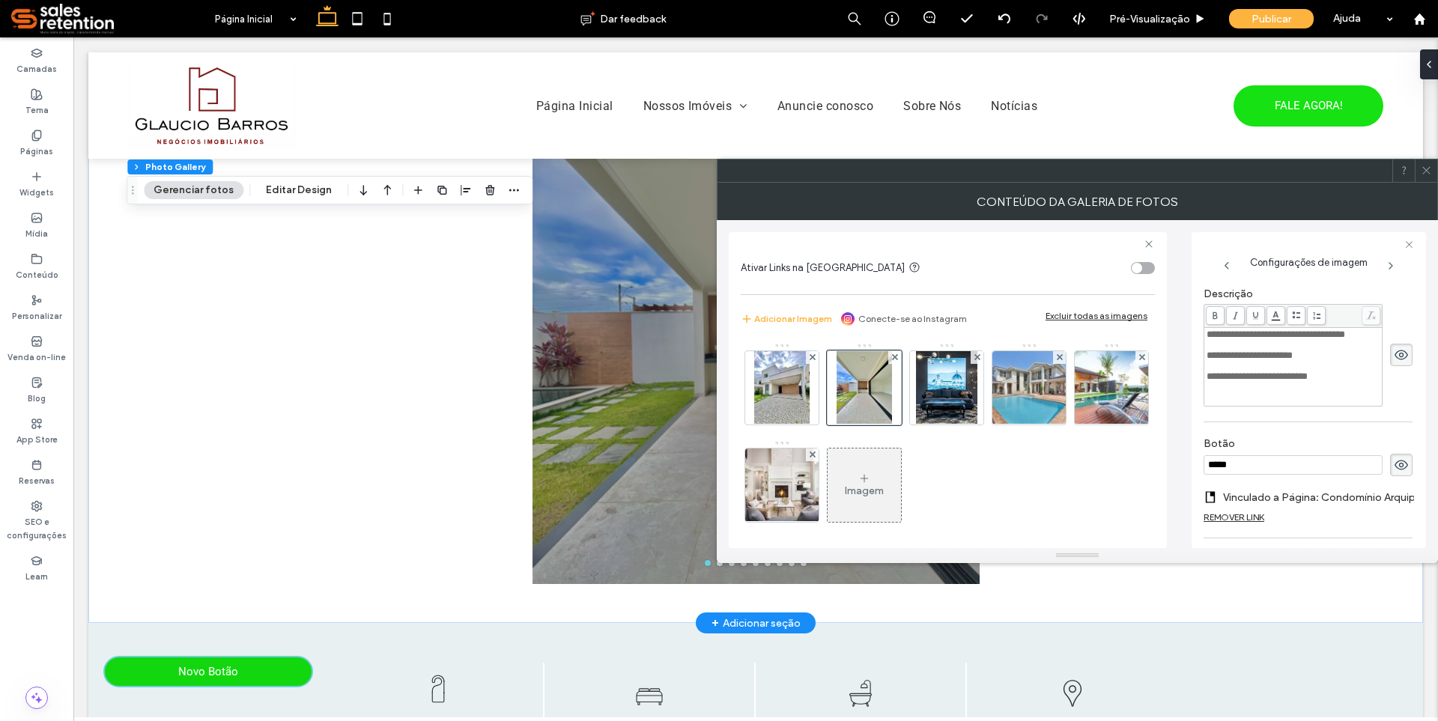
drag, startPoint x: 1207, startPoint y: 332, endPoint x: 1209, endPoint y: 342, distance: 9.9
click at [1207, 334] on span "**********" at bounding box center [1276, 335] width 139 height 10
click at [1428, 180] on span at bounding box center [1426, 171] width 11 height 22
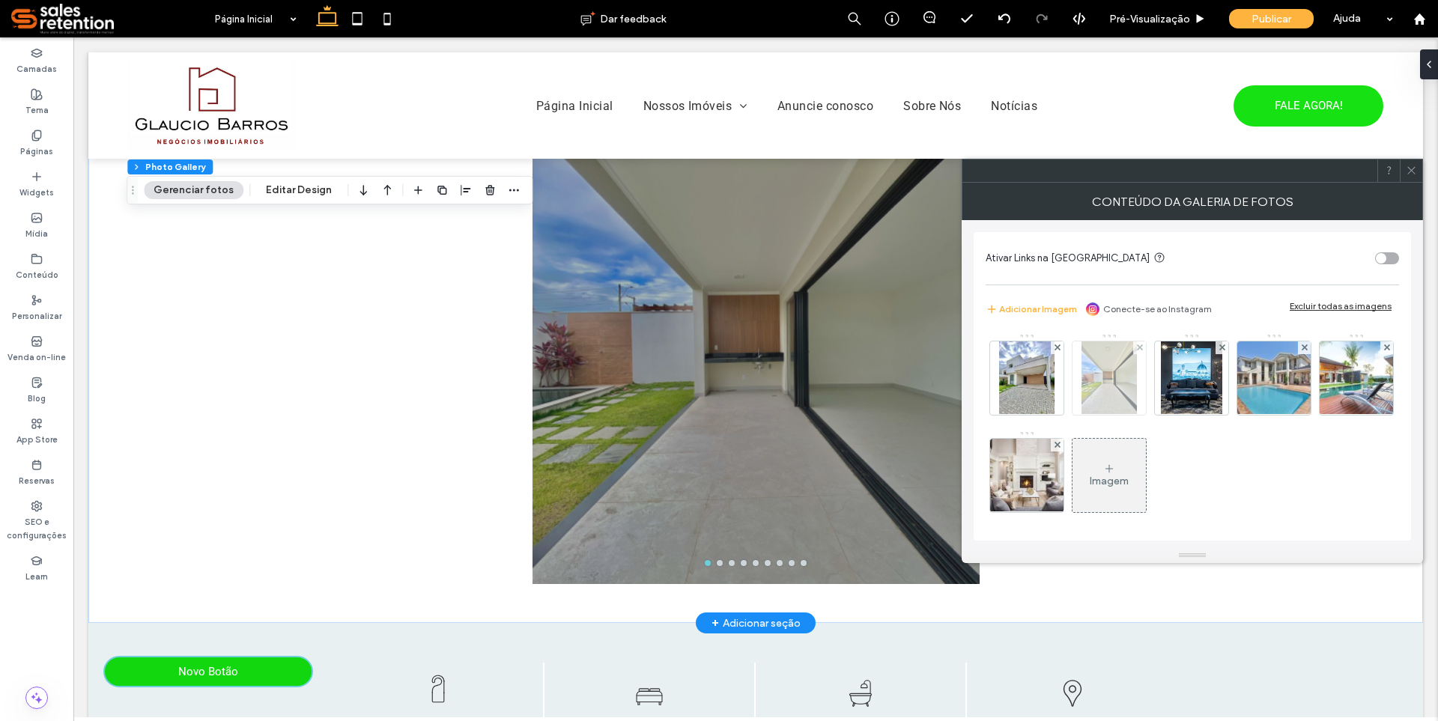
click at [1102, 394] on img at bounding box center [1109, 378] width 55 height 73
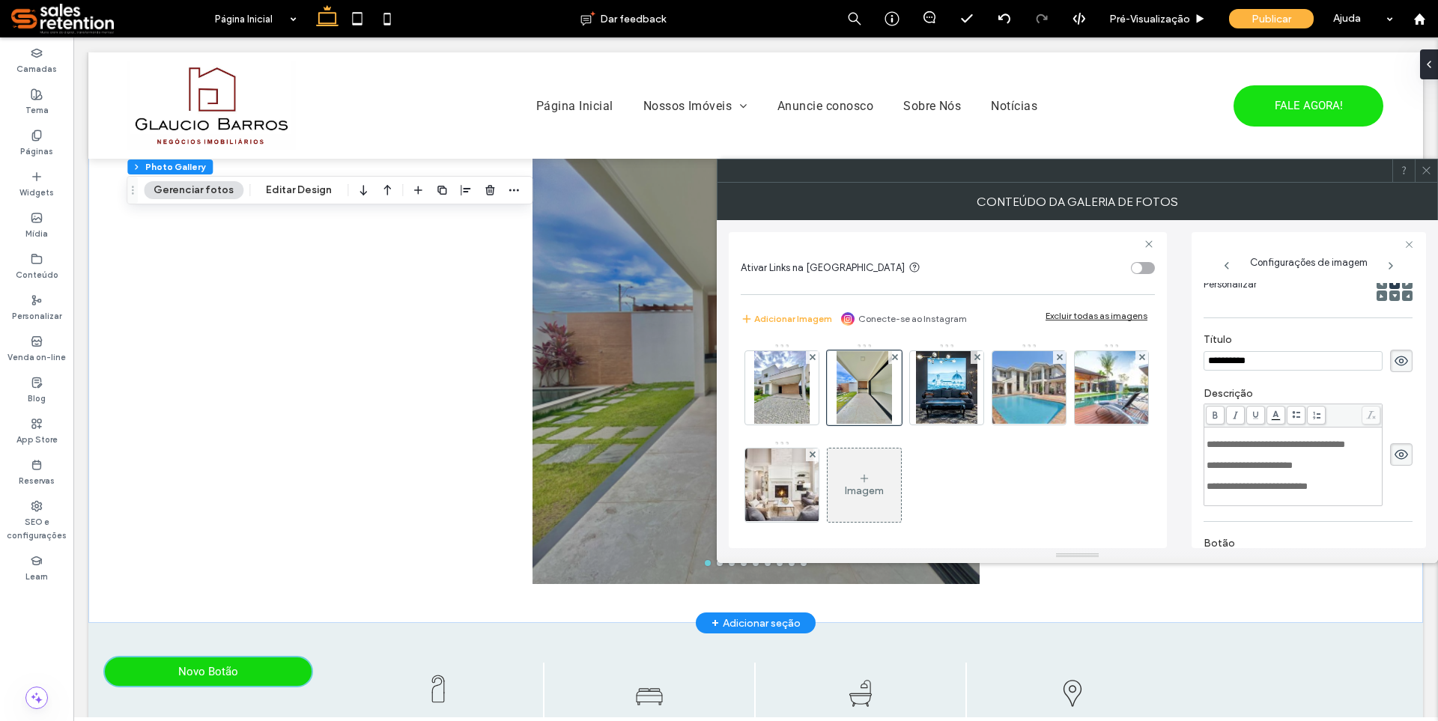
scroll to position [253, 0]
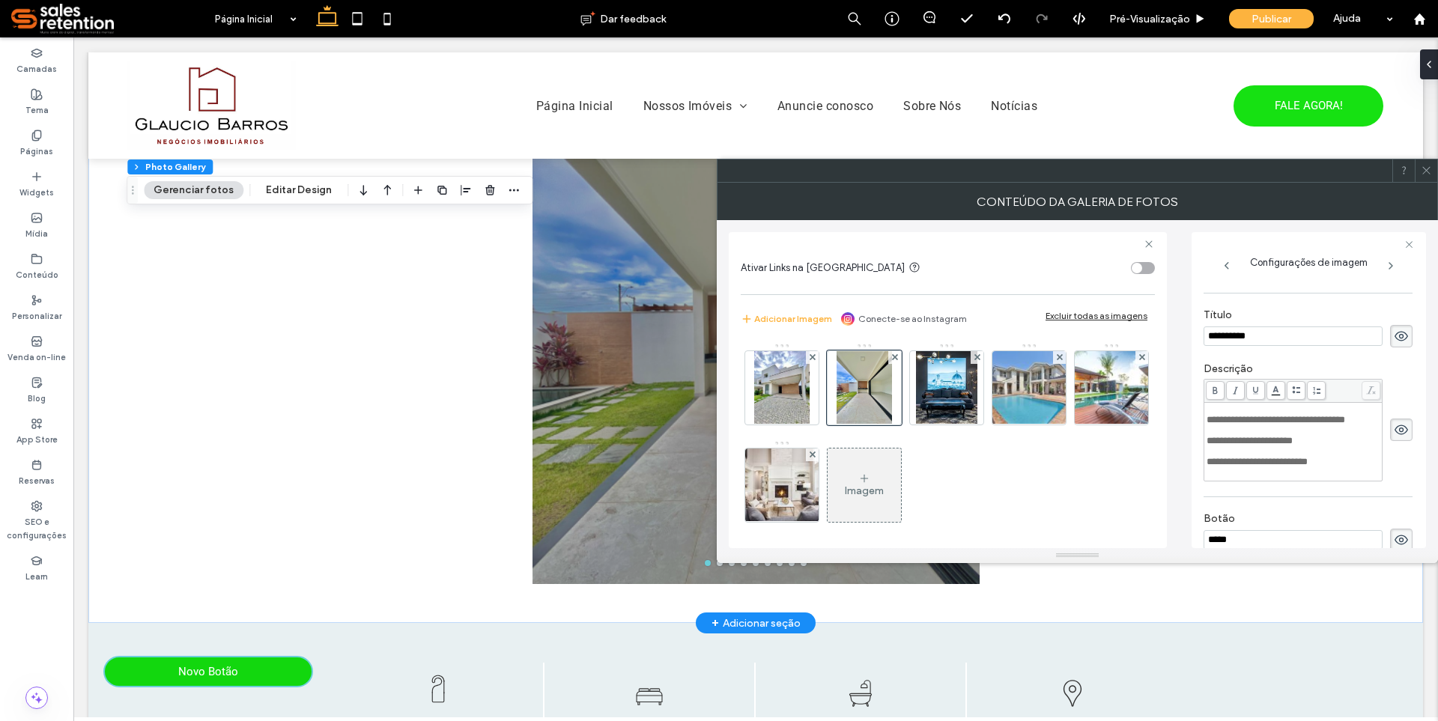
click at [1272, 425] on div "**********" at bounding box center [1294, 420] width 174 height 10
drag, startPoint x: 1311, startPoint y: 458, endPoint x: 1326, endPoint y: 474, distance: 21.7
click at [1316, 446] on div "**********" at bounding box center [1294, 441] width 174 height 10
click at [1427, 178] on span at bounding box center [1426, 171] width 11 height 22
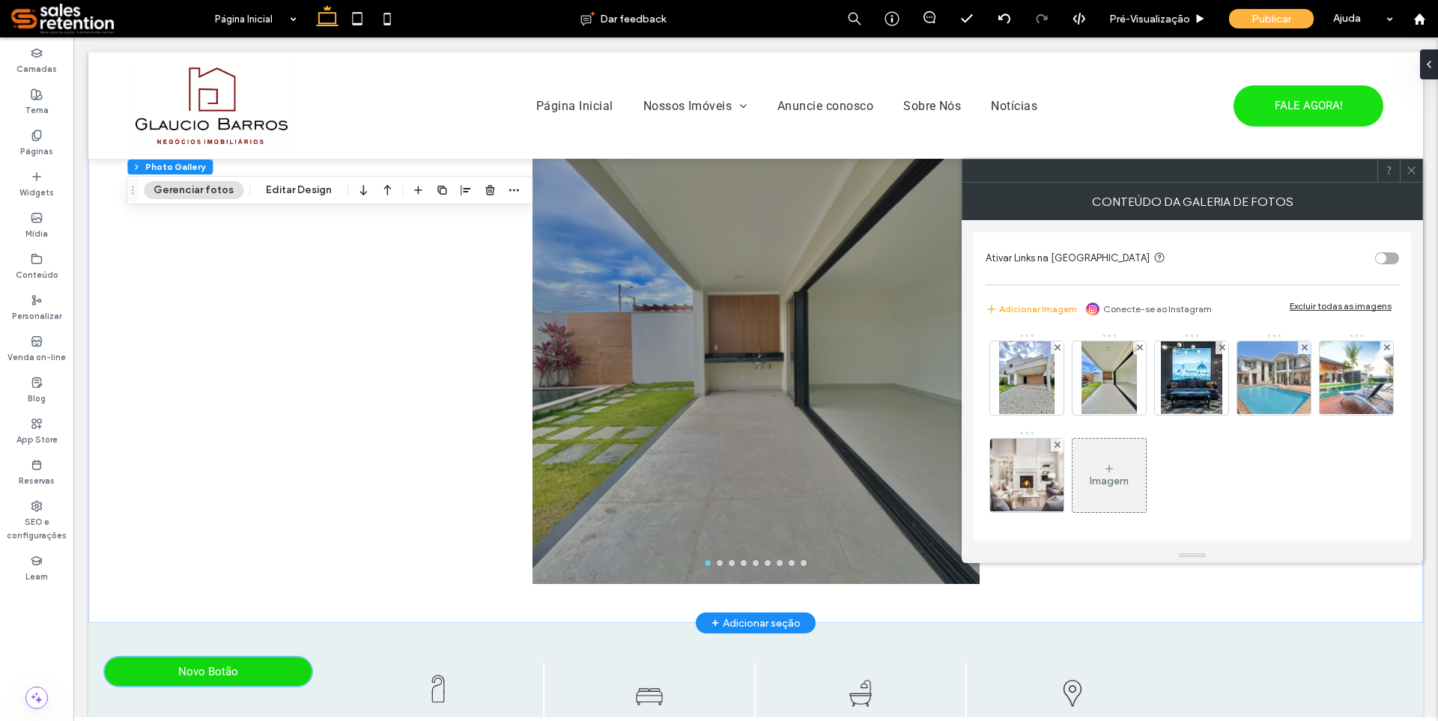
click at [1107, 398] on img at bounding box center [1109, 378] width 55 height 73
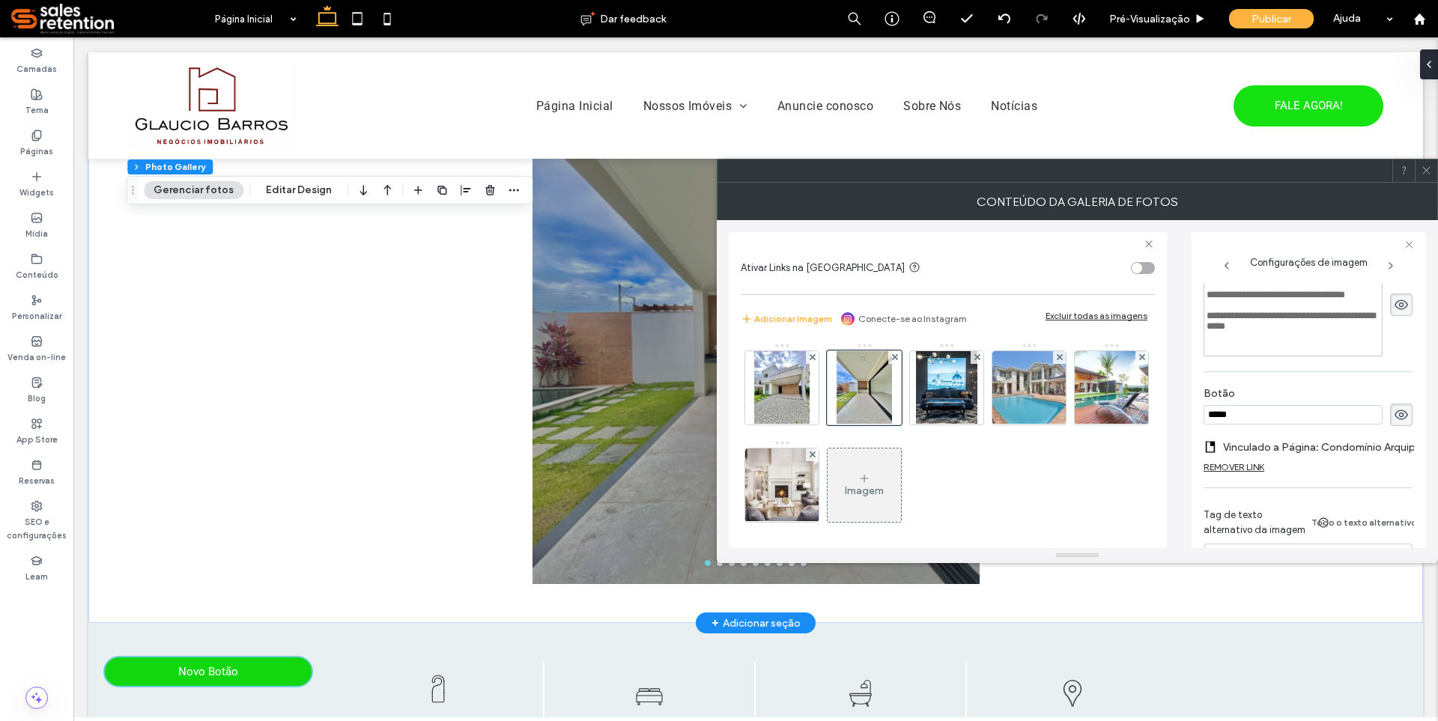
scroll to position [403, 0]
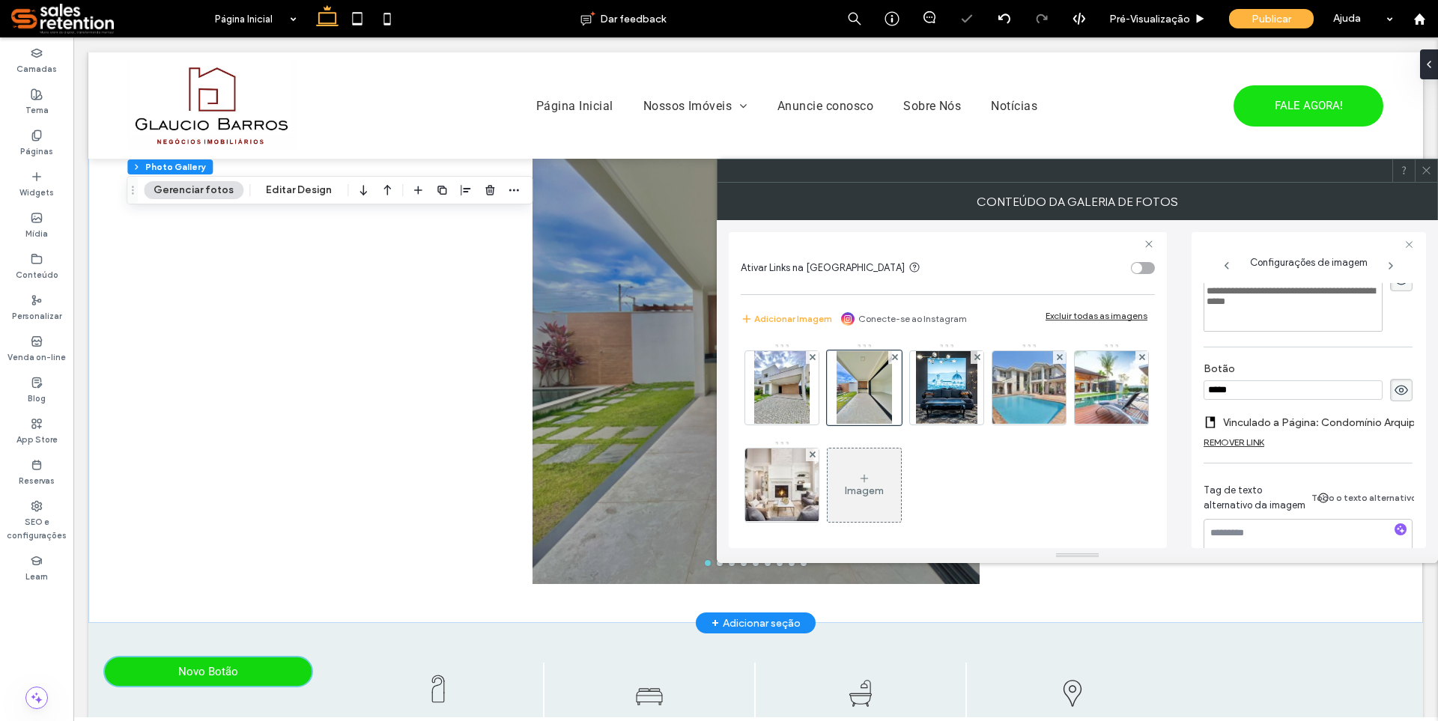
drag, startPoint x: 1269, startPoint y: 389, endPoint x: 1128, endPoint y: 403, distance: 141.5
click at [1128, 403] on div "**********" at bounding box center [1077, 384] width 697 height 328
type input "*******"
click at [1428, 169] on icon at bounding box center [1426, 170] width 11 height 11
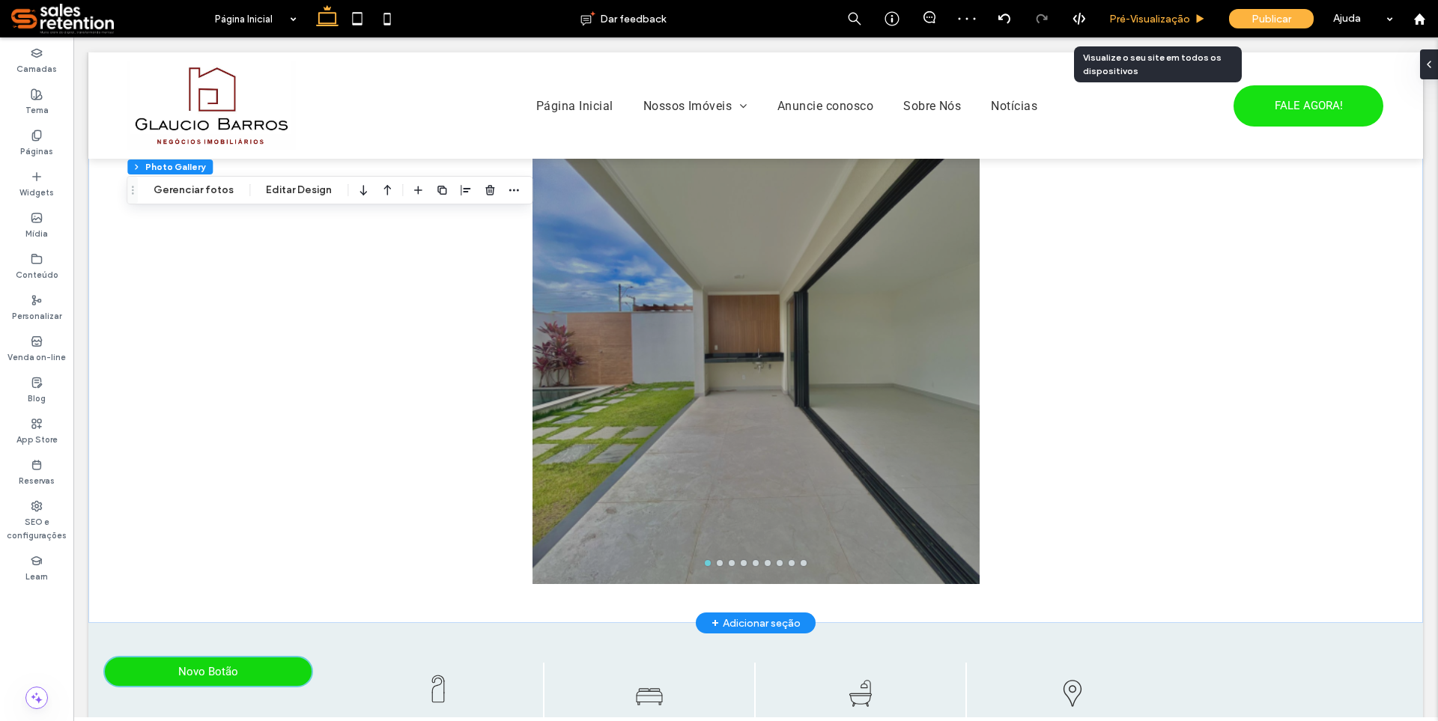
click at [1166, 24] on span "Pré-Visualizaçāo" at bounding box center [1149, 19] width 81 height 13
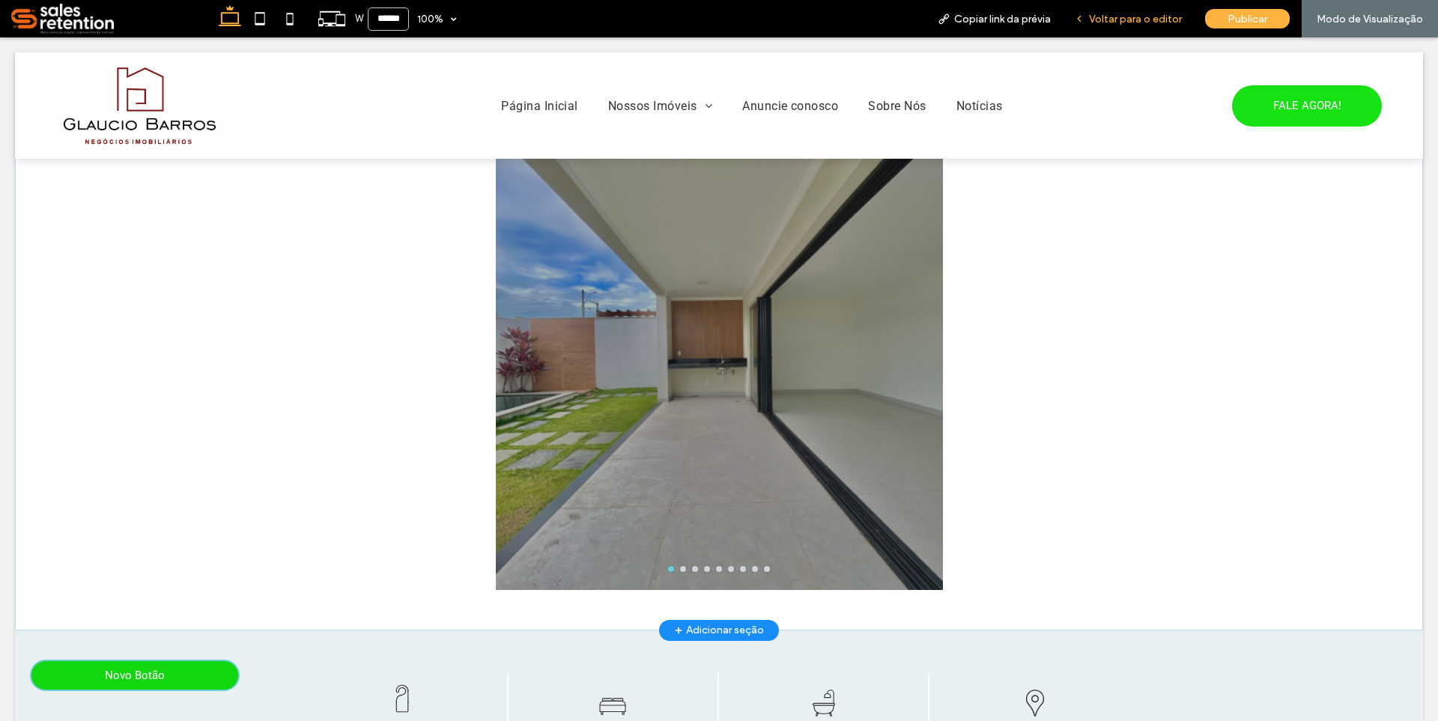
click at [1175, 19] on span "Voltar para o editor" at bounding box center [1135, 19] width 93 height 13
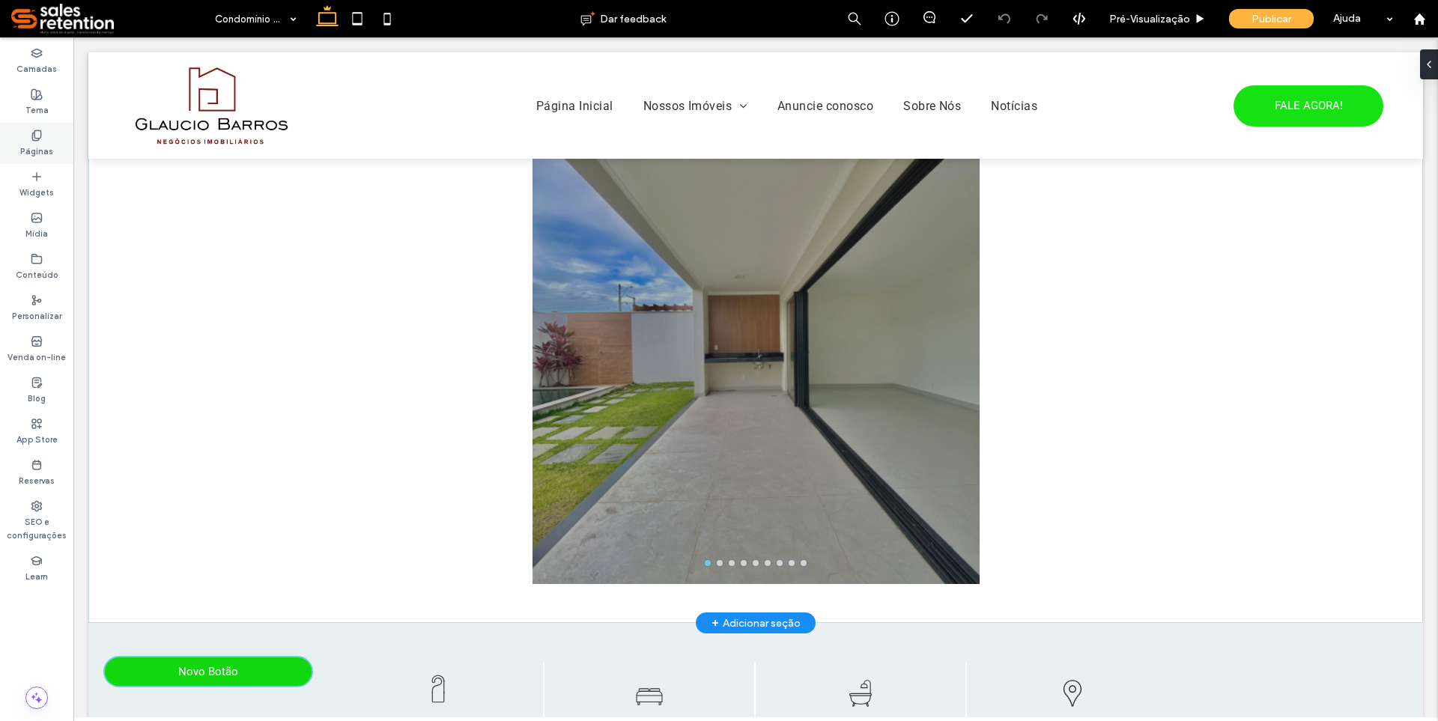
click at [30, 151] on label "Páginas" at bounding box center [36, 150] width 33 height 16
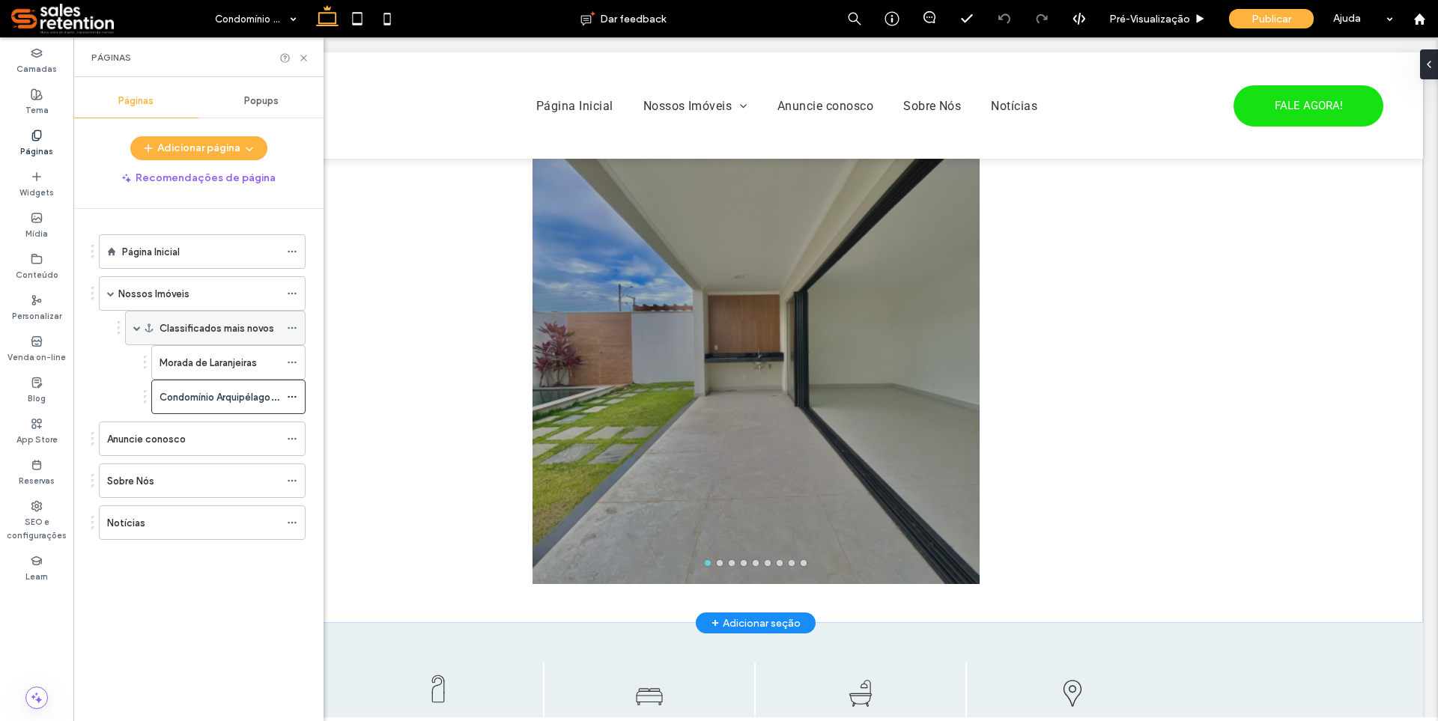
click at [234, 329] on label "Classificados mais novos" at bounding box center [217, 328] width 115 height 26
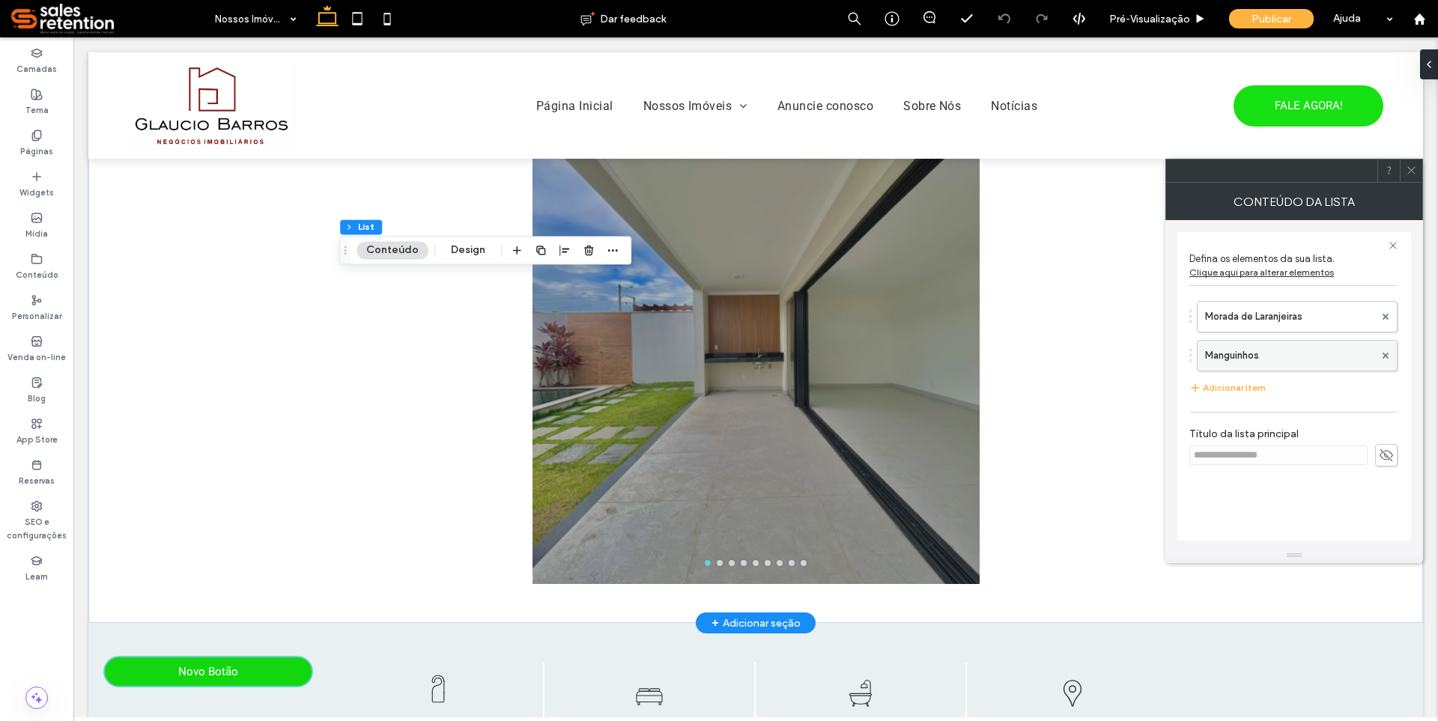
click at [1314, 365] on label "Manguinhos" at bounding box center [1289, 356] width 169 height 30
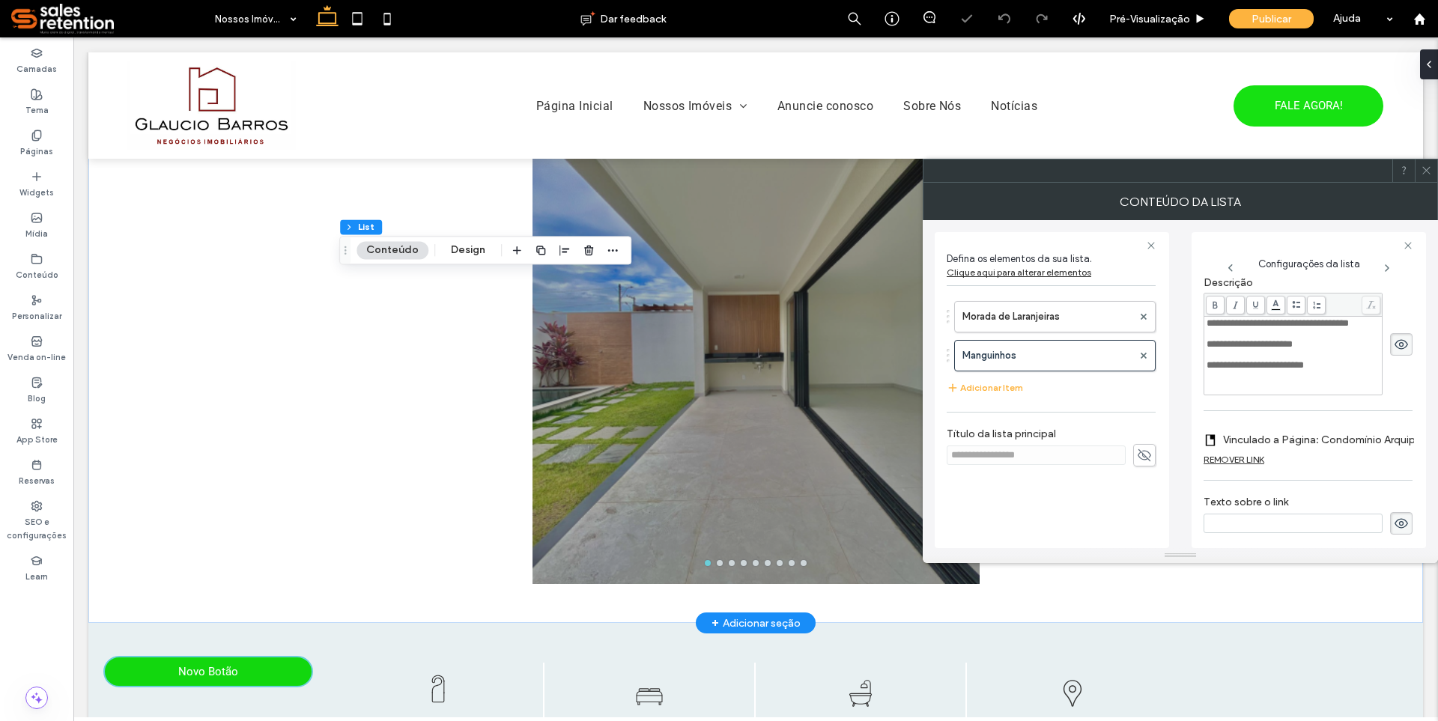
scroll to position [285, 0]
click at [1395, 515] on icon at bounding box center [1401, 520] width 15 height 16
click at [1395, 515] on use at bounding box center [1401, 520] width 13 height 12
click at [1290, 512] on input at bounding box center [1293, 519] width 179 height 19
click at [1308, 432] on label "Vinculado a Página: Condomínio Arquipélago de Manguinhos." at bounding box center [1327, 436] width 209 height 28
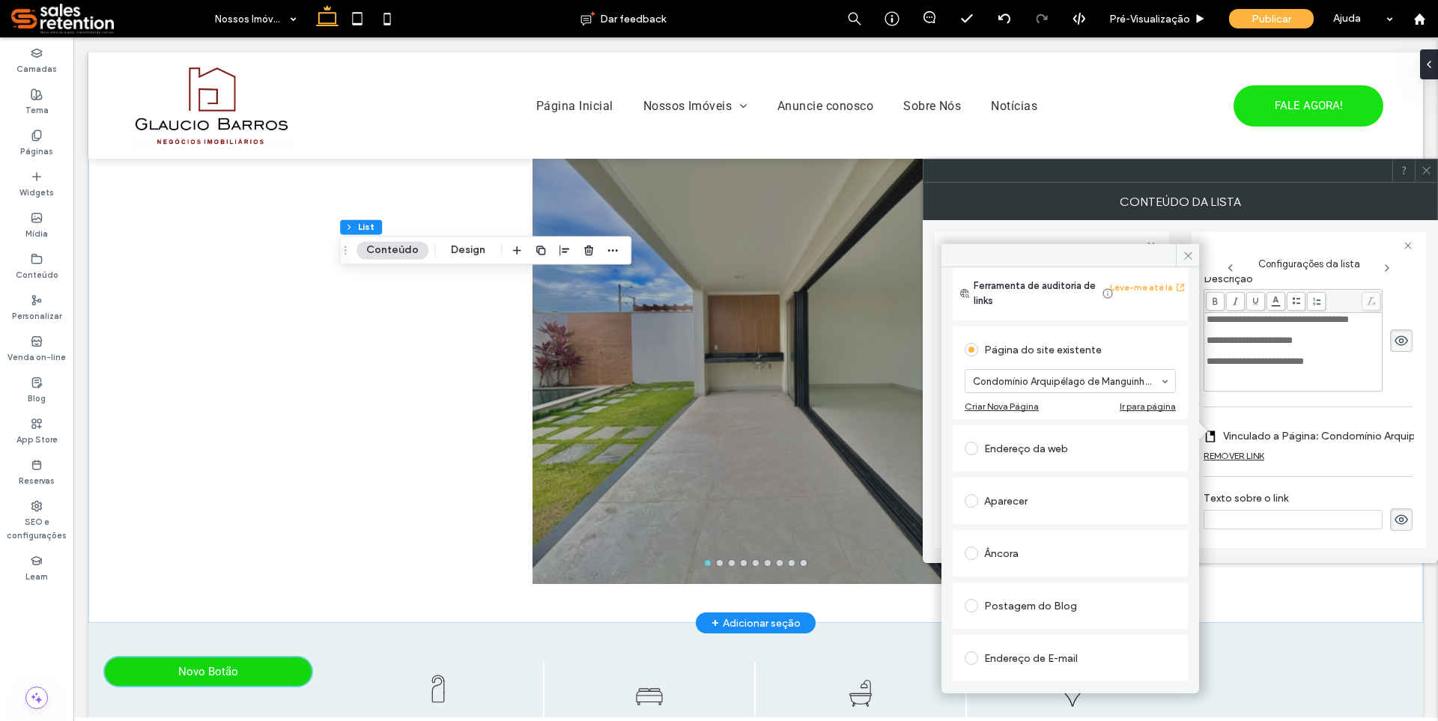
scroll to position [0, 0]
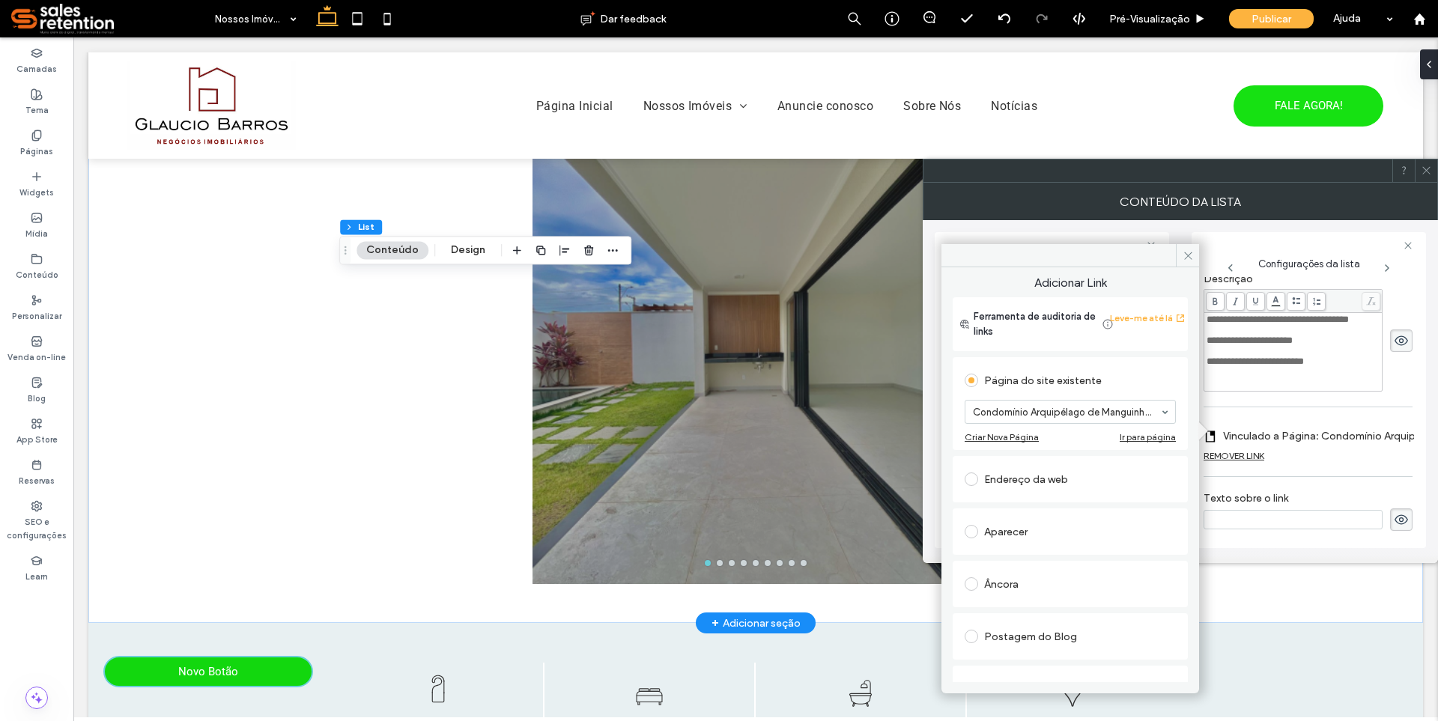
click at [1034, 481] on div "Endereço da web" at bounding box center [1070, 479] width 211 height 24
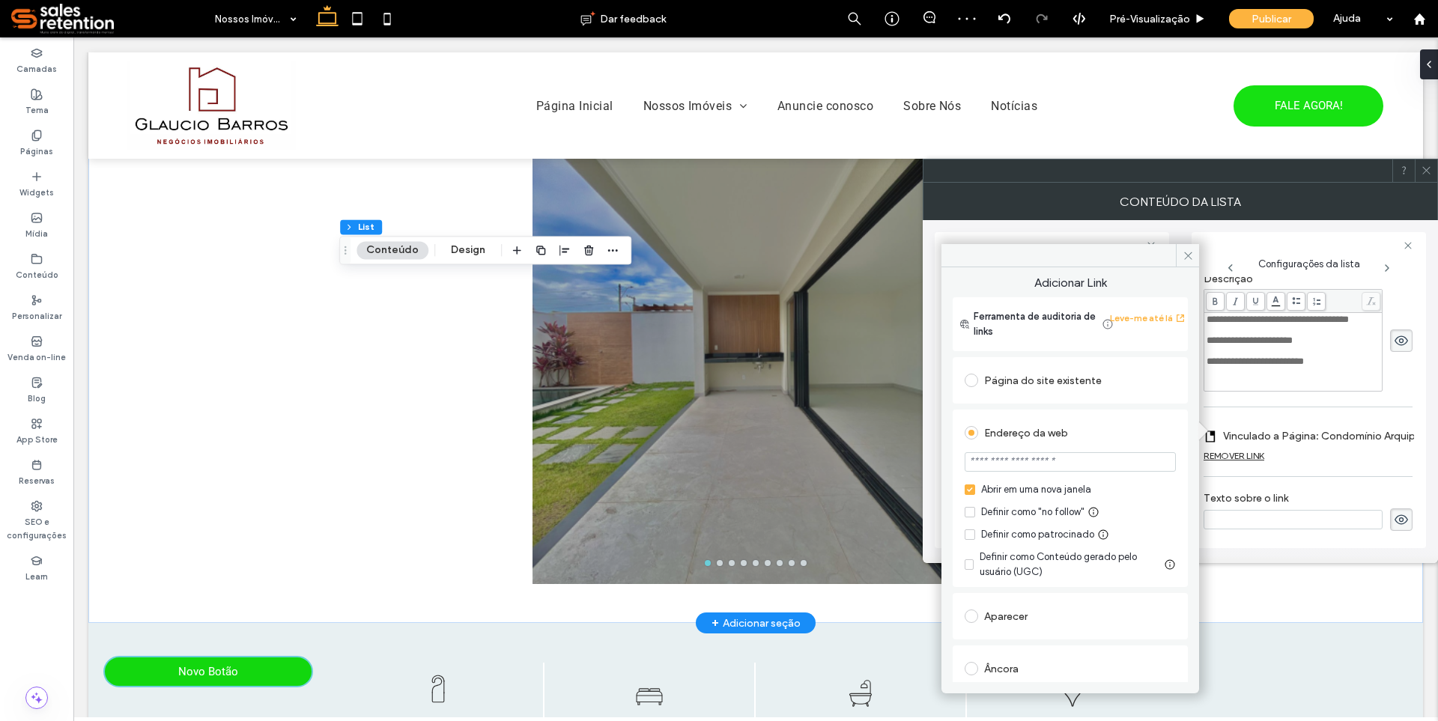
click at [1017, 386] on div "Página do site existente" at bounding box center [1070, 380] width 211 height 24
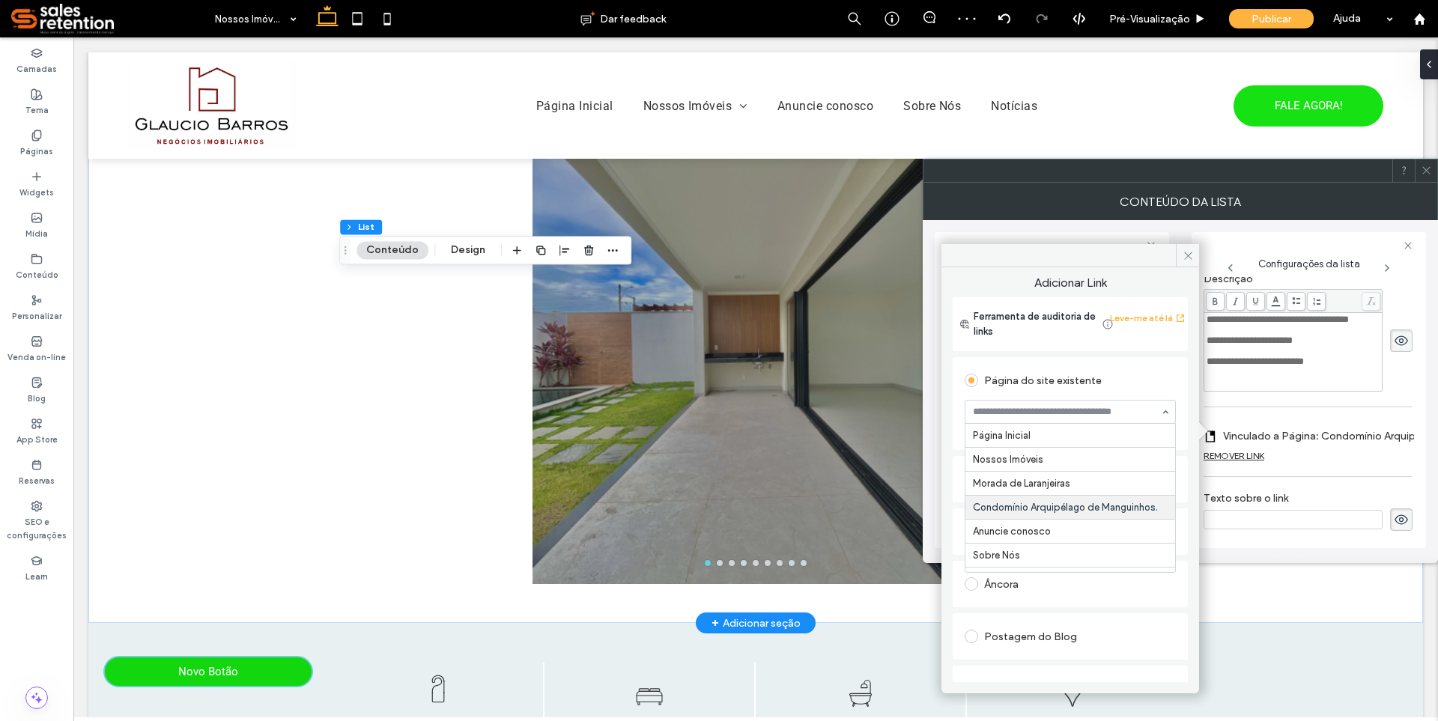
scroll to position [19, 0]
click at [1064, 411] on input at bounding box center [1066, 412] width 187 height 10
click at [1050, 382] on div "Página do site existente" at bounding box center [1070, 380] width 211 height 24
click at [1186, 255] on span at bounding box center [1187, 255] width 23 height 22
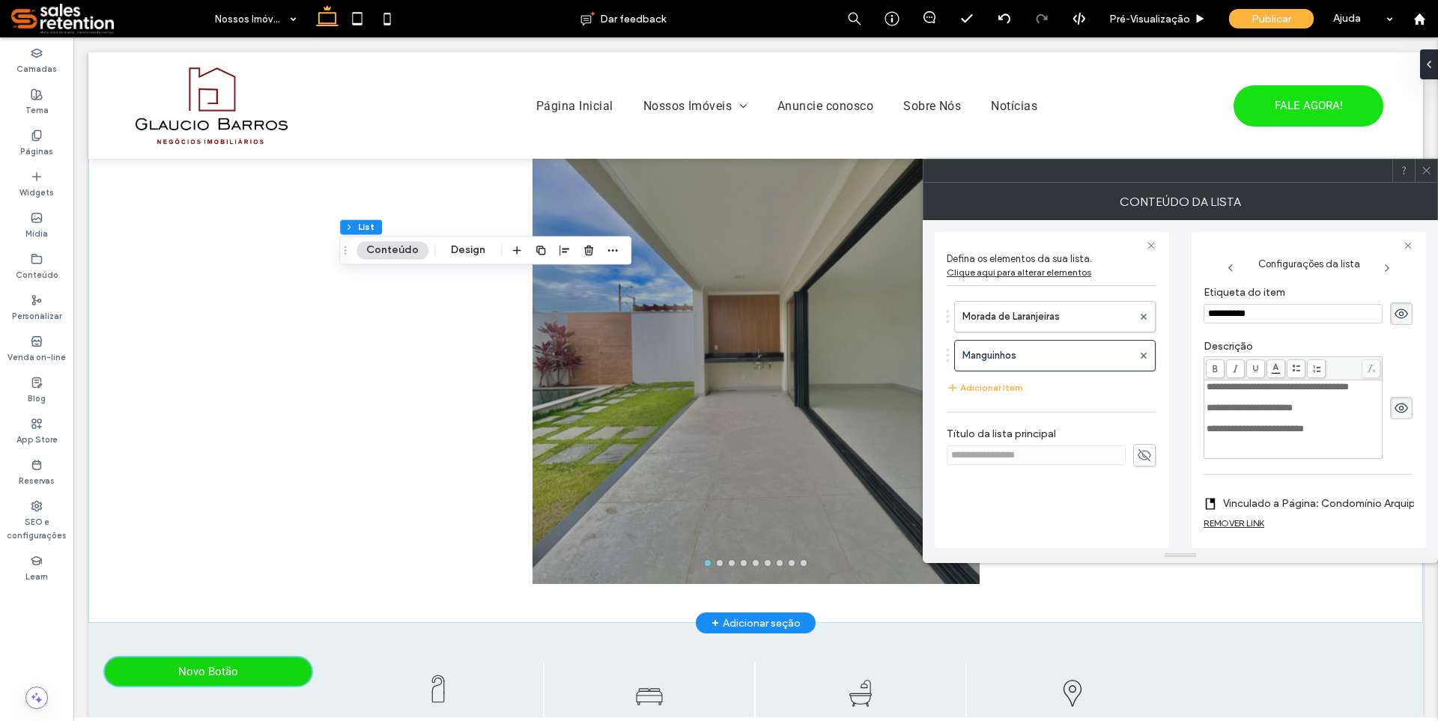
scroll to position [285, 0]
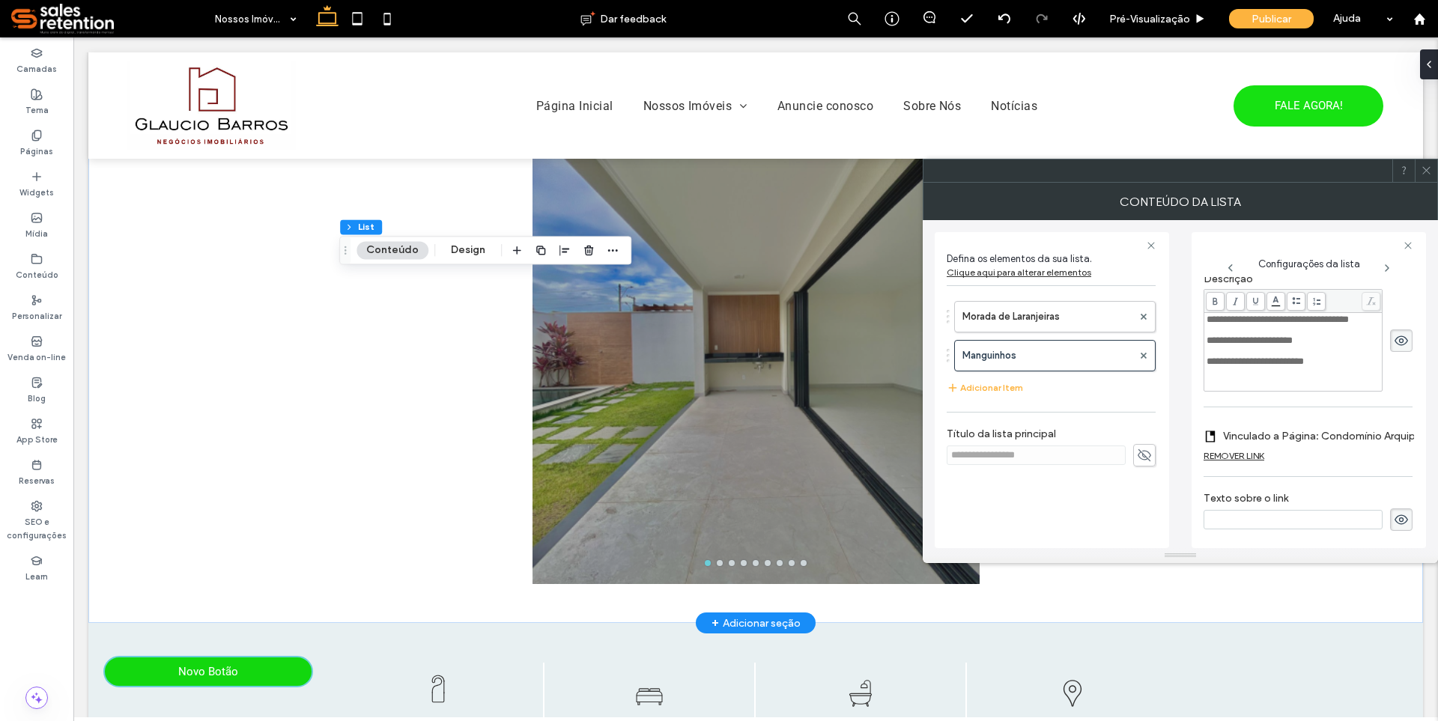
click at [1249, 512] on input at bounding box center [1293, 519] width 179 height 19
drag, startPoint x: 1192, startPoint y: 528, endPoint x: 1101, endPoint y: 540, distance: 92.2
click at [1101, 540] on div "**********" at bounding box center [1180, 384] width 491 height 328
type input "**********"
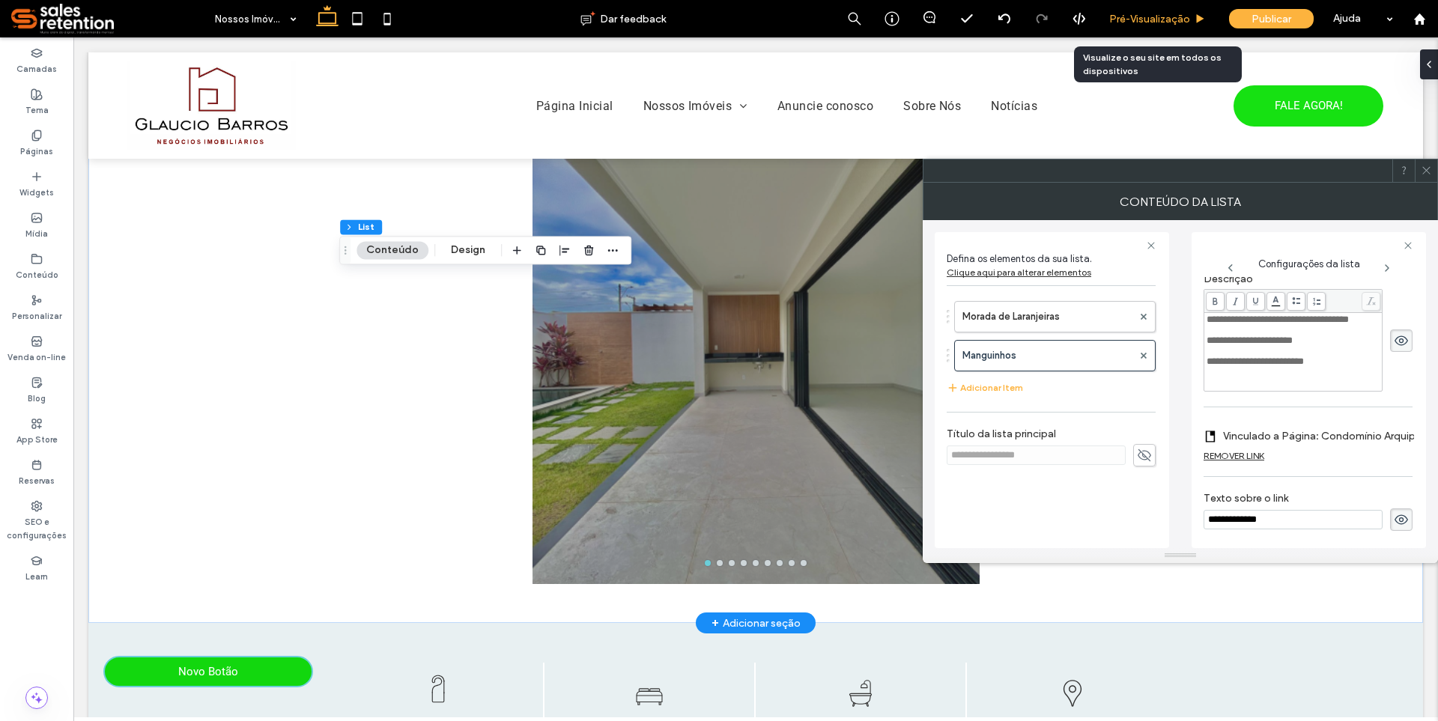
click at [1142, 16] on span "Pré-Visualizaçāo" at bounding box center [1149, 19] width 81 height 13
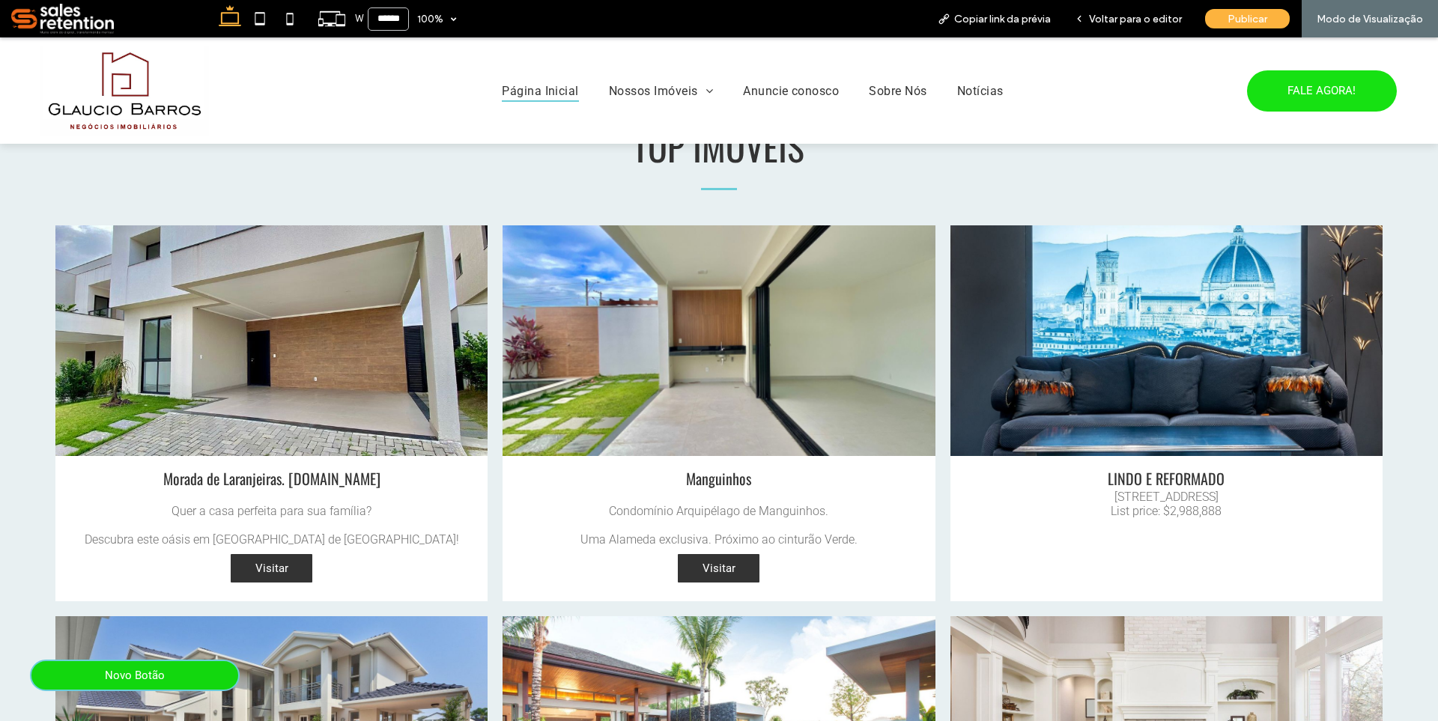
scroll to position [1049, 0]
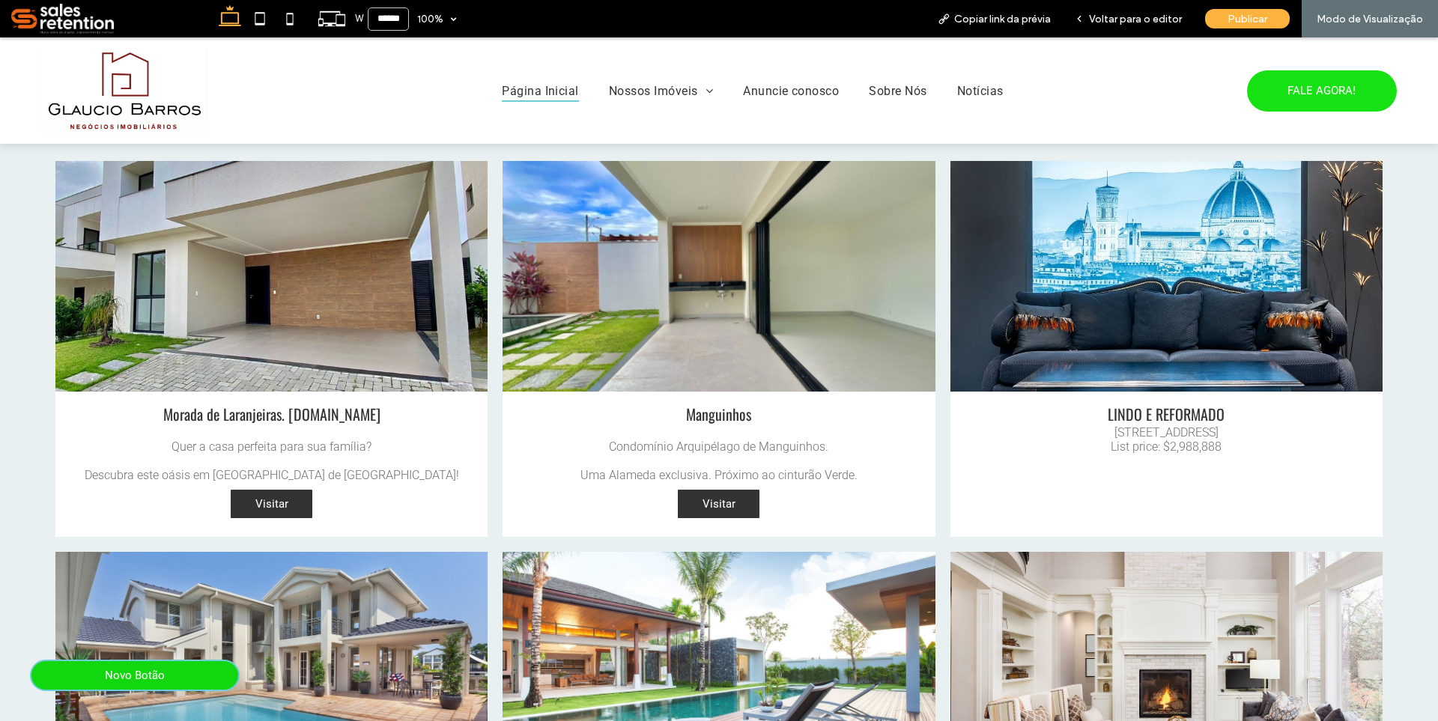
click at [336, 327] on link at bounding box center [272, 276] width 458 height 244
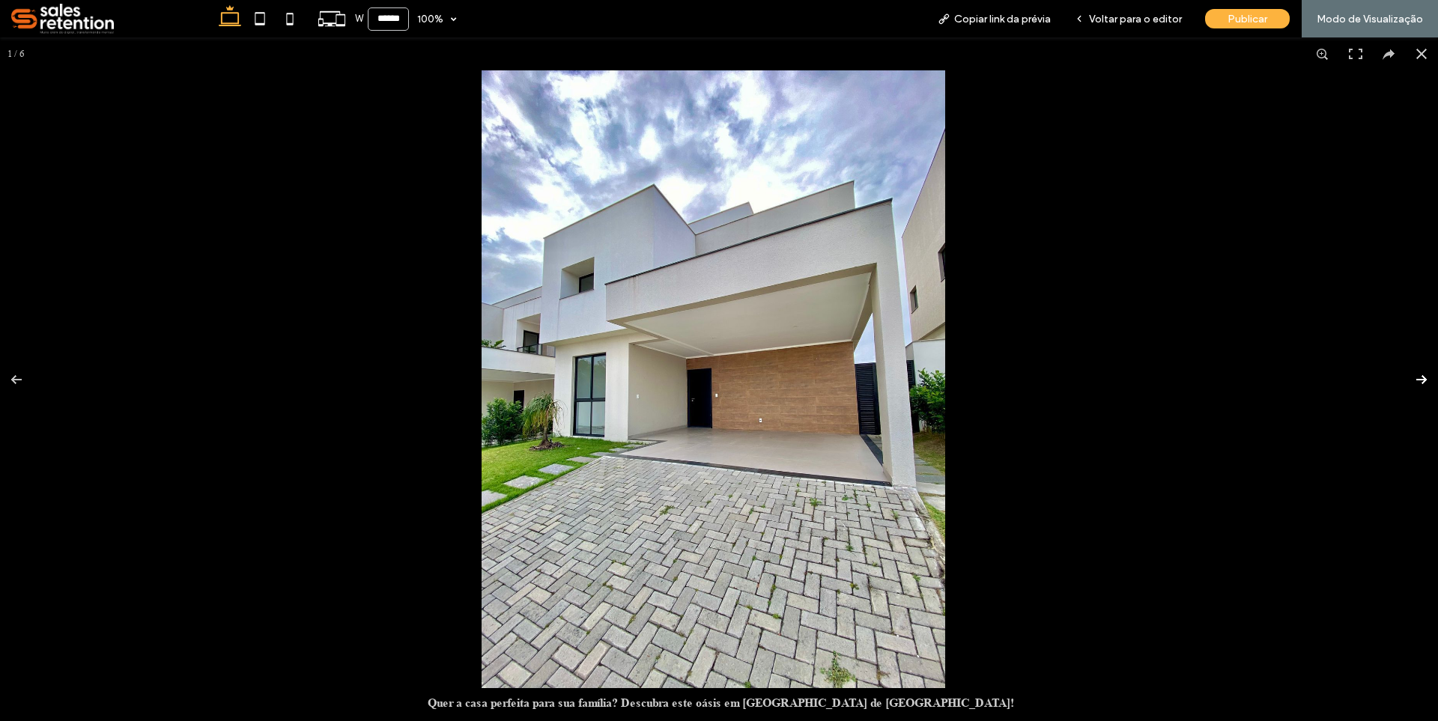
click at [1403, 378] on button at bounding box center [1412, 379] width 52 height 75
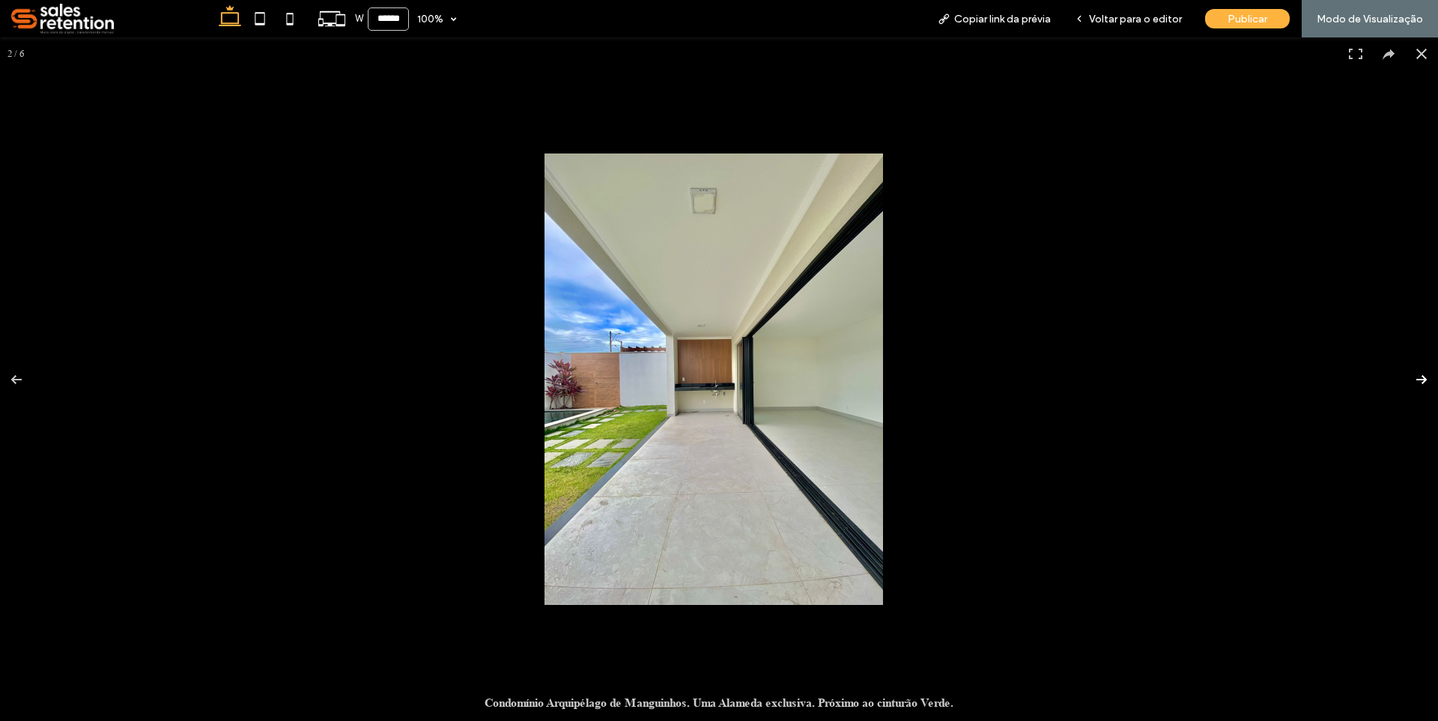
click at [1403, 378] on button at bounding box center [1412, 379] width 52 height 75
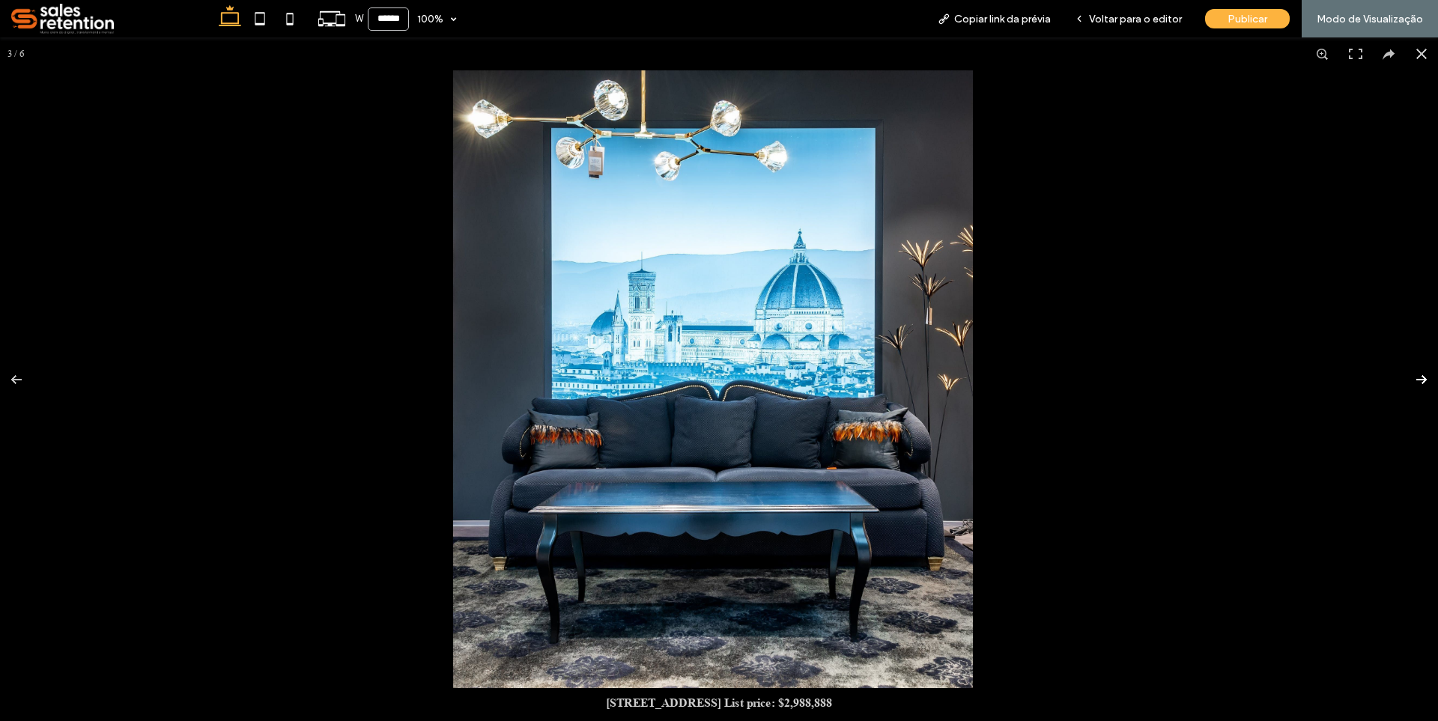
click at [1403, 378] on button at bounding box center [1412, 379] width 52 height 75
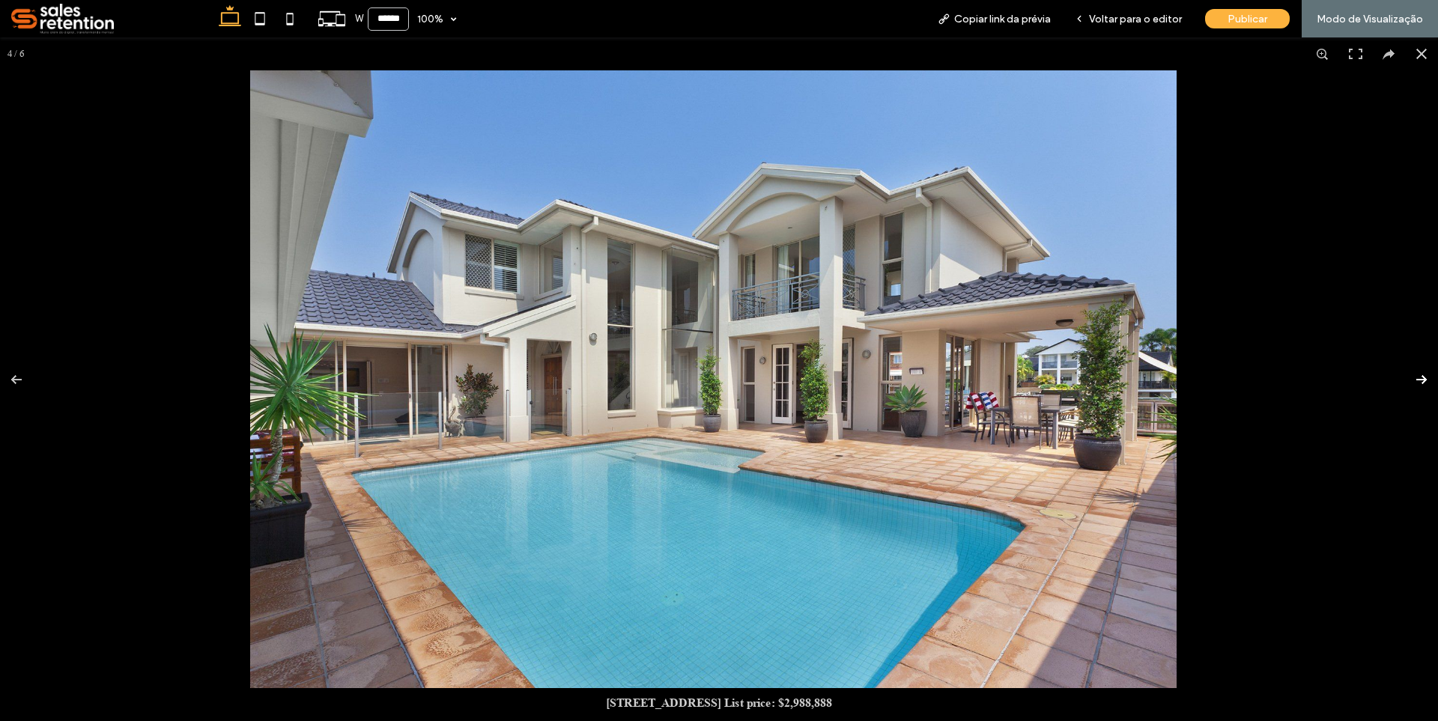
click at [1403, 378] on button at bounding box center [1412, 379] width 52 height 75
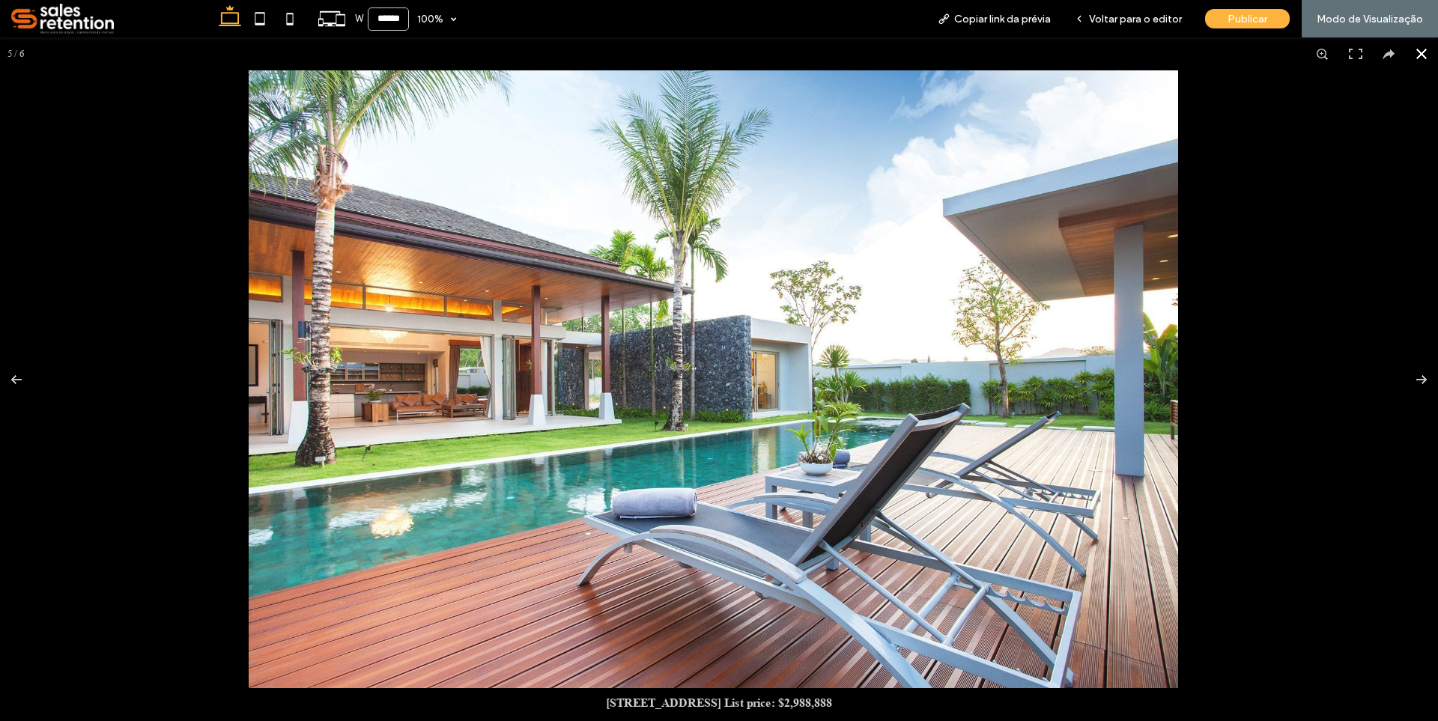
click at [1406, 54] on button at bounding box center [1421, 53] width 33 height 33
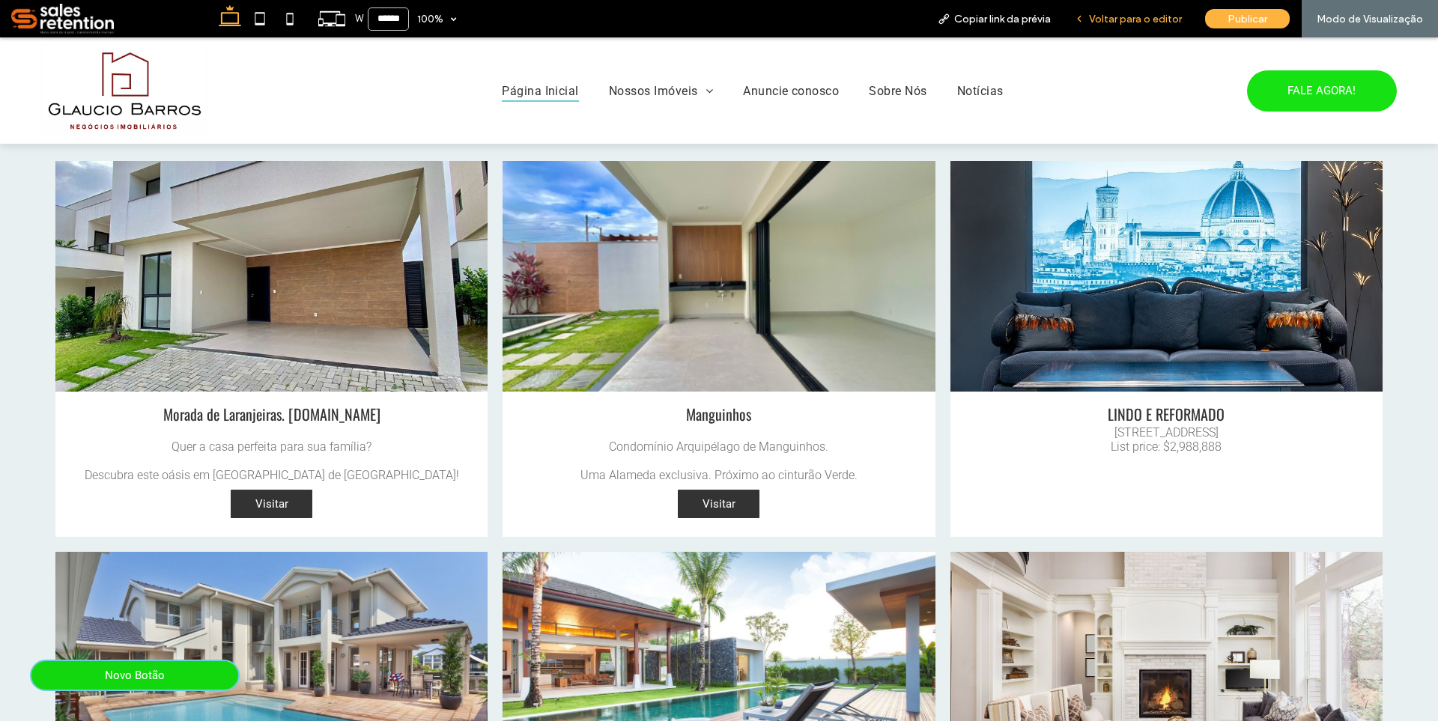
click at [1171, 14] on span "Voltar para o editor" at bounding box center [1135, 19] width 93 height 13
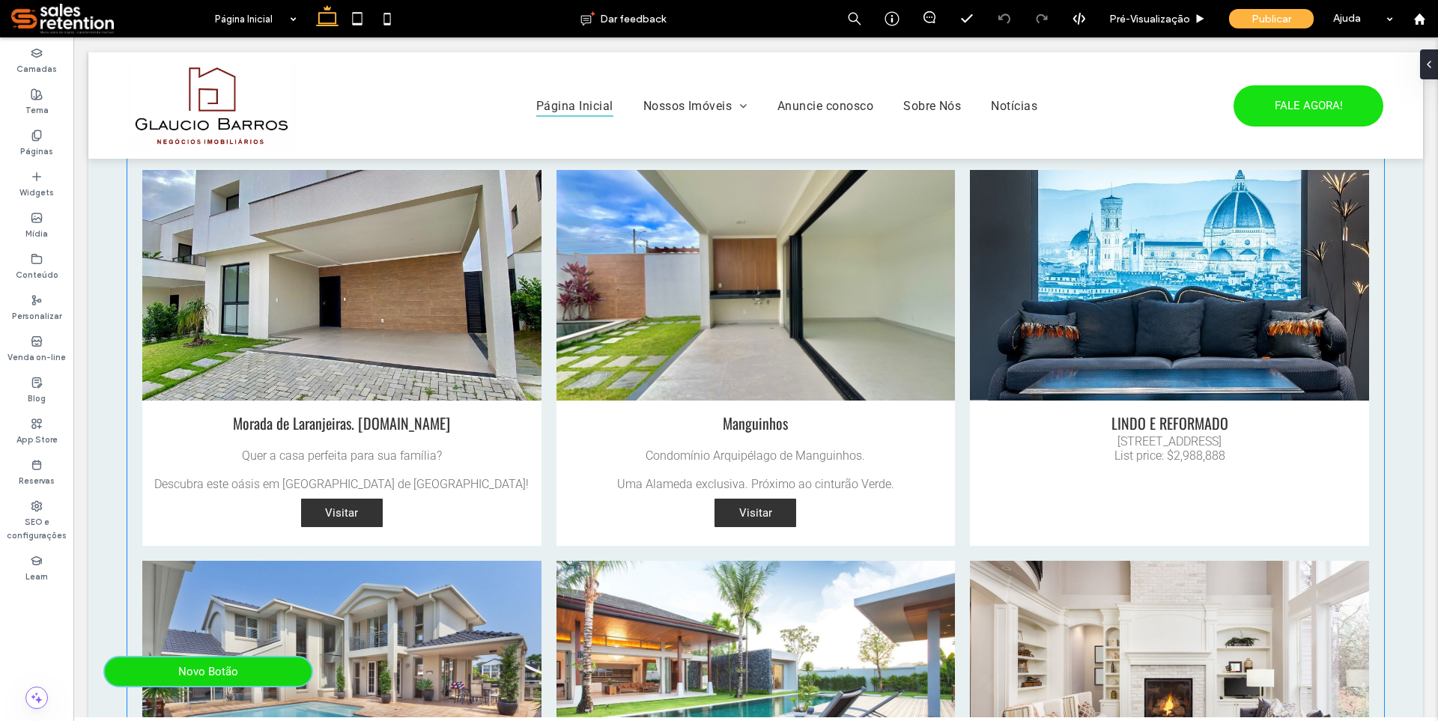
scroll to position [1058, 0]
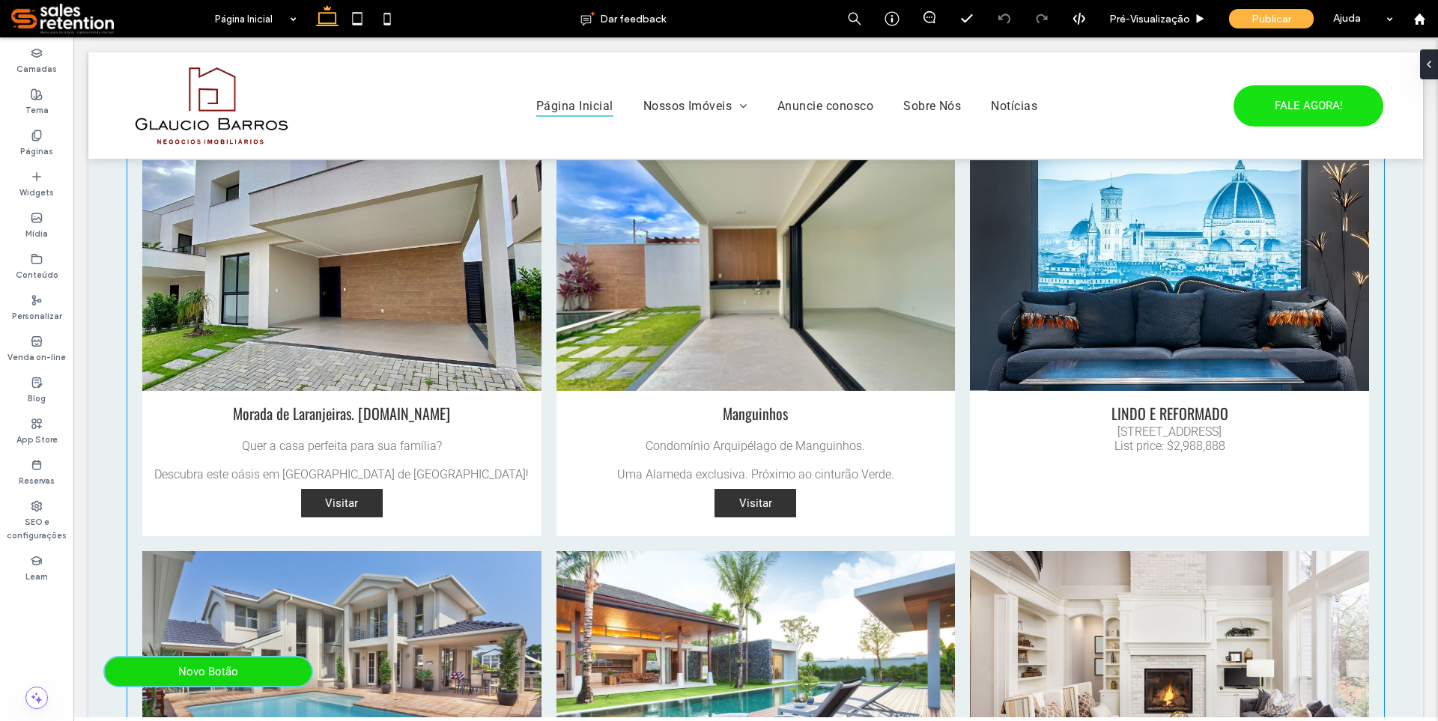
click at [1120, 390] on link at bounding box center [1169, 276] width 423 height 244
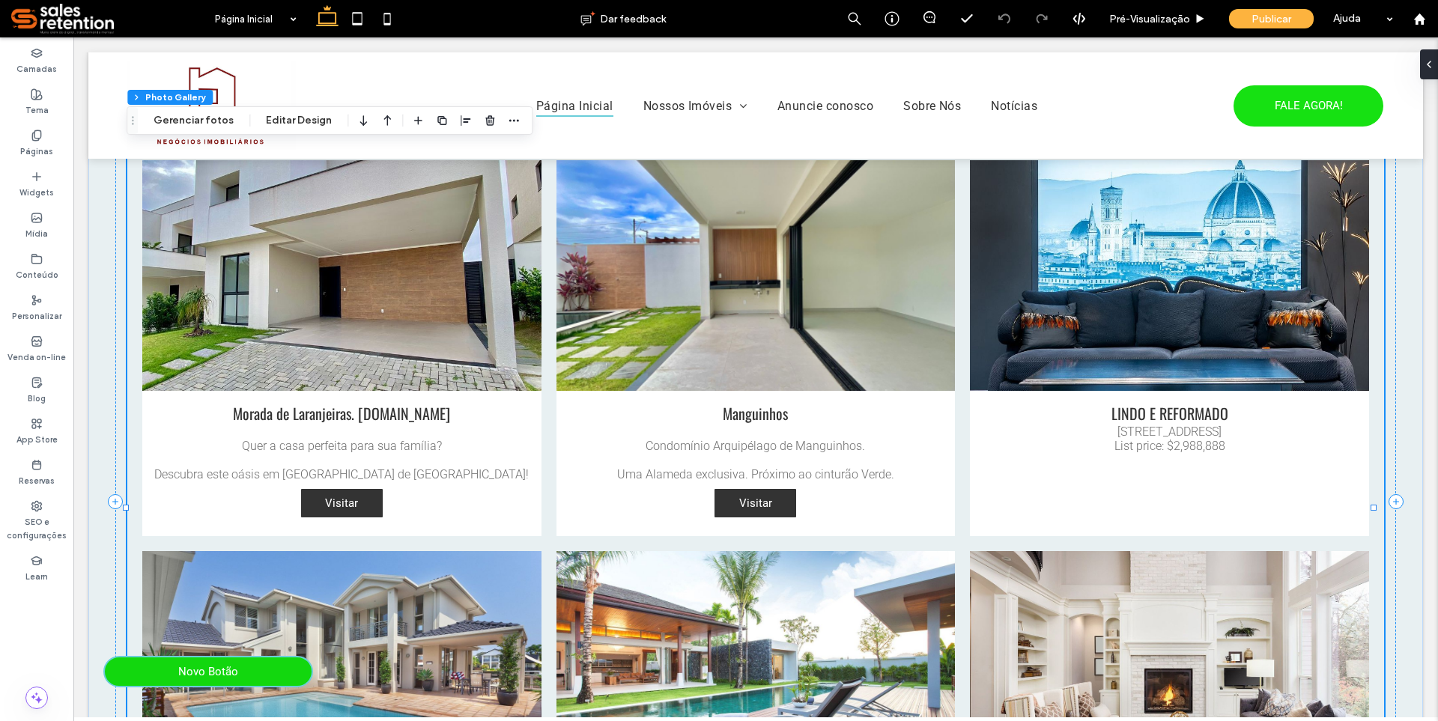
click at [1119, 390] on link at bounding box center [1169, 276] width 423 height 244
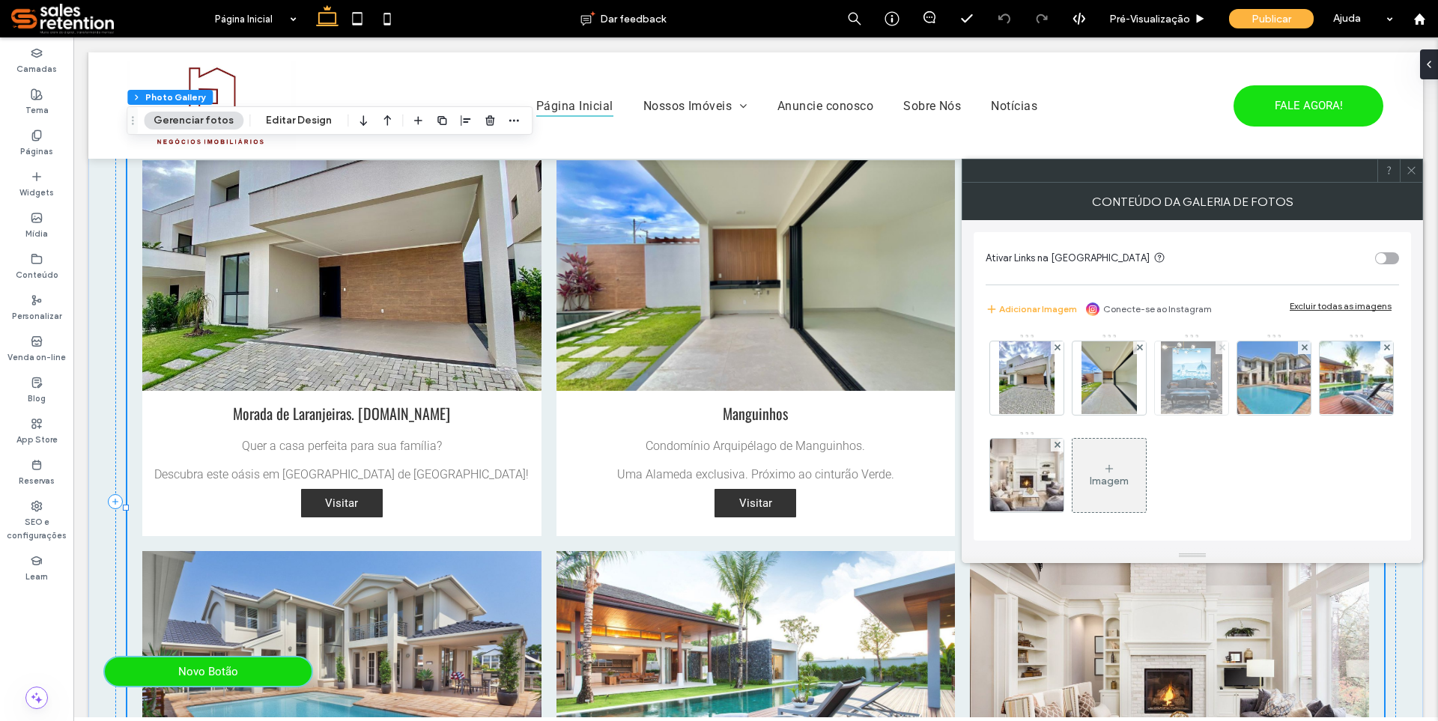
click at [1224, 349] on use at bounding box center [1222, 348] width 6 height 6
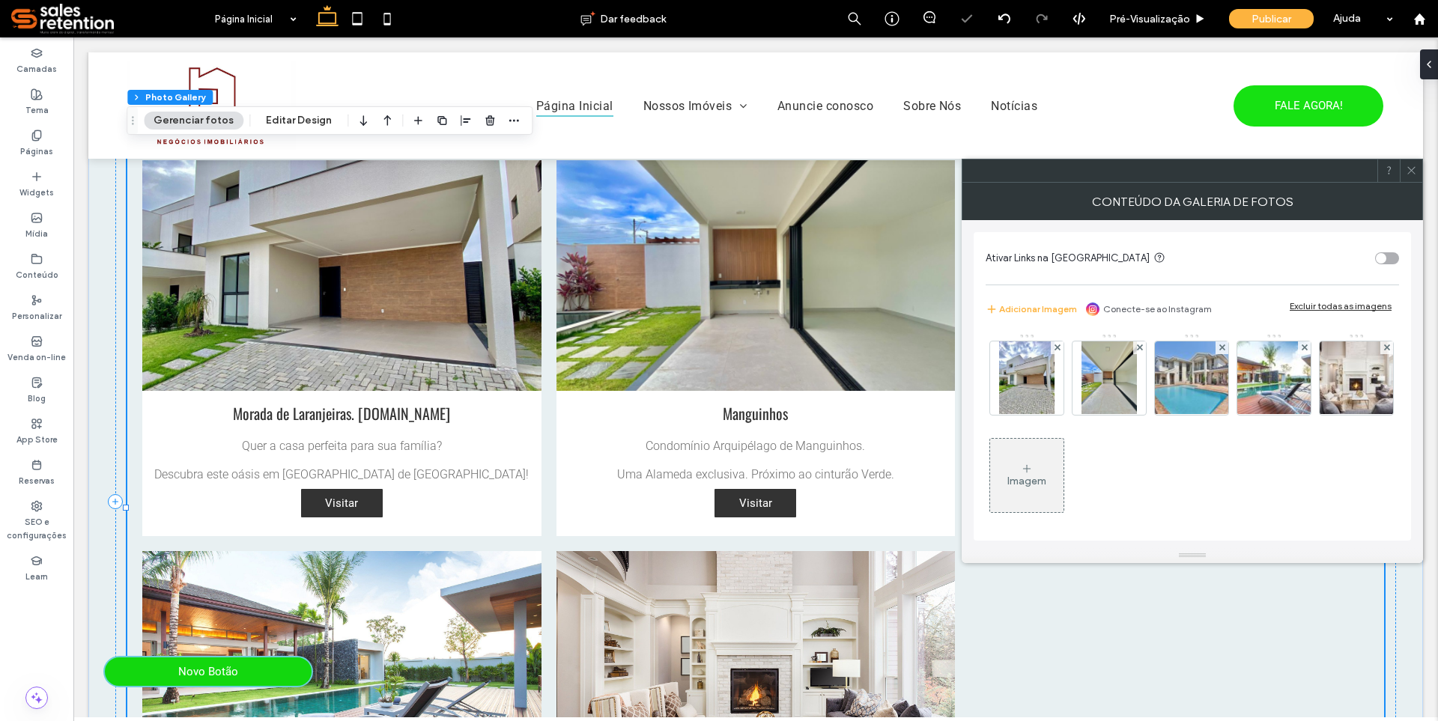
click at [1224, 349] on use at bounding box center [1222, 348] width 6 height 6
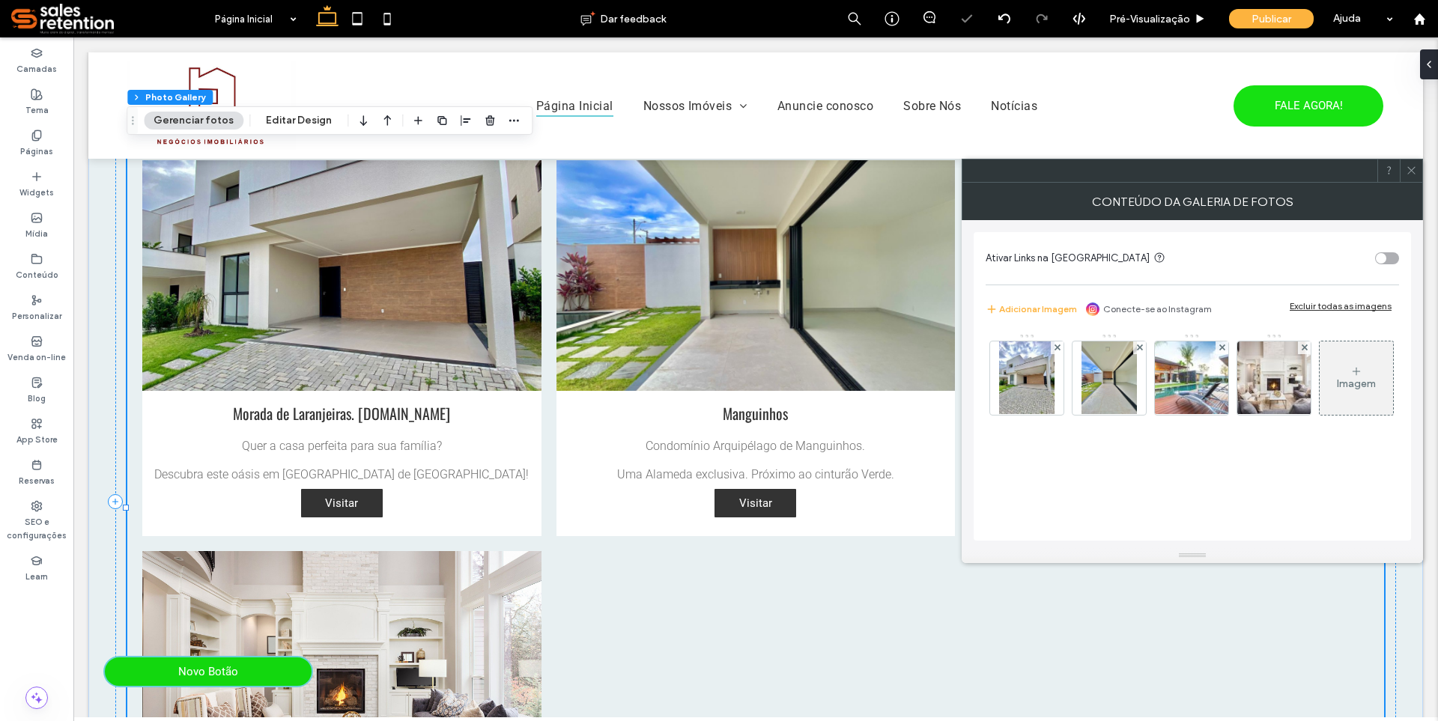
click at [1224, 349] on use at bounding box center [1222, 348] width 6 height 6
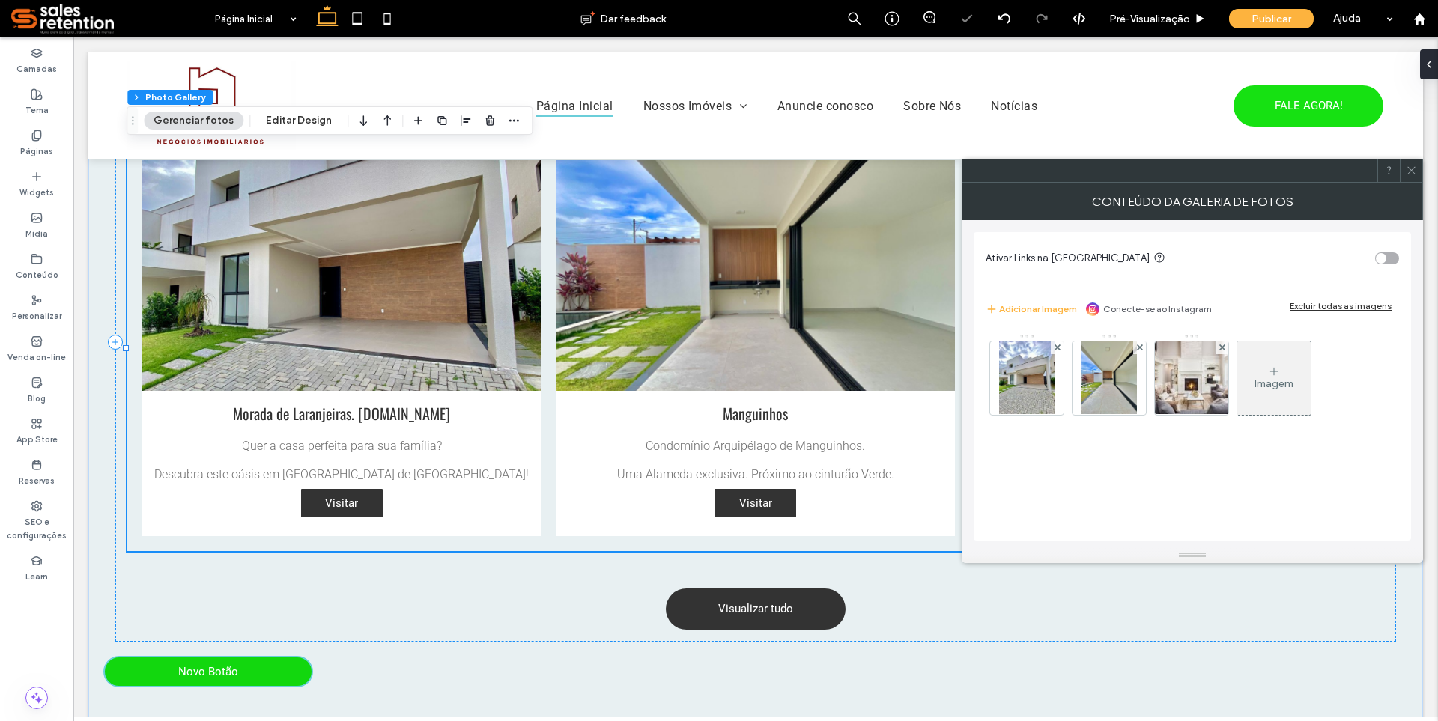
click at [1224, 349] on use at bounding box center [1222, 348] width 6 height 6
click at [1411, 169] on icon at bounding box center [1411, 170] width 11 height 11
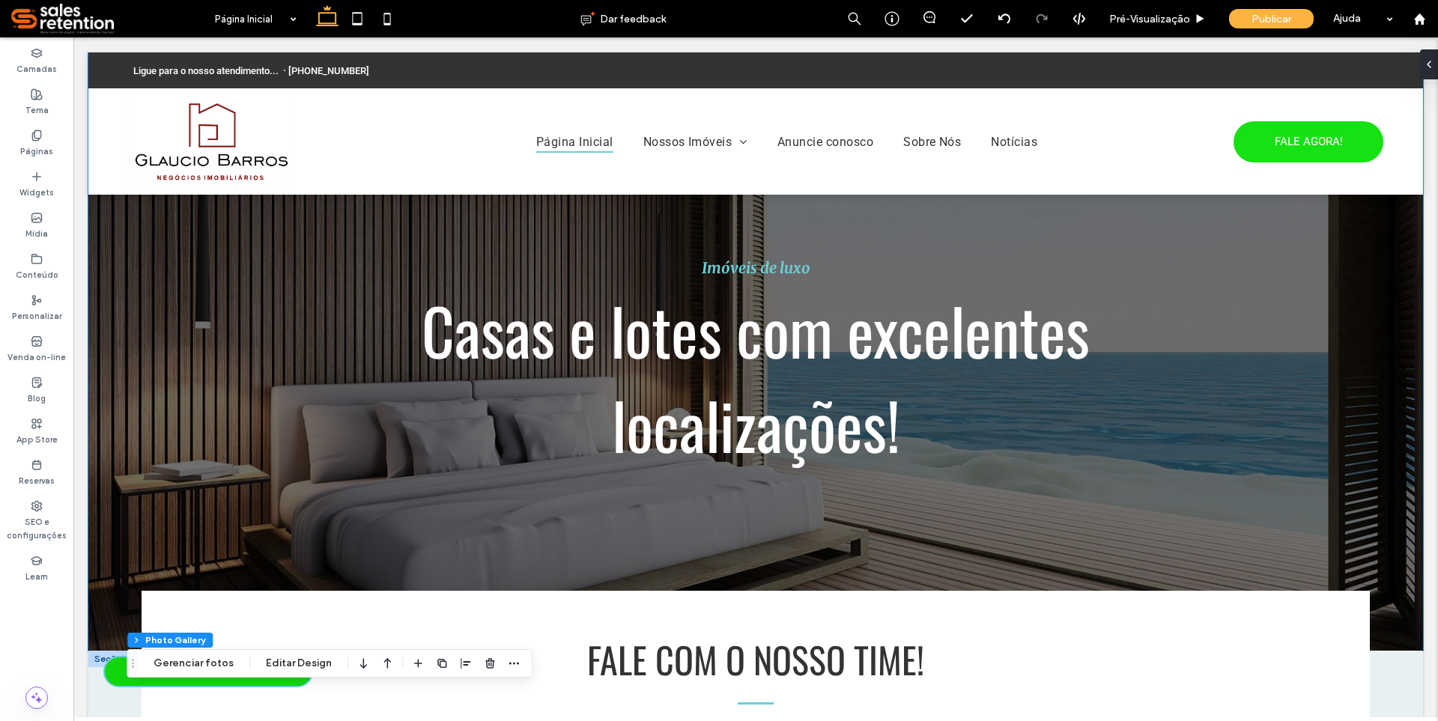
scroll to position [0, 0]
drag, startPoint x: 1156, startPoint y: 22, endPoint x: 776, endPoint y: 371, distance: 515.3
click at [1156, 22] on span "Pré-Visualizaçāo" at bounding box center [1149, 19] width 81 height 13
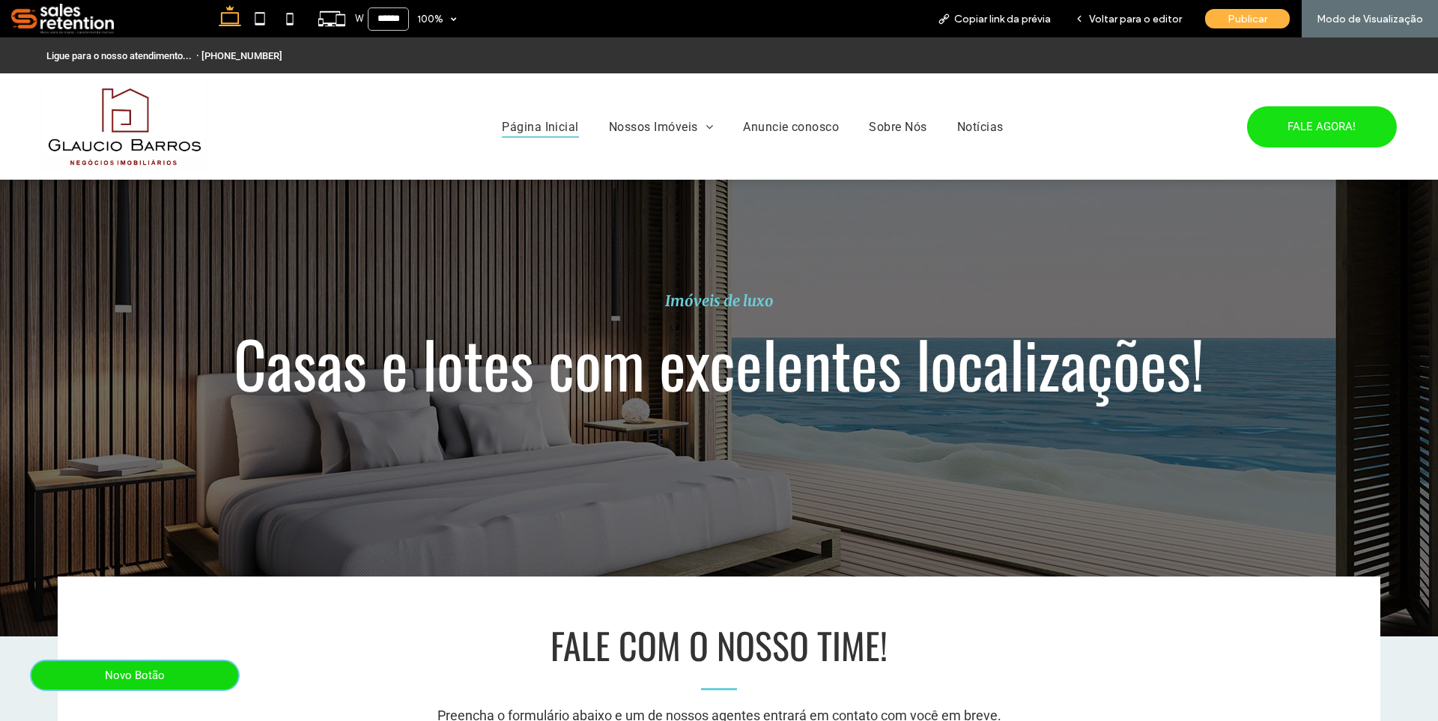
click at [536, 125] on span "Página Inicial" at bounding box center [540, 126] width 77 height 22
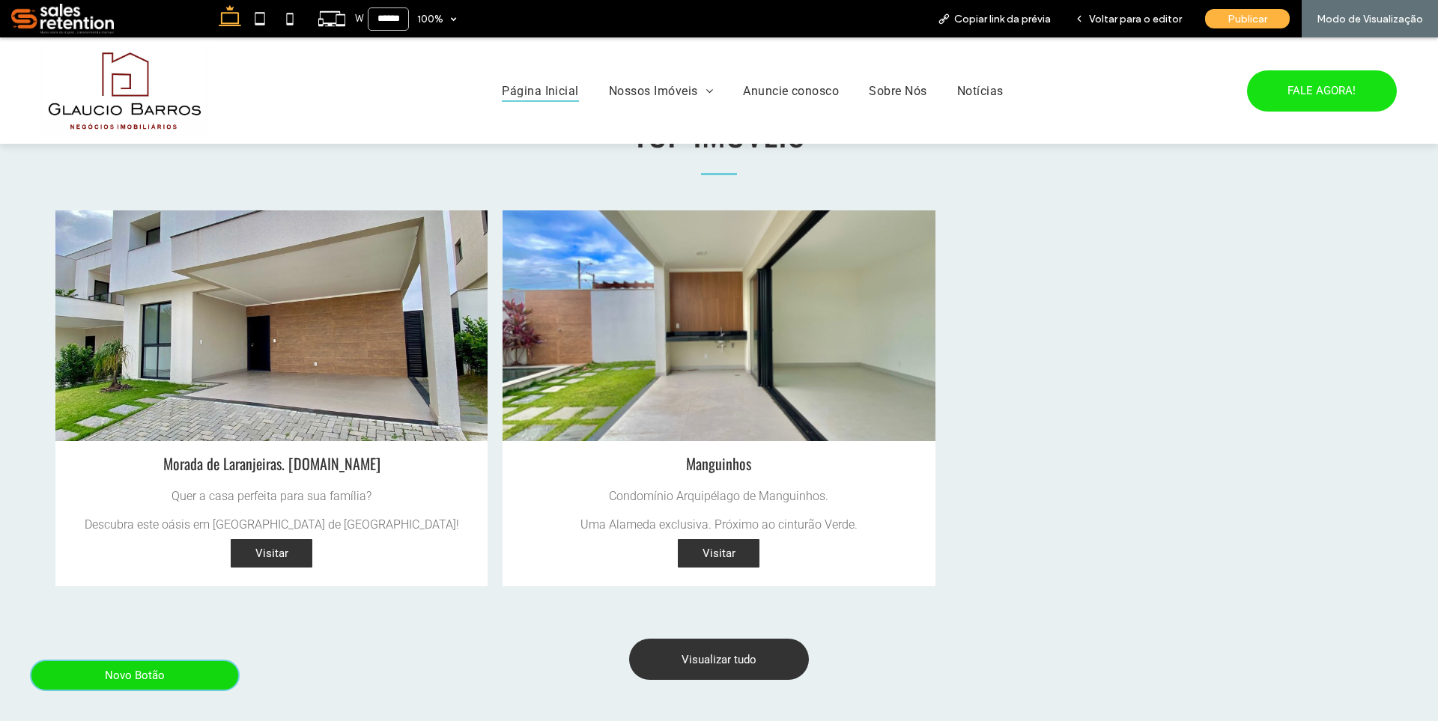
scroll to position [974, 0]
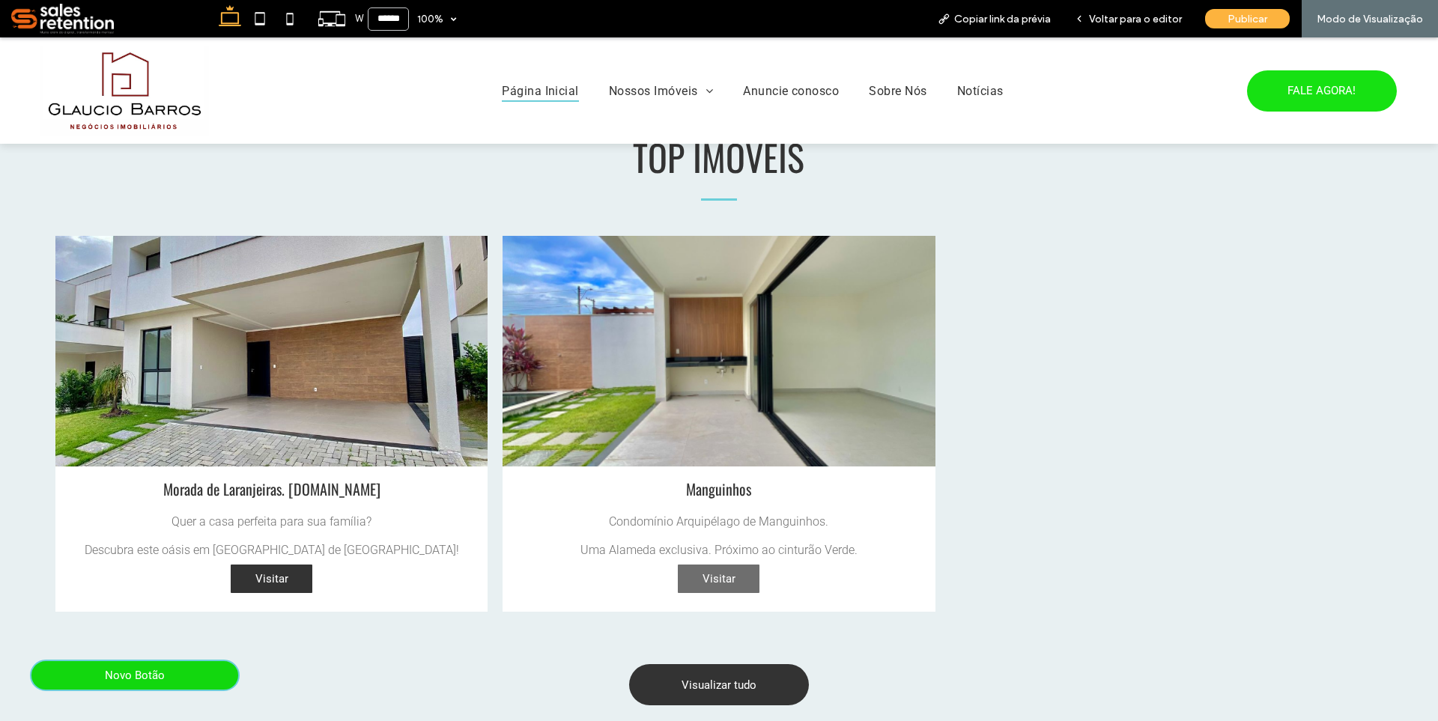
click at [697, 583] on span "Visitar" at bounding box center [719, 579] width 63 height 28
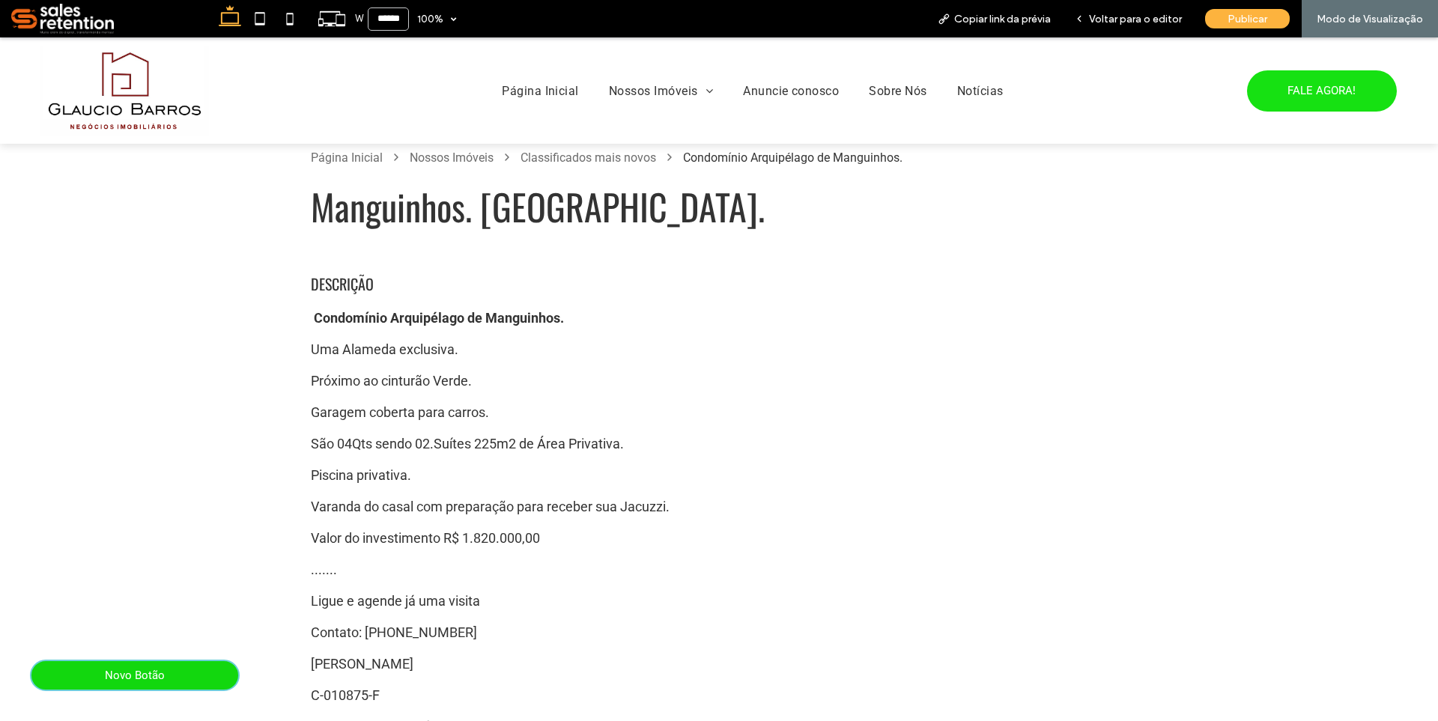
scroll to position [75, 0]
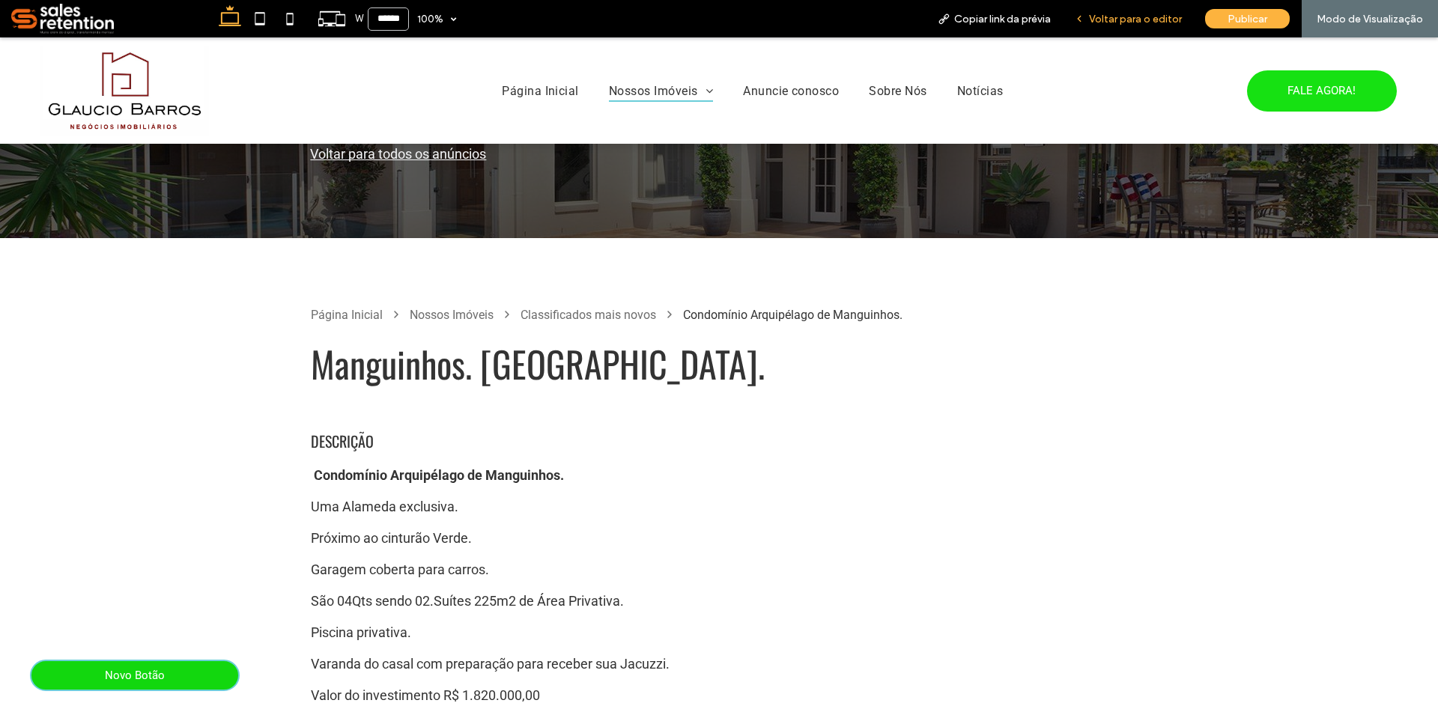
click at [1163, 8] on div "Voltar para o editor" at bounding box center [1128, 18] width 131 height 37
click at [1135, 17] on span "Voltar para o editor" at bounding box center [1135, 19] width 93 height 13
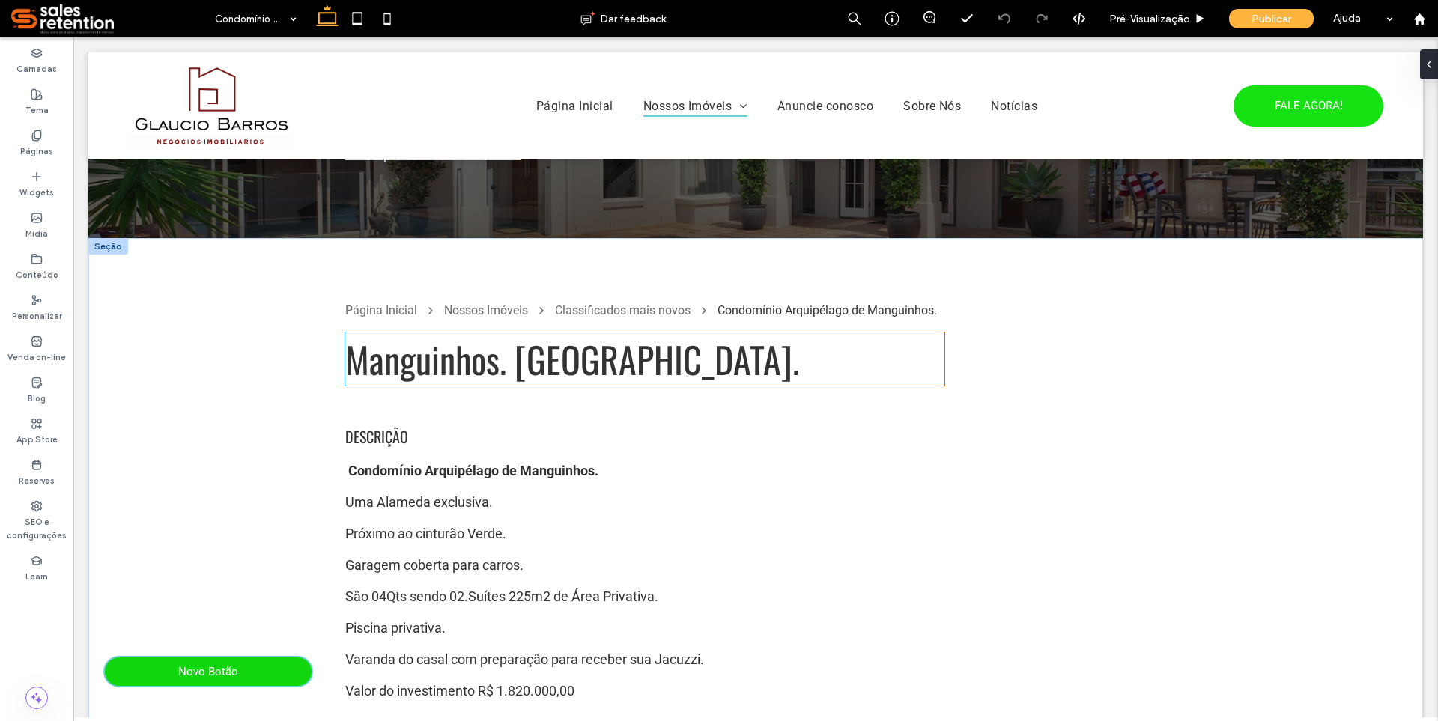
click at [618, 369] on span "Manguinhos. [GEOGRAPHIC_DATA]." at bounding box center [572, 359] width 454 height 53
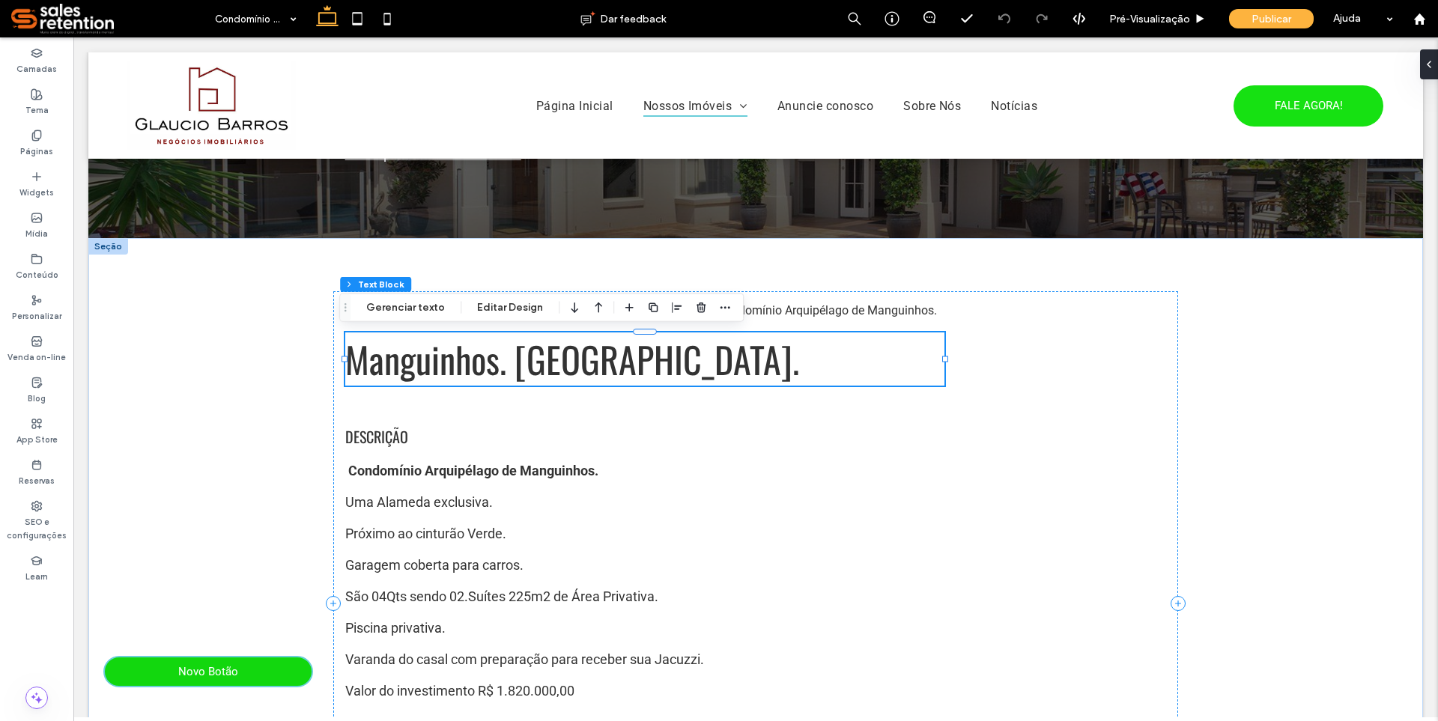
click at [618, 369] on div "Manguinhos. [GEOGRAPHIC_DATA]." at bounding box center [644, 359] width 599 height 53
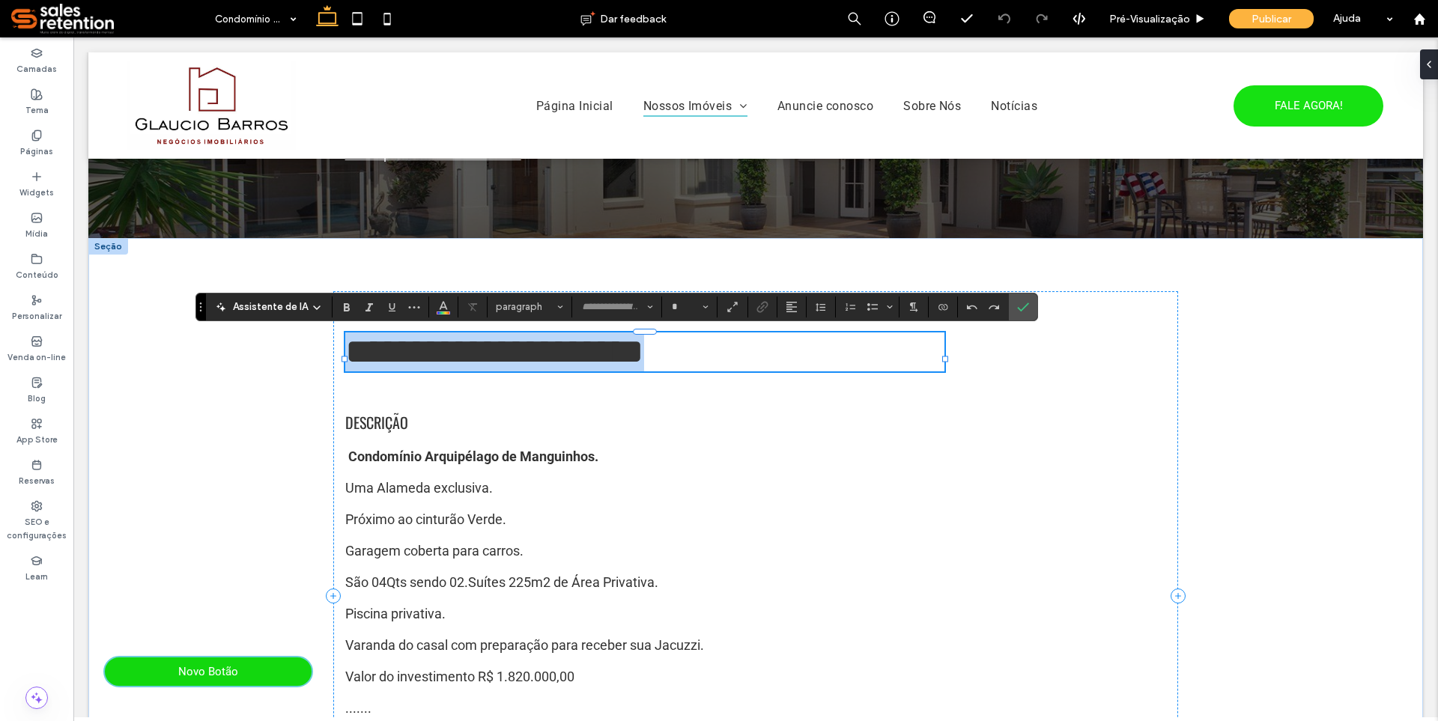
type input "******"
type input "**"
click at [618, 369] on span "**********" at bounding box center [494, 351] width 299 height 35
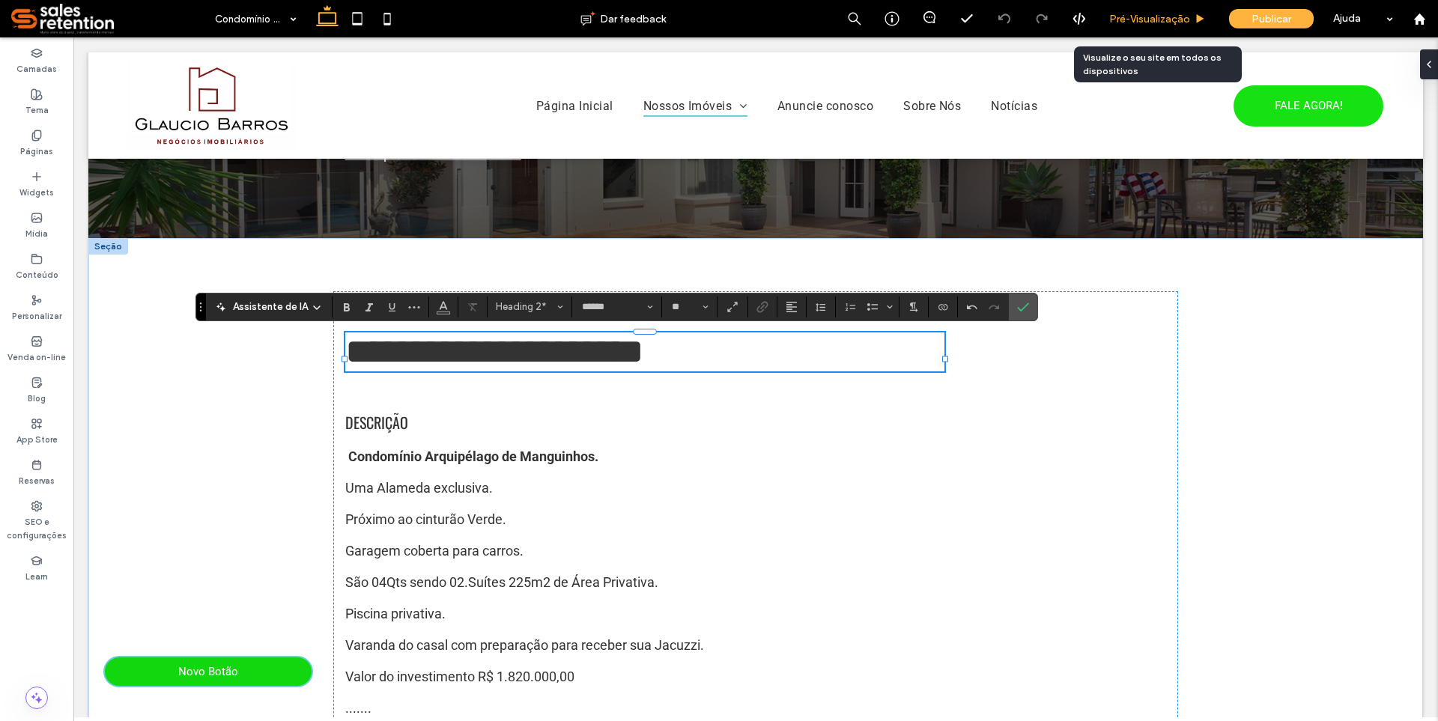
drag, startPoint x: 1168, startPoint y: 23, endPoint x: 958, endPoint y: 159, distance: 249.7
click at [1167, 23] on span "Pré-Visualizaçāo" at bounding box center [1149, 19] width 81 height 13
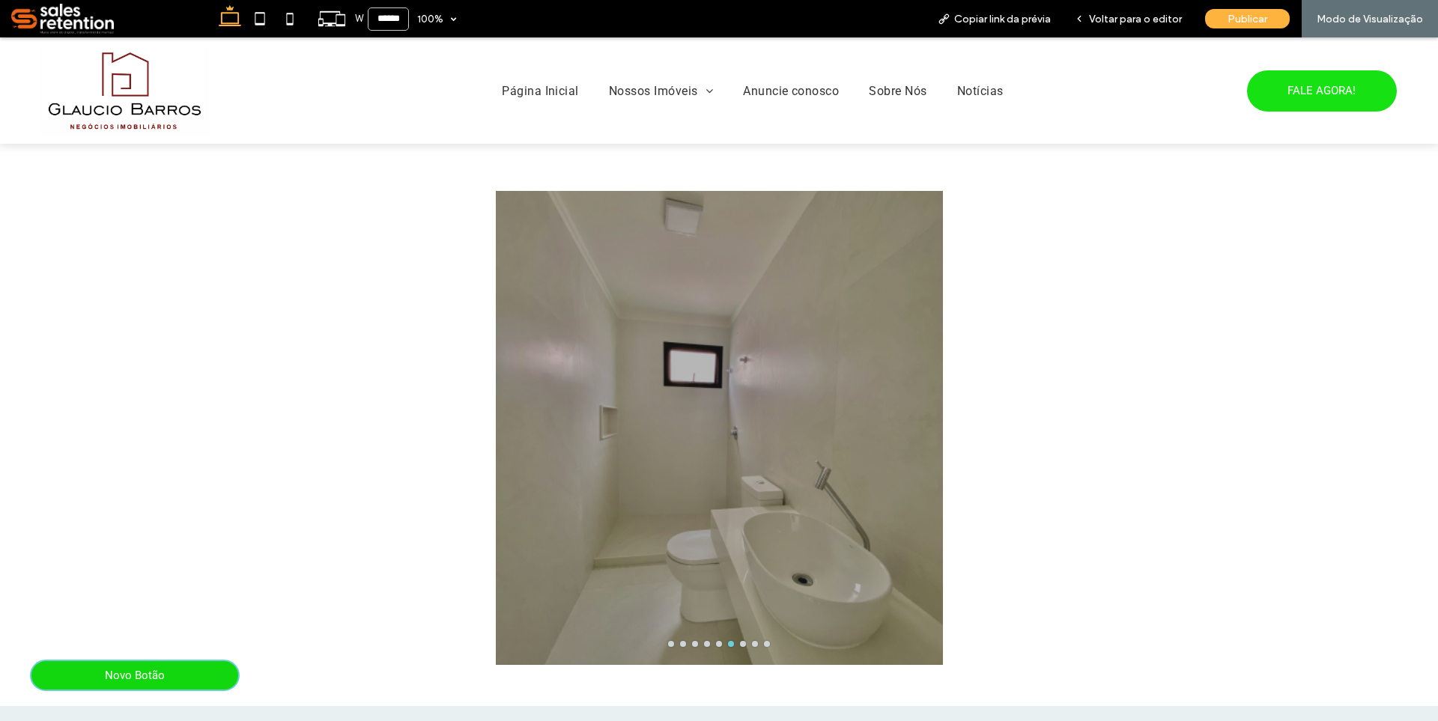
scroll to position [899, 0]
